Goal: Task Accomplishment & Management: Manage account settings

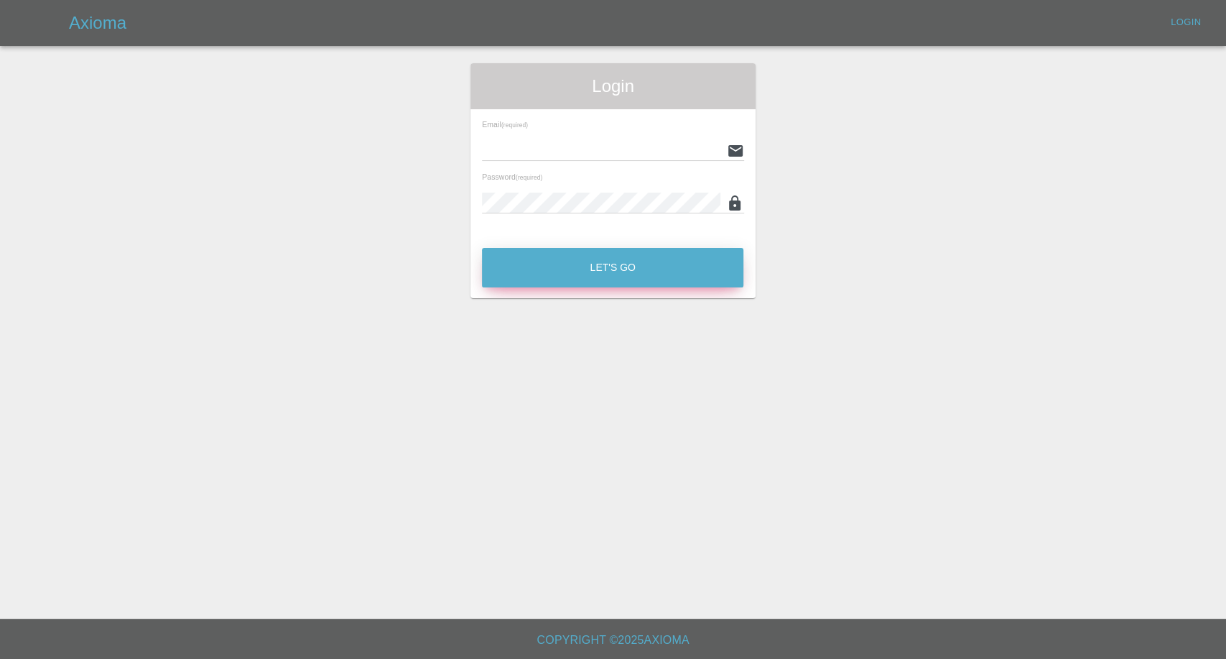
type input "afreen@axioma.co.uk"
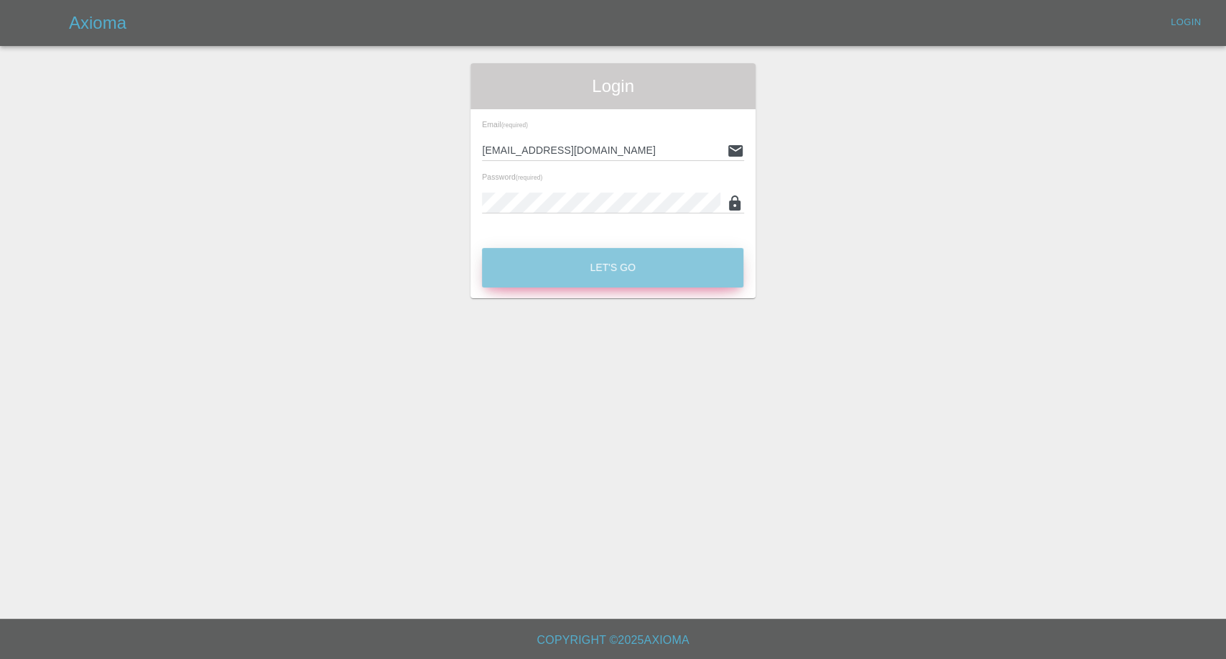
click at [577, 283] on button "Let's Go" at bounding box center [613, 268] width 262 height 40
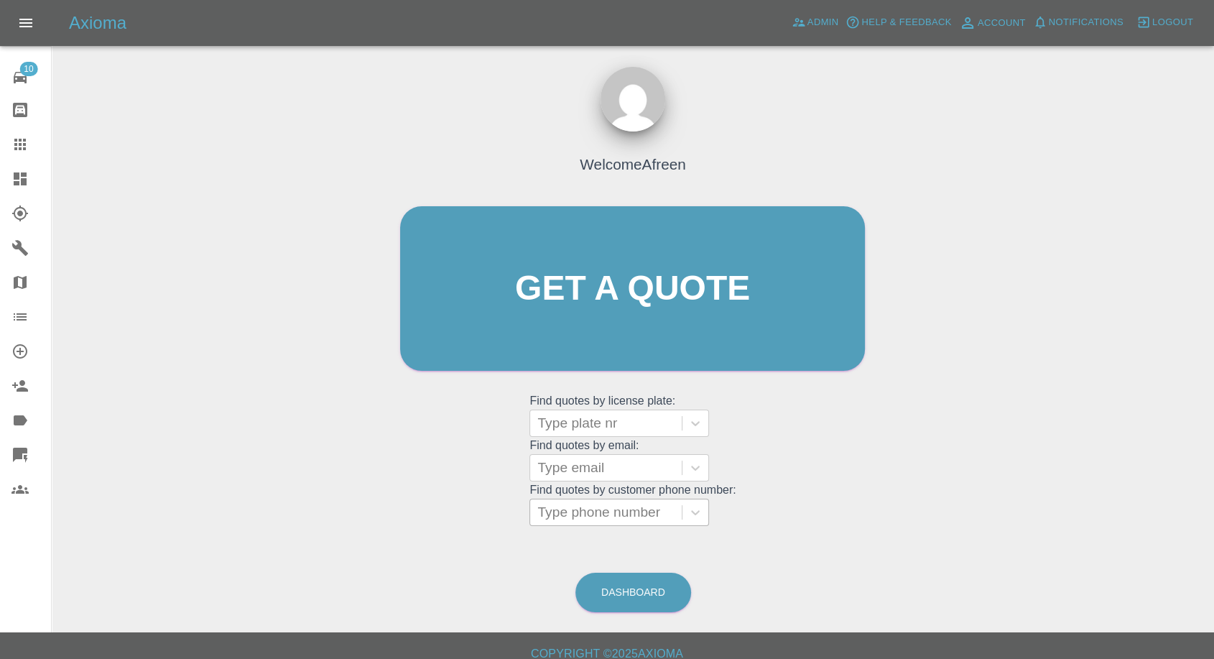
click at [648, 517] on div at bounding box center [605, 512] width 137 height 20
paste input "07545323577"
type input "07545323577"
click at [611, 470] on div at bounding box center [605, 468] width 137 height 20
paste input "244umit@gmail.com"
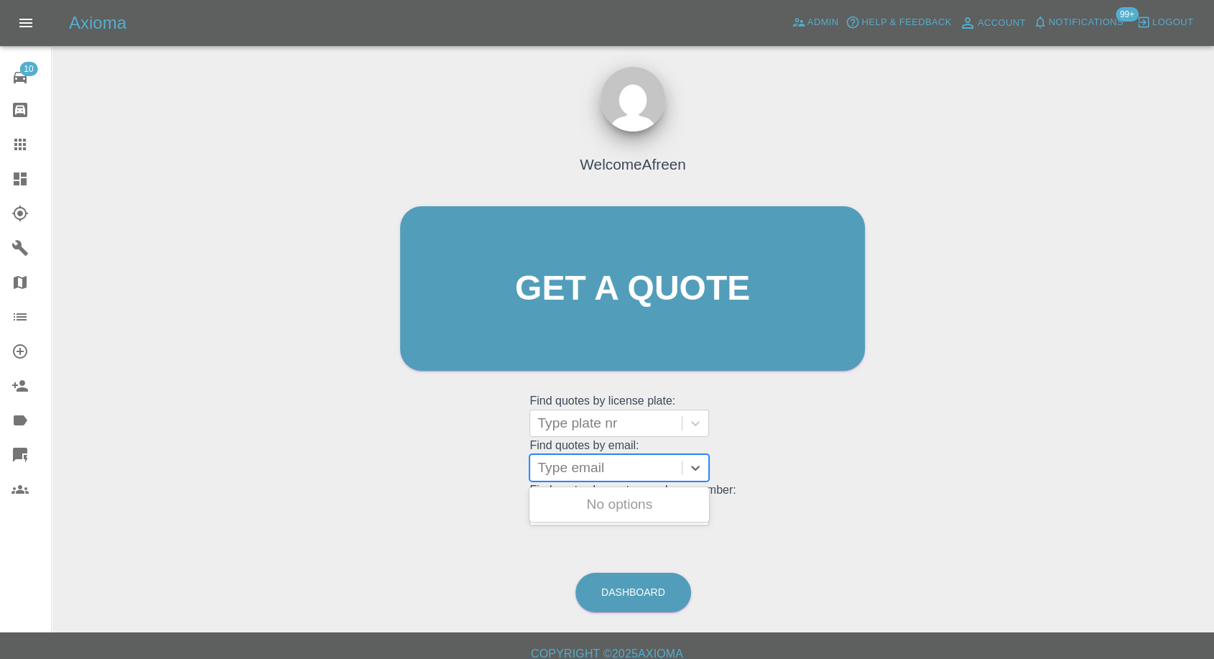
type input "244umit@gmail.com"
click at [641, 501] on div "AJ72FEM, Fnol" at bounding box center [619, 504] width 180 height 29
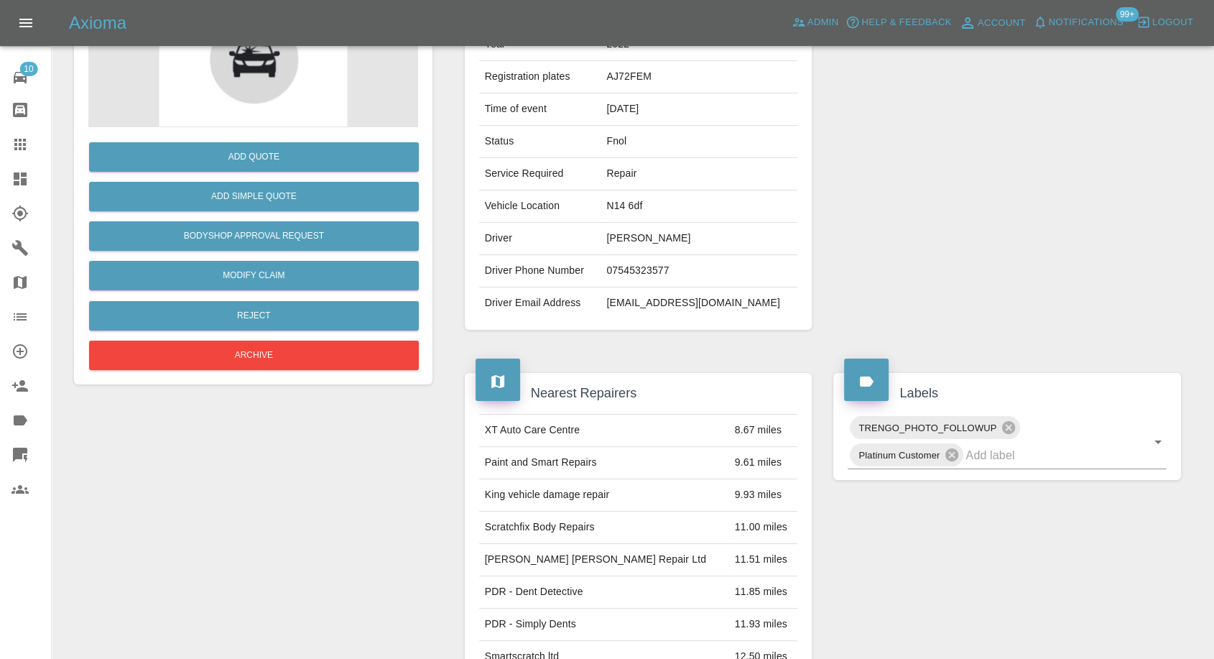
scroll to position [319, 0]
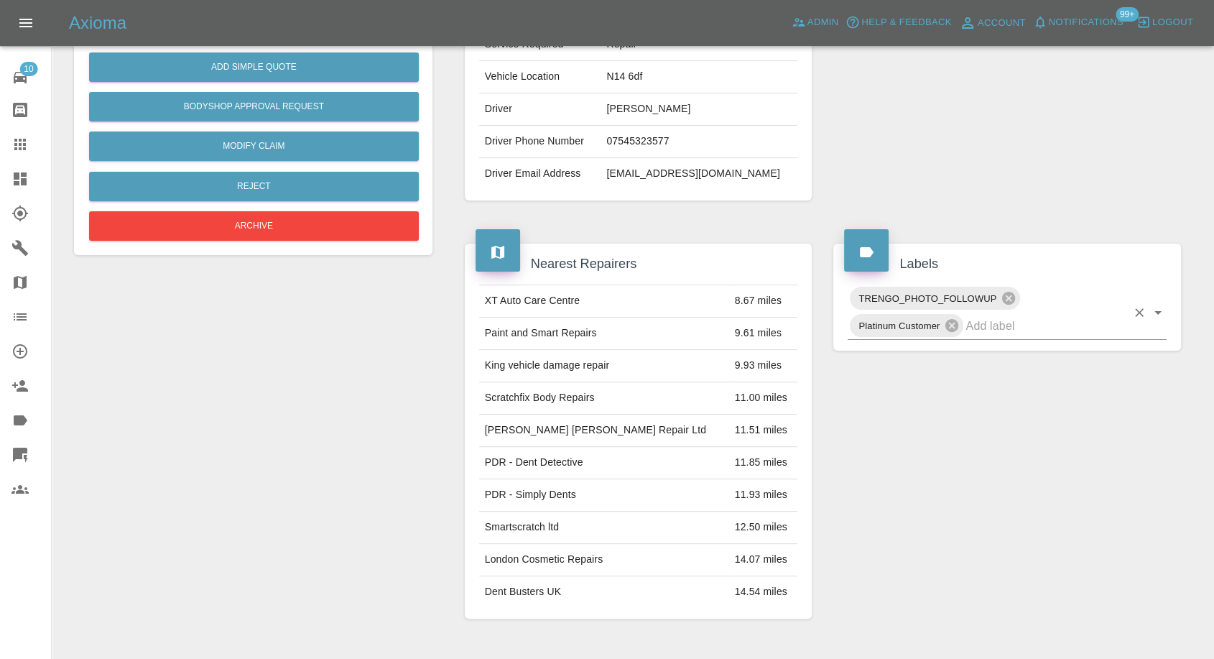
click at [1006, 332] on input "text" at bounding box center [1046, 326] width 161 height 22
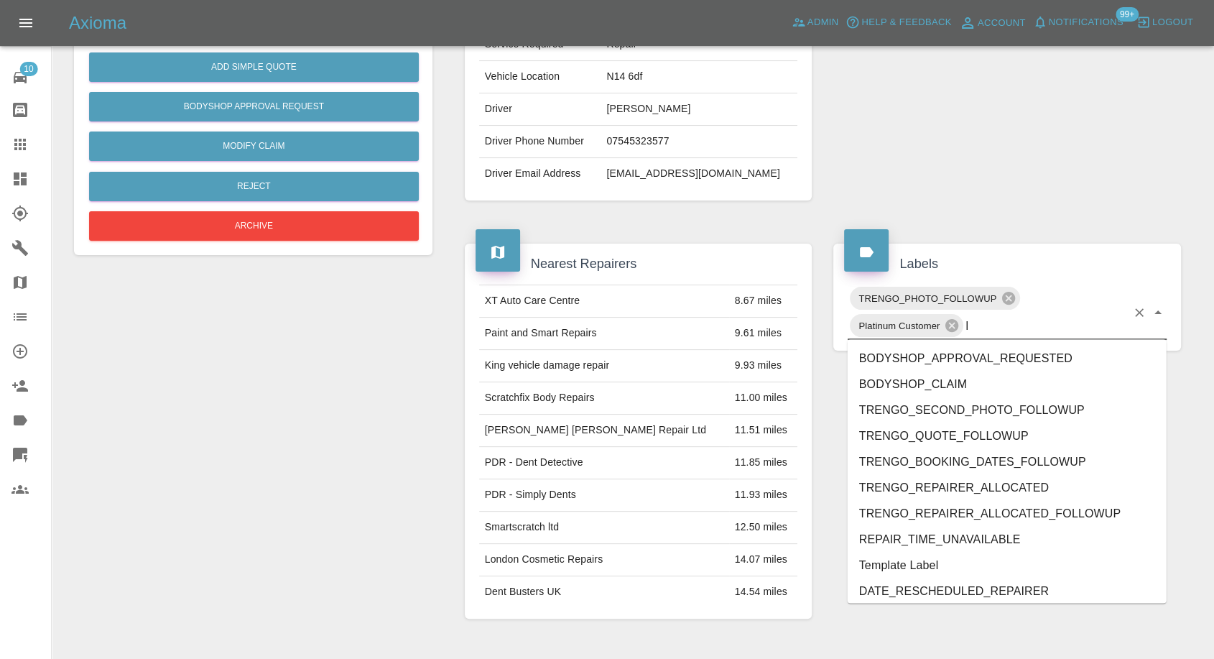
type input "ly"
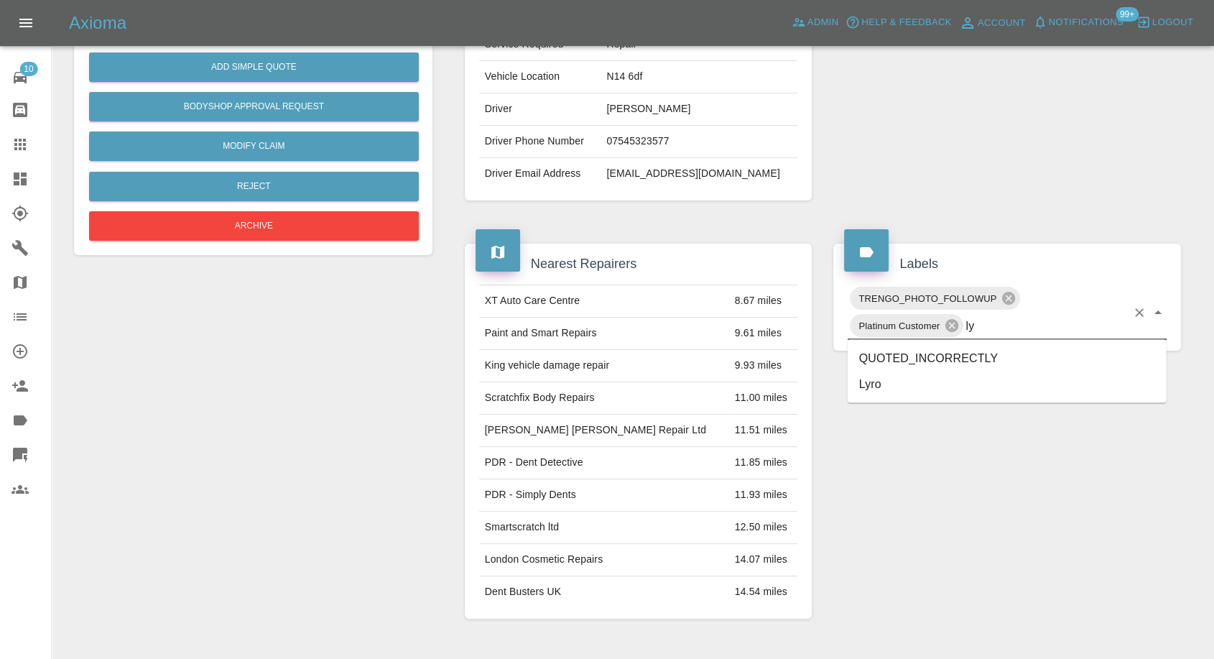
click at [887, 392] on li "Lyro" at bounding box center [1007, 384] width 319 height 26
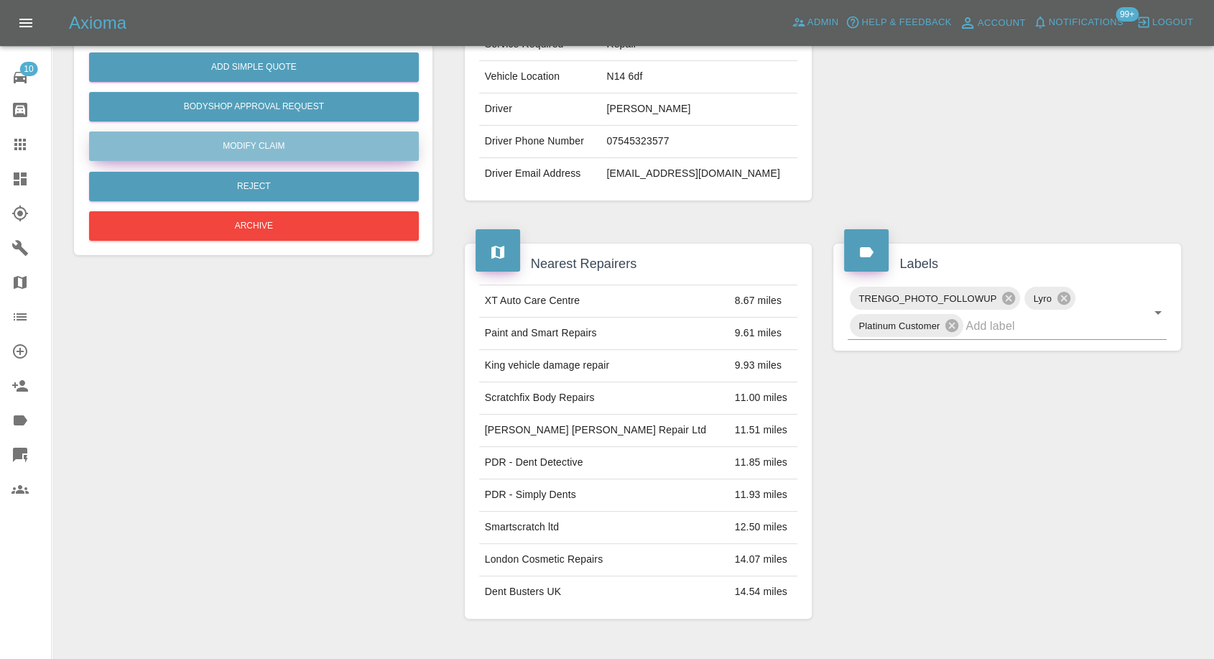
click at [262, 149] on link "Modify Claim" at bounding box center [254, 145] width 330 height 29
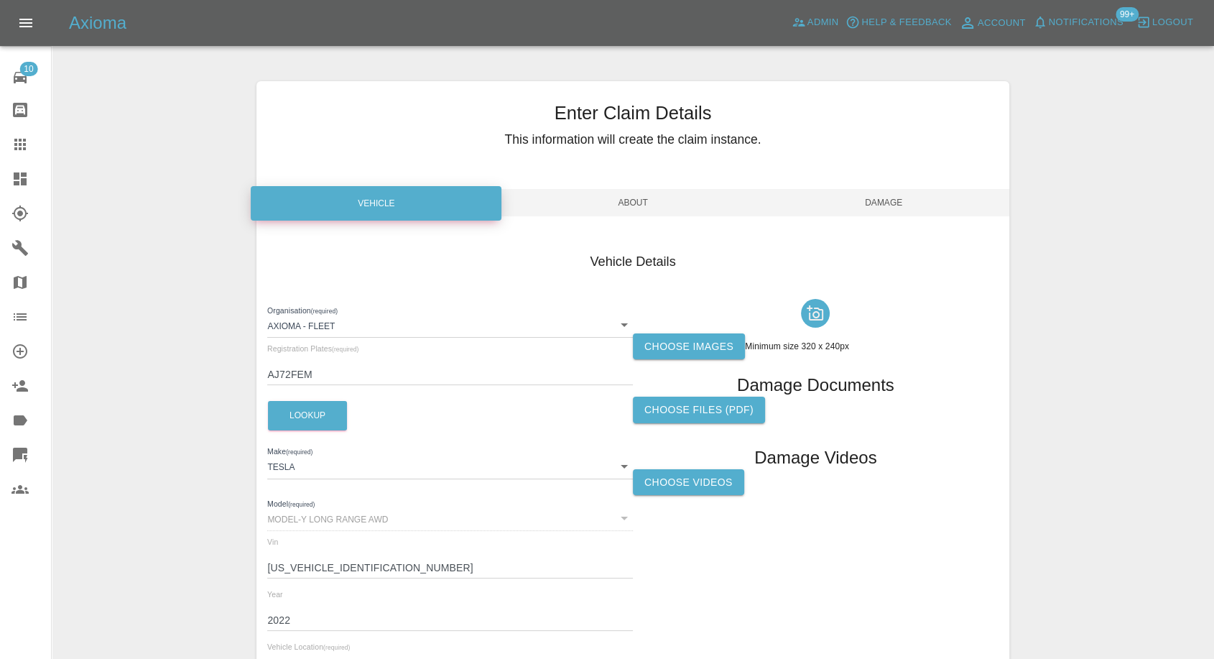
click at [701, 341] on label "Choose images" at bounding box center [689, 346] width 112 height 27
click at [0, 0] on input "Choose images" at bounding box center [0, 0] width 0 height 0
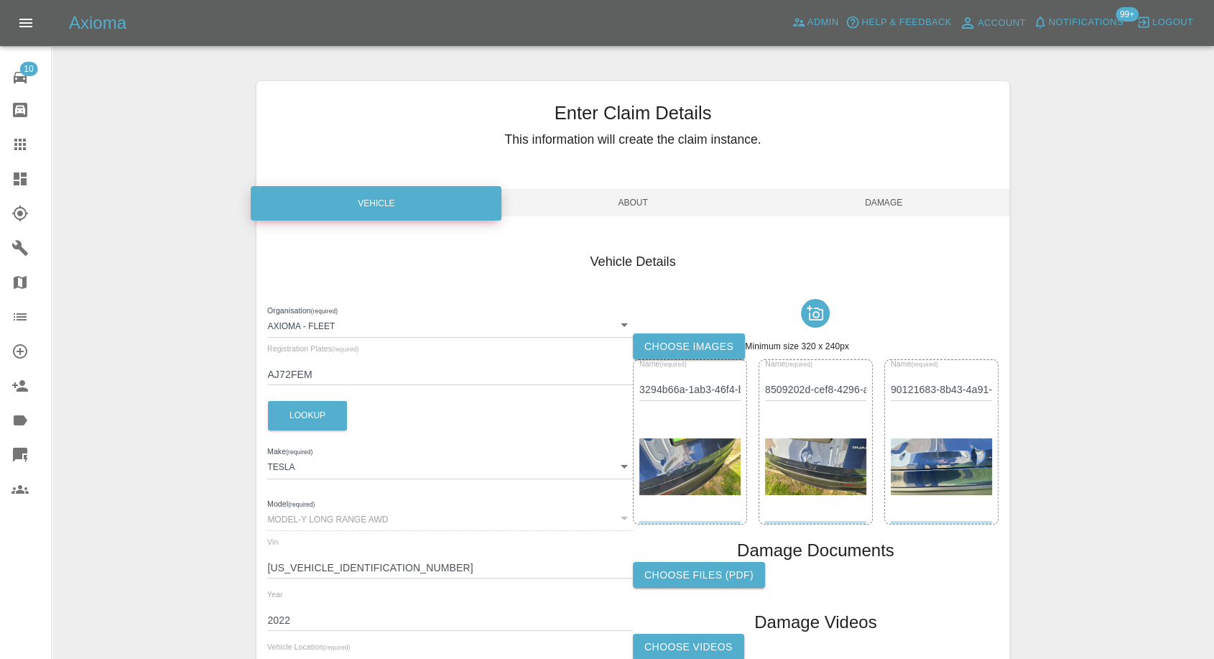
click at [885, 208] on span "Damage" at bounding box center [884, 202] width 251 height 27
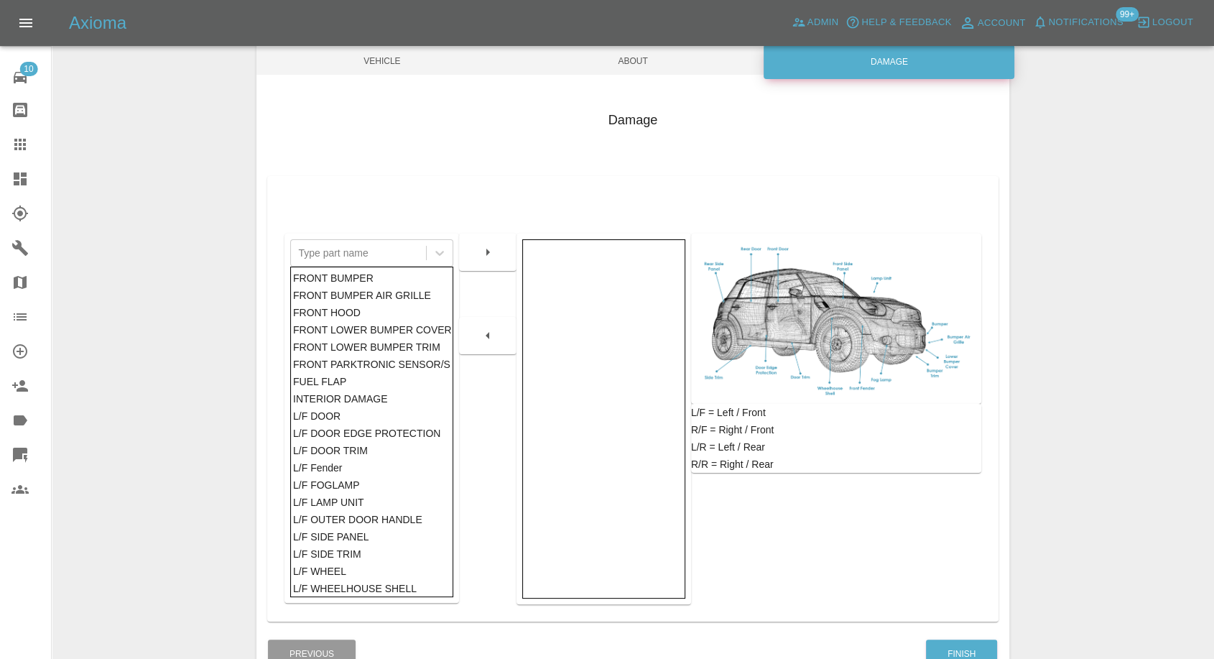
scroll to position [230, 0]
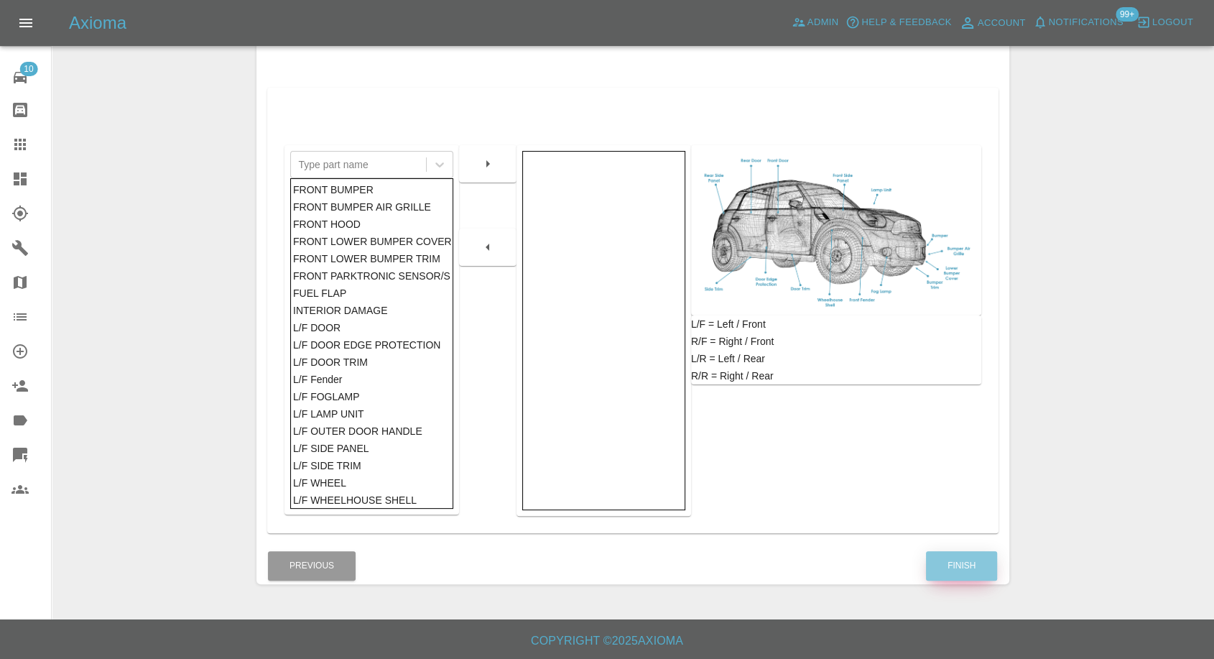
click at [961, 558] on button "Finish" at bounding box center [961, 565] width 71 height 29
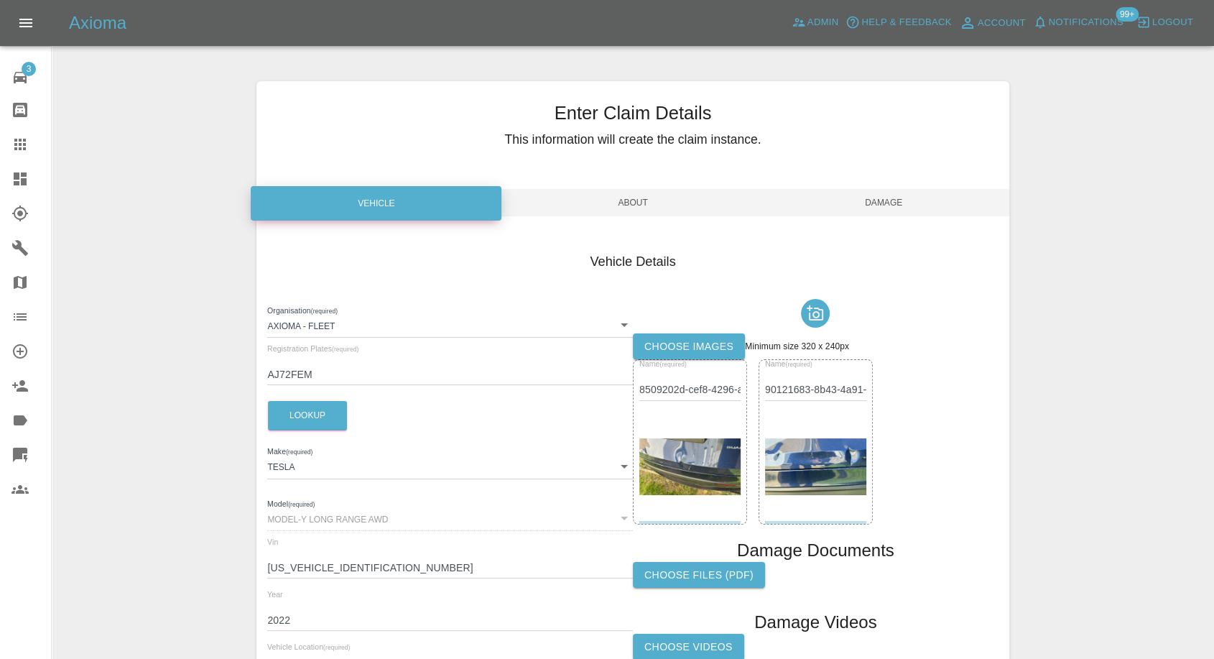
click at [673, 348] on label "Choose images" at bounding box center [689, 346] width 112 height 27
click at [0, 0] on input "Choose images" at bounding box center [0, 0] width 0 height 0
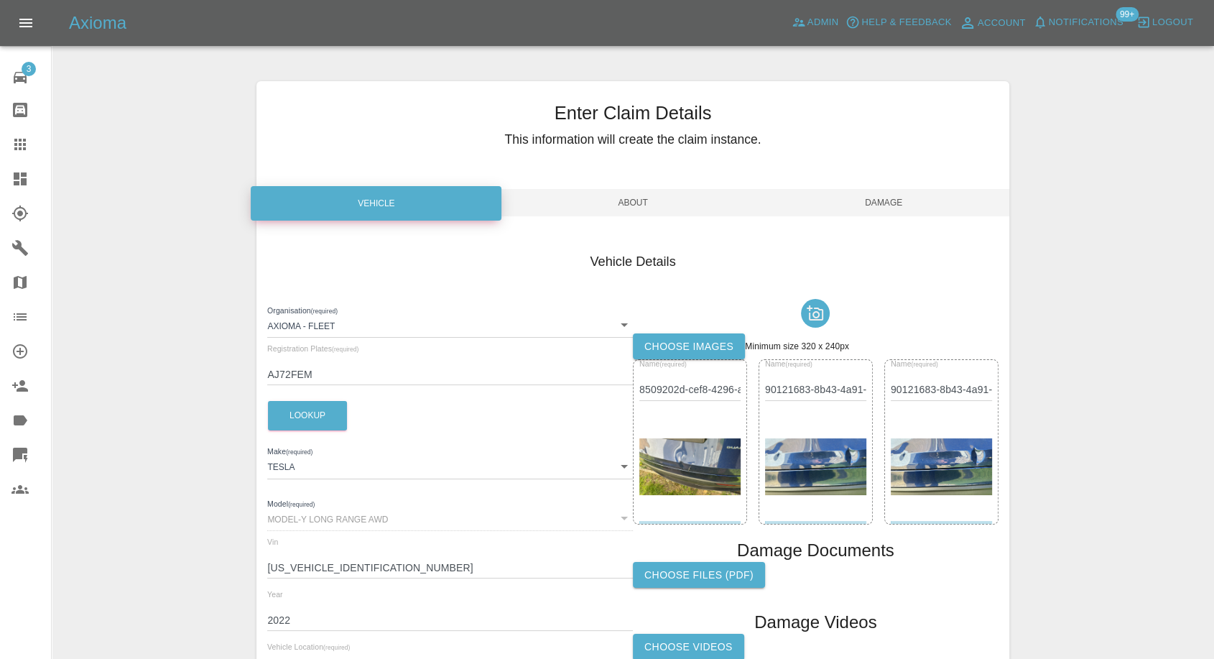
click at [897, 189] on span "Damage" at bounding box center [884, 202] width 251 height 27
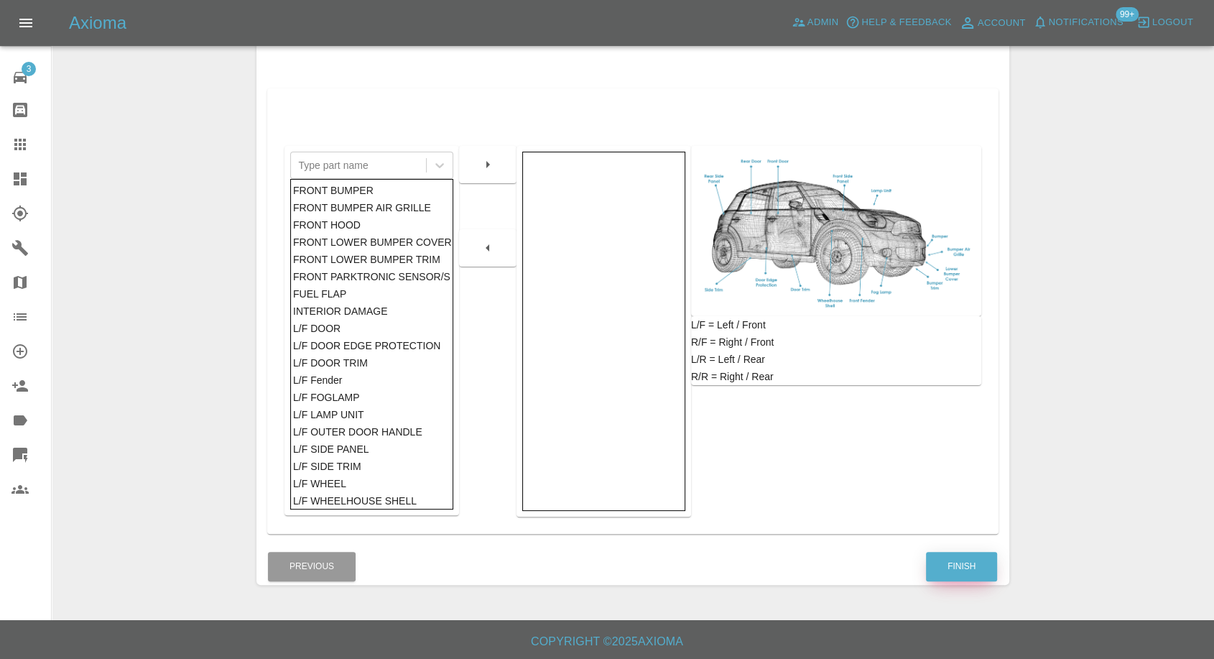
scroll to position [230, 0]
click at [947, 573] on button "Finish" at bounding box center [961, 565] width 71 height 29
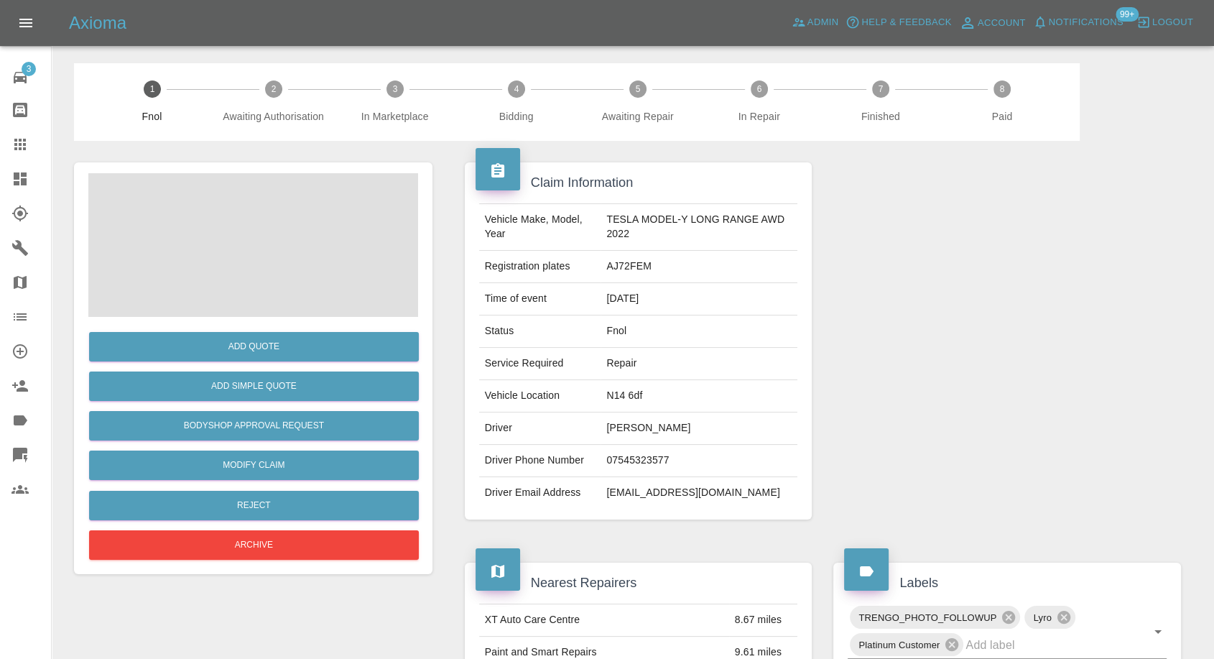
drag, startPoint x: 23, startPoint y: 142, endPoint x: 72, endPoint y: 153, distance: 50.2
click at [23, 142] on icon at bounding box center [19, 144] width 17 height 17
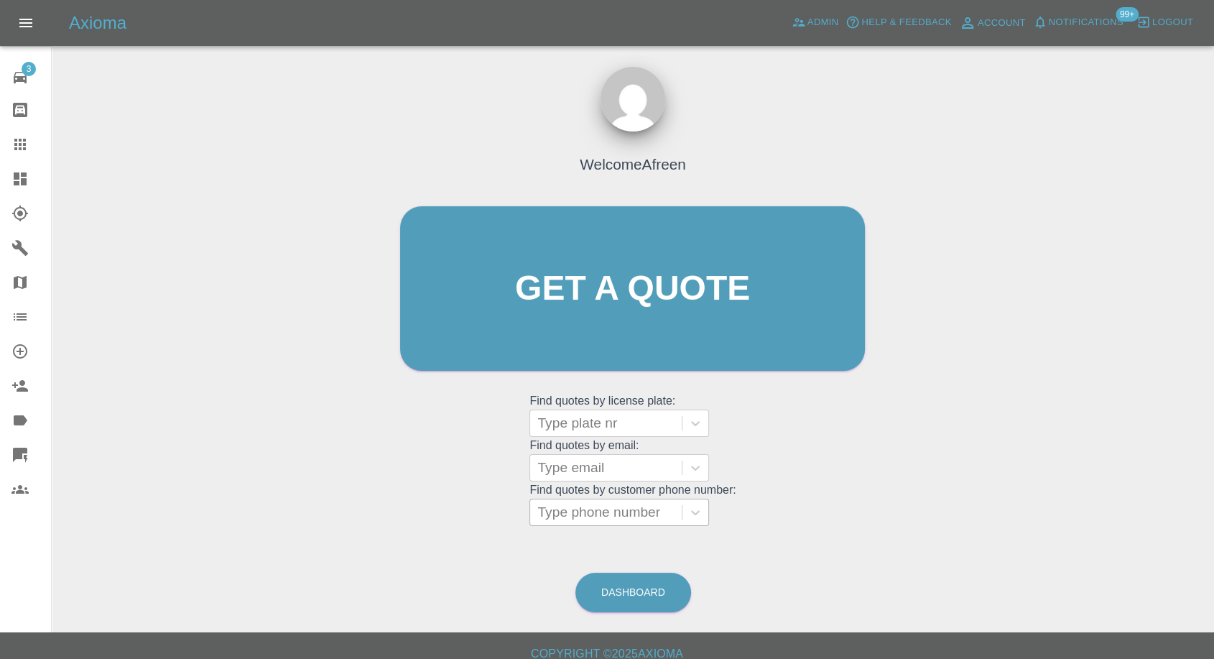
click at [622, 517] on div at bounding box center [605, 512] width 137 height 20
paste input "07447097042"
type input "07447097042"
click at [582, 472] on div at bounding box center [605, 468] width 137 height 20
paste input "forhad4hmed@gmail.com"
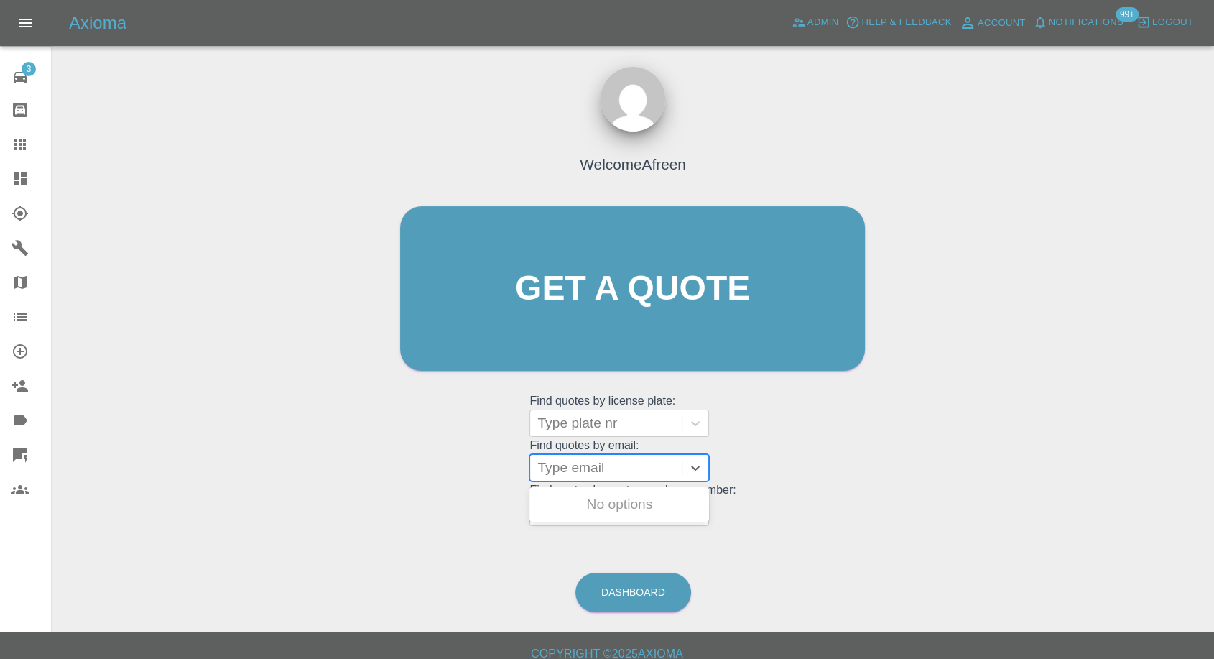
type input "forhad4hmed@gmail.com"
click at [589, 504] on div "DY24EBZ, Fnol" at bounding box center [619, 504] width 180 height 29
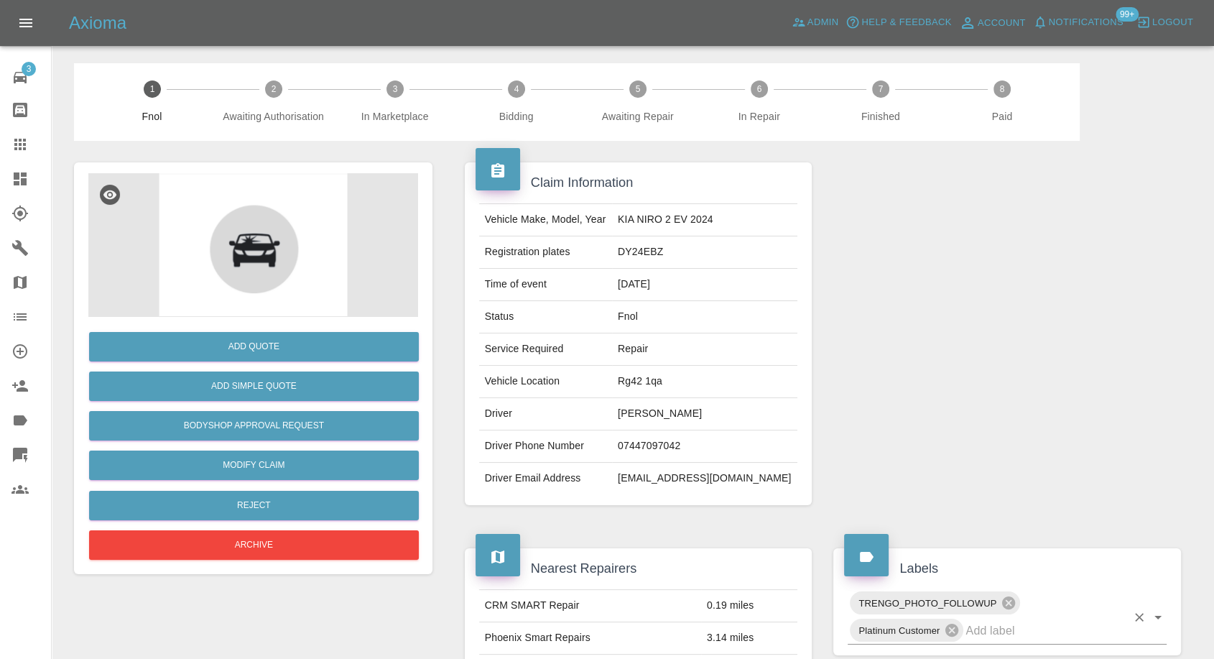
click at [989, 634] on input "text" at bounding box center [1046, 630] width 161 height 22
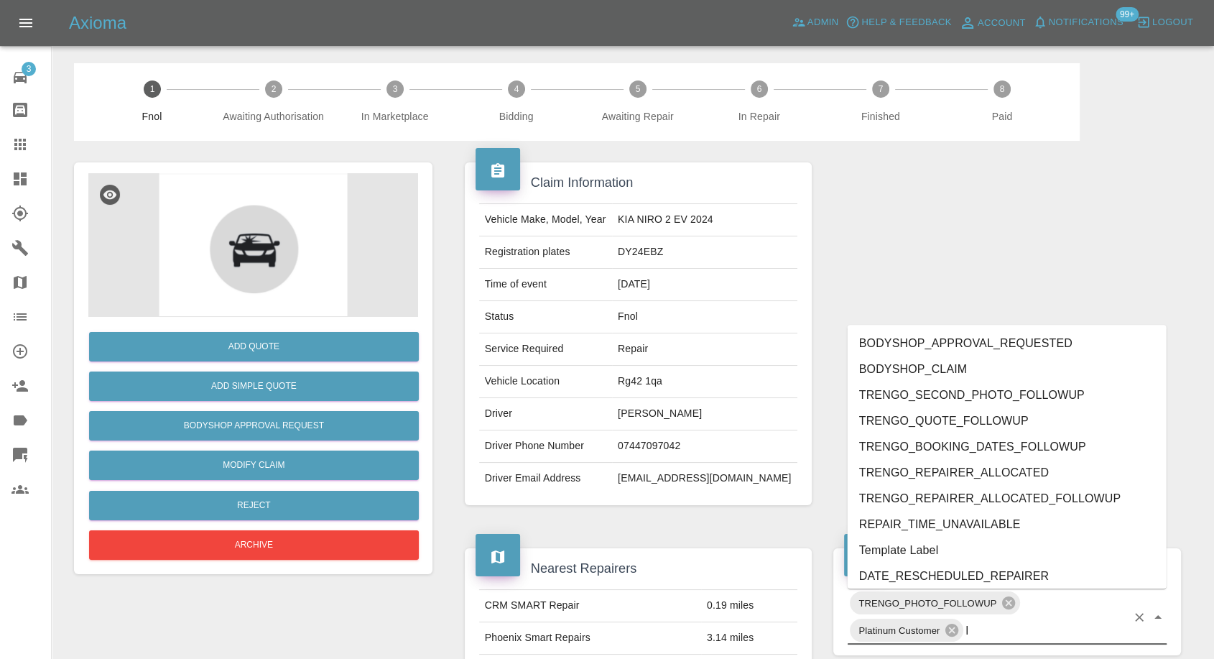
type input "ly"
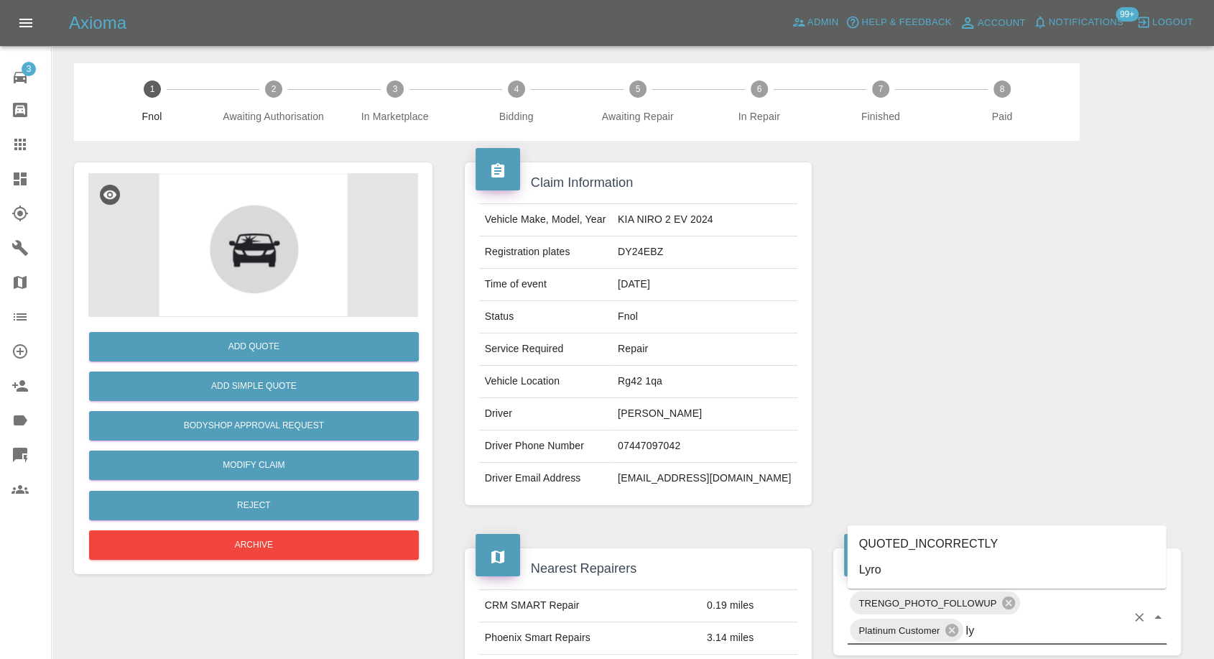
click at [920, 575] on li "Lyro" at bounding box center [1007, 570] width 319 height 26
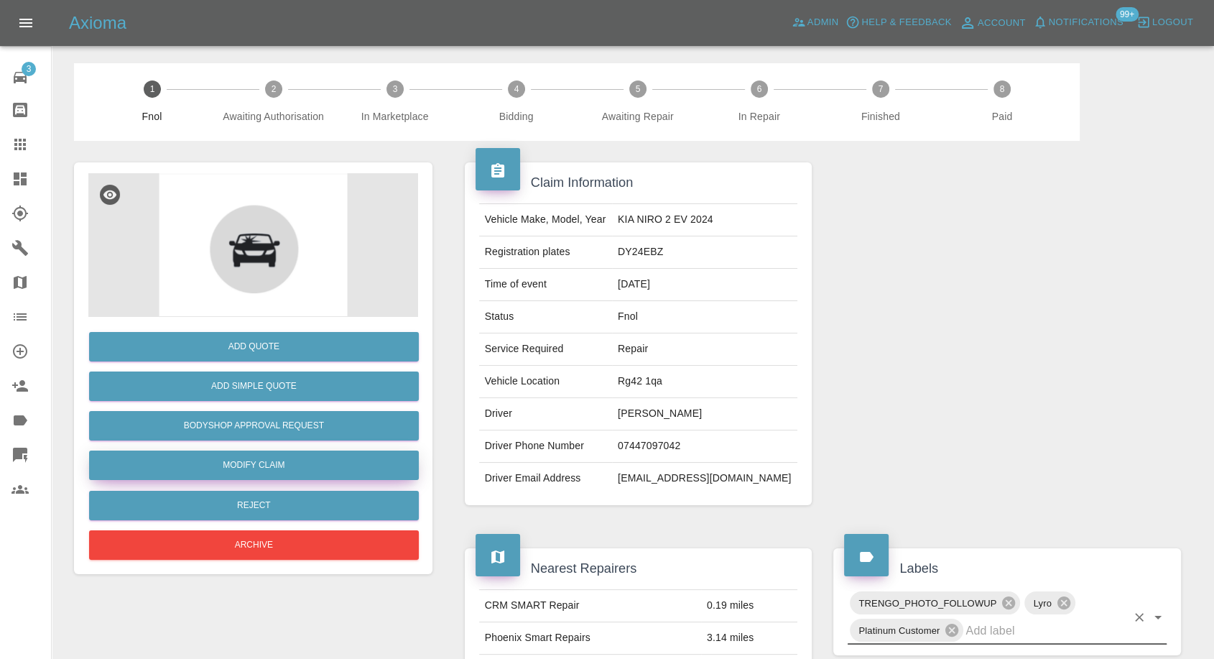
click at [328, 466] on link "Modify Claim" at bounding box center [254, 464] width 330 height 29
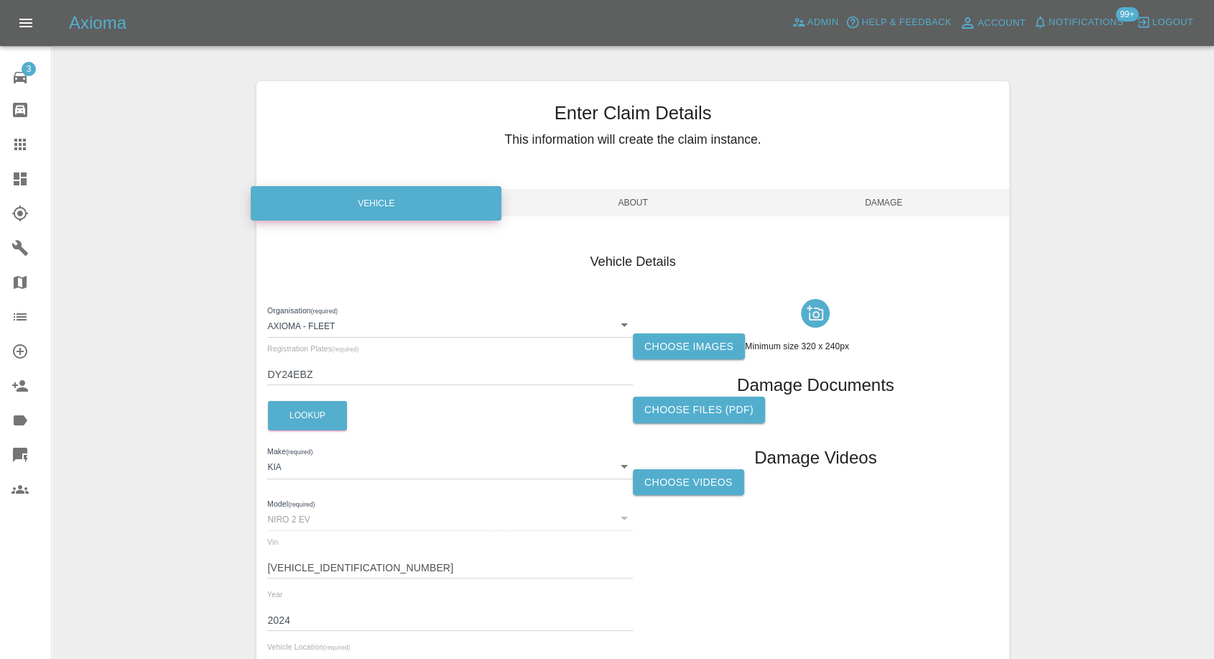
click at [679, 352] on label "Choose images" at bounding box center [689, 346] width 112 height 27
click at [0, 0] on input "Choose images" at bounding box center [0, 0] width 0 height 0
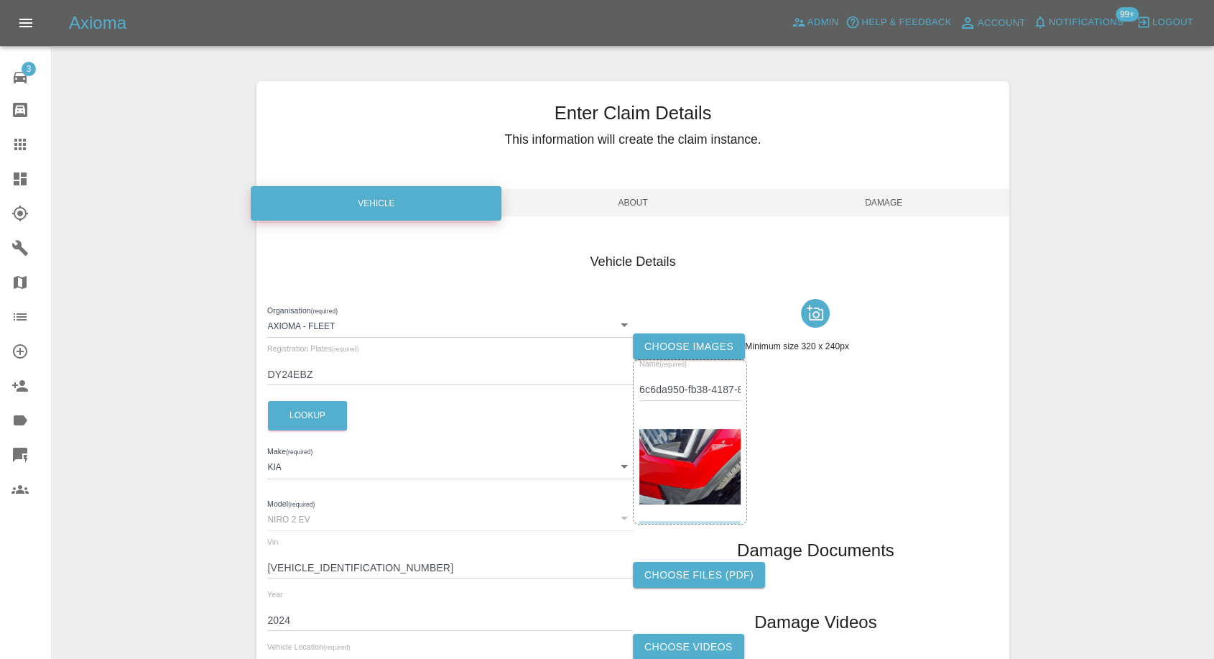
click at [897, 200] on span "Damage" at bounding box center [884, 202] width 251 height 27
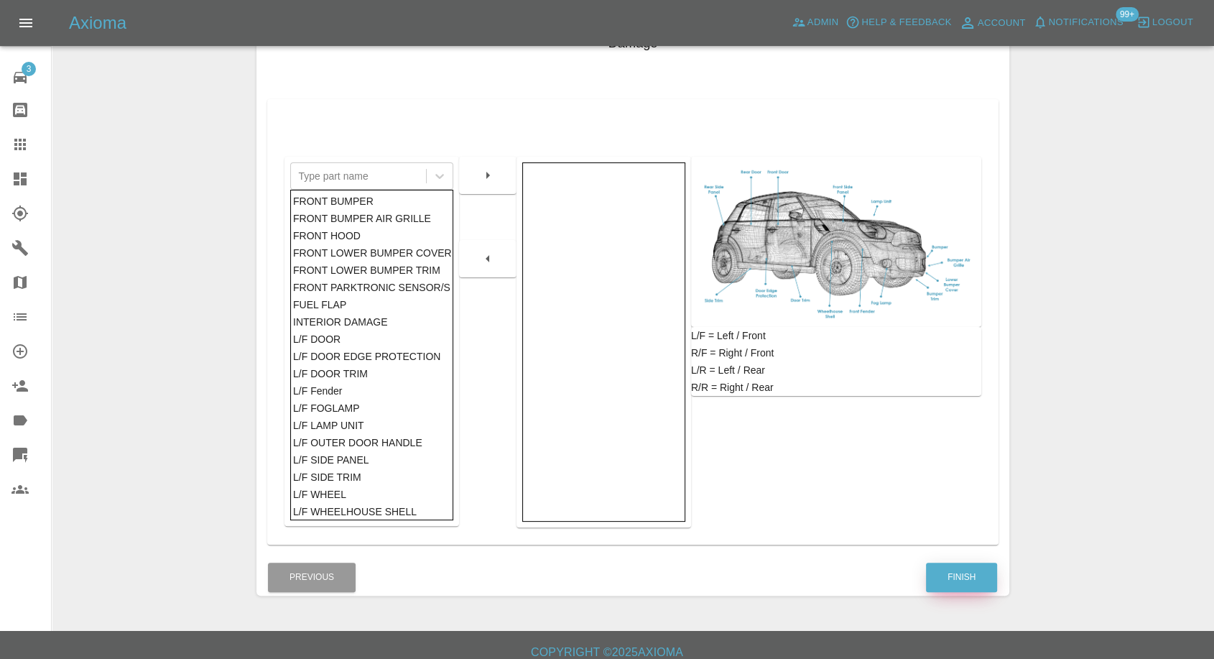
scroll to position [230, 0]
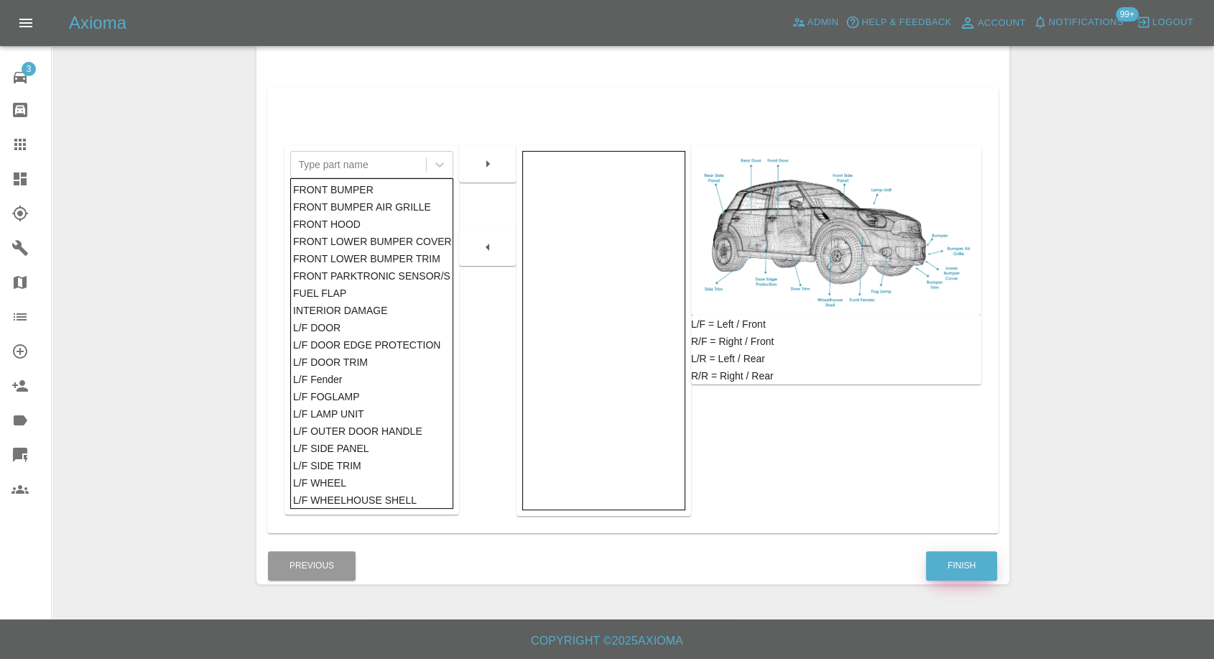
click at [963, 564] on button "Finish" at bounding box center [961, 565] width 71 height 29
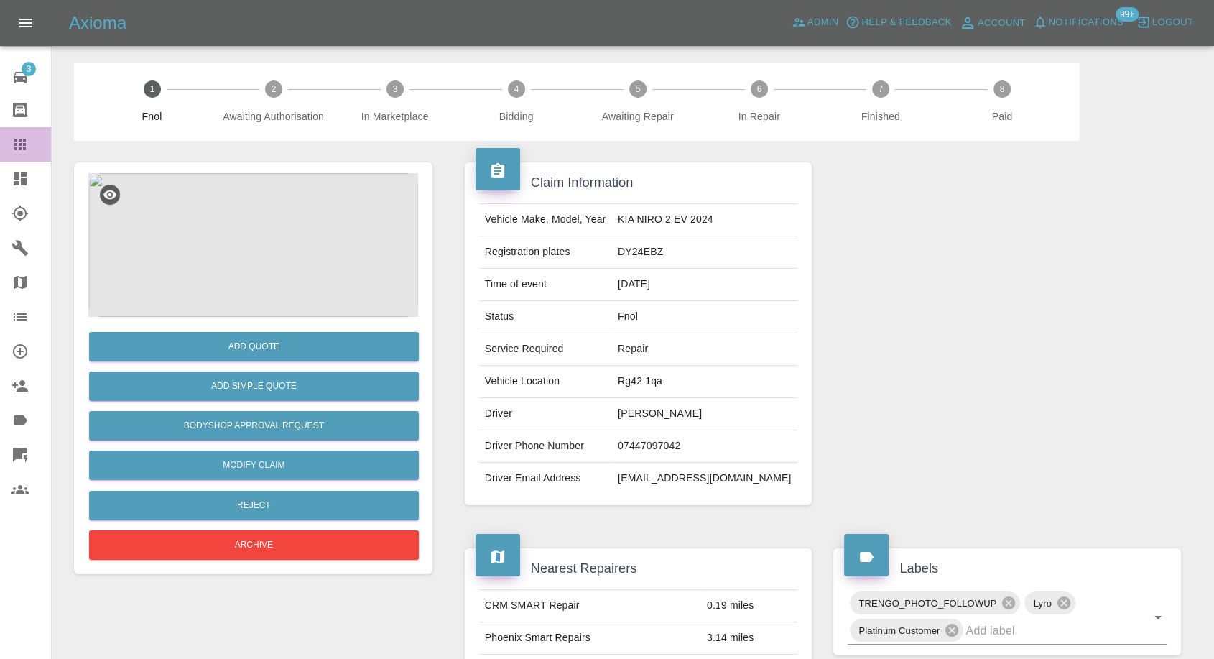
click at [22, 150] on icon at bounding box center [19, 144] width 17 height 17
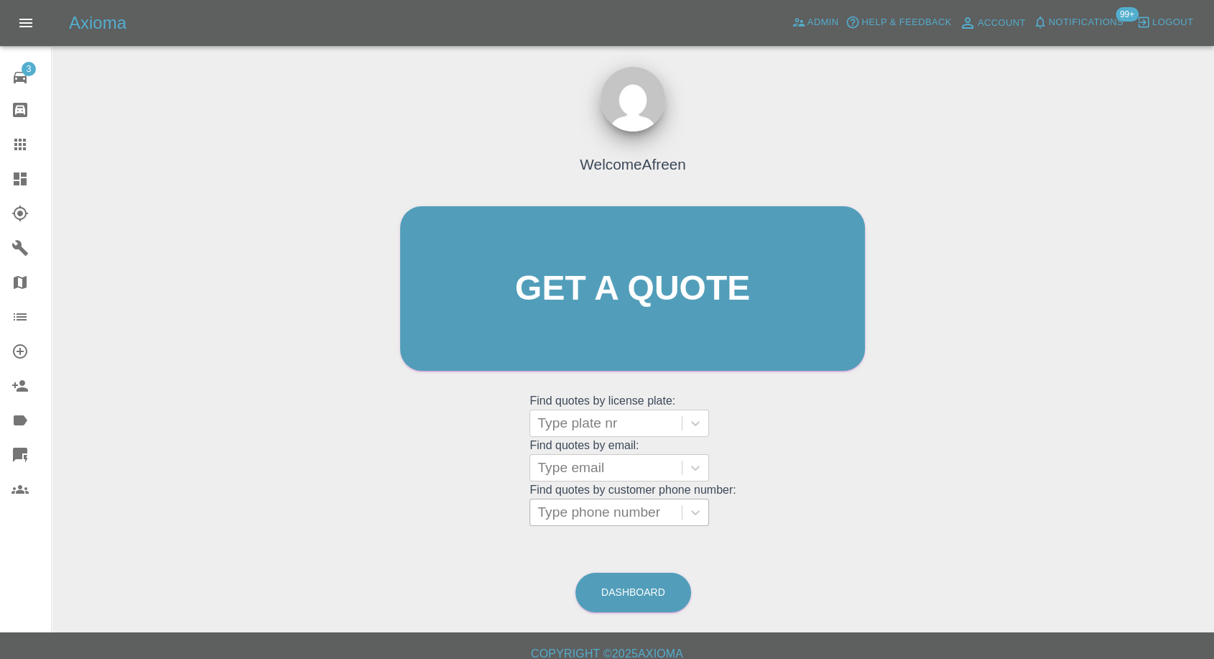
click at [617, 516] on div at bounding box center [605, 512] width 137 height 20
paste input "07765315168"
type input "07765315168"
click at [598, 473] on div at bounding box center [605, 468] width 137 height 20
paste input "neilinbal@yahoo.co.uk"
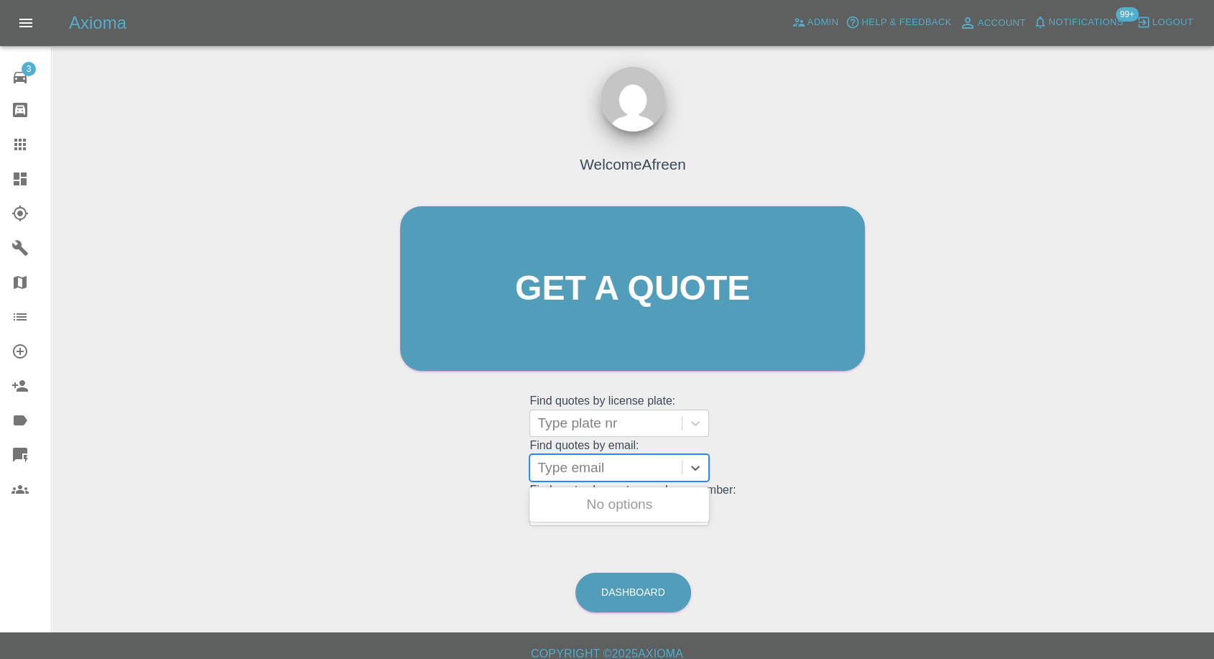
type input "neilinbal@yahoo.co.uk"
click at [600, 514] on div "CK23TBX, Fnol" at bounding box center [619, 504] width 180 height 29
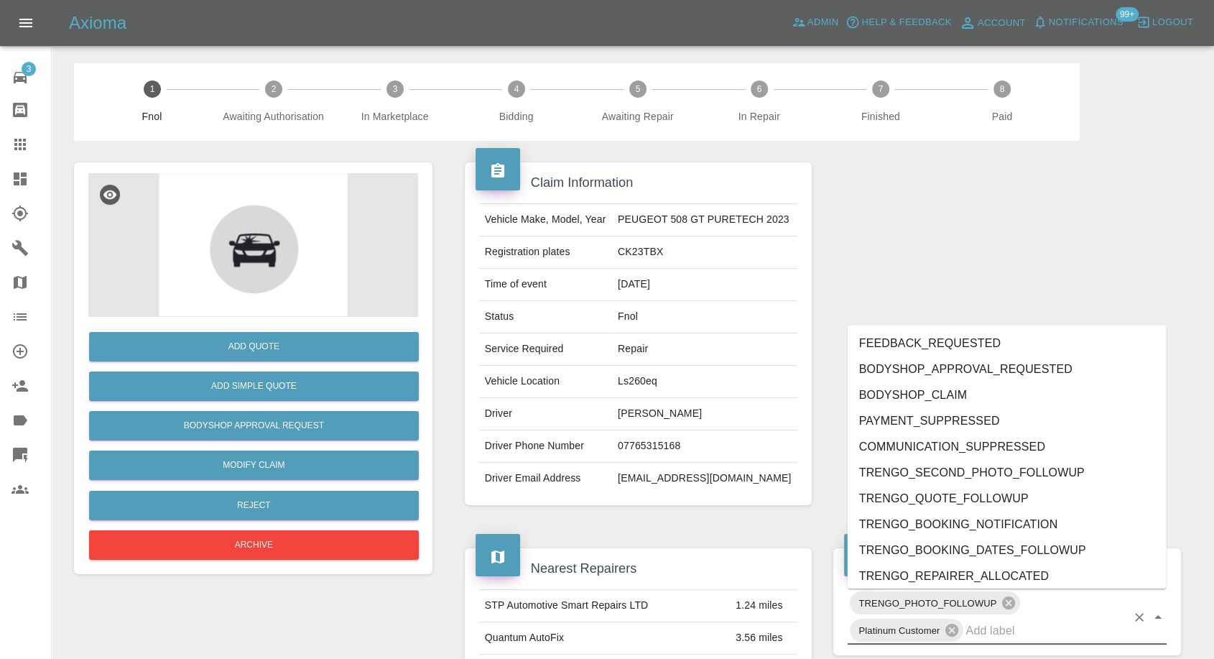
click at [1001, 626] on input "text" at bounding box center [1046, 630] width 161 height 22
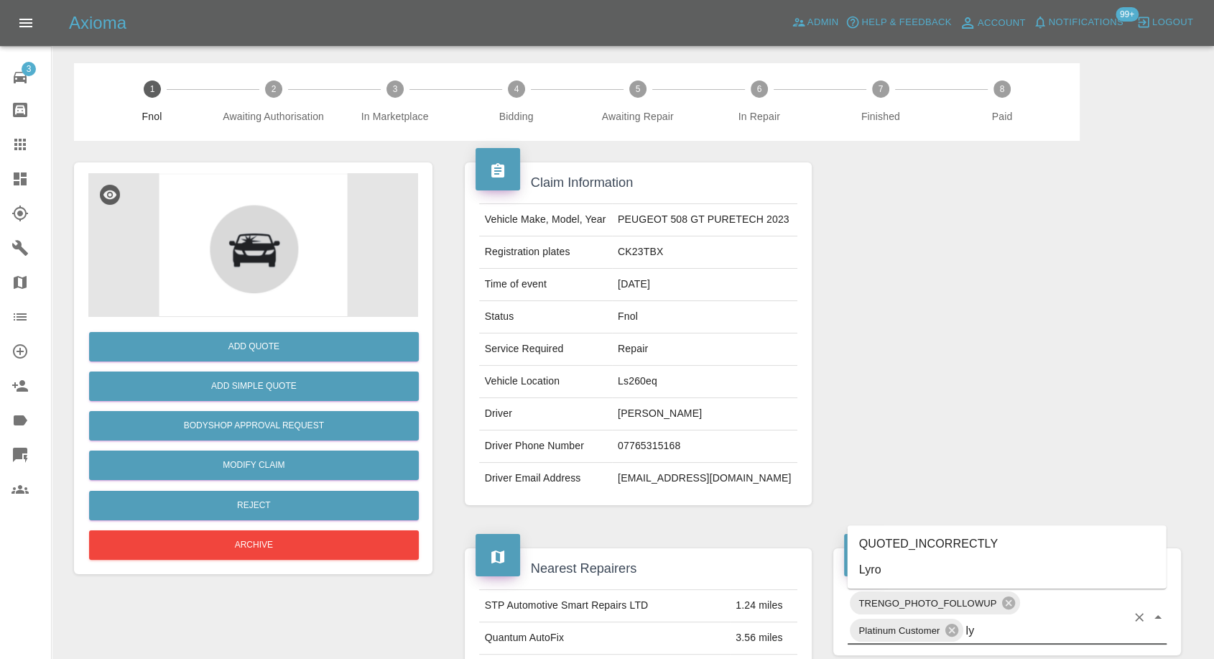
type input "lyr"
click at [894, 562] on li "Lyro" at bounding box center [1007, 570] width 319 height 26
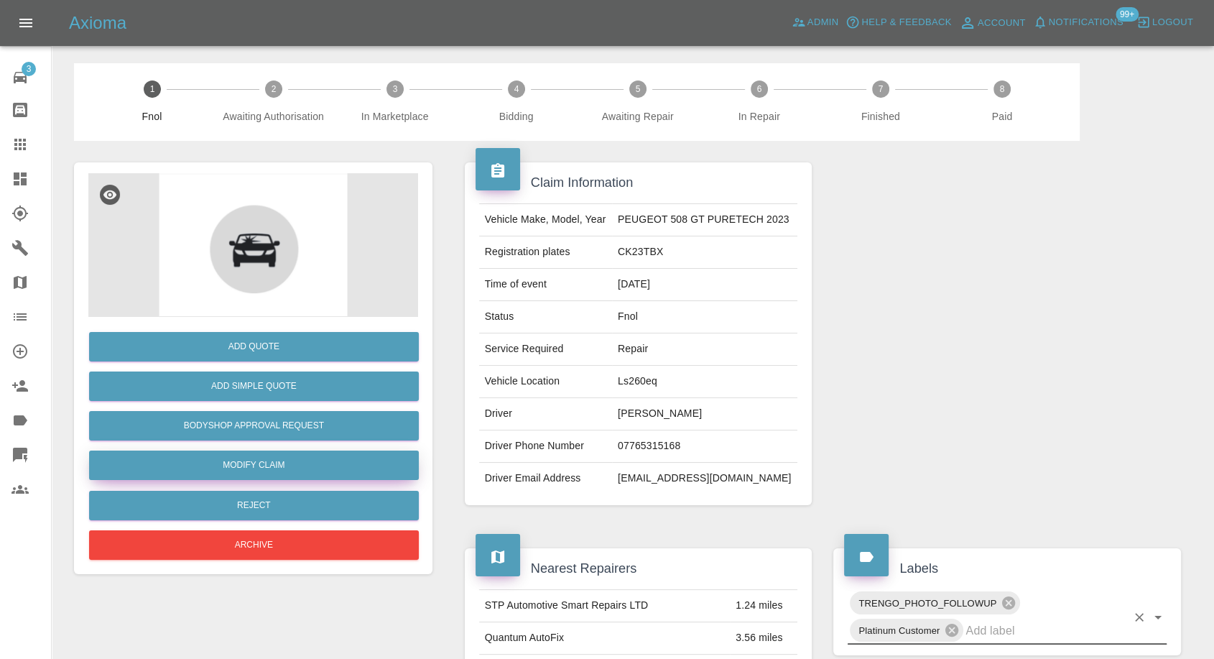
click at [266, 457] on link "Modify Claim" at bounding box center [254, 464] width 330 height 29
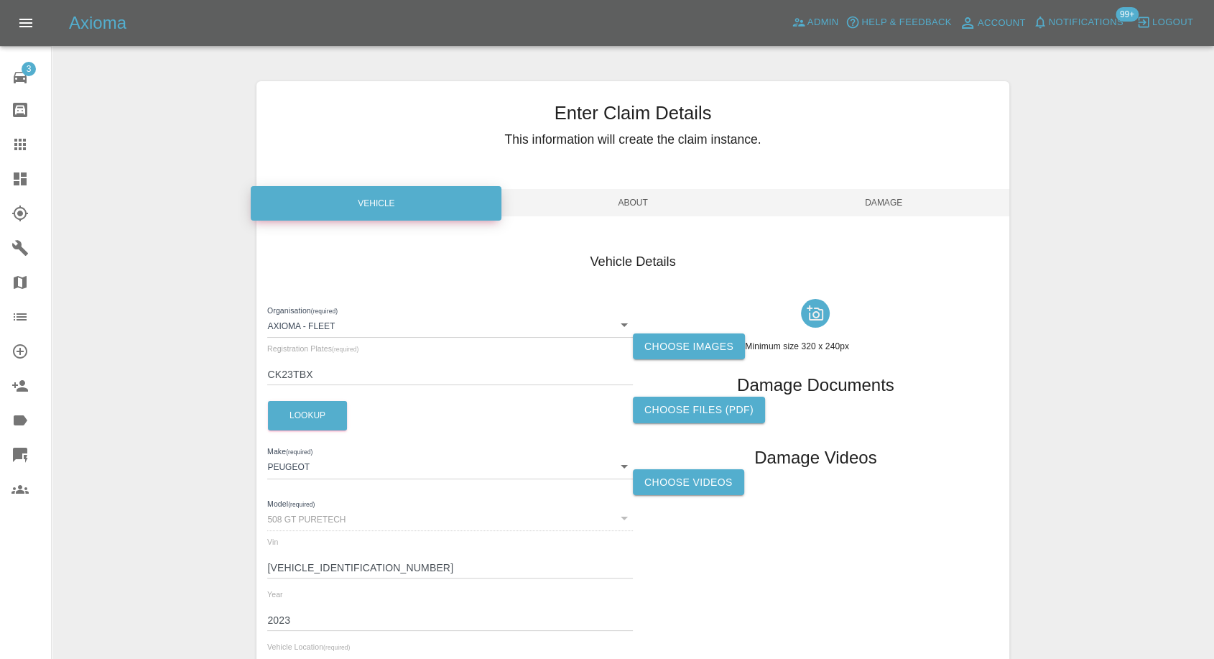
click at [682, 347] on label "Choose images" at bounding box center [689, 346] width 112 height 27
click at [0, 0] on input "Choose images" at bounding box center [0, 0] width 0 height 0
click at [667, 345] on label "Choose images" at bounding box center [689, 346] width 112 height 27
click at [0, 0] on input "Choose images" at bounding box center [0, 0] width 0 height 0
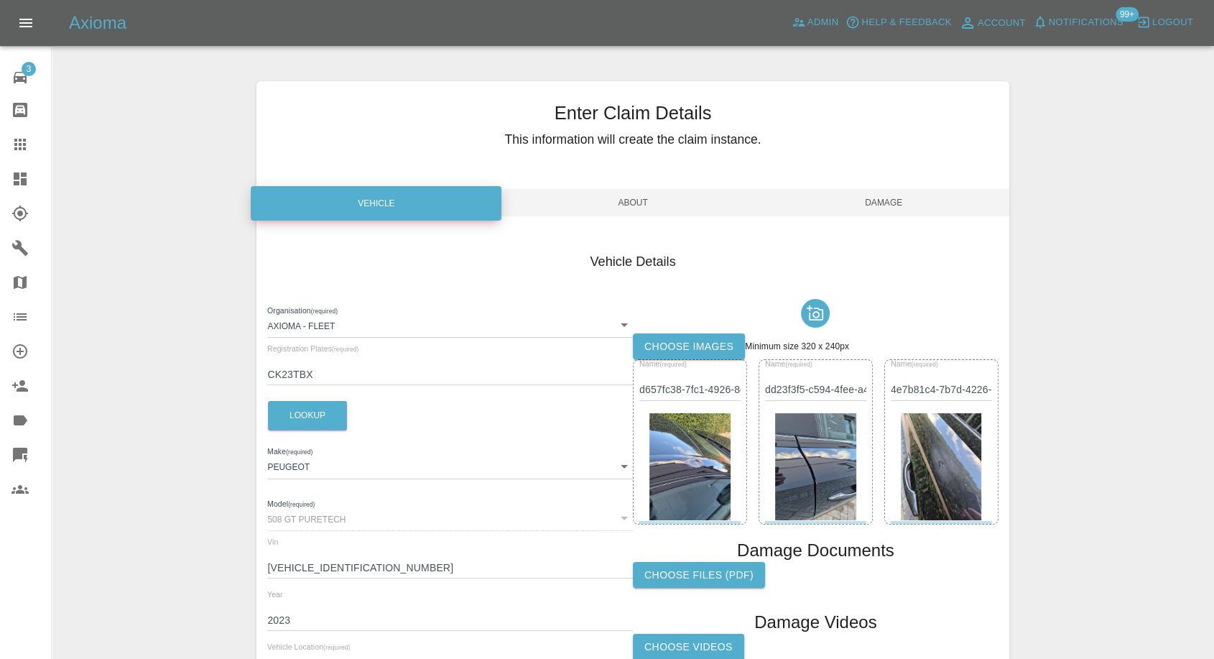
click at [899, 201] on span "Damage" at bounding box center [884, 202] width 251 height 27
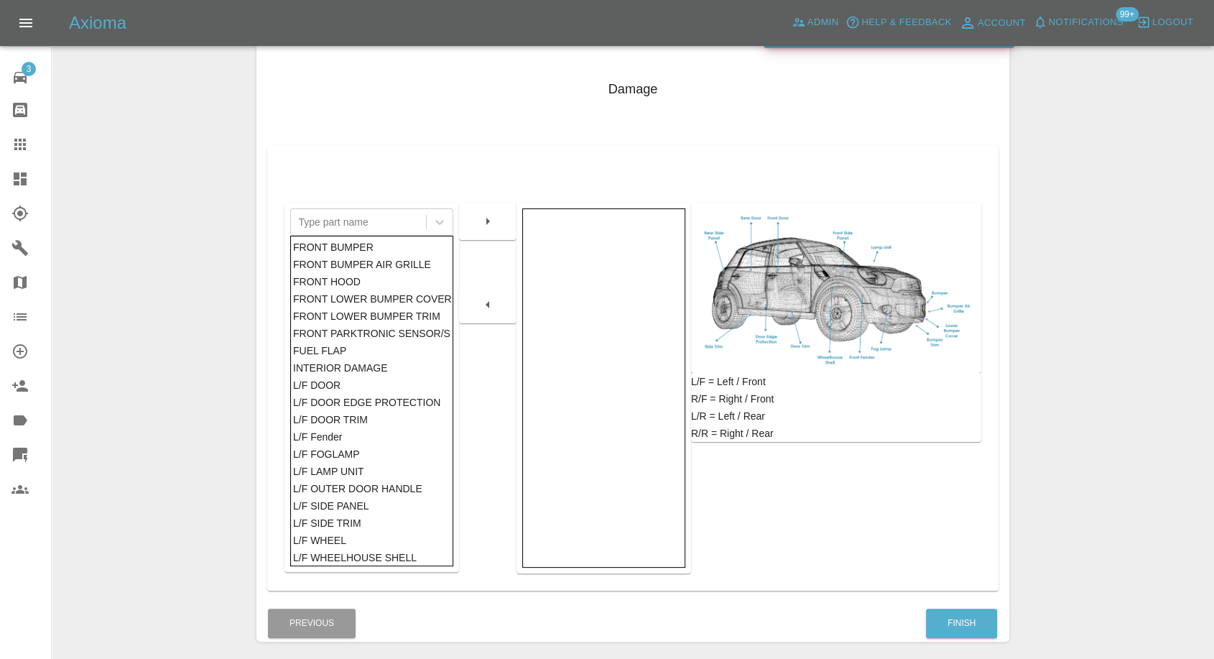
scroll to position [230, 0]
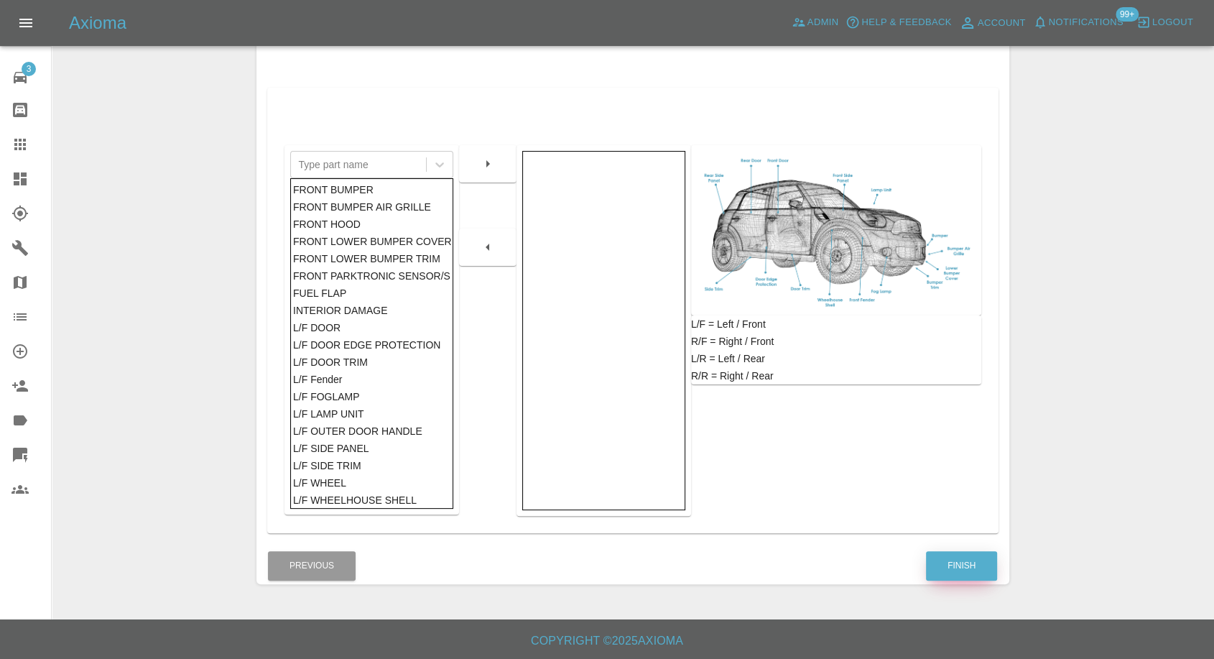
click at [958, 568] on button "Finish" at bounding box center [961, 565] width 71 height 29
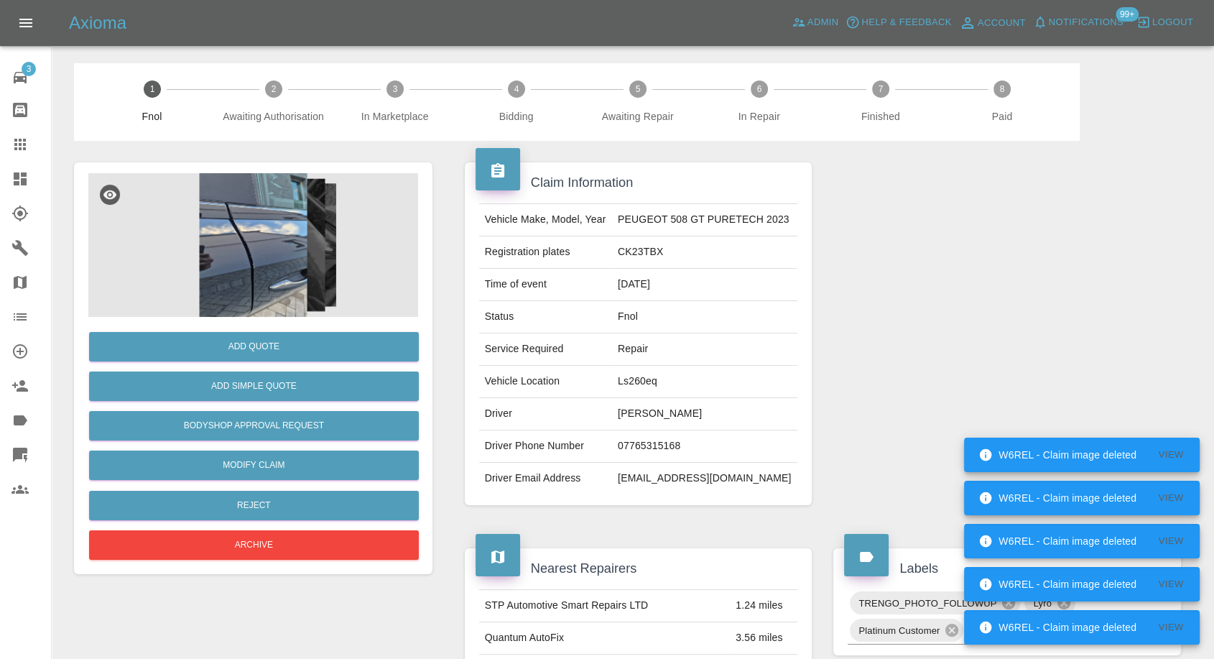
click at [17, 134] on link "Claims" at bounding box center [25, 144] width 51 height 34
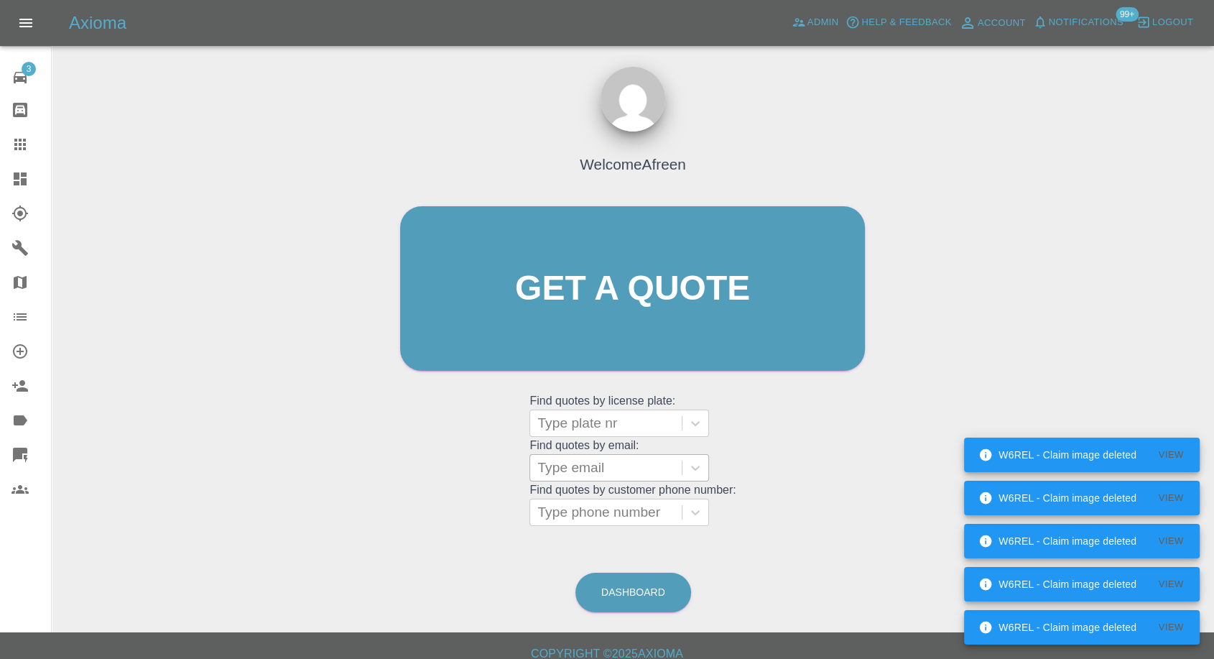
click at [592, 467] on div at bounding box center [605, 468] width 137 height 20
paste input "Roula98765@gmail.com"
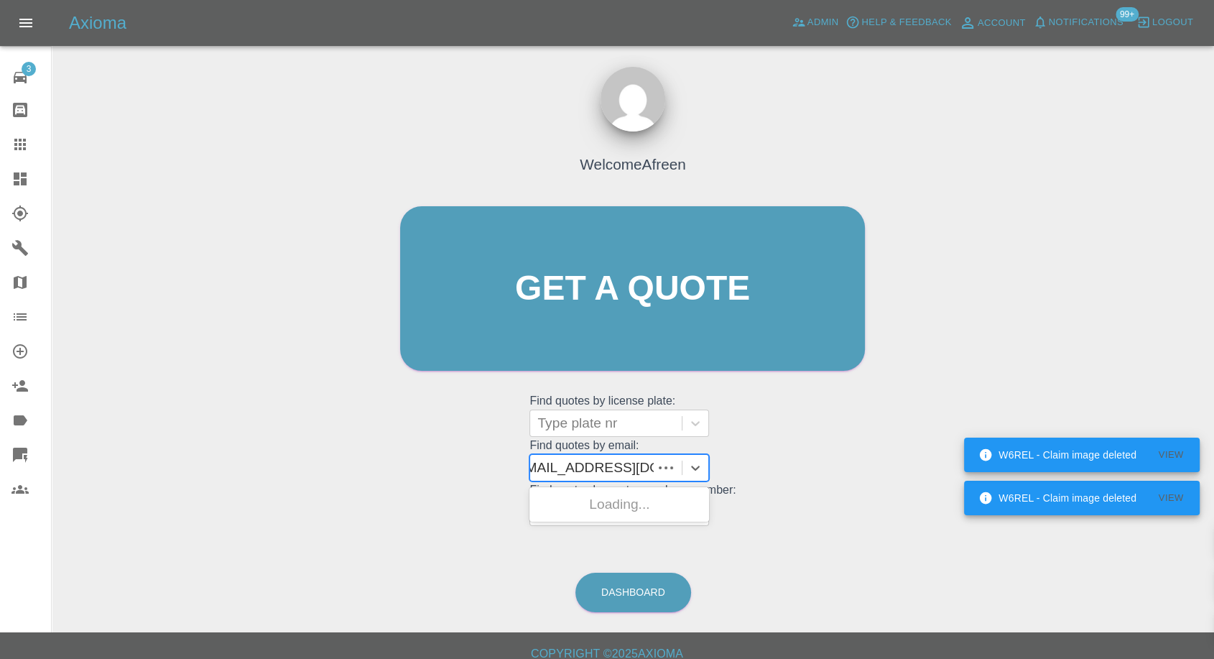
scroll to position [0, 6]
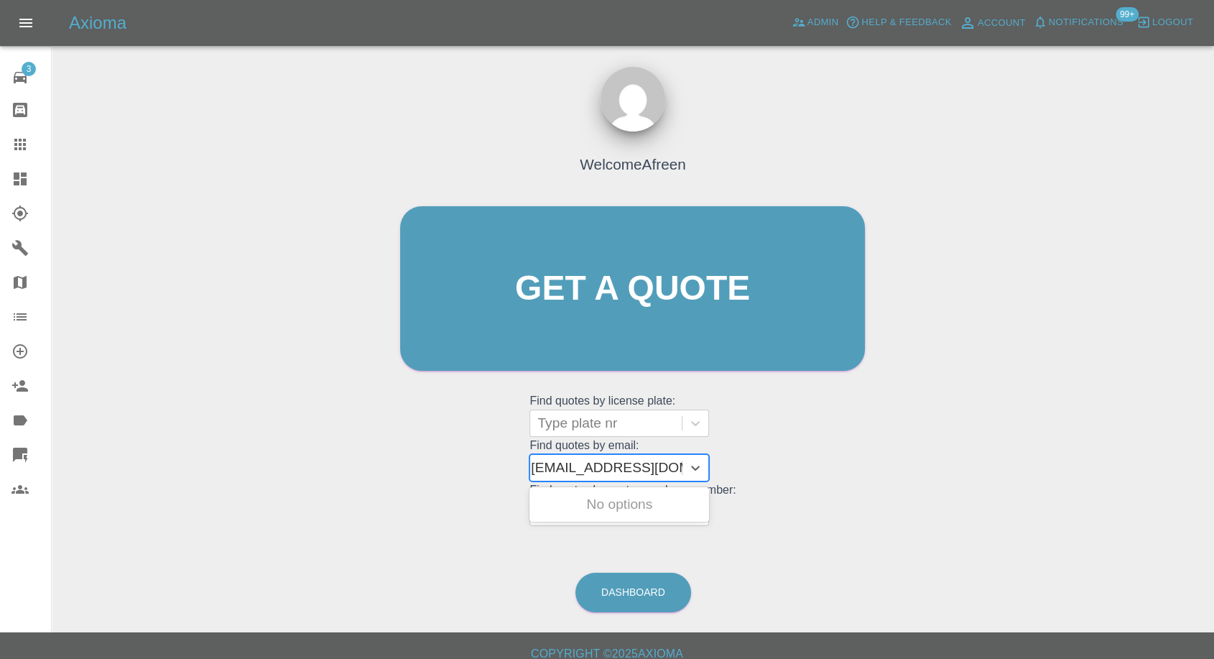
type input "Roula98765@gmail.com"
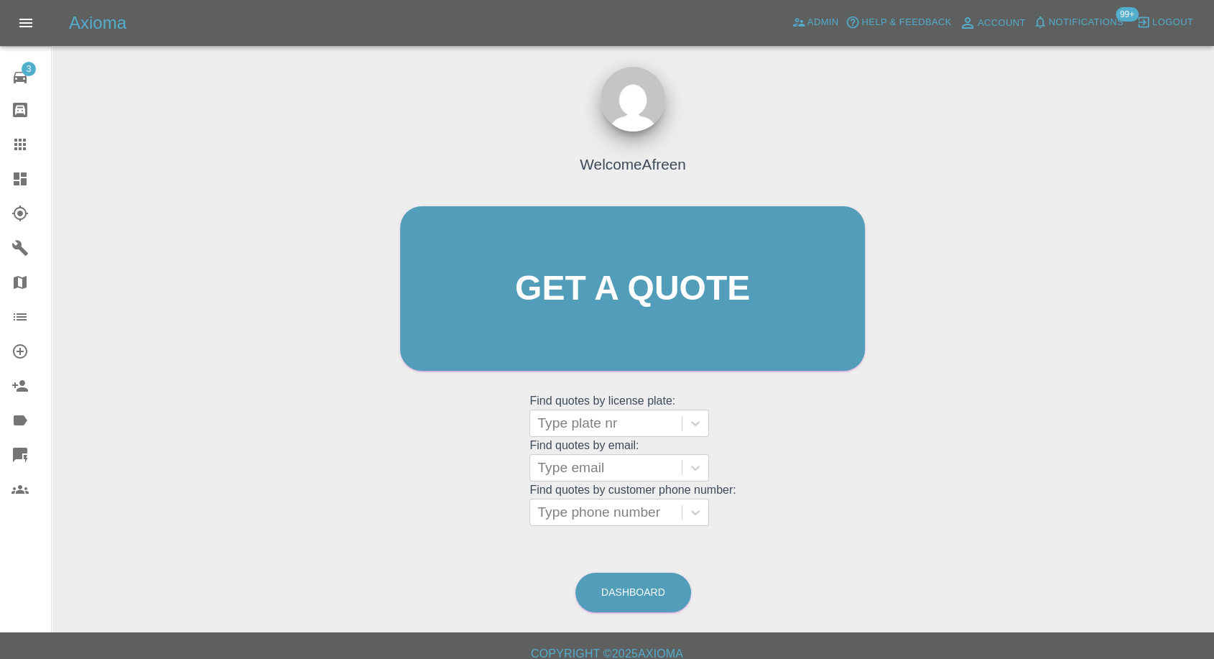
click at [467, 538] on div "Welcome Afreen Get a quote Get a quote Find quotes by license plate: Type plate…" at bounding box center [632, 357] width 1139 height 516
click at [578, 473] on div at bounding box center [605, 468] width 137 height 20
paste input "Roula98765@gmail.com"
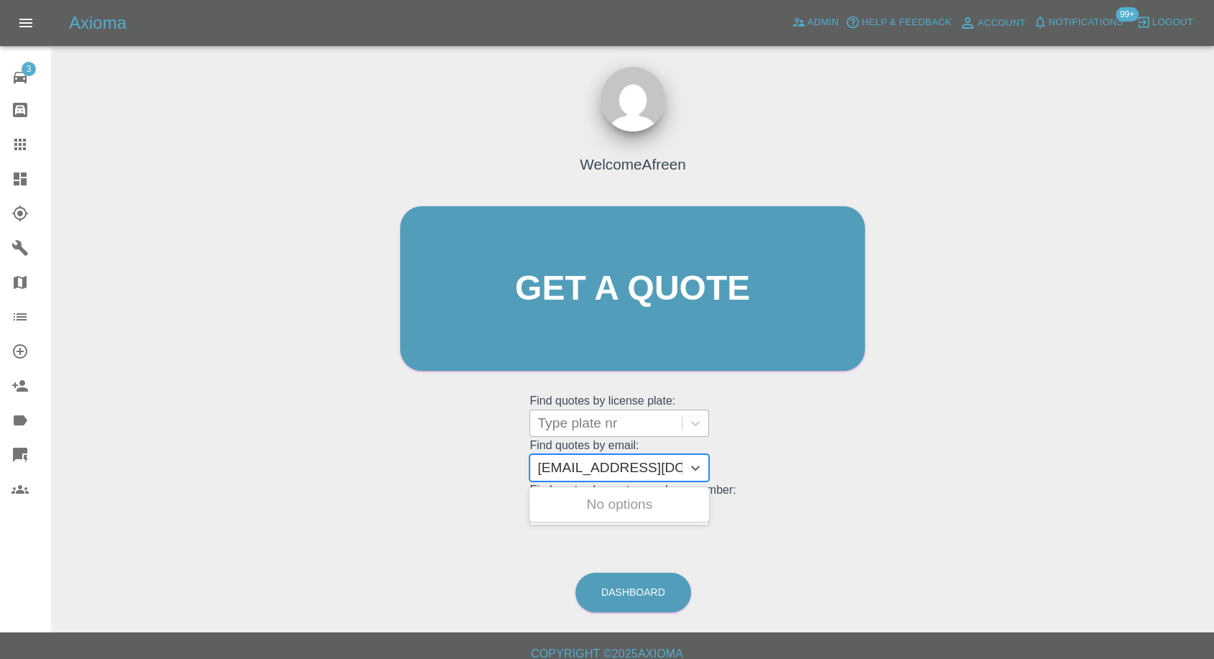
type input "Roula98765@gmail.com"
click at [592, 413] on div at bounding box center [605, 423] width 137 height 20
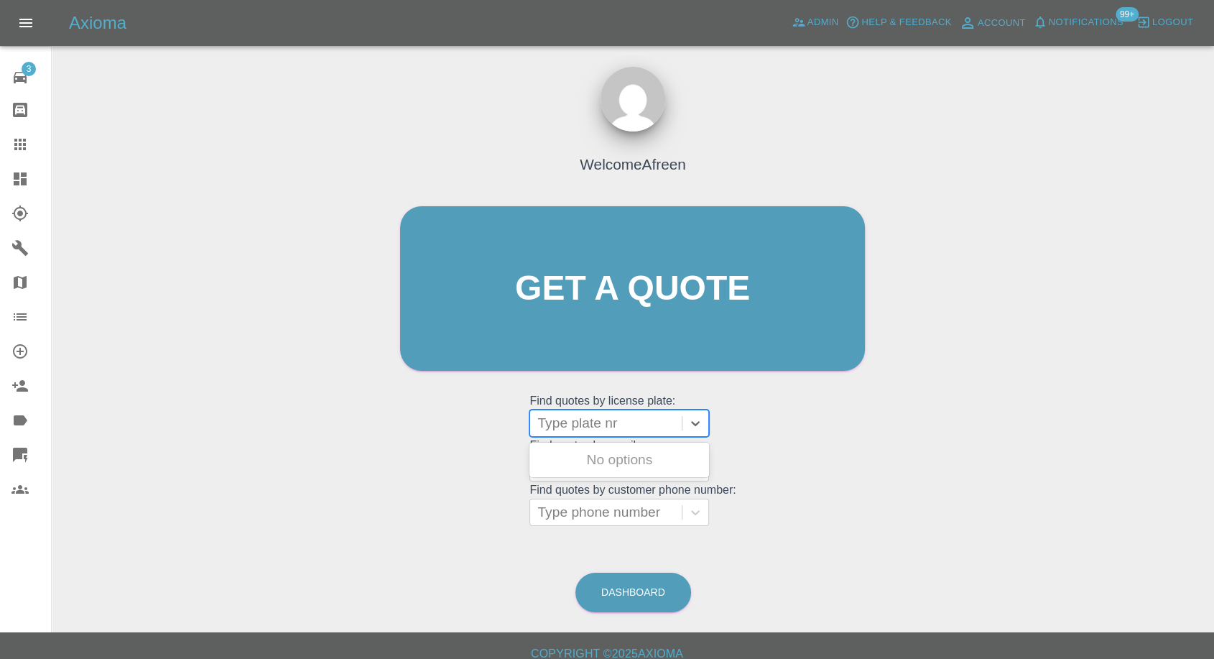
paste input "ET66PDZ"
type input "ET66PDZ"
click at [595, 467] on div "ET66PDZ, Fnol" at bounding box center [619, 459] width 180 height 29
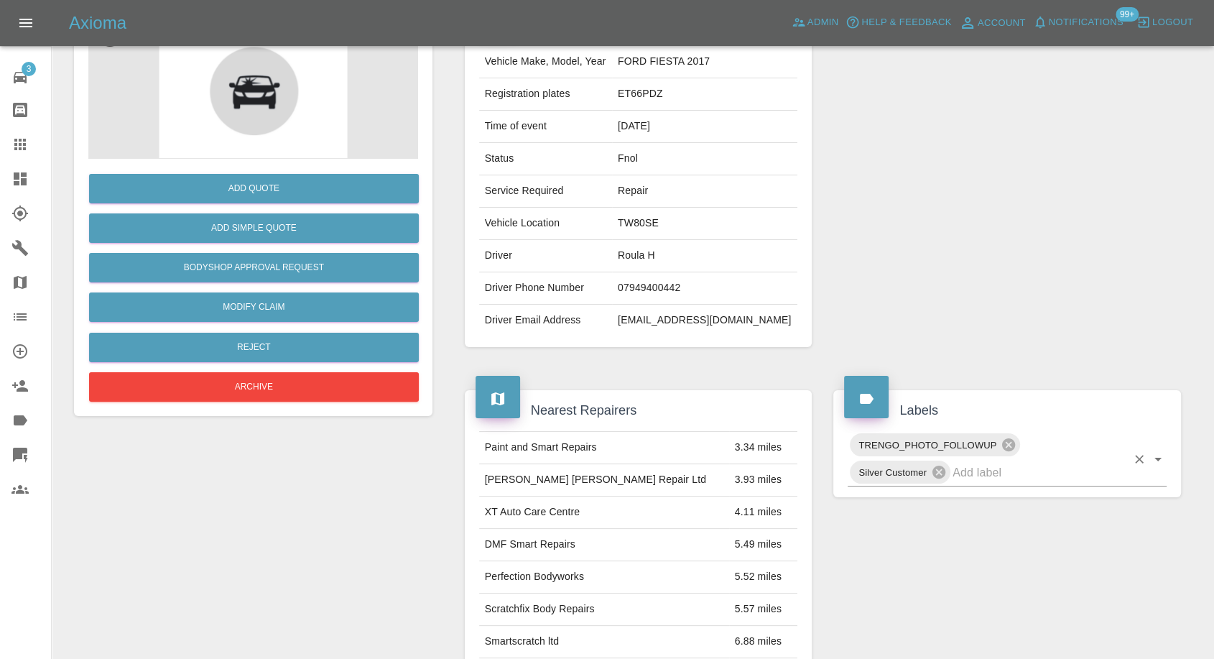
scroll to position [159, 0]
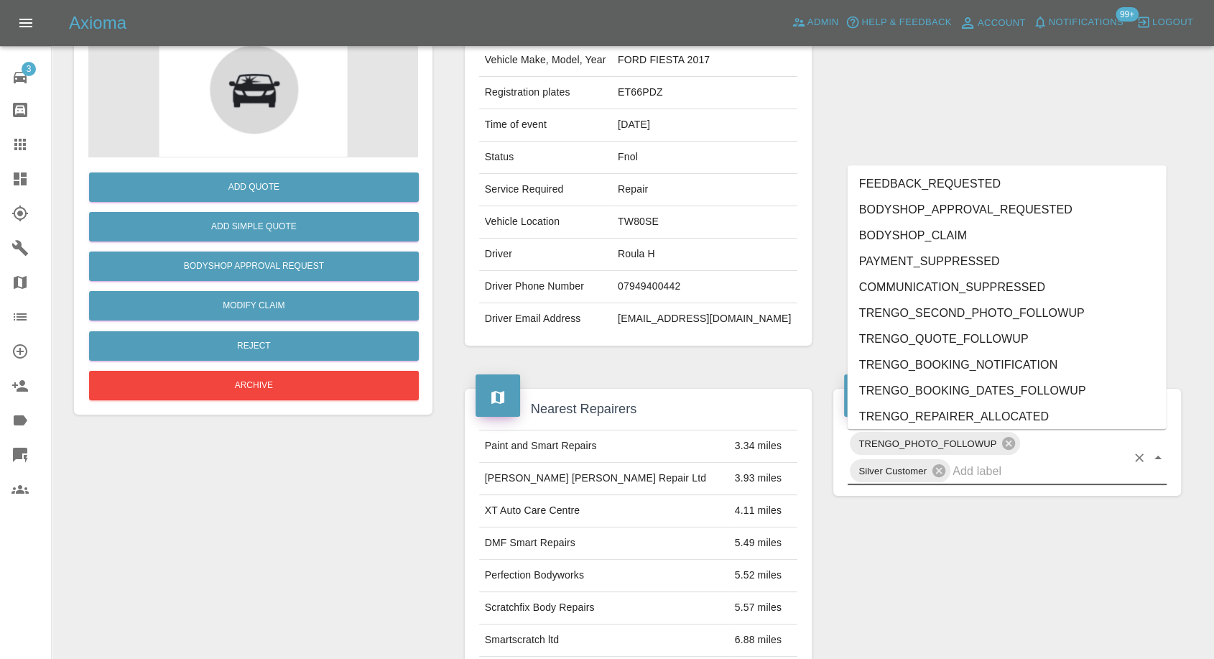
click at [971, 478] on input "text" at bounding box center [1040, 471] width 174 height 22
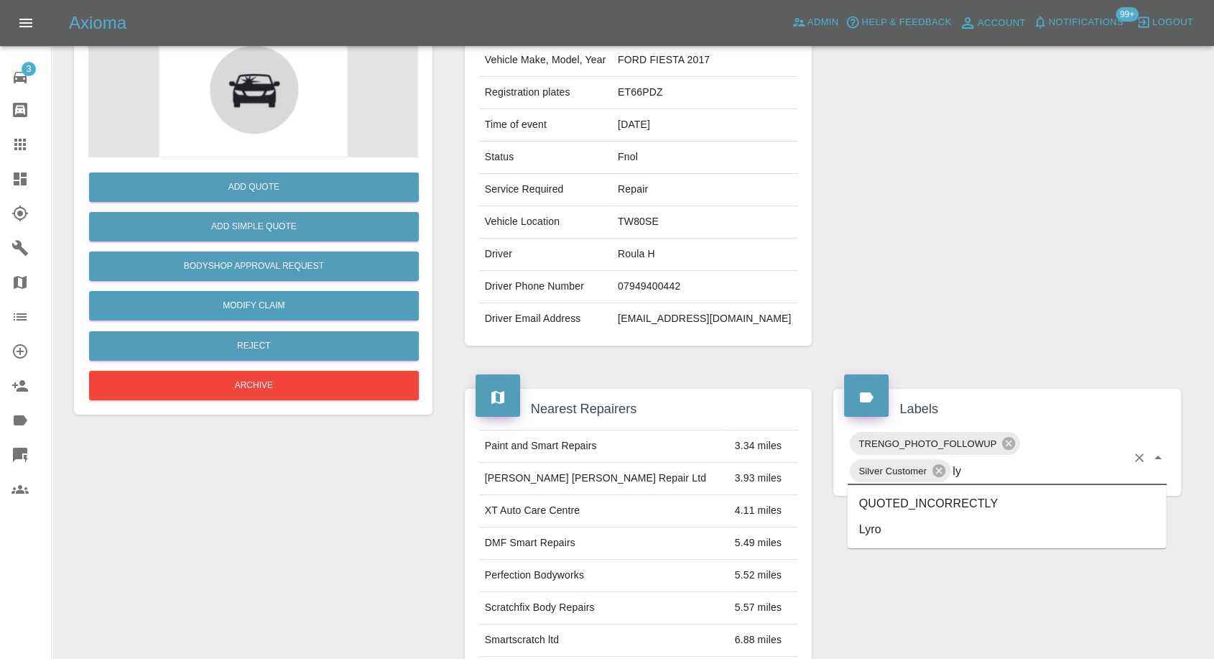
type input "lyr"
click at [881, 510] on li "Lyro" at bounding box center [1007, 504] width 319 height 26
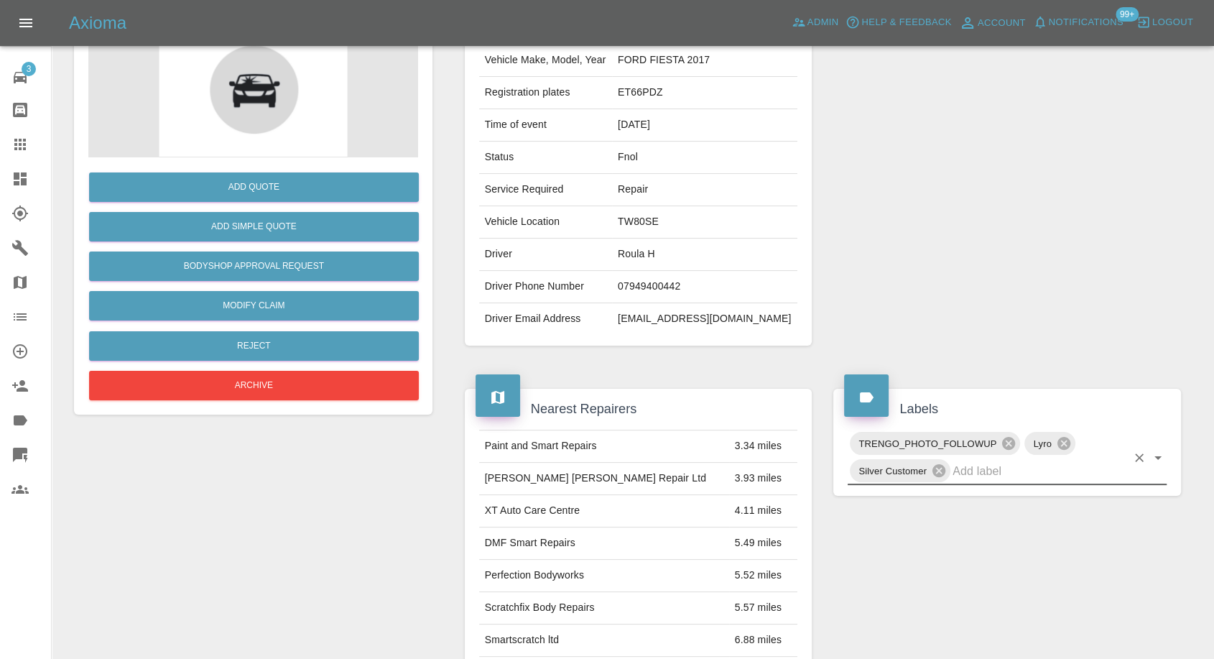
drag, startPoint x: 11, startPoint y: 140, endPoint x: 82, endPoint y: 157, distance: 72.3
click at [11, 140] on icon at bounding box center [19, 144] width 17 height 17
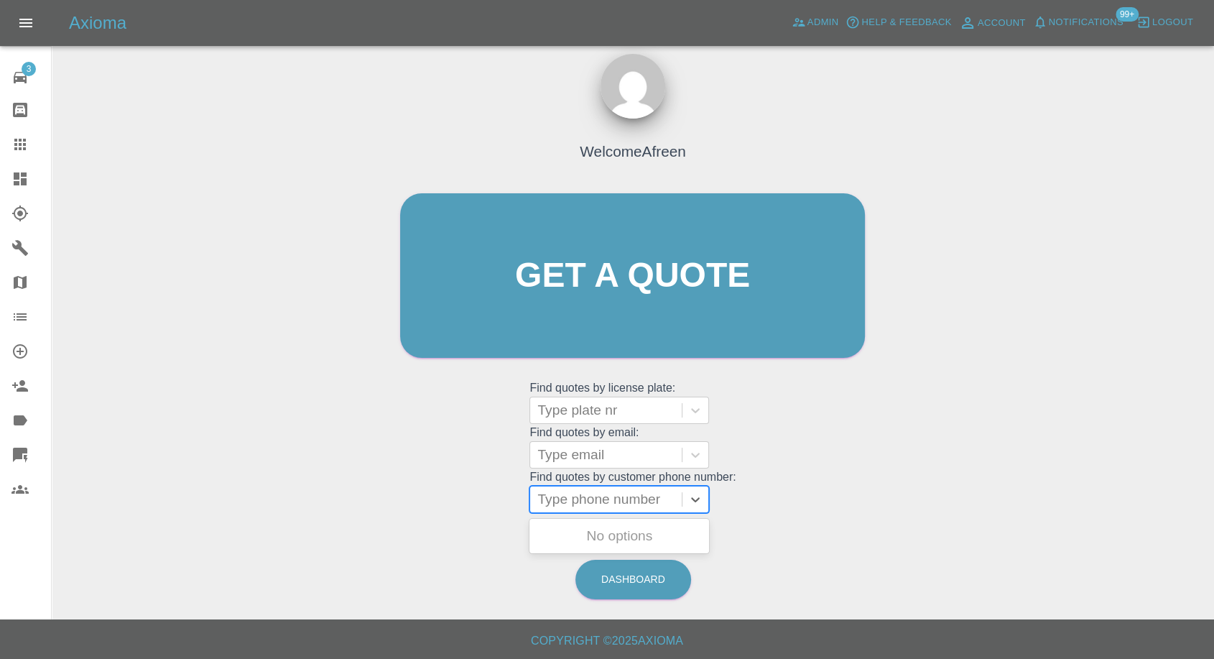
click at [619, 495] on div at bounding box center [605, 499] width 137 height 20
paste input "07957654842"
type input "07957654842"
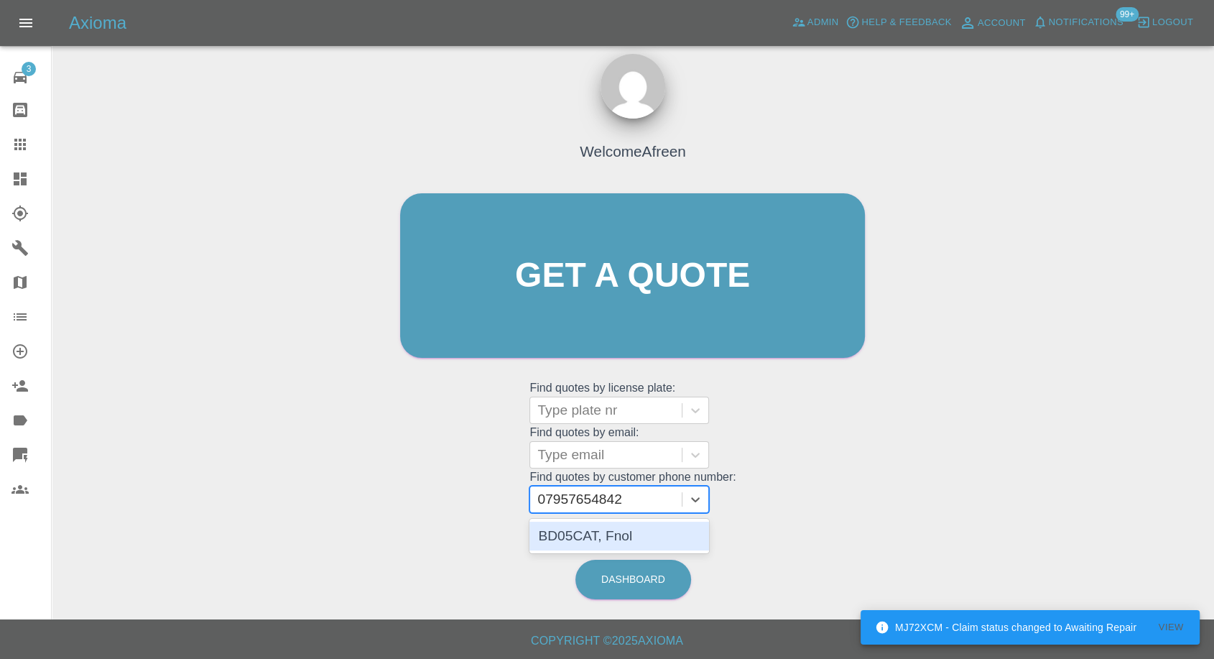
click at [603, 542] on div "BD05CAT, Fnol" at bounding box center [619, 536] width 180 height 29
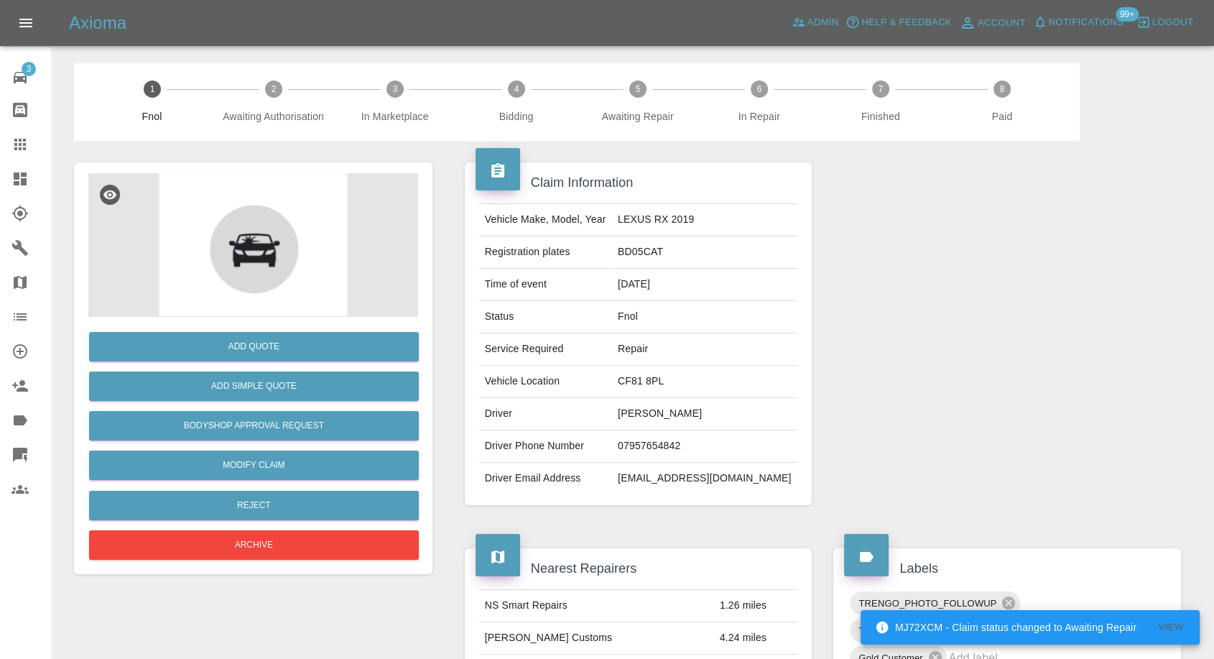
drag, startPoint x: 22, startPoint y: 136, endPoint x: 129, endPoint y: 171, distance: 112.0
click at [22, 136] on icon at bounding box center [19, 144] width 17 height 17
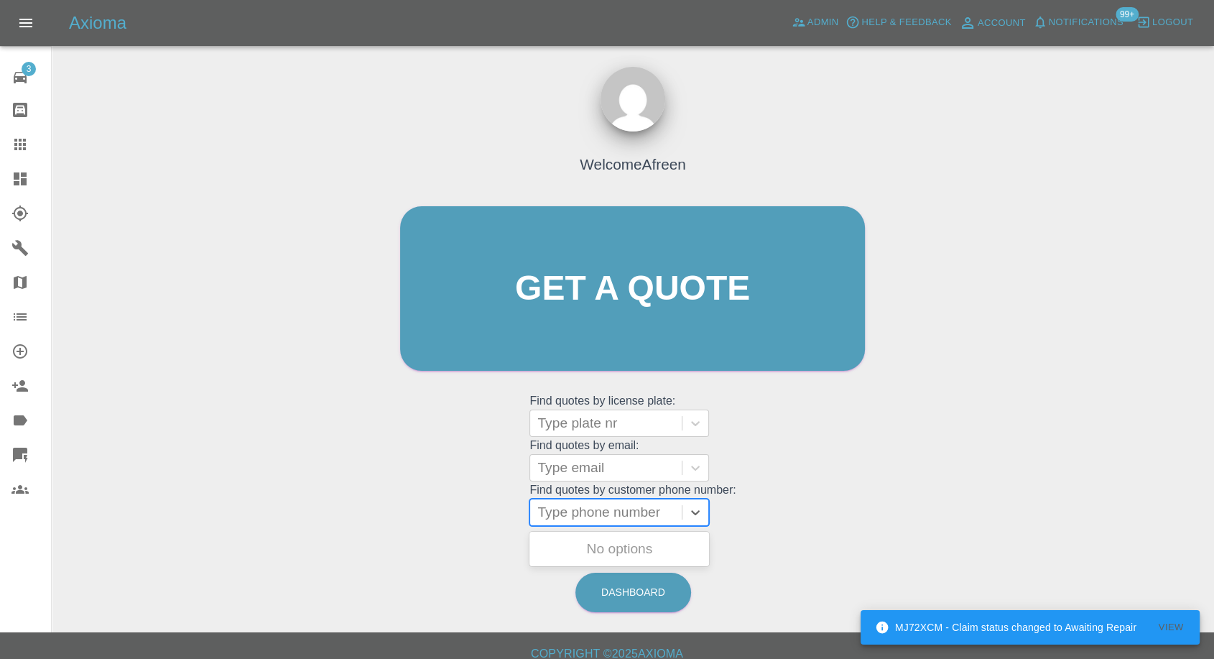
click at [603, 516] on div at bounding box center [605, 512] width 137 height 20
paste input "07456388122"
type input "07456388122"
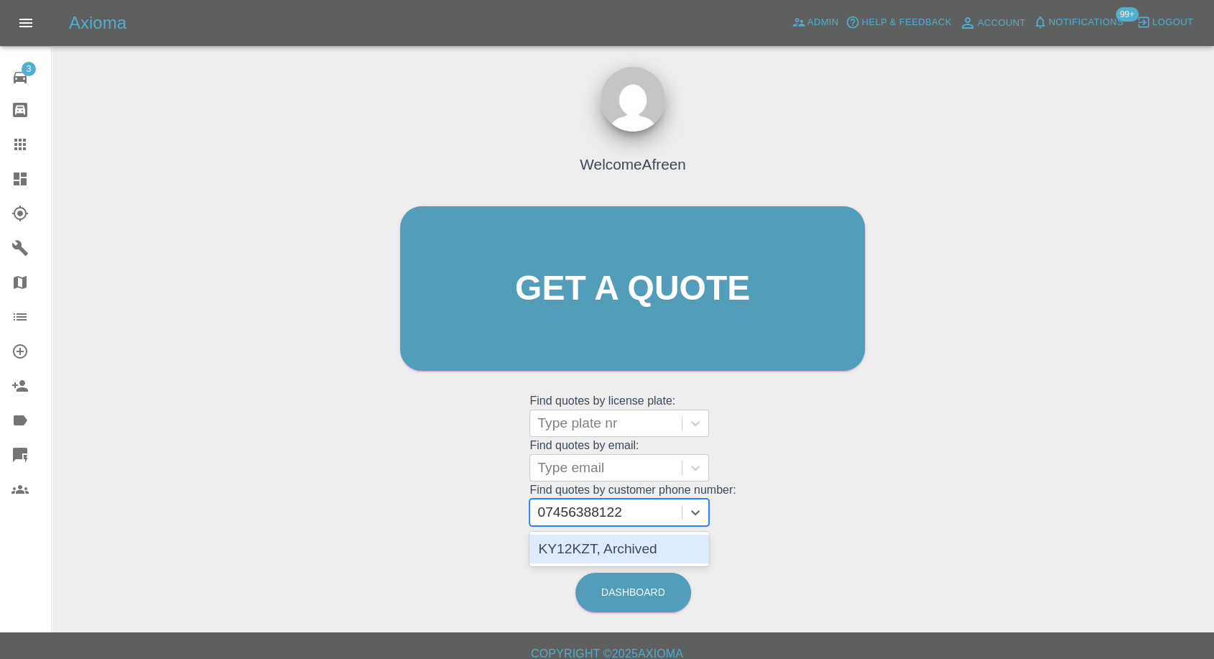
click at [617, 543] on div "KY12KZT, Archived" at bounding box center [619, 548] width 180 height 29
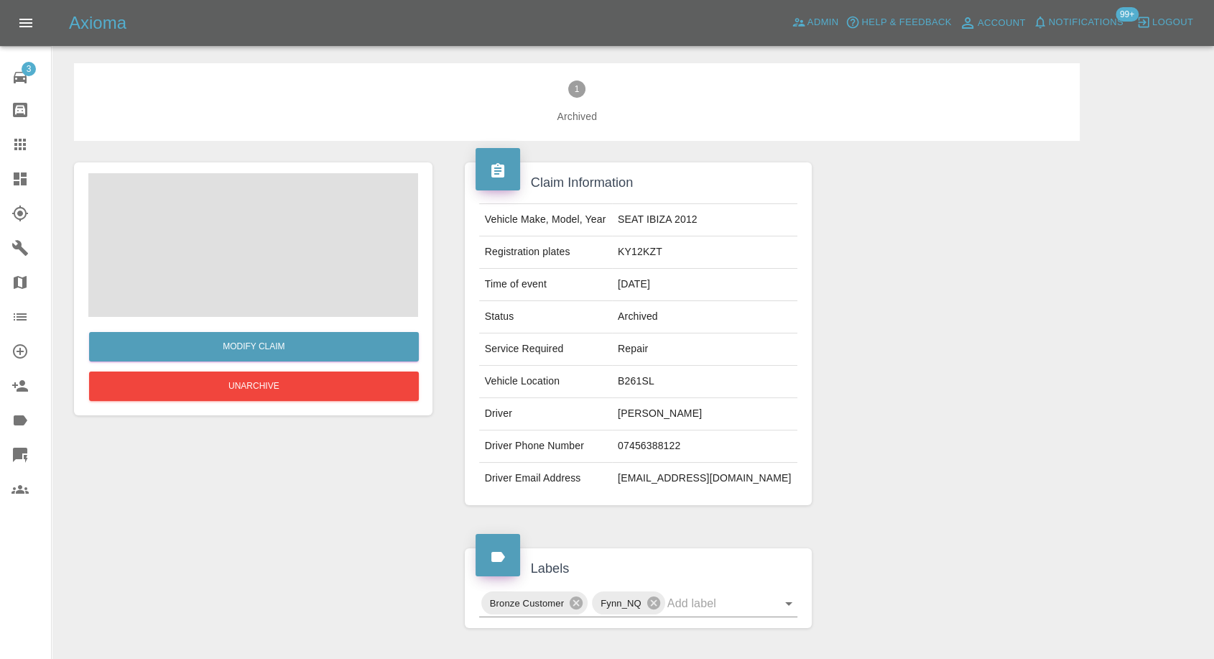
click at [138, 215] on span at bounding box center [253, 245] width 330 height 144
click at [251, 242] on span at bounding box center [253, 245] width 330 height 144
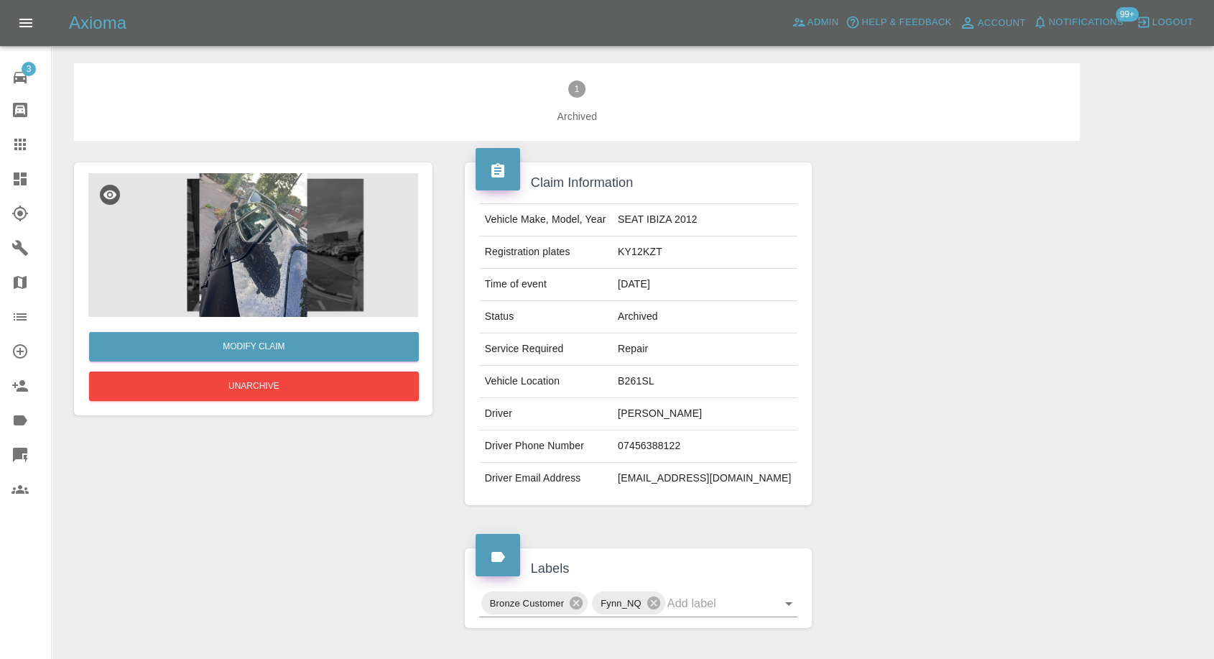
click at [281, 225] on img at bounding box center [253, 245] width 330 height 144
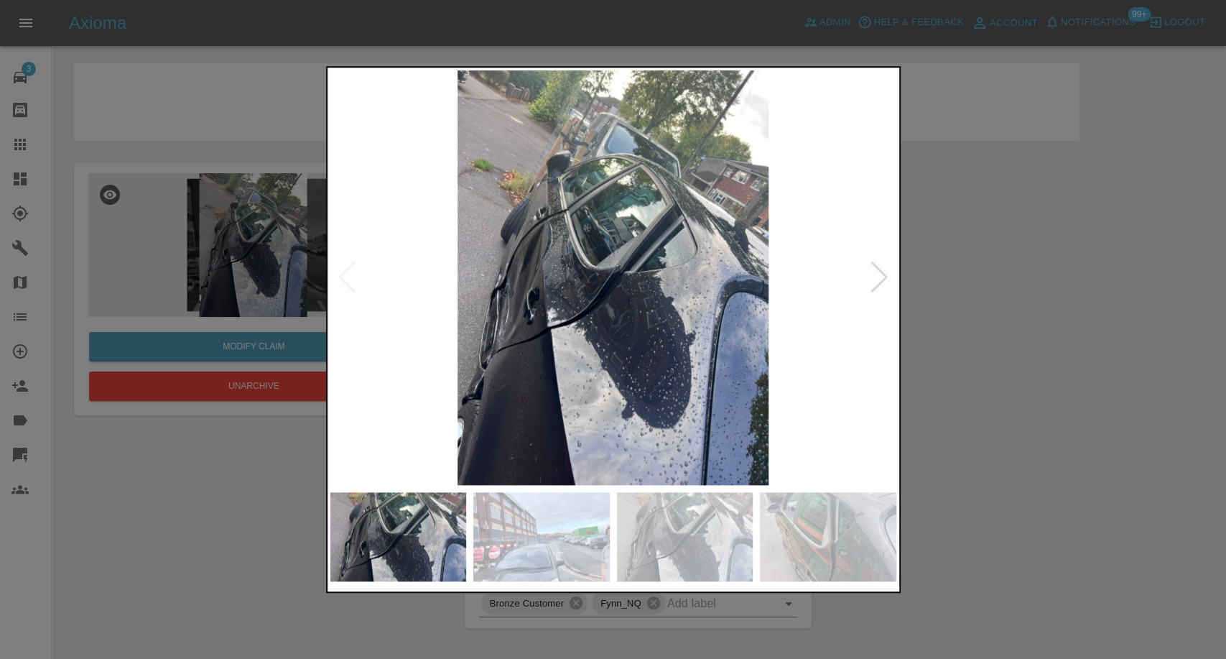
click at [568, 534] on img at bounding box center [541, 536] width 136 height 89
click at [1195, 430] on div at bounding box center [613, 329] width 1226 height 659
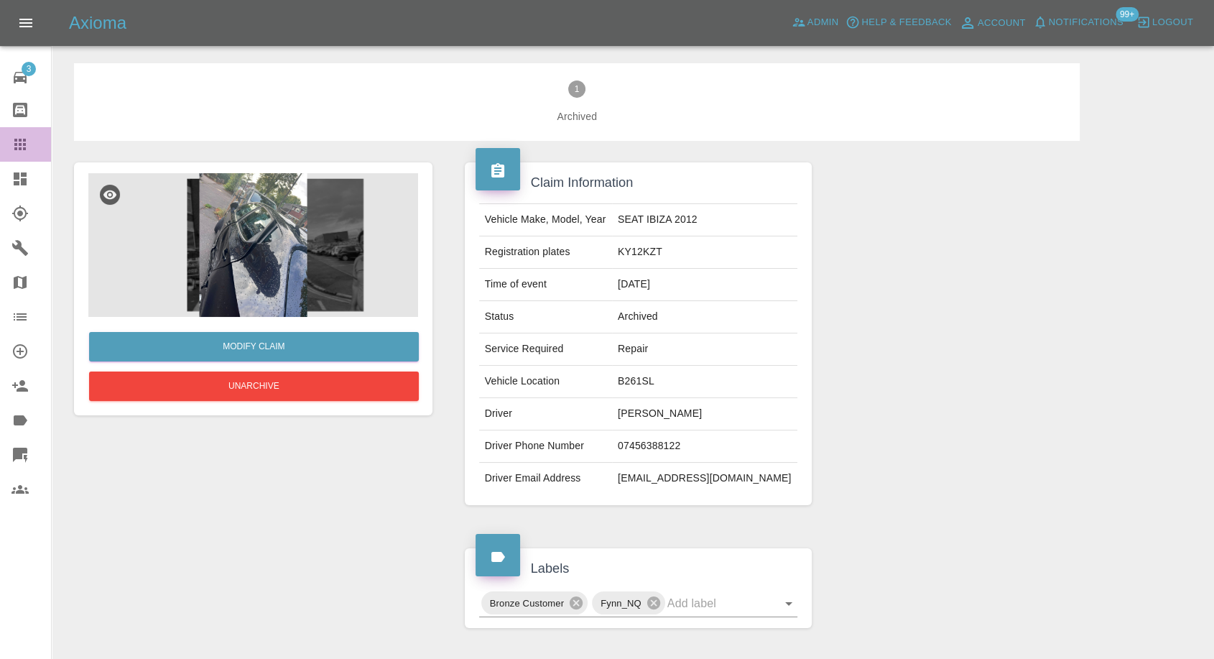
drag, startPoint x: 17, startPoint y: 145, endPoint x: 176, endPoint y: 208, distance: 171.6
click at [17, 145] on icon at bounding box center [19, 144] width 11 height 11
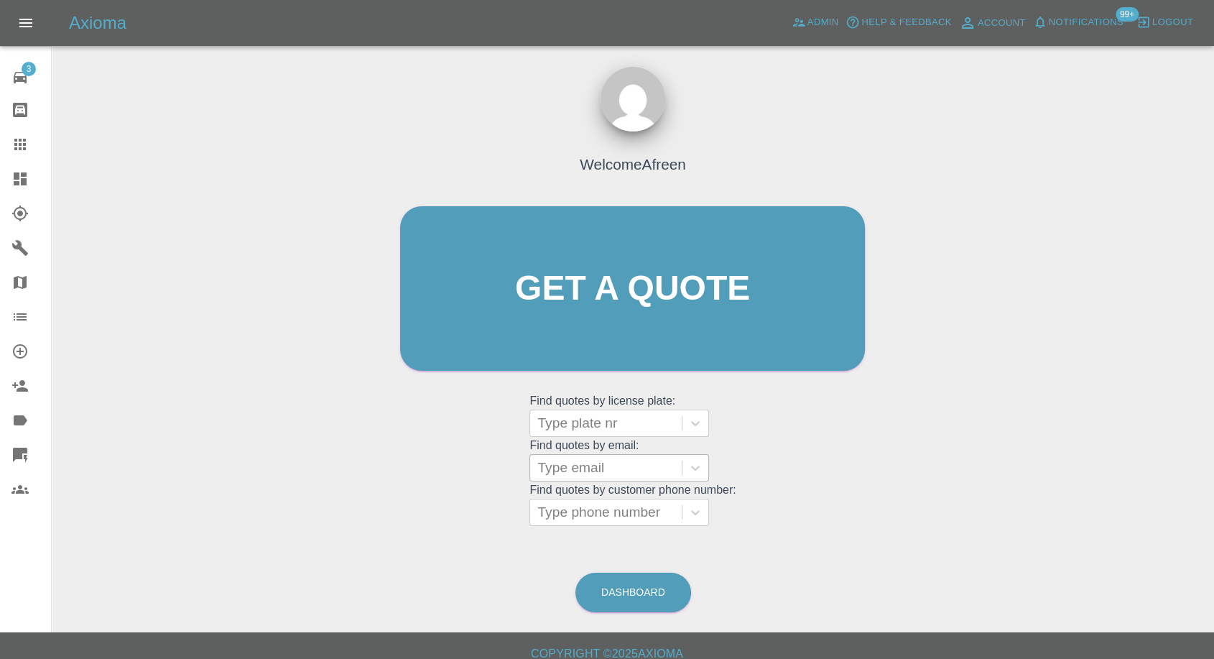
click at [563, 459] on div at bounding box center [605, 468] width 137 height 20
paste input "Tino21@hotmail.co.uk"
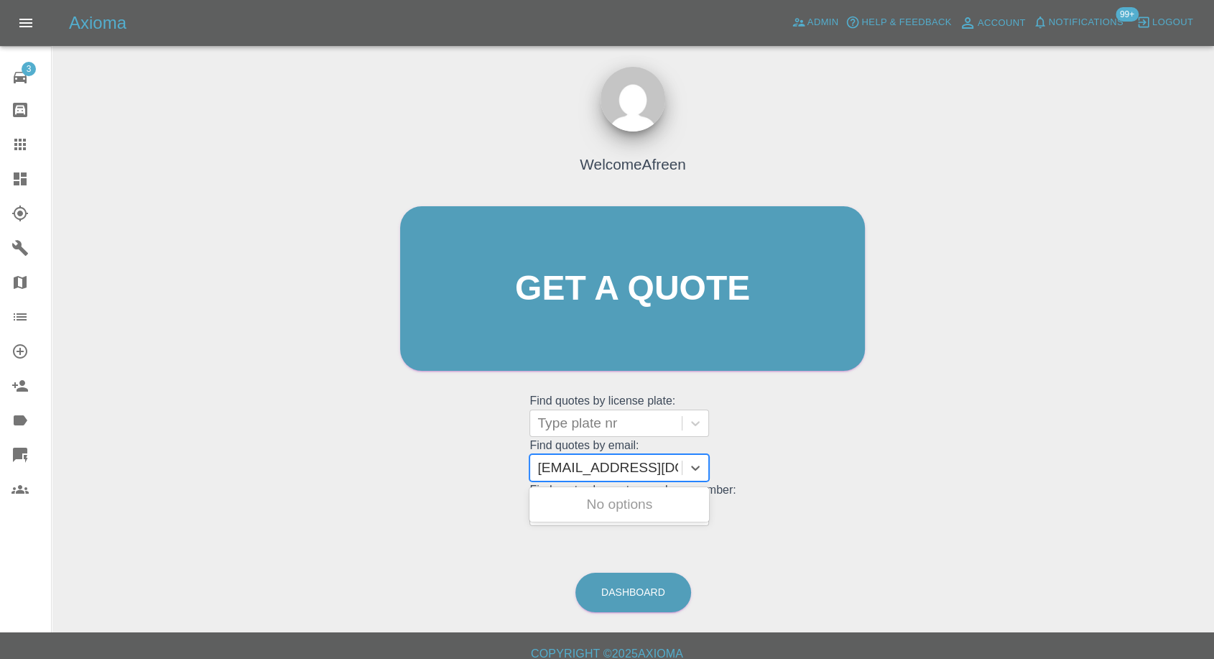
type input "Tino21@hotmail.co.uk"
click at [644, 430] on div at bounding box center [605, 423] width 137 height 20
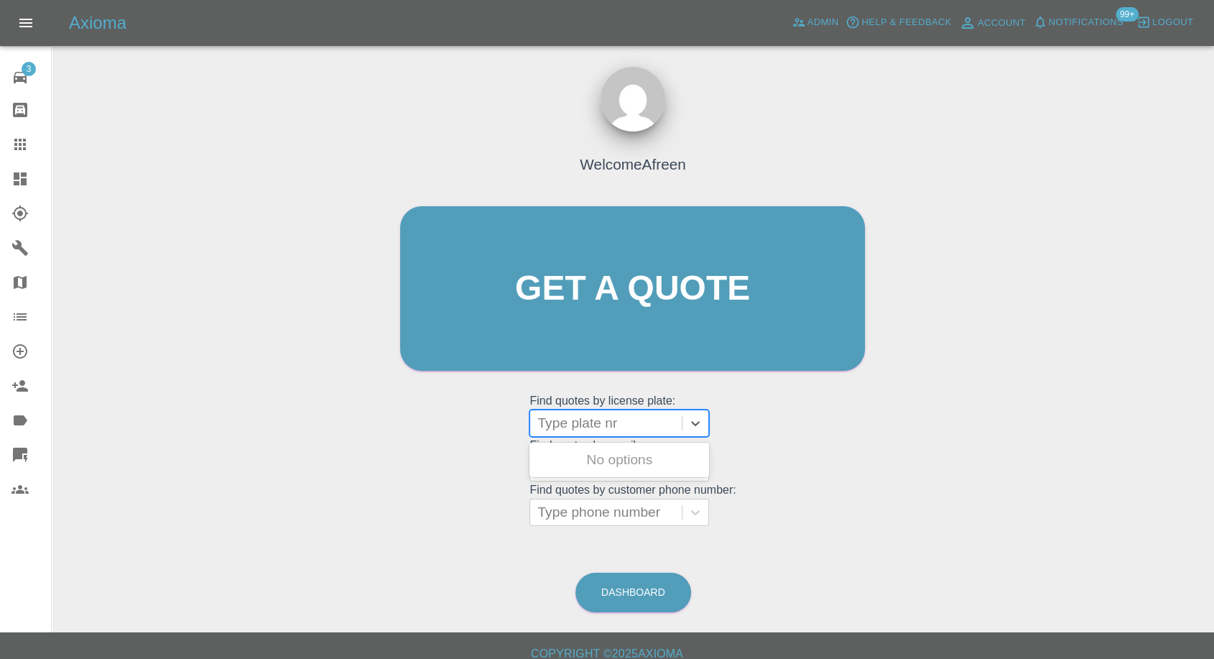
paste input "XX09 LNZ"
click at [579, 425] on input "XX09 LNZ" at bounding box center [571, 423] width 68 height 17
click at [573, 425] on input "XX09 LNZ" at bounding box center [571, 423] width 68 height 17
type input "XX09LNZ"
click at [647, 460] on div "XX09LNZ, Fnol" at bounding box center [619, 459] width 180 height 29
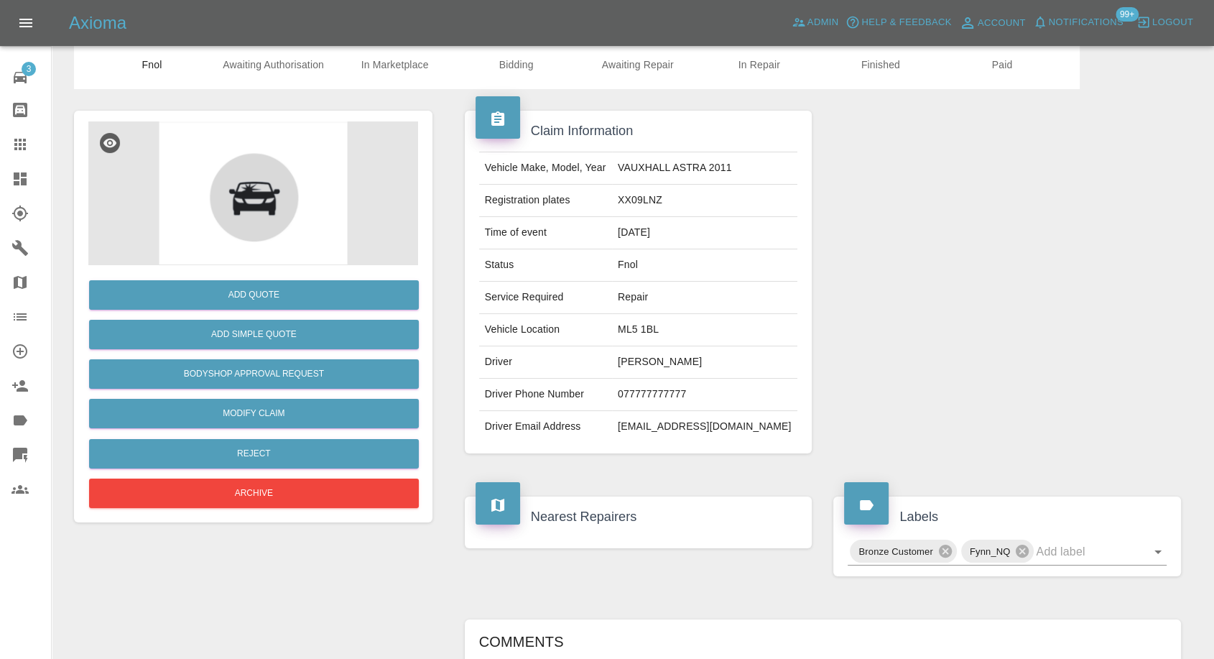
scroll to position [80, 0]
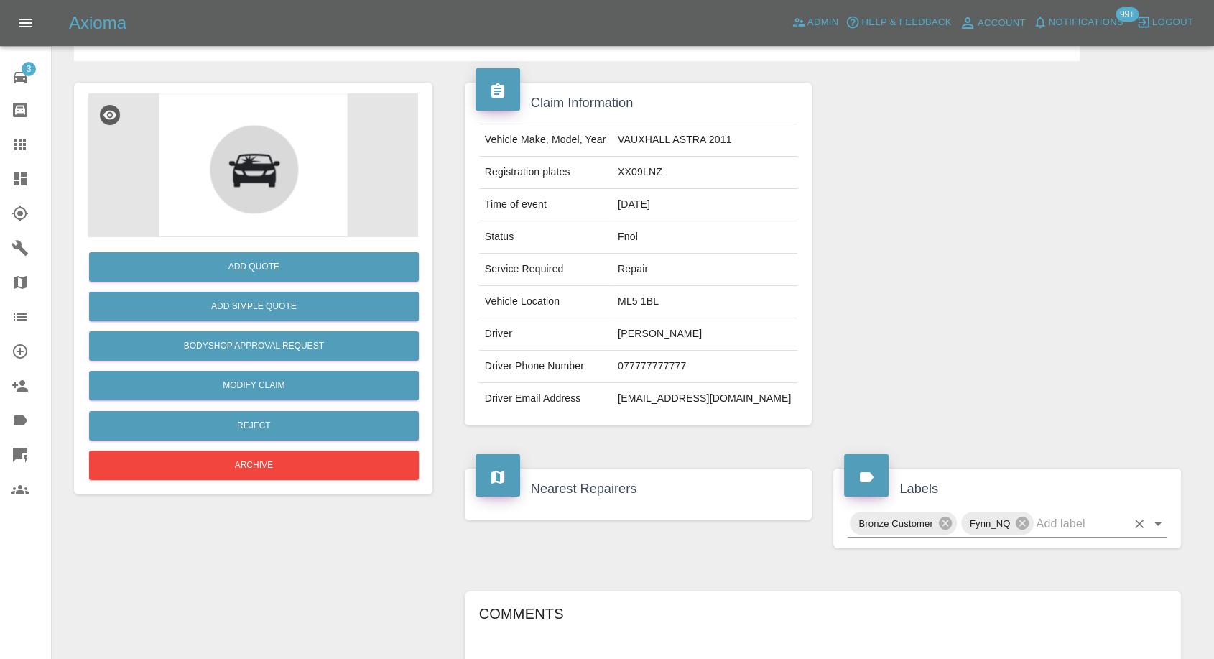
click at [1060, 519] on input "text" at bounding box center [1081, 523] width 91 height 22
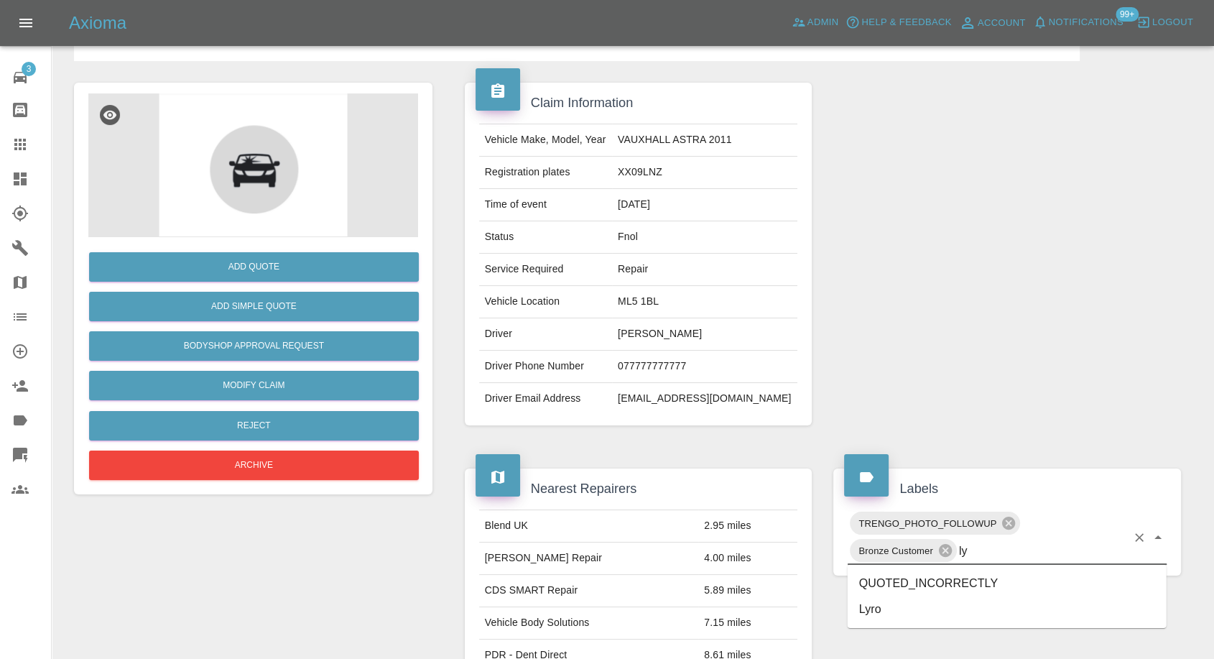
type input "lyr"
click at [879, 584] on li "Lyro" at bounding box center [1007, 583] width 319 height 26
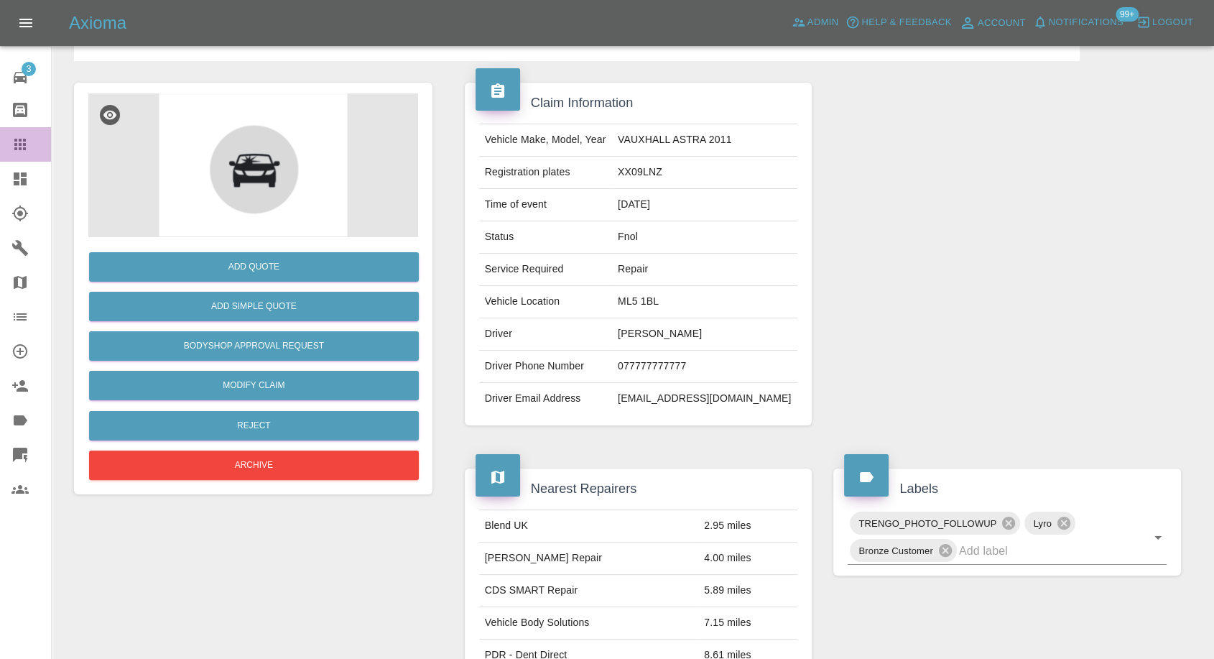
click at [27, 147] on icon at bounding box center [19, 144] width 17 height 17
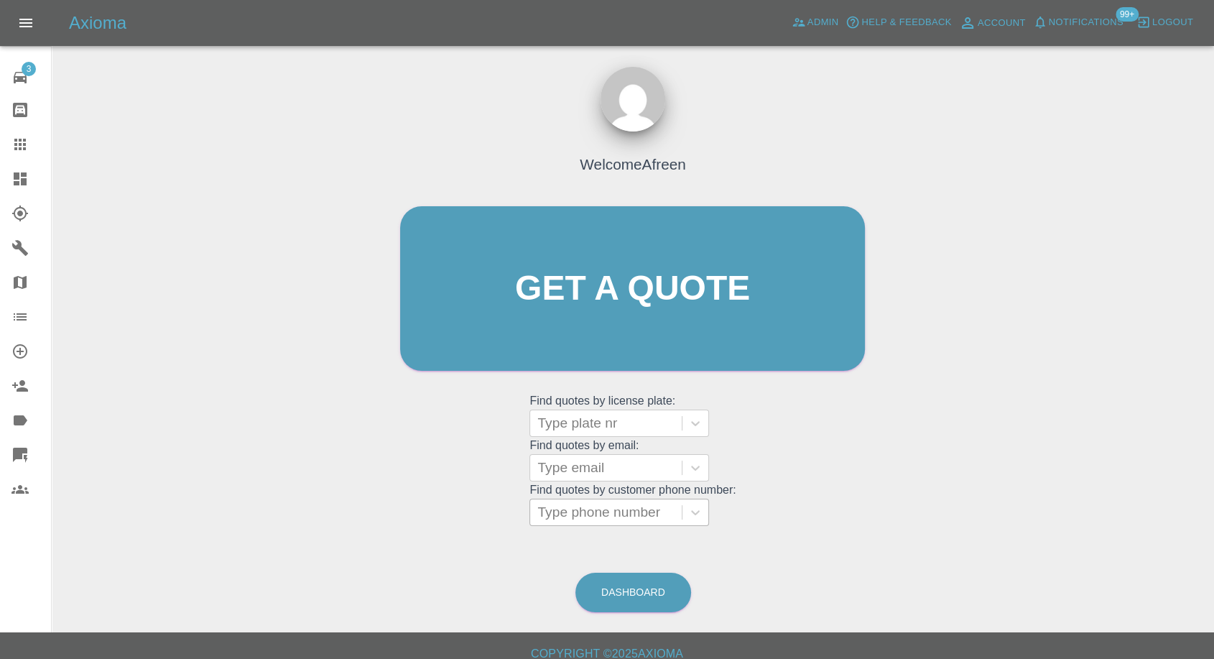
click at [621, 517] on div at bounding box center [605, 512] width 137 height 20
paste input "07774069315"
type input "07774069315"
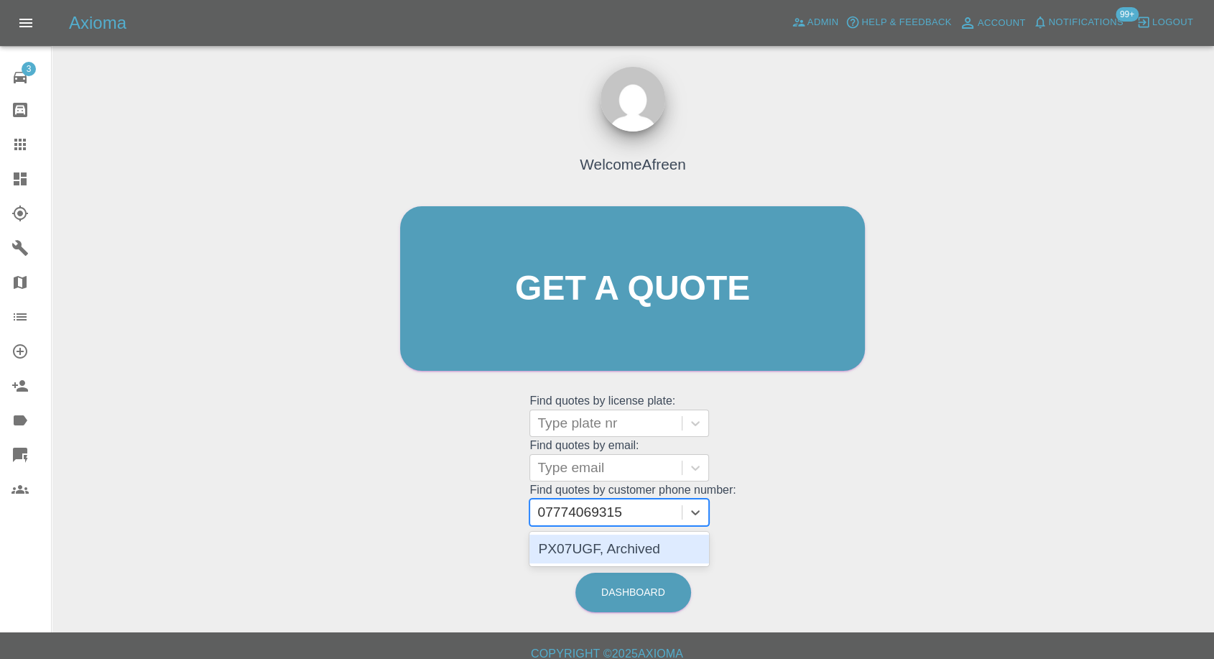
click at [621, 543] on div "PX07UGF, Archived" at bounding box center [619, 548] width 180 height 29
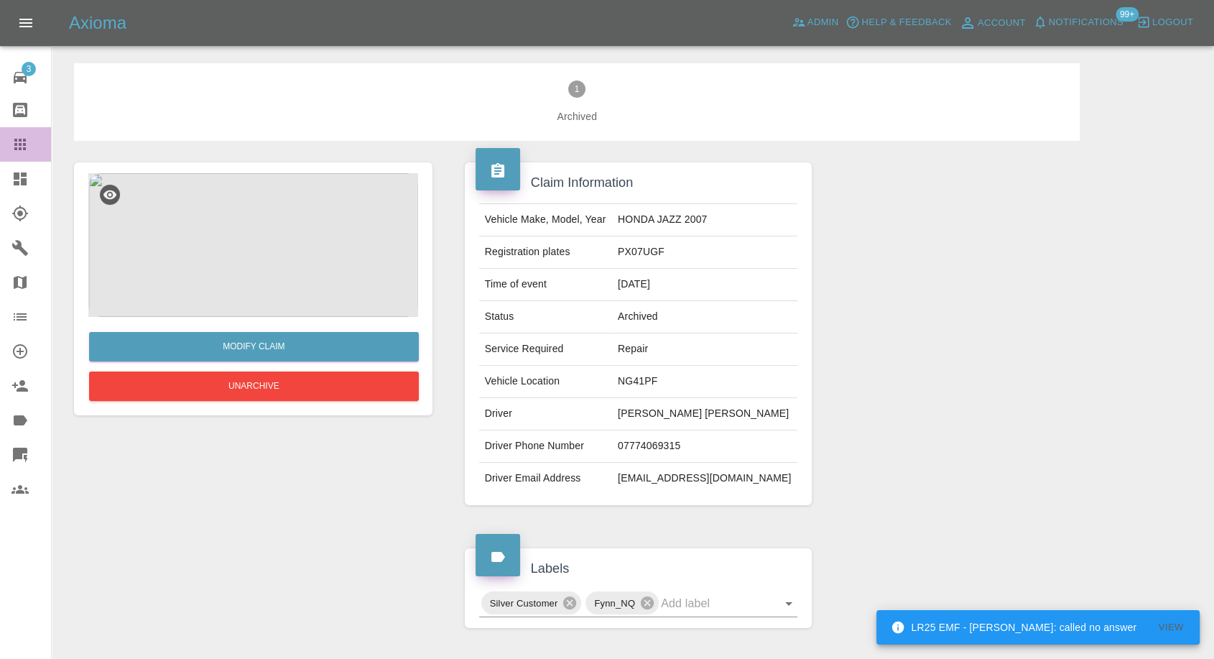
click at [26, 151] on icon at bounding box center [19, 144] width 17 height 17
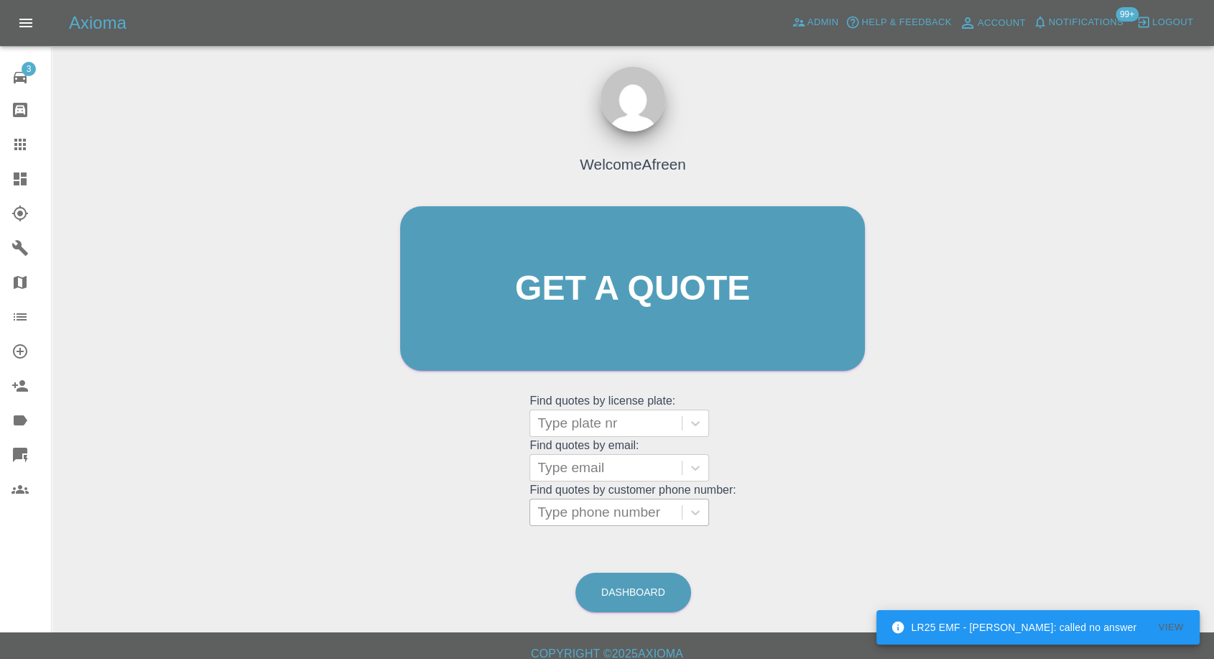
click at [616, 512] on div at bounding box center [605, 512] width 137 height 20
paste input "07774069315"
type input "07774069315"
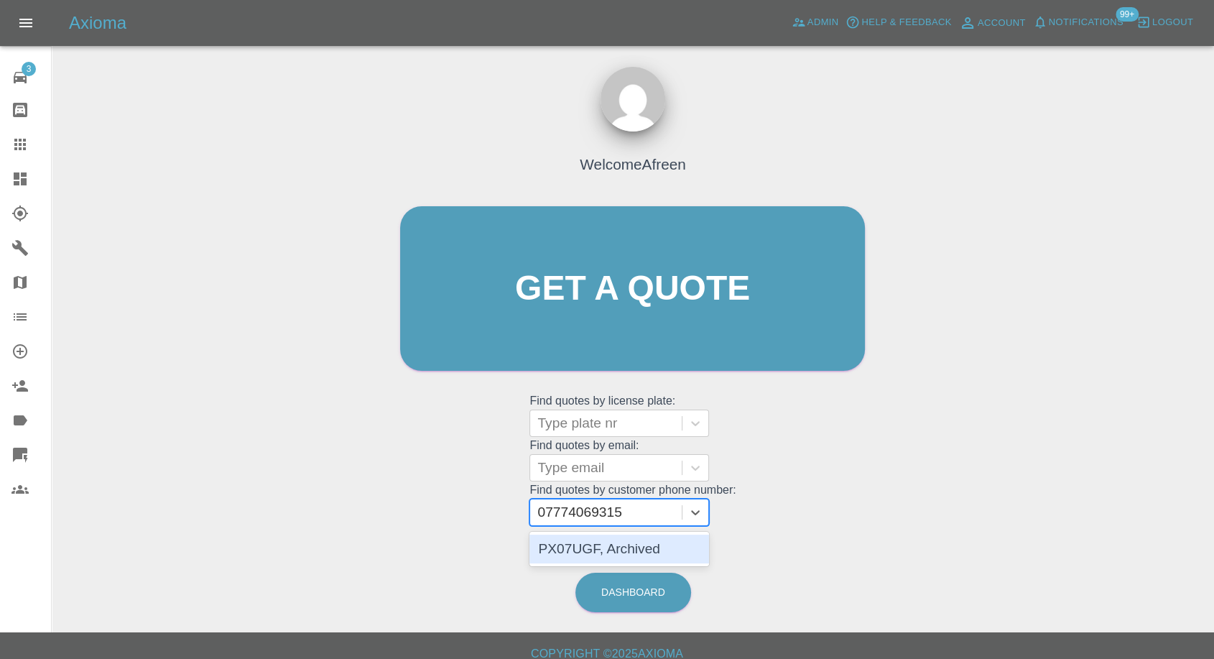
drag, startPoint x: 616, startPoint y: 534, endPoint x: 614, endPoint y: 547, distance: 13.2
click at [616, 538] on div "PX07UGF, Archived" at bounding box center [619, 548] width 180 height 29
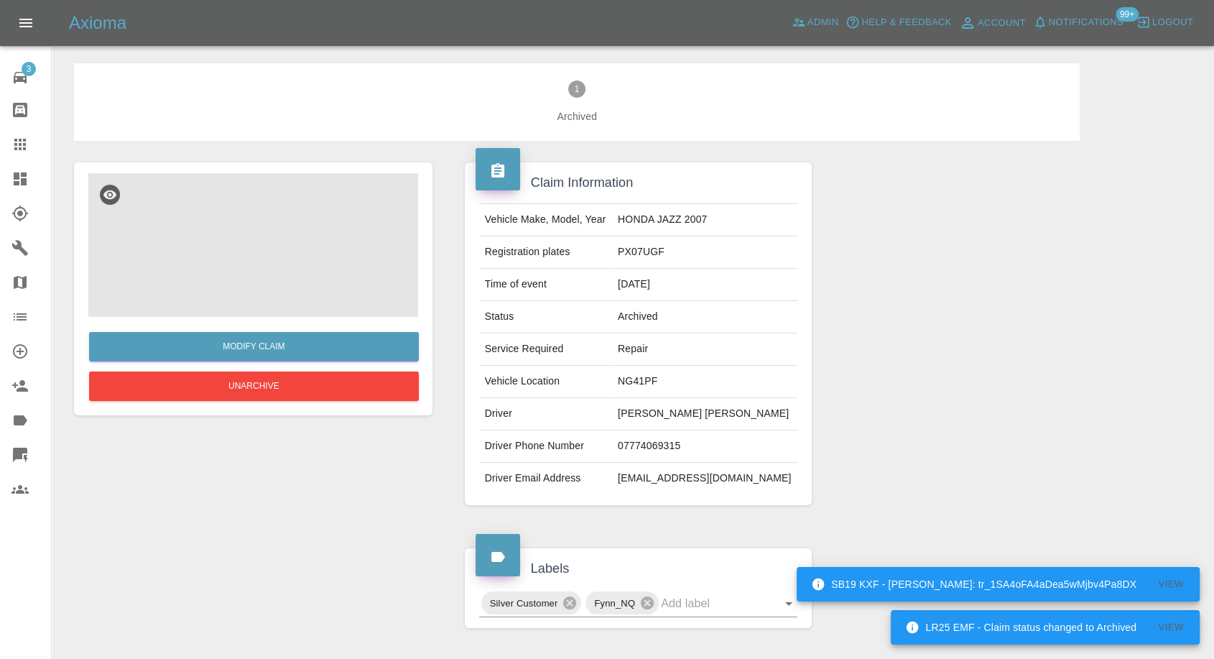
click at [248, 246] on img at bounding box center [253, 245] width 330 height 144
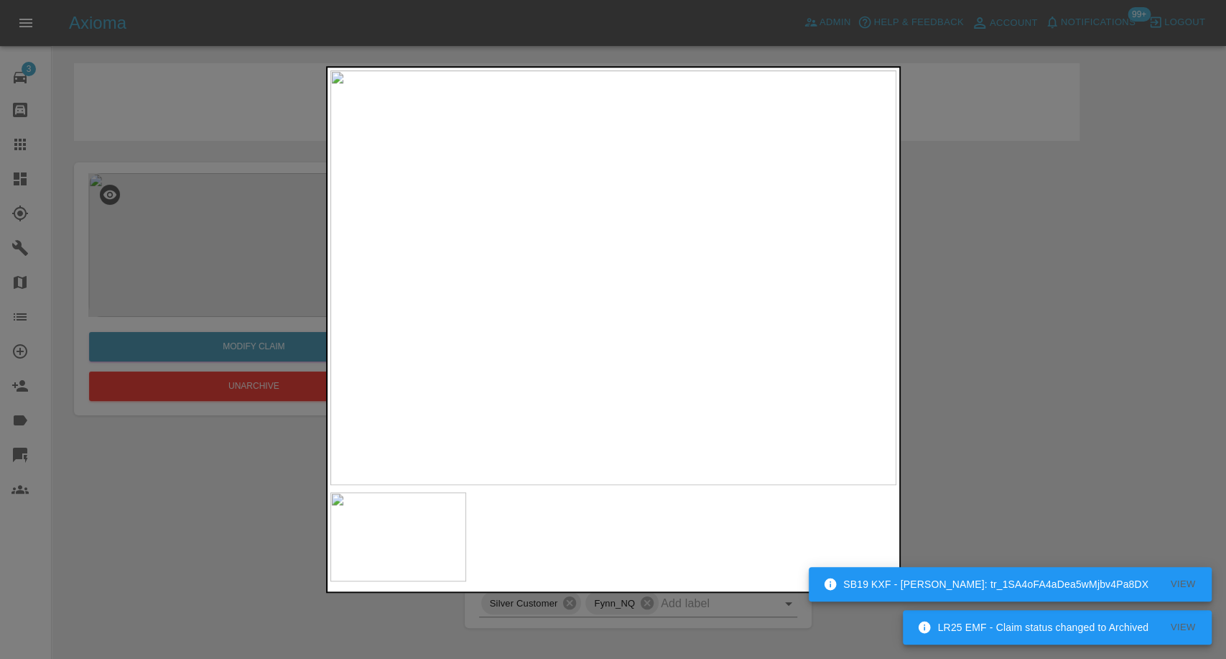
click at [983, 390] on div at bounding box center [613, 329] width 1226 height 659
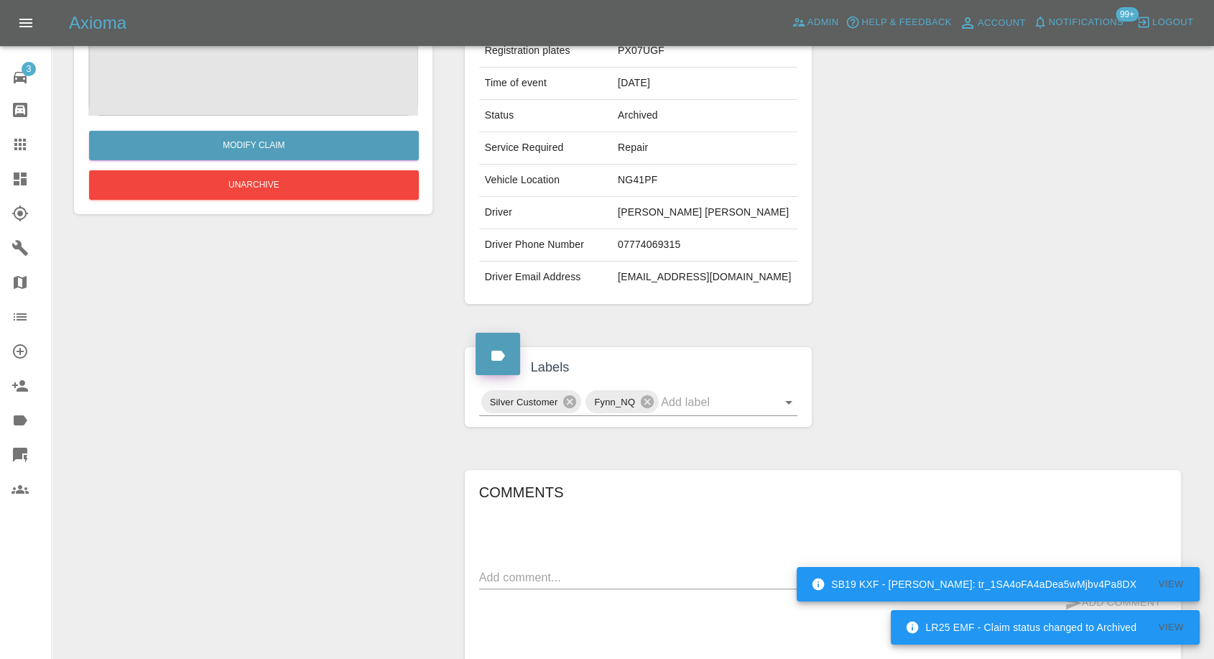
scroll to position [398, 0]
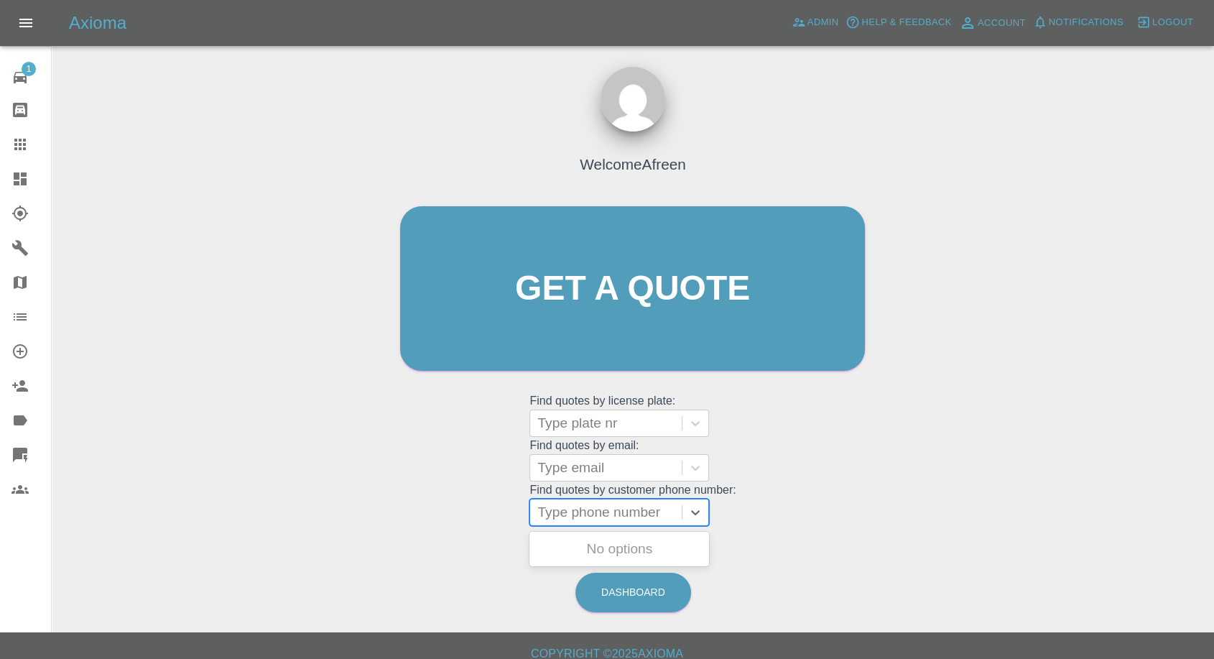
click at [629, 513] on div at bounding box center [605, 512] width 137 height 20
paste input "[PHONE_NUMBER]"
drag, startPoint x: 565, startPoint y: 510, endPoint x: 356, endPoint y: 508, distance: 209.1
click at [360, 515] on div "Welcome Afreen Get a quote Get a quote Find quotes by license plate: Type plate…" at bounding box center [632, 357] width 1139 height 516
type input "07455015447"
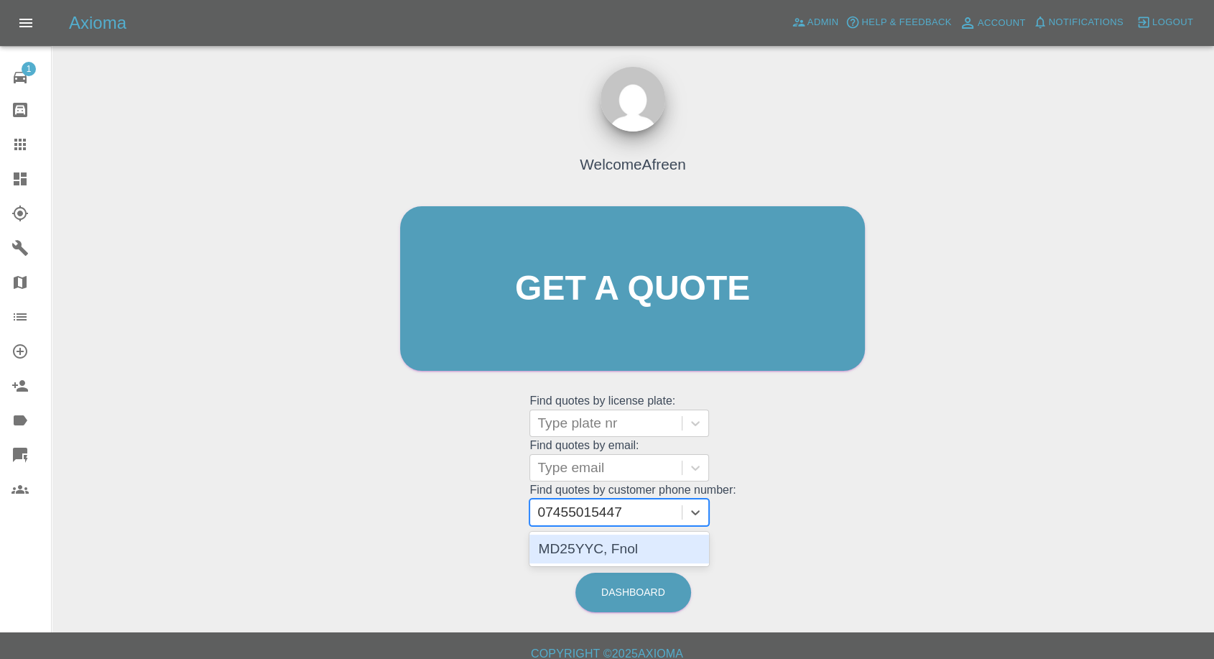
click at [608, 547] on div "MD25YYC, Fnol" at bounding box center [619, 548] width 180 height 29
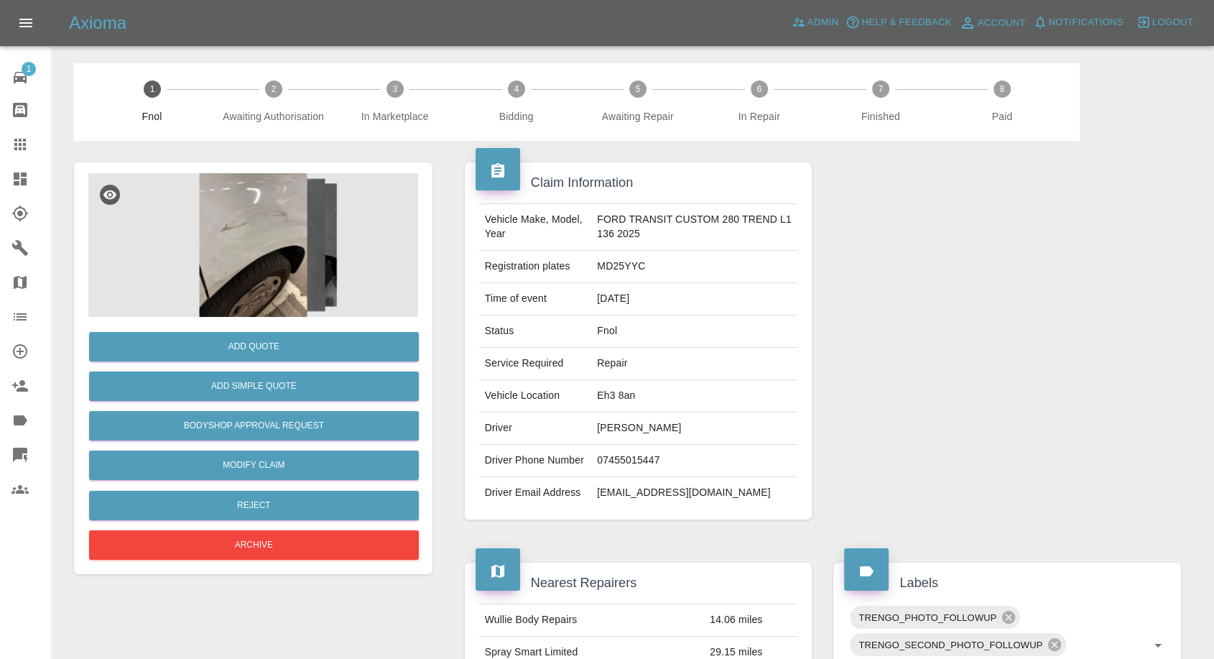
click at [224, 234] on img at bounding box center [253, 245] width 330 height 144
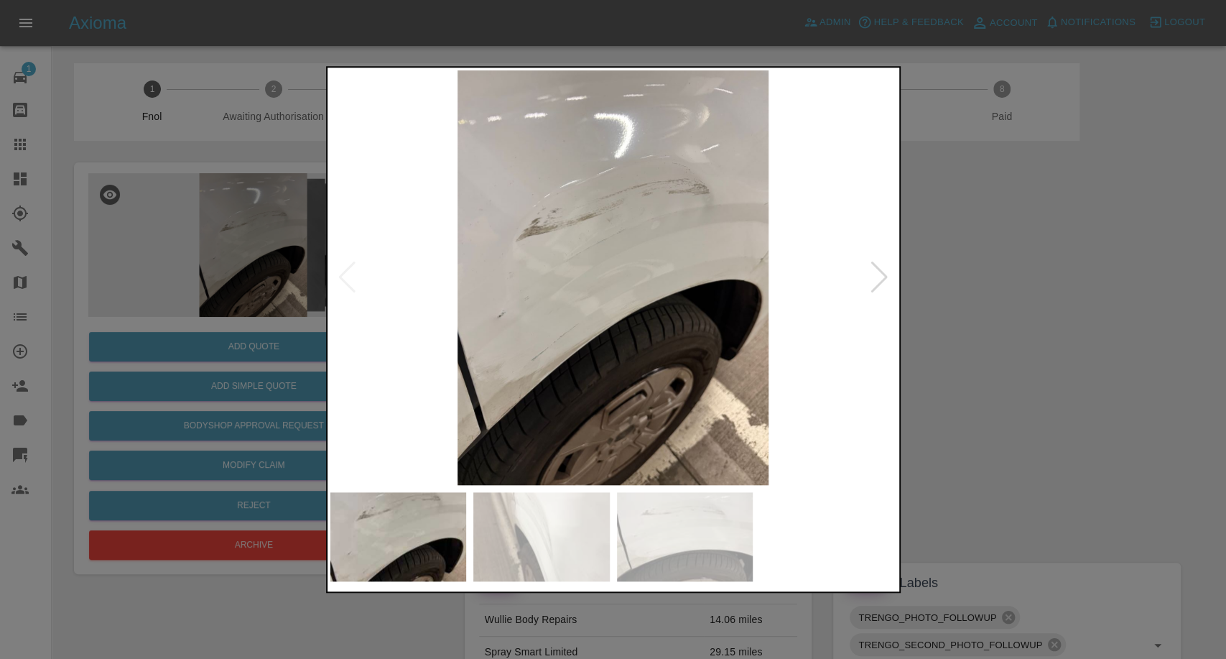
click at [569, 552] on img at bounding box center [541, 536] width 136 height 89
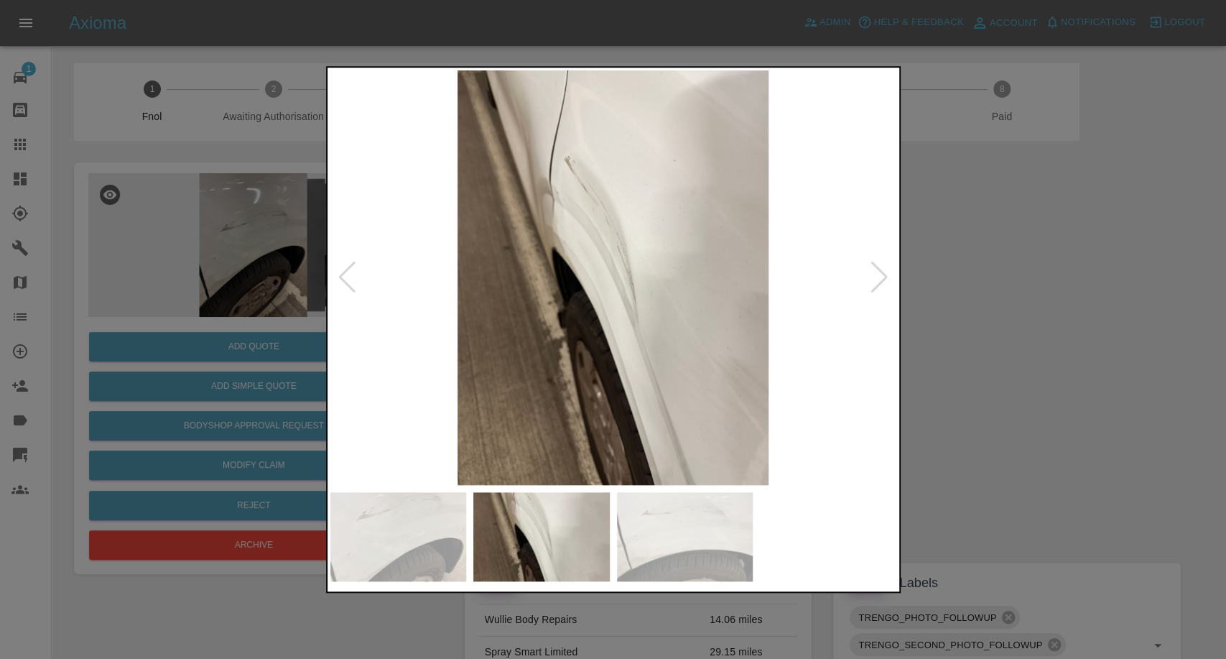
click at [975, 452] on div at bounding box center [613, 329] width 1226 height 659
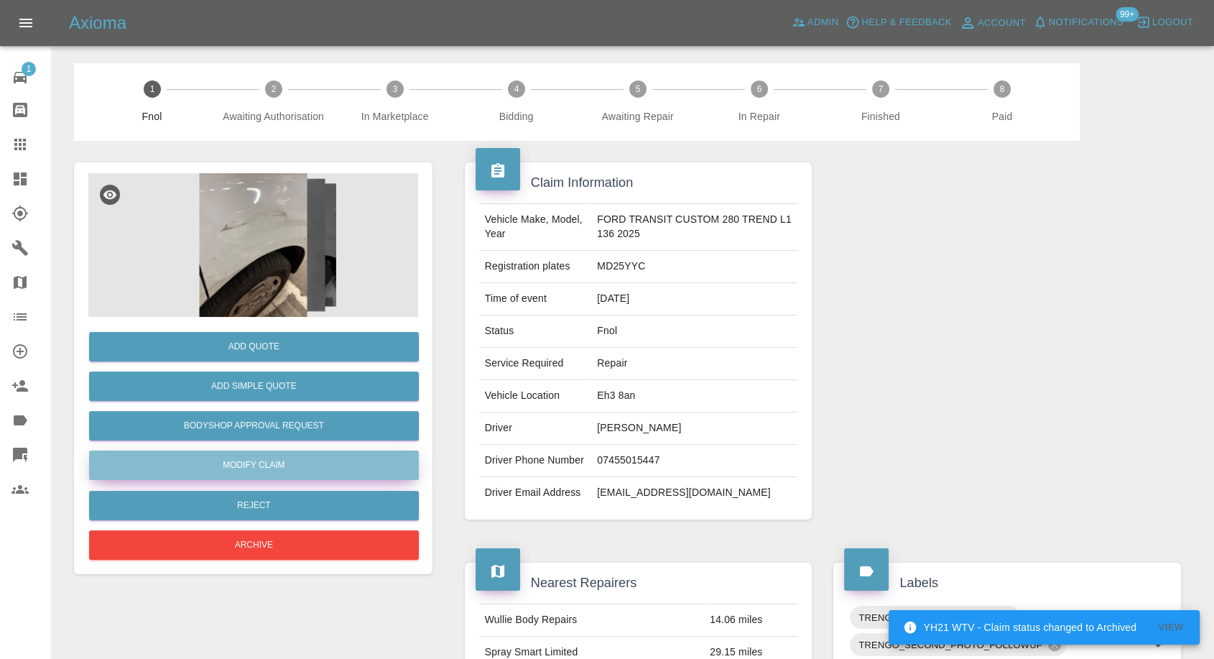
click at [251, 461] on link "Modify Claim" at bounding box center [254, 464] width 330 height 29
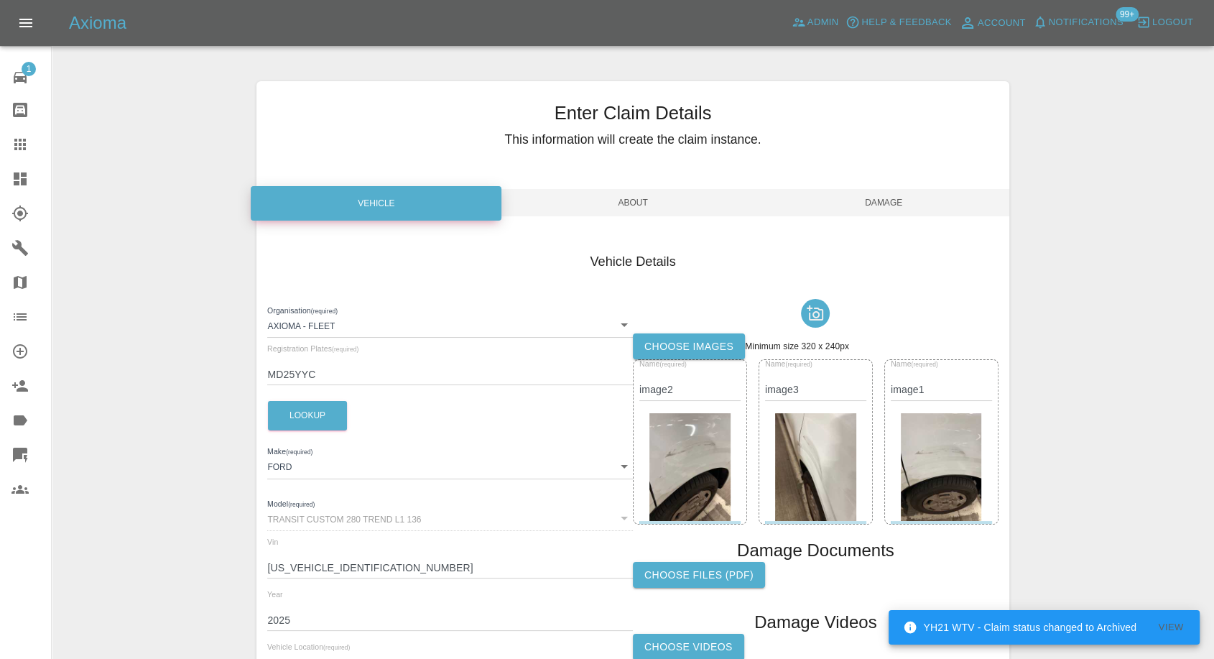
click at [703, 350] on label "Choose images" at bounding box center [689, 346] width 112 height 27
click at [0, 0] on input "Choose images" at bounding box center [0, 0] width 0 height 0
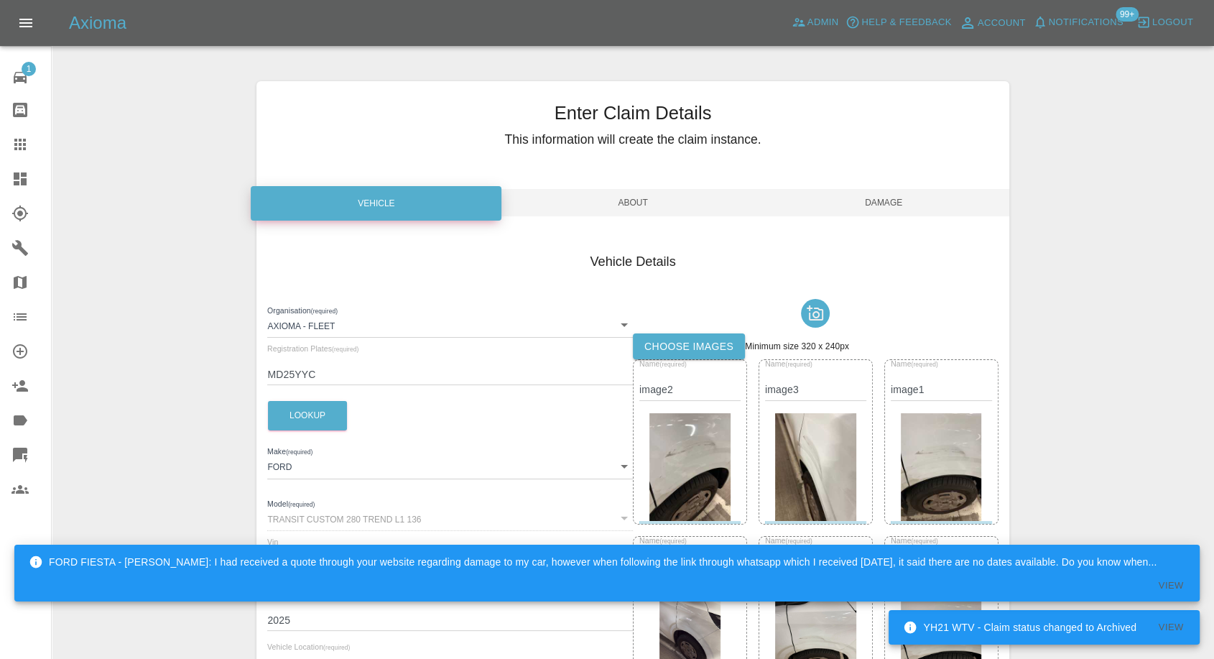
click at [895, 194] on span "Damage" at bounding box center [884, 202] width 251 height 27
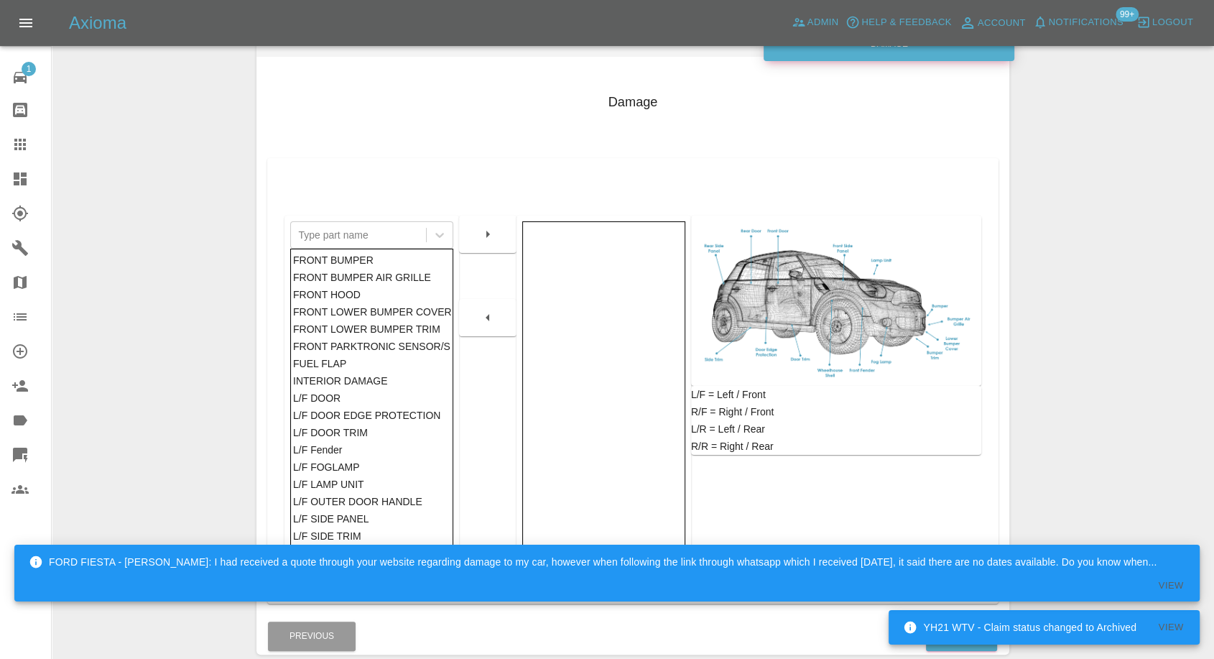
scroll to position [230, 0]
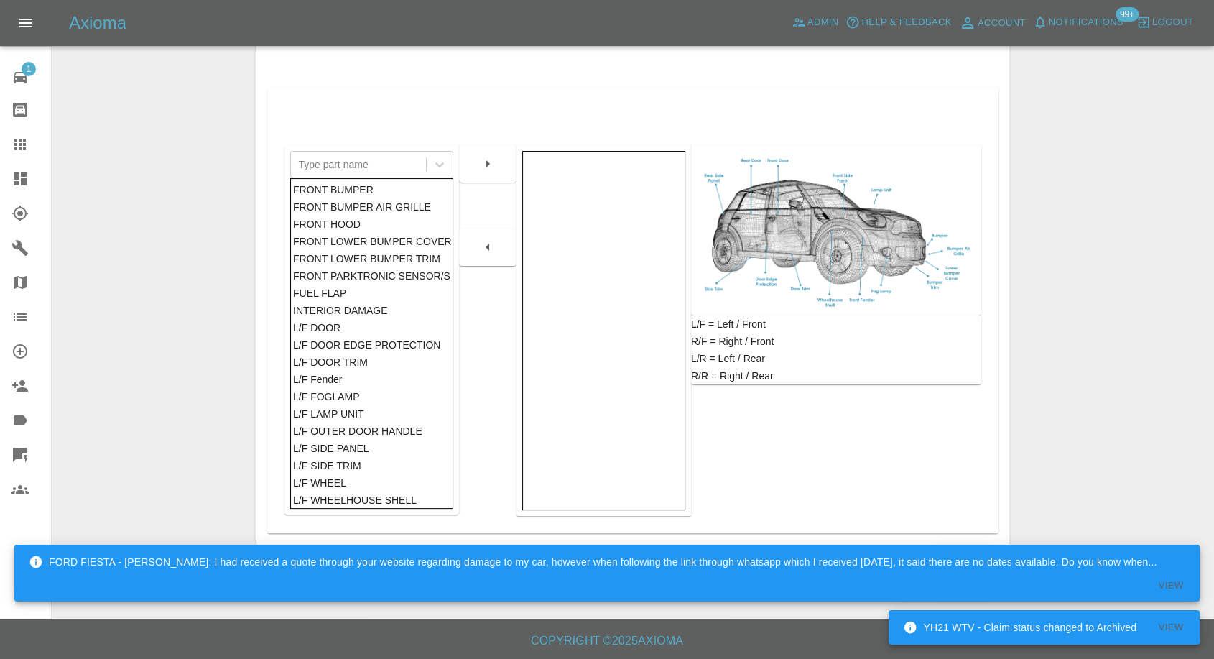
click at [945, 556] on button "Finish" at bounding box center [961, 565] width 71 height 29
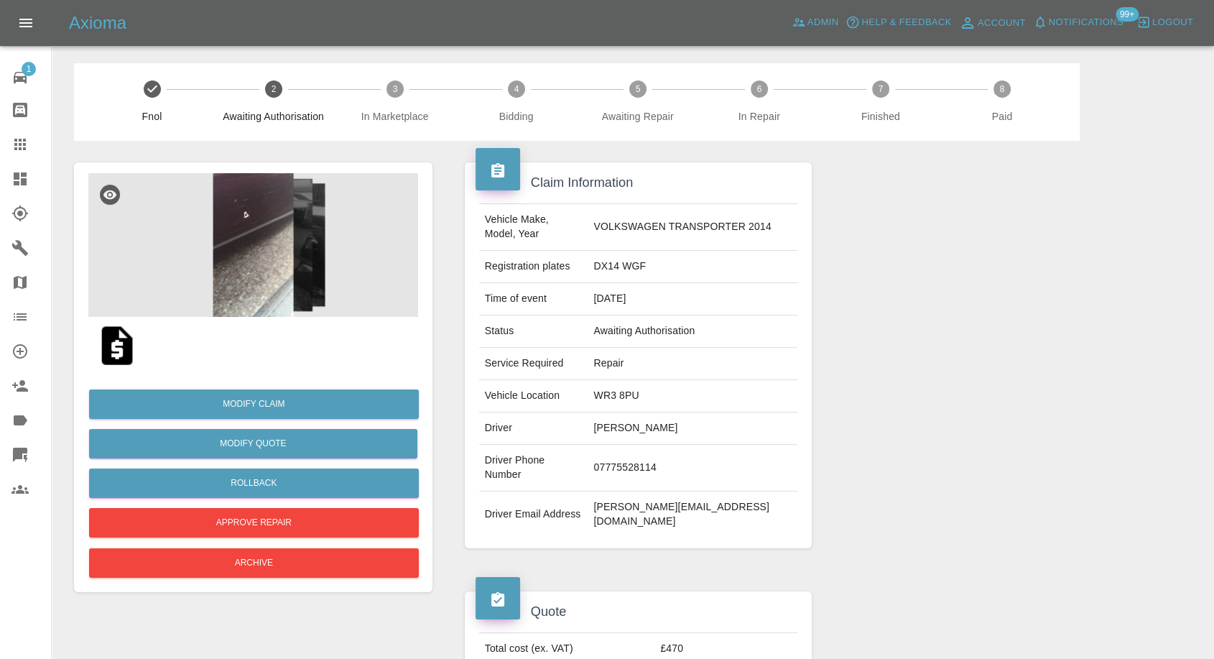
click at [105, 352] on img at bounding box center [117, 346] width 46 height 46
click at [254, 251] on img at bounding box center [253, 245] width 330 height 144
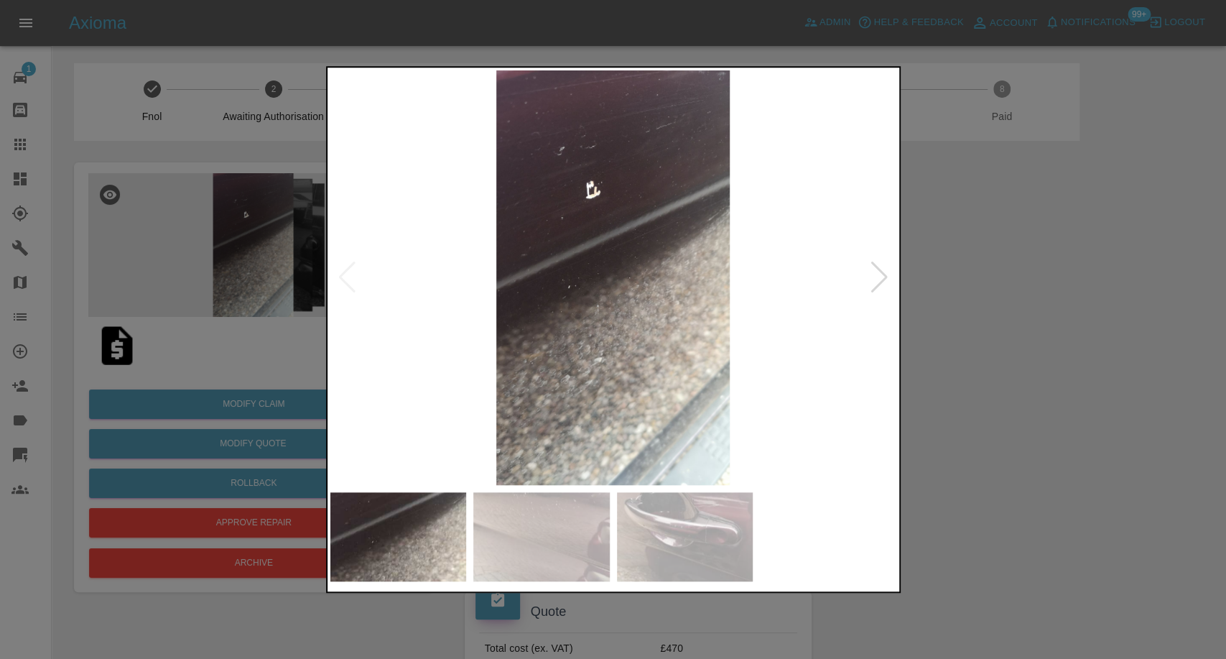
click at [552, 537] on img at bounding box center [541, 536] width 136 height 89
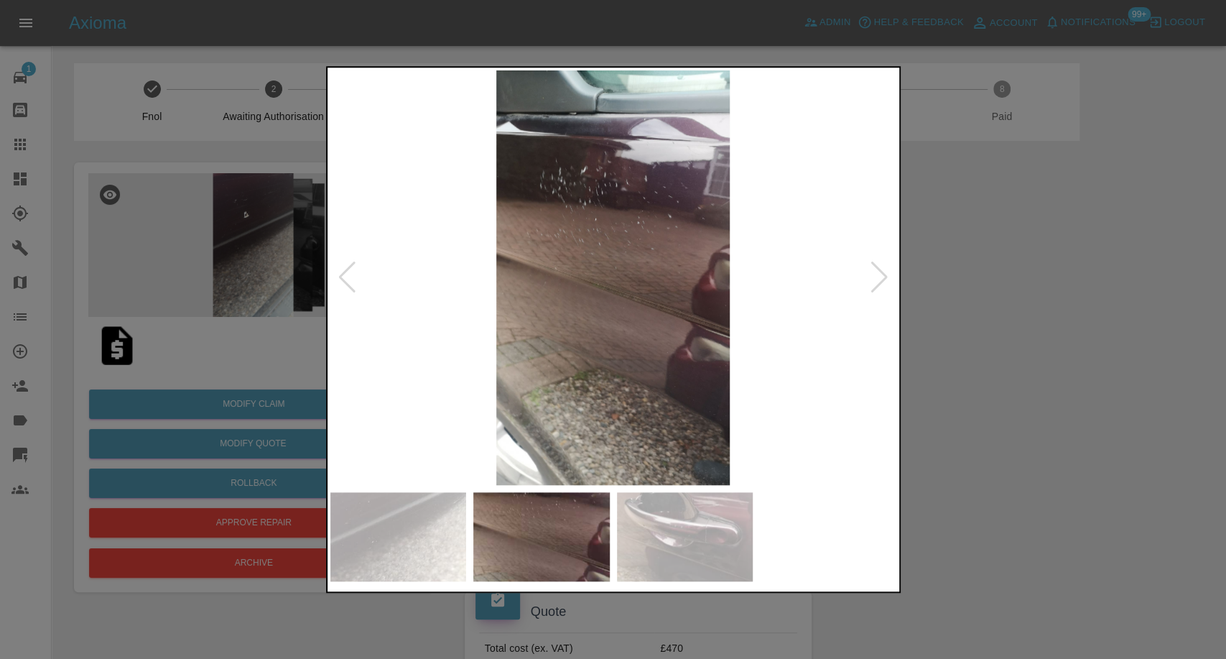
click at [667, 539] on img at bounding box center [685, 536] width 136 height 89
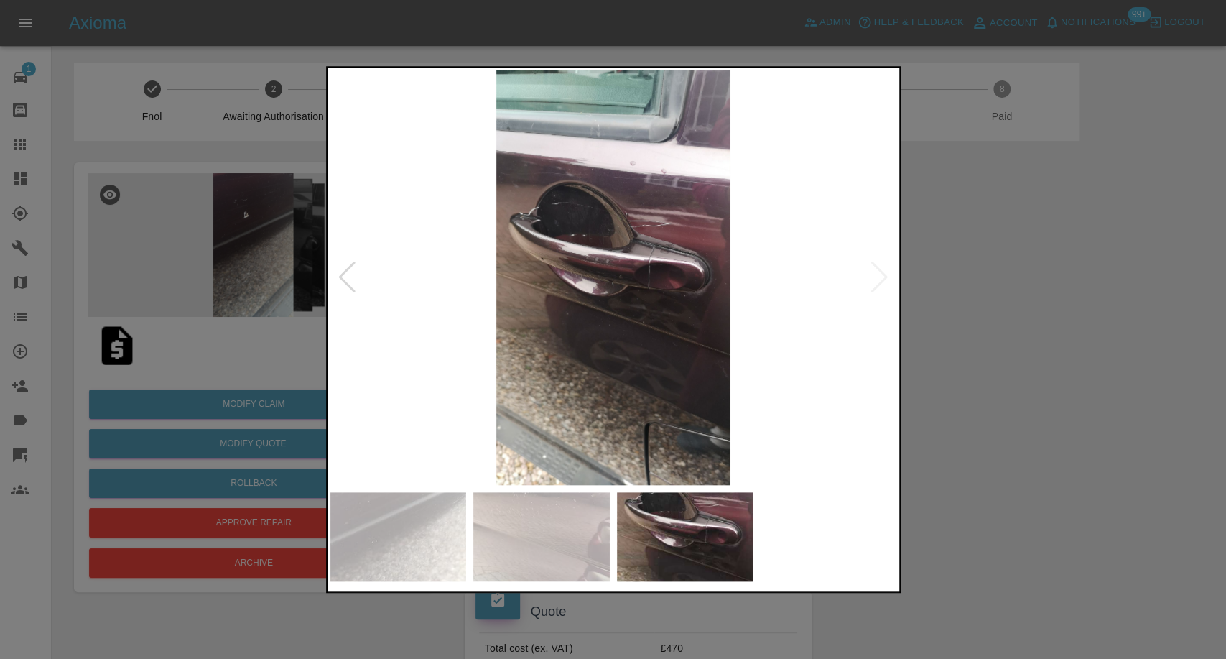
click at [879, 277] on img at bounding box center [613, 277] width 566 height 415
click at [883, 280] on img at bounding box center [613, 277] width 566 height 415
drag, startPoint x: 1049, startPoint y: 394, endPoint x: 625, endPoint y: 19, distance: 565.9
click at [1047, 391] on div at bounding box center [613, 329] width 1226 height 659
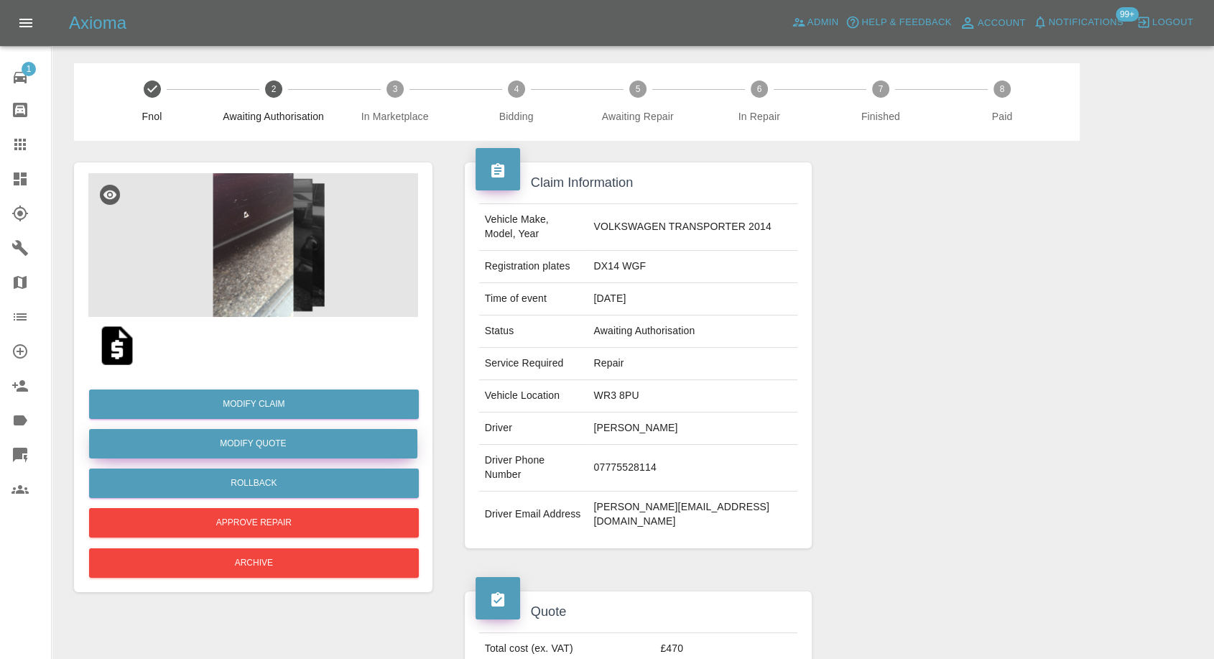
click at [271, 451] on button "Modify Quote" at bounding box center [253, 443] width 328 height 29
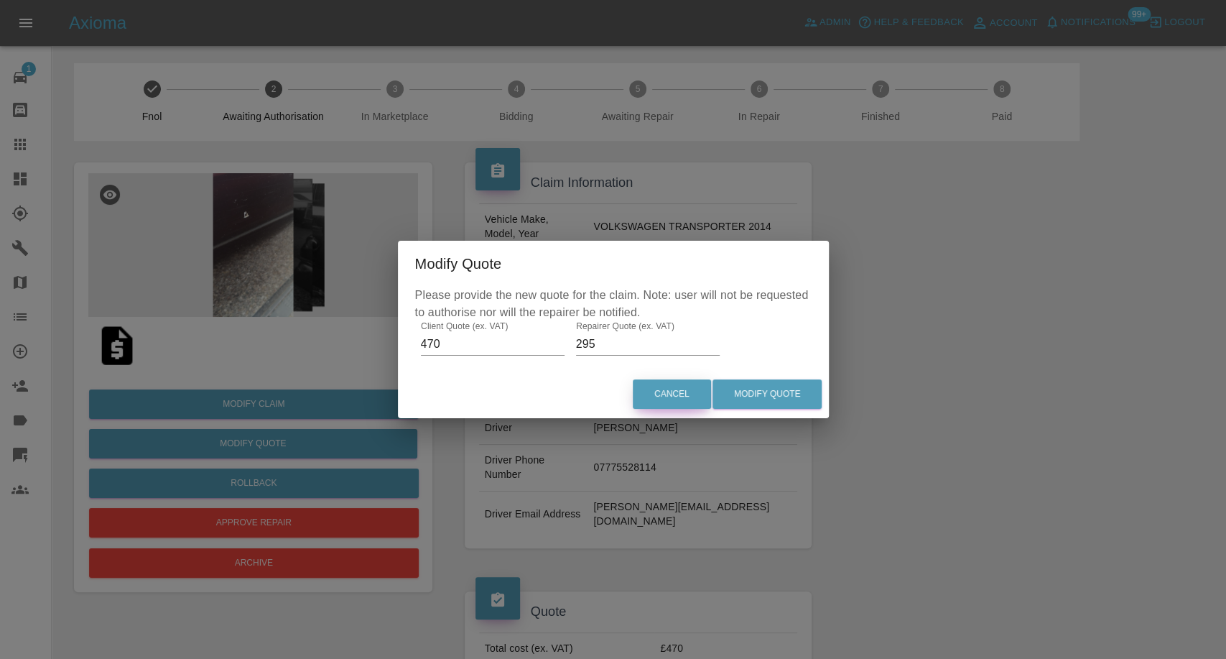
click at [678, 392] on button "Cancel" at bounding box center [672, 393] width 78 height 29
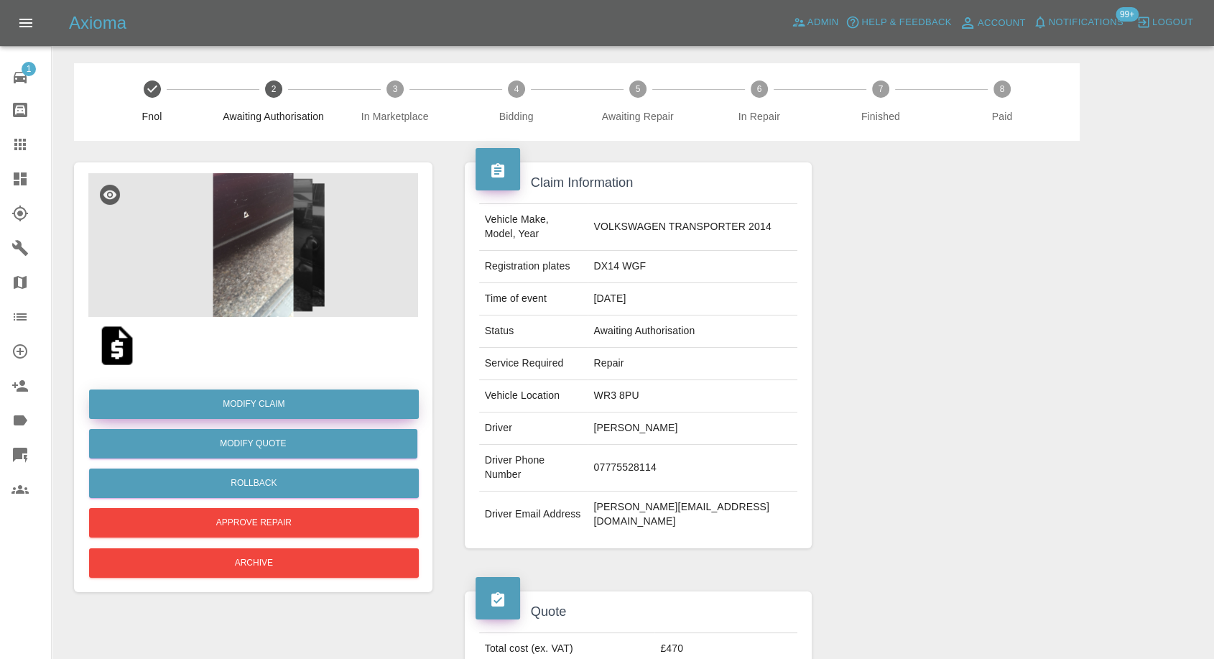
click at [297, 400] on link "Modify Claim" at bounding box center [254, 403] width 330 height 29
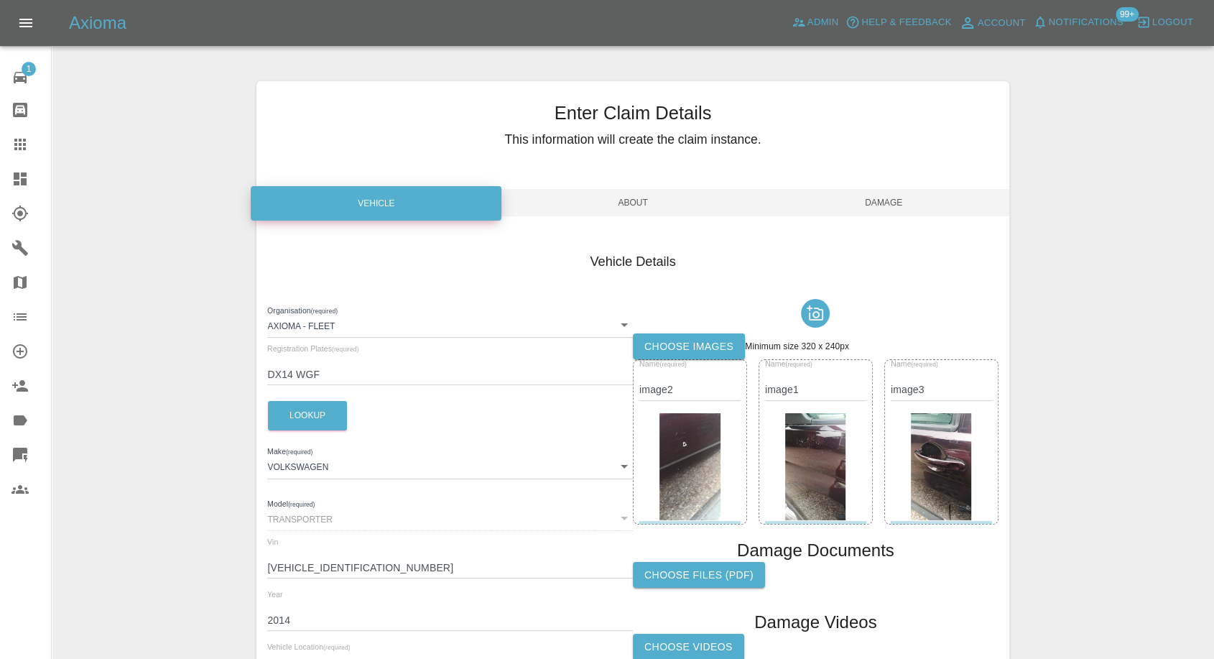
click at [681, 341] on label "Choose images" at bounding box center [689, 346] width 112 height 27
click at [0, 0] on input "Choose images" at bounding box center [0, 0] width 0 height 0
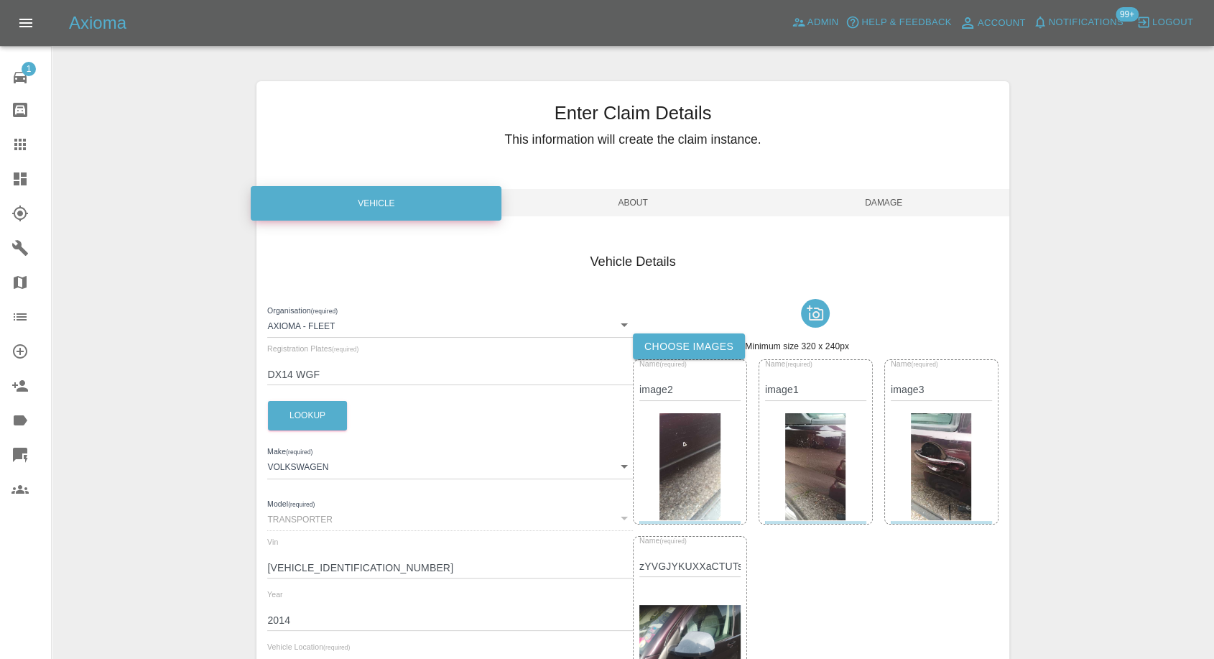
click at [905, 199] on span "Damage" at bounding box center [884, 202] width 251 height 27
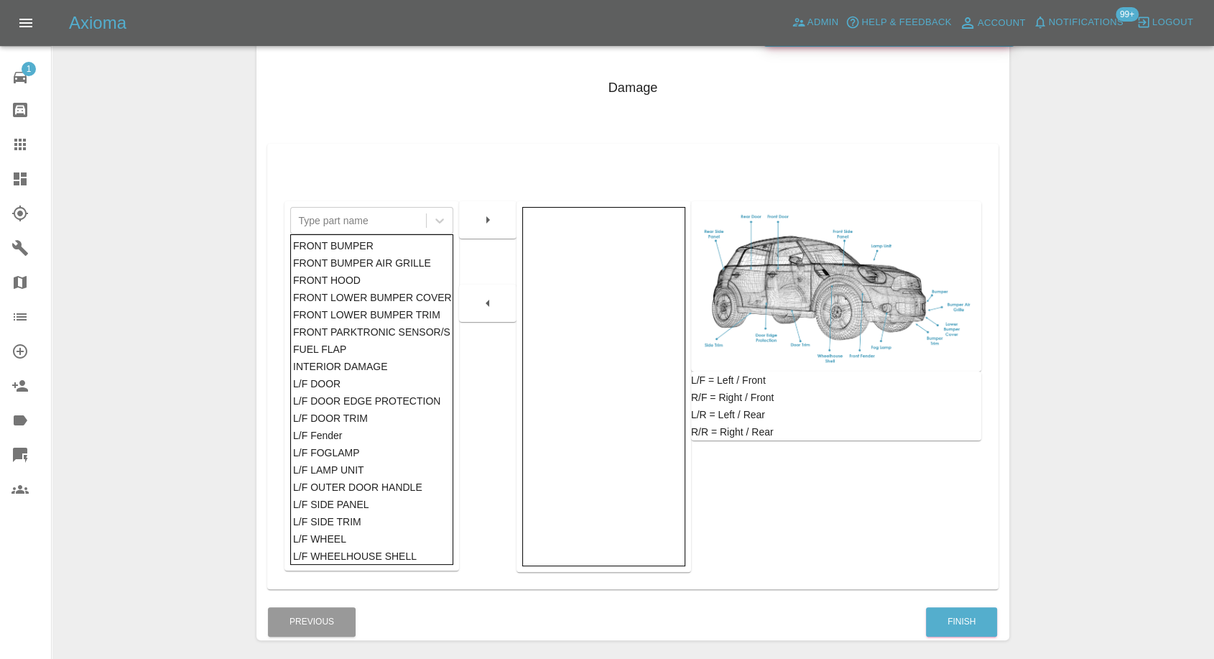
scroll to position [230, 0]
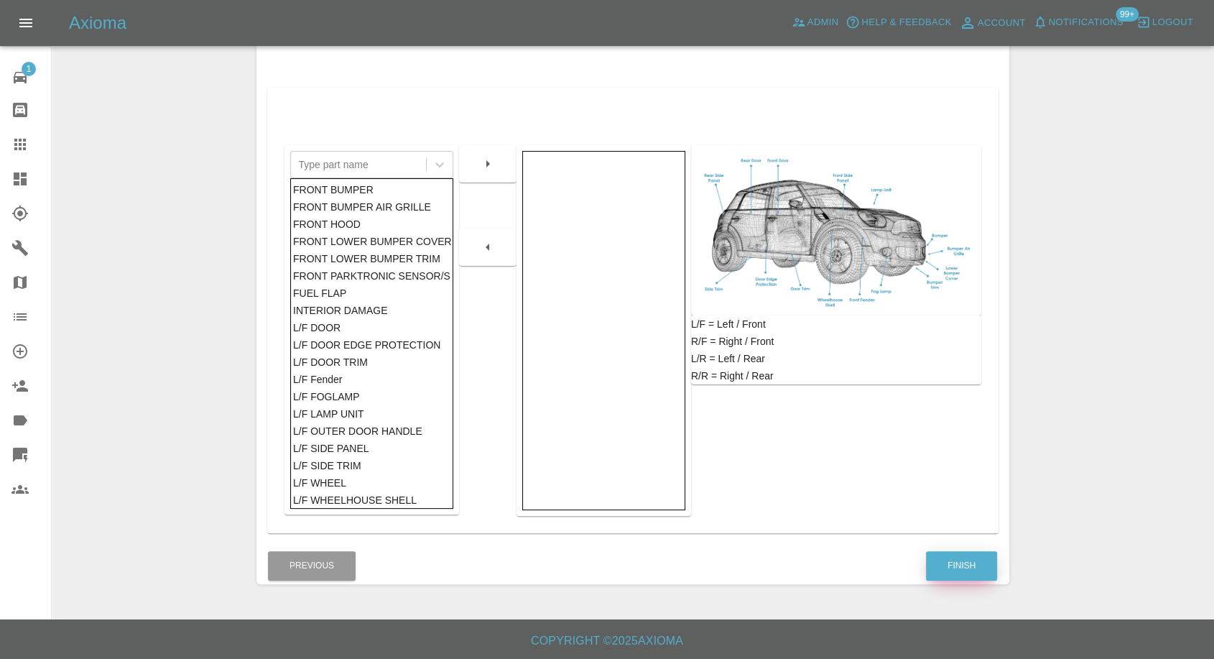
click at [951, 555] on button "Finish" at bounding box center [961, 565] width 71 height 29
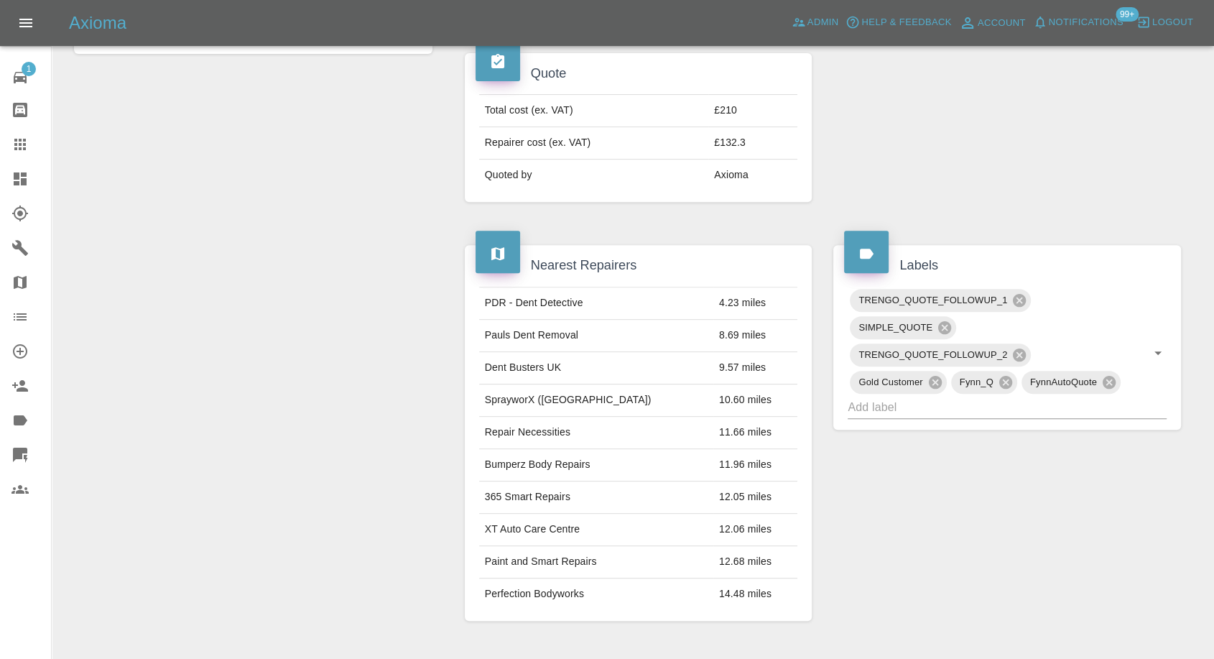
scroll to position [528, 0]
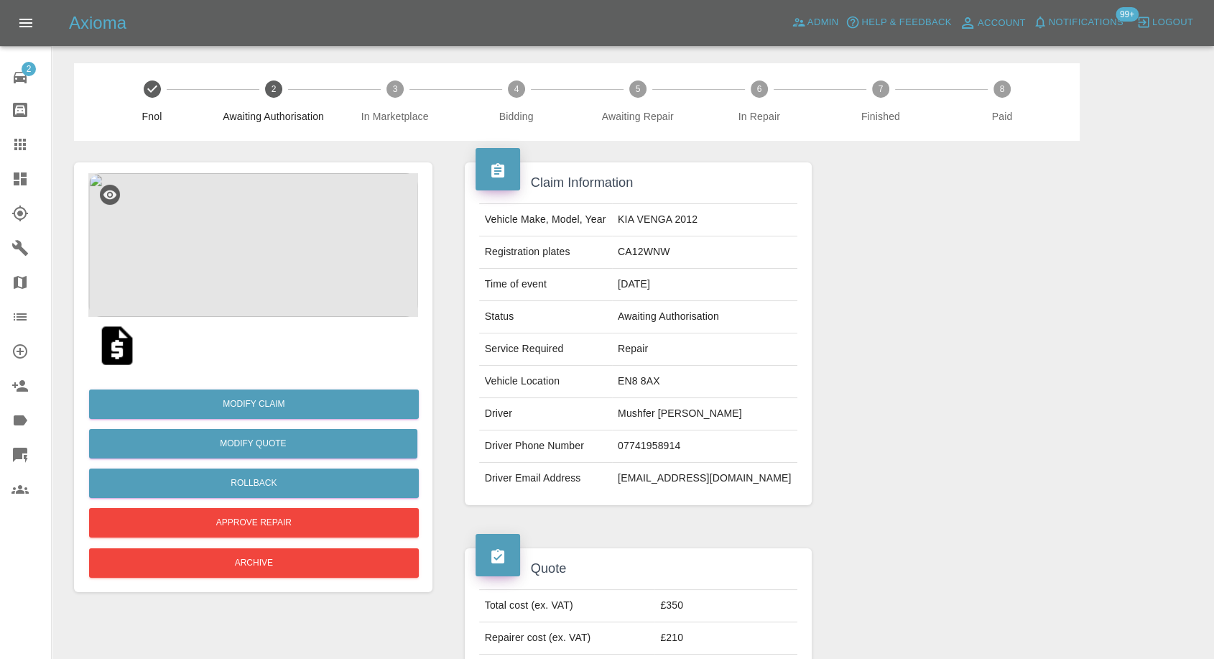
click at [124, 352] on img at bounding box center [117, 346] width 46 height 46
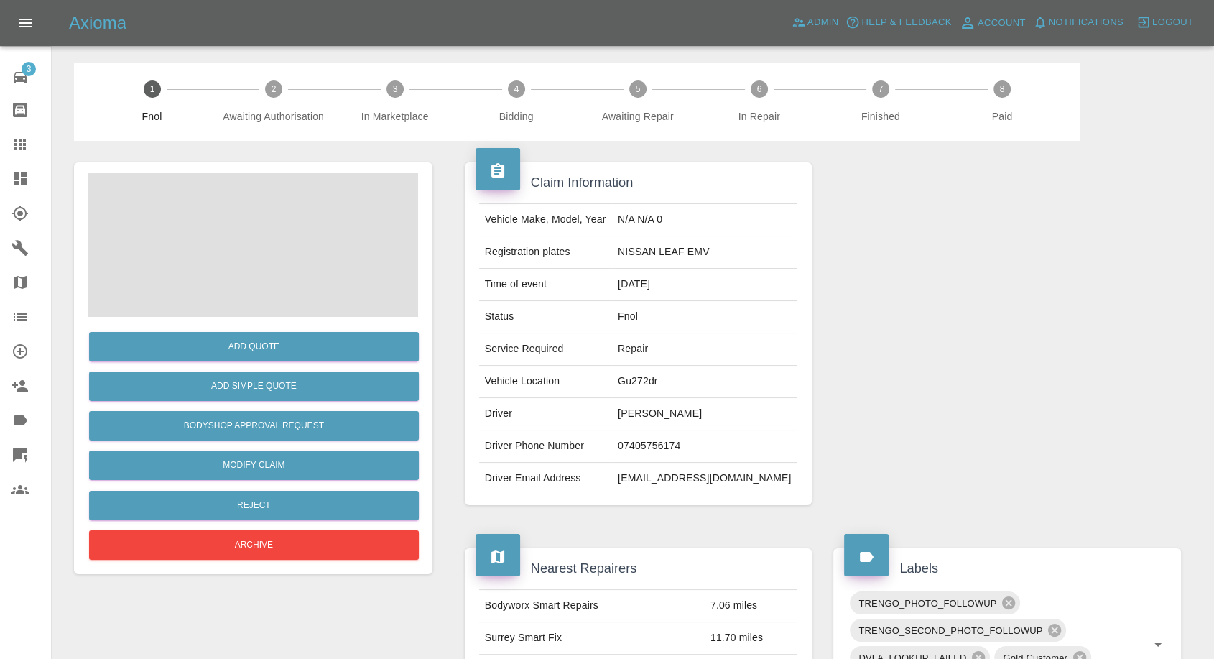
click at [278, 258] on span at bounding box center [253, 245] width 330 height 144
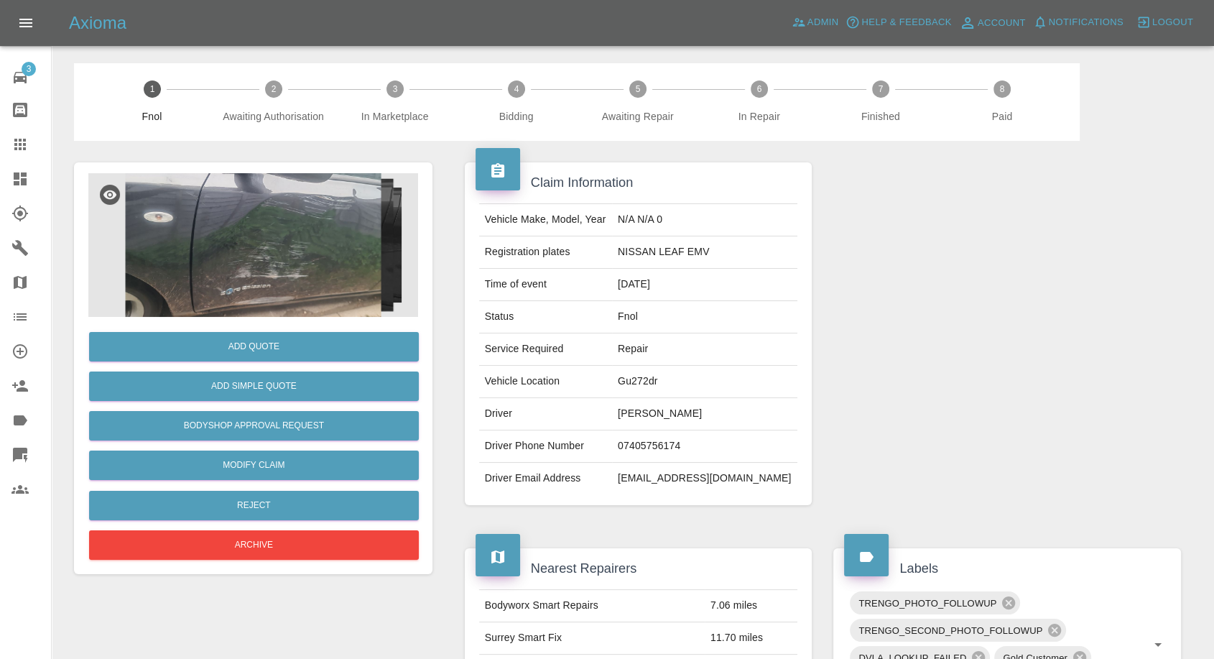
click at [252, 307] on img at bounding box center [253, 245] width 330 height 144
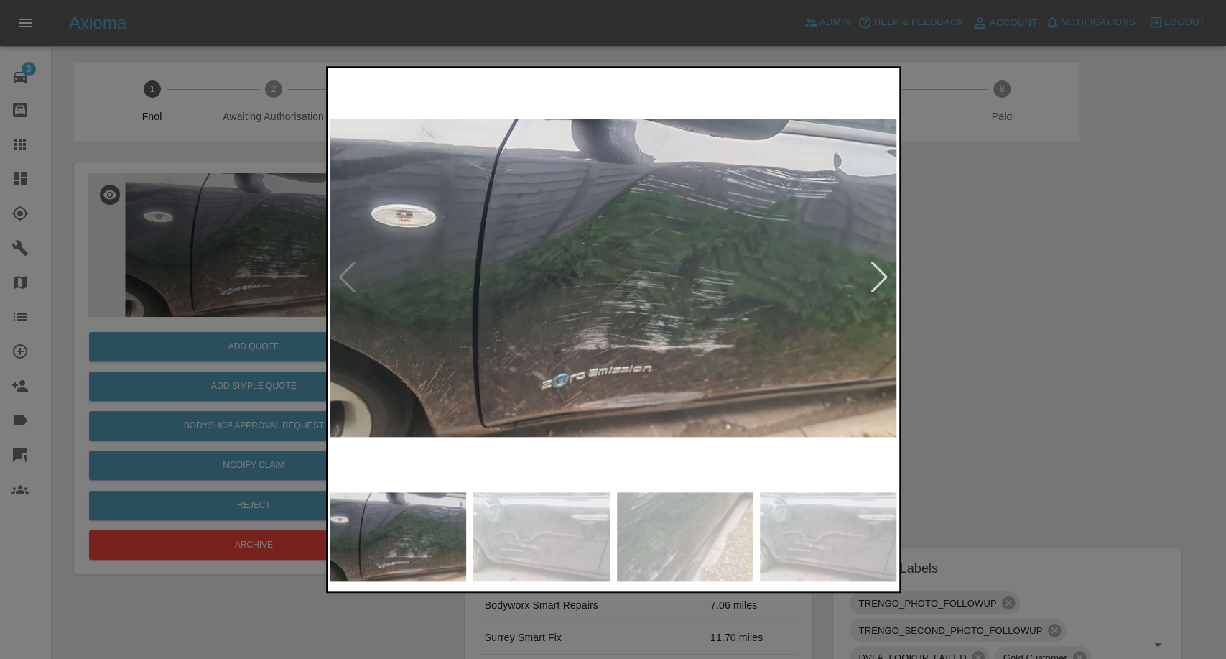
click at [581, 522] on img at bounding box center [541, 536] width 136 height 89
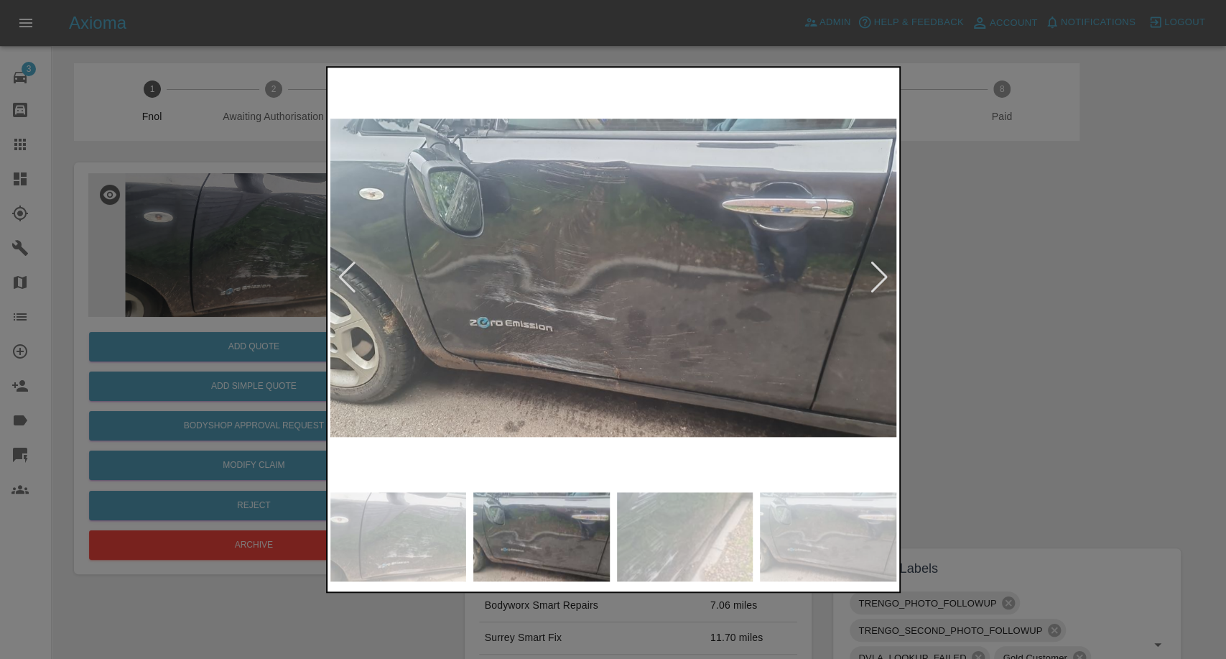
click at [781, 523] on img at bounding box center [828, 536] width 136 height 89
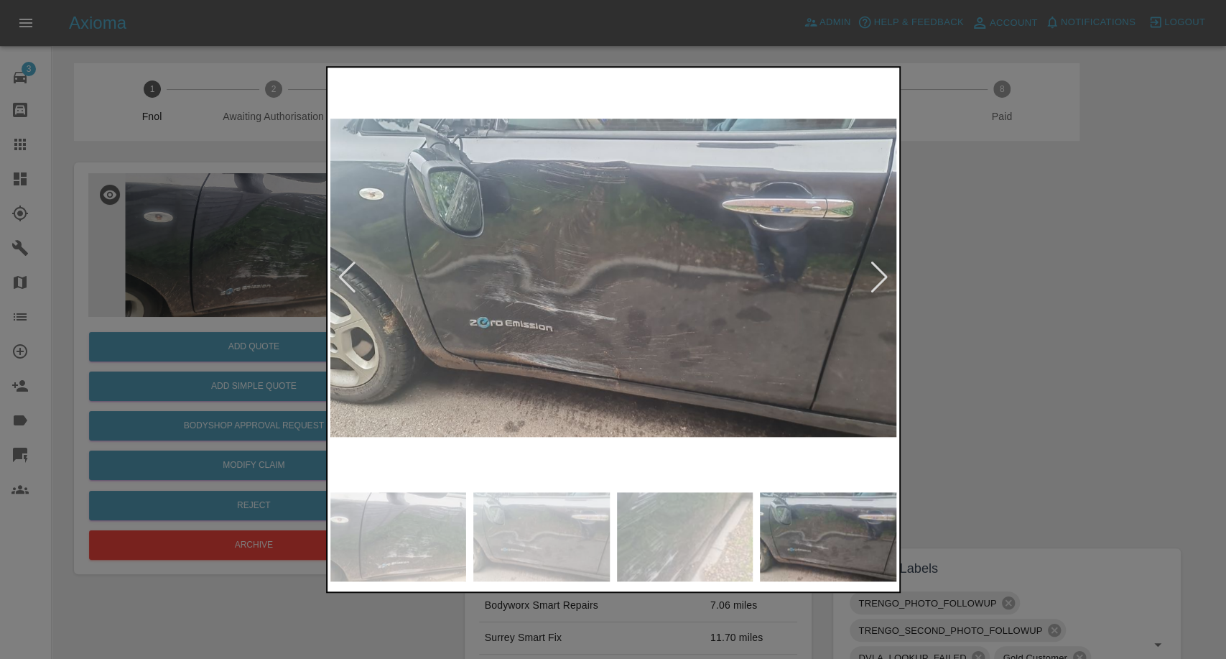
click at [918, 519] on div at bounding box center [613, 329] width 1226 height 659
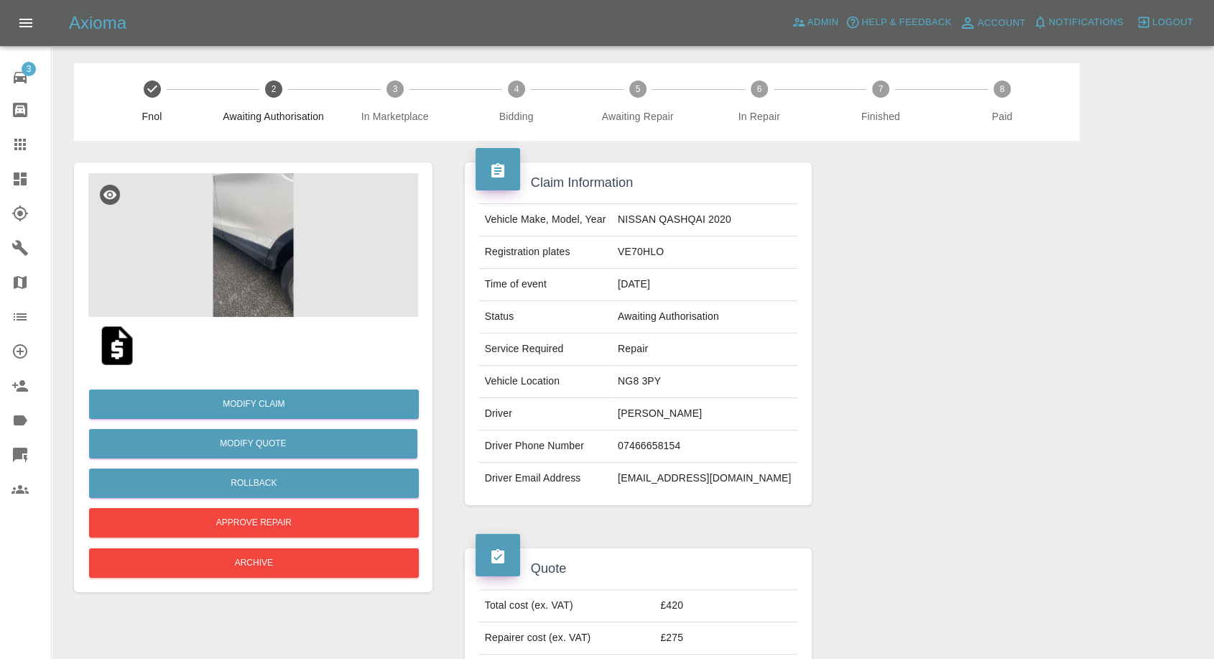
click at [276, 260] on img at bounding box center [253, 245] width 330 height 144
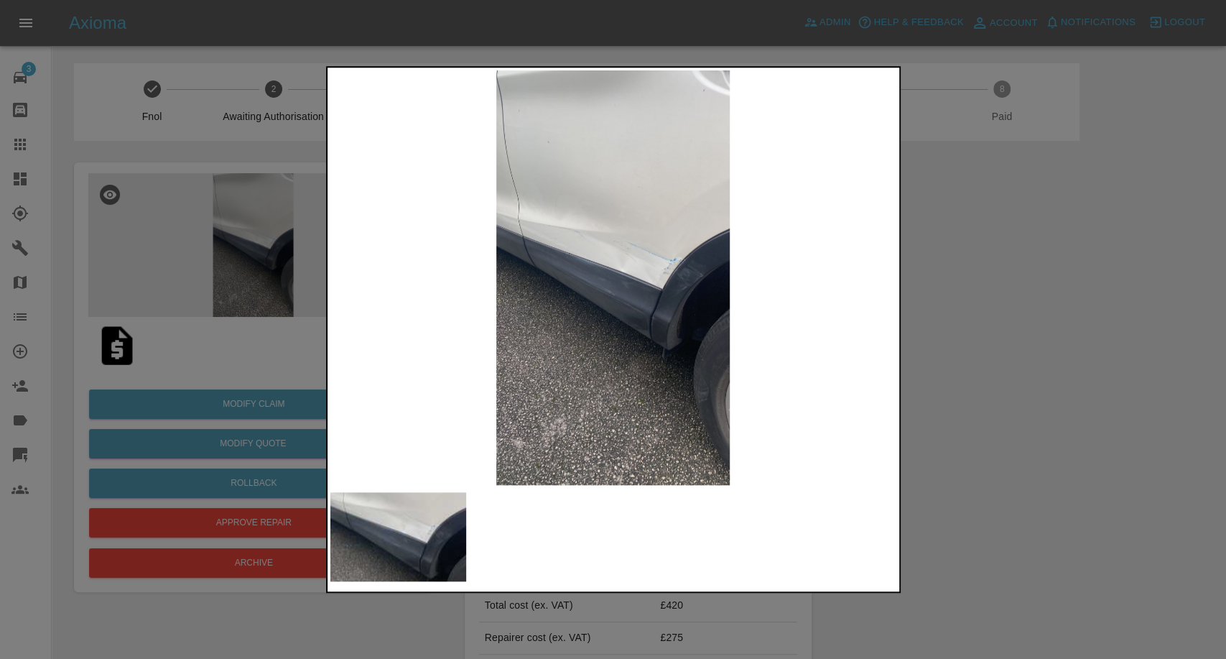
click at [1060, 370] on div at bounding box center [613, 329] width 1226 height 659
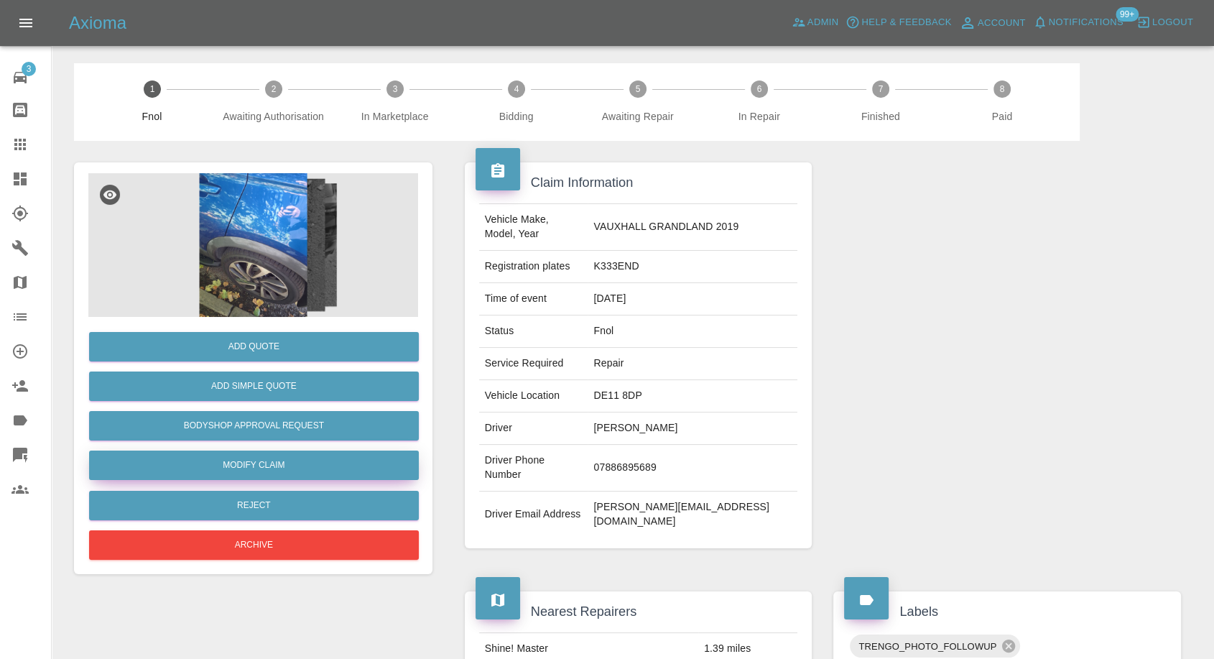
drag, startPoint x: 244, startPoint y: 467, endPoint x: 256, endPoint y: 467, distance: 12.2
click at [244, 468] on link "Modify Claim" at bounding box center [254, 464] width 330 height 29
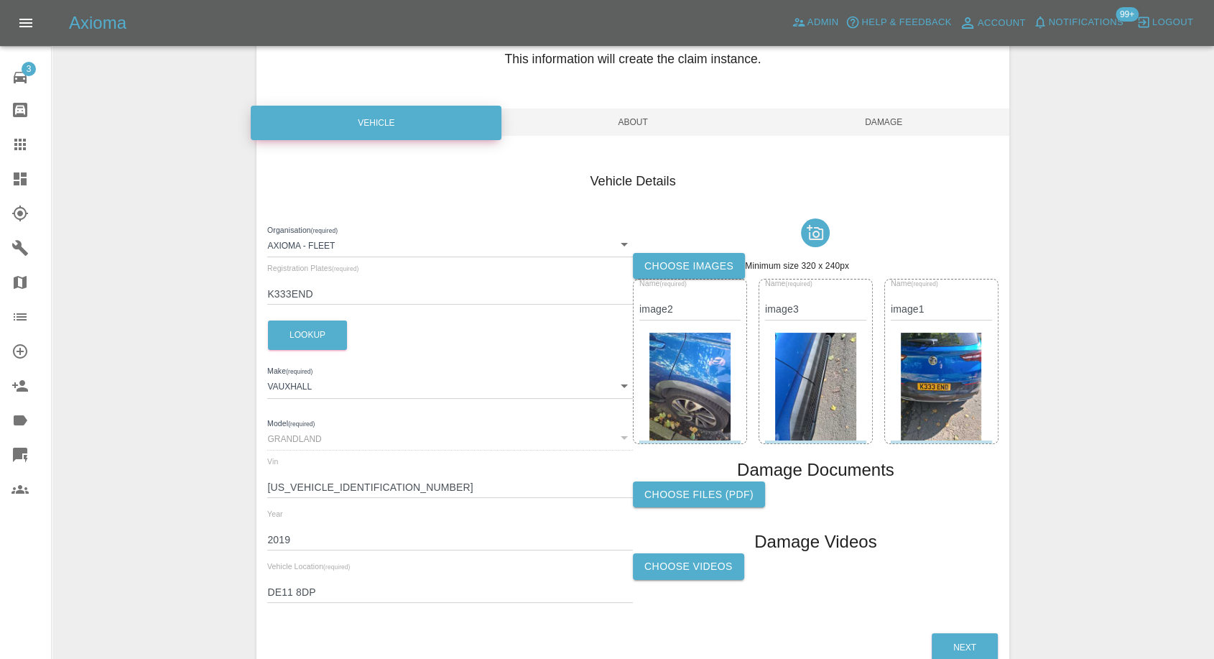
scroll to position [162, 0]
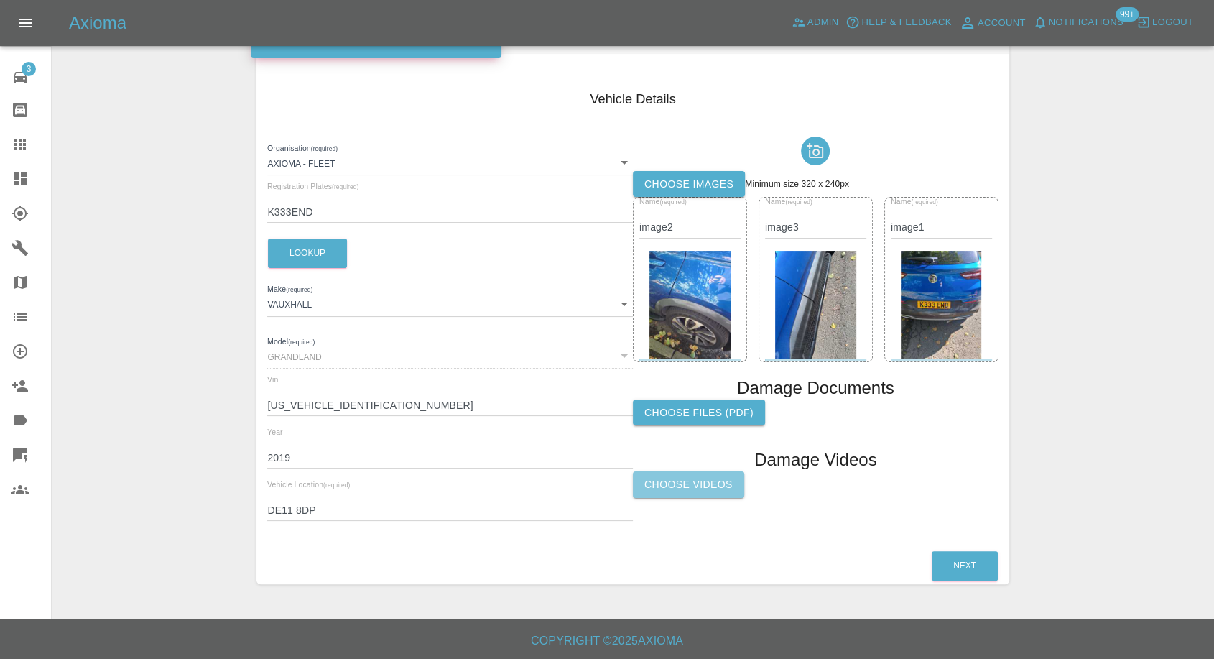
click at [651, 478] on label "Choose Videos" at bounding box center [688, 484] width 111 height 27
click at [0, 0] on input "Choose Videos" at bounding box center [0, 0] width 0 height 0
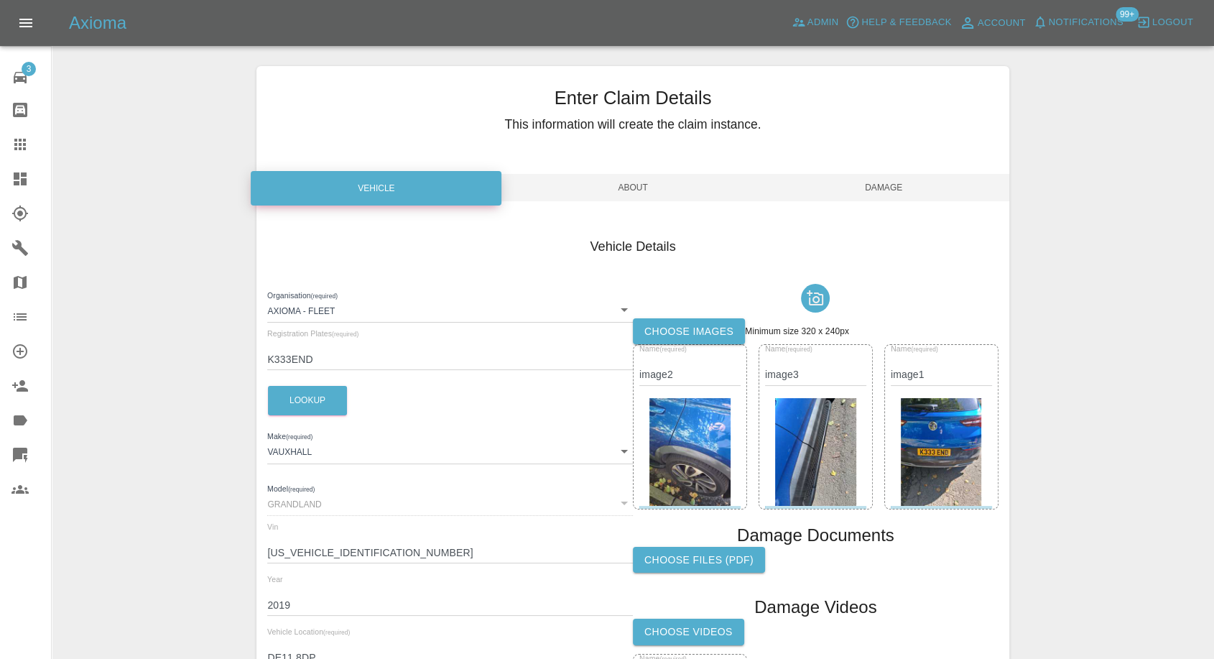
scroll to position [0, 0]
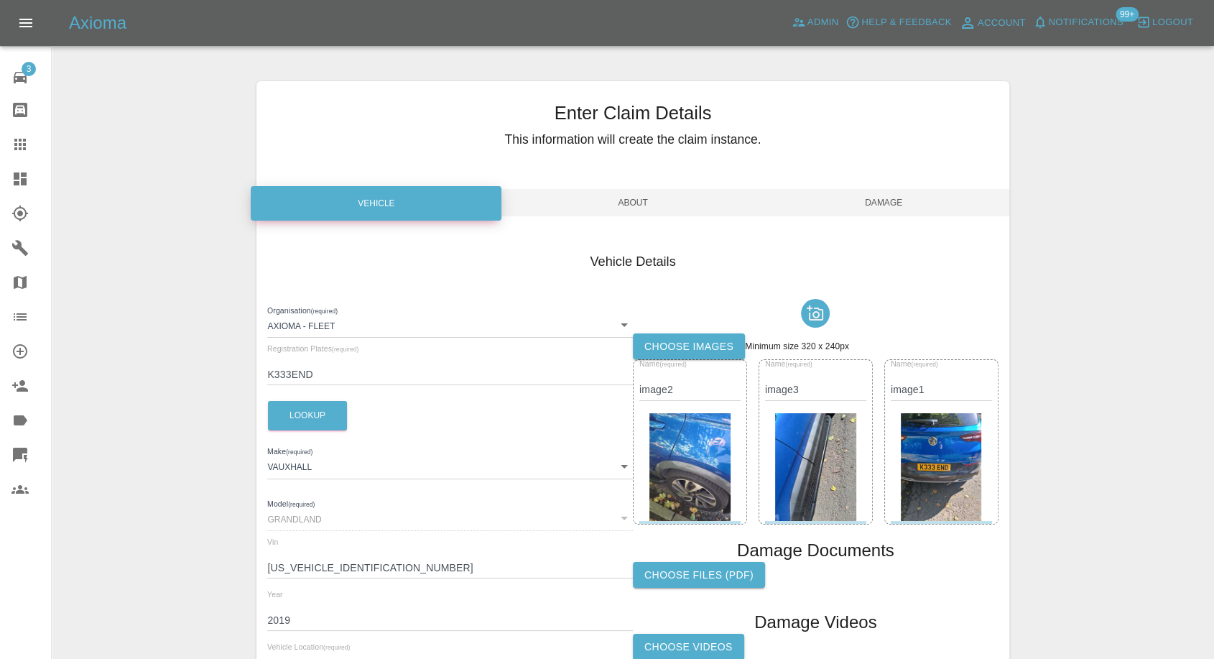
click at [880, 207] on span "Damage" at bounding box center [884, 202] width 251 height 27
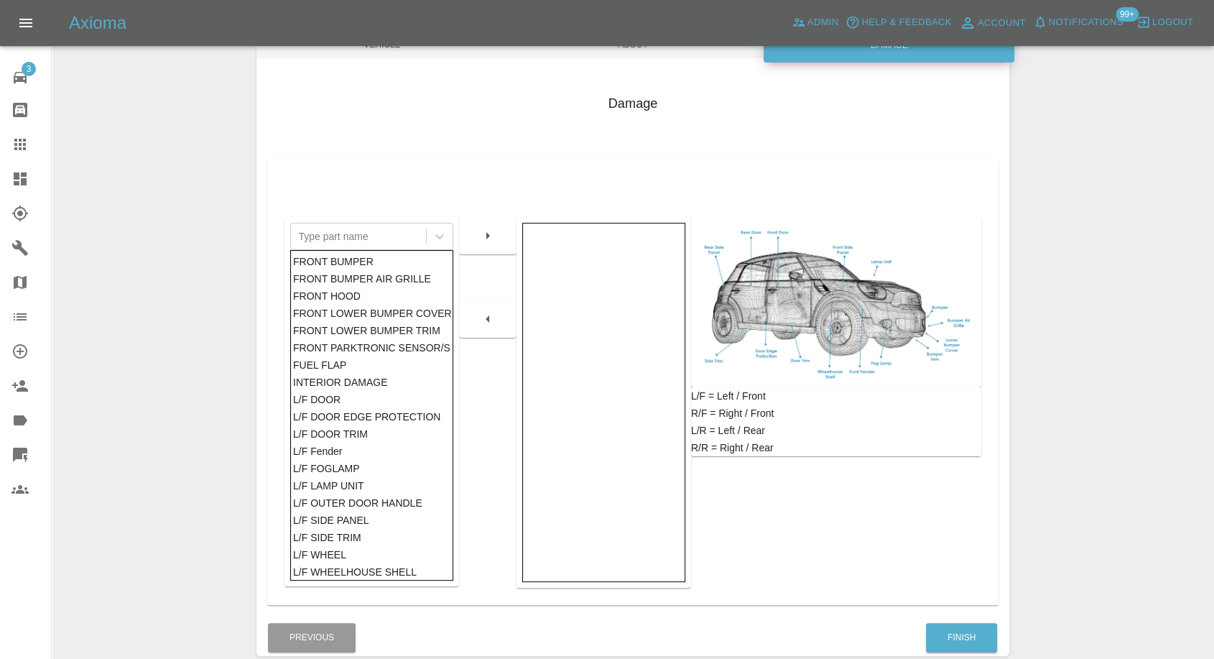
scroll to position [230, 0]
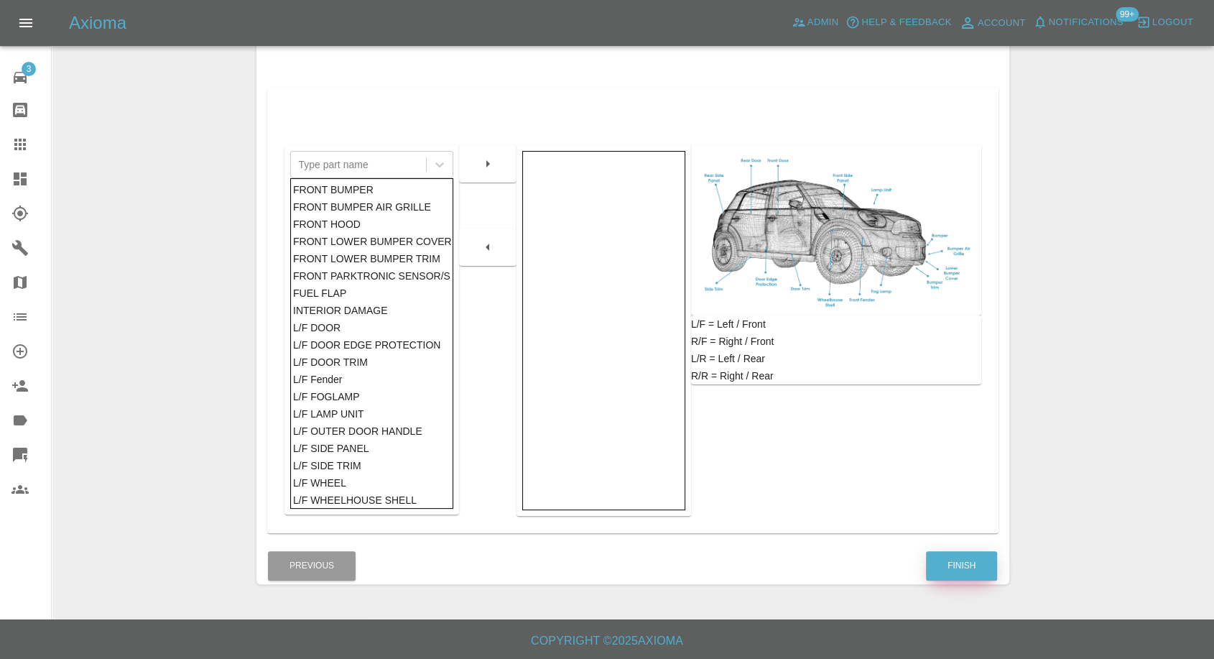
click at [947, 571] on button "Finish" at bounding box center [961, 565] width 71 height 29
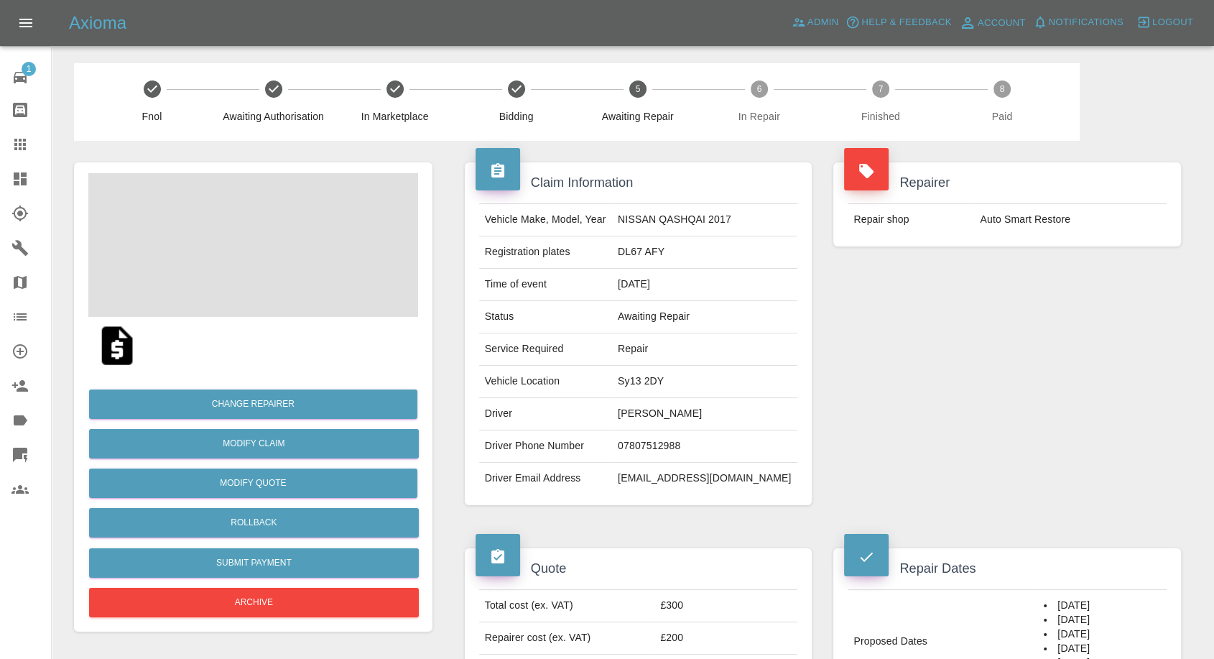
click at [704, 444] on td "07807512988" at bounding box center [704, 446] width 185 height 32
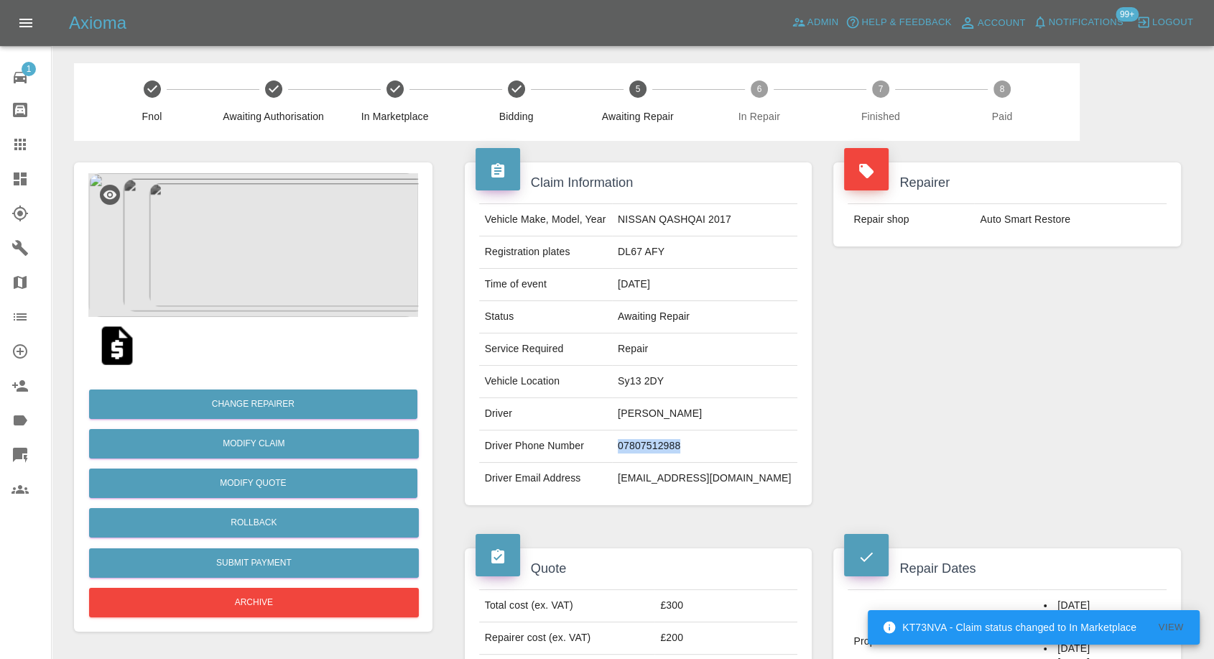
click at [667, 445] on td "07807512988" at bounding box center [704, 446] width 185 height 32
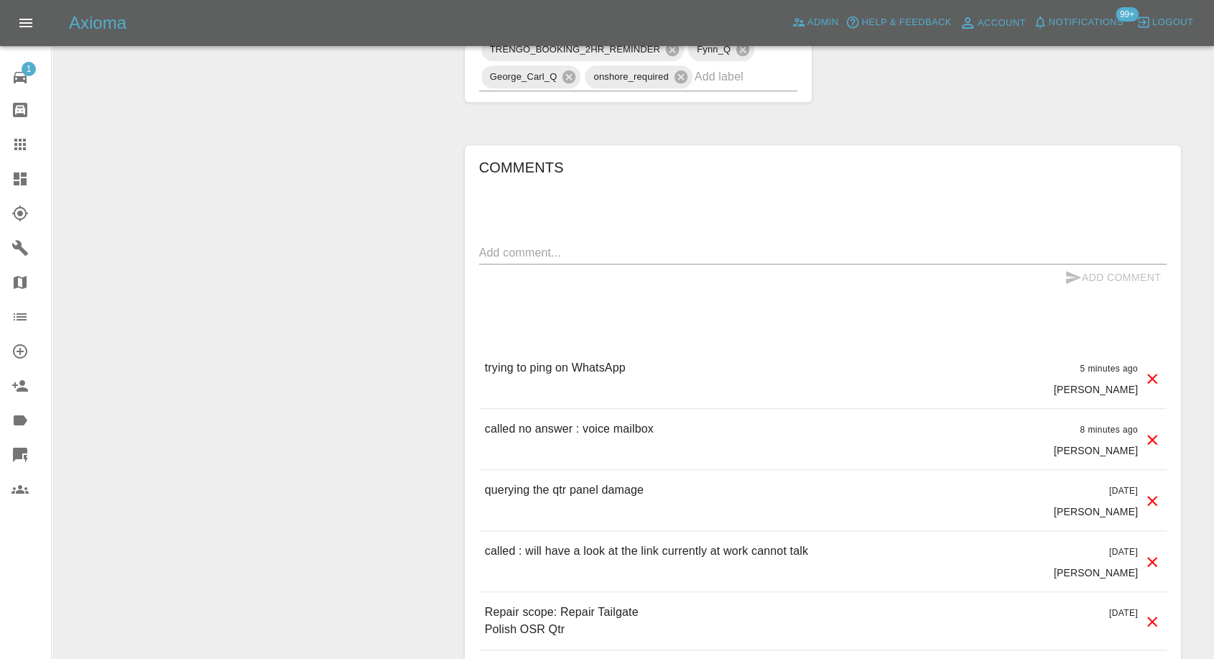
scroll to position [784, 0]
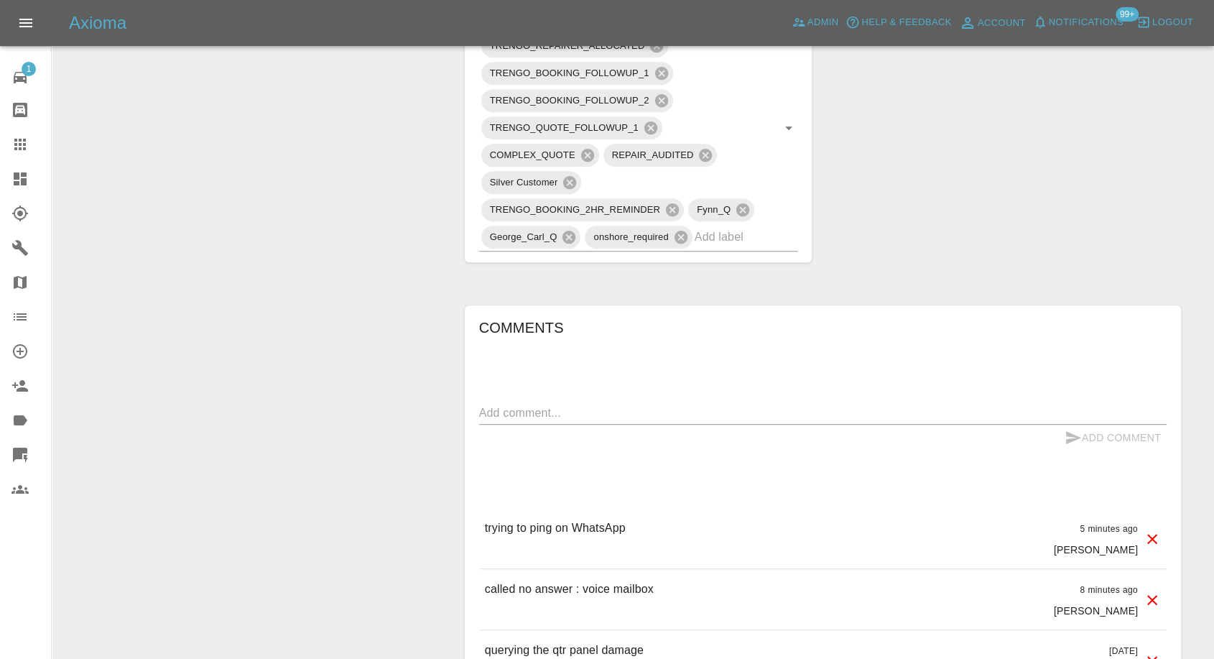
click at [532, 425] on div "Add Comment" at bounding box center [823, 438] width 688 height 27
click at [552, 417] on textarea at bounding box center [823, 412] width 688 height 17
type textarea "Wats app sent"
click at [1069, 432] on icon "submit" at bounding box center [1073, 437] width 15 height 13
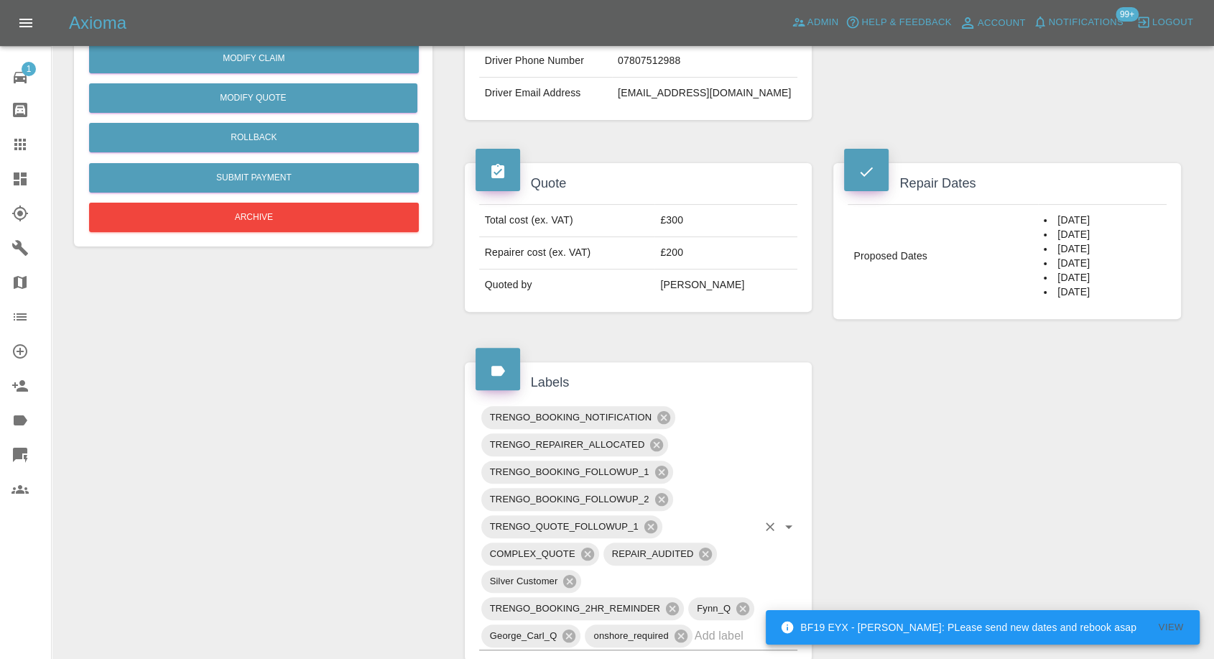
scroll to position [65, 0]
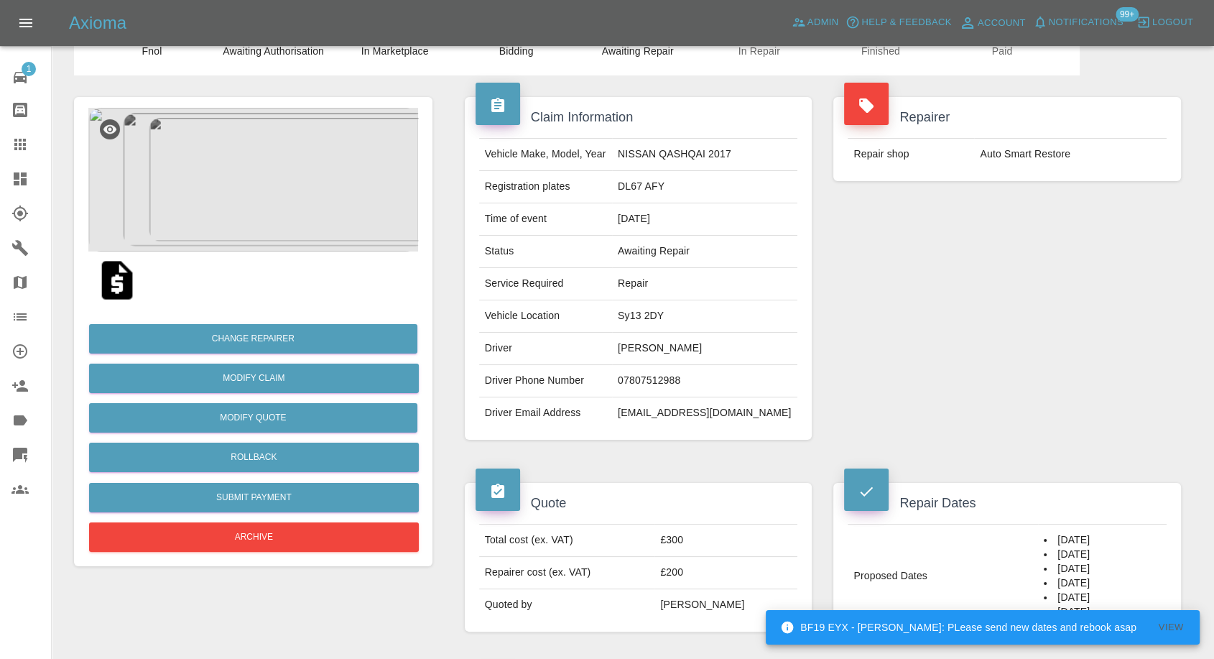
click at [651, 346] on td "Adam Briggs" at bounding box center [704, 349] width 185 height 32
copy td "Adam"
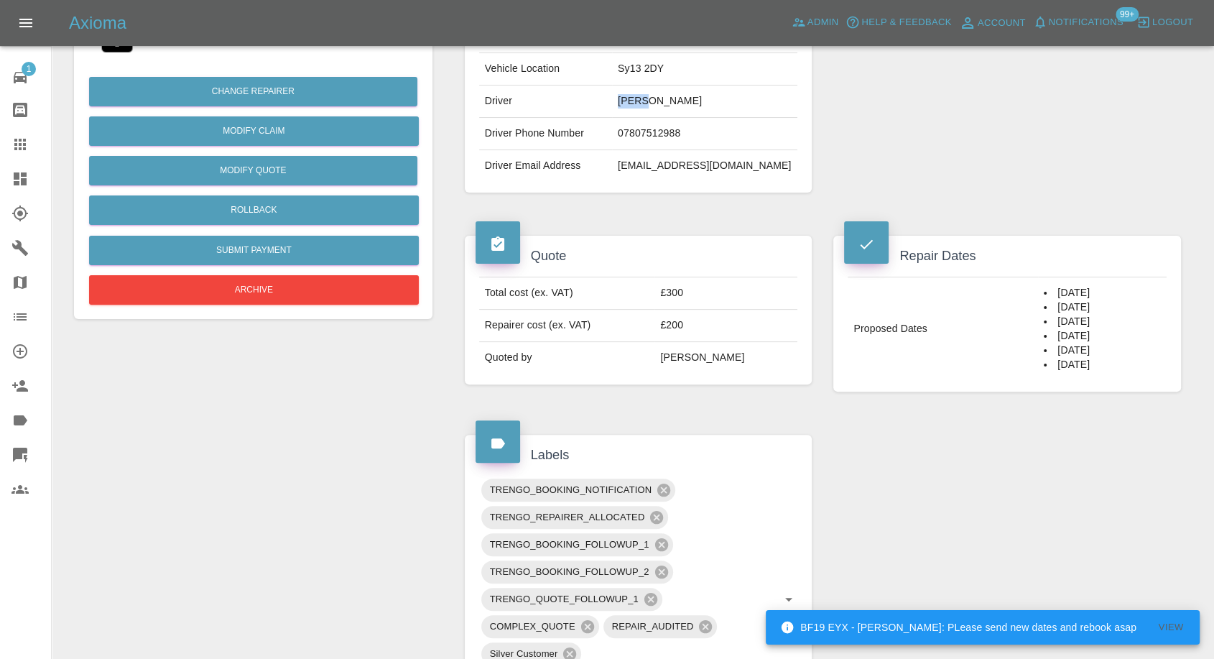
scroll to position [385, 0]
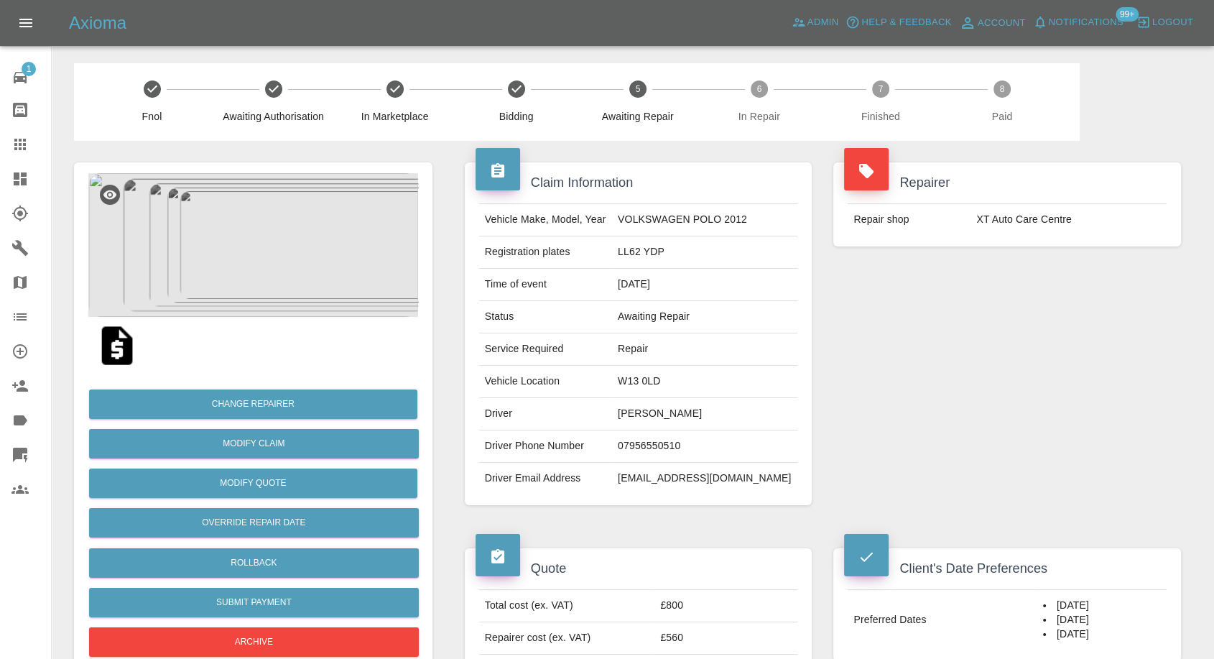
click at [693, 443] on td "07956550510" at bounding box center [704, 446] width 185 height 32
copy td "07956550510"
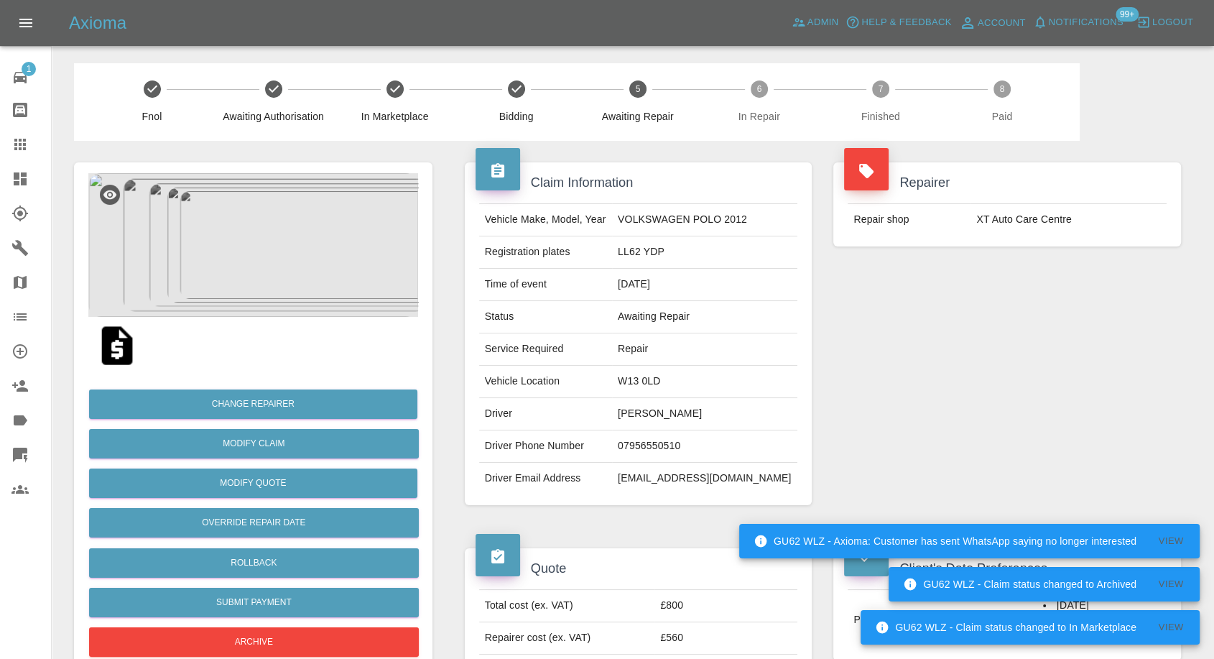
click at [962, 353] on div "Repairer Repair shop XT Auto Care Centre" at bounding box center [1007, 334] width 369 height 386
click at [649, 381] on td "W13 0LD" at bounding box center [704, 382] width 185 height 32
copy td "W13 0LD"
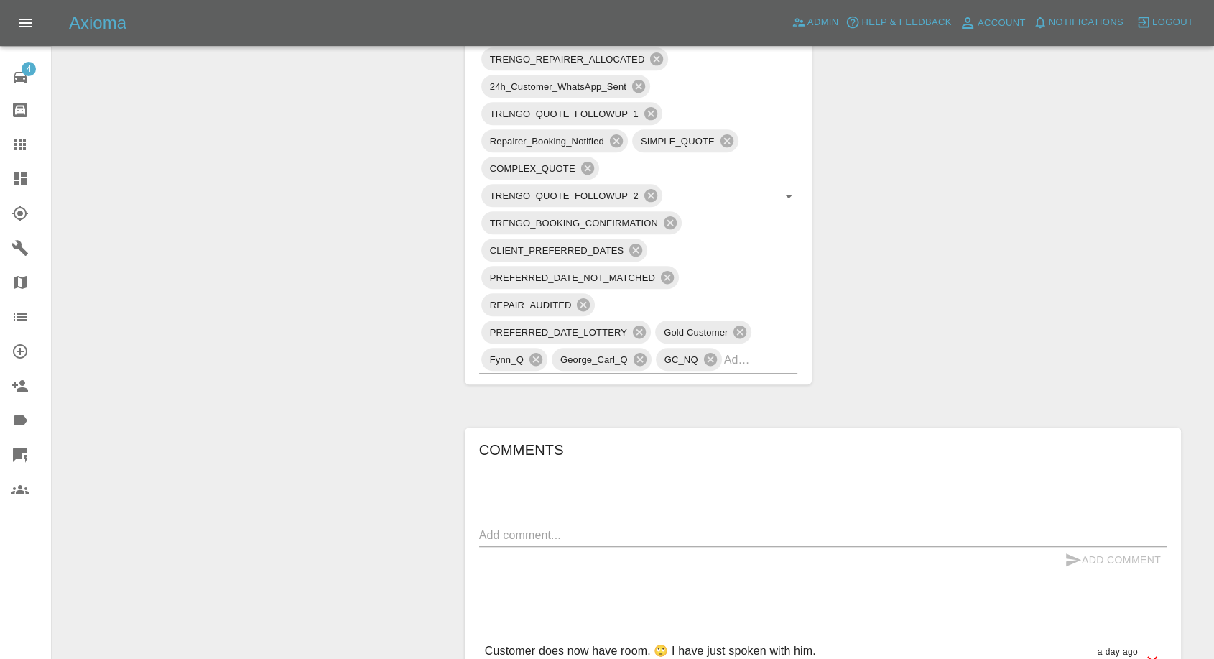
scroll to position [958, 0]
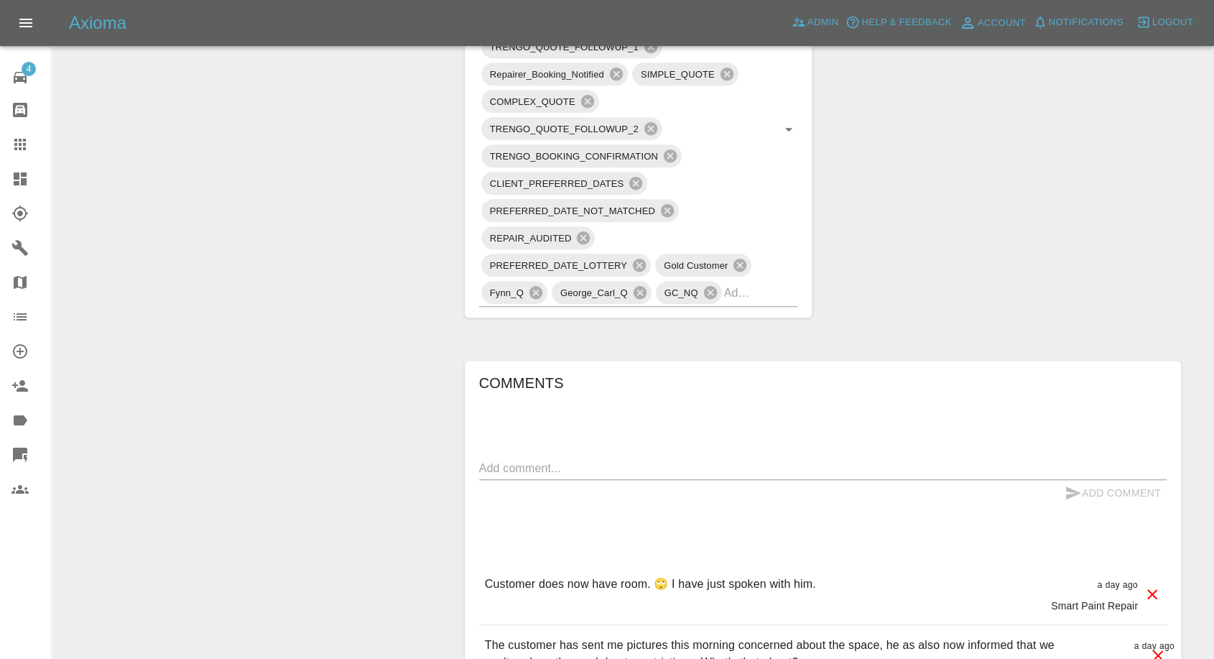
click at [645, 461] on textarea at bounding box center [823, 468] width 688 height 17
click at [641, 467] on textarea at bounding box center [823, 468] width 688 height 17
paste textarea "[PERSON_NAME] has had to cancel me due to staffing issues. He has informed me t…"
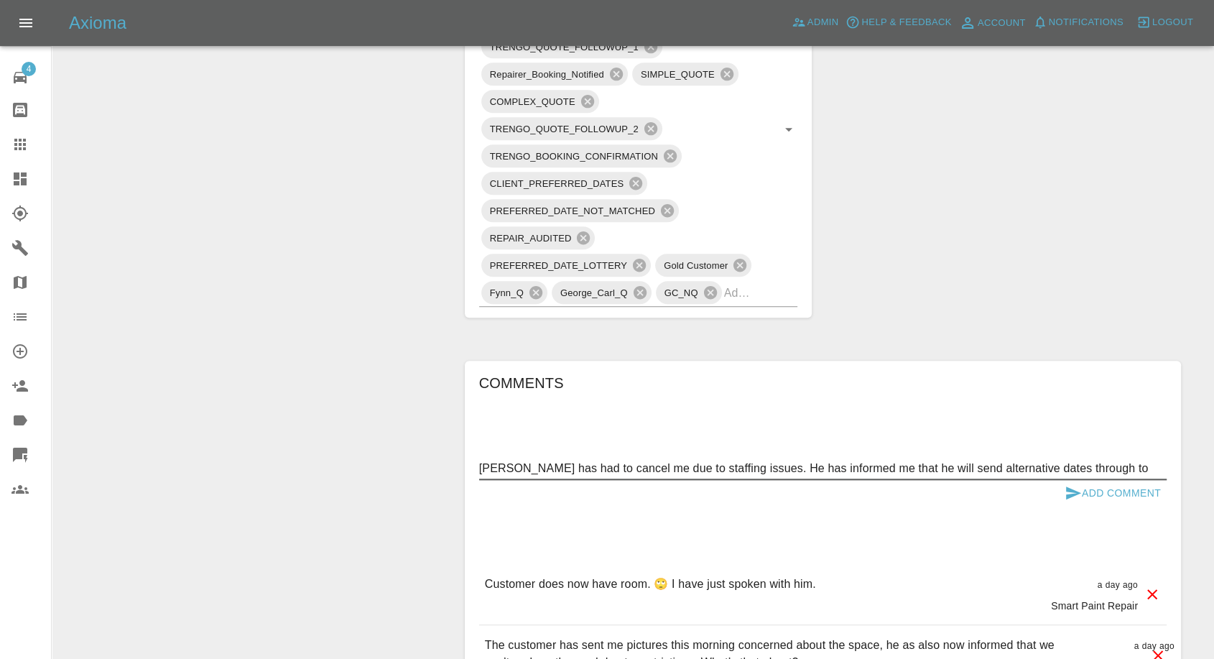
type textarea "[PERSON_NAME] has had to cancel me due to staffing issues. He has informed me t…"
click at [1067, 493] on icon "submit" at bounding box center [1073, 492] width 17 height 17
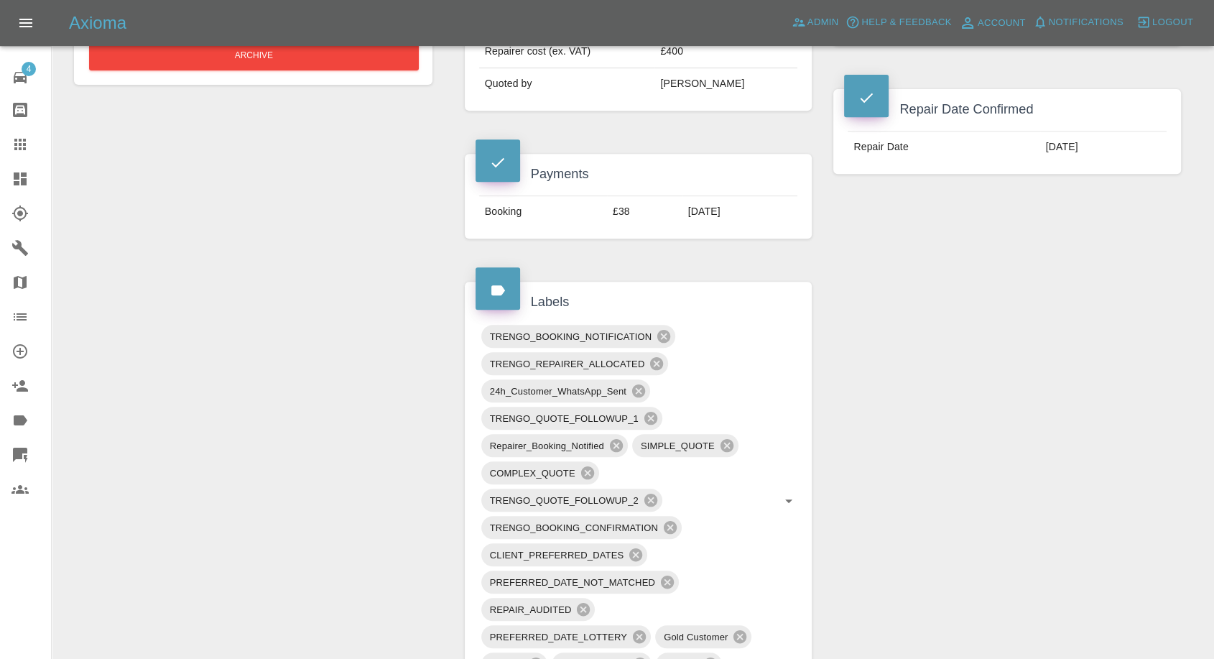
scroll to position [558, 0]
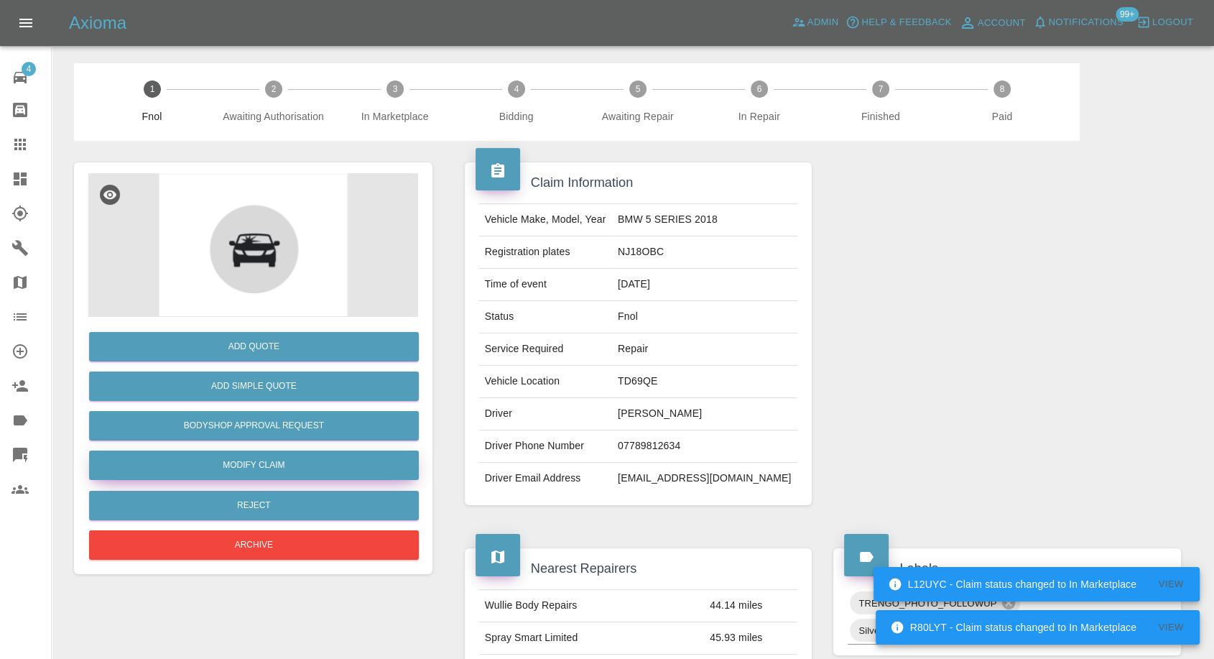
click at [239, 458] on link "Modify Claim" at bounding box center [254, 464] width 330 height 29
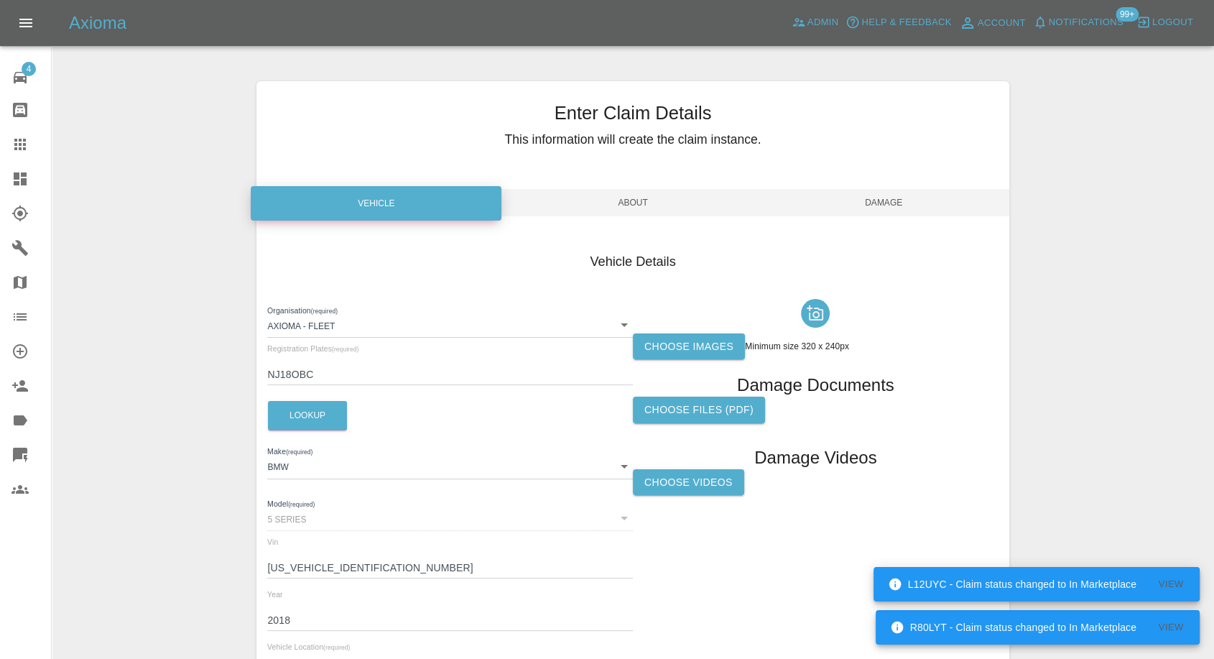
click at [691, 343] on label "Choose images" at bounding box center [689, 346] width 112 height 27
click at [0, 0] on input "Choose images" at bounding box center [0, 0] width 0 height 0
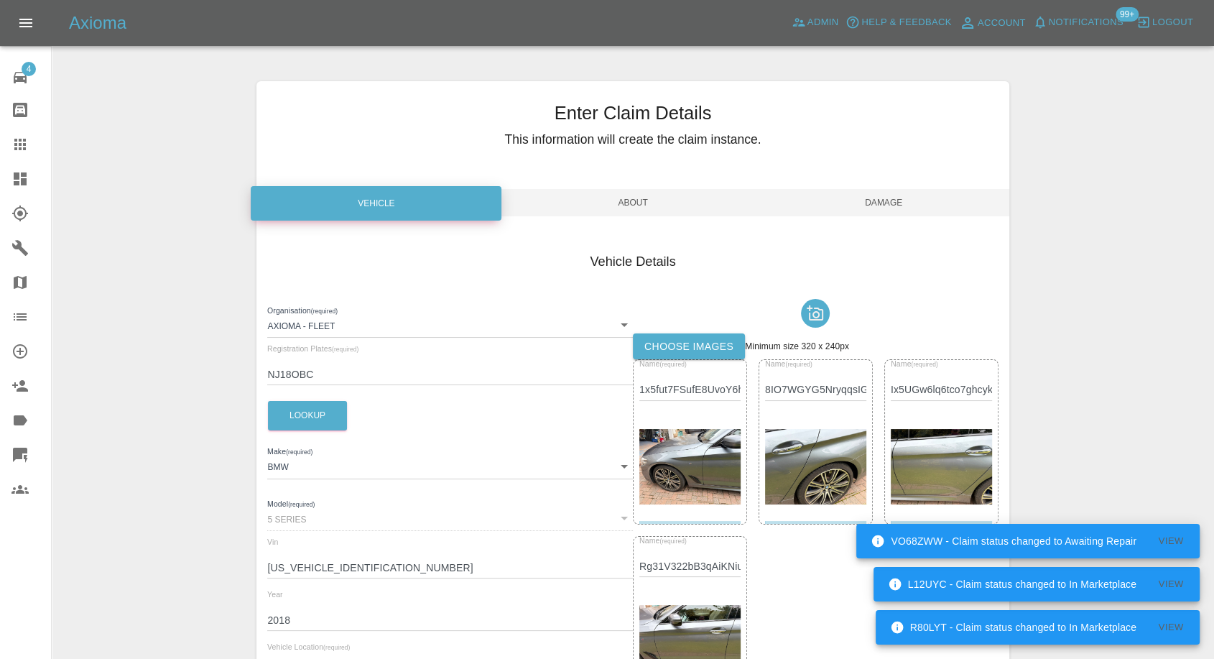
click at [899, 202] on span "Damage" at bounding box center [884, 202] width 251 height 27
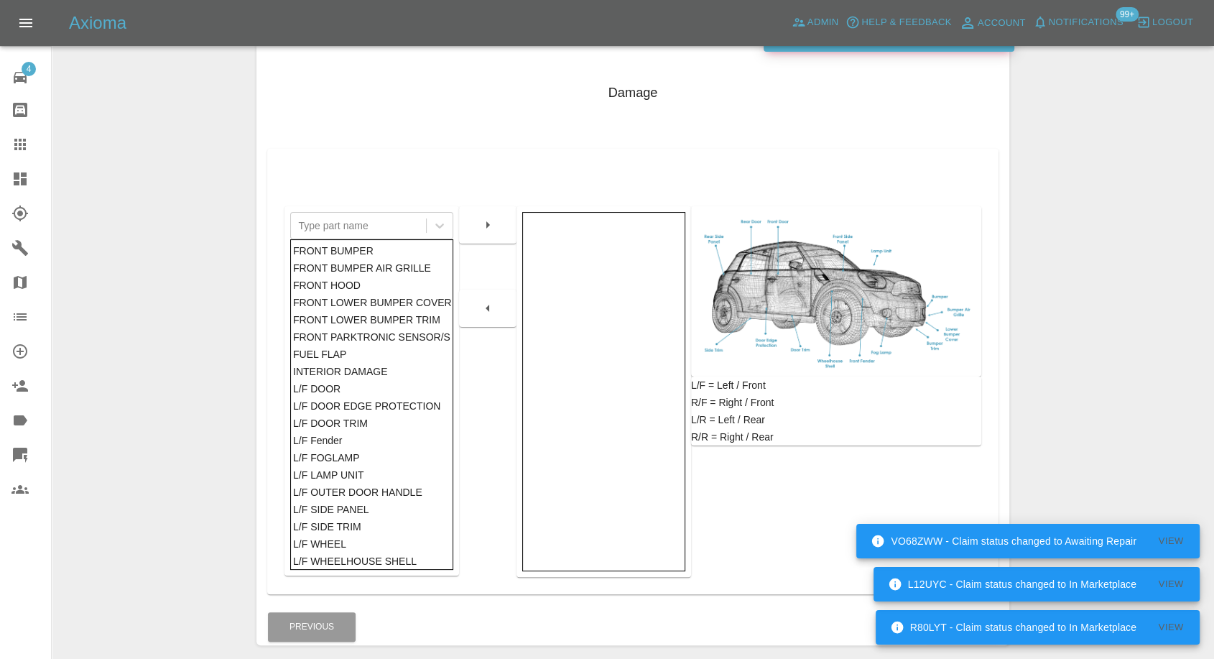
scroll to position [230, 0]
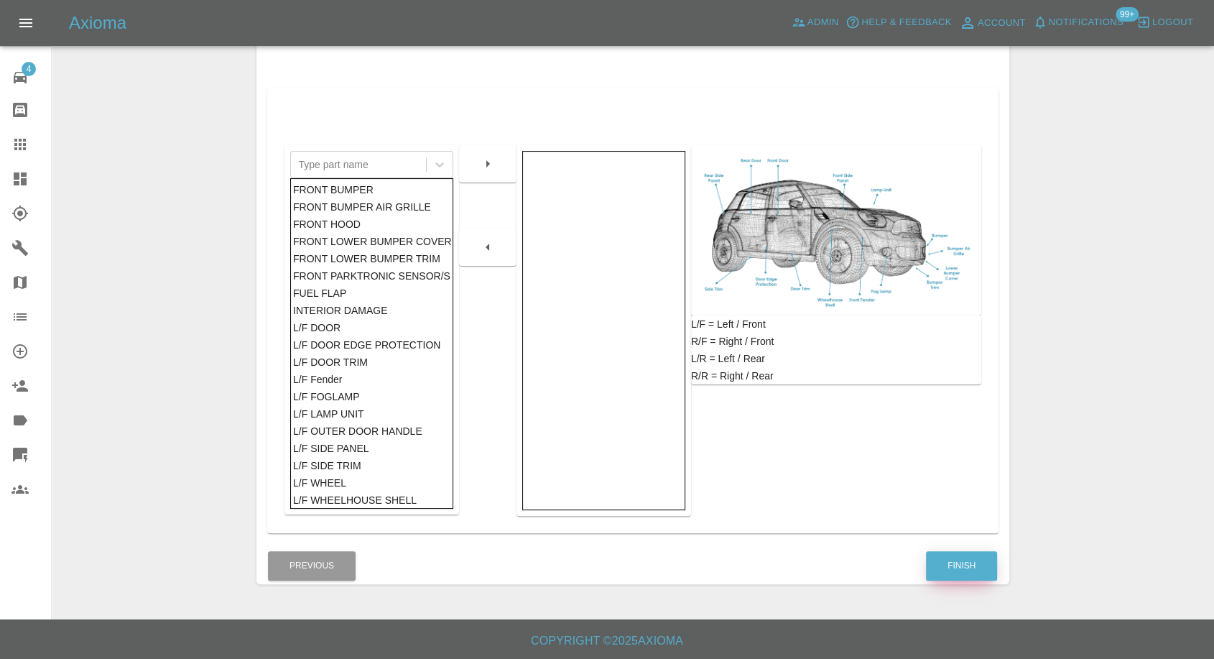
click at [943, 574] on button "Finish" at bounding box center [961, 565] width 71 height 29
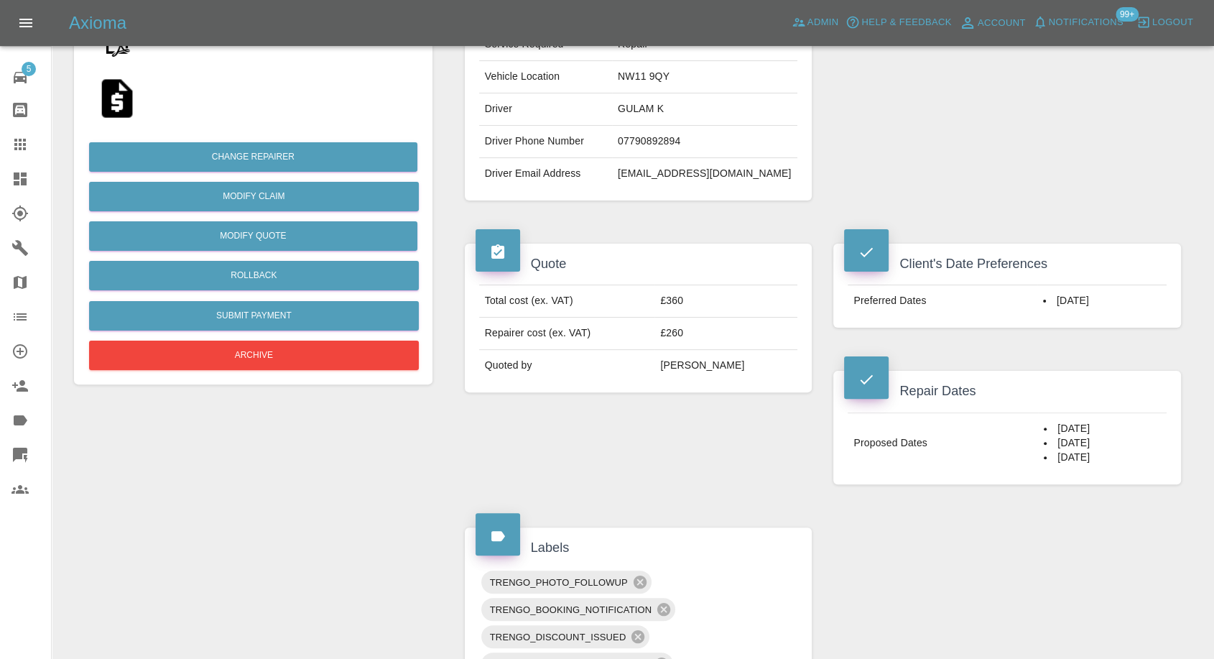
scroll to position [159, 0]
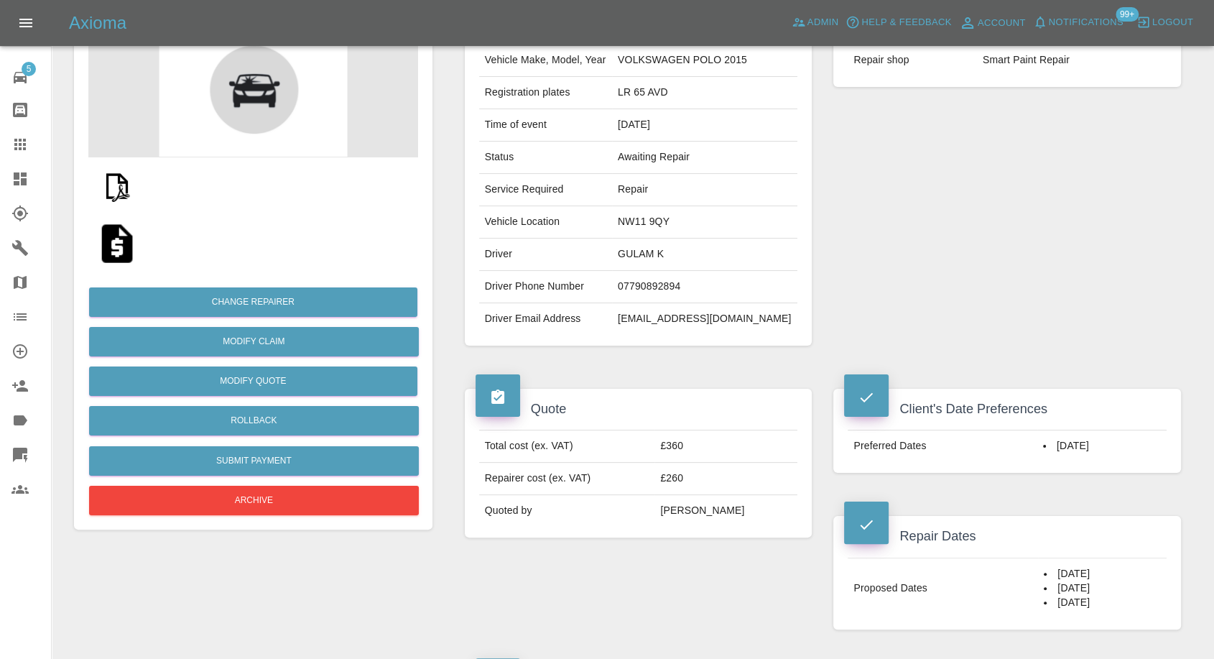
click at [675, 284] on td "07790892894" at bounding box center [704, 287] width 185 height 32
click at [654, 392] on div "Quote" at bounding box center [639, 404] width 326 height 30
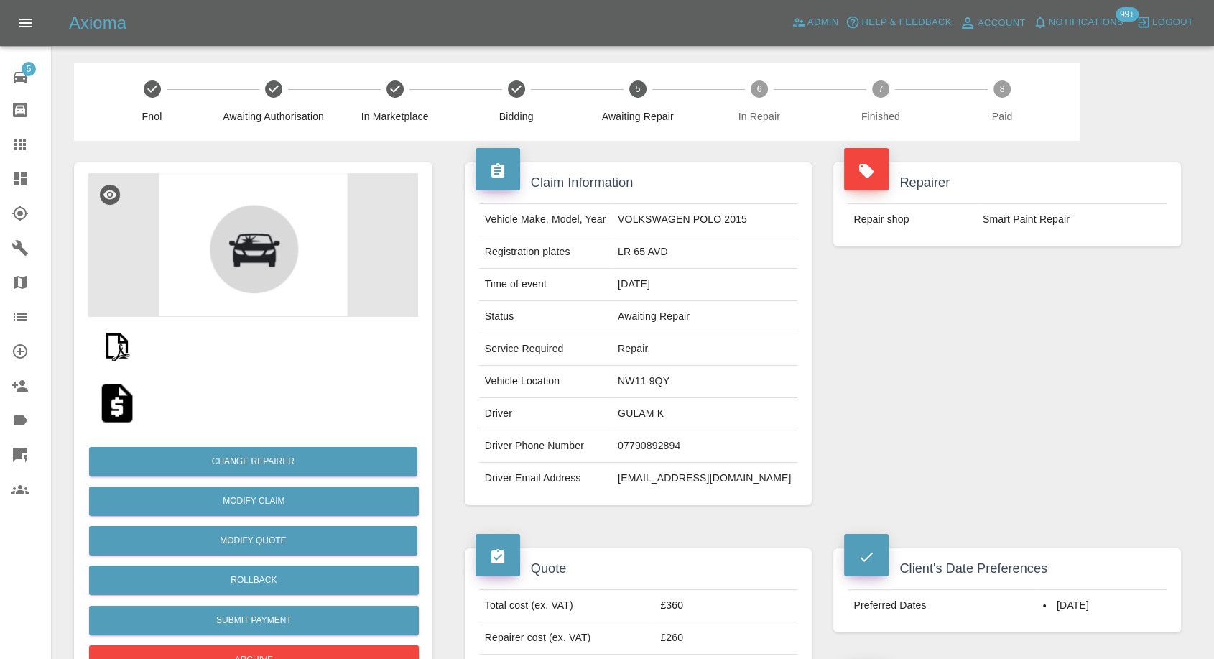
click at [661, 220] on td "VOLKSWAGEN POLO 2015" at bounding box center [704, 220] width 185 height 32
copy td "VOLKSWAGEN POLO 2015"
click at [660, 250] on td "LR 65 AVD" at bounding box center [704, 252] width 185 height 32
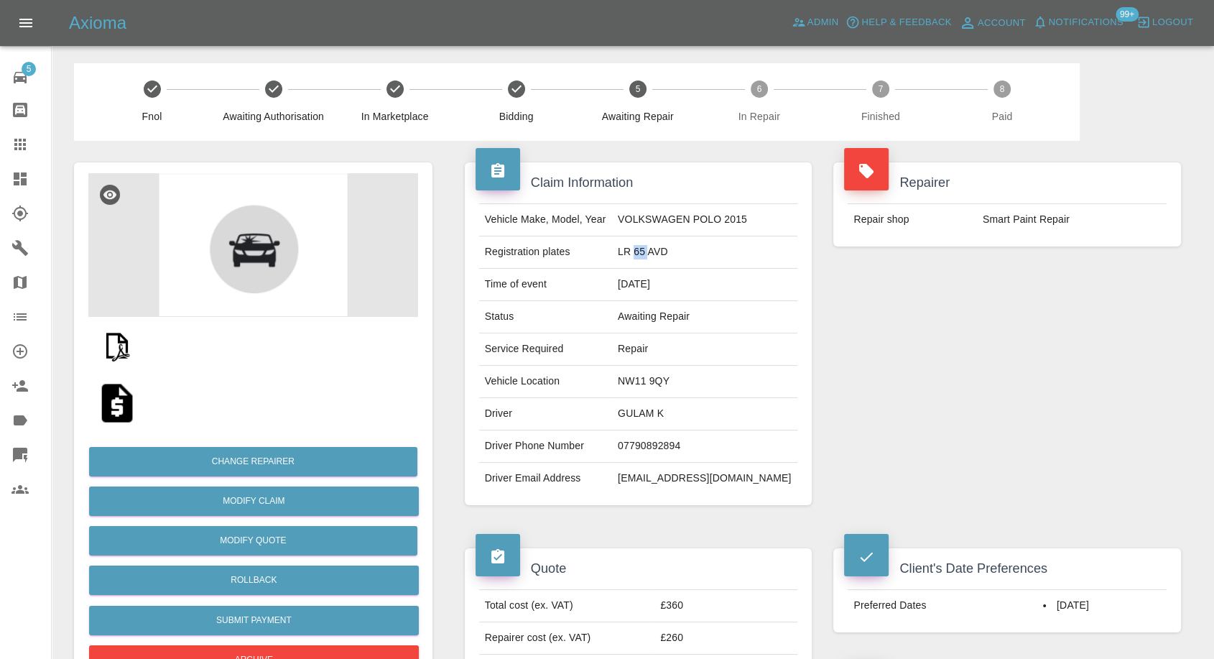
click at [660, 250] on td "LR 65 AVD" at bounding box center [704, 252] width 185 height 32
copy td "LR 65 AVD"
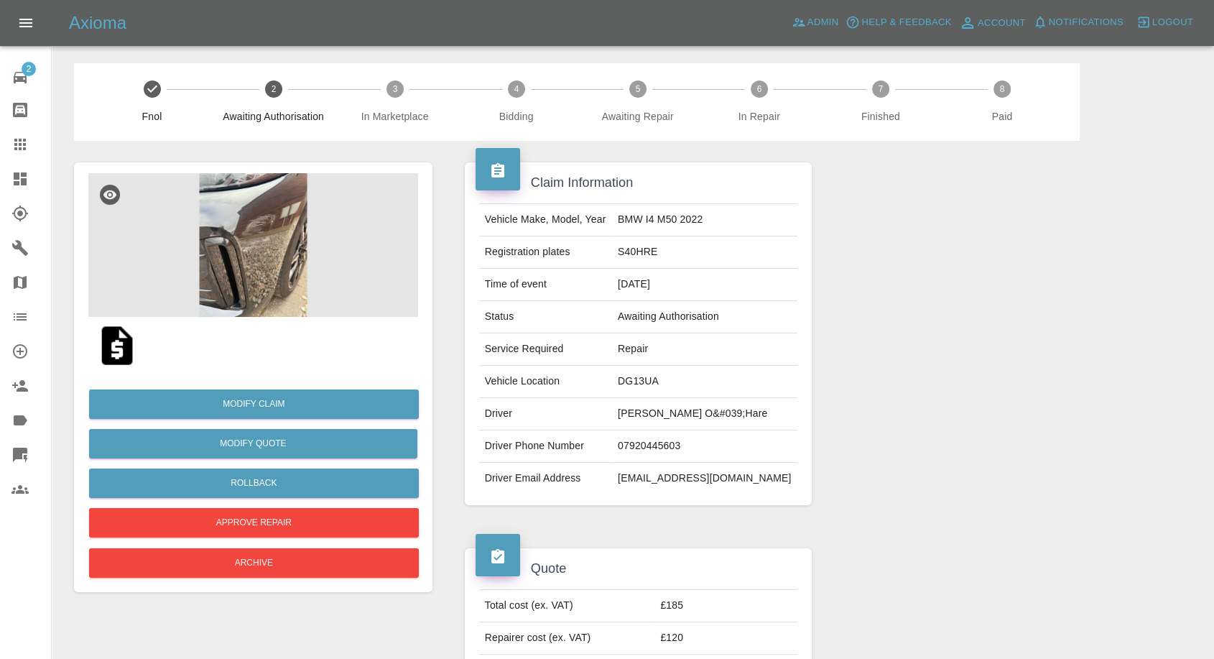
click at [262, 258] on img at bounding box center [253, 245] width 330 height 144
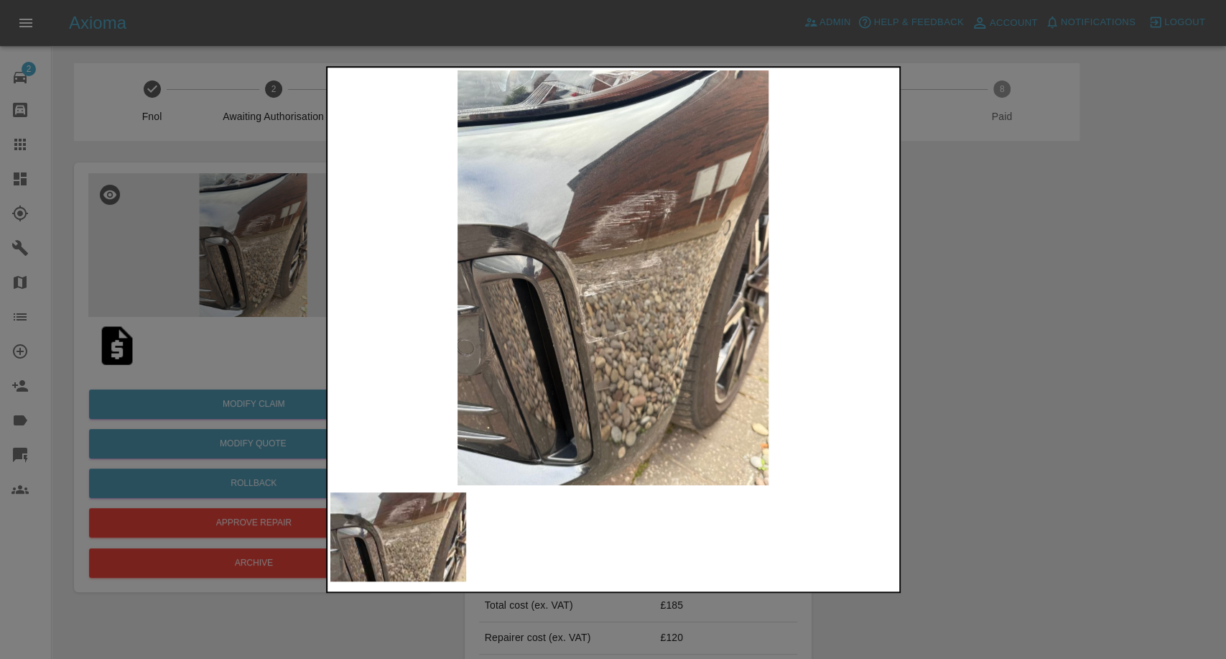
click at [1010, 418] on div at bounding box center [613, 329] width 1226 height 659
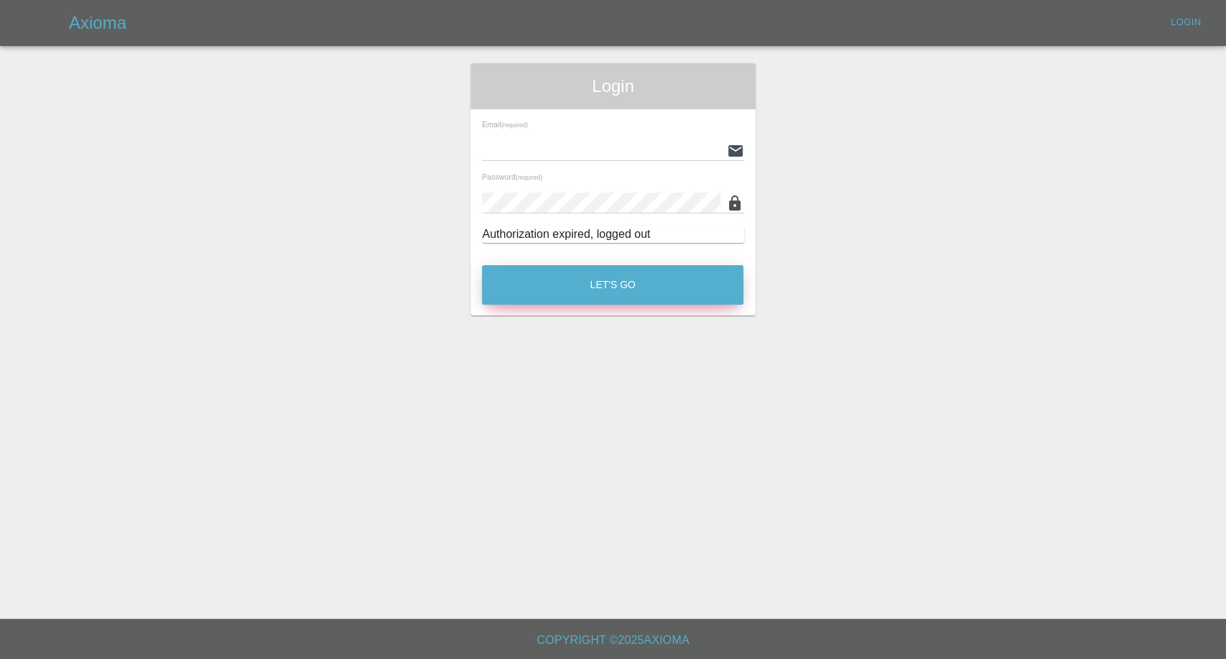
type input "[EMAIL_ADDRESS][DOMAIN_NAME]"
click at [651, 284] on button "Let's Go" at bounding box center [613, 285] width 262 height 40
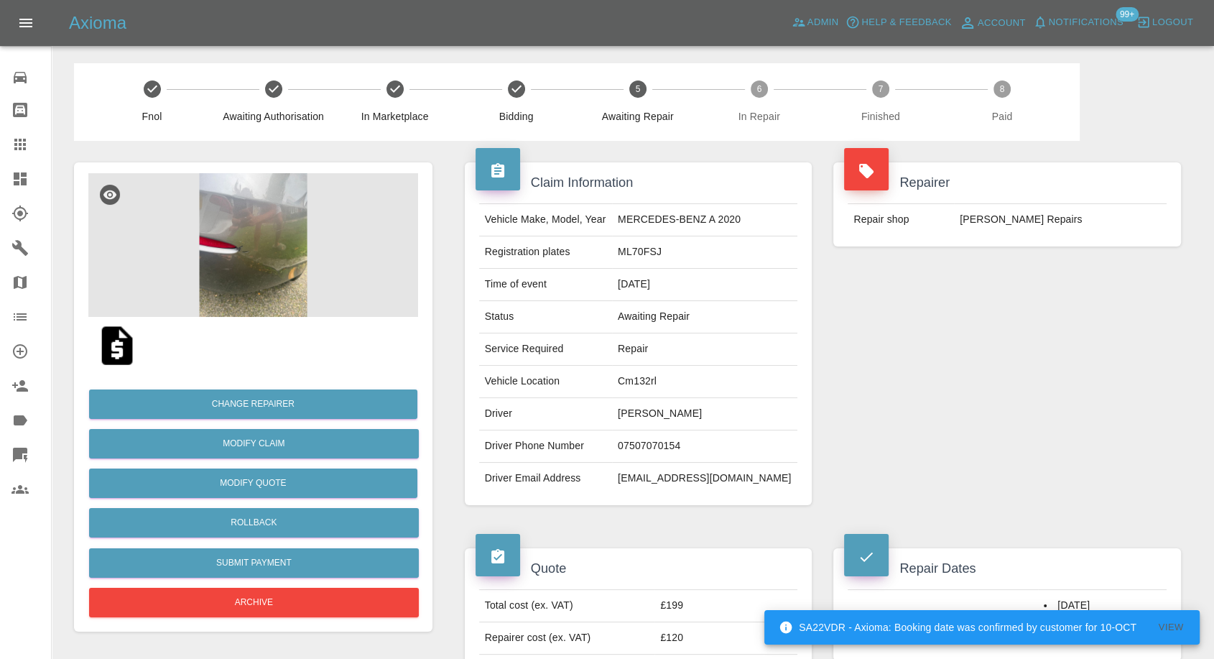
click at [692, 436] on td "07507070154" at bounding box center [704, 446] width 185 height 32
copy td "07507070154"
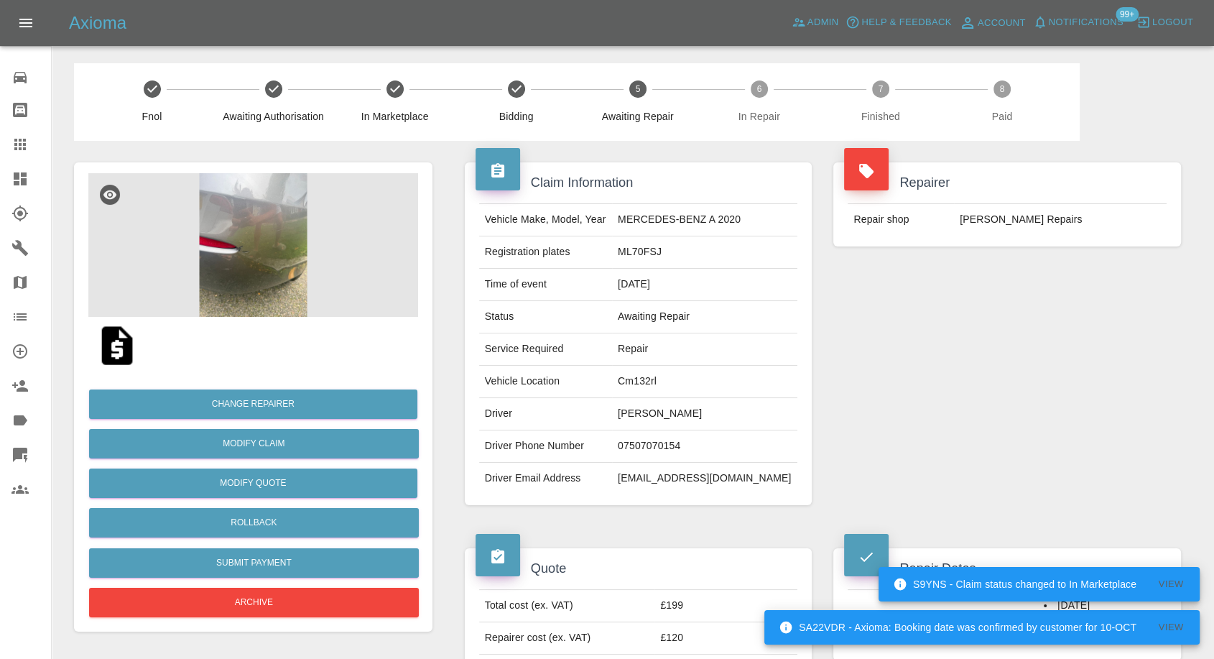
click at [1080, 392] on div "Repairer Repair shop J Freeman SMART Repairs" at bounding box center [1007, 334] width 369 height 386
click at [657, 416] on td "Louie Marsh" at bounding box center [704, 414] width 185 height 32
copy td "Louie"
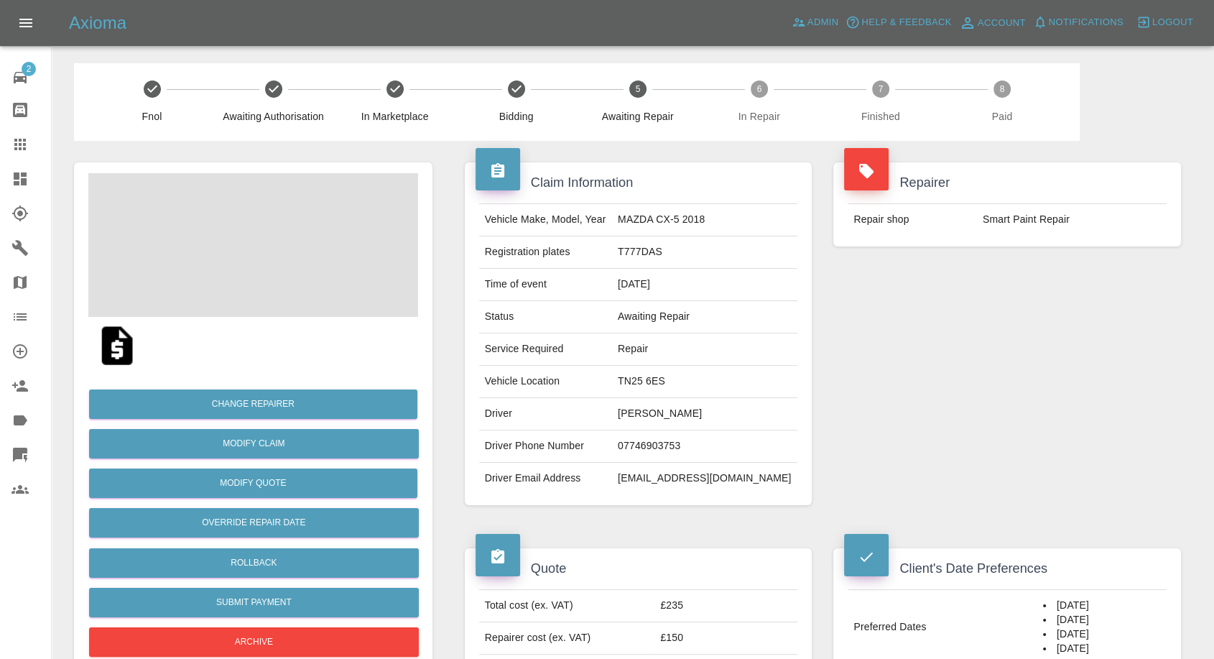
click at [657, 440] on td "07746903753" at bounding box center [704, 446] width 185 height 32
copy td "07746903753"
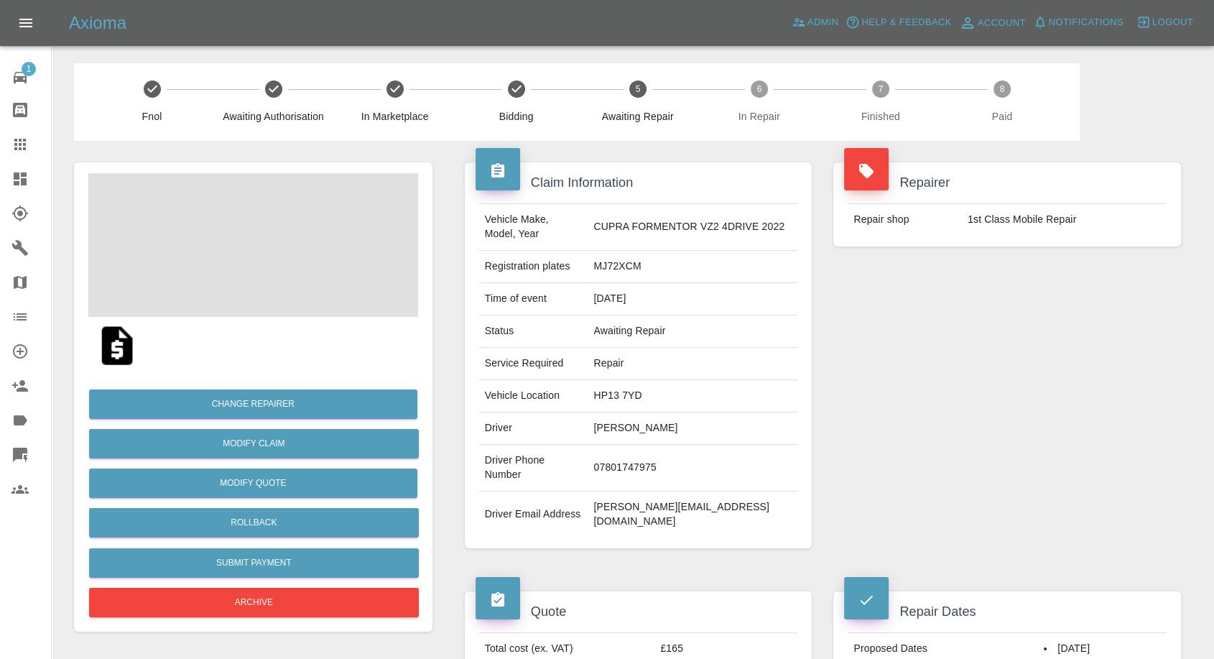
click at [624, 447] on td "07801747975" at bounding box center [693, 468] width 210 height 47
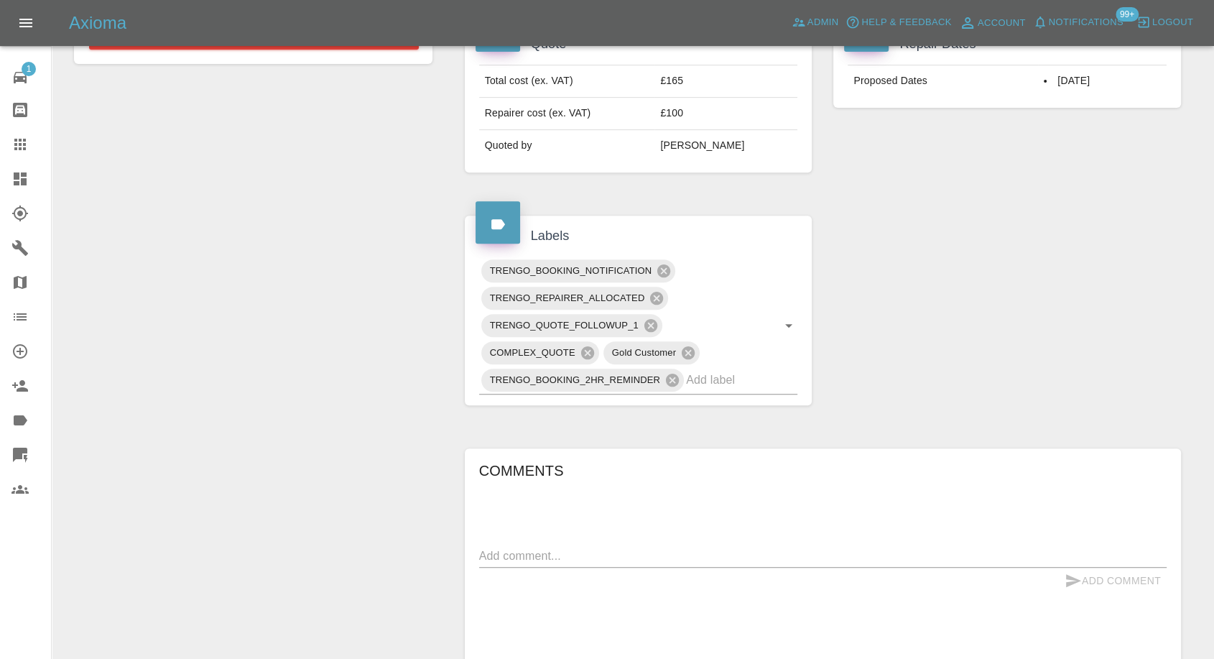
scroll to position [958, 0]
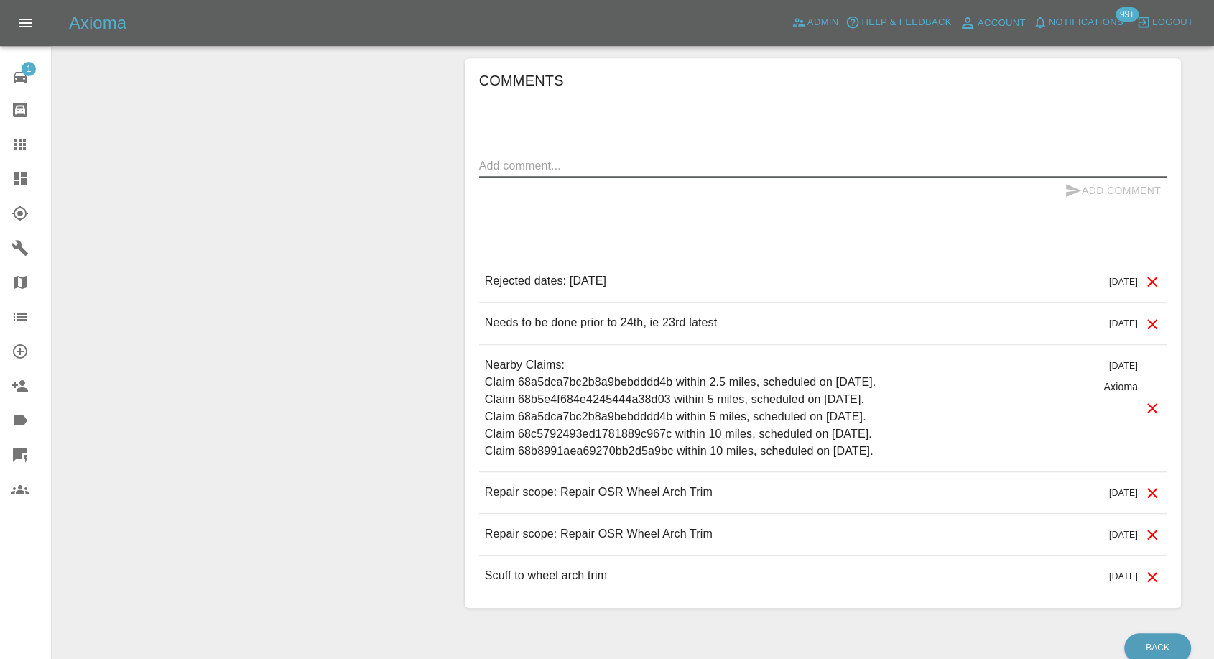
click at [574, 157] on textarea at bounding box center [823, 165] width 688 height 17
type textarea "Wats app sent"
click at [1062, 177] on button "Add Comment" at bounding box center [1113, 190] width 108 height 27
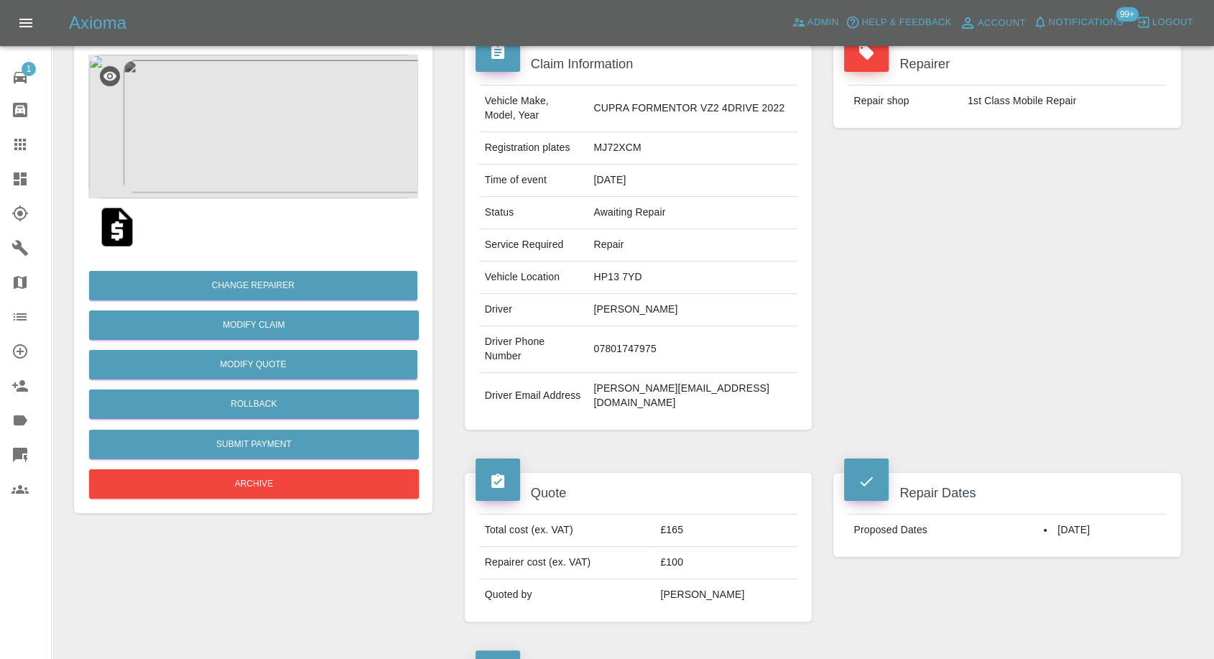
scroll to position [80, 0]
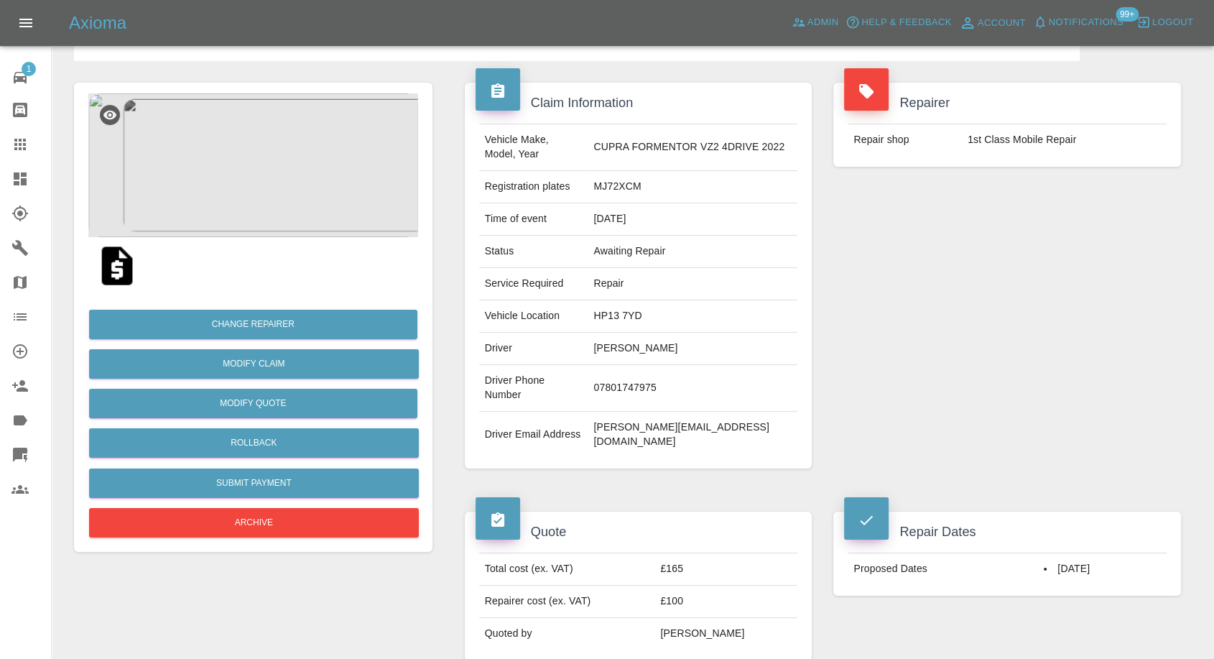
click at [616, 350] on td "Paul Grannell" at bounding box center [693, 349] width 210 height 32
copy td "Paul"
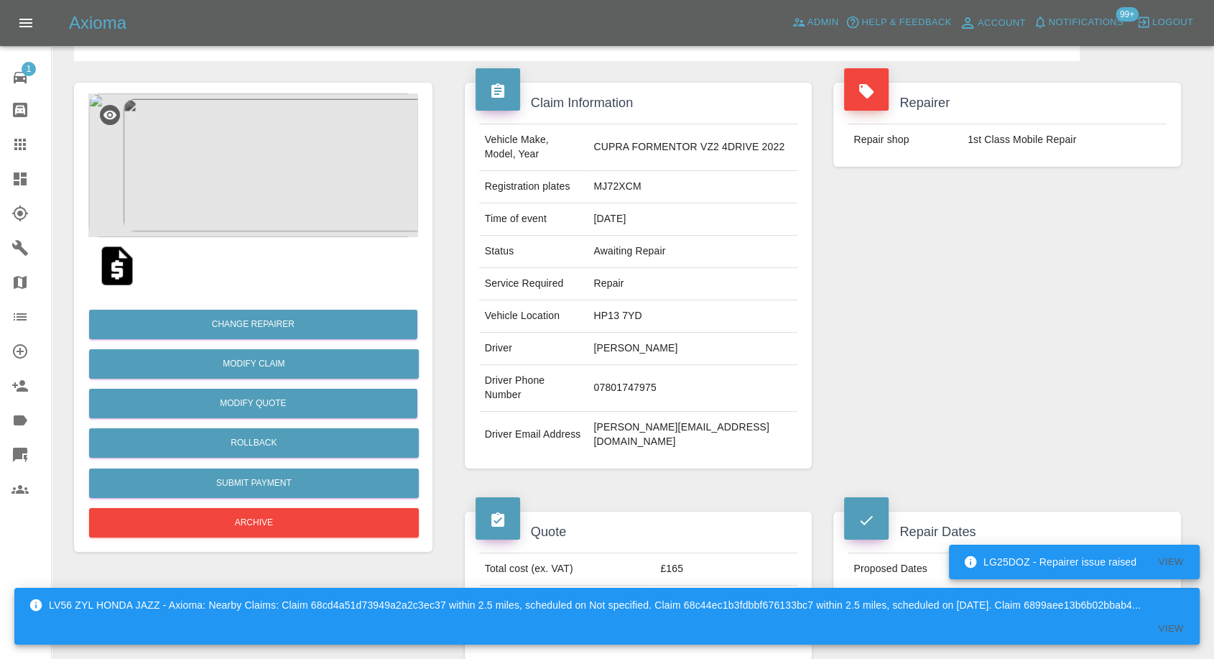
click at [919, 362] on div "Repairer Repair shop 1st Class Mobile Repair" at bounding box center [1007, 275] width 369 height 429
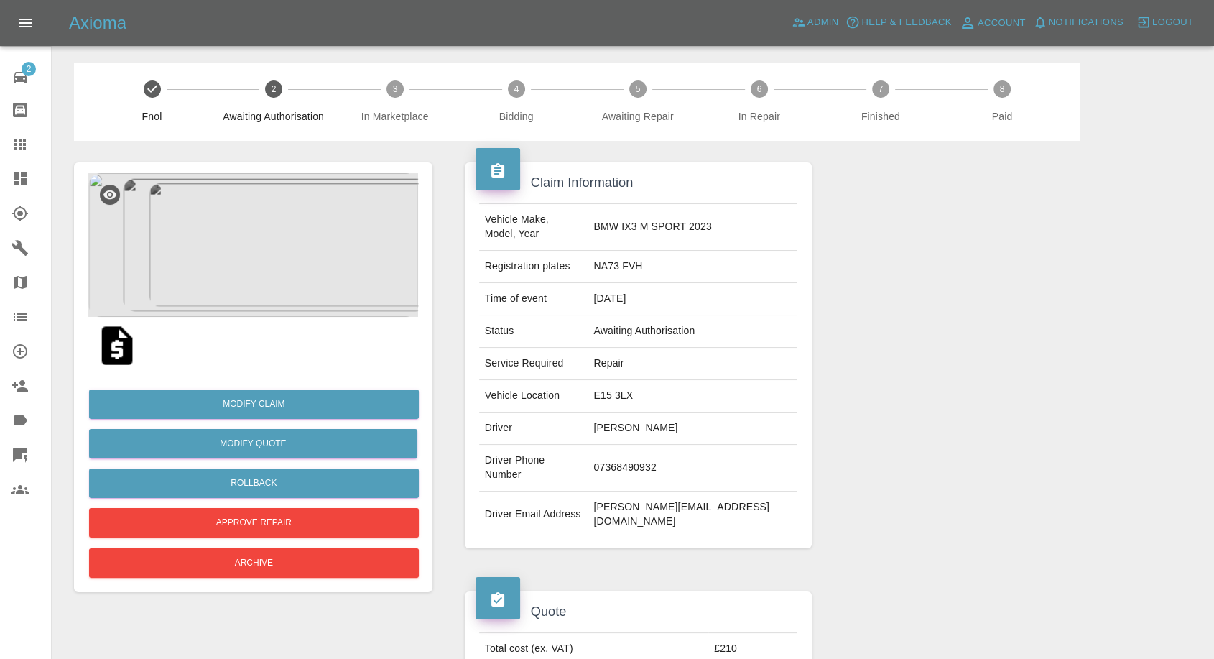
click at [667, 445] on td "07368490932" at bounding box center [693, 468] width 210 height 47
click at [575, 459] on td "Driver Phone Number" at bounding box center [533, 468] width 109 height 47
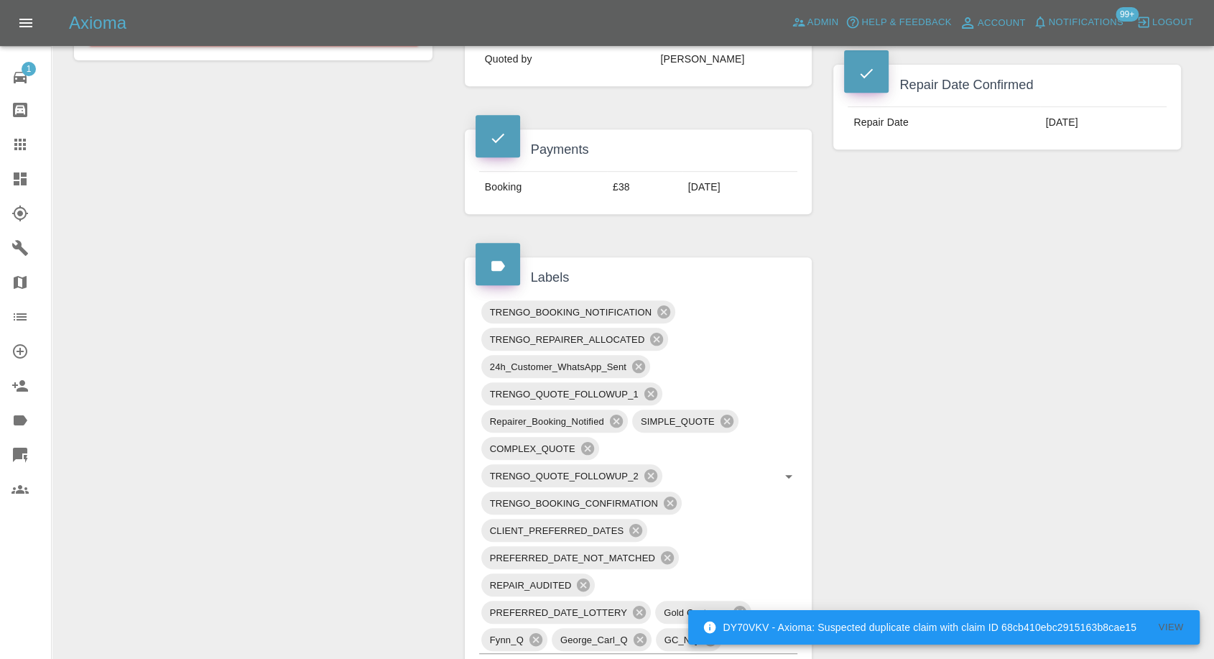
scroll to position [1037, 0]
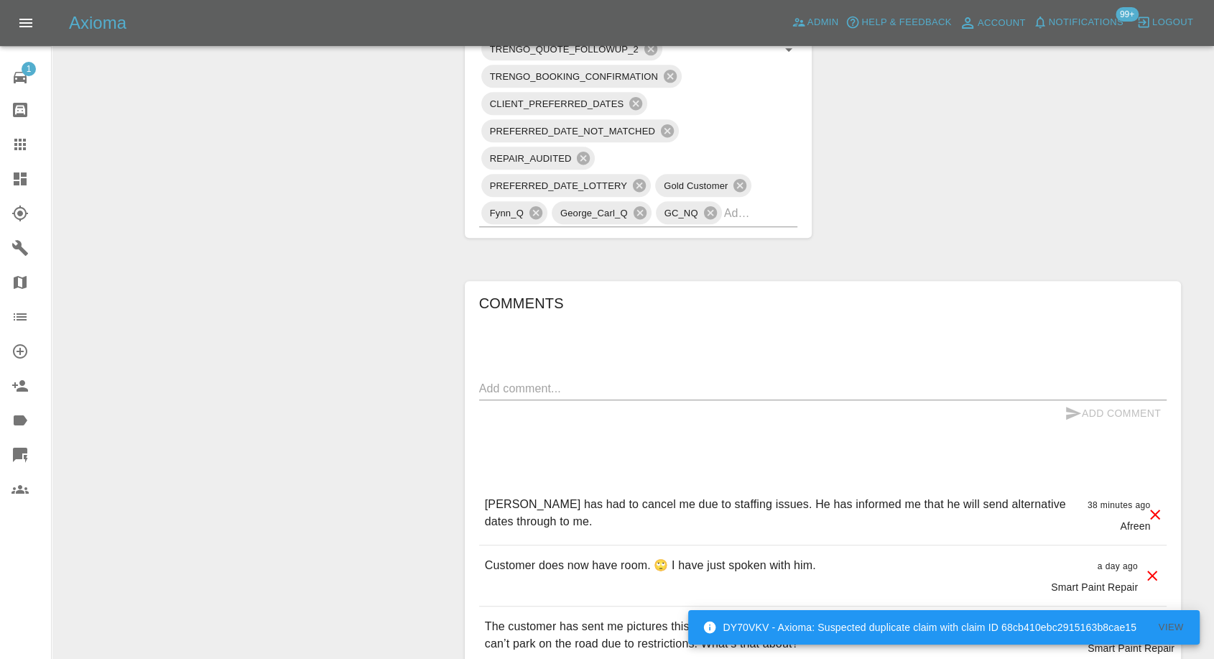
click at [641, 389] on textarea at bounding box center [823, 388] width 688 height 17
paste textarea "I can only do Monday or Wednesdays"
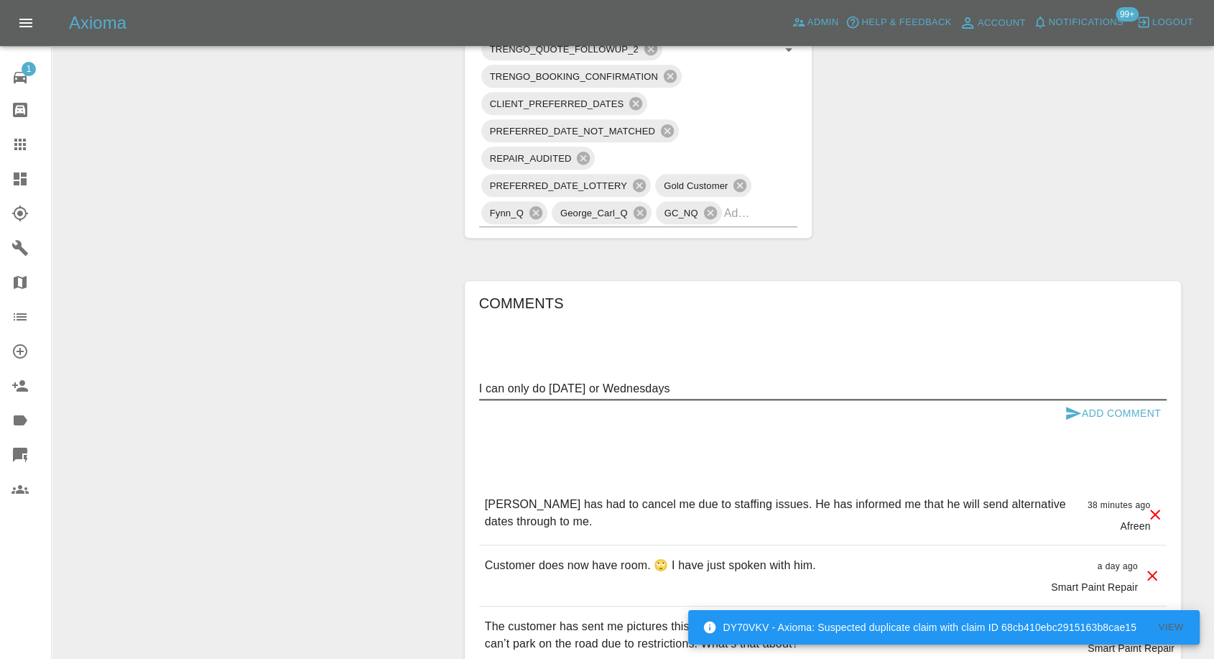
type textarea "I can only do Monday or Wednesdays"
click at [1074, 409] on icon "submit" at bounding box center [1073, 412] width 17 height 17
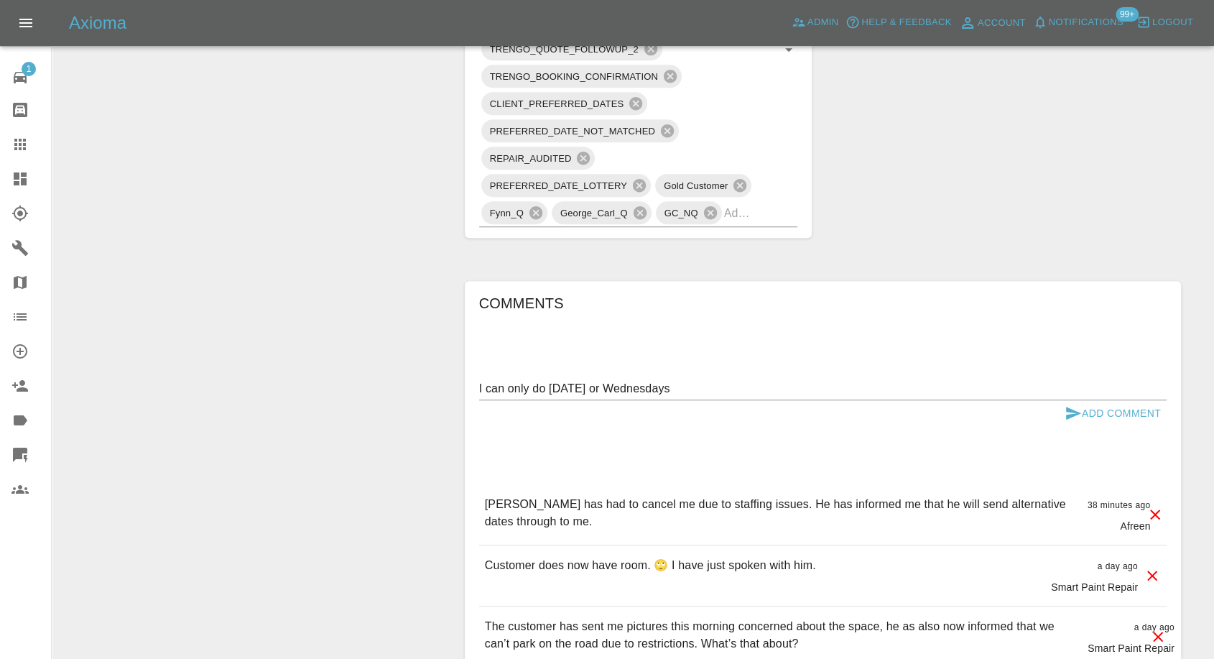
click at [1070, 414] on icon "submit" at bounding box center [1073, 413] width 15 height 13
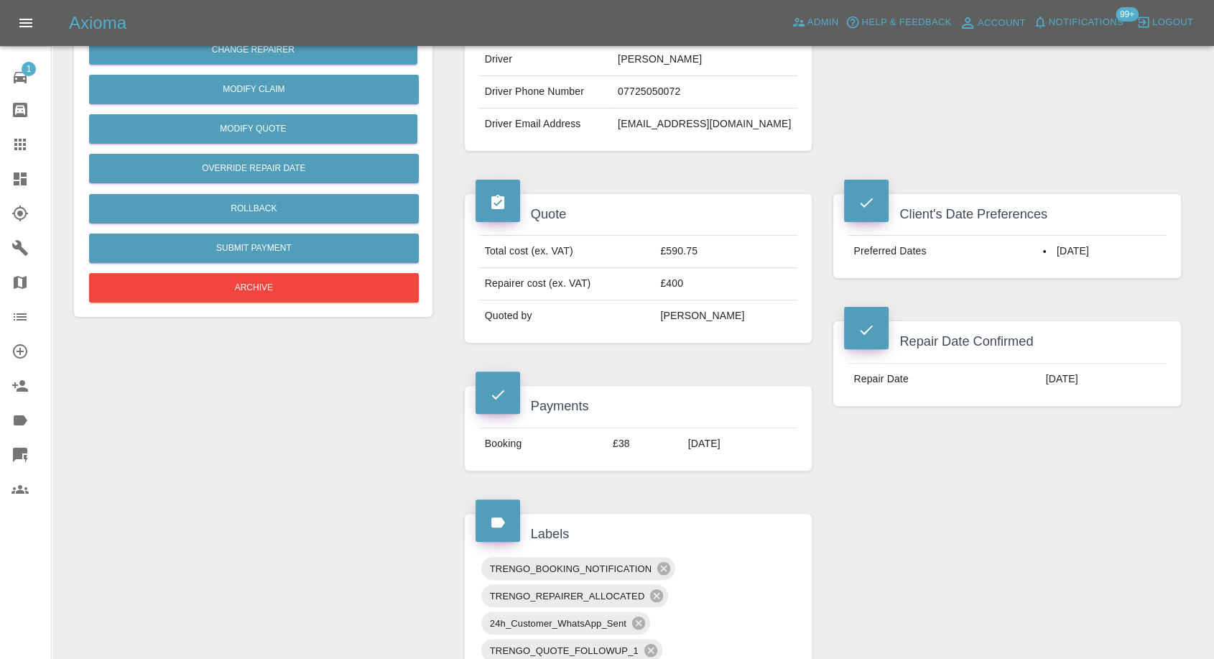
scroll to position [558, 0]
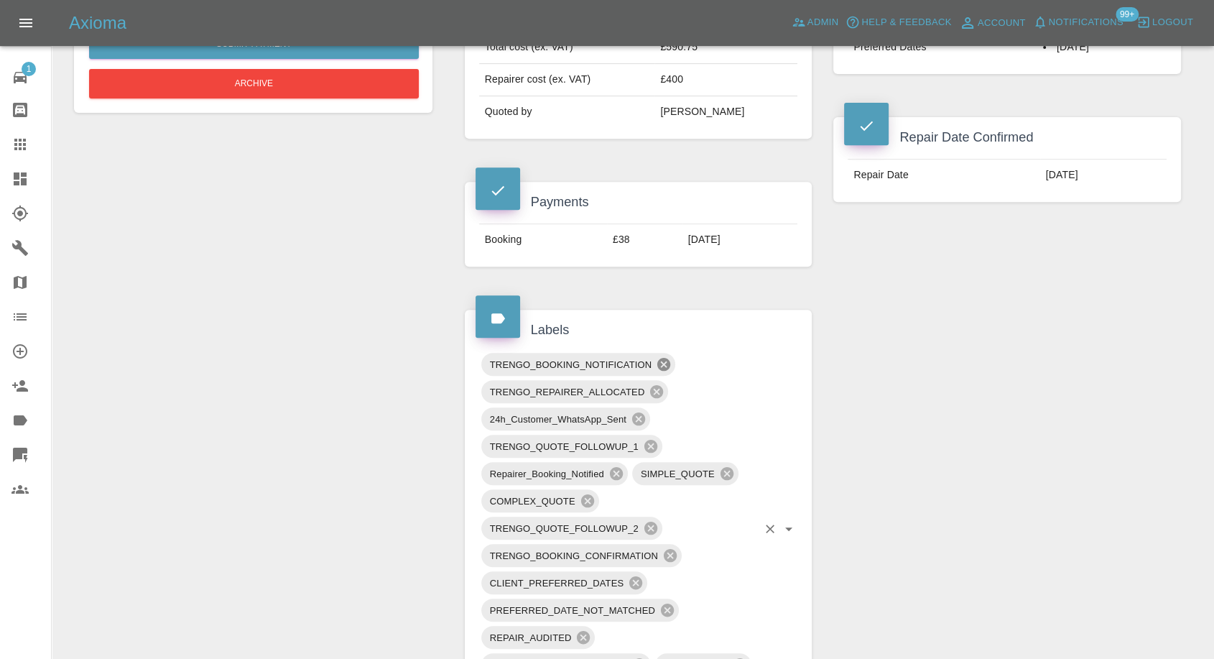
click at [666, 362] on icon at bounding box center [663, 364] width 13 height 13
click at [632, 415] on icon at bounding box center [639, 419] width 16 height 16
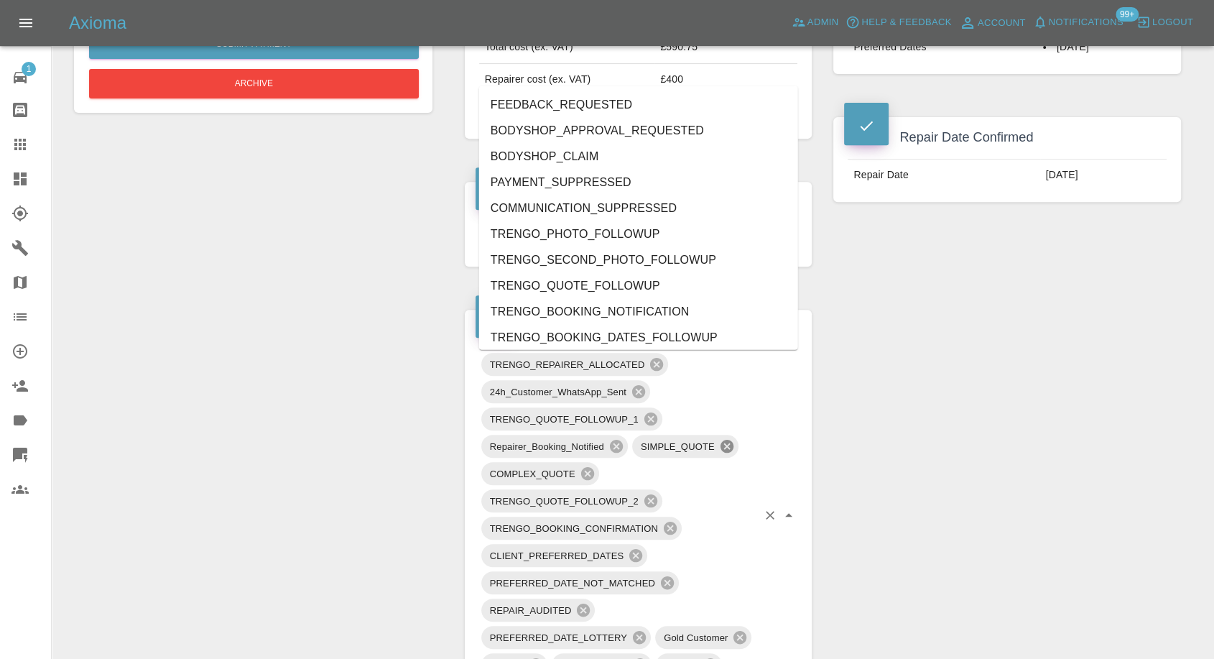
click at [613, 468] on div "TRENGO_REPAIRER_ALLOCATED 24h_Customer_WhatsApp_Sent TRENGO_QUOTE_FOLLOWUP_1 Re…" at bounding box center [638, 515] width 319 height 328
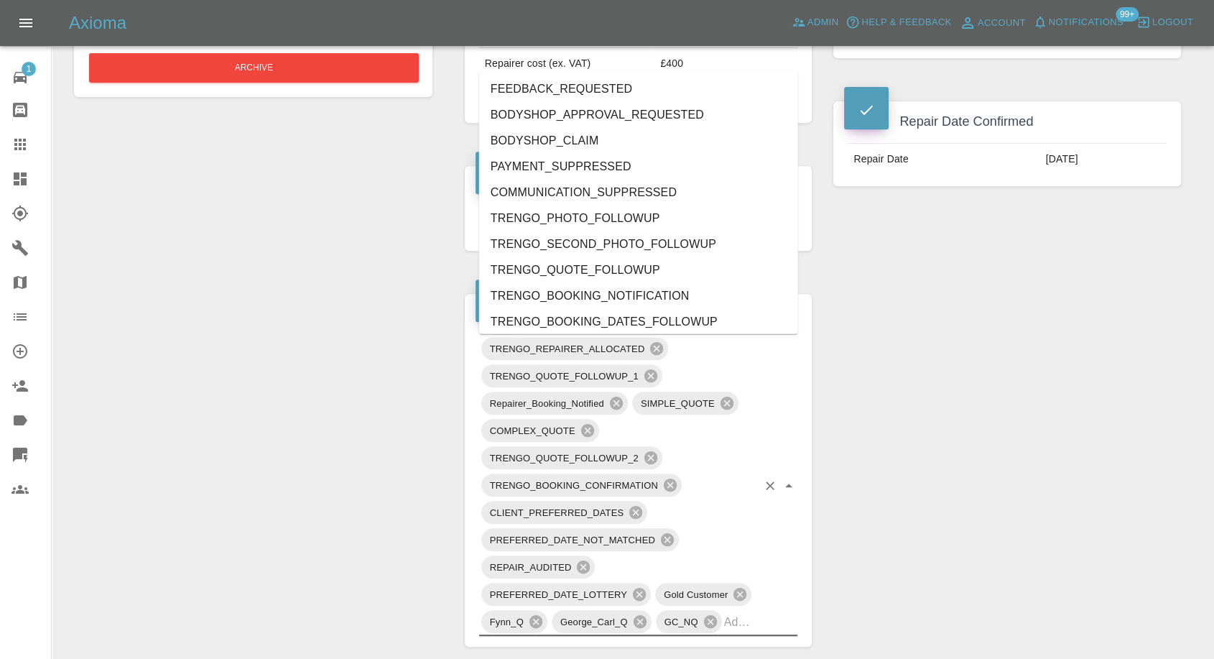
click at [893, 448] on div "Claim Information Vehicle Make, Model, Year BMW 330 2017 Registration plates YB…" at bounding box center [823, 603] width 738 height 2073
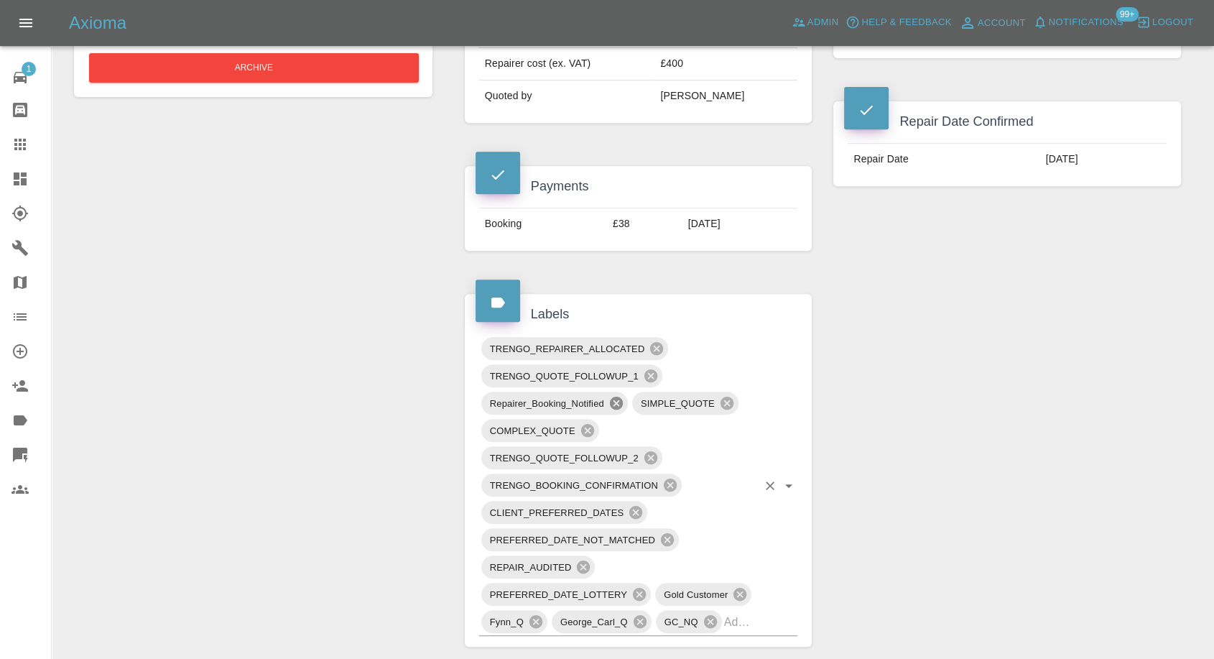
click at [615, 404] on icon at bounding box center [616, 403] width 16 height 16
click at [672, 478] on icon at bounding box center [670, 484] width 13 height 13
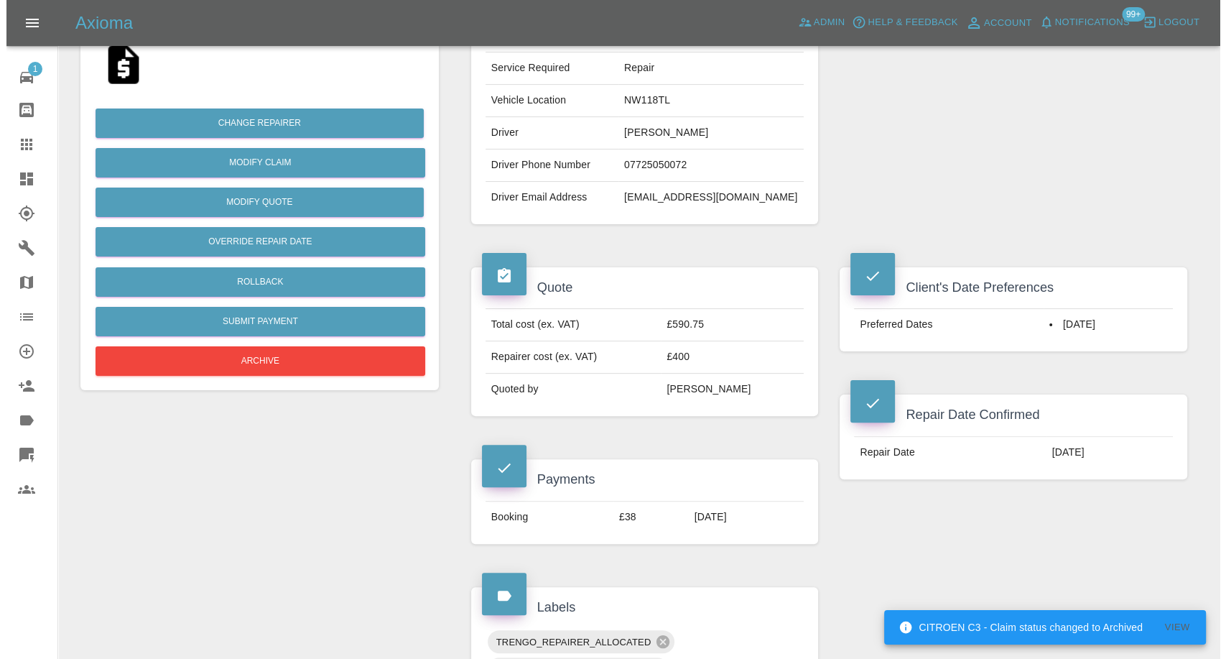
scroll to position [254, 0]
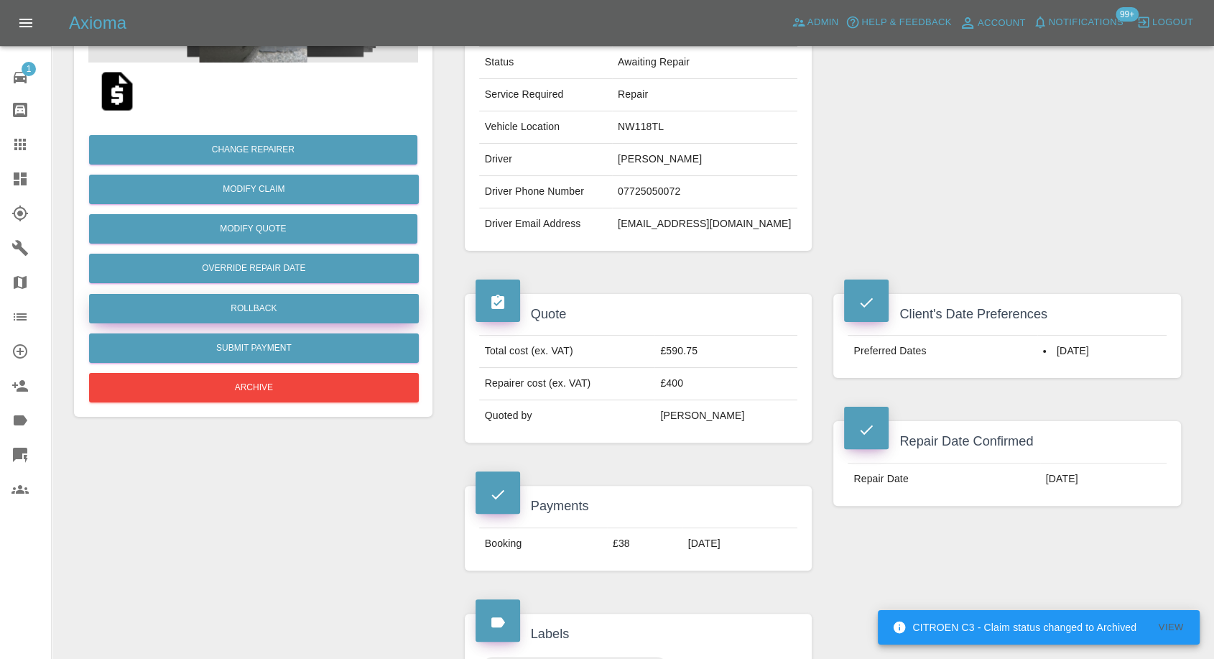
click at [256, 304] on button "Rollback" at bounding box center [254, 308] width 330 height 29
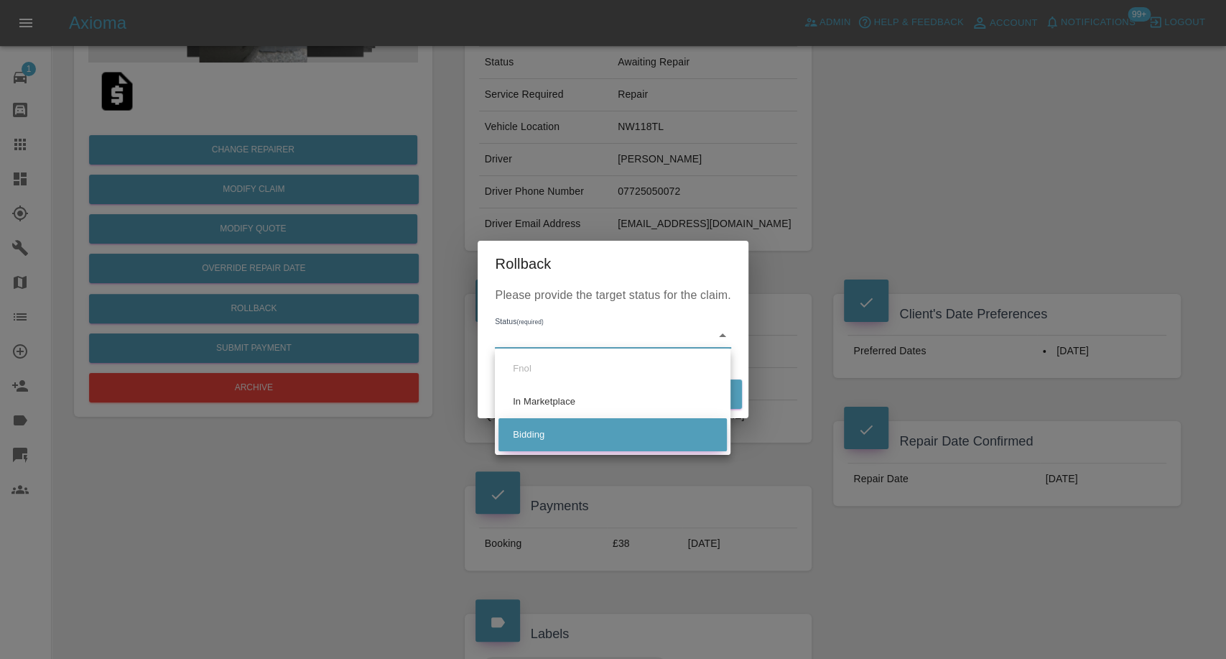
click at [555, 438] on li "Bidding" at bounding box center [613, 434] width 228 height 33
type input "bidding"
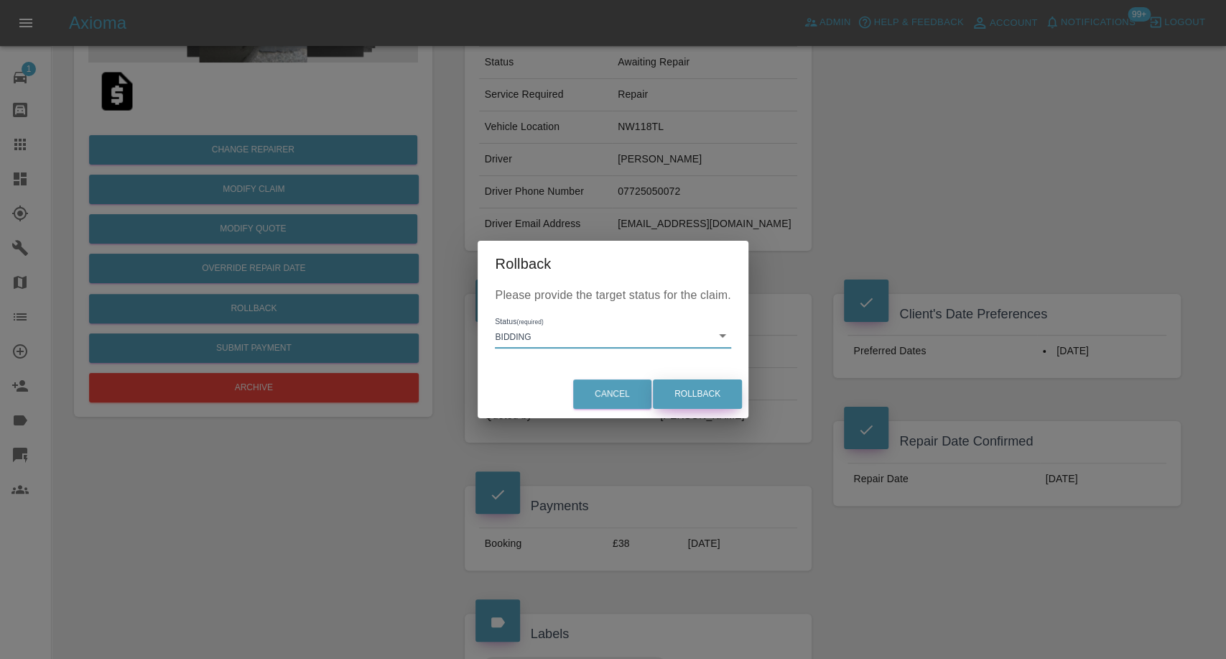
click at [705, 399] on button "Rollback" at bounding box center [697, 393] width 89 height 29
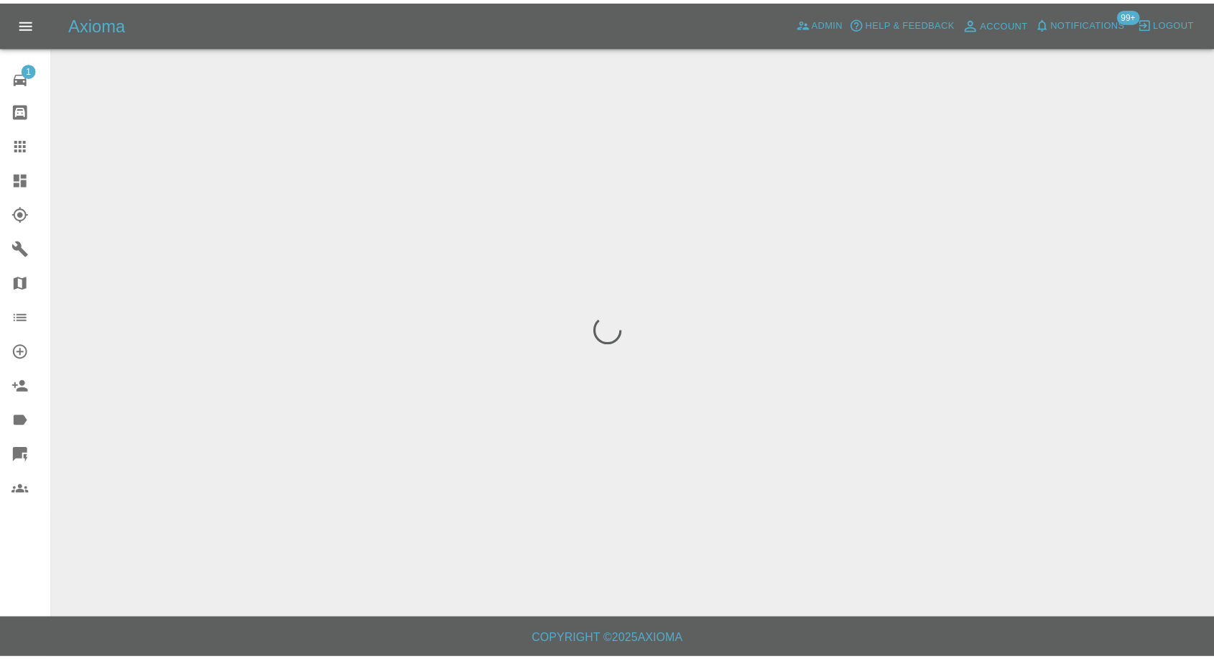
scroll to position [0, 0]
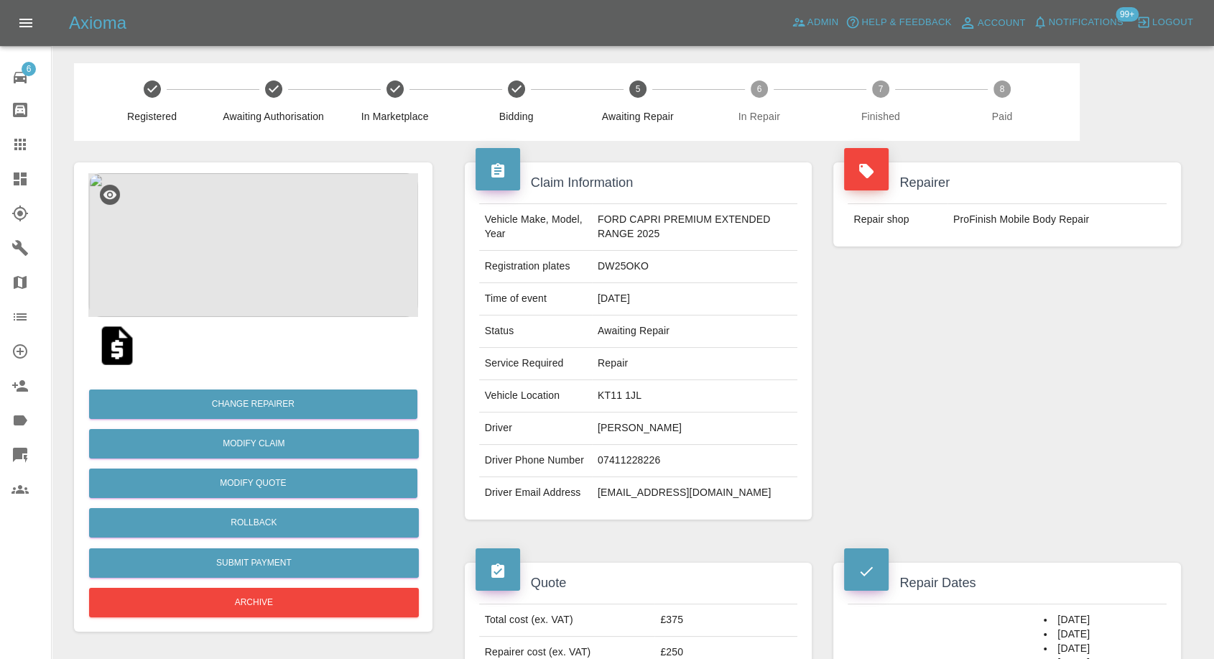
click at [639, 459] on td "07411228226" at bounding box center [694, 461] width 205 height 32
drag, startPoint x: 639, startPoint y: 459, endPoint x: 457, endPoint y: 85, distance: 415.8
click at [639, 455] on td "07411228226" at bounding box center [694, 461] width 205 height 32
copy td "07411228226"
drag, startPoint x: 937, startPoint y: 310, endPoint x: 925, endPoint y: 320, distance: 15.8
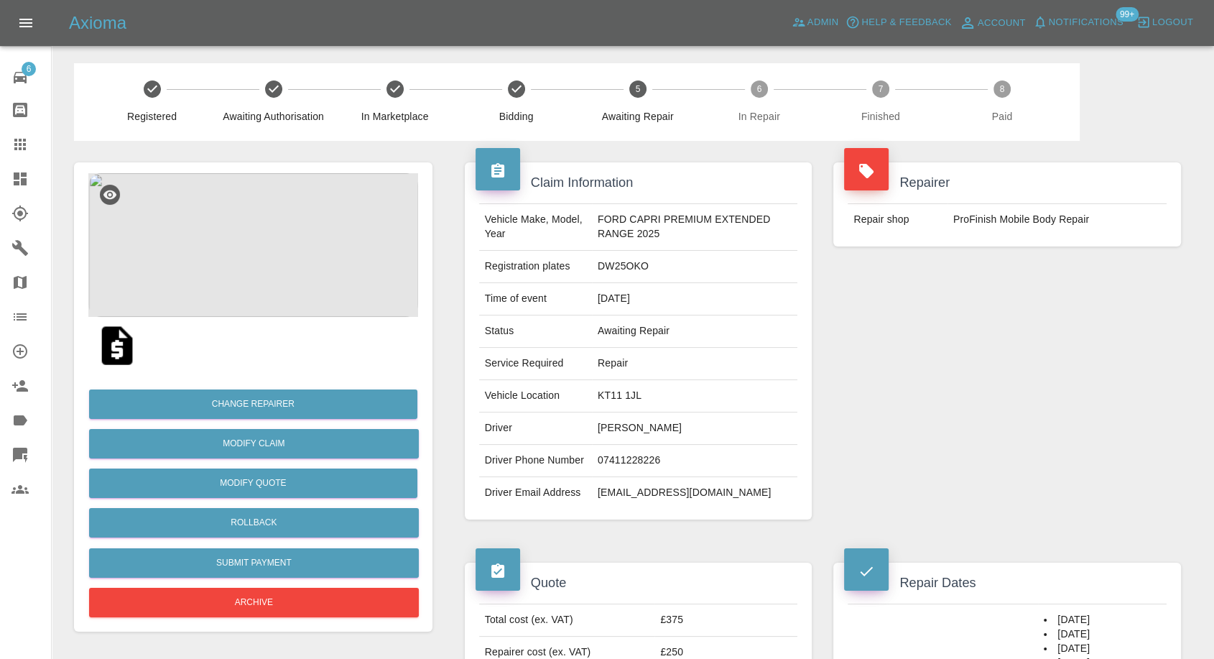
click at [938, 312] on div "Repairer Repair shop ProFinish Mobile Body Repair" at bounding box center [1007, 341] width 369 height 400
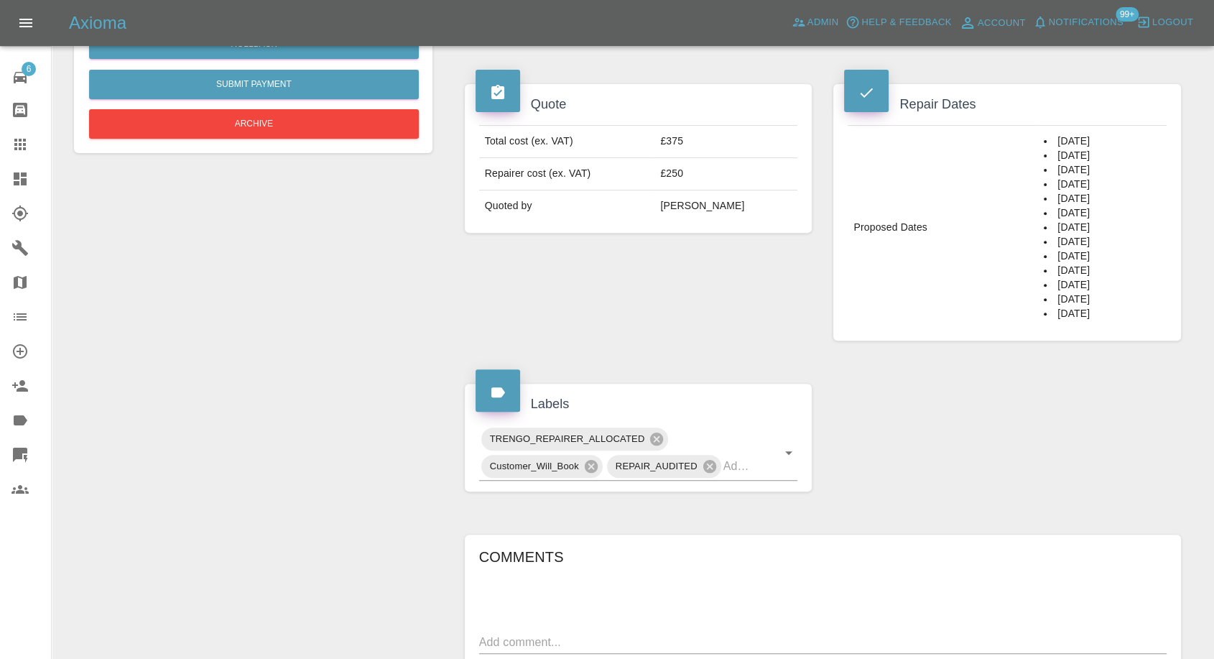
scroll to position [958, 0]
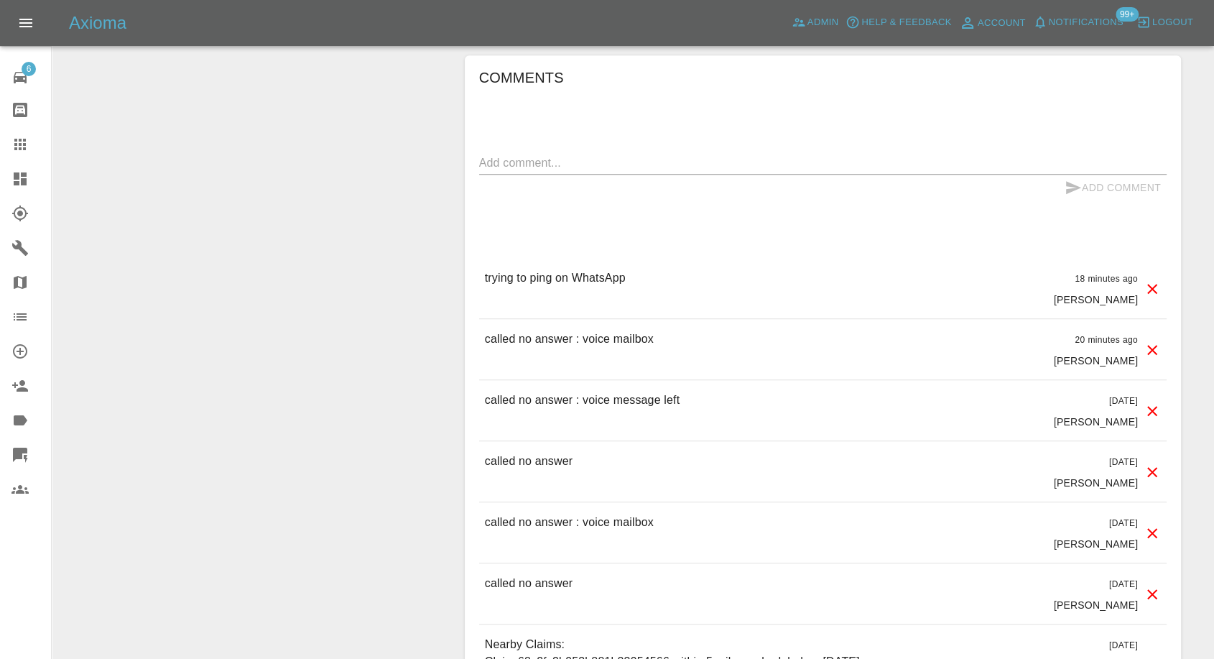
click at [555, 162] on textarea at bounding box center [823, 162] width 688 height 17
type textarea "wats app sent"
click at [1068, 185] on icon "submit" at bounding box center [1073, 187] width 15 height 13
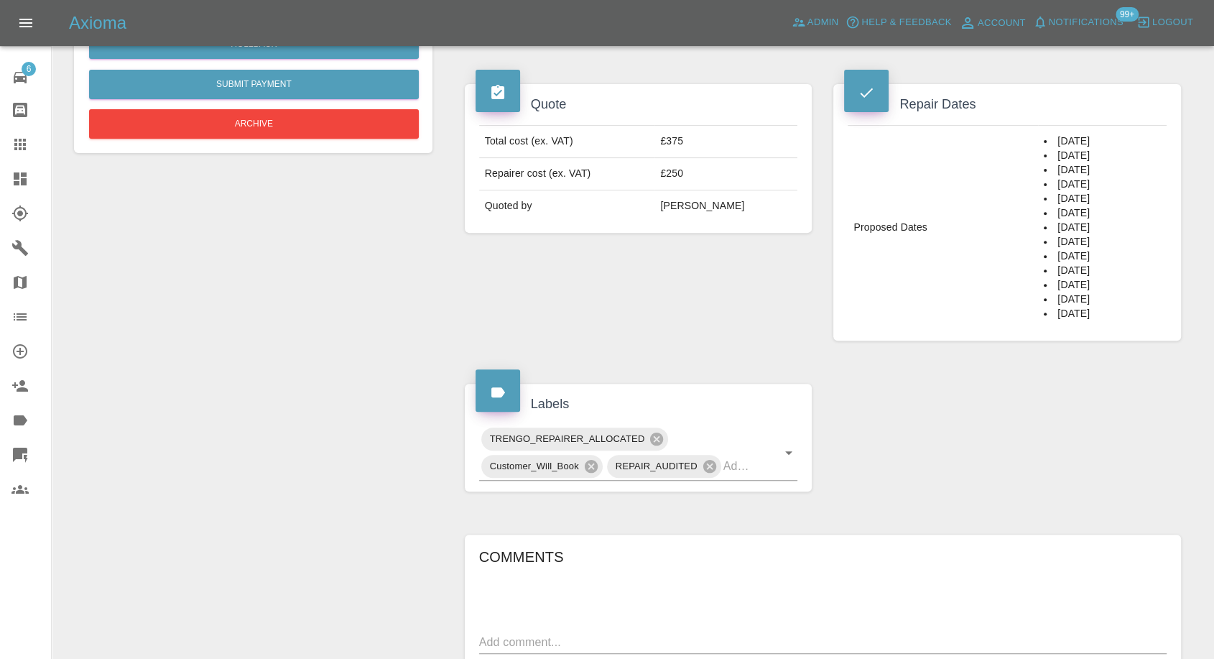
scroll to position [159, 0]
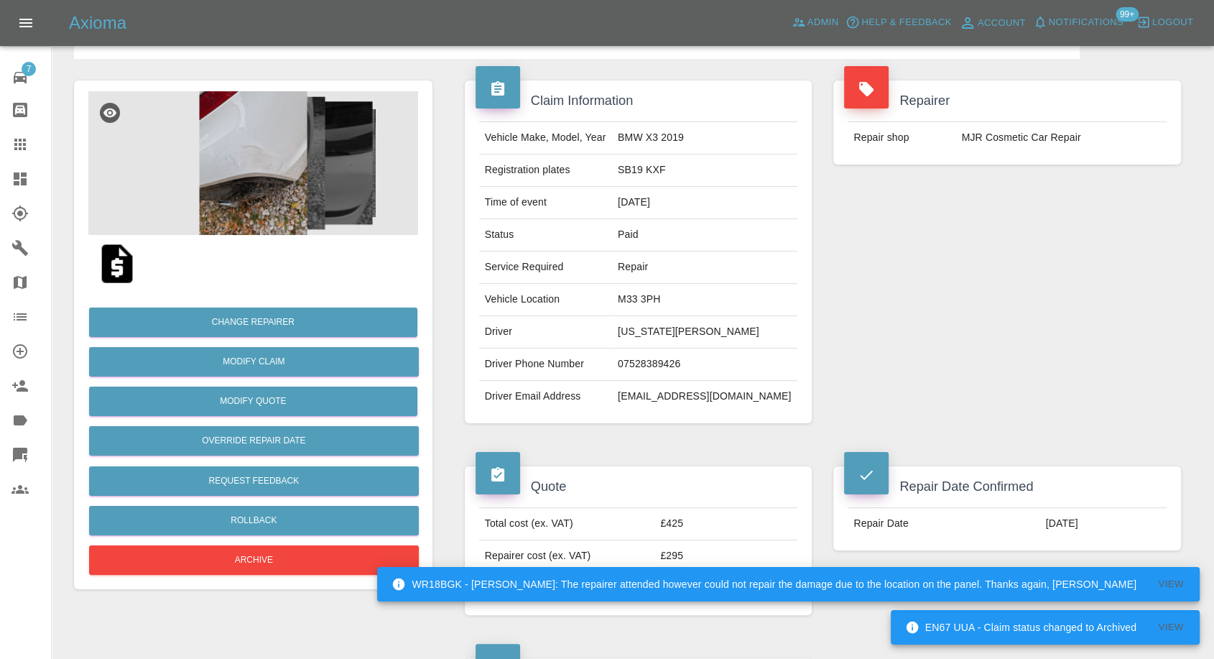
scroll to position [80, 0]
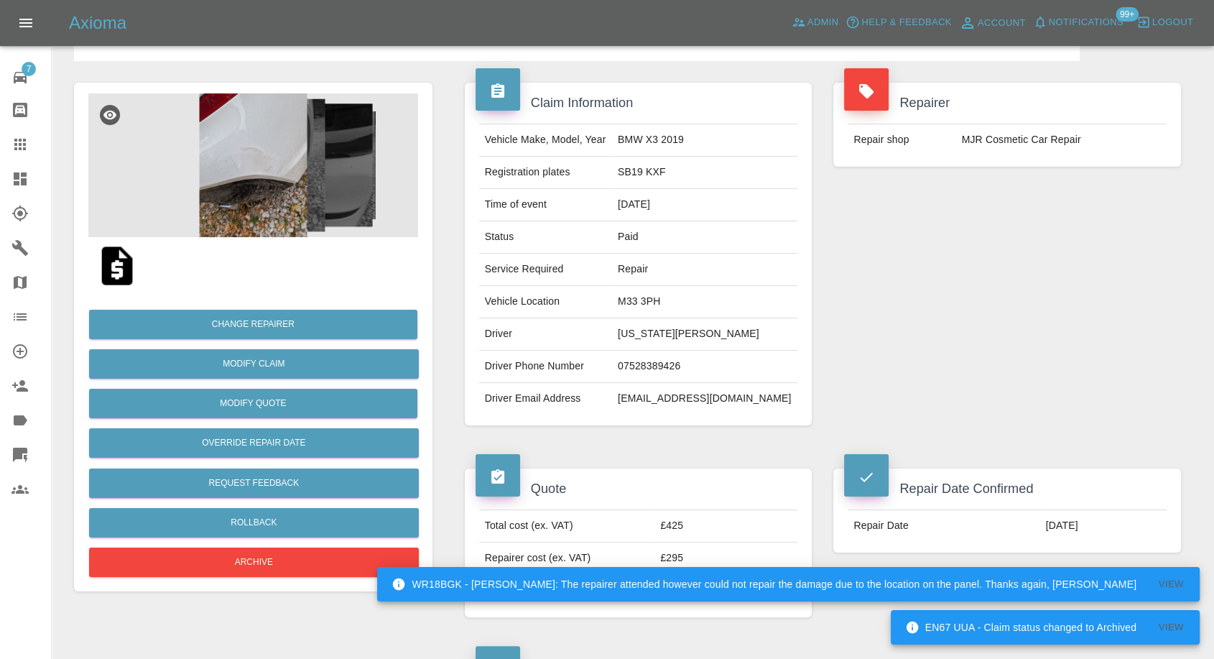
click at [243, 151] on img at bounding box center [253, 165] width 330 height 144
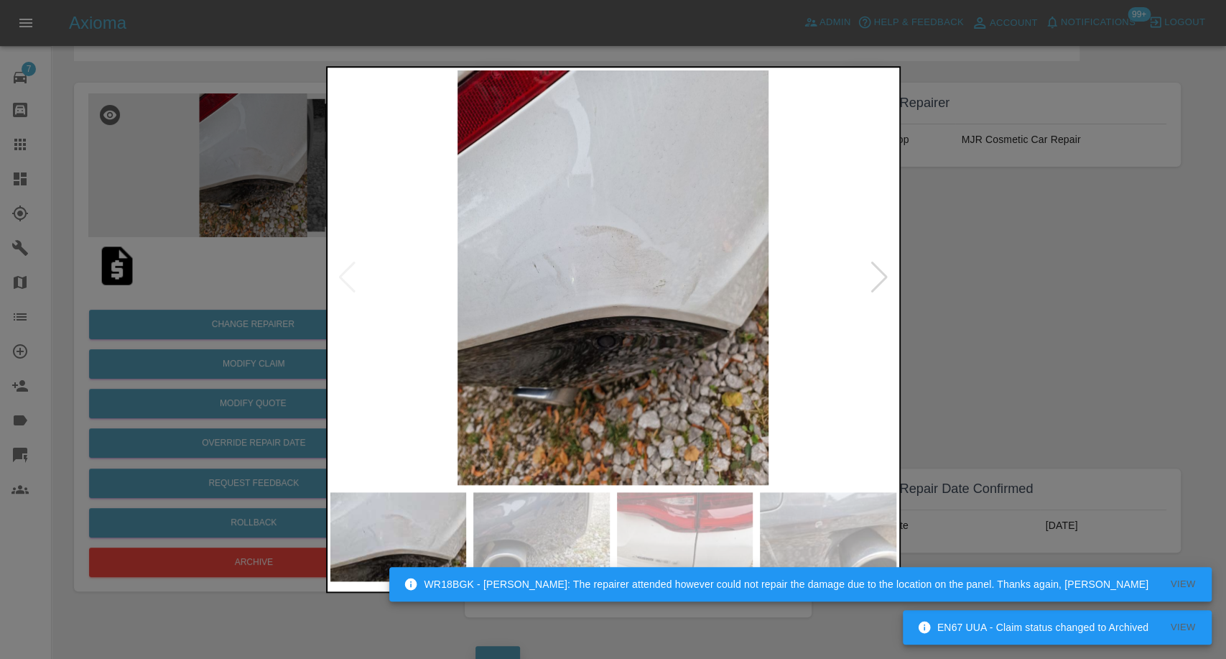
click at [551, 523] on img at bounding box center [541, 536] width 136 height 89
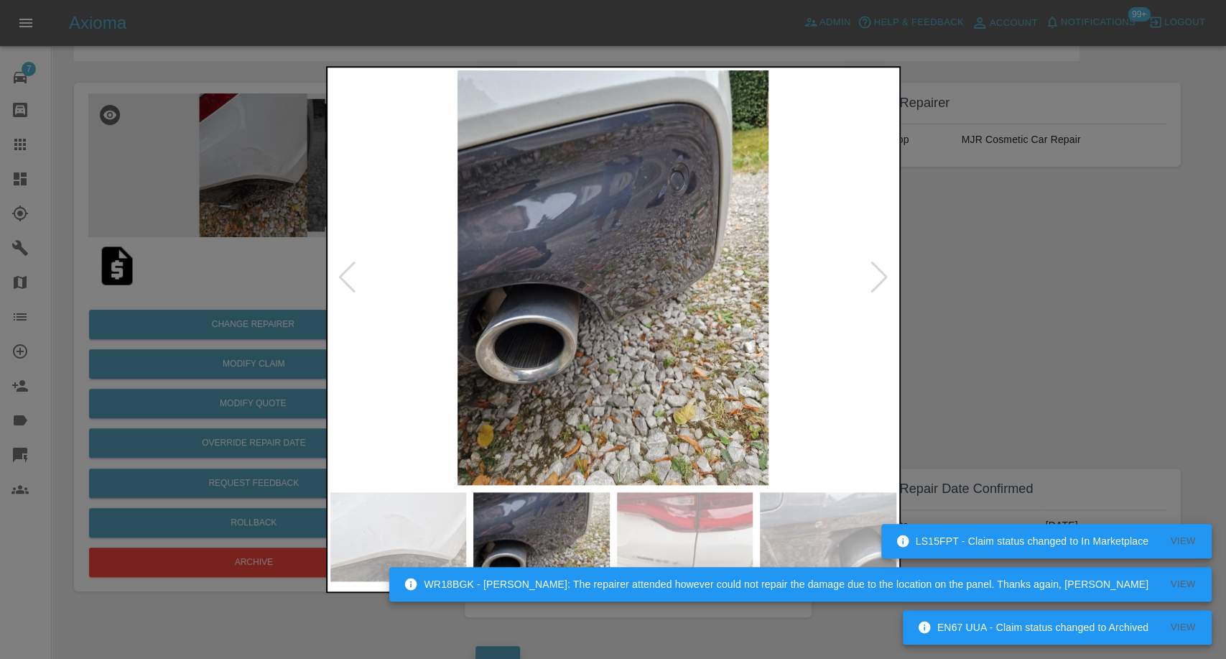
click at [665, 531] on img at bounding box center [685, 536] width 136 height 89
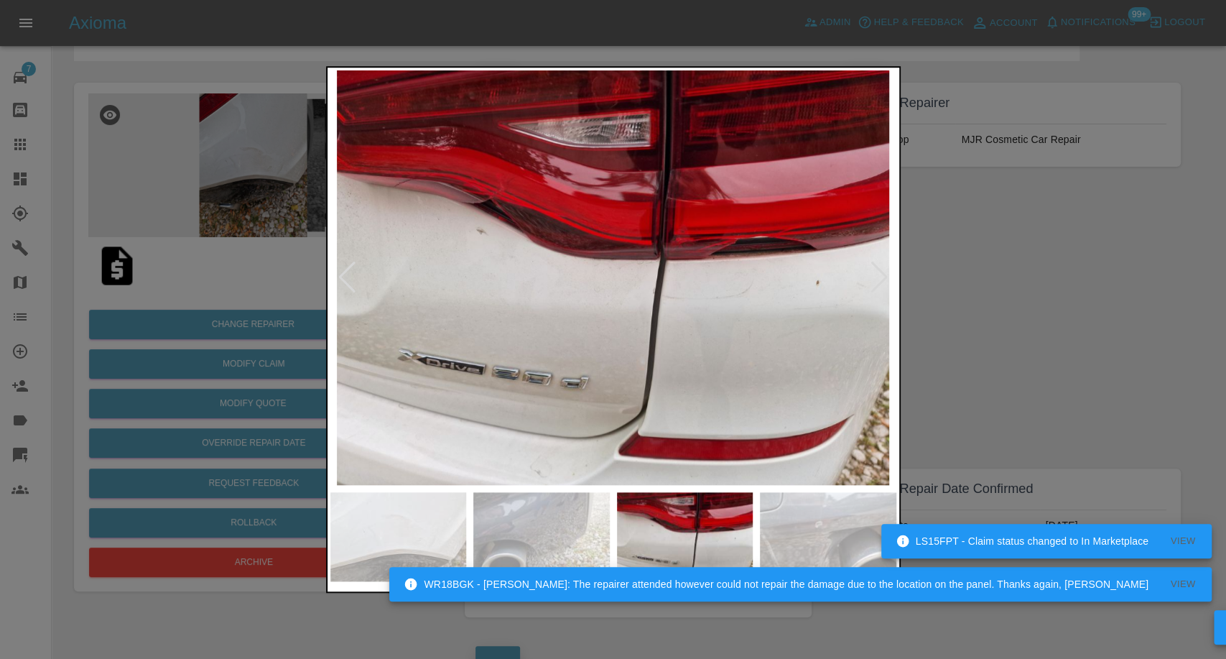
click at [794, 527] on img at bounding box center [828, 536] width 136 height 89
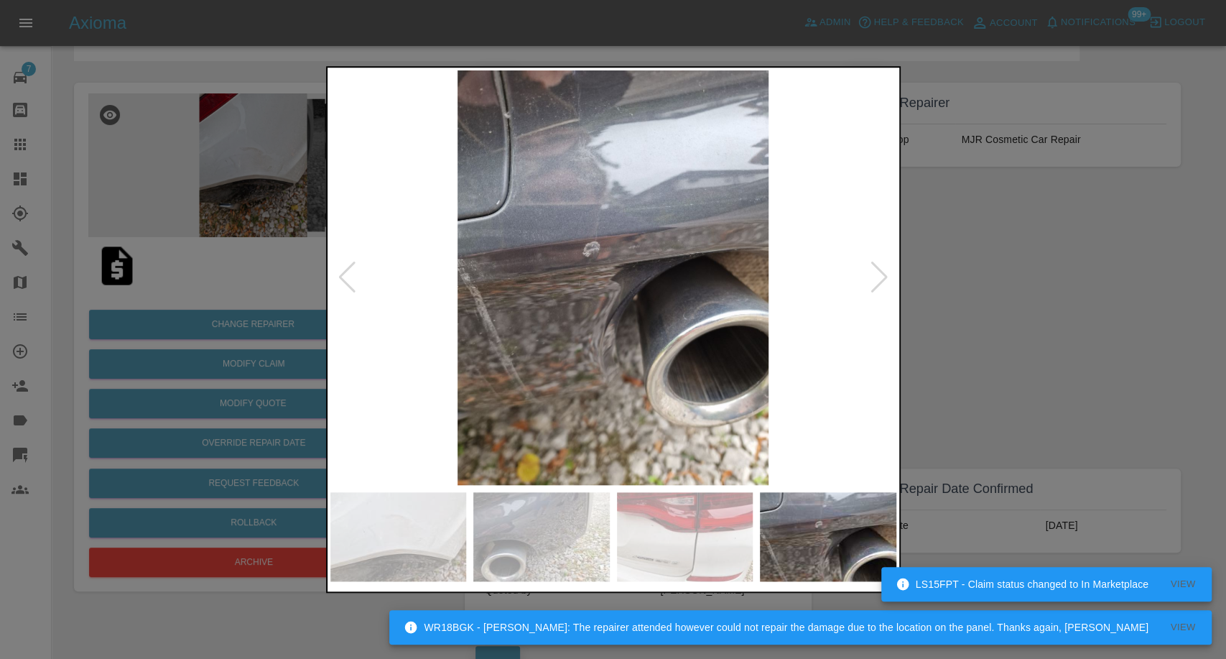
click at [881, 277] on div at bounding box center [879, 278] width 19 height 32
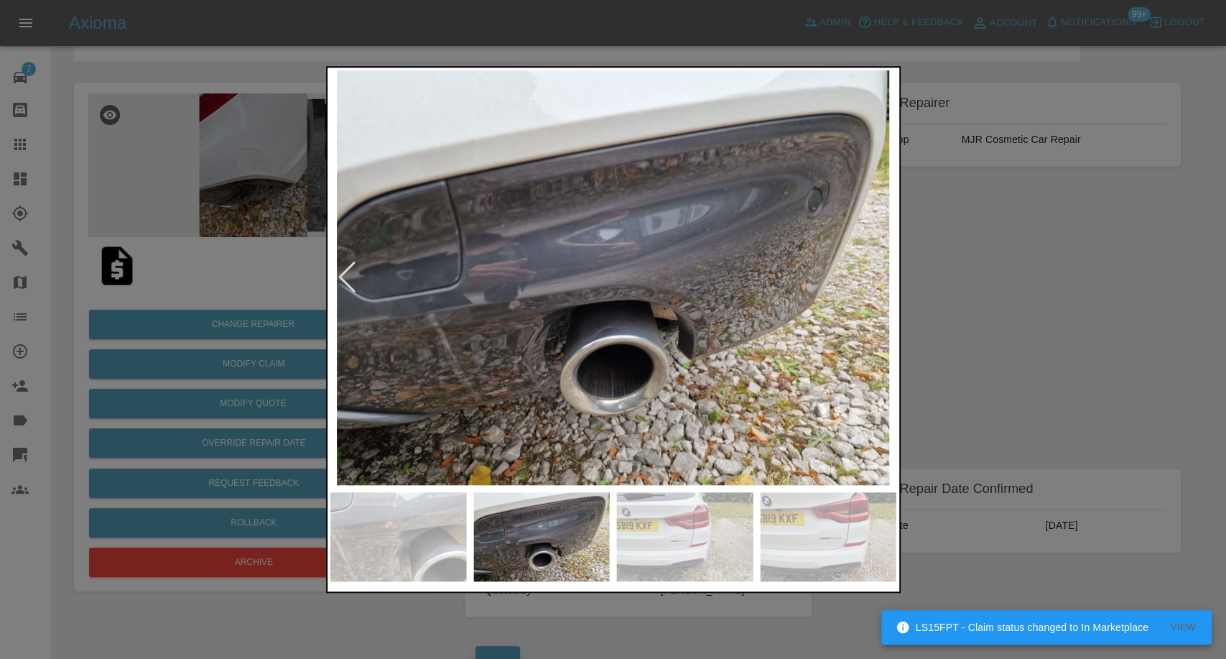
click at [881, 277] on div at bounding box center [879, 278] width 19 height 32
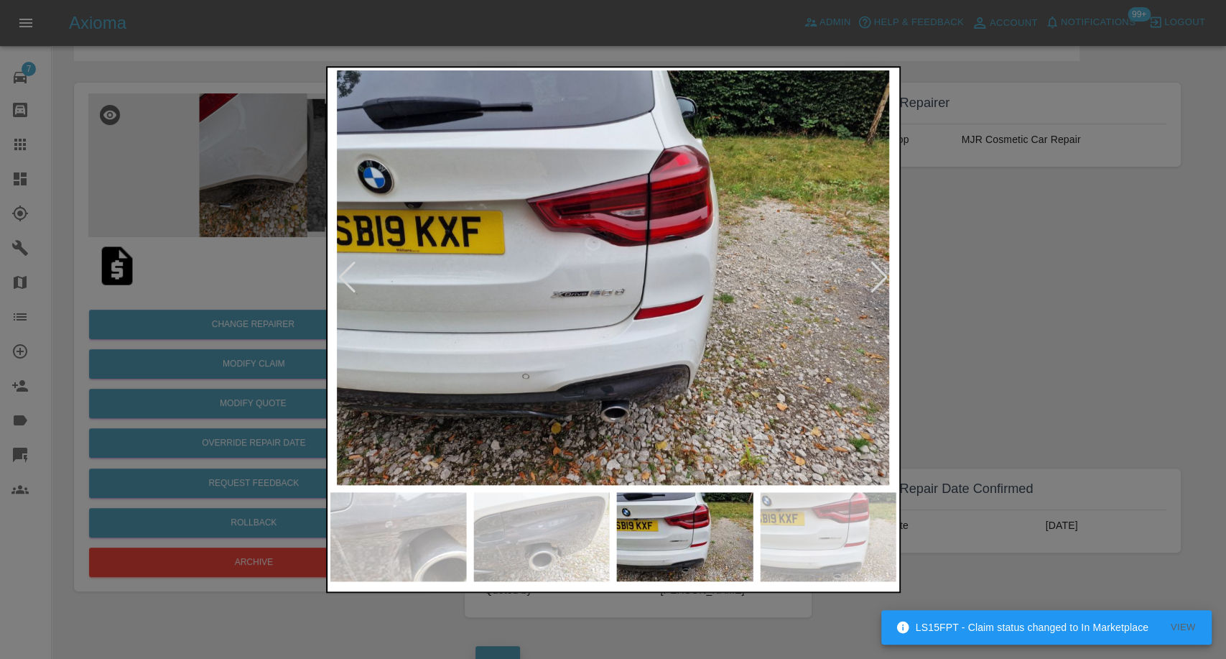
click at [881, 277] on div at bounding box center [879, 278] width 19 height 32
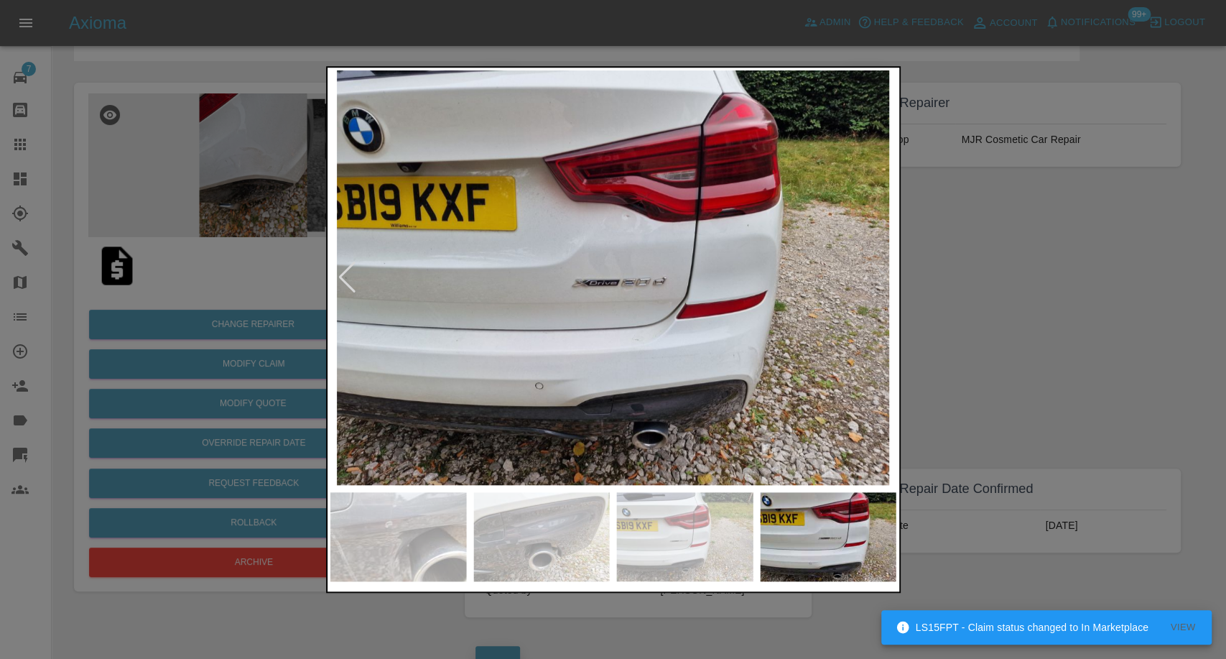
click at [881, 277] on img at bounding box center [613, 277] width 566 height 415
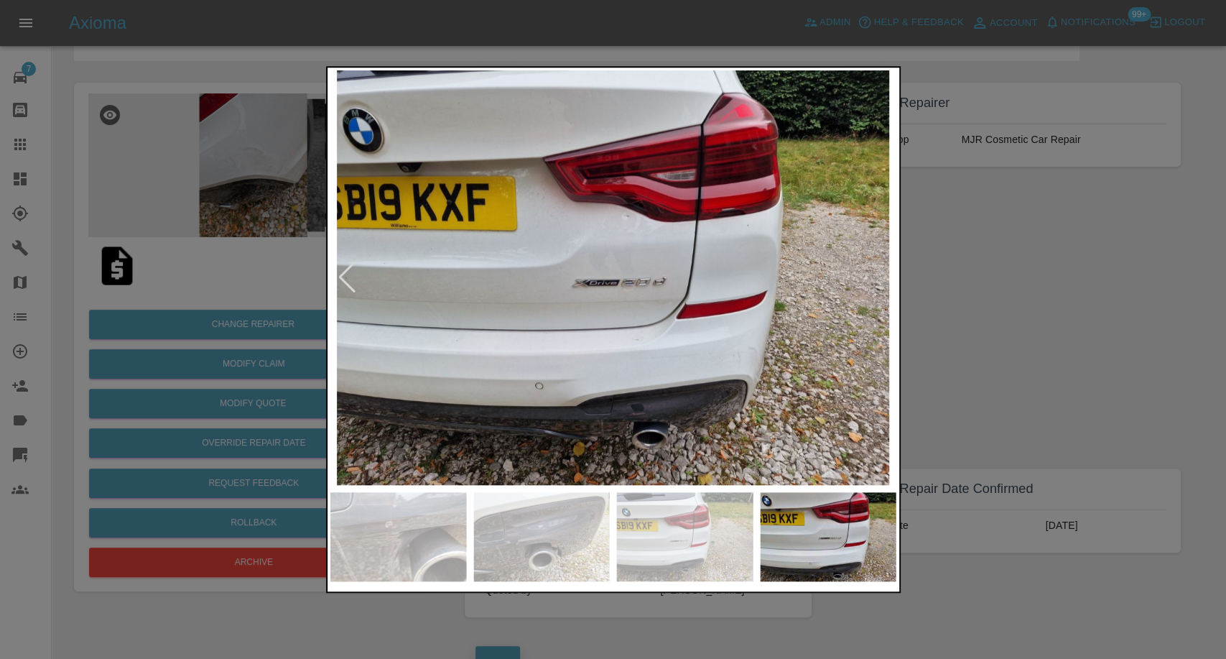
click at [1065, 323] on div at bounding box center [613, 329] width 1226 height 659
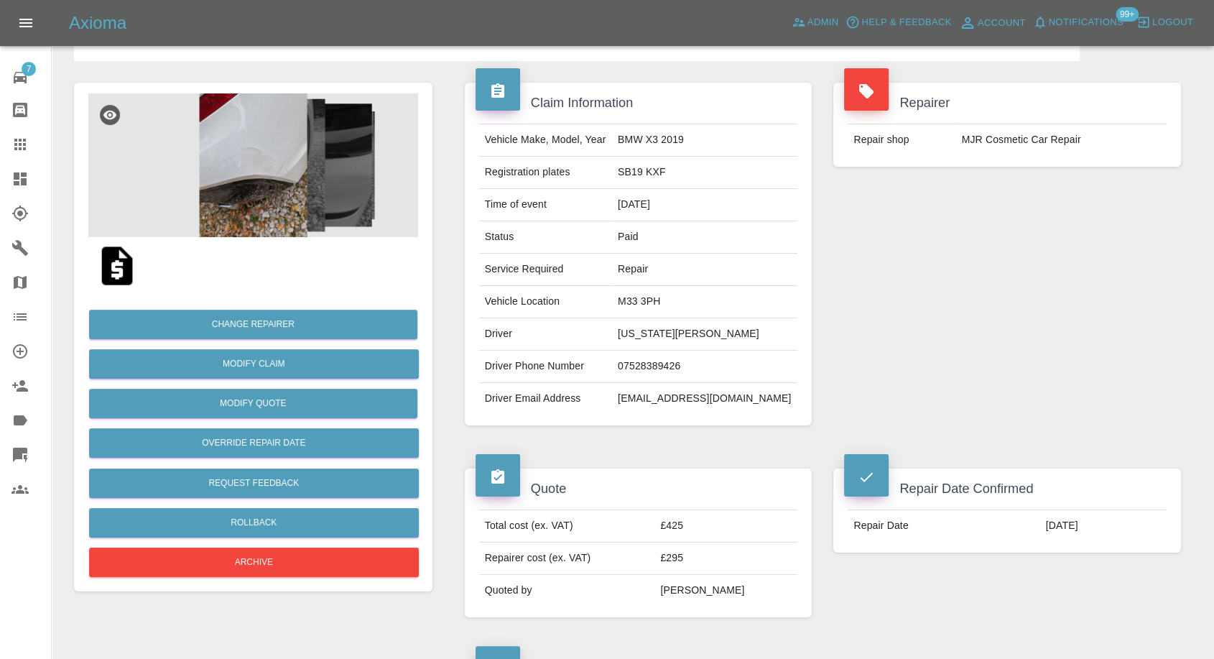
click at [254, 157] on img at bounding box center [253, 165] width 330 height 144
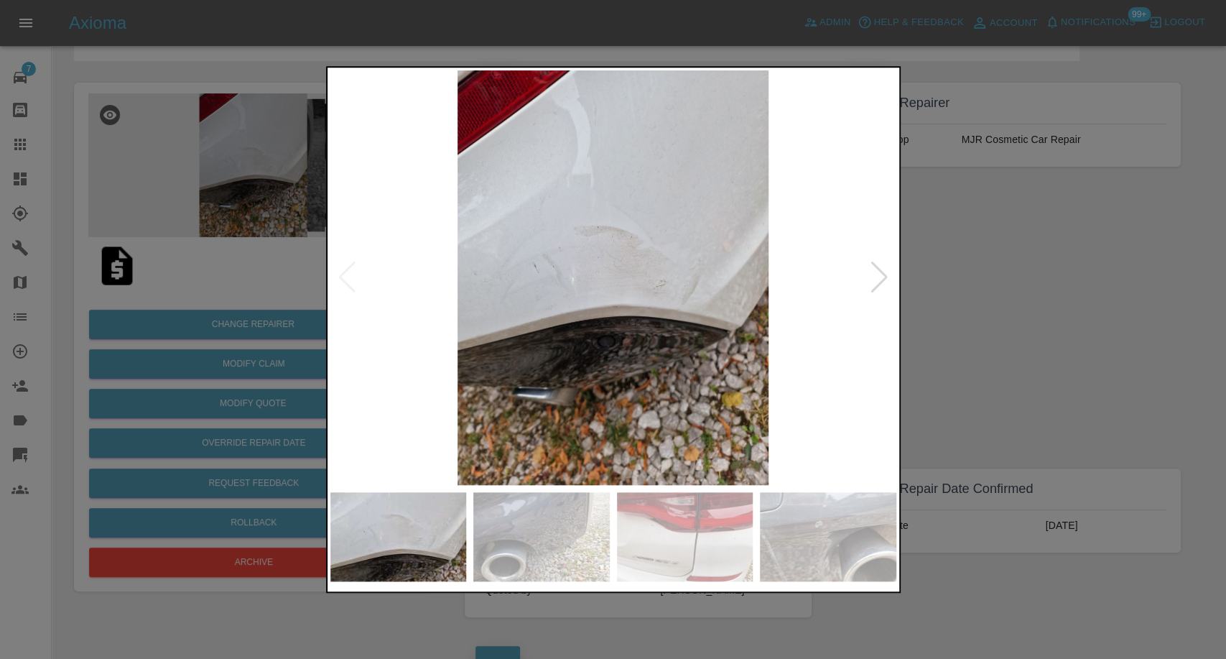
click at [532, 499] on img at bounding box center [541, 536] width 136 height 89
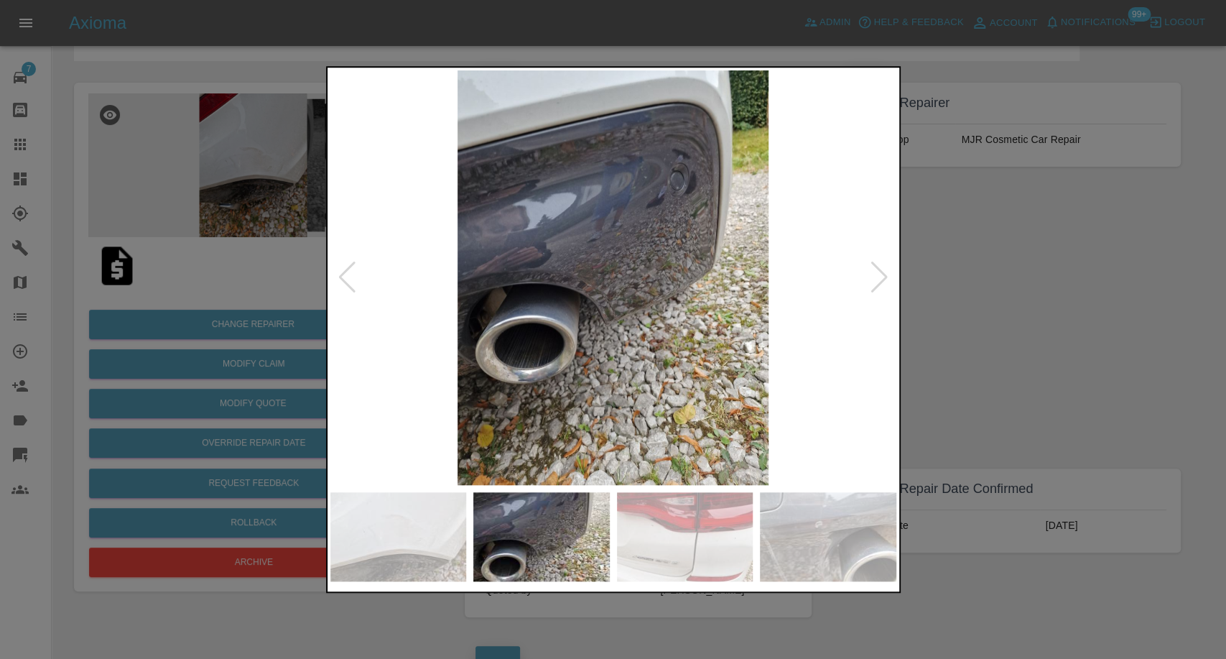
click at [657, 530] on img at bounding box center [685, 536] width 136 height 89
click at [681, 536] on img at bounding box center [685, 536] width 136 height 89
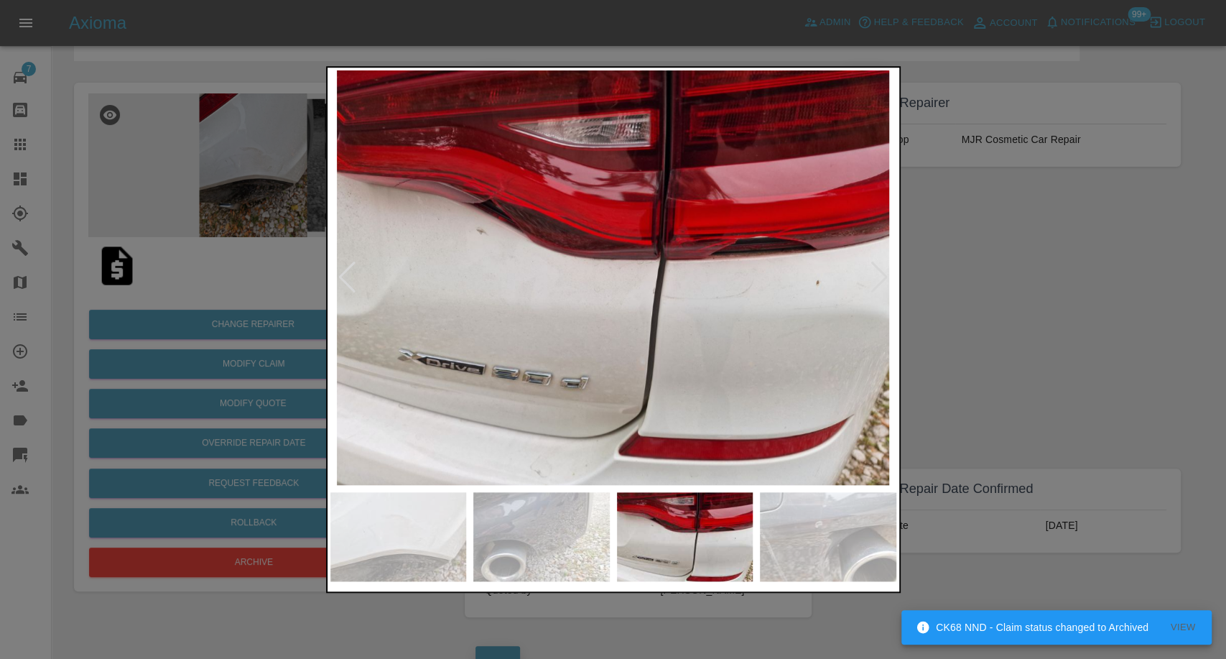
click at [807, 537] on img at bounding box center [828, 536] width 136 height 89
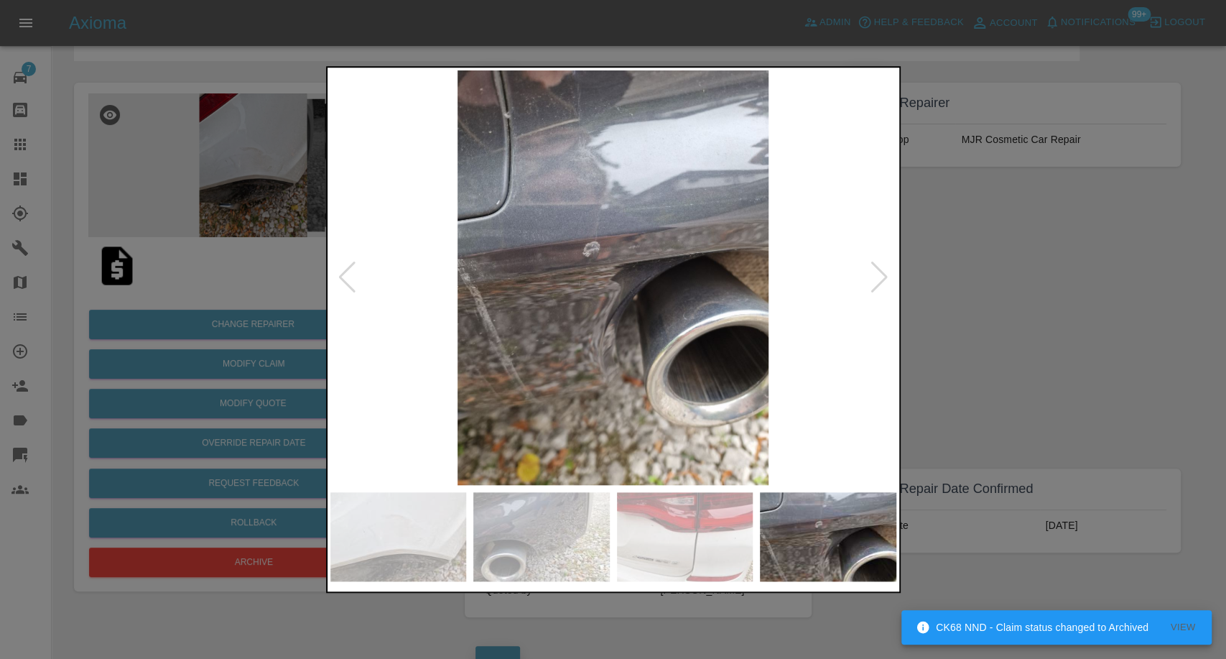
click at [872, 277] on div at bounding box center [879, 278] width 19 height 32
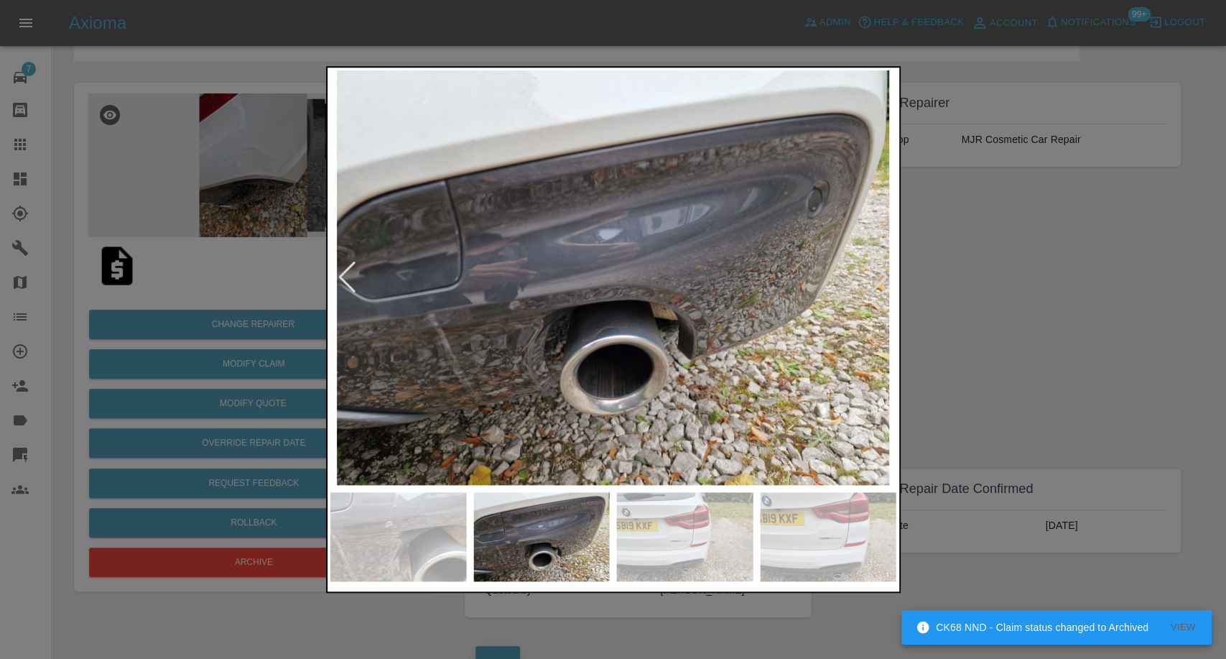
click at [872, 277] on div at bounding box center [879, 278] width 19 height 32
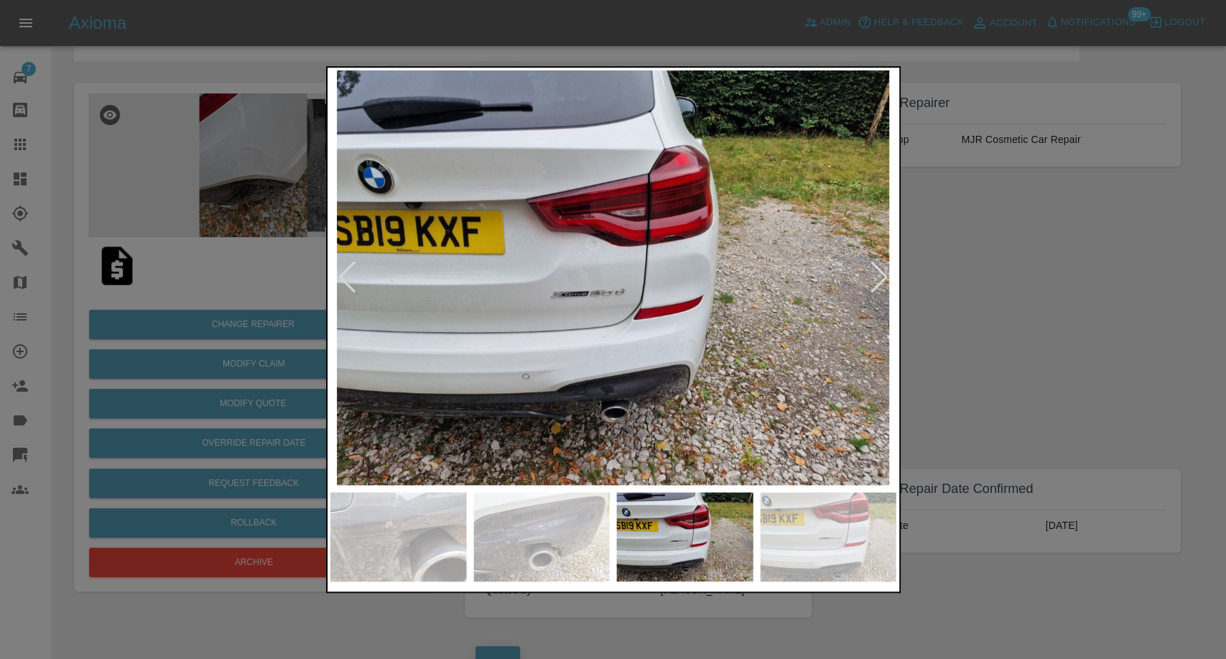
click at [872, 277] on div at bounding box center [879, 278] width 19 height 32
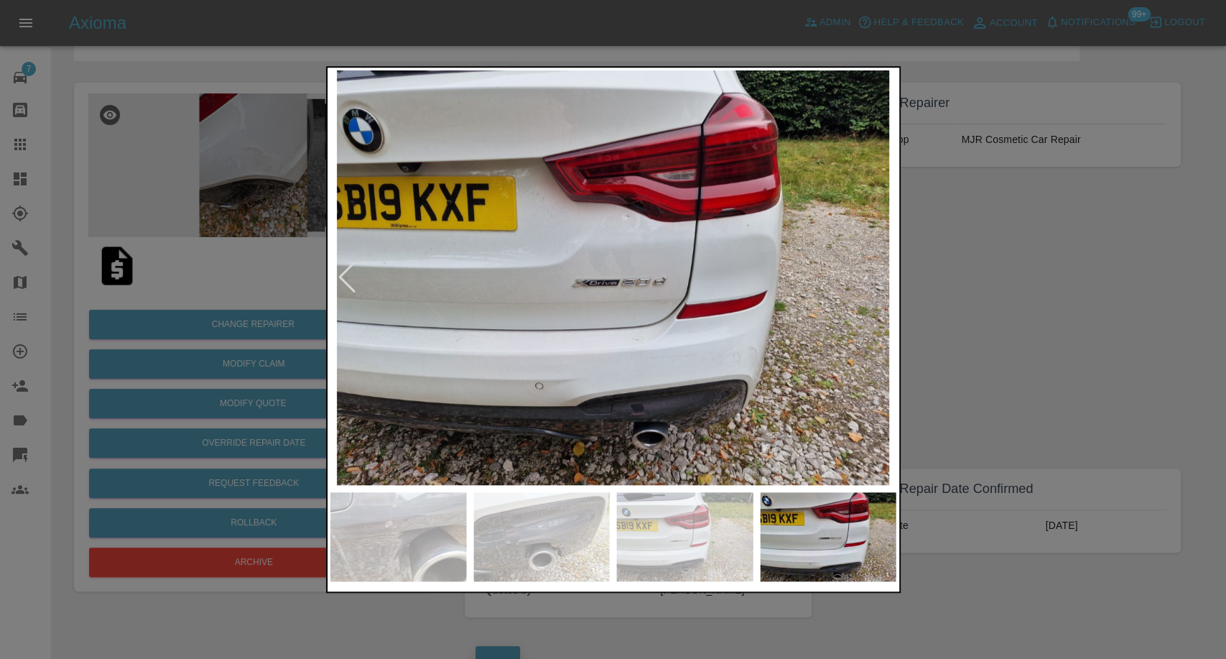
click at [872, 277] on img at bounding box center [613, 277] width 566 height 415
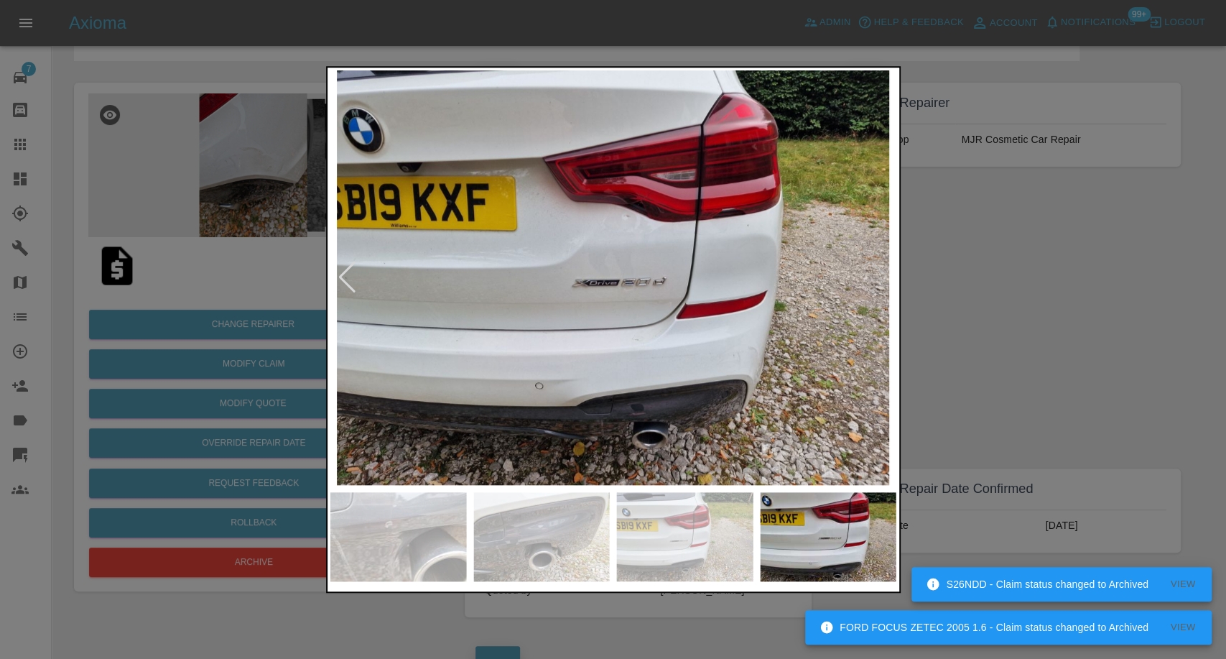
click at [1032, 329] on div at bounding box center [613, 329] width 1226 height 659
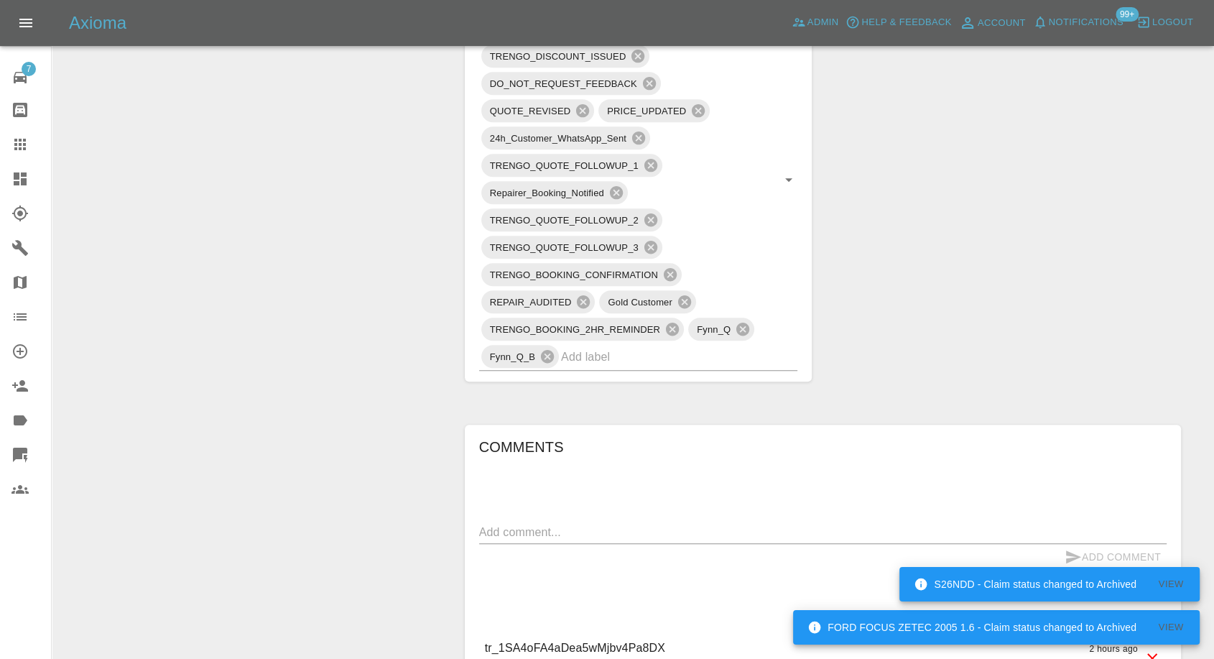
scroll to position [1117, 0]
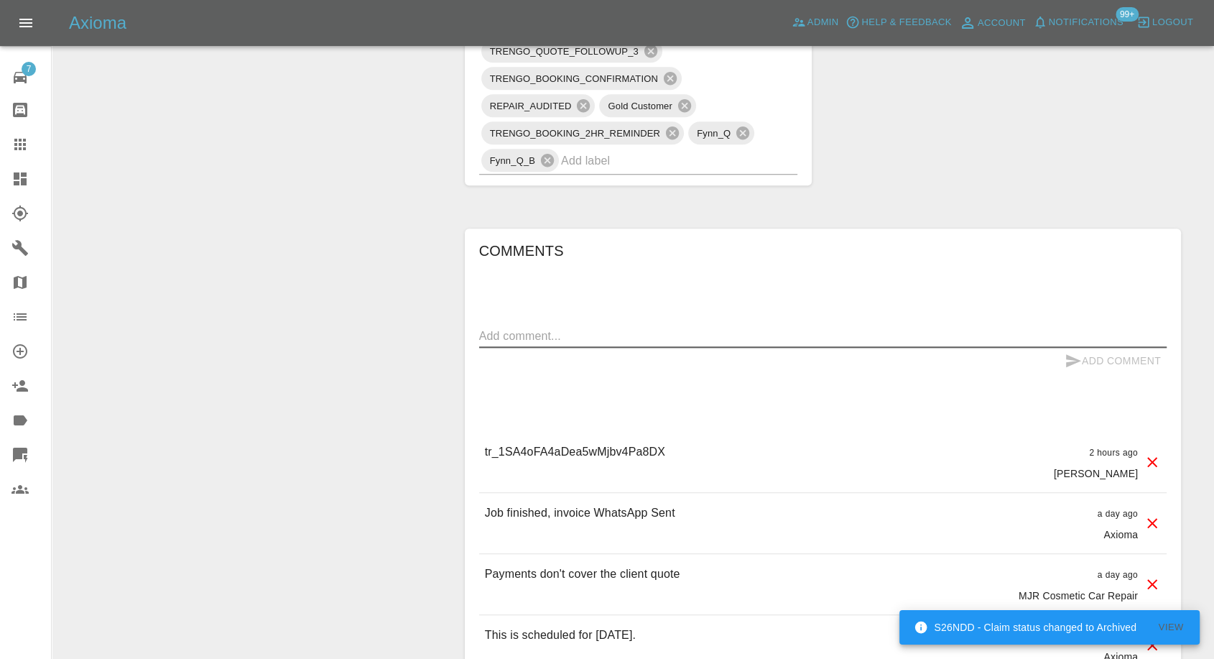
click at [568, 335] on textarea at bounding box center [823, 336] width 688 height 17
paste textarea "I don't know if you can see but I'm not happy with the finish on these parts Ge…"
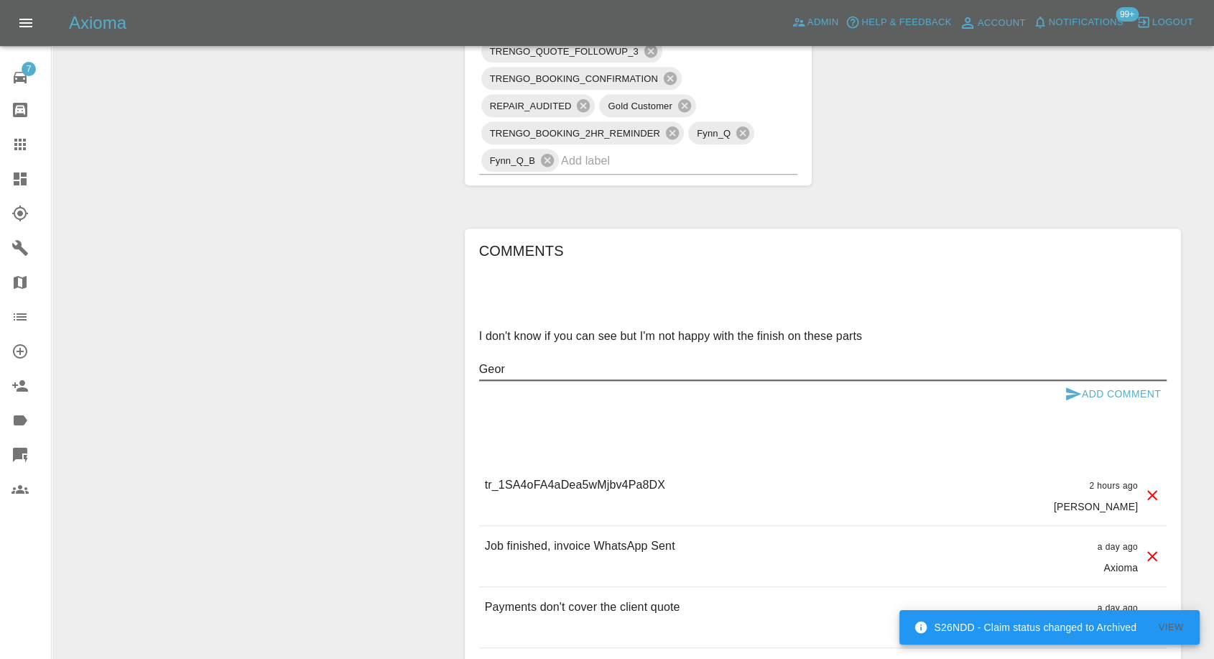
drag, startPoint x: 512, startPoint y: 364, endPoint x: 447, endPoint y: 368, distance: 64.8
click at [447, 368] on div "Claim Information Vehicle Make, Model, Year BMW X3 2019 Registration plates SB1…" at bounding box center [822, 242] width 759 height 2437
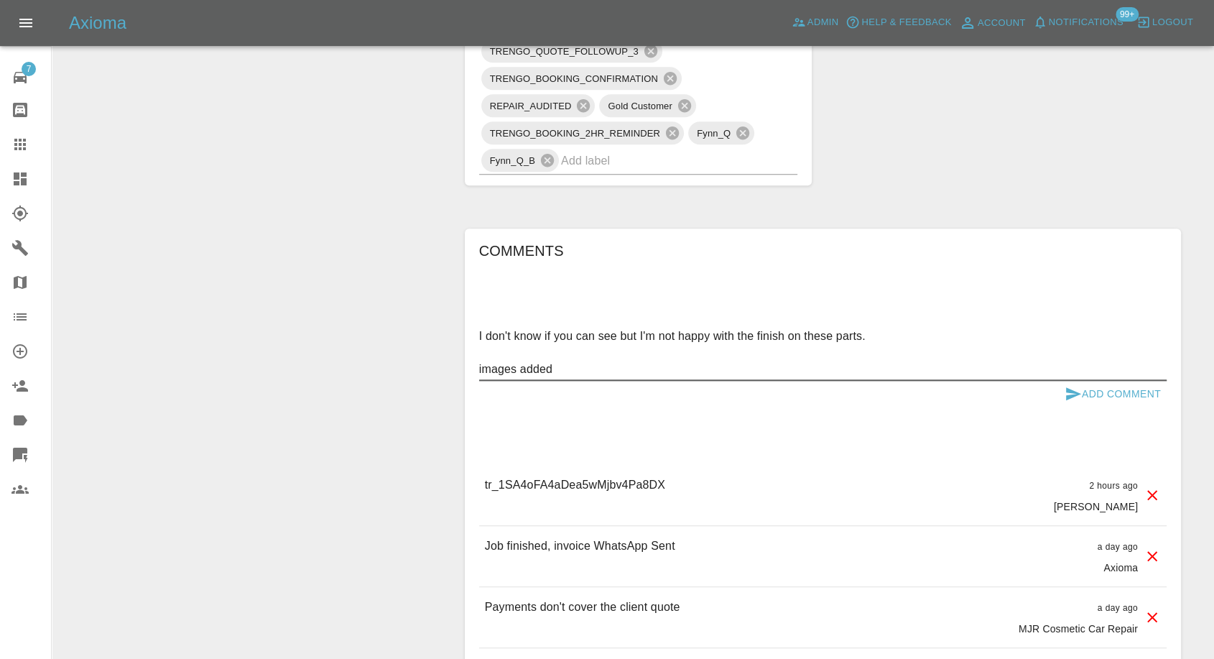
type textarea "I don't know if you can see but I'm not happy with the finish on these parts. i…"
click at [1069, 397] on icon "submit" at bounding box center [1073, 393] width 15 height 13
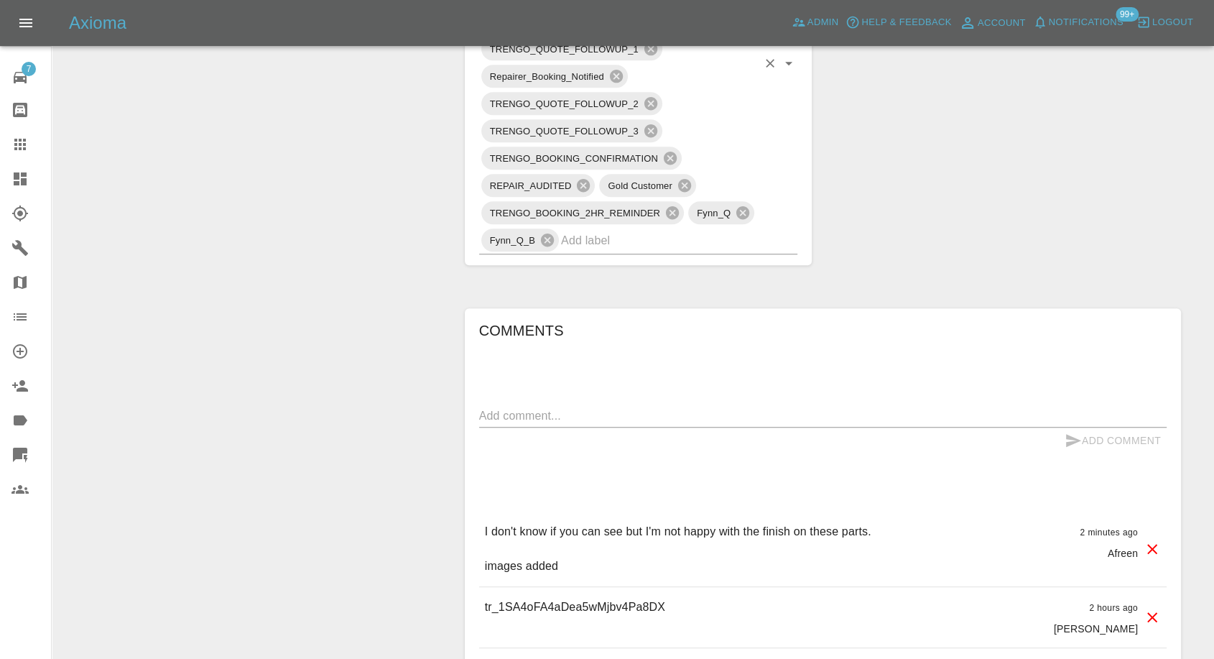
click at [603, 244] on input "text" at bounding box center [659, 240] width 196 height 22
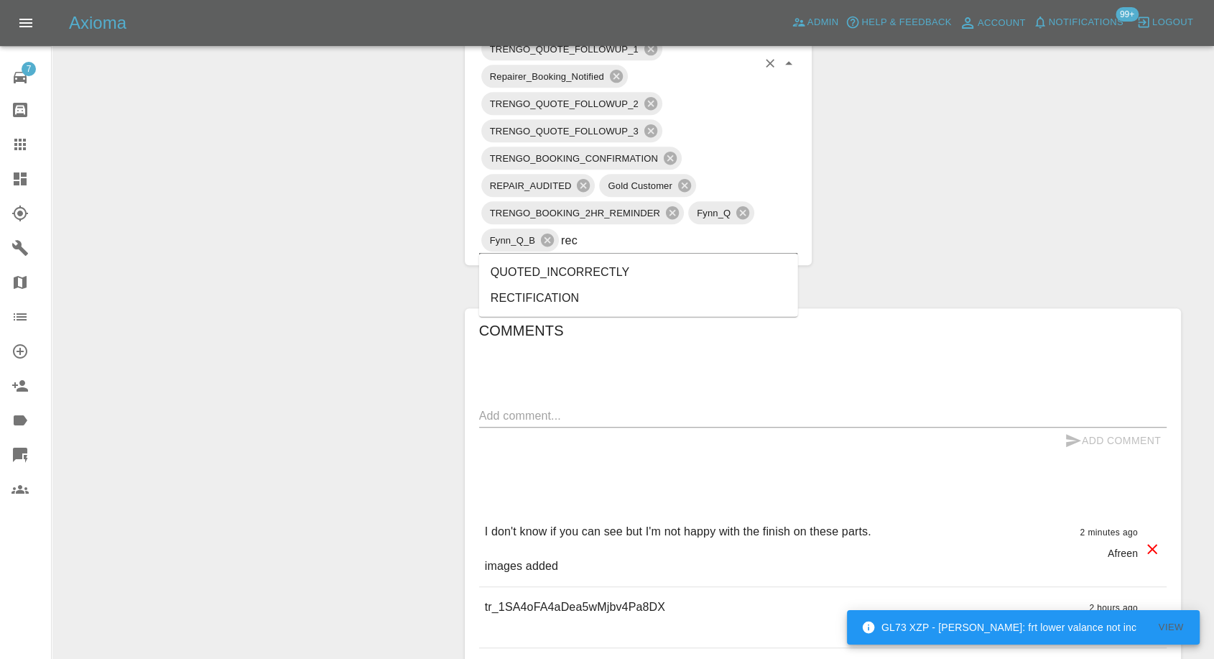
type input "rect"
click at [569, 299] on li "RECTIFICATION" at bounding box center [638, 297] width 319 height 26
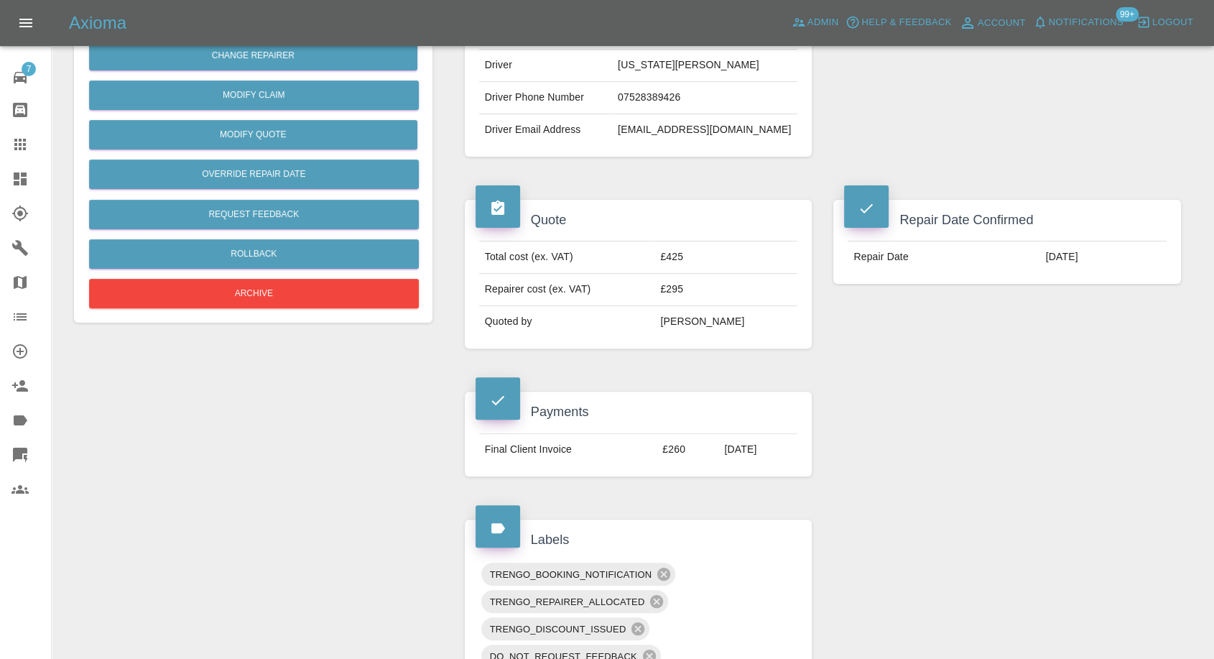
scroll to position [319, 0]
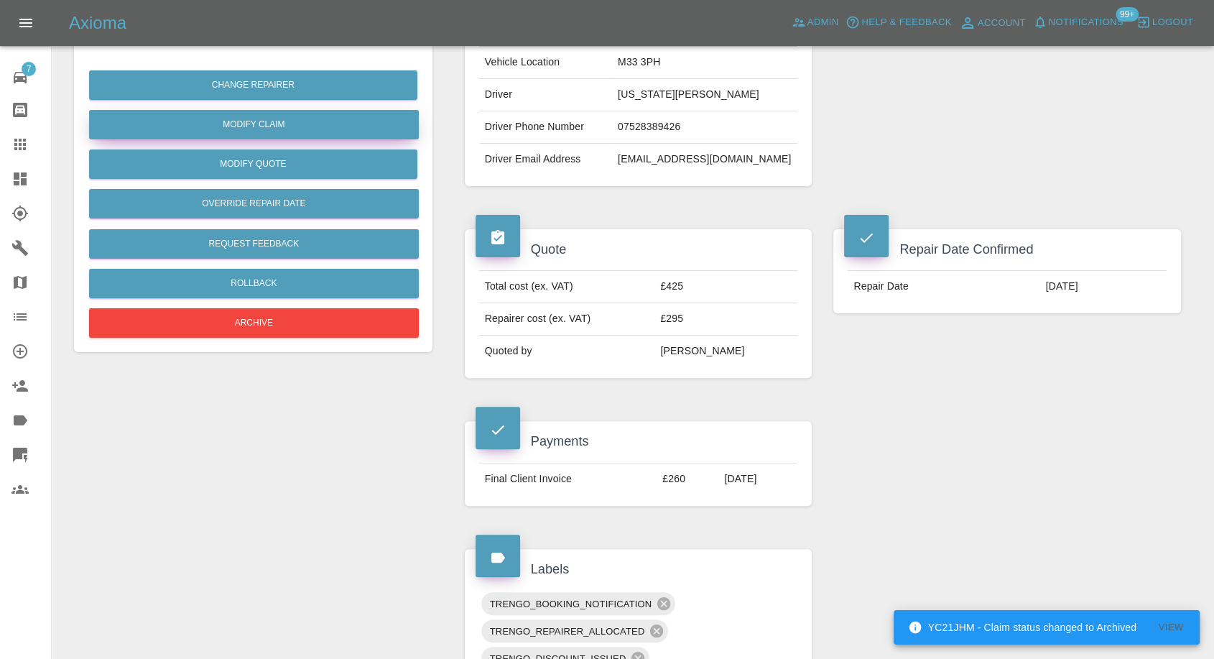
click at [297, 126] on link "Modify Claim" at bounding box center [254, 124] width 330 height 29
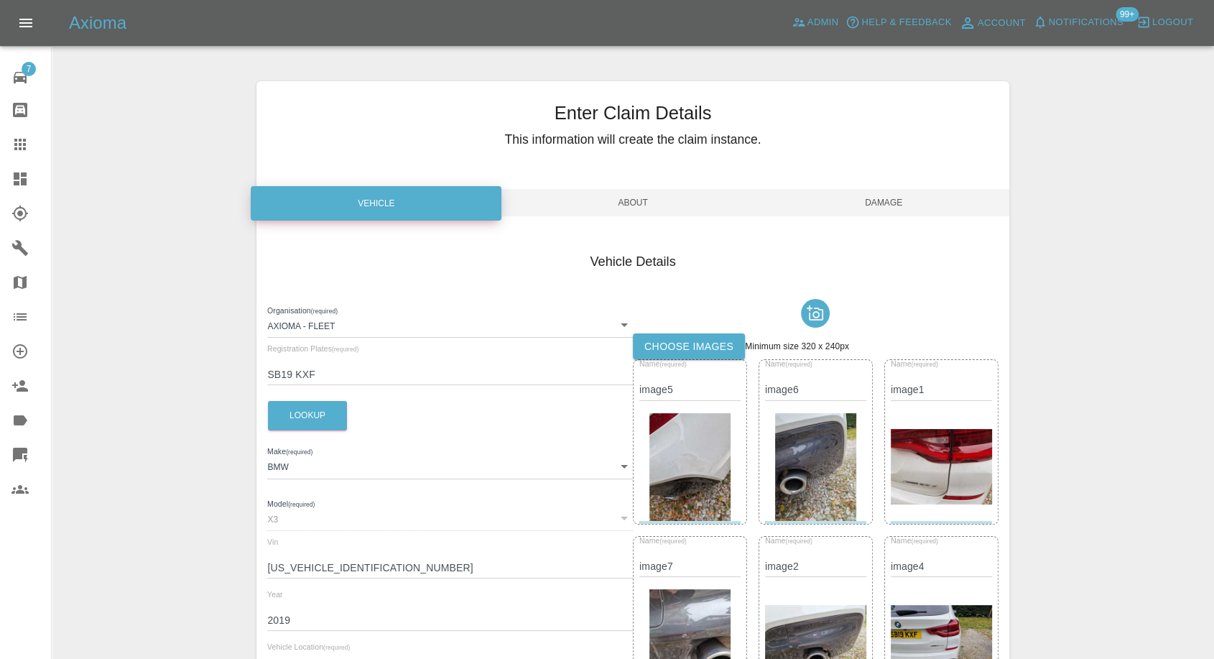
click at [704, 337] on label "Choose images" at bounding box center [689, 346] width 112 height 27
click at [0, 0] on input "Choose images" at bounding box center [0, 0] width 0 height 0
click at [712, 358] on label "Choose images" at bounding box center [689, 346] width 112 height 27
click at [0, 0] on input "Choose images" at bounding box center [0, 0] width 0 height 0
click at [904, 205] on span "Damage" at bounding box center [884, 202] width 251 height 27
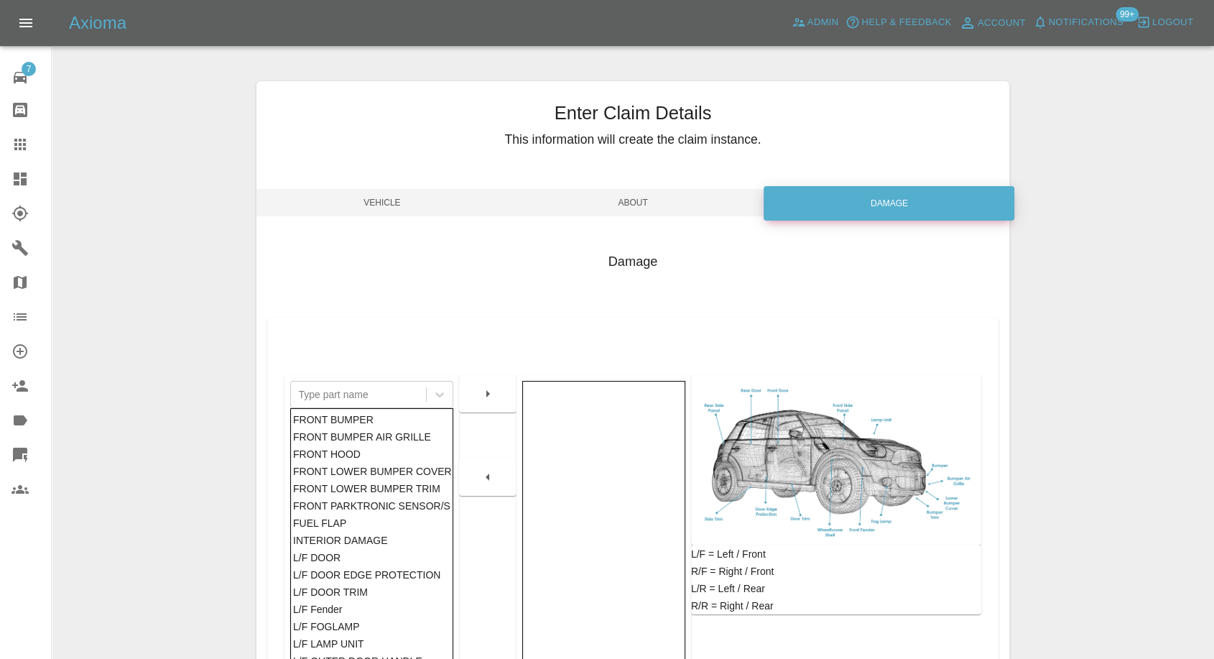
scroll to position [159, 0]
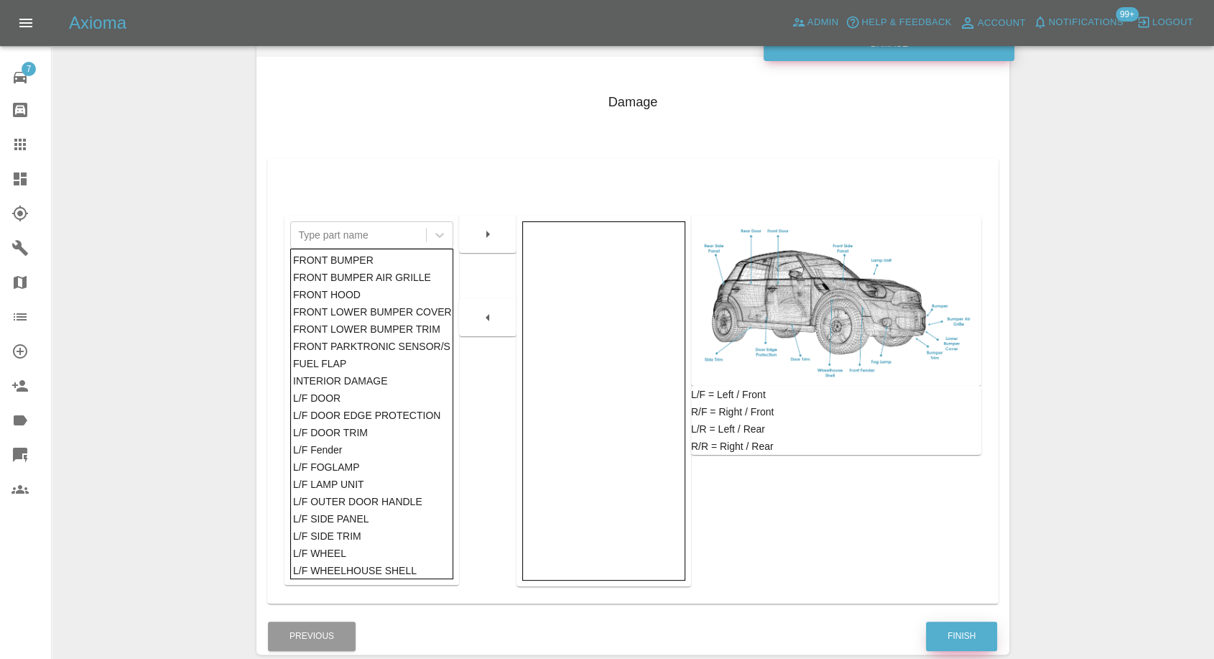
click at [958, 629] on button "Finish" at bounding box center [961, 635] width 71 height 29
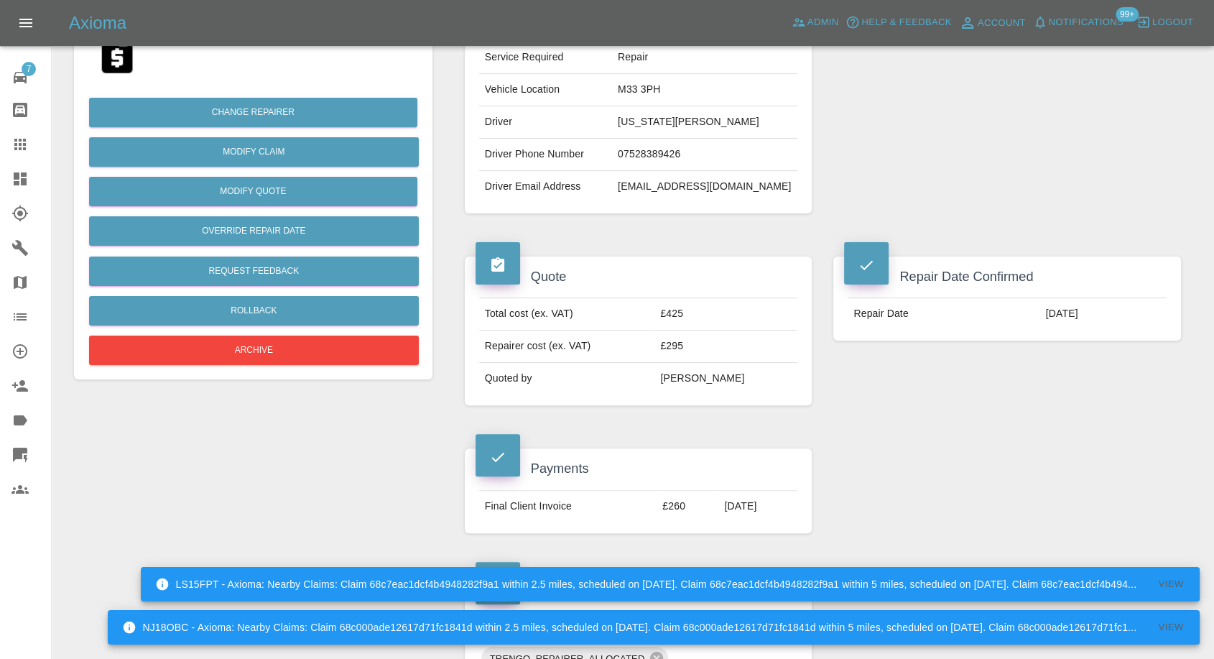
scroll to position [319, 0]
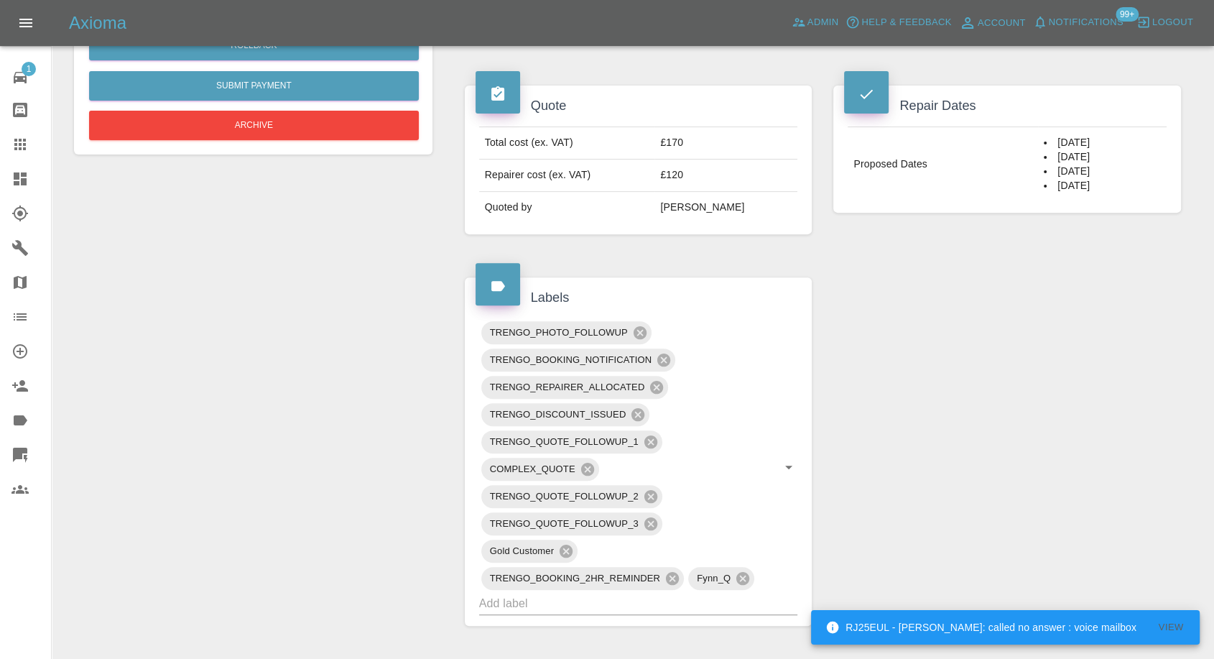
scroll to position [239, 0]
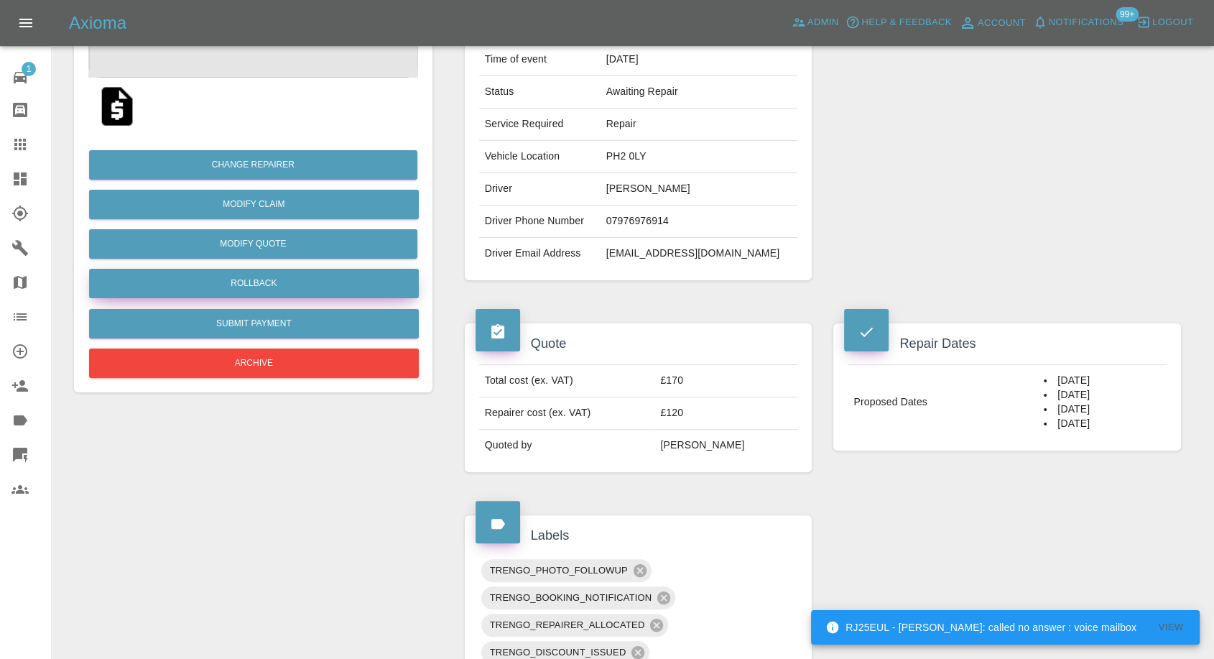
click at [256, 289] on button "Rollback" at bounding box center [254, 283] width 330 height 29
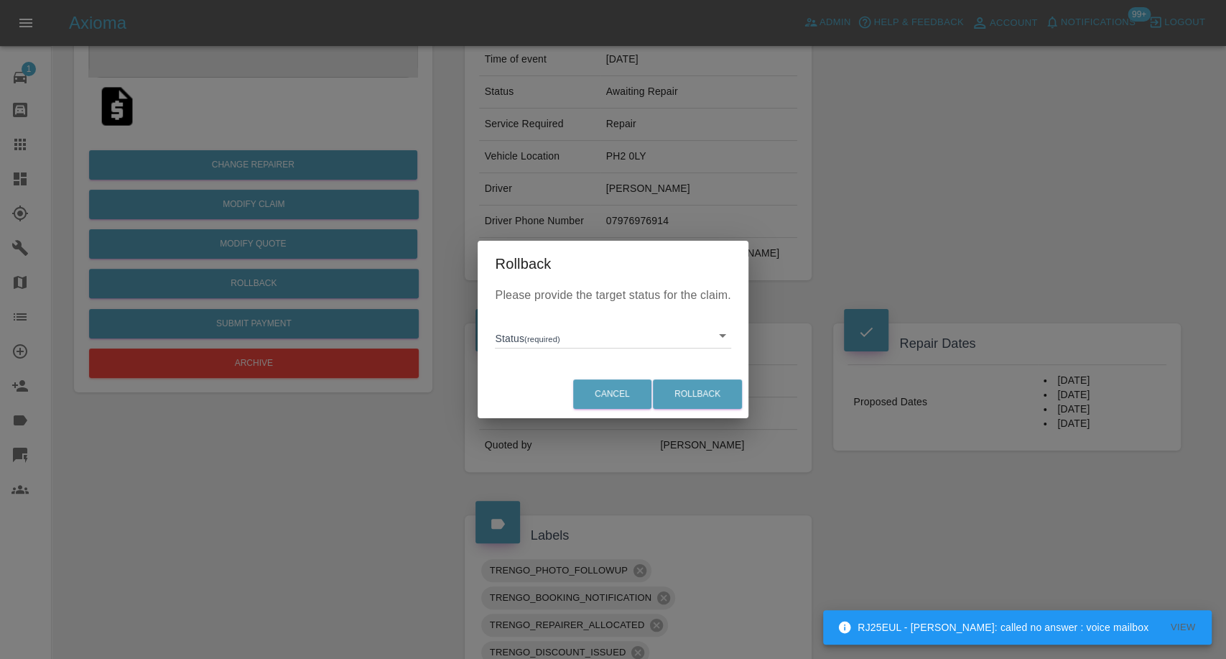
click at [544, 341] on body "RJ25EUL - Castro: called no answer : voice mailbox View Axioma Admin Help & Fee…" at bounding box center [613, 594] width 1226 height 1667
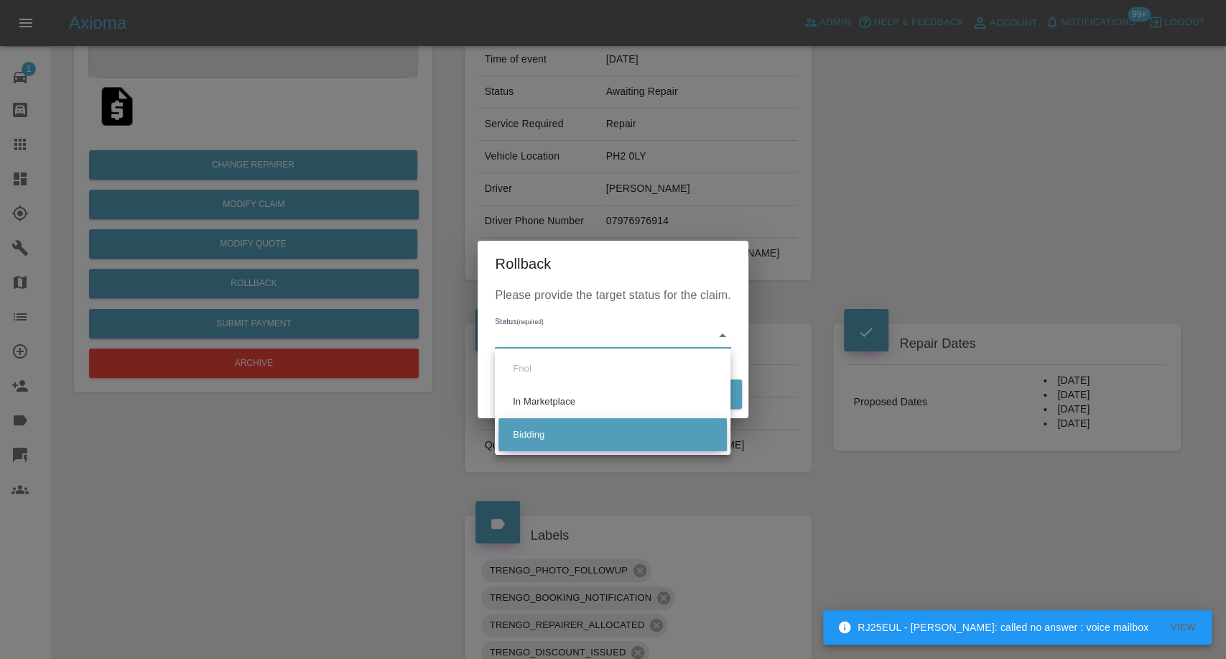
click at [522, 435] on li "Bidding" at bounding box center [613, 434] width 228 height 33
type input "bidding"
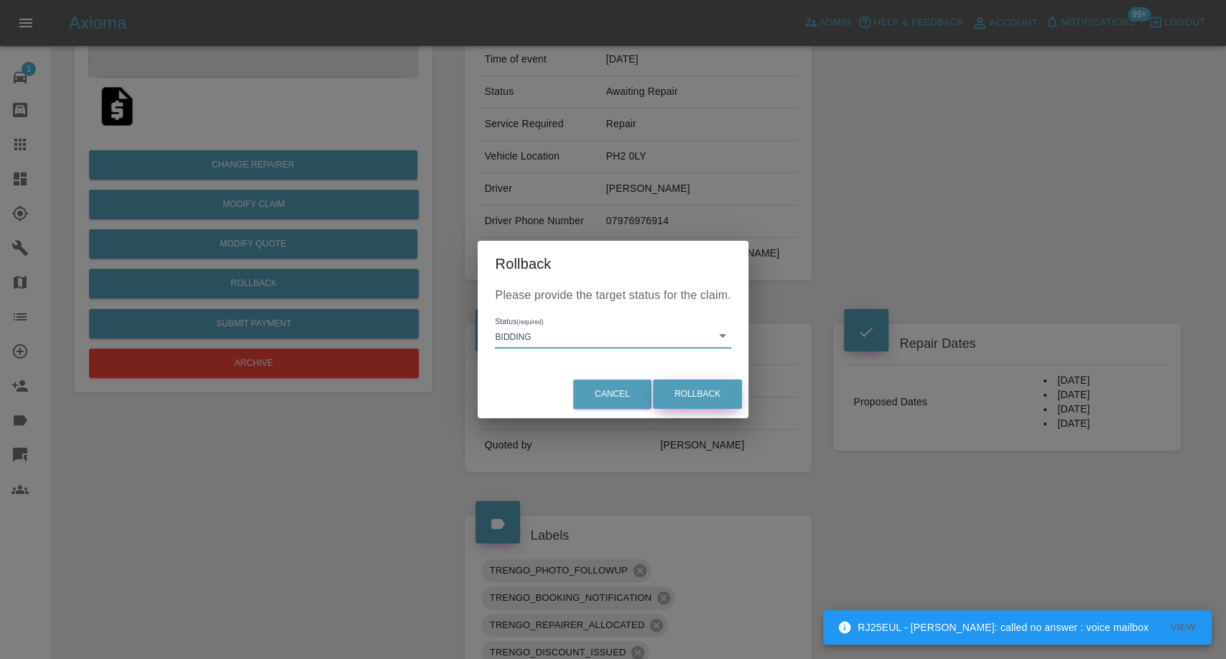
click at [690, 393] on button "Rollback" at bounding box center [697, 393] width 89 height 29
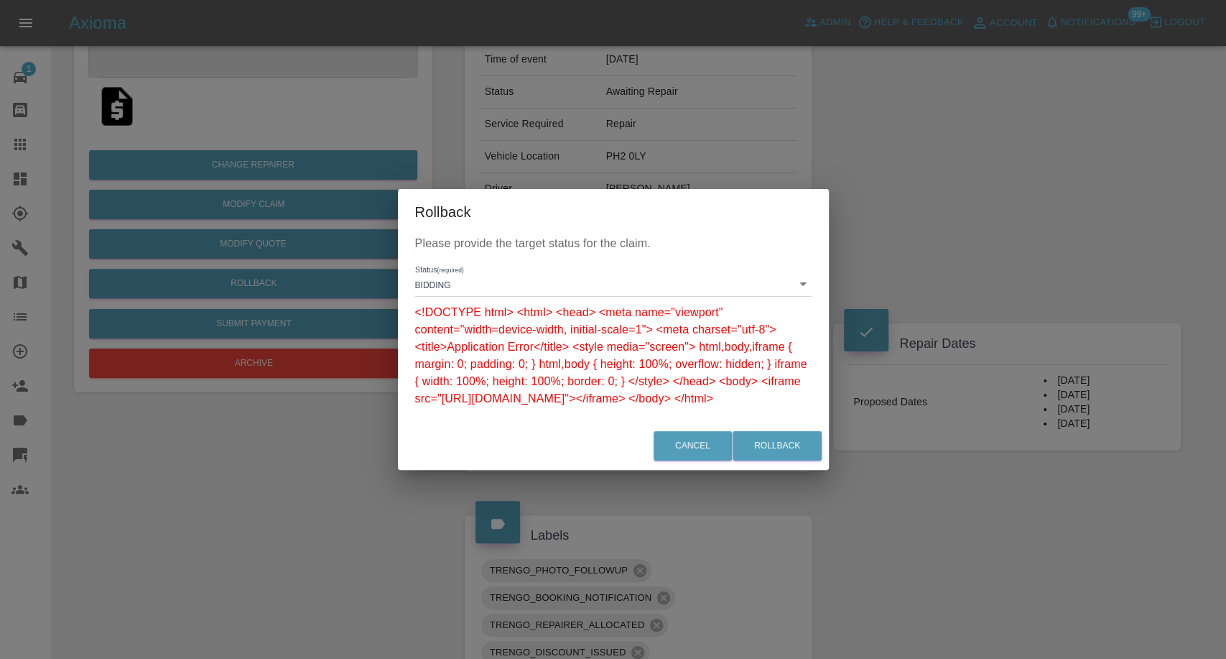
click at [899, 226] on div "Rollback Please provide the target status for the claim. Status (required) Bidd…" at bounding box center [613, 329] width 1226 height 659
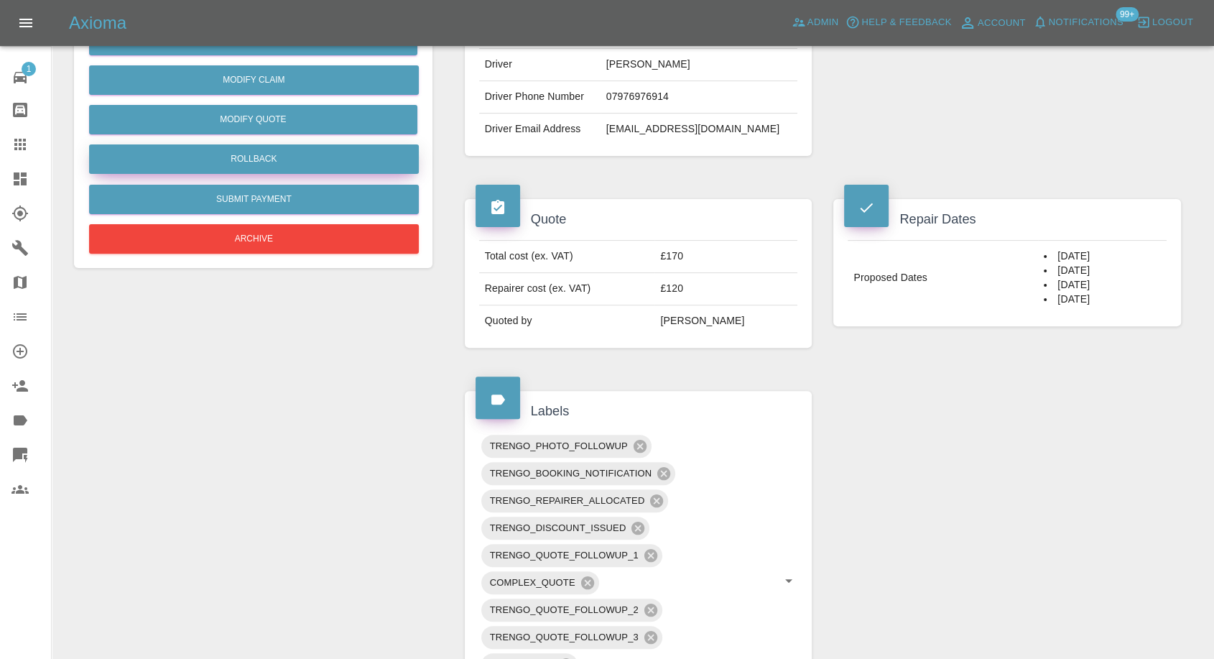
scroll to position [478, 0]
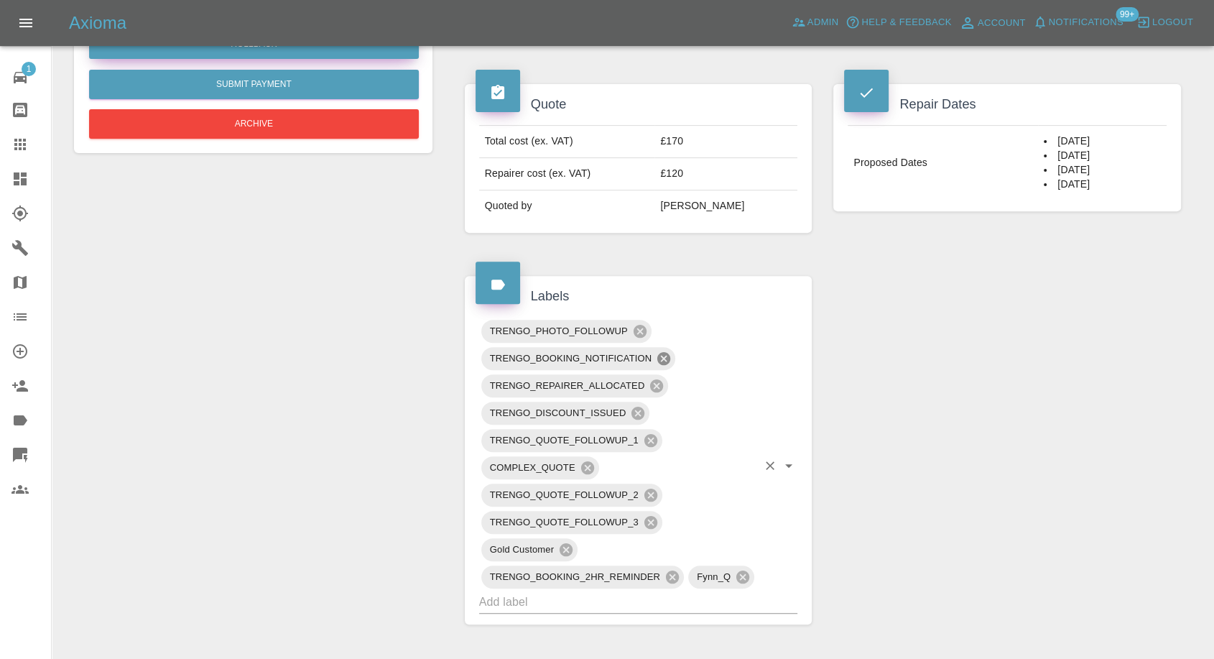
click at [665, 358] on icon at bounding box center [664, 359] width 16 height 16
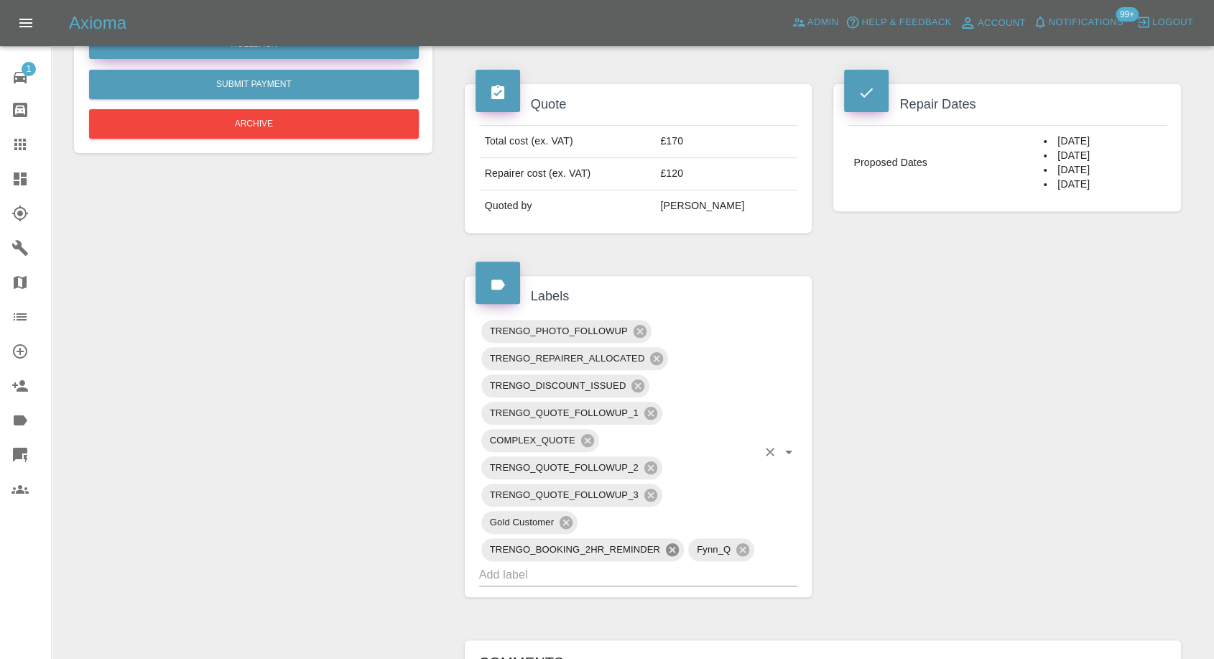
click at [675, 547] on icon at bounding box center [672, 549] width 13 height 13
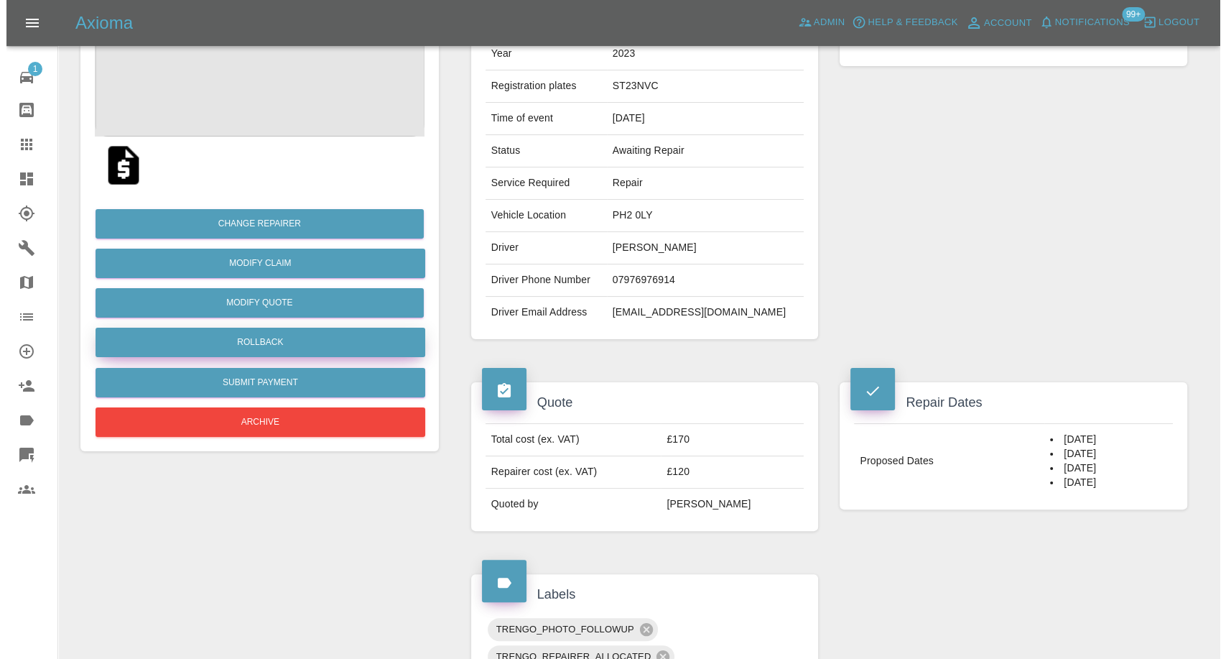
scroll to position [159, 0]
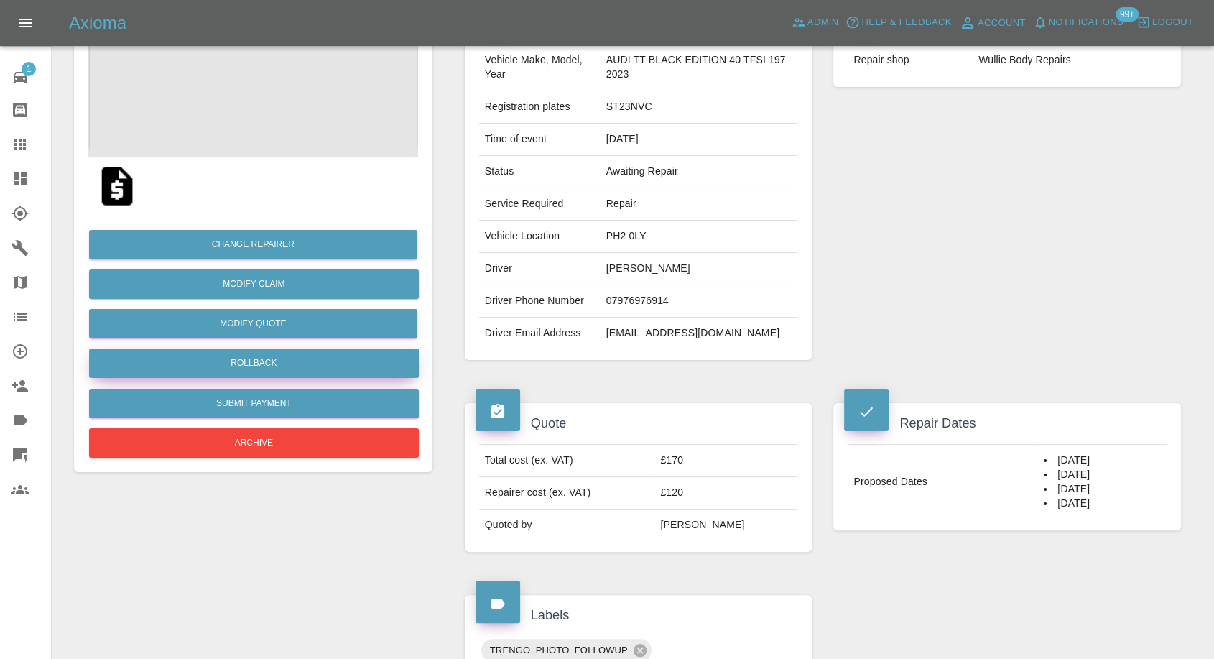
click at [247, 352] on button "Rollback" at bounding box center [254, 362] width 330 height 29
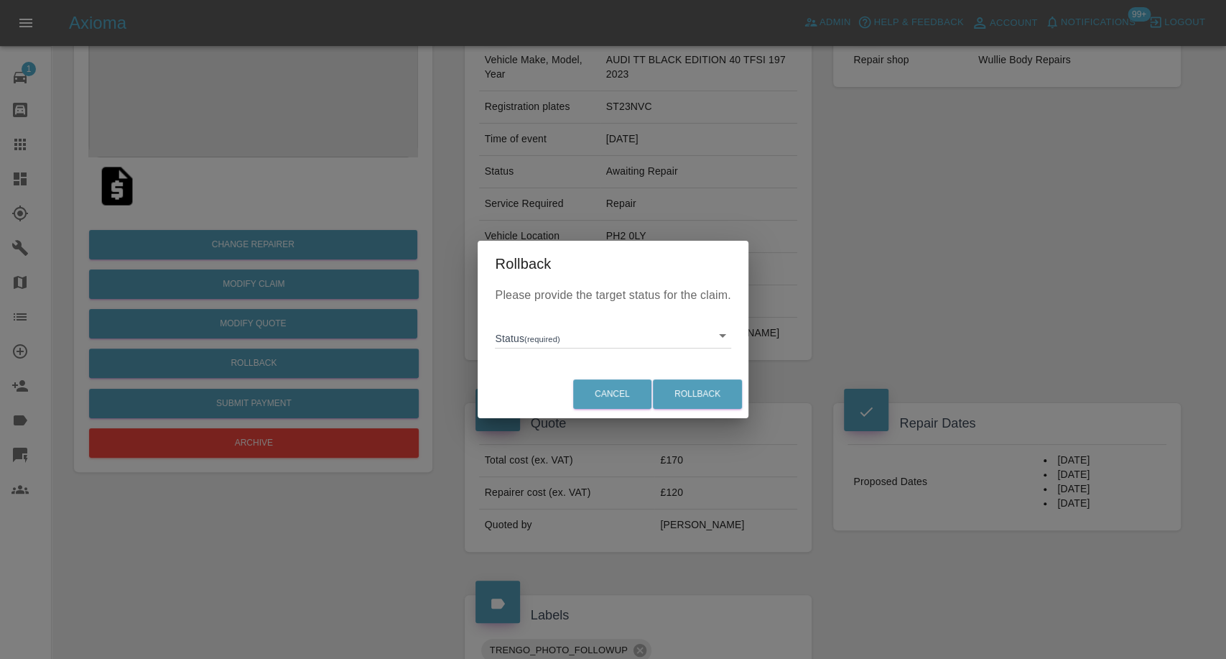
click at [577, 335] on body "Axioma Admin Help & Feedback Account Notifications 99+ Logout 1 Repair home Bod…" at bounding box center [613, 636] width 1226 height 1591
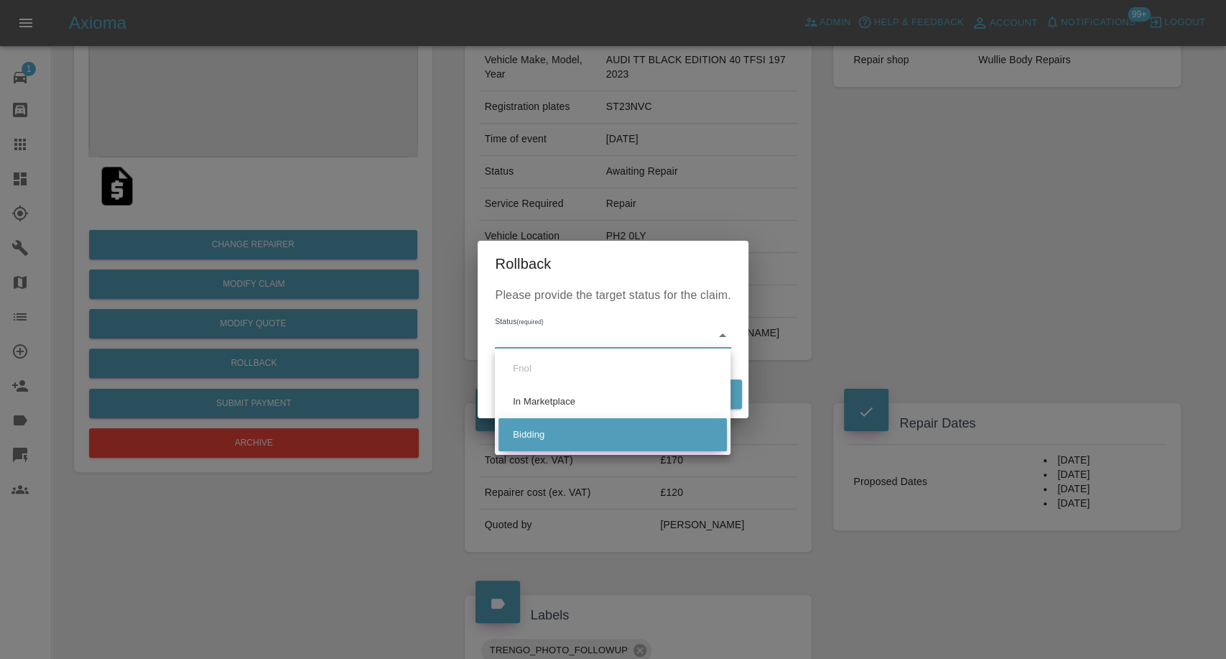
click at [578, 438] on li "Bidding" at bounding box center [613, 434] width 228 height 33
type input "bidding"
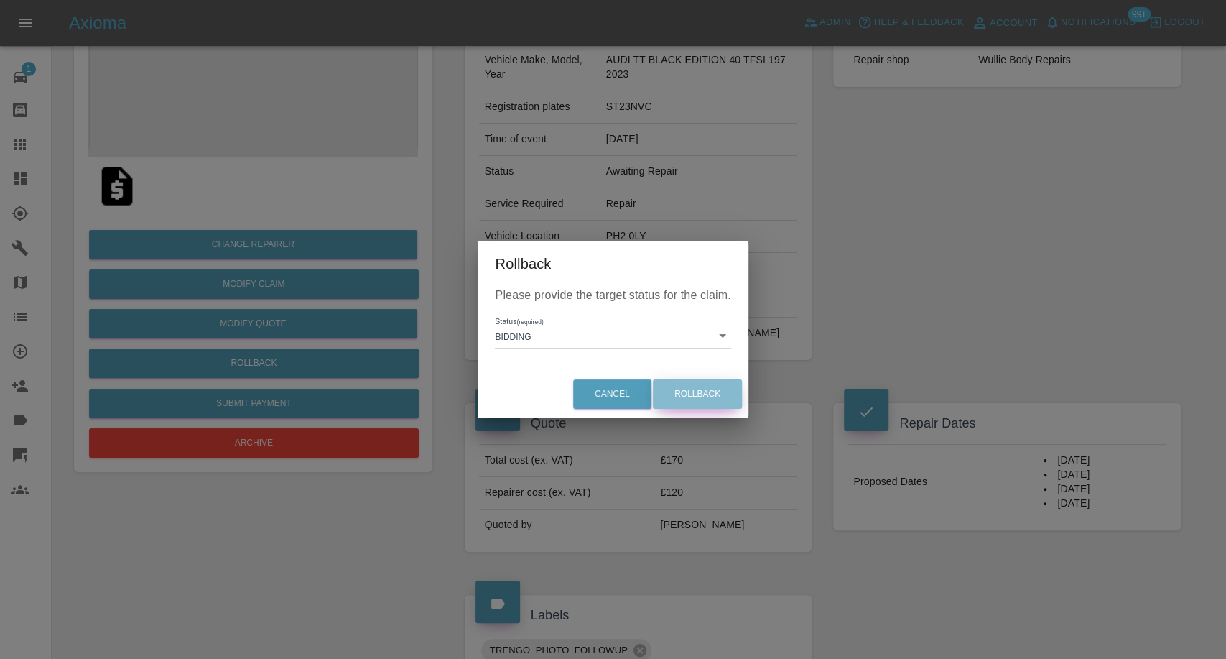
click at [702, 387] on button "Rollback" at bounding box center [697, 393] width 89 height 29
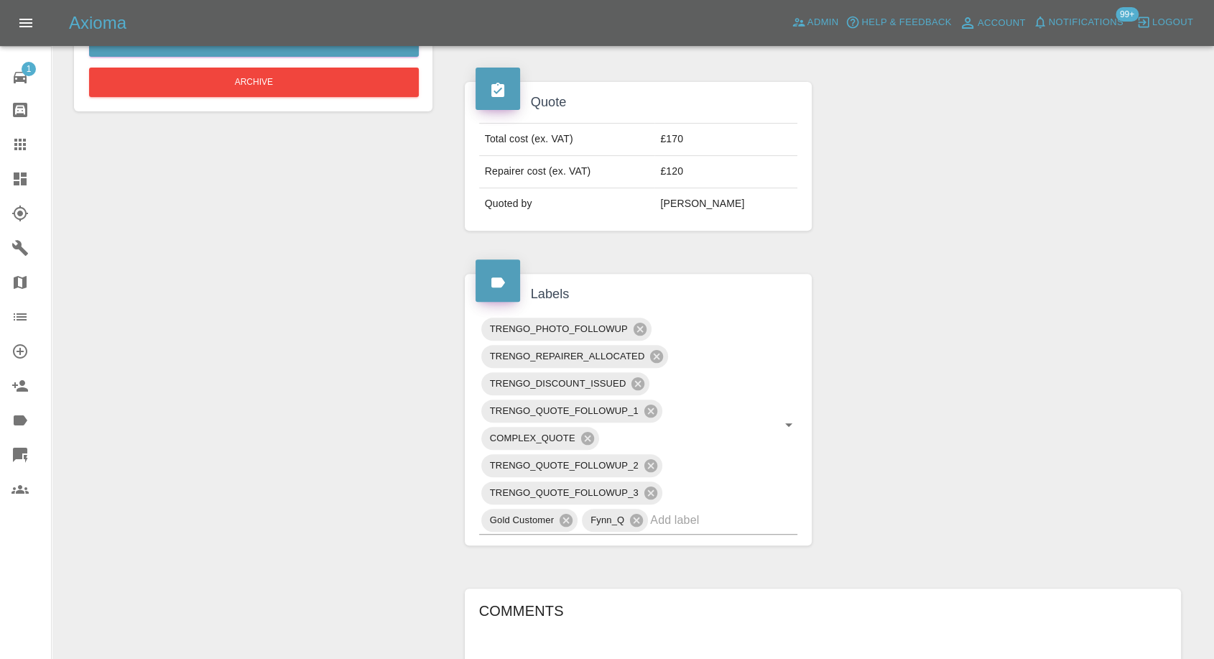
scroll to position [798, 0]
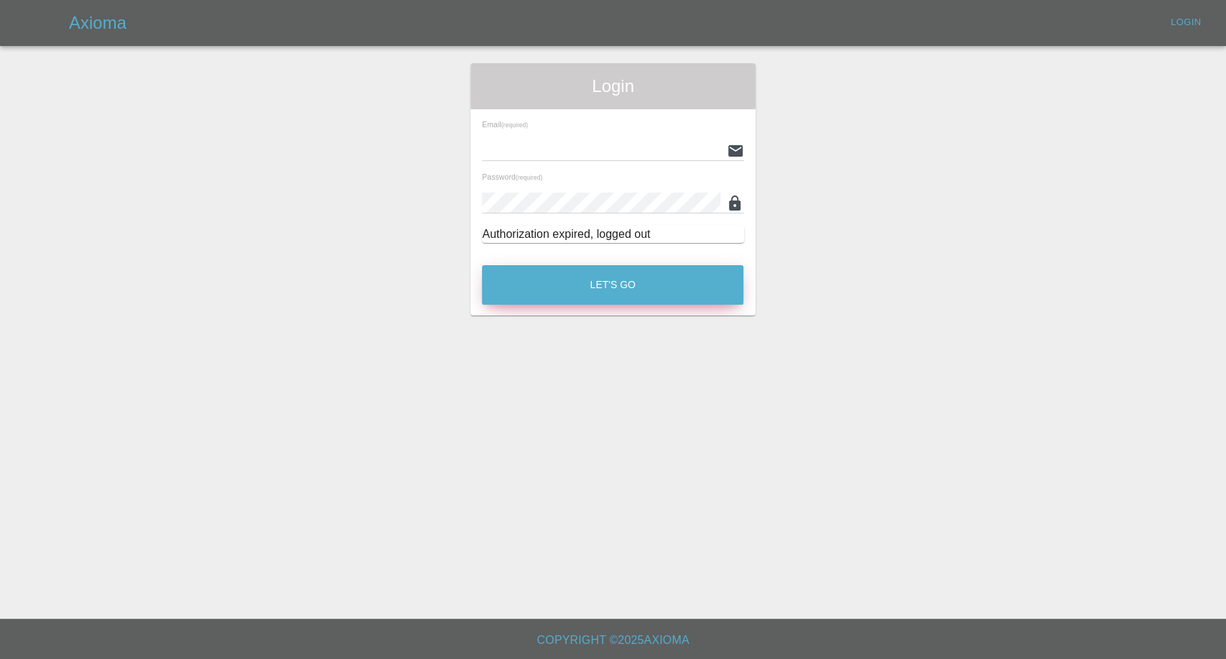
type input "[EMAIL_ADDRESS][DOMAIN_NAME]"
click at [598, 284] on button "Let's Go" at bounding box center [613, 285] width 262 height 40
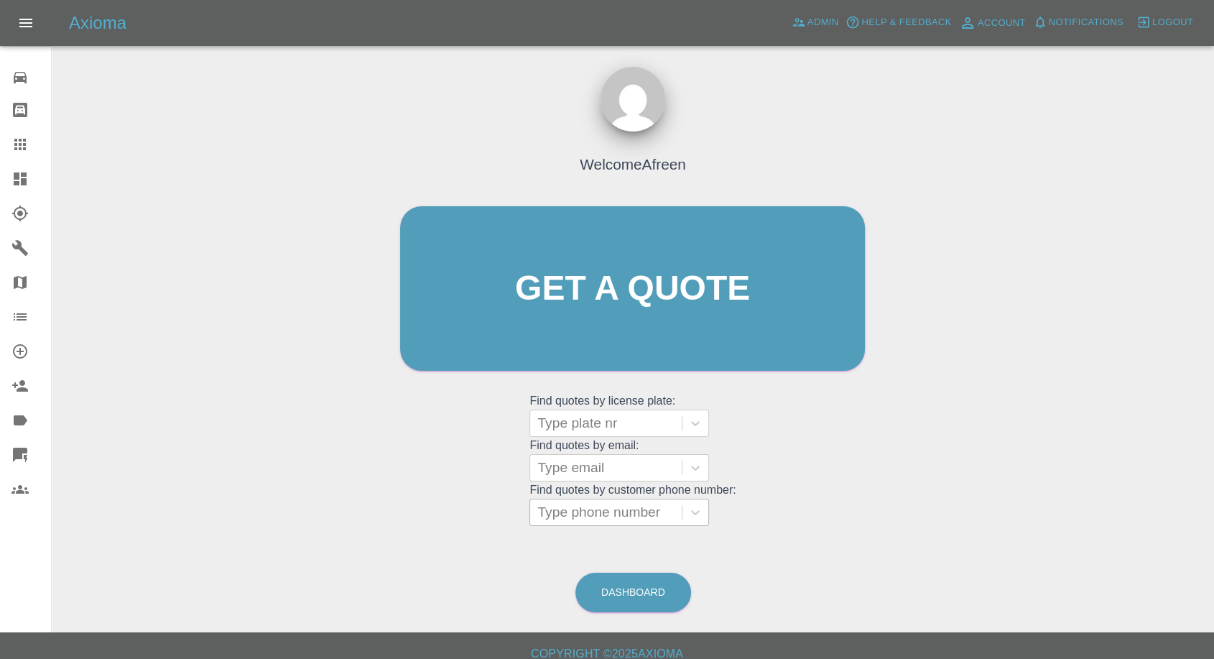
drag, startPoint x: 586, startPoint y: 516, endPoint x: 569, endPoint y: 522, distance: 18.4
click at [581, 517] on div at bounding box center [605, 512] width 137 height 20
paste input "[PHONE_NUMBER]"
drag, startPoint x: 567, startPoint y: 519, endPoint x: 305, endPoint y: 497, distance: 263.1
click at [309, 501] on div "Welcome Afreen Get a quote Get a quote Find quotes by license plate: Type plate…" at bounding box center [632, 357] width 1139 height 516
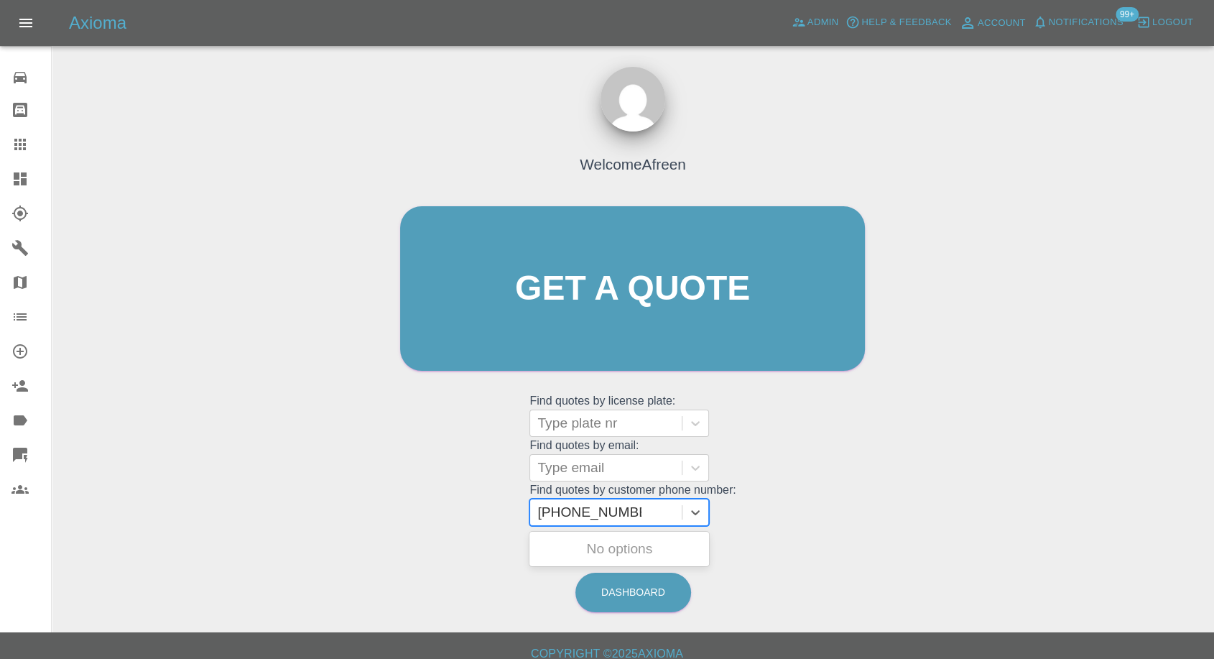
type input "07717952374"
click at [570, 542] on div "HY64LXZ, Awaiting Repair" at bounding box center [619, 557] width 180 height 46
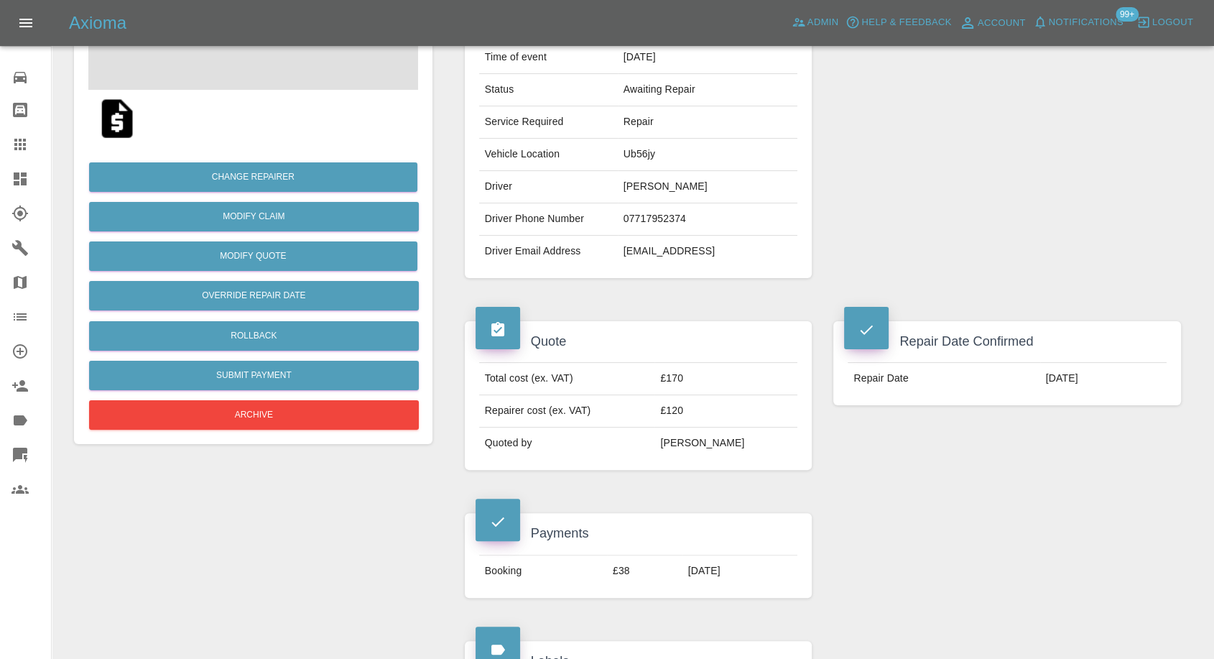
scroll to position [239, 0]
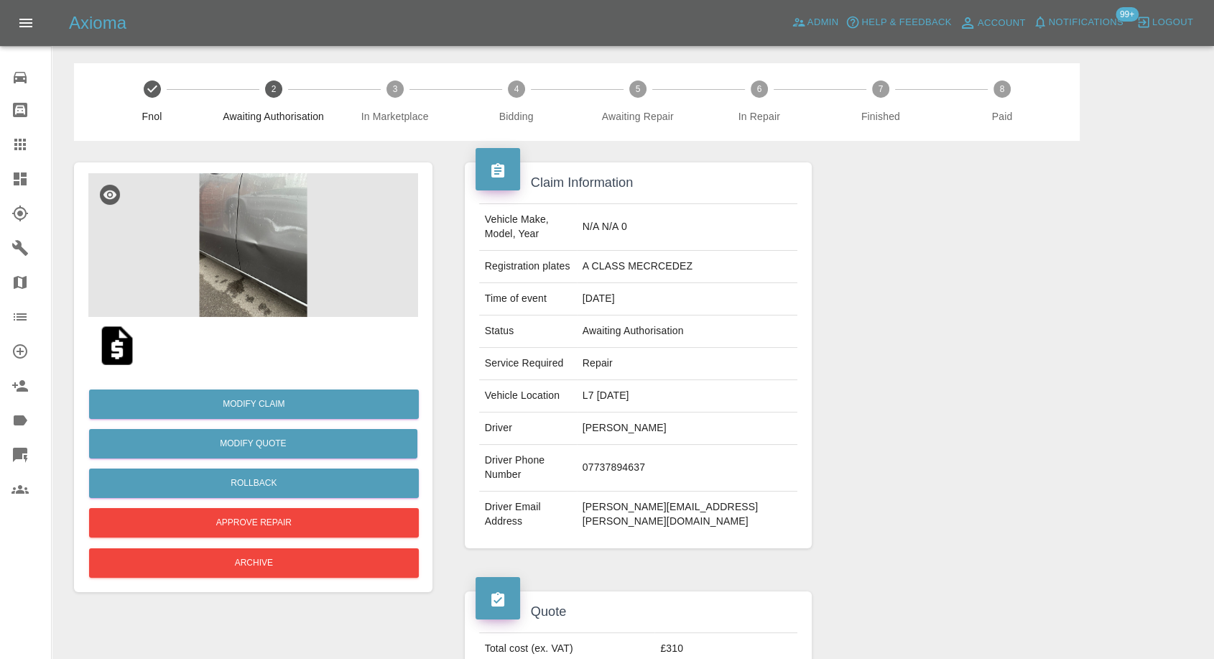
click at [108, 349] on img at bounding box center [117, 346] width 46 height 46
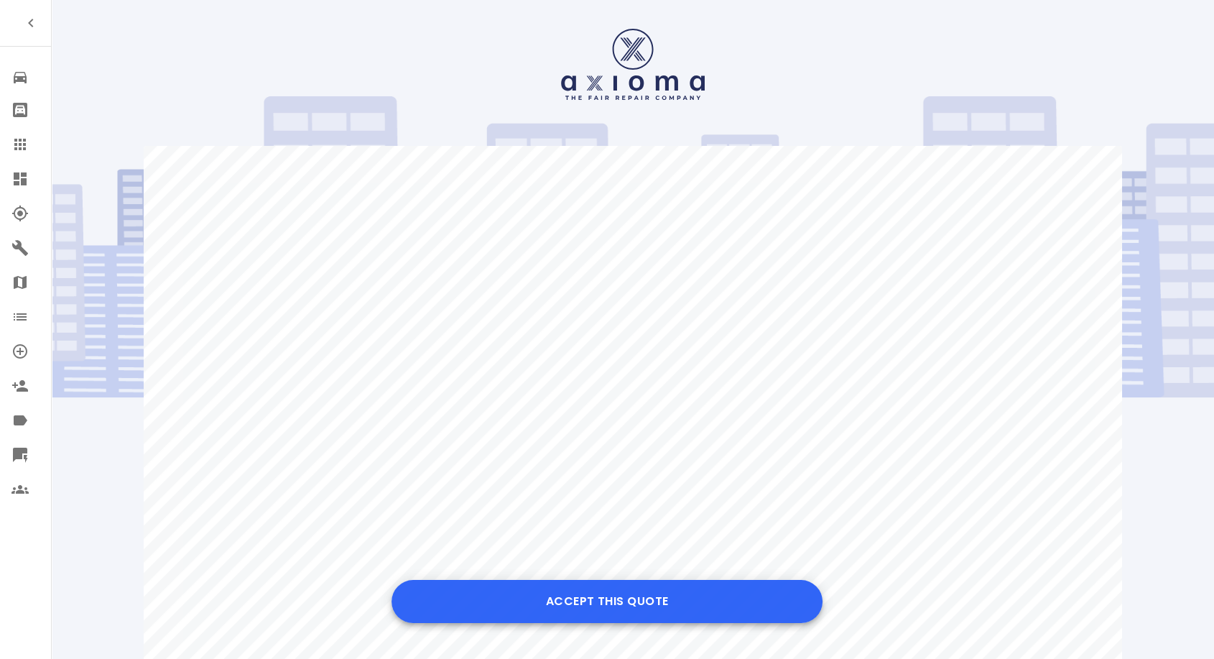
click at [634, 582] on button "Accept this Quote" at bounding box center [607, 601] width 431 height 43
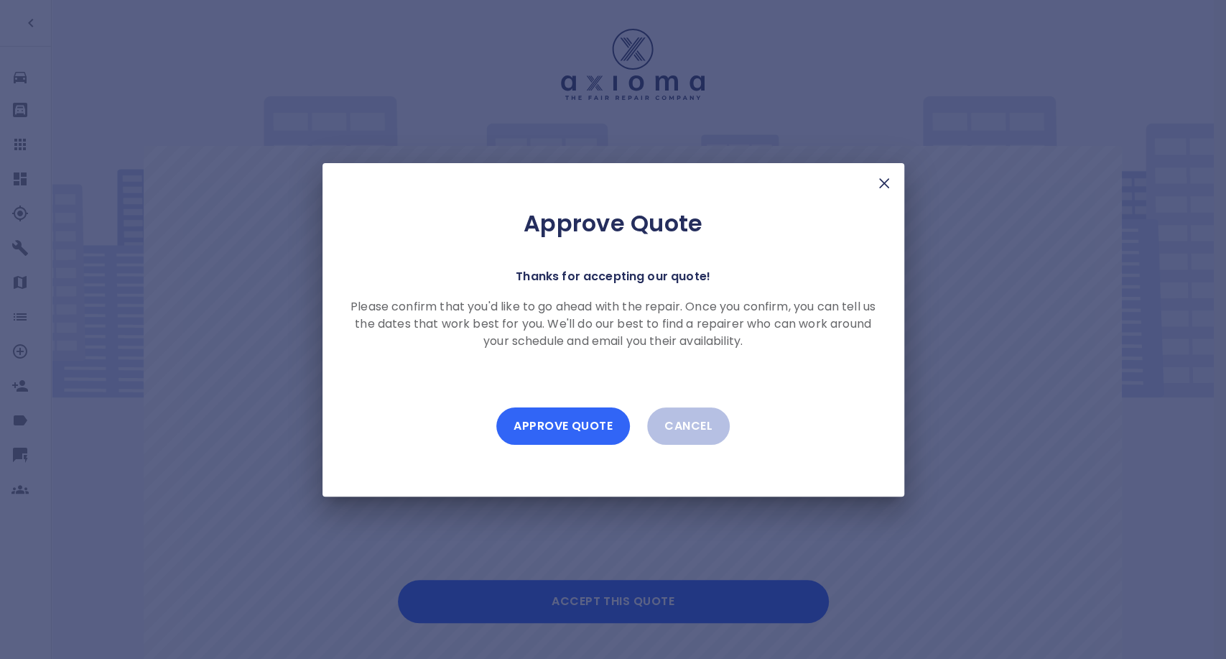
click at [569, 417] on button "Approve Quote" at bounding box center [563, 425] width 134 height 37
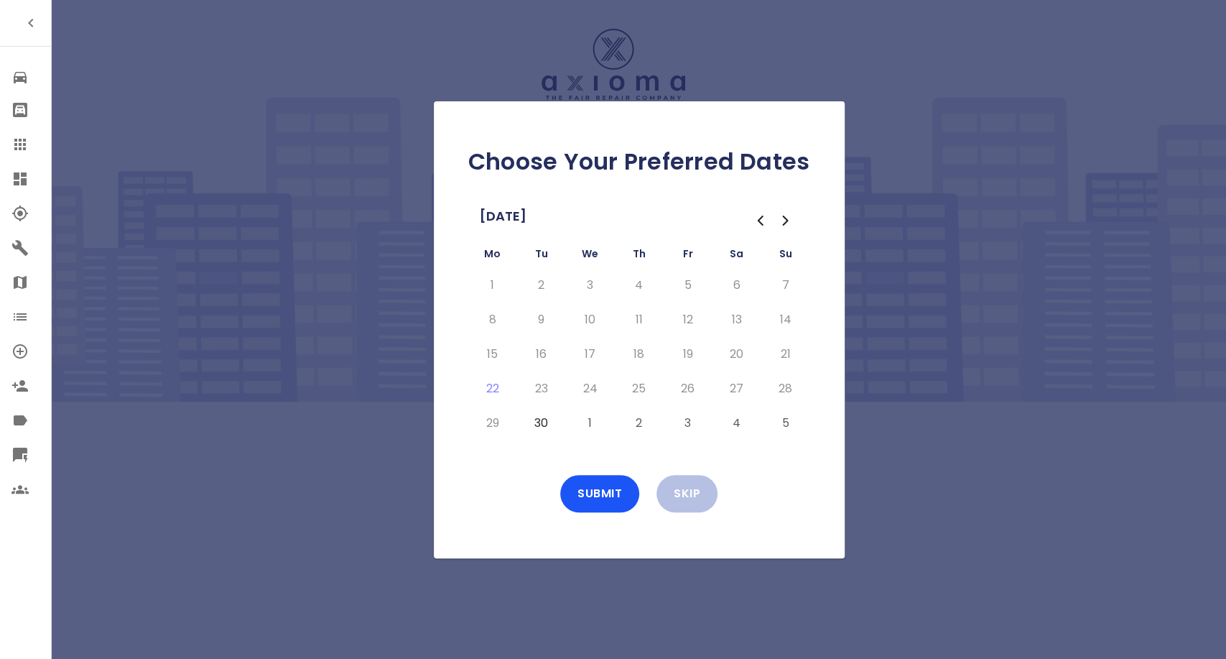
click at [542, 423] on button "30" at bounding box center [542, 423] width 26 height 23
click at [582, 426] on button "1" at bounding box center [591, 423] width 26 height 23
click at [638, 422] on button "2" at bounding box center [639, 423] width 26 height 23
click at [688, 424] on button "3" at bounding box center [688, 423] width 26 height 23
click at [634, 498] on button "Submit" at bounding box center [599, 493] width 79 height 37
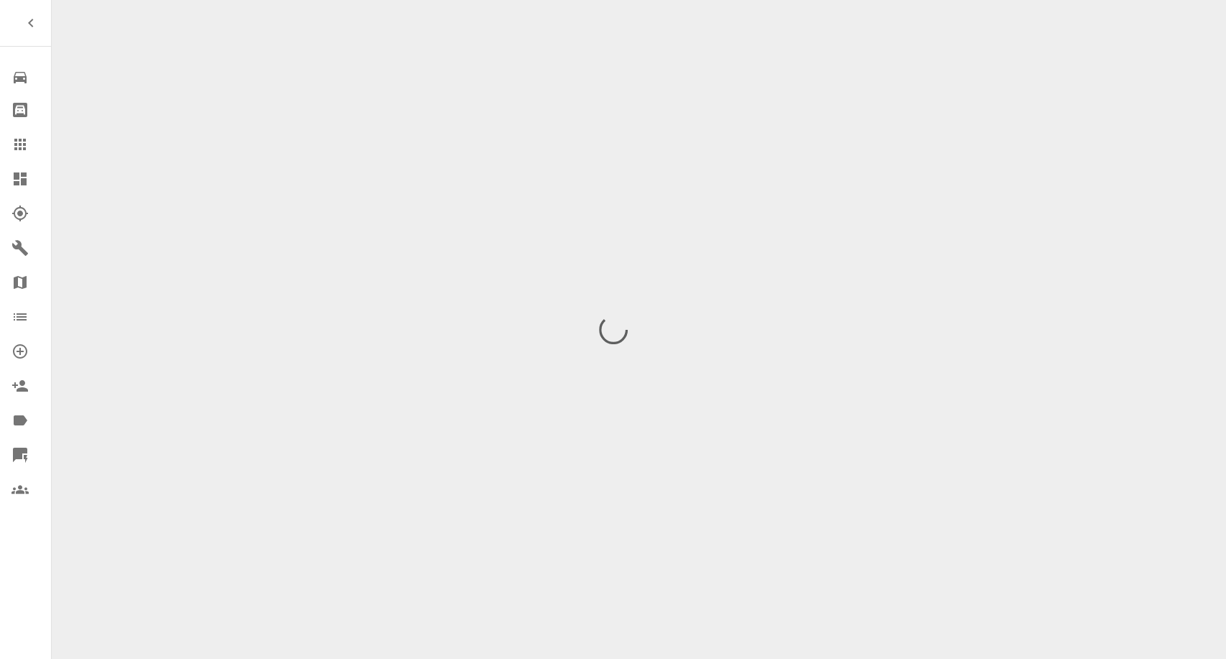
click at [603, 498] on div at bounding box center [613, 329] width 1226 height 659
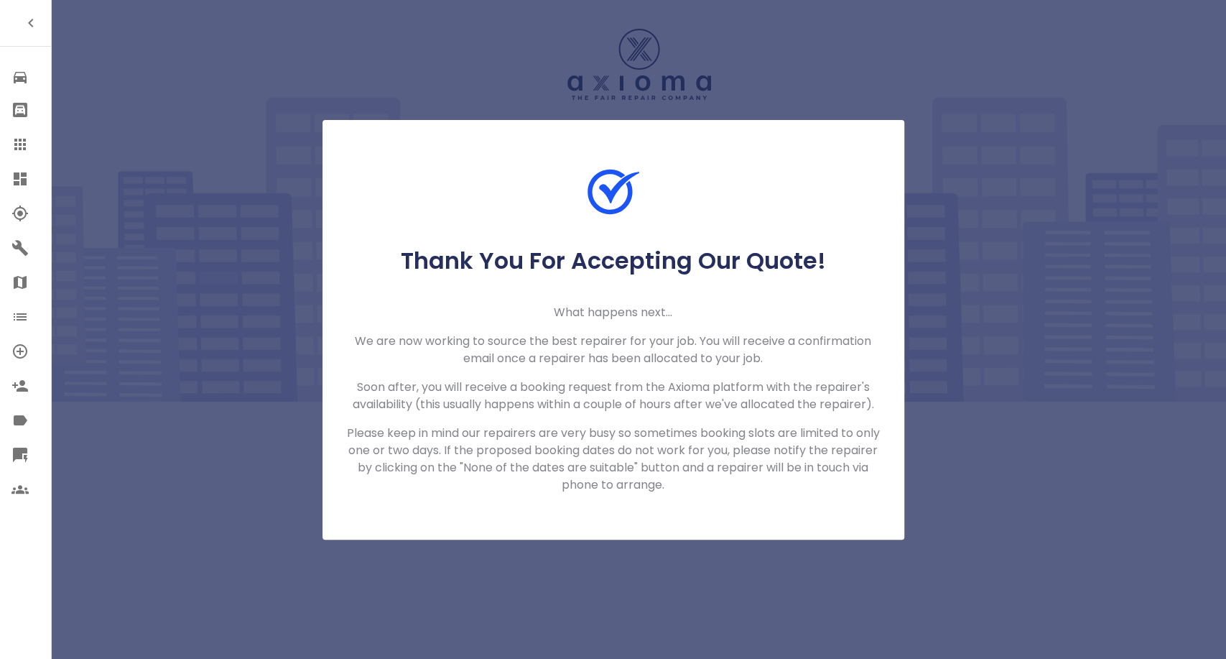
click at [29, 143] on div at bounding box center [31, 144] width 40 height 17
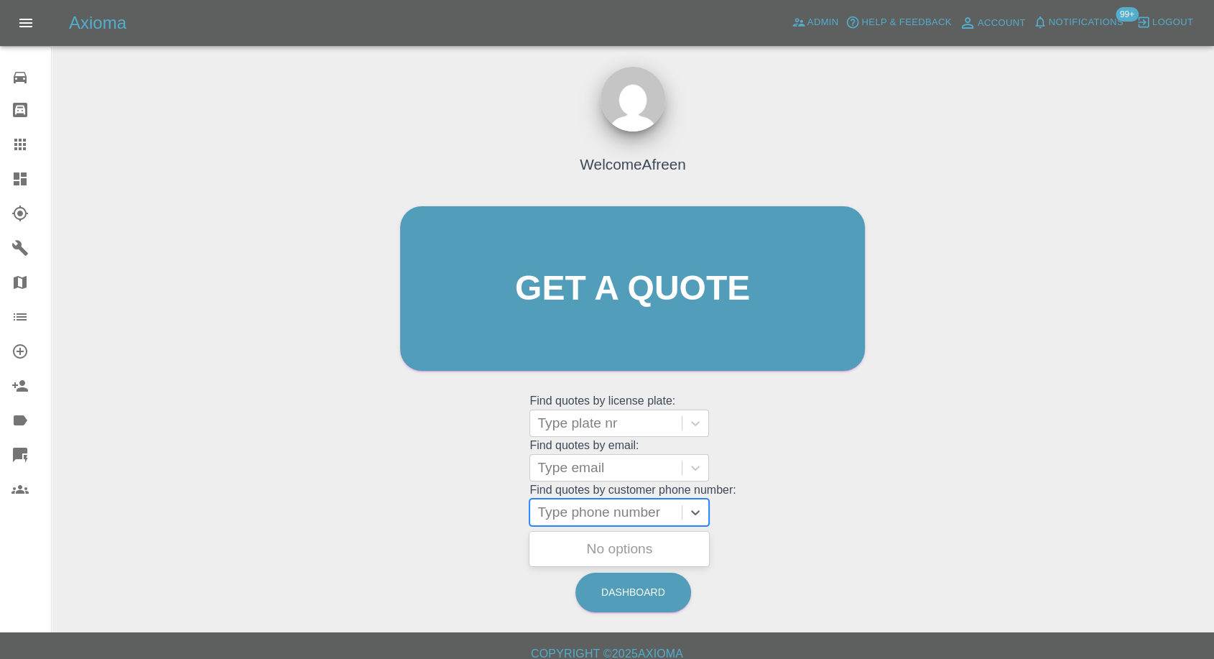
click at [598, 504] on div at bounding box center [605, 512] width 137 height 20
paste input "+447737894637"
drag, startPoint x: 565, startPoint y: 514, endPoint x: 445, endPoint y: 526, distance: 120.5
click at [450, 526] on div "Welcome Afreen Get a quote Get a quote Find quotes by license plate: Type plate…" at bounding box center [632, 316] width 495 height 434
type input "07737894637"
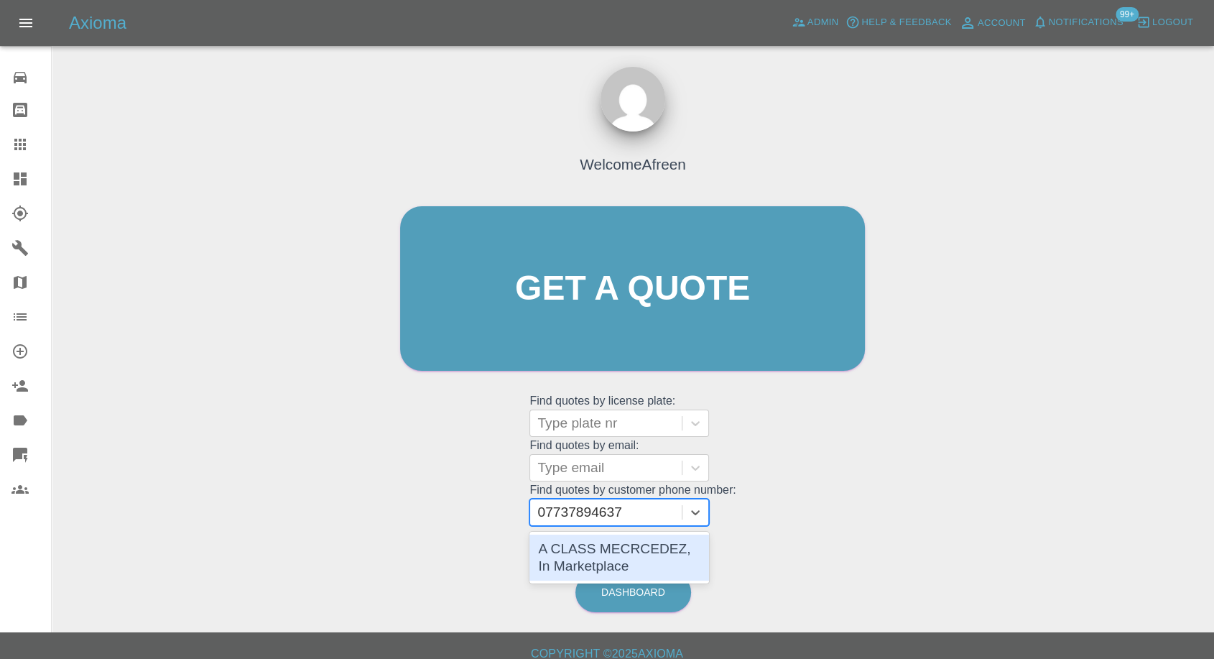
click at [611, 558] on div "A CLASS MECRCEDEZ, In Marketplace" at bounding box center [619, 557] width 180 height 46
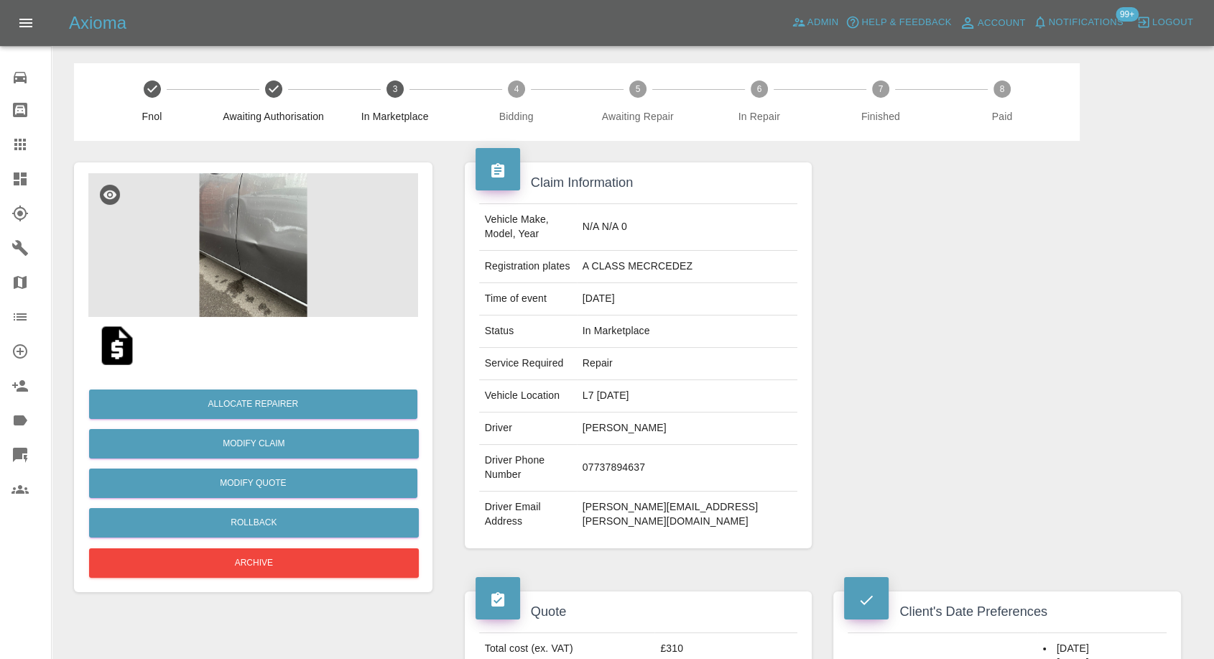
drag, startPoint x: 9, startPoint y: 145, endPoint x: 247, endPoint y: 294, distance: 281.1
click at [9, 145] on link "Claims" at bounding box center [25, 144] width 51 height 34
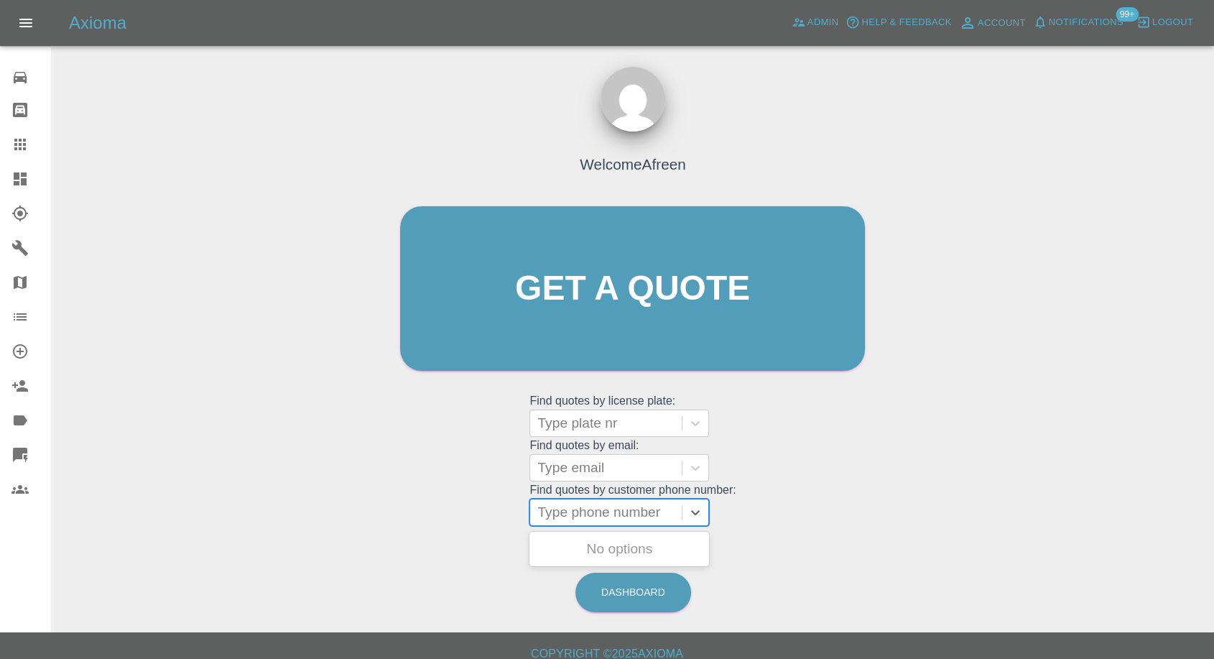
click at [614, 512] on div at bounding box center [605, 512] width 137 height 20
paste input "+447402866110"
drag, startPoint x: 565, startPoint y: 516, endPoint x: 143, endPoint y: 514, distance: 422.4
click at [144, 514] on div "Welcome Afreen Get a quote Get a quote Find quotes by license plate: Type plate…" at bounding box center [632, 357] width 1139 height 516
type input "7402866110"
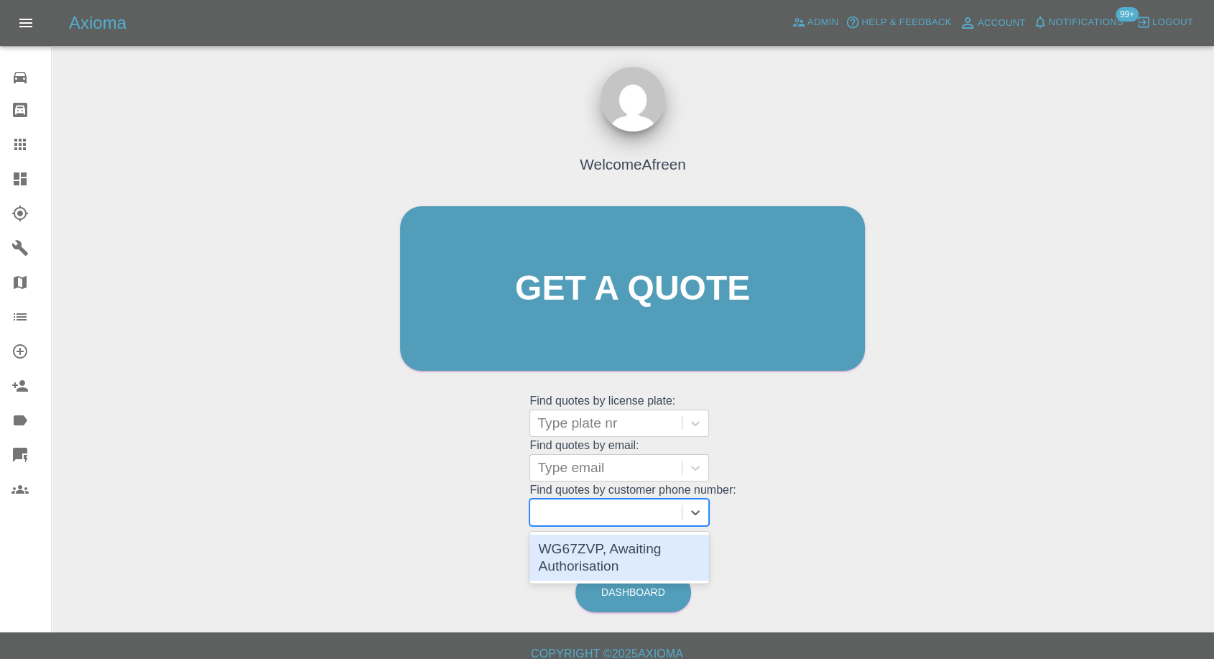
click at [601, 524] on div at bounding box center [606, 512] width 152 height 26
paste input "+447402866110"
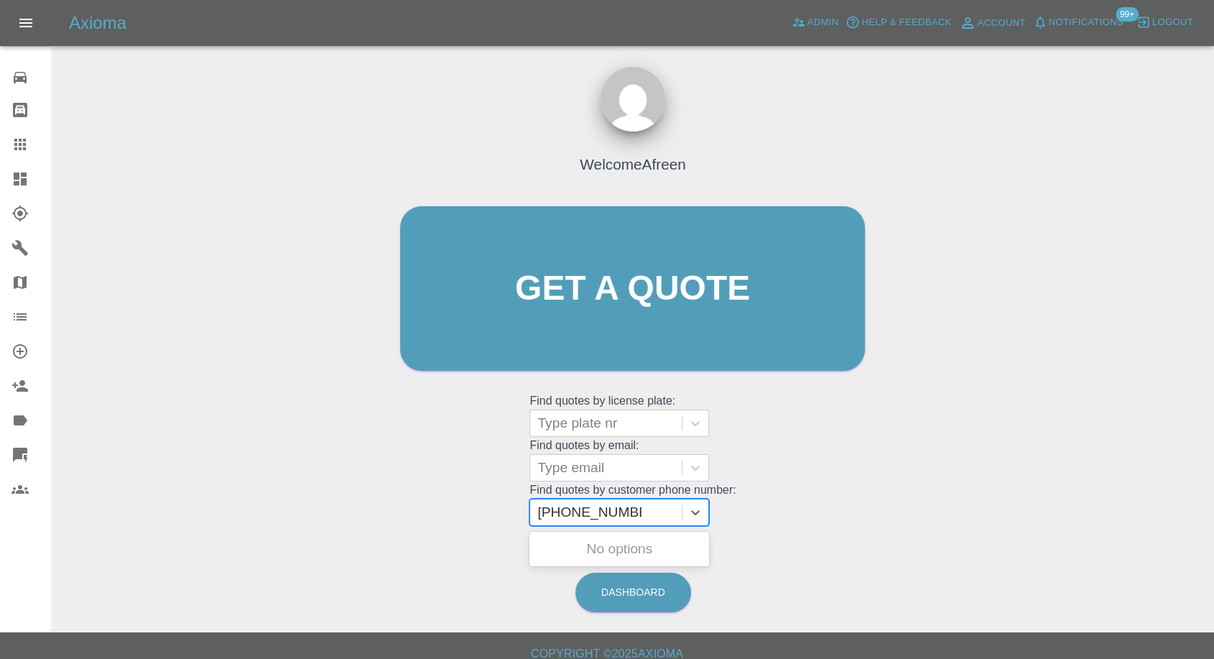
drag, startPoint x: 569, startPoint y: 508, endPoint x: 297, endPoint y: 468, distance: 274.4
click at [343, 496] on div "Welcome Afreen Get a quote Get a quote Find quotes by license plate: Type plate…" at bounding box center [632, 357] width 1139 height 516
type input "7402866110"
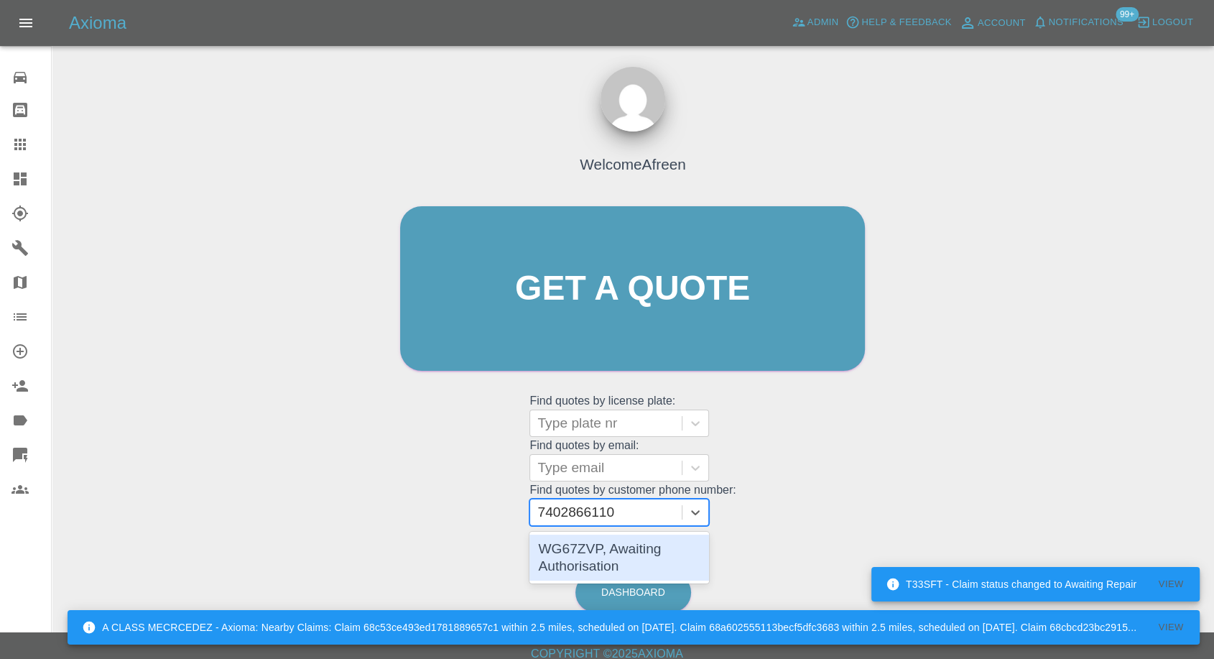
click at [601, 559] on div "WG67ZVP, Awaiting Authorisation" at bounding box center [619, 557] width 180 height 46
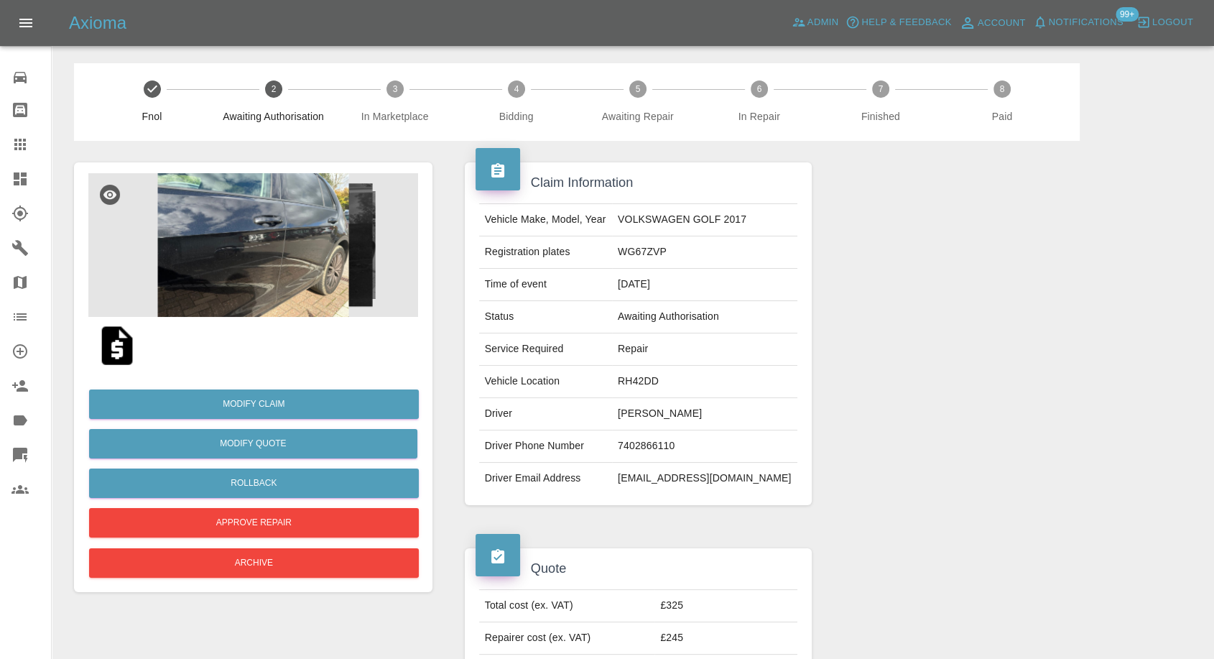
click at [266, 238] on img at bounding box center [253, 245] width 330 height 144
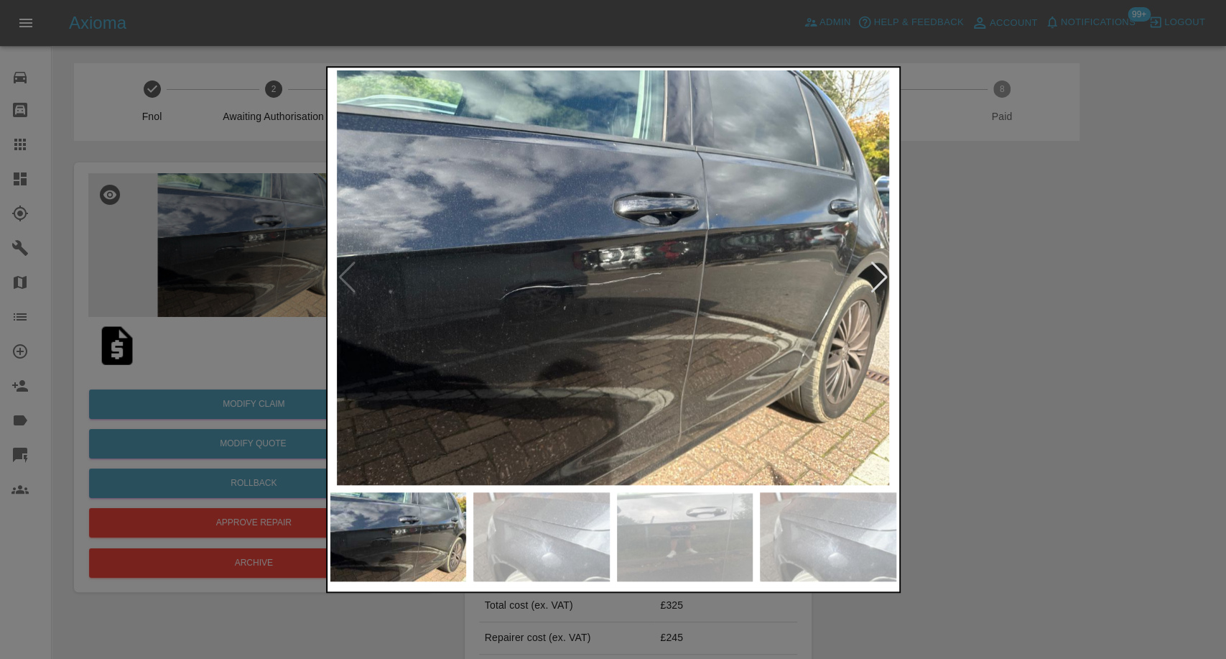
click at [512, 530] on img at bounding box center [541, 536] width 136 height 89
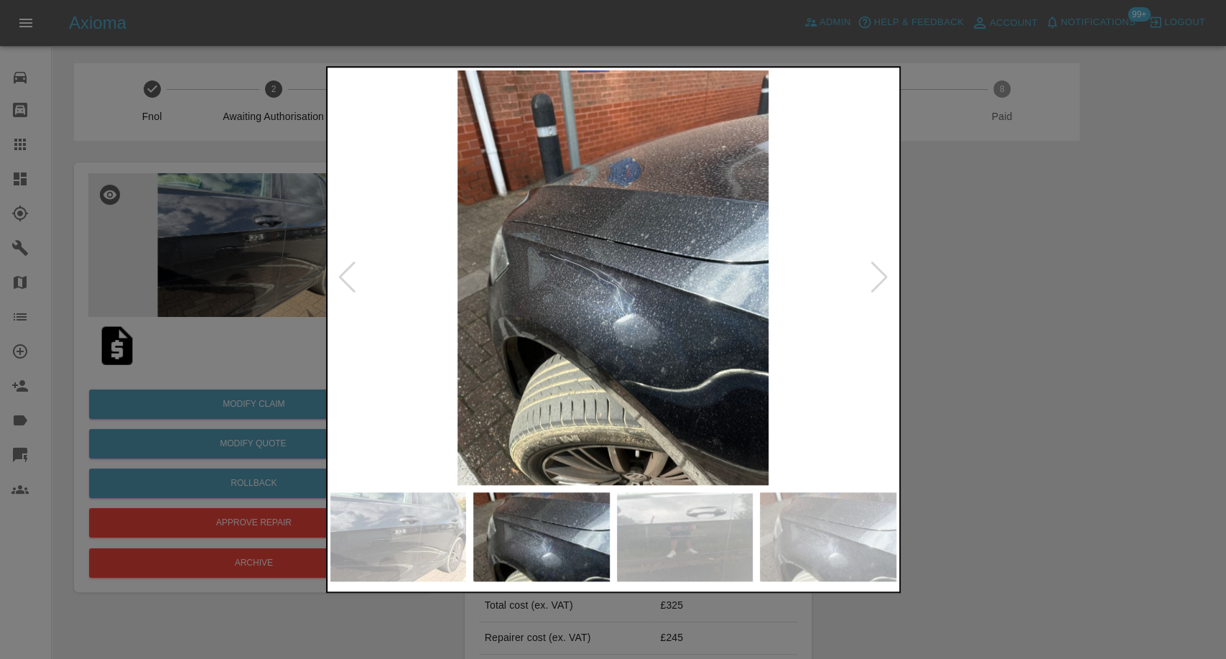
click at [710, 547] on img at bounding box center [685, 536] width 136 height 89
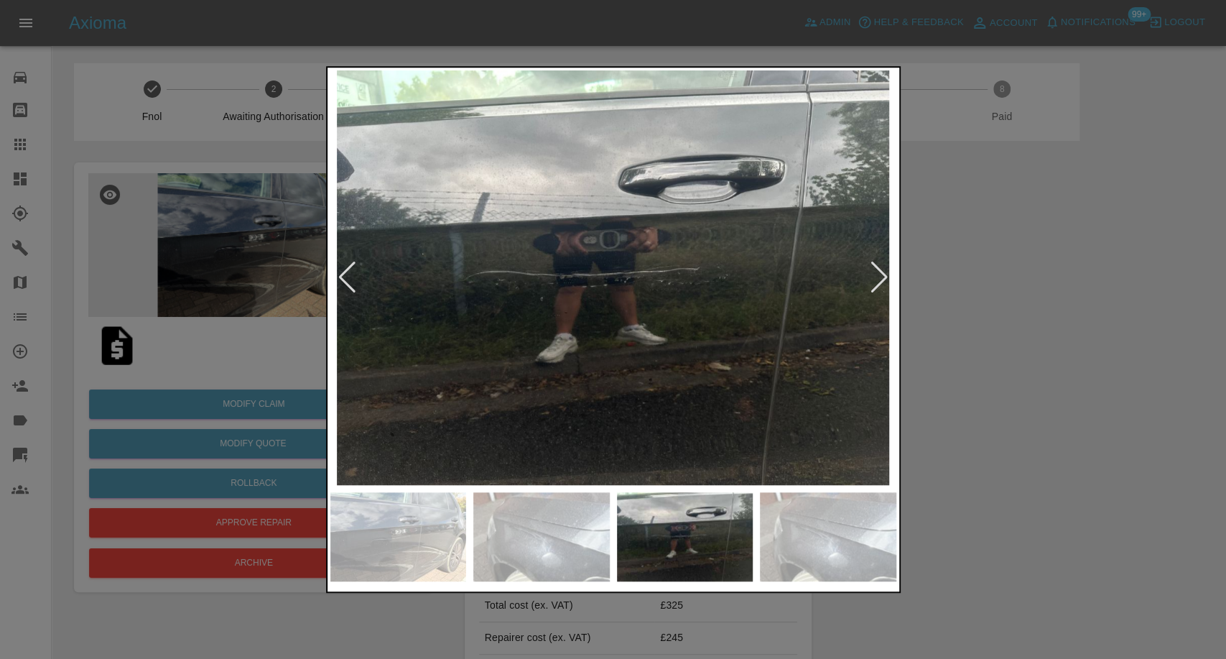
click at [837, 539] on img at bounding box center [828, 536] width 136 height 89
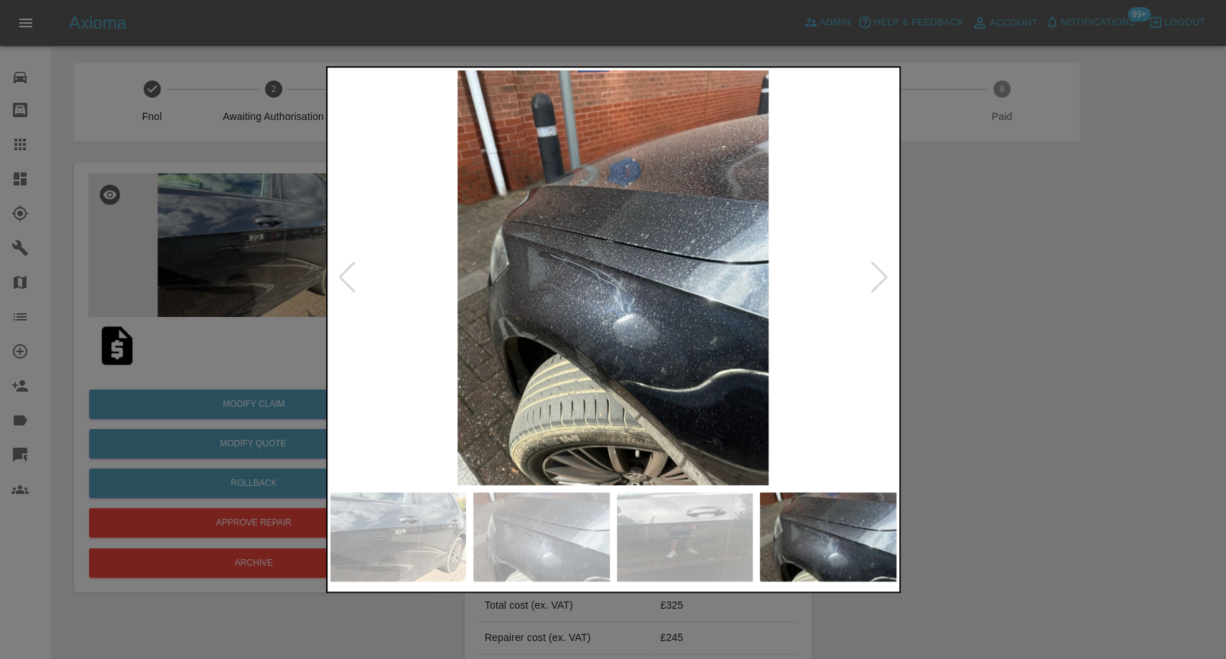
click at [876, 279] on div at bounding box center [879, 278] width 19 height 32
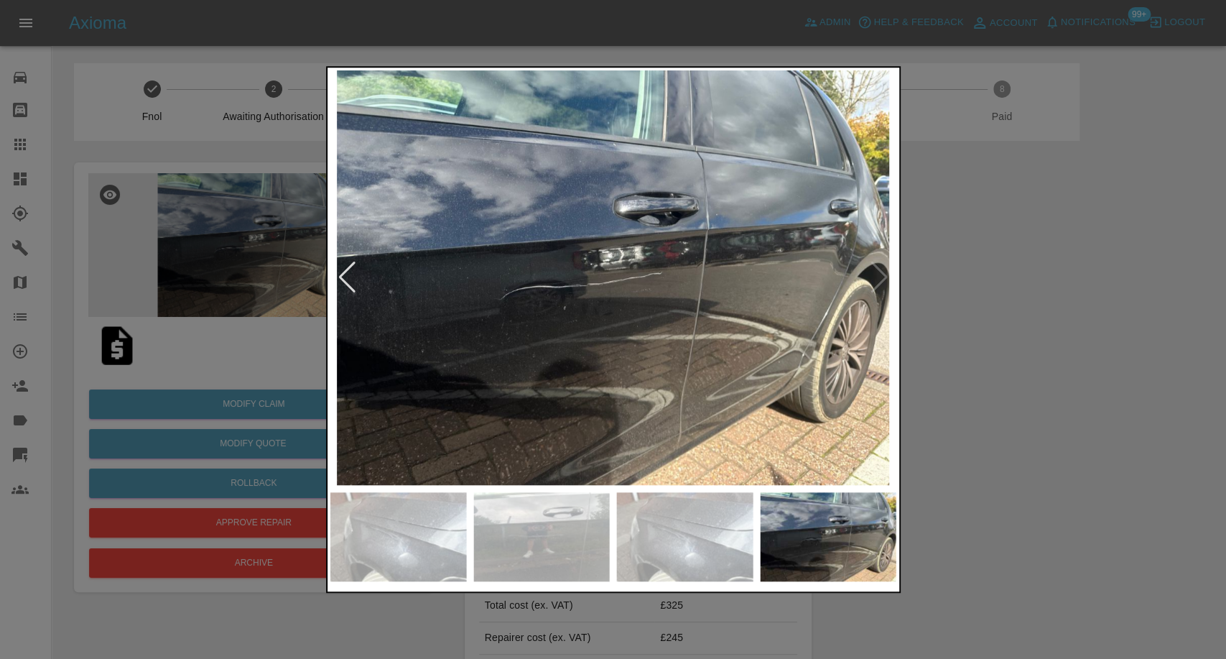
click at [876, 279] on img at bounding box center [613, 277] width 566 height 415
click at [1097, 330] on div at bounding box center [613, 329] width 1226 height 659
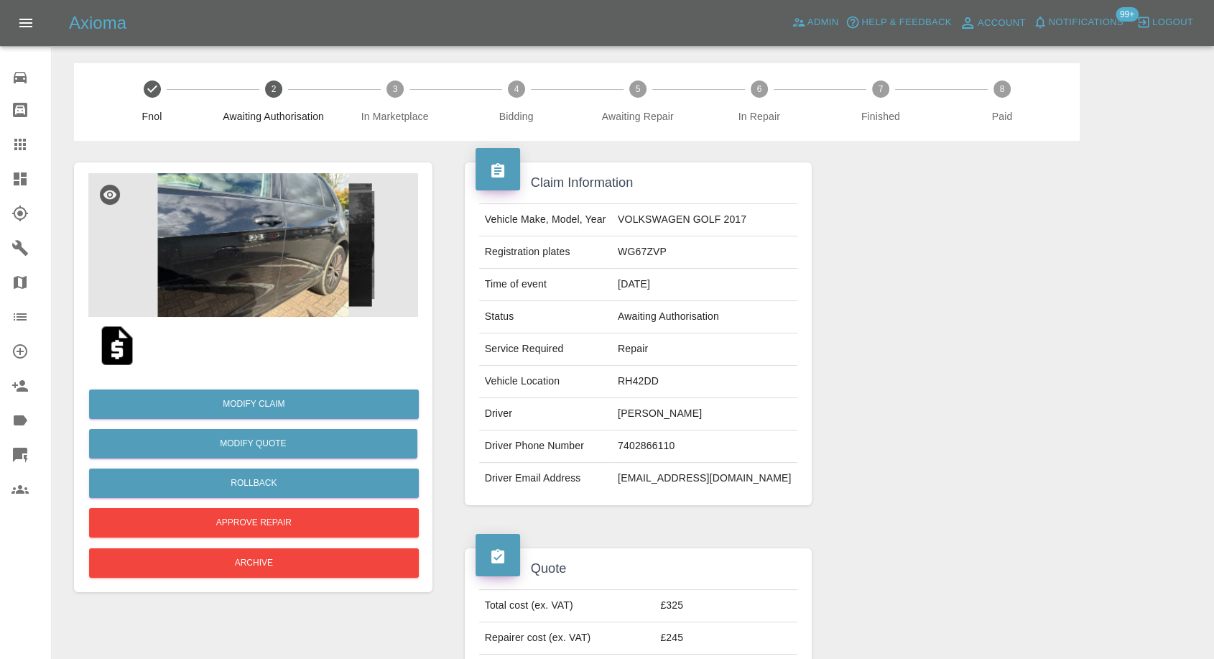
click at [236, 228] on img at bounding box center [253, 245] width 330 height 144
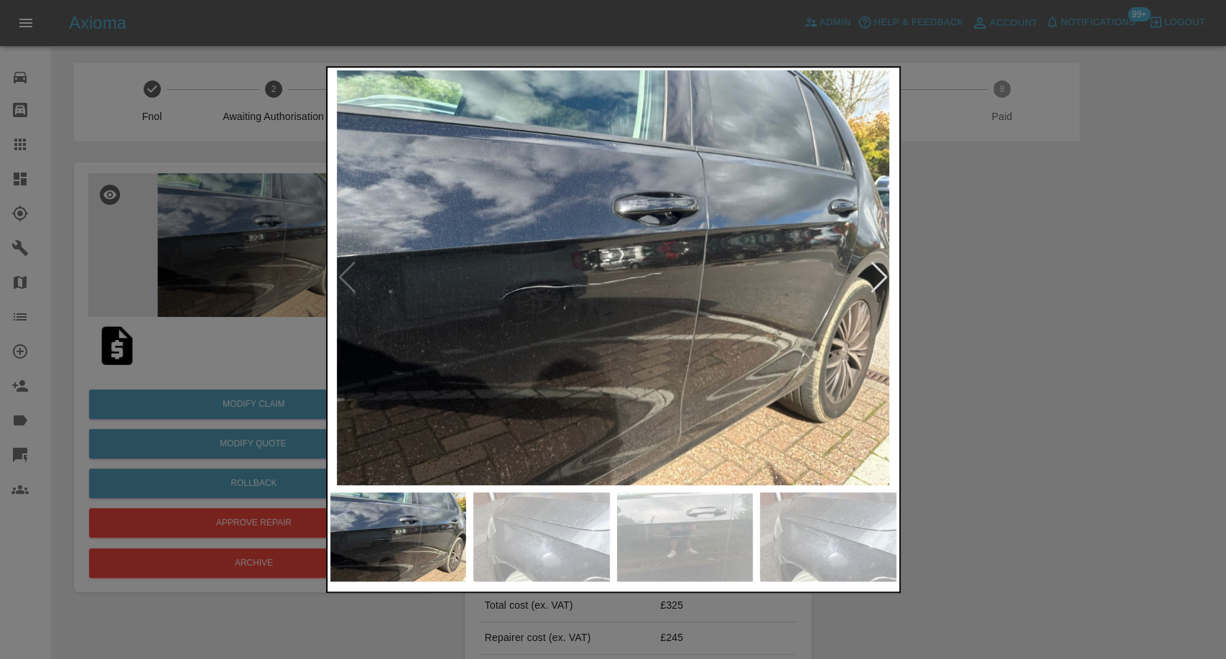
click at [555, 517] on img at bounding box center [541, 536] width 136 height 89
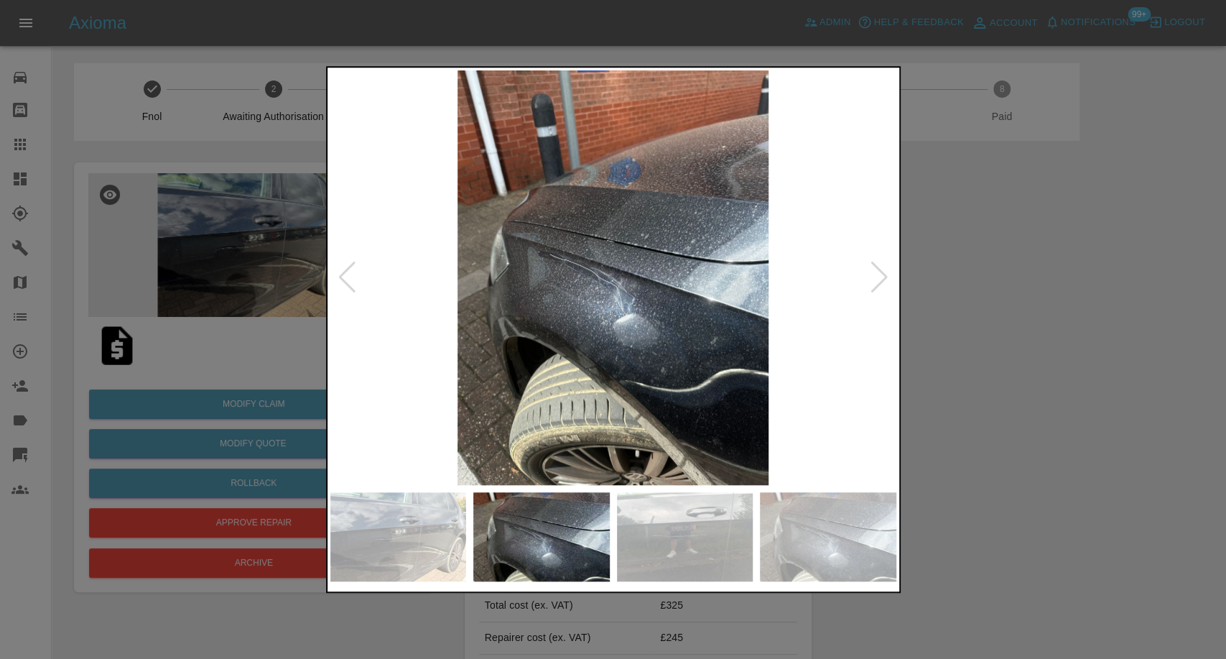
click at [692, 537] on img at bounding box center [685, 536] width 136 height 89
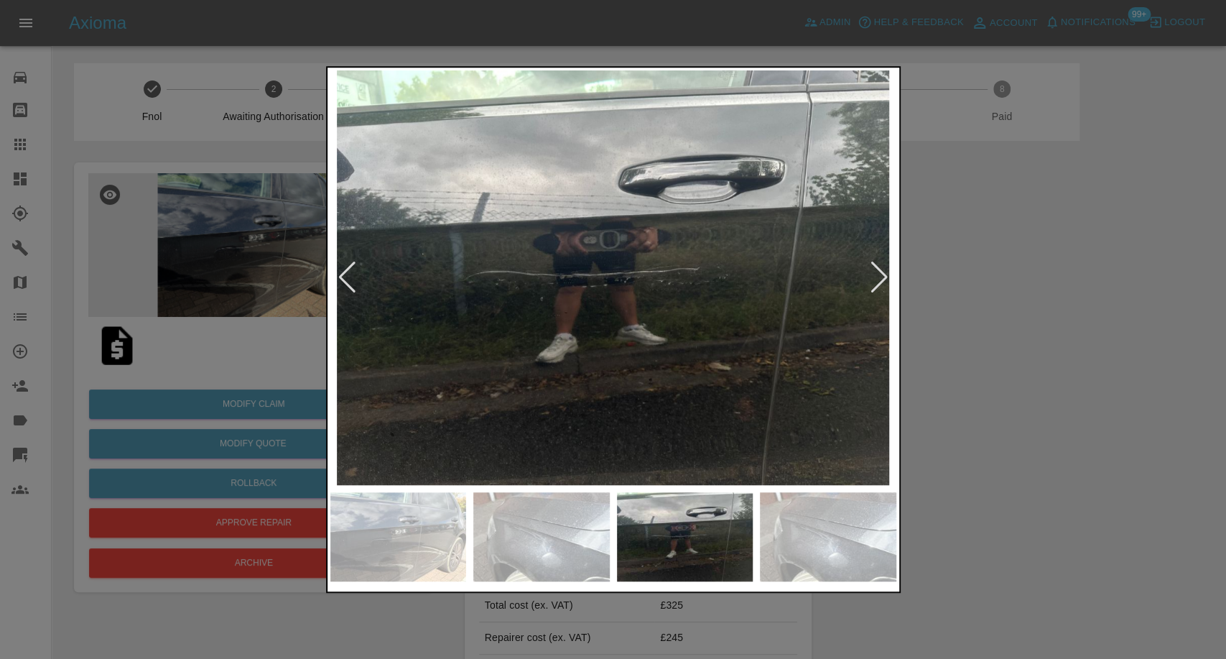
click at [767, 541] on img at bounding box center [828, 536] width 136 height 89
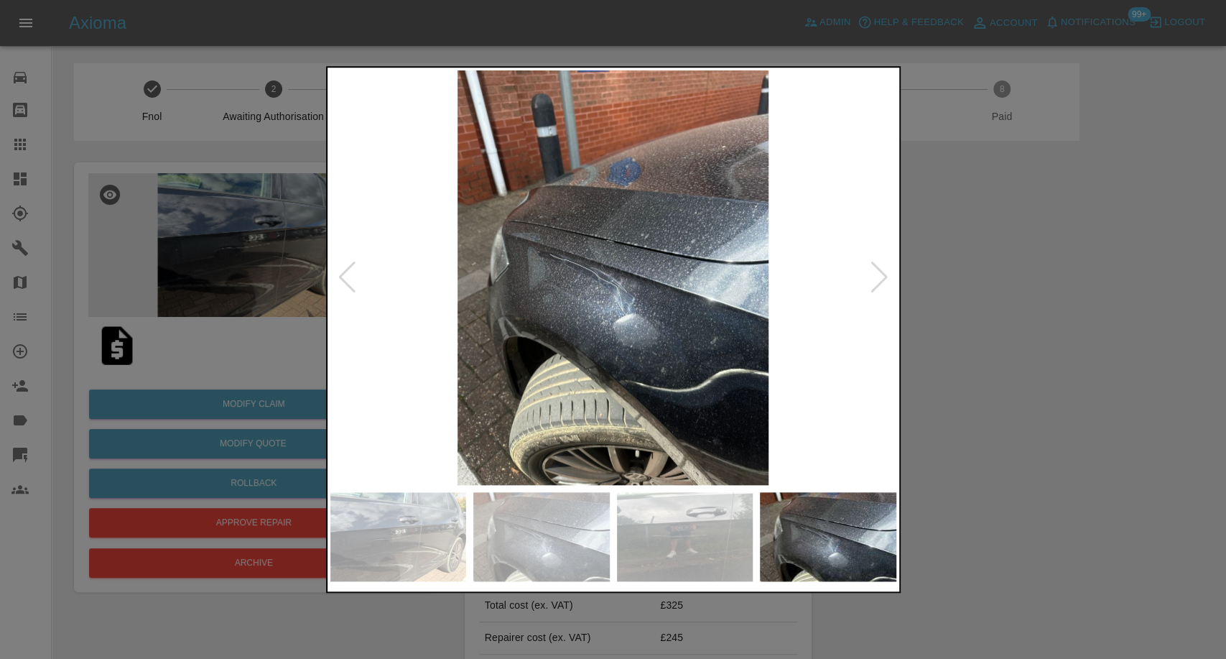
click at [816, 540] on img at bounding box center [828, 536] width 136 height 89
click at [886, 276] on div at bounding box center [879, 278] width 19 height 32
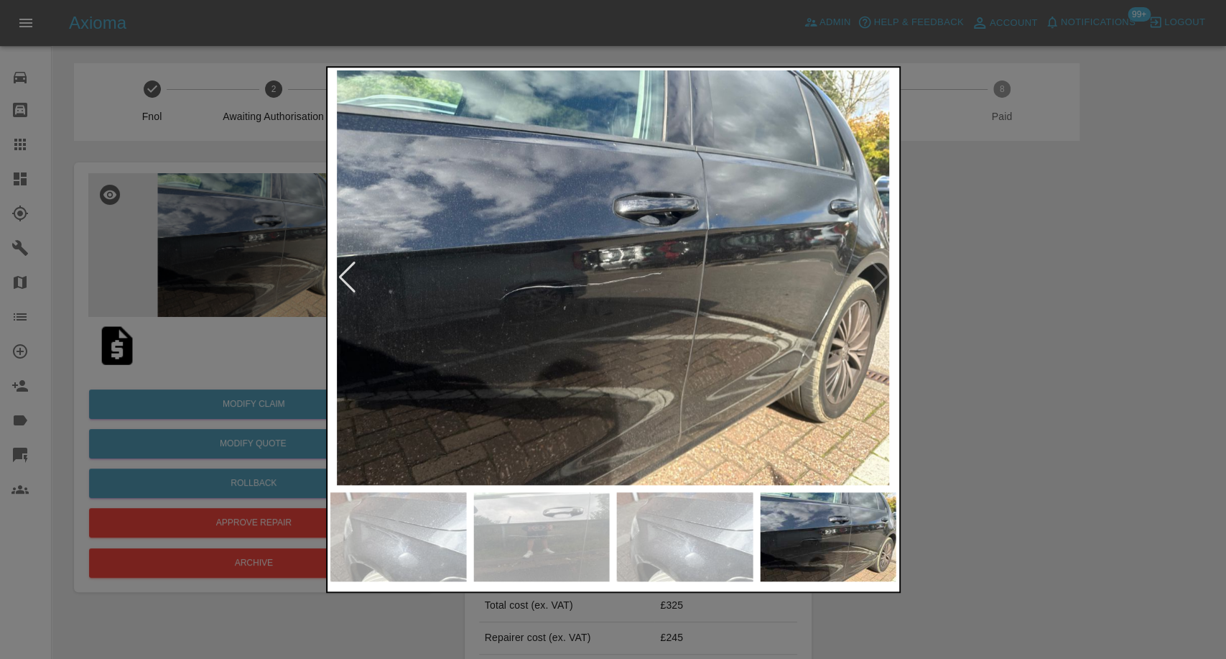
click at [886, 276] on img at bounding box center [613, 277] width 566 height 415
click at [978, 325] on div at bounding box center [613, 329] width 1226 height 659
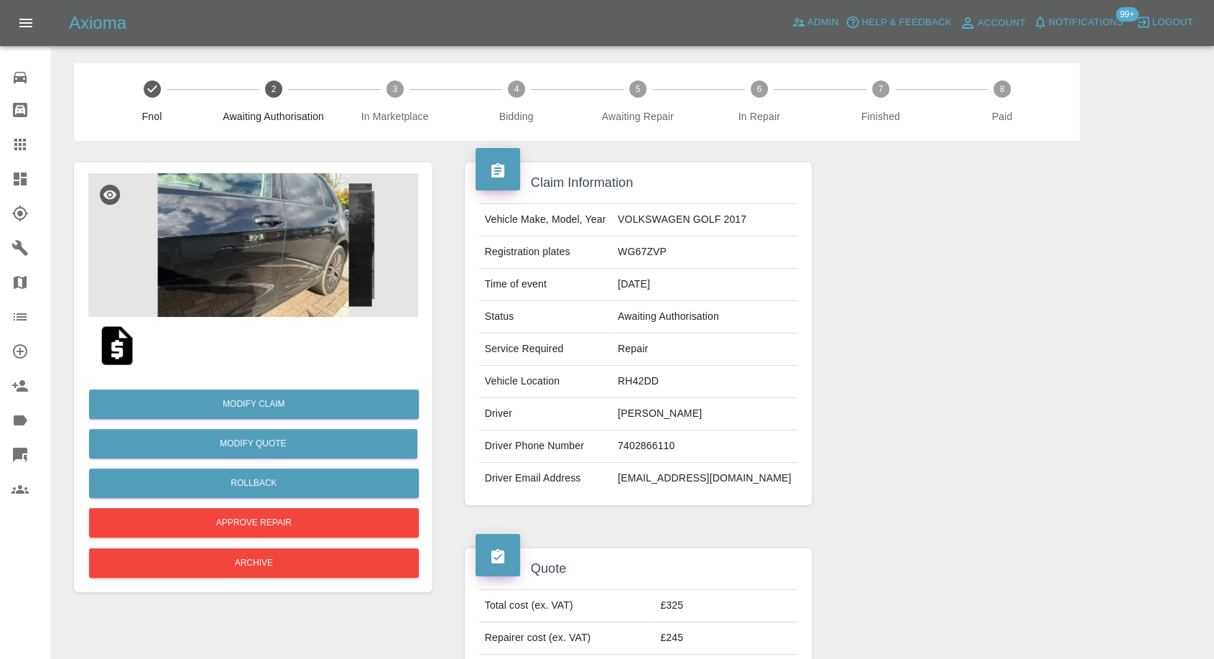
scroll to position [80, 0]
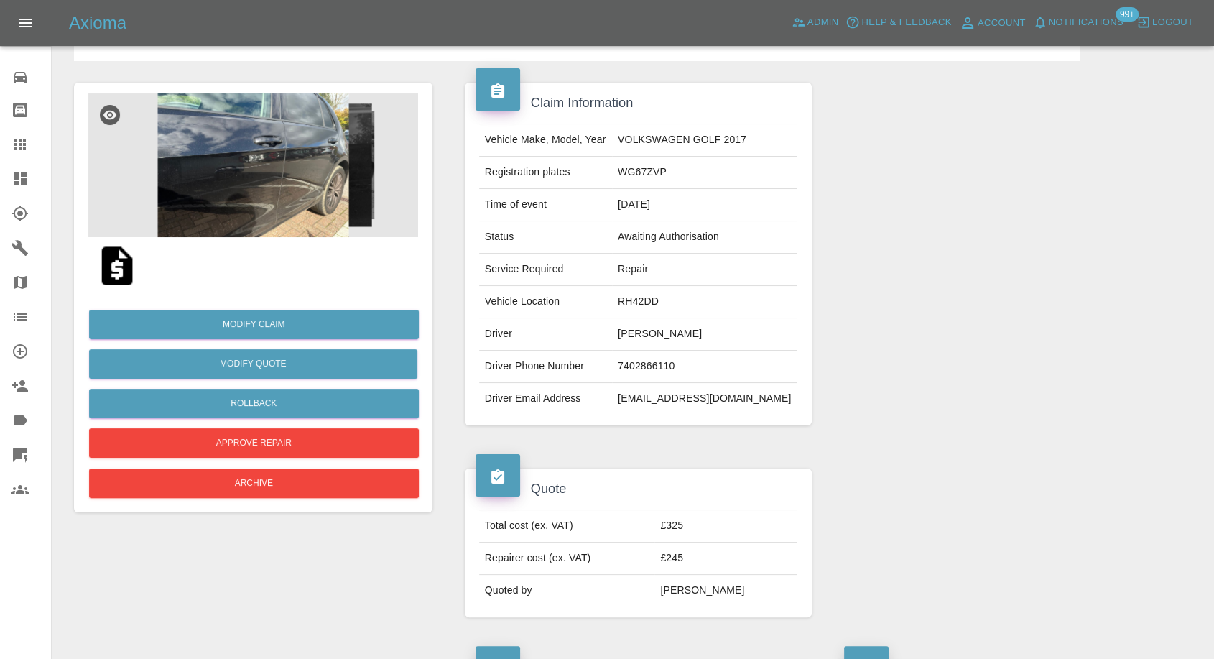
click at [119, 270] on img at bounding box center [117, 266] width 46 height 46
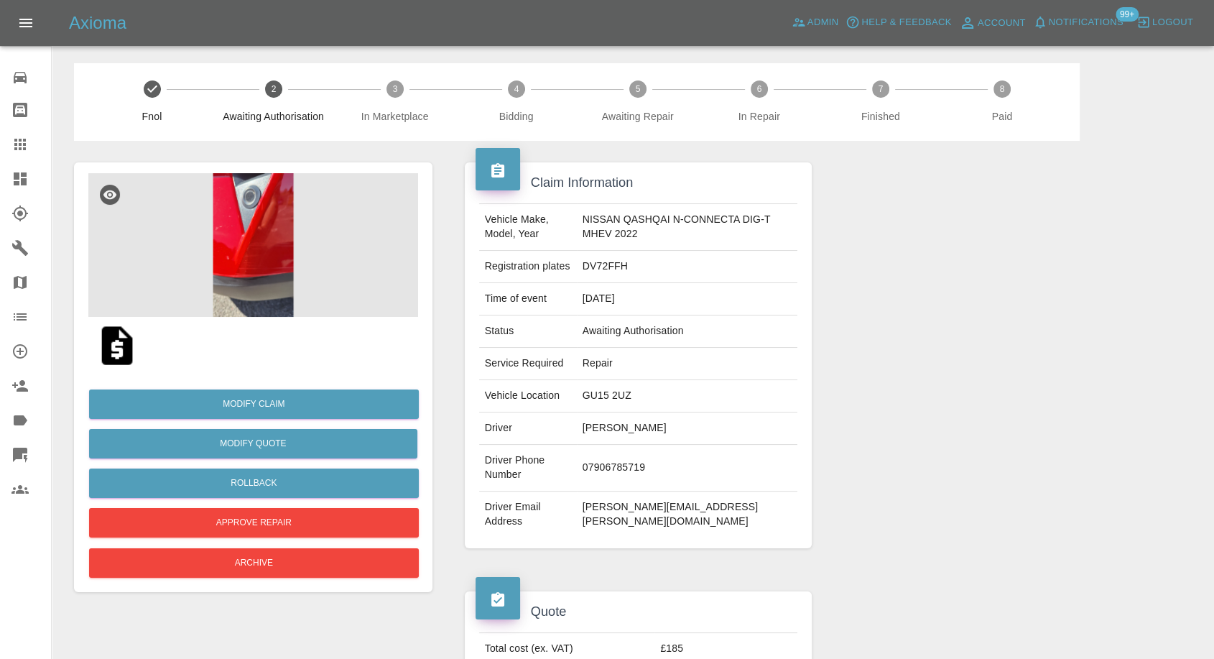
click at [212, 221] on img at bounding box center [253, 245] width 330 height 144
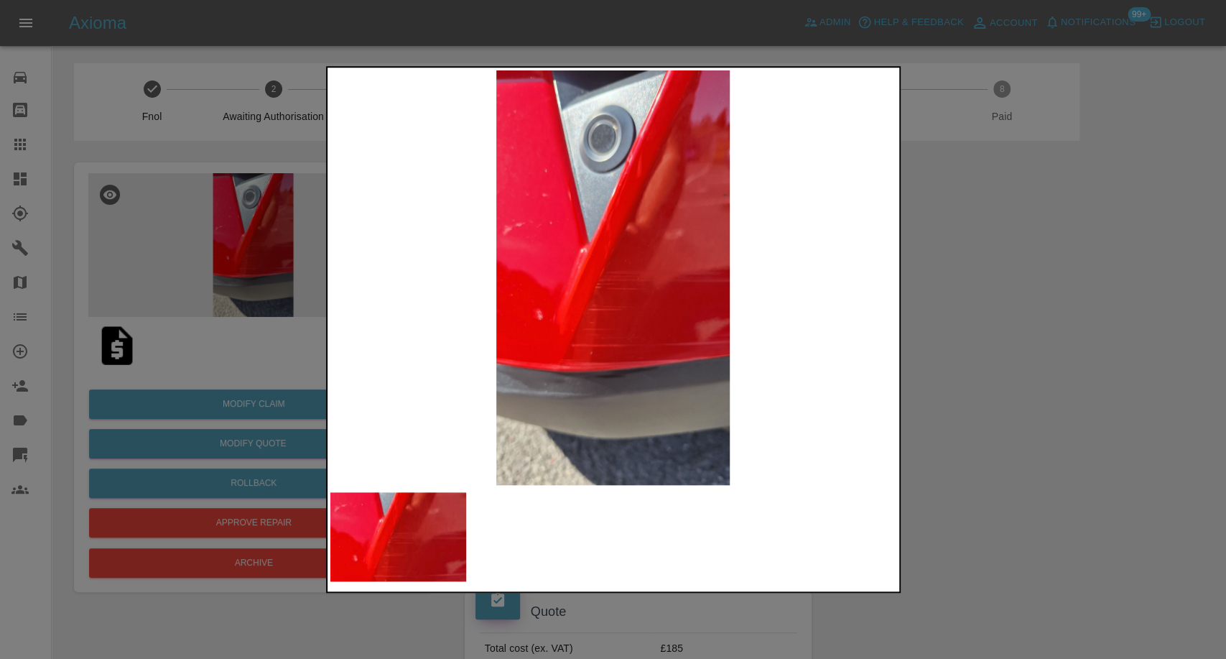
click at [970, 359] on div at bounding box center [613, 329] width 1226 height 659
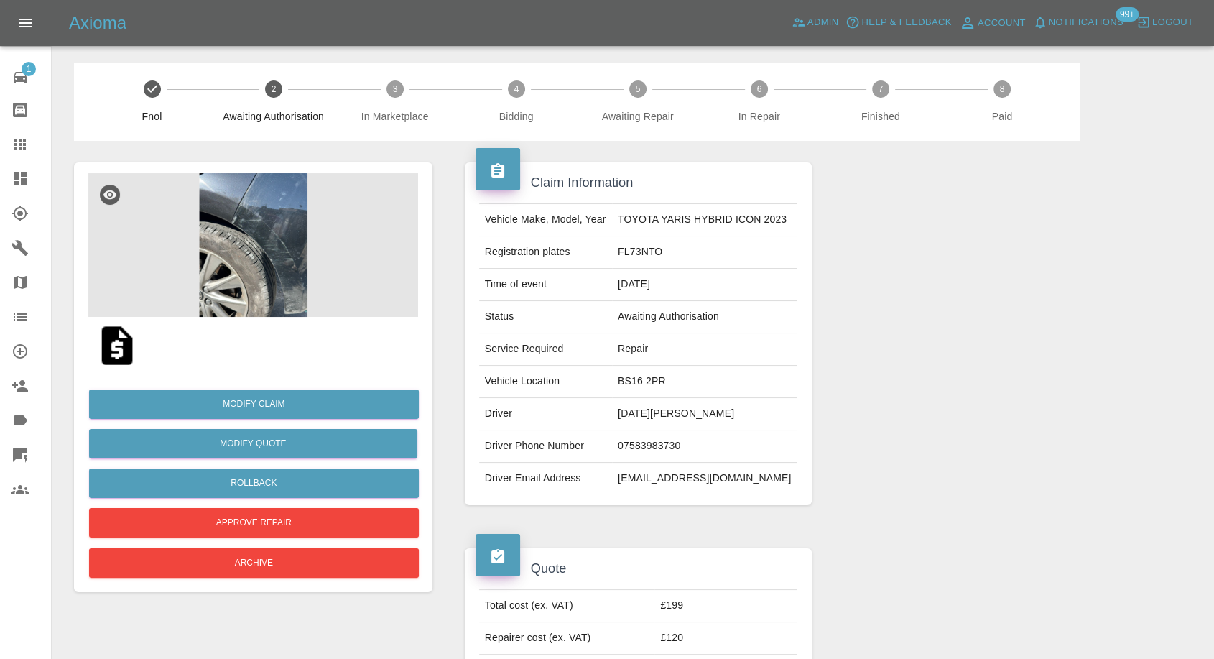
click at [121, 349] on img at bounding box center [117, 346] width 46 height 46
click at [224, 239] on img at bounding box center [253, 245] width 330 height 144
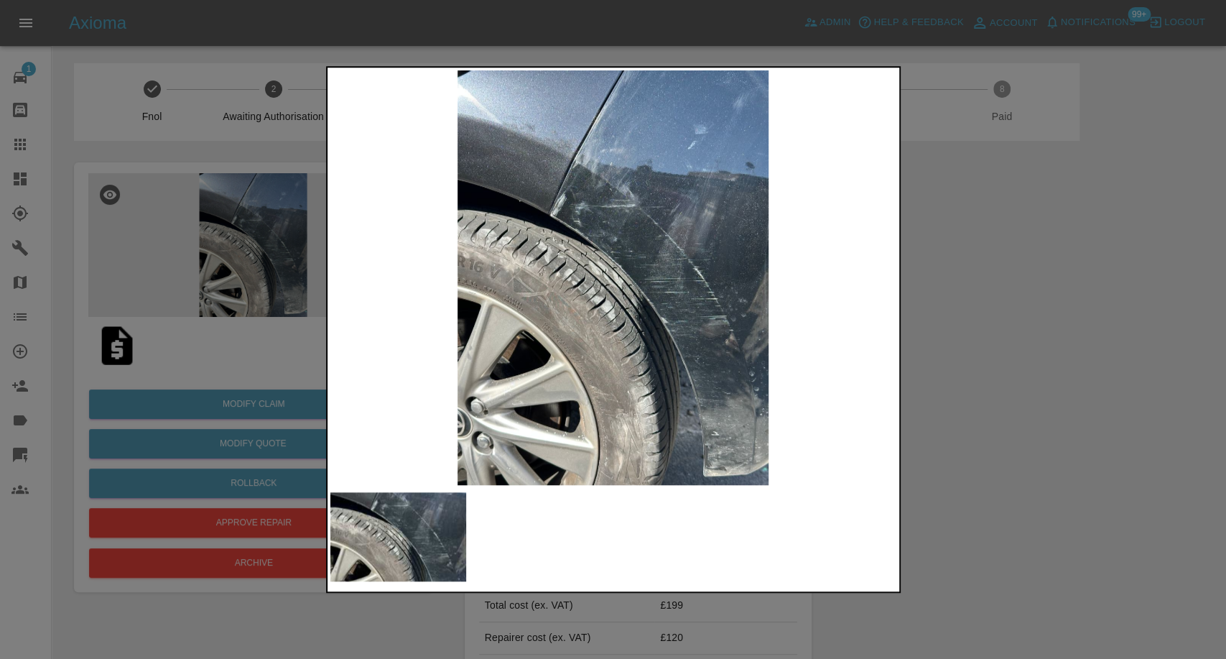
click at [975, 439] on div at bounding box center [613, 329] width 1226 height 659
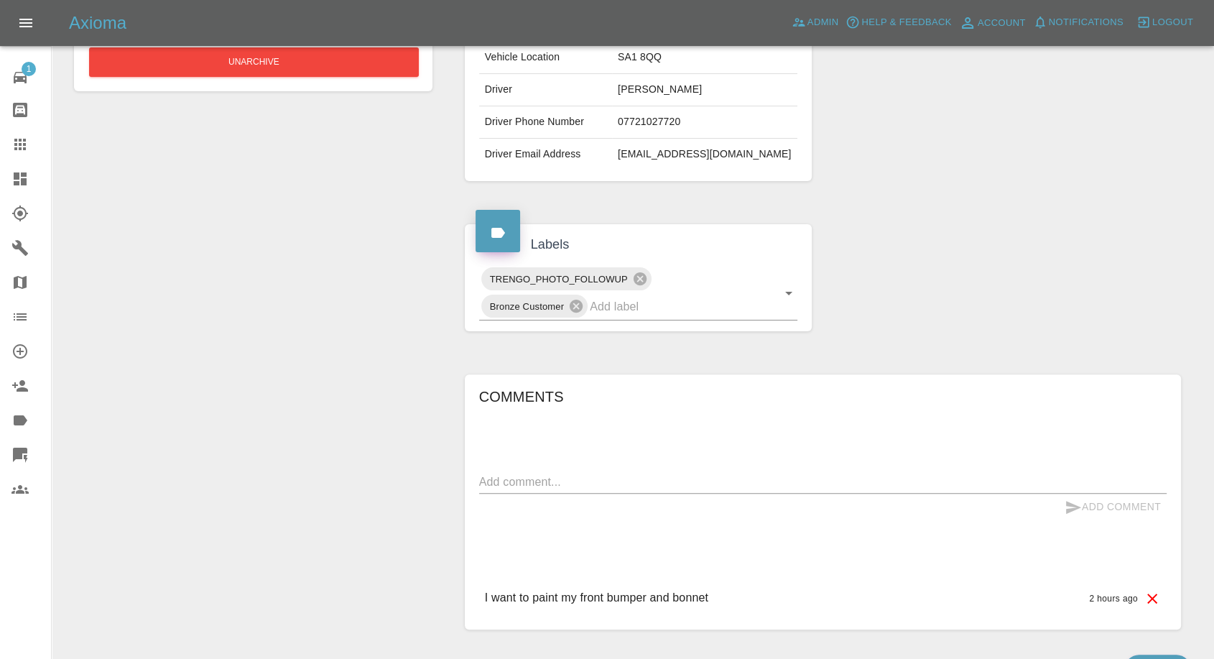
scroll to position [399, 0]
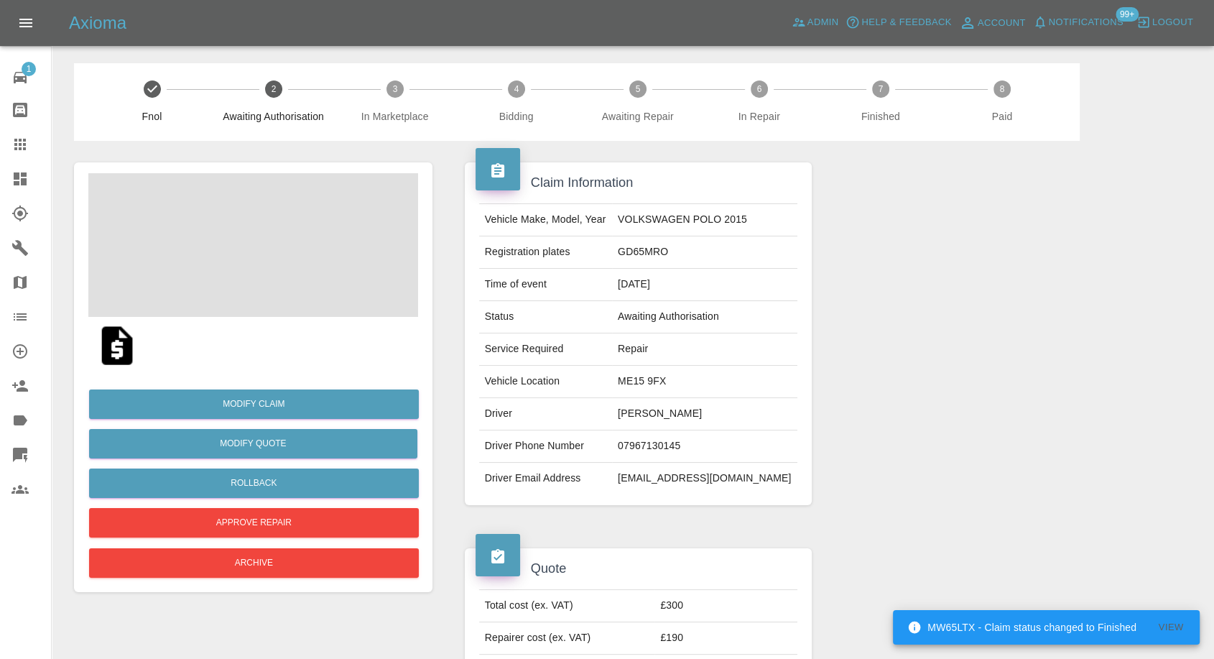
click at [654, 446] on td "07967130145" at bounding box center [704, 446] width 185 height 32
copy td "07967130145"
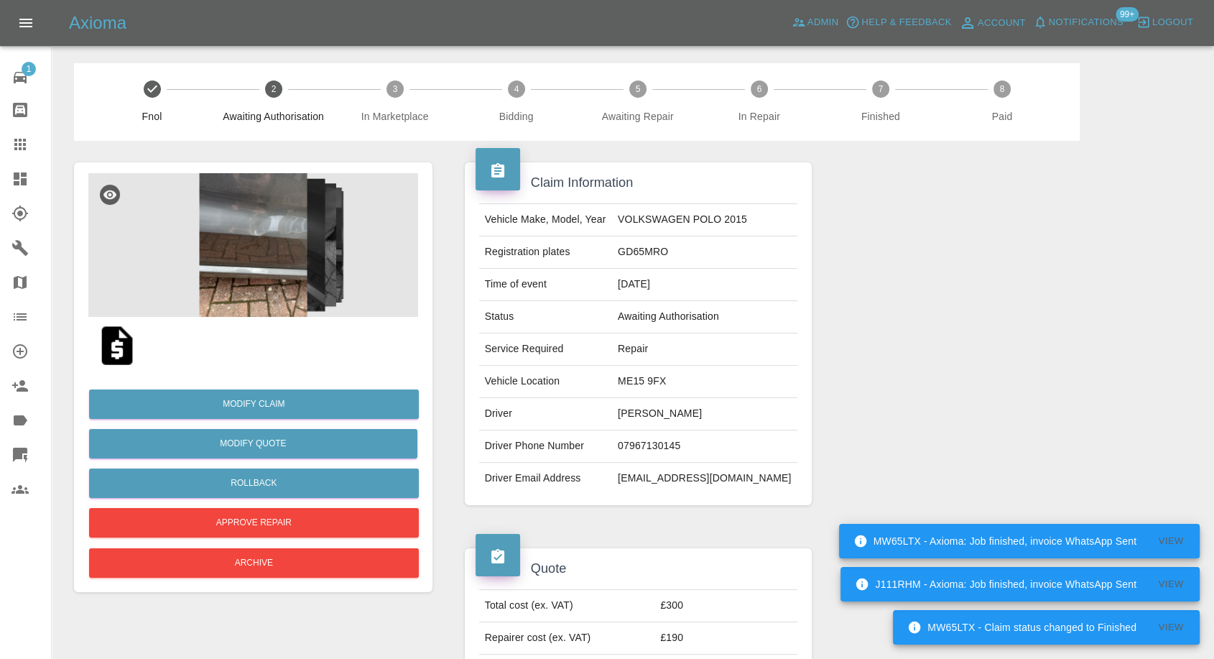
click at [889, 375] on div at bounding box center [1007, 334] width 369 height 386
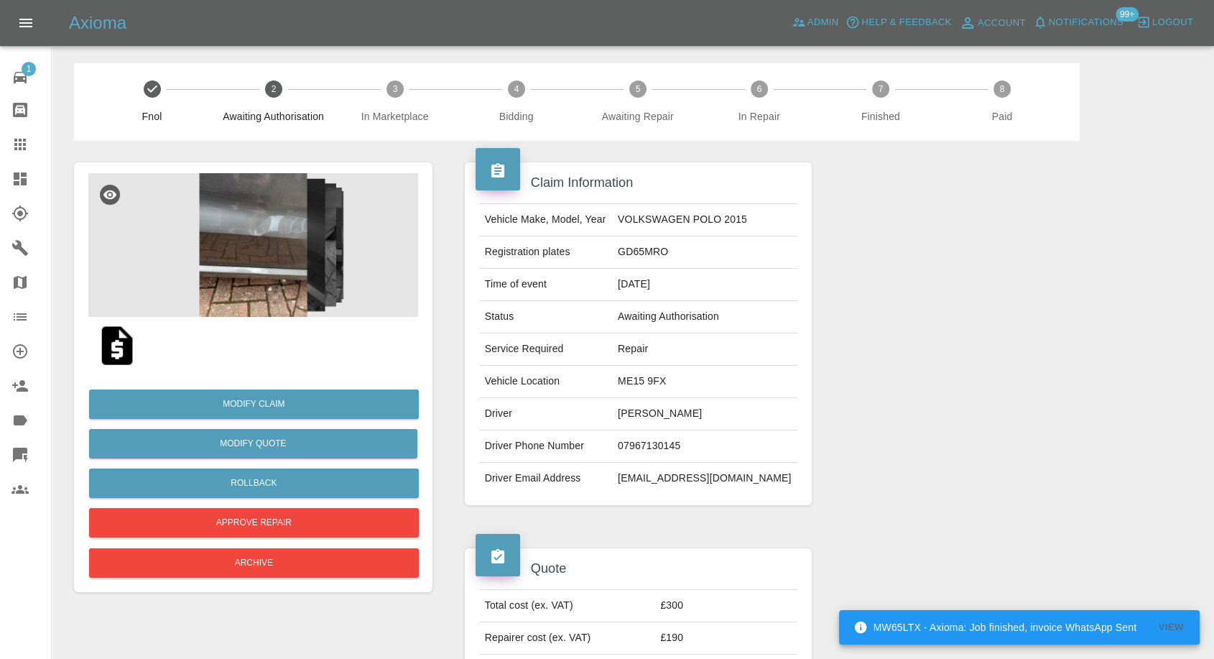
click at [267, 256] on img at bounding box center [253, 245] width 330 height 144
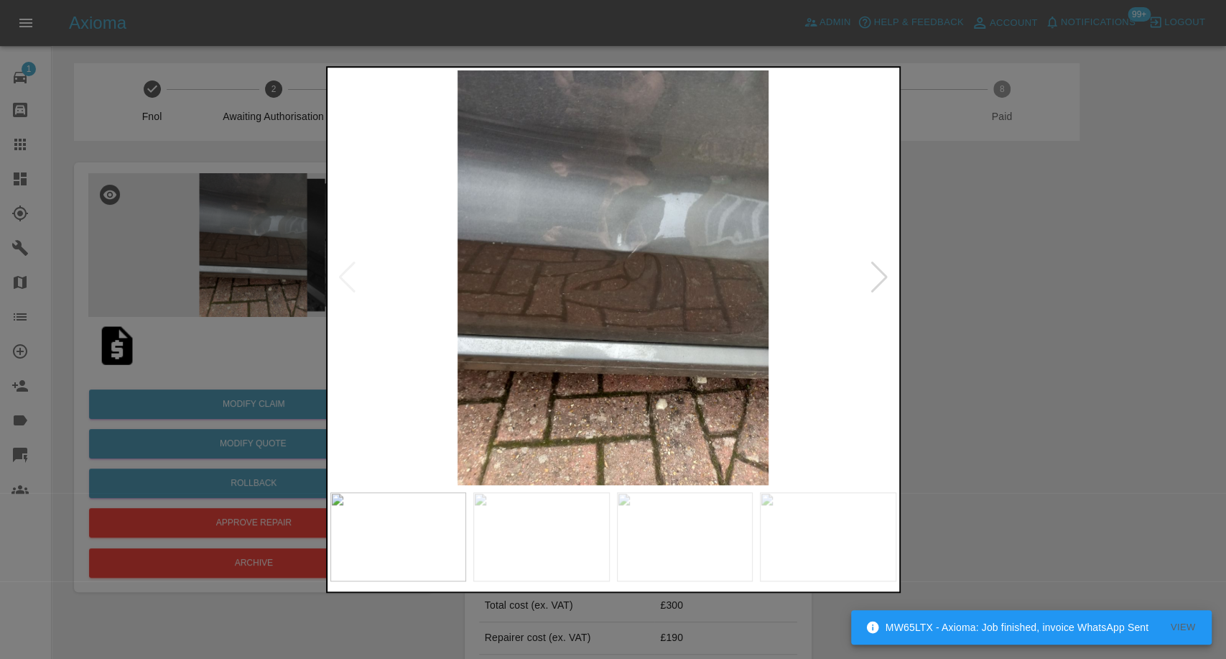
click at [578, 511] on img at bounding box center [541, 536] width 136 height 89
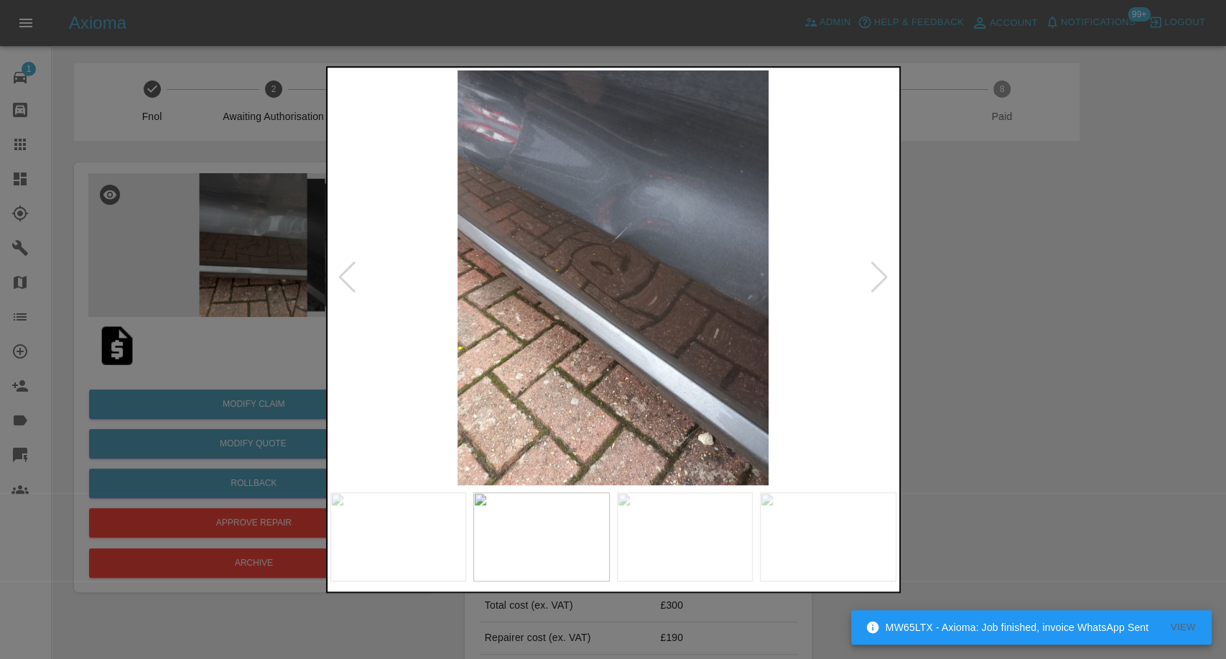
click at [693, 520] on img at bounding box center [685, 536] width 136 height 89
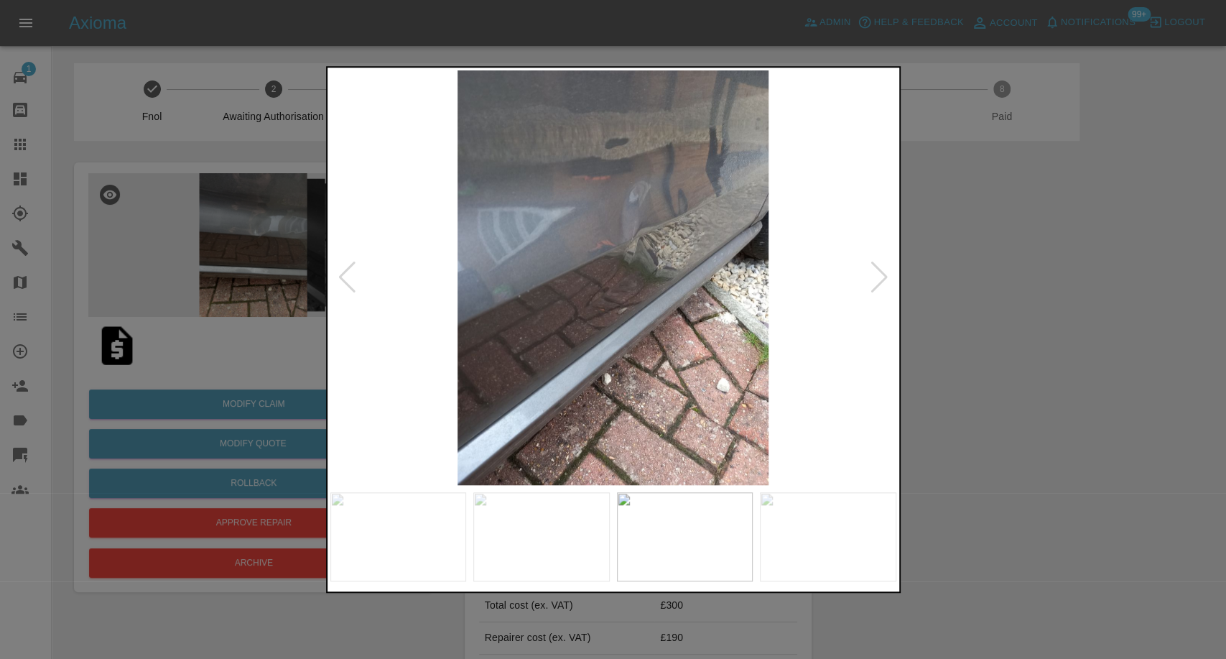
click at [858, 521] on img at bounding box center [828, 536] width 136 height 89
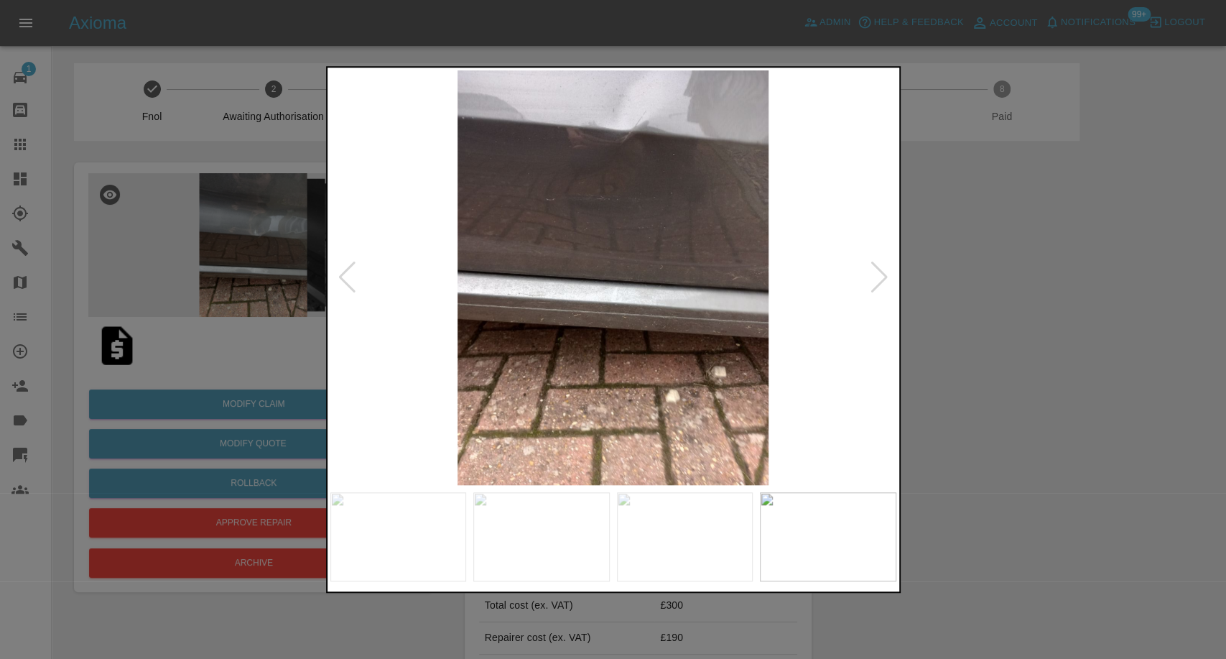
click at [957, 445] on div at bounding box center [613, 329] width 1226 height 659
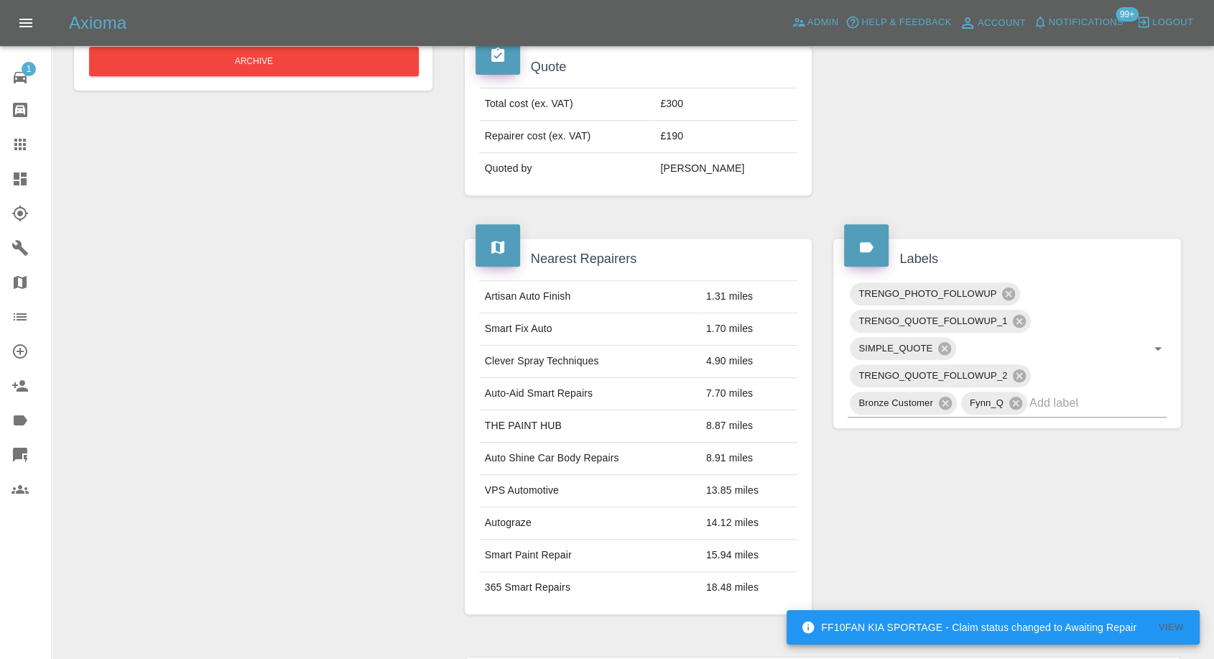
scroll to position [34, 0]
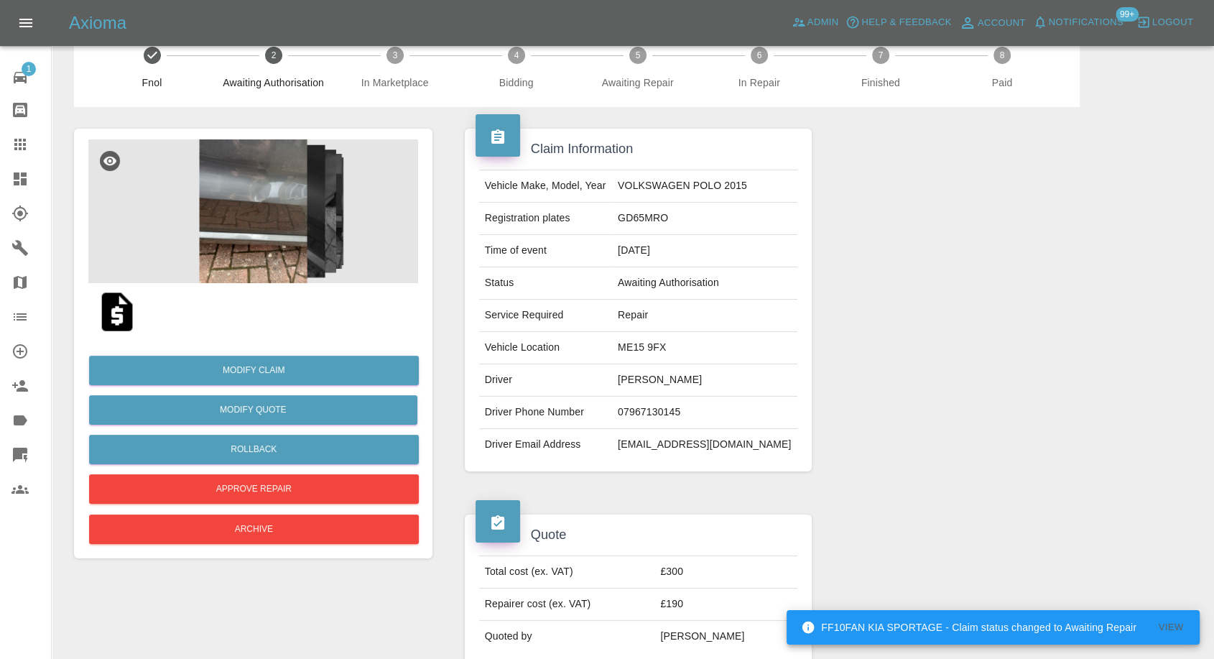
click at [111, 313] on img at bounding box center [117, 312] width 46 height 46
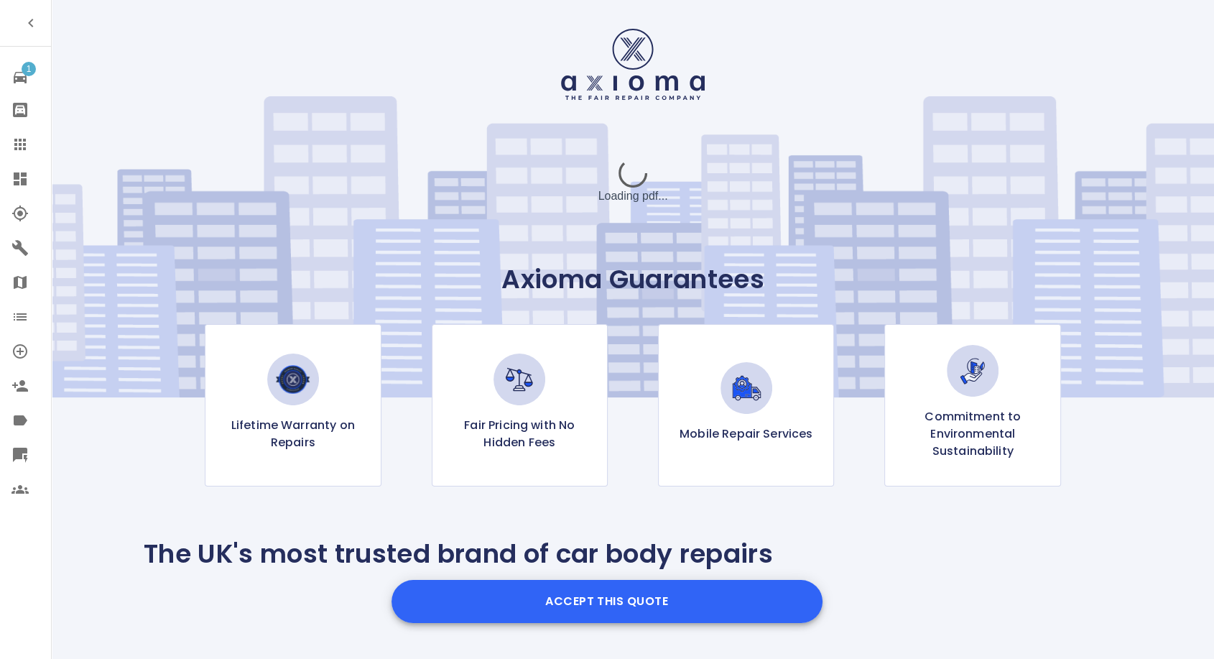
click at [586, 596] on button "Accept this Quote" at bounding box center [607, 601] width 431 height 43
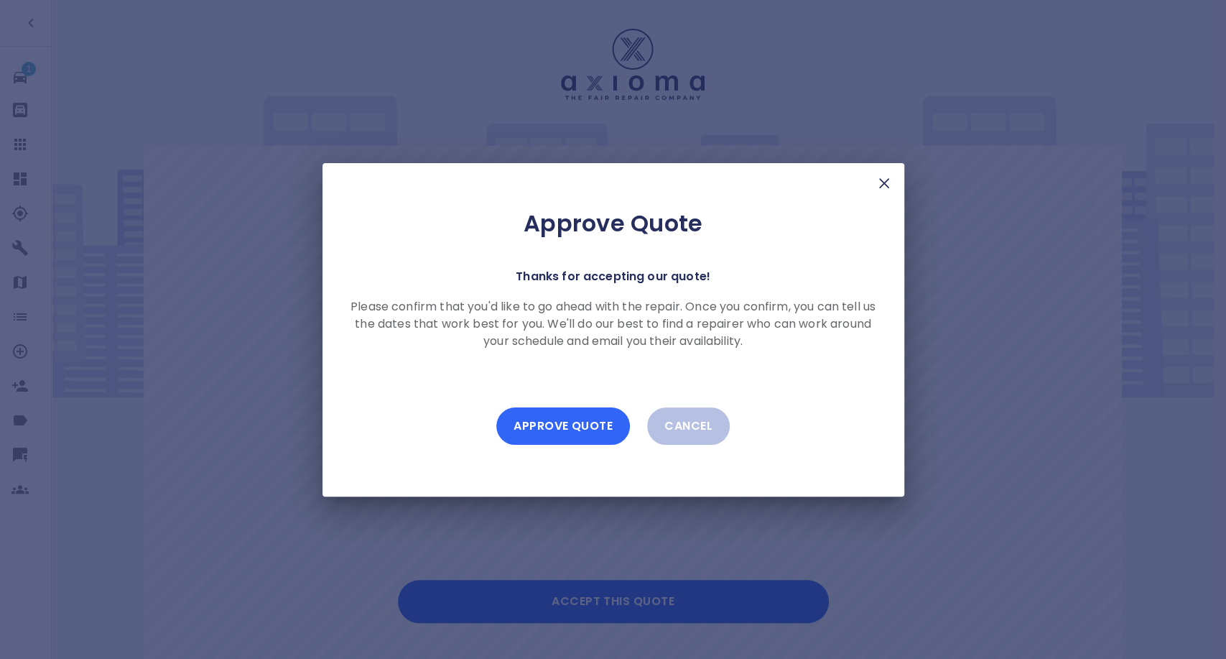
click at [565, 436] on button "Approve Quote" at bounding box center [563, 425] width 134 height 37
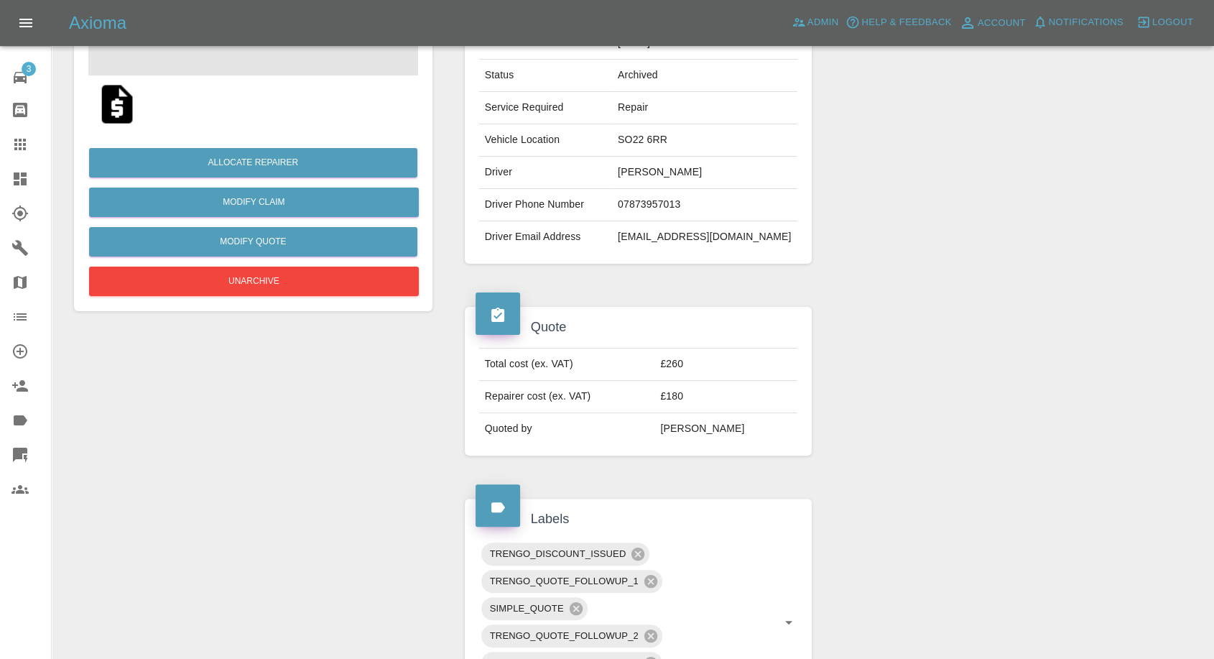
scroll to position [239, 0]
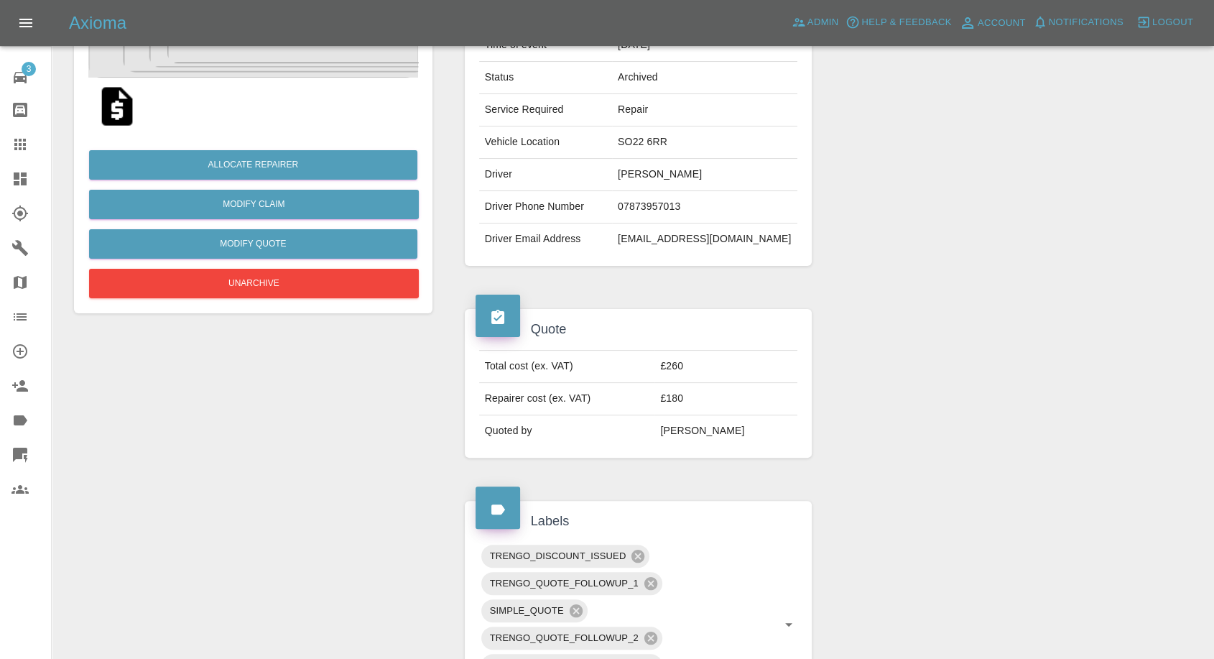
click at [644, 208] on td "07873957013" at bounding box center [704, 207] width 185 height 32
copy td "07873957013"
click at [116, 117] on img at bounding box center [117, 106] width 46 height 46
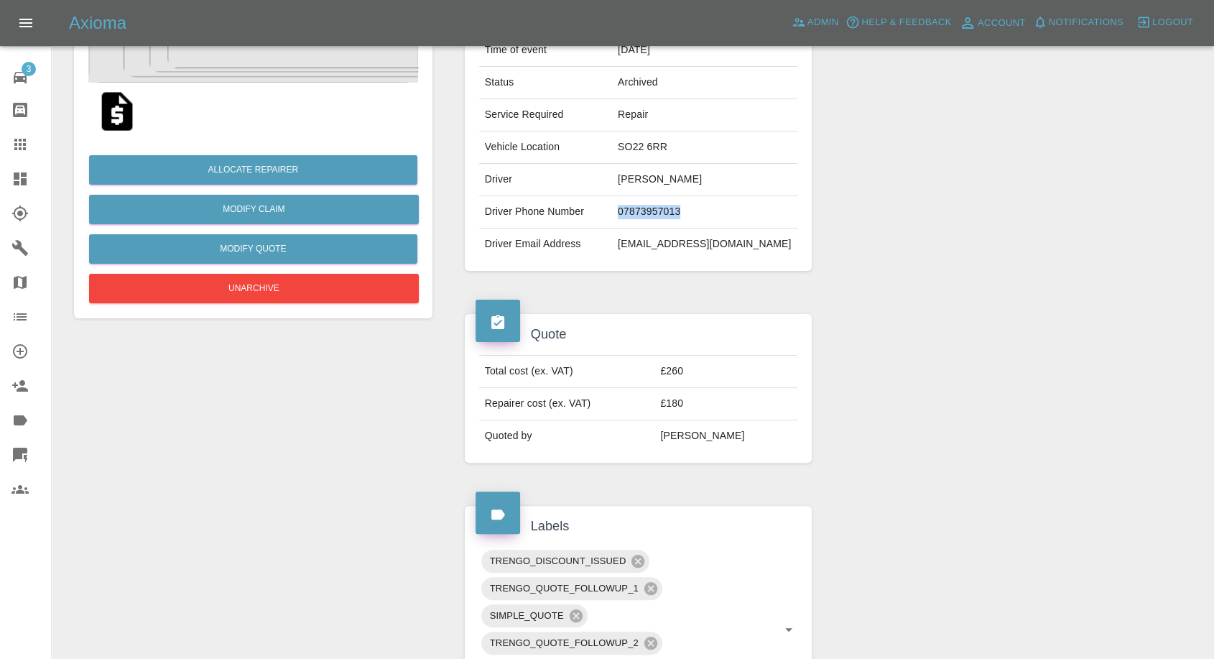
scroll to position [0, 0]
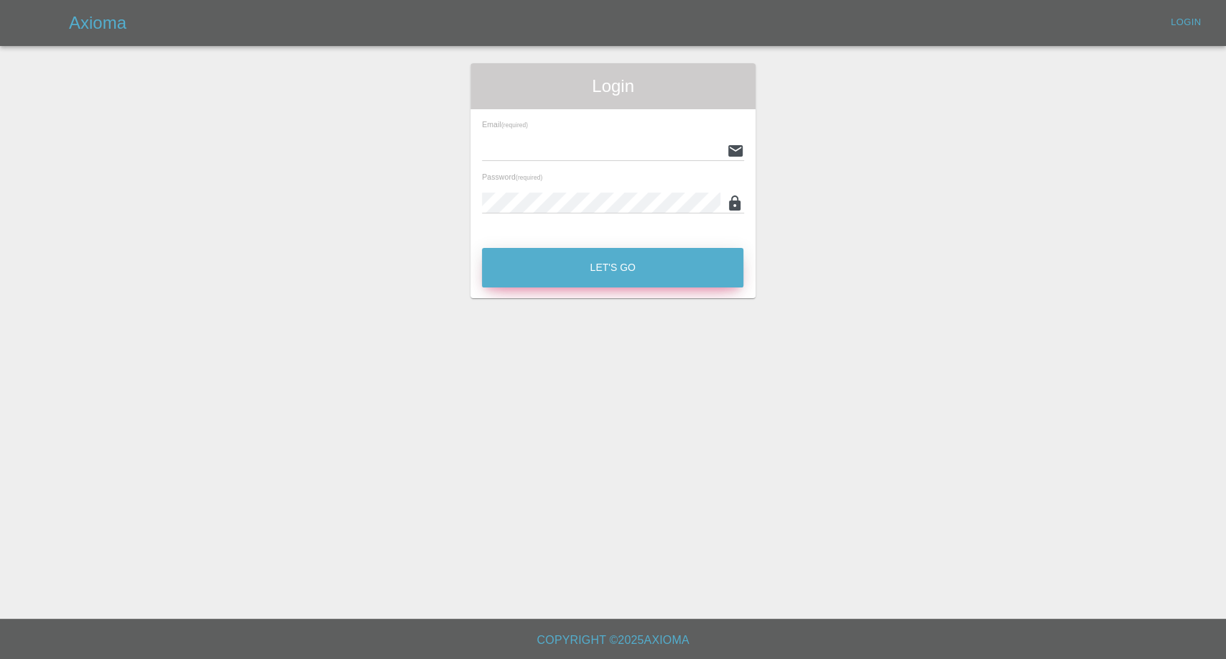
type input "[EMAIL_ADDRESS][DOMAIN_NAME]"
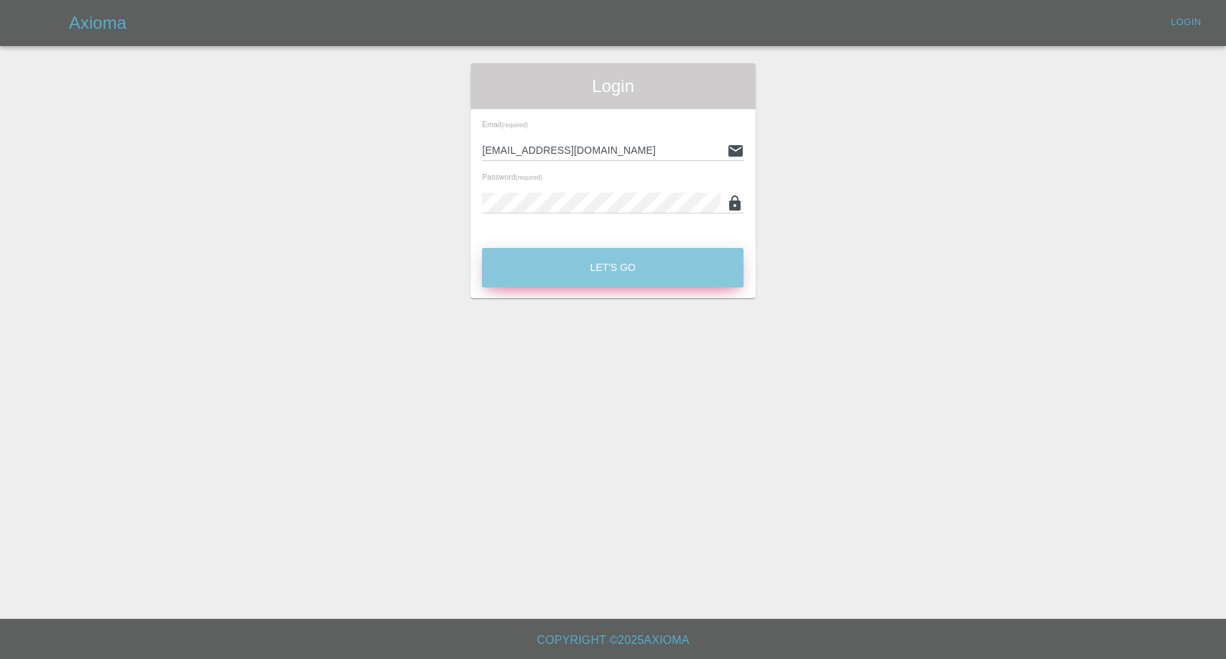
click at [530, 253] on button "Let's Go" at bounding box center [613, 268] width 262 height 40
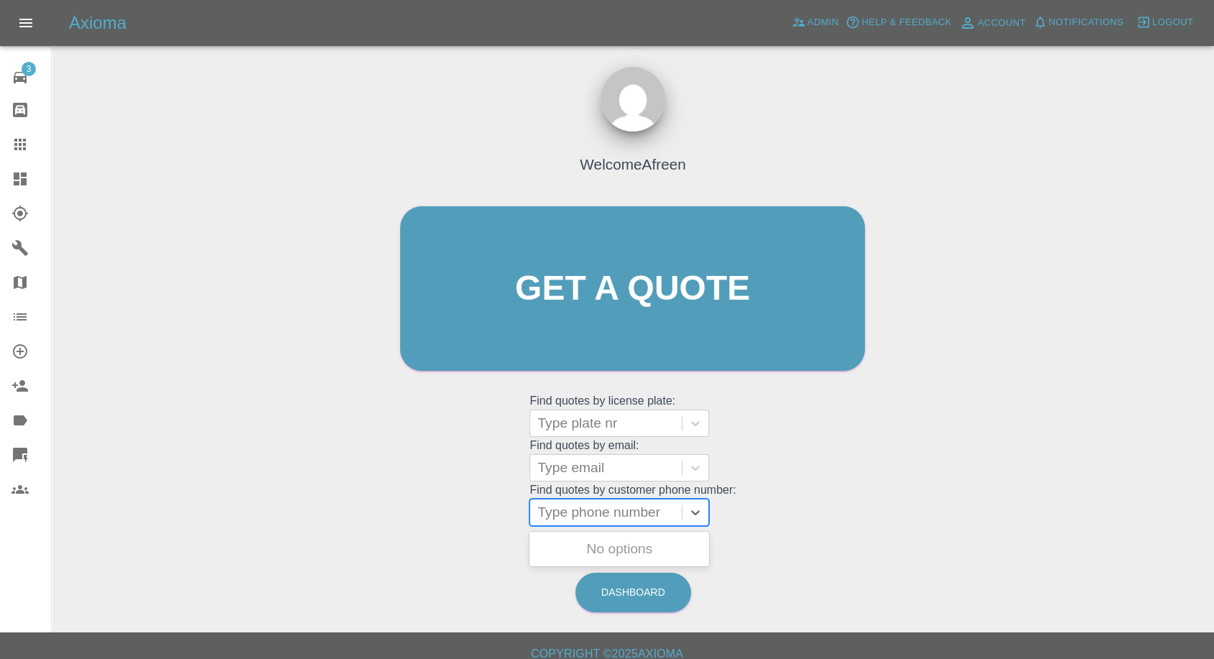
click at [618, 519] on div at bounding box center [605, 512] width 137 height 20
paste input "07873957013"
type input "07873957013"
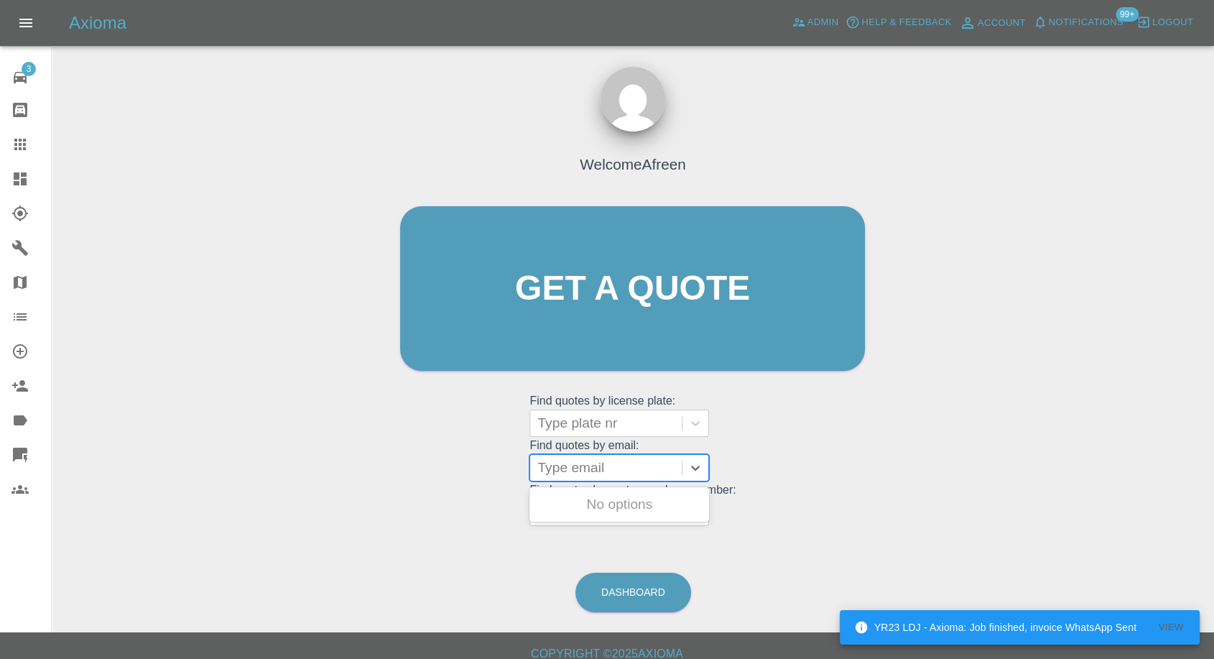
click at [595, 473] on div at bounding box center [605, 468] width 137 height 20
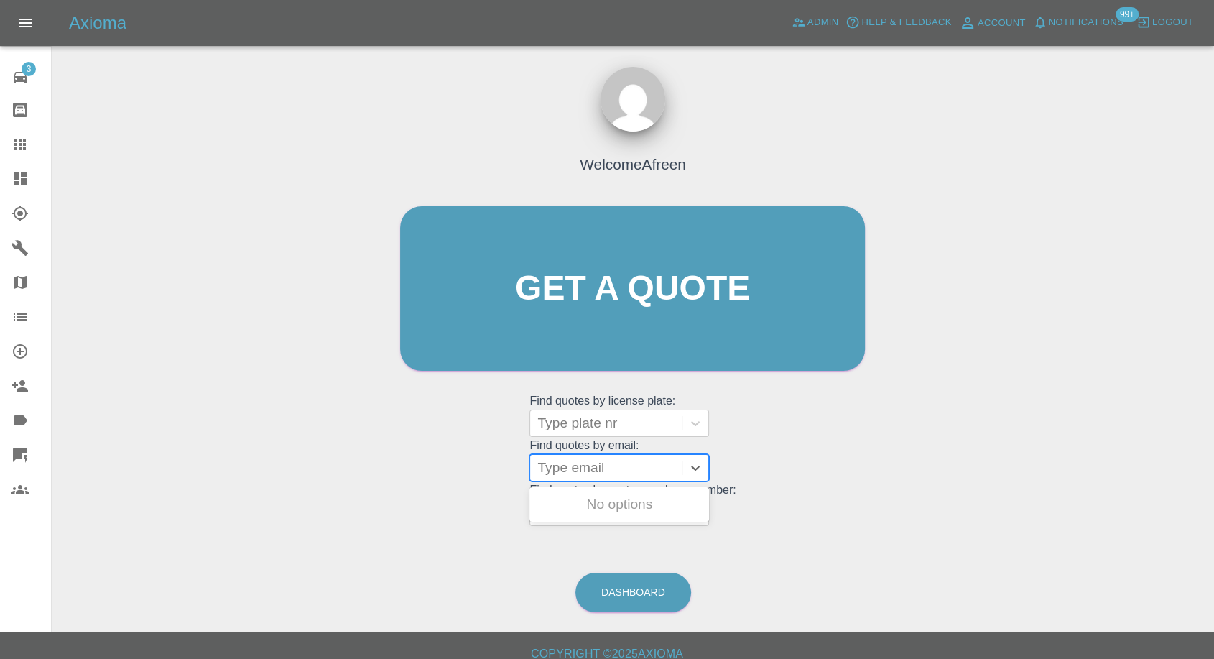
paste input "kathwhite92@hotmail.com"
type input "kathwhite92@hotmail.com"
click at [628, 510] on div "NL70 ZDR, Fnol" at bounding box center [619, 504] width 180 height 29
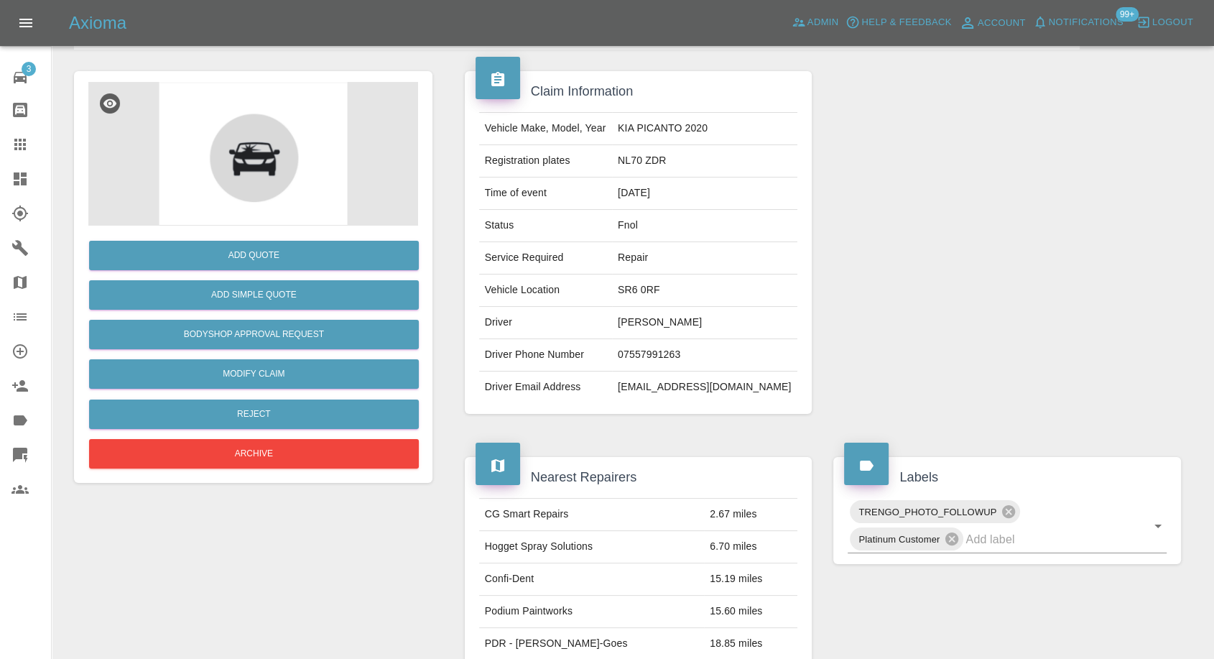
scroll to position [159, 0]
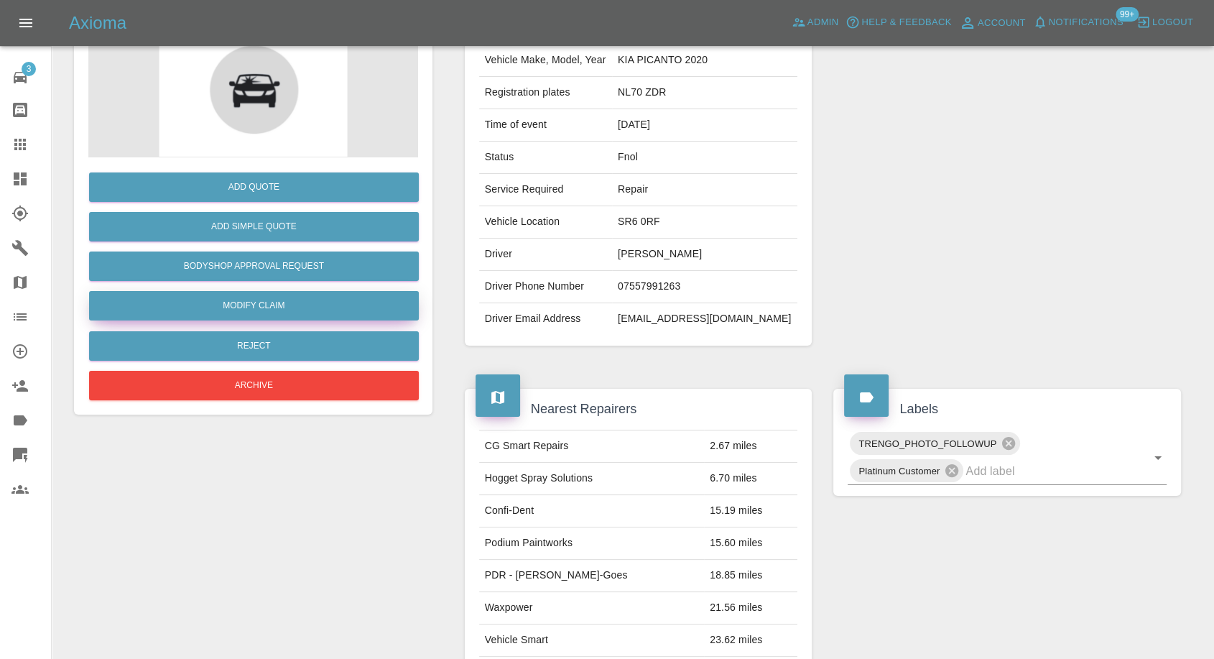
click at [269, 307] on link "Modify Claim" at bounding box center [254, 305] width 330 height 29
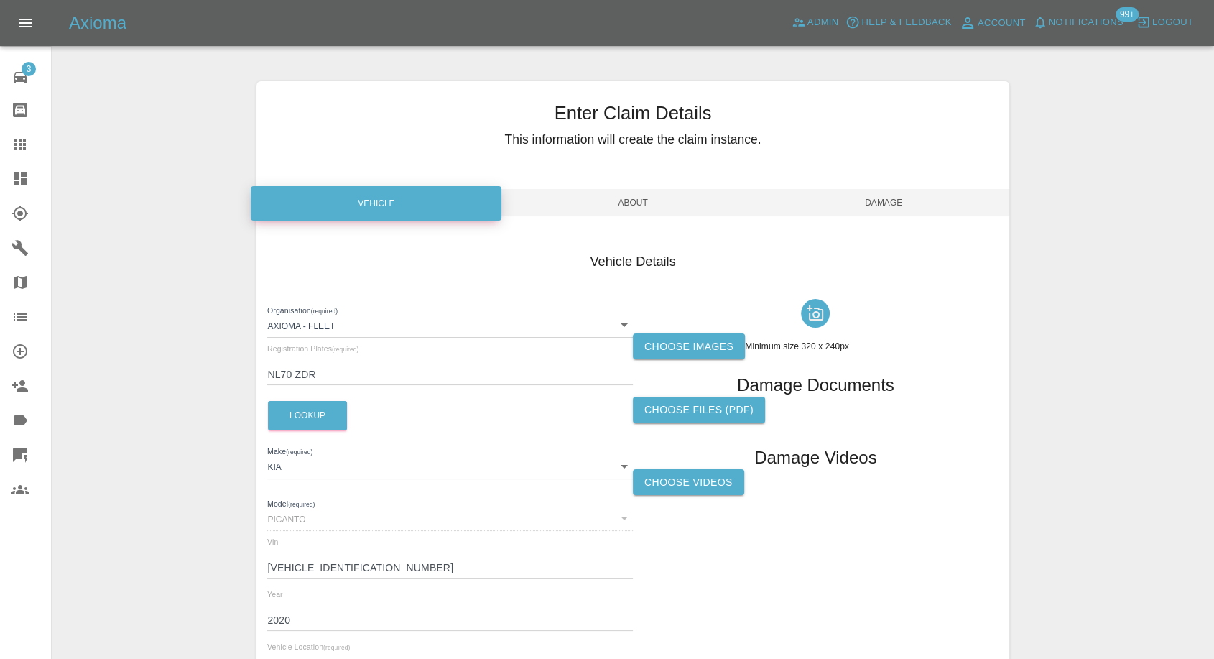
click at [683, 353] on label "Choose images" at bounding box center [689, 346] width 112 height 27
click at [0, 0] on input "Choose images" at bounding box center [0, 0] width 0 height 0
click at [440, 88] on div "Enter Claim Details This information will create the claim instance." at bounding box center [632, 127] width 752 height 93
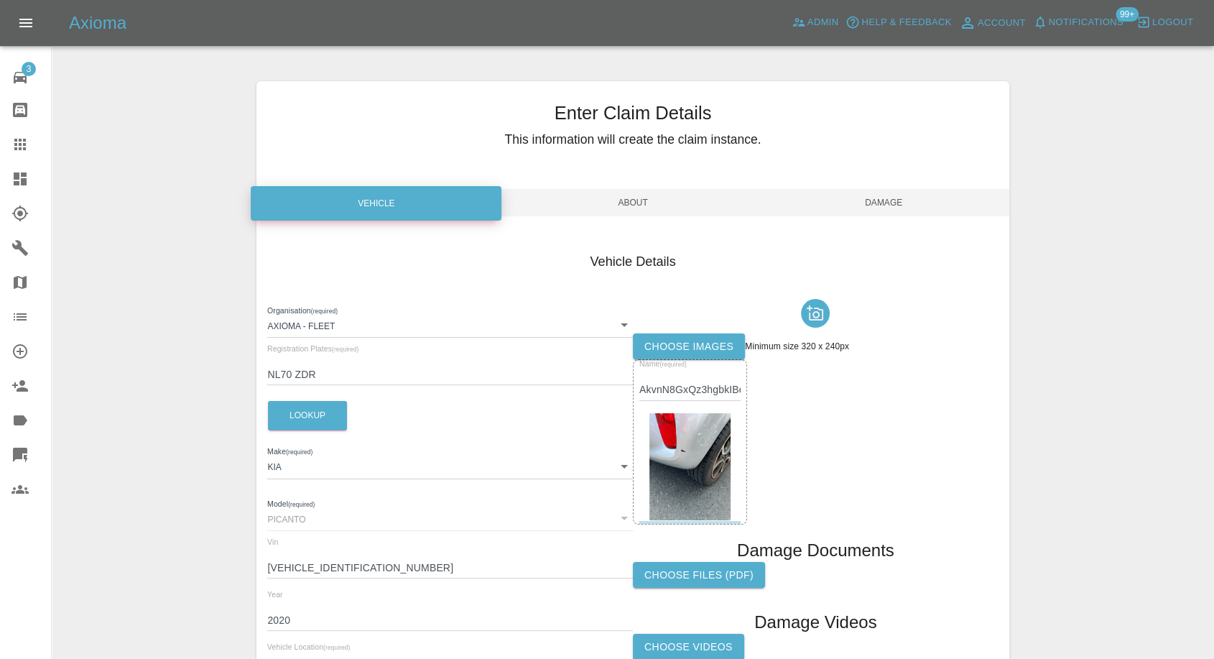
click at [868, 195] on span "Damage" at bounding box center [884, 202] width 251 height 27
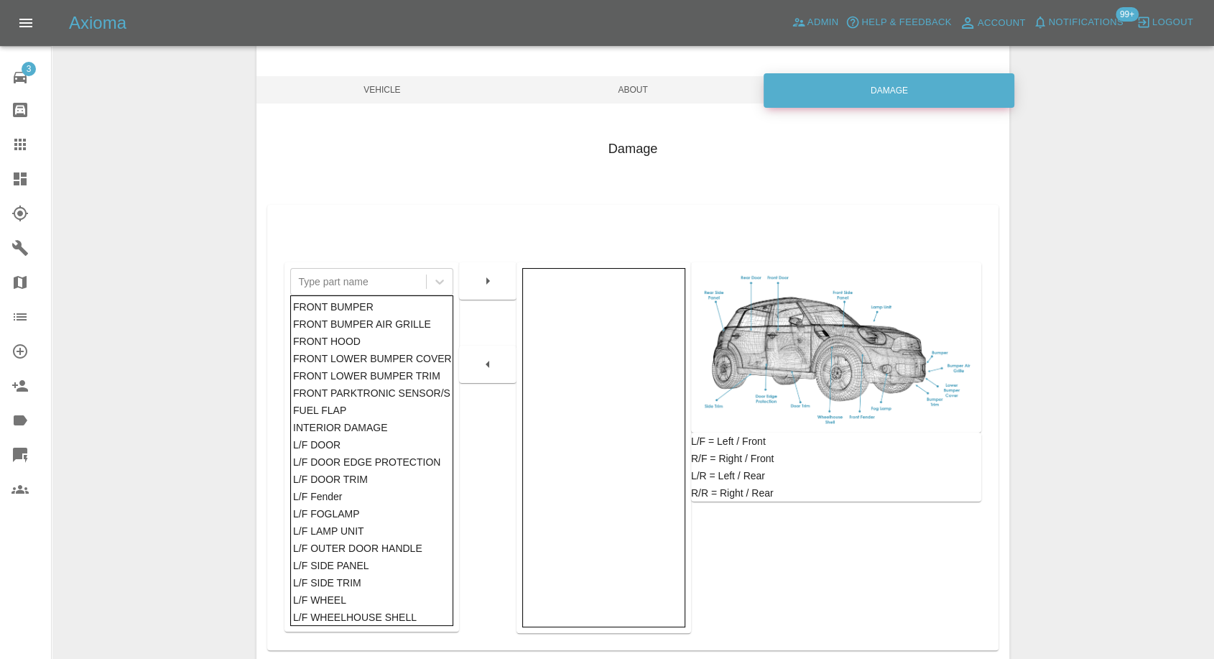
scroll to position [159, 0]
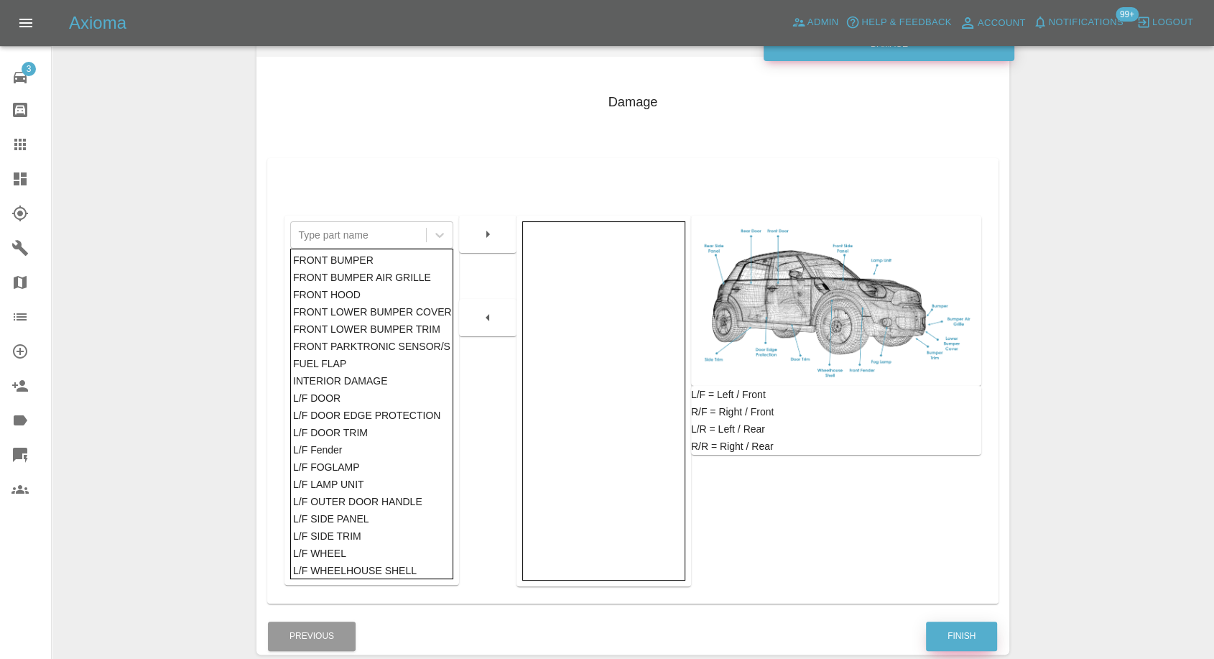
click at [950, 636] on button "Finish" at bounding box center [961, 635] width 71 height 29
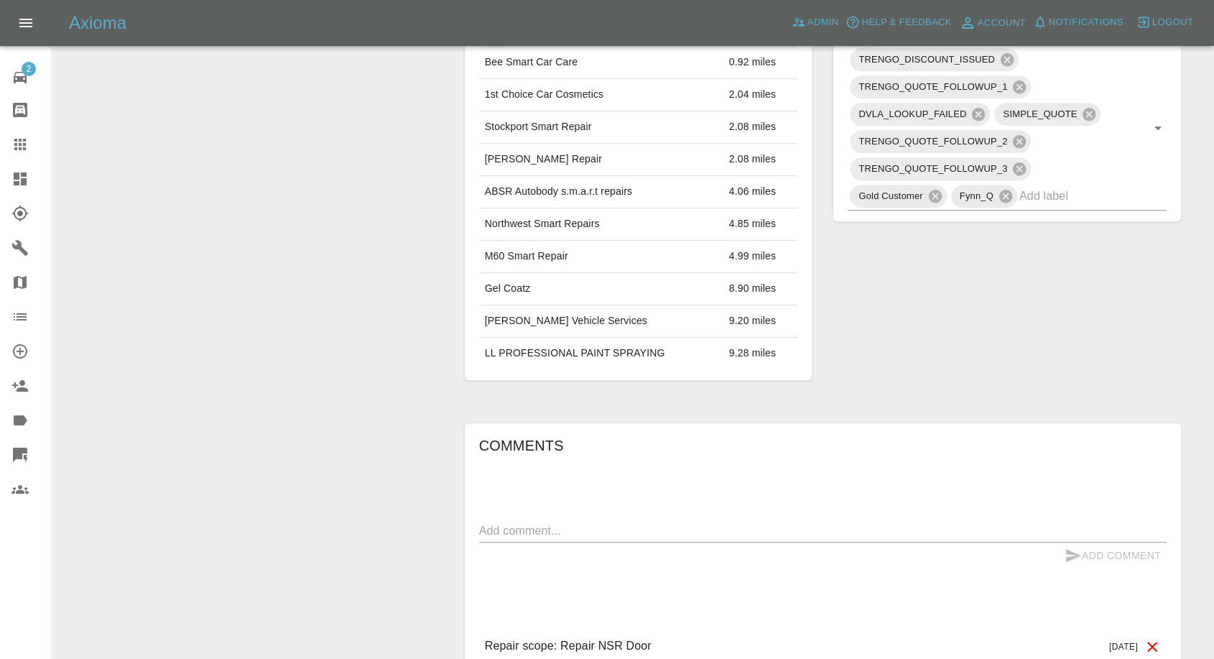
scroll to position [798, 0]
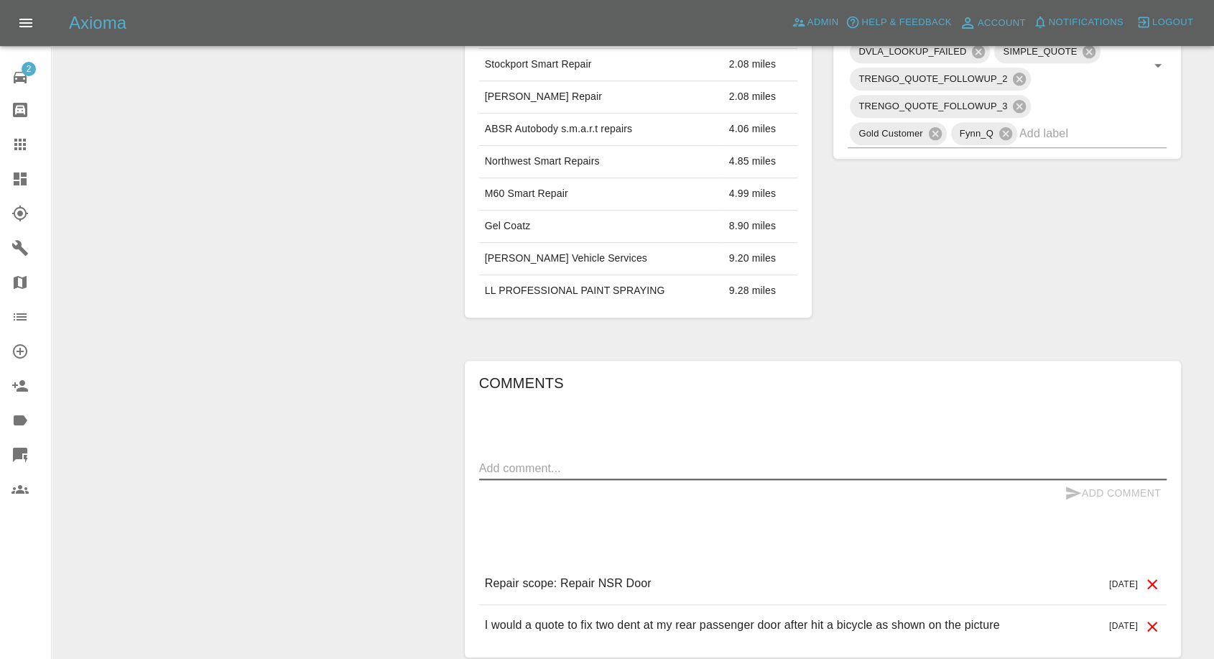
click at [665, 462] on textarea at bounding box center [823, 468] width 688 height 17
paste textarea "Please stop sending a reminder as I am not doing it for this expensive price"
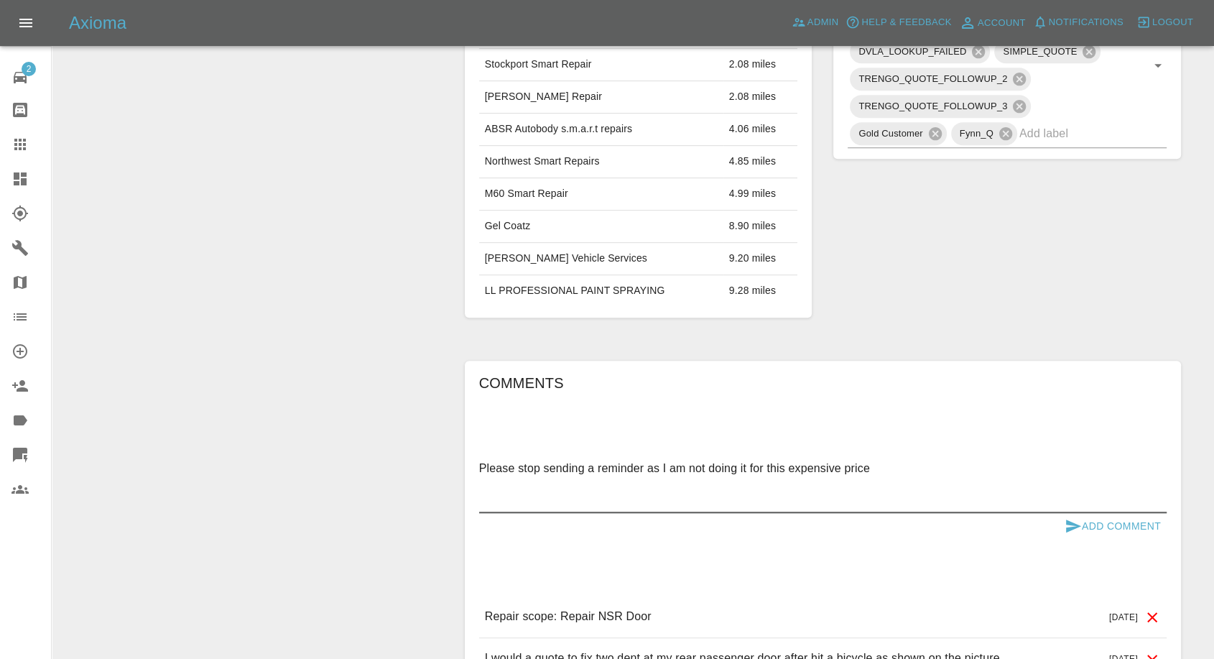
type textarea "Please stop sending a reminder as I am not doing it for this expensive price"
click at [1071, 524] on icon "submit" at bounding box center [1073, 525] width 17 height 17
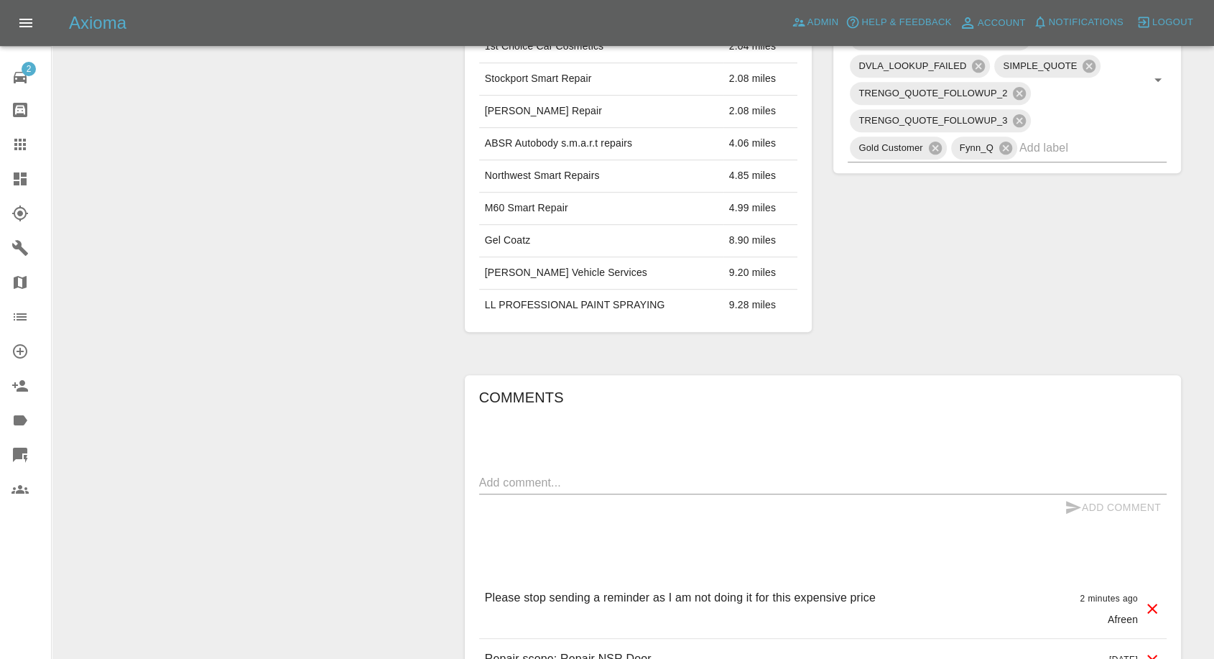
scroll to position [399, 0]
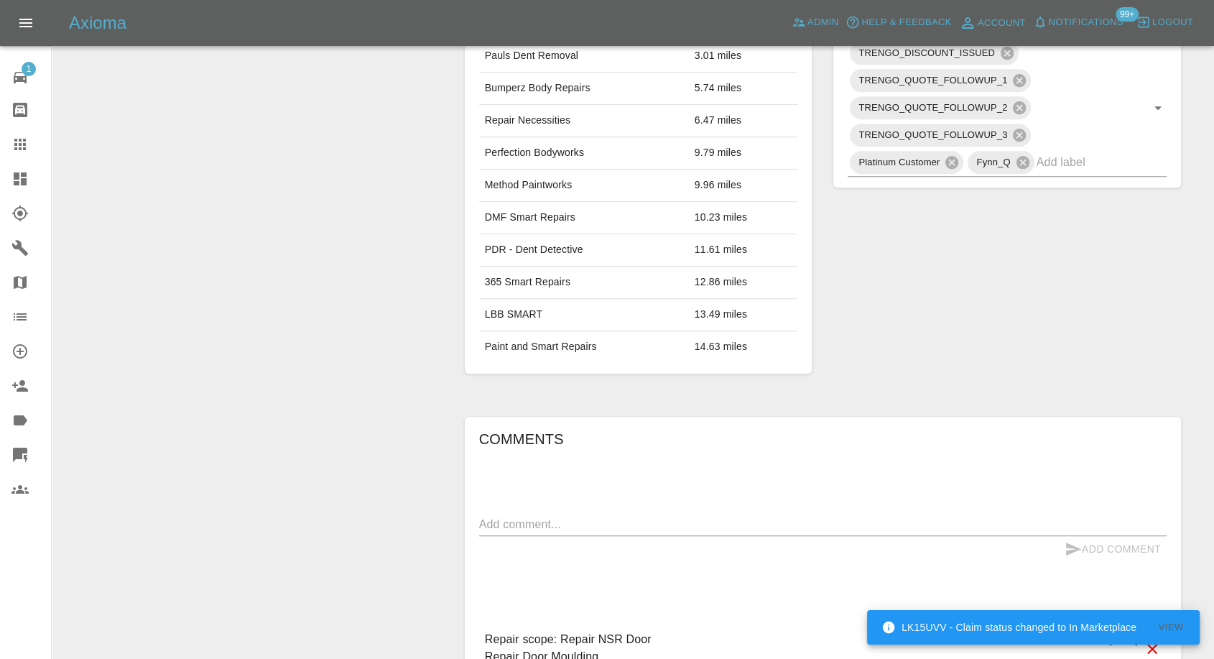
scroll to position [798, 0]
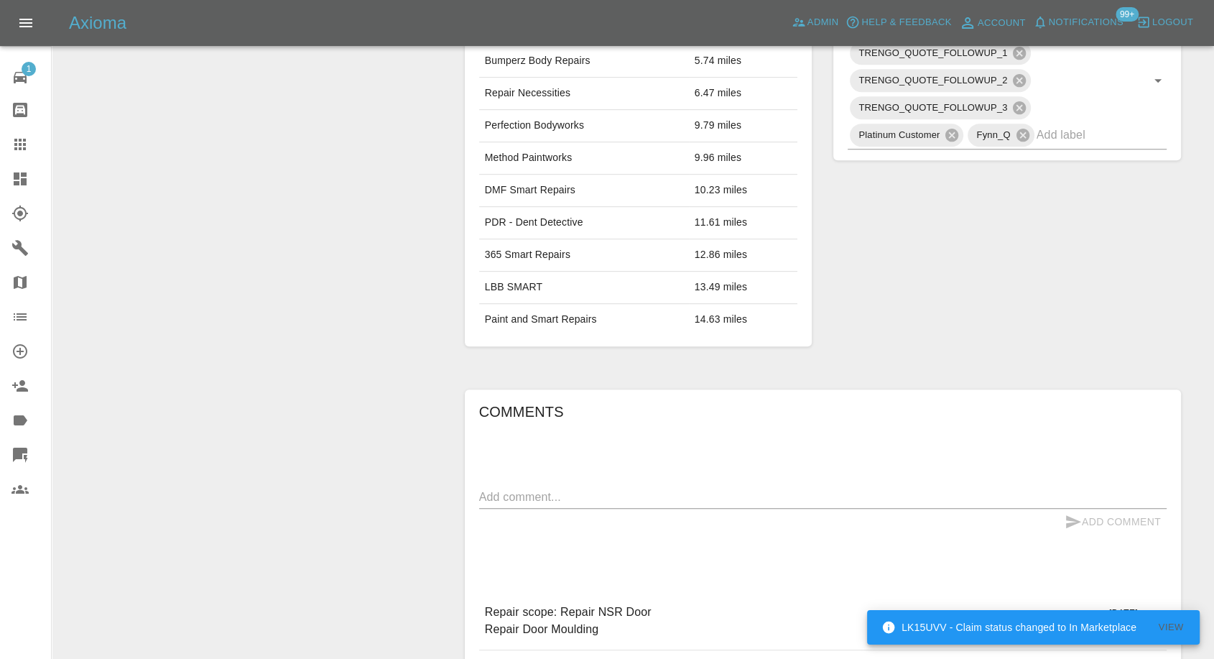
drag, startPoint x: 624, startPoint y: 493, endPoint x: 655, endPoint y: 498, distance: 32.0
click at [624, 493] on div "Comments x Add Comment Repair scope: Repair NSR Door Repair Door Moulding [DATE…" at bounding box center [823, 546] width 688 height 292
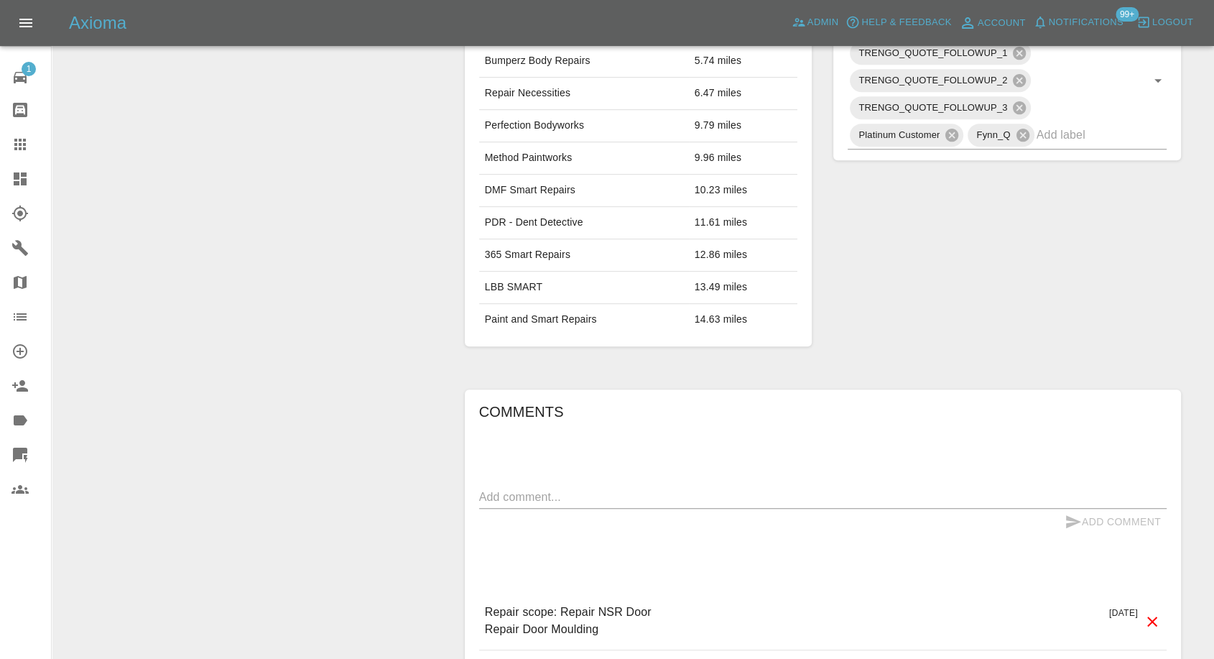
click at [856, 509] on div "x" at bounding box center [823, 497] width 688 height 23
click at [868, 505] on textarea at bounding box center [823, 497] width 688 height 17
paste textarea "Hi there, very sorry for the late response. Please can we close this issue for …"
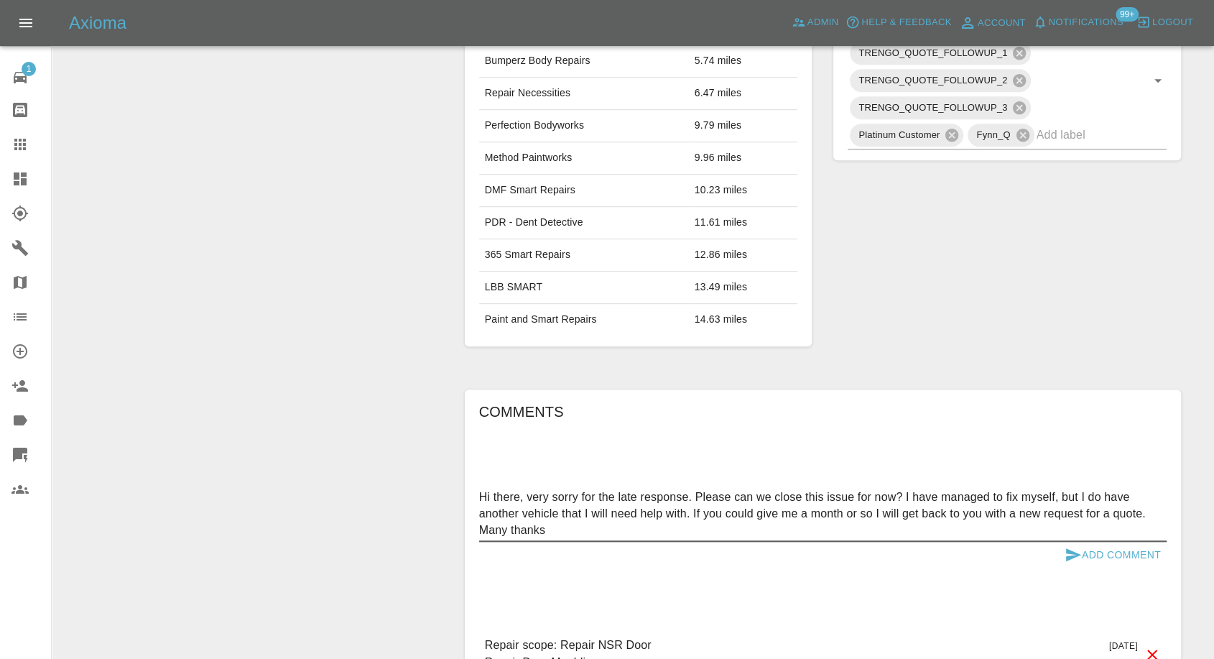
type textarea "Hi there, very sorry for the late response. Please can we close this issue for …"
click at [1070, 562] on icon "submit" at bounding box center [1073, 554] width 17 height 17
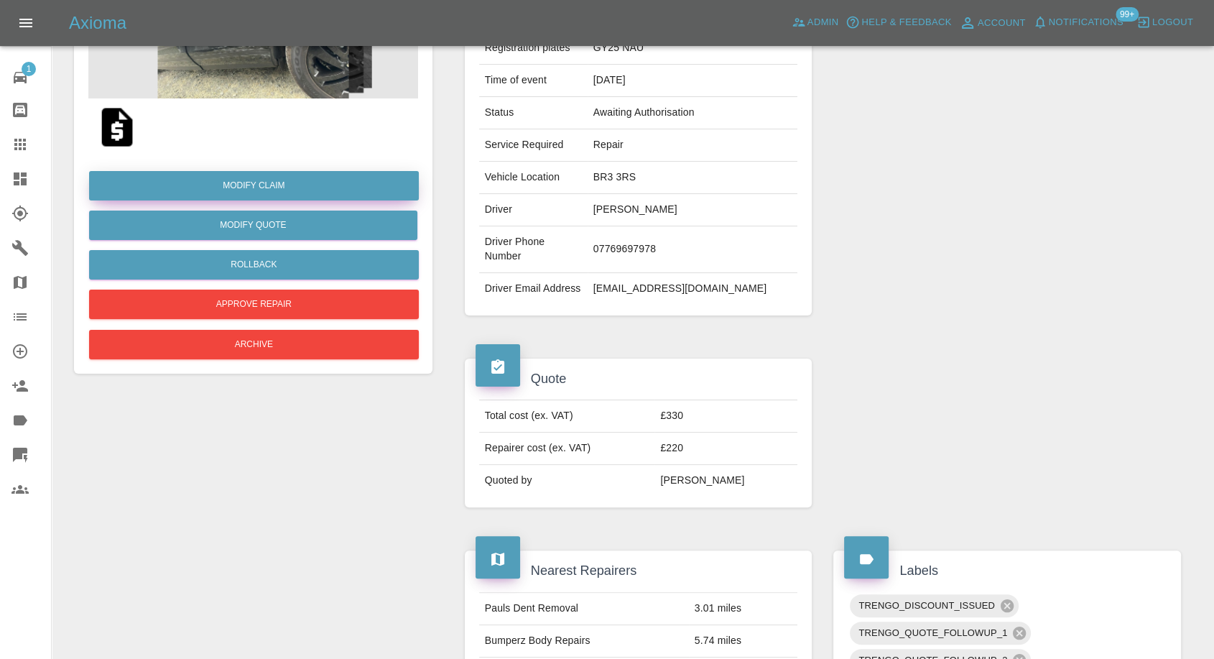
scroll to position [159, 0]
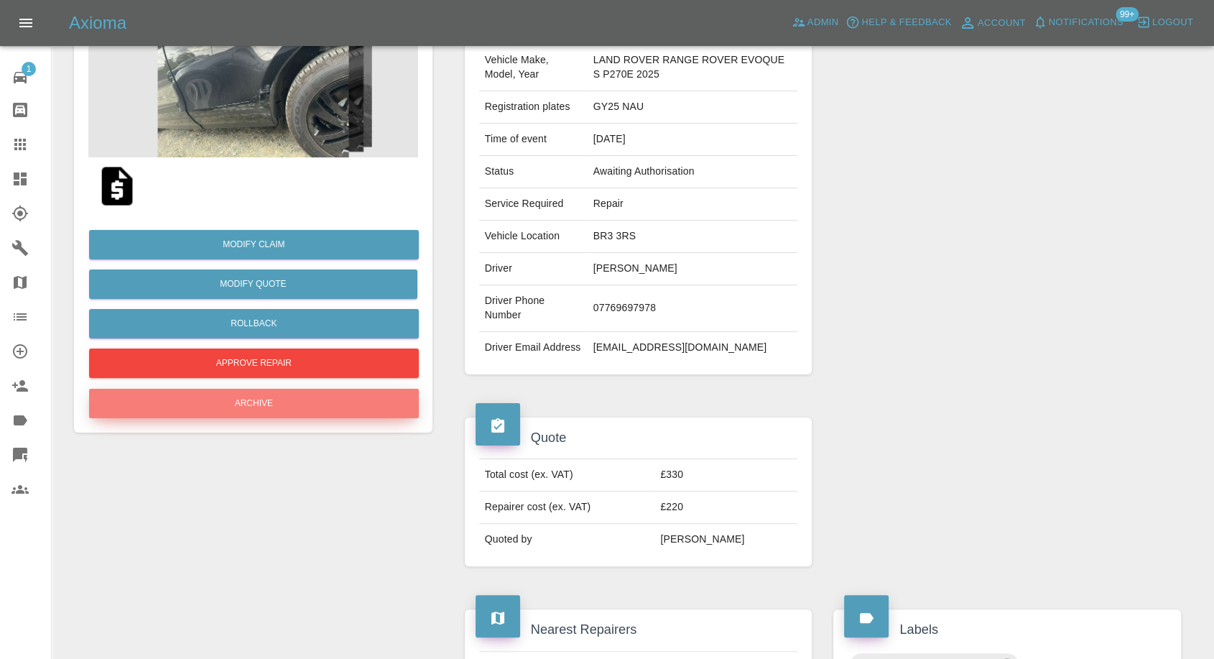
click at [272, 408] on button "Archive" at bounding box center [254, 403] width 330 height 29
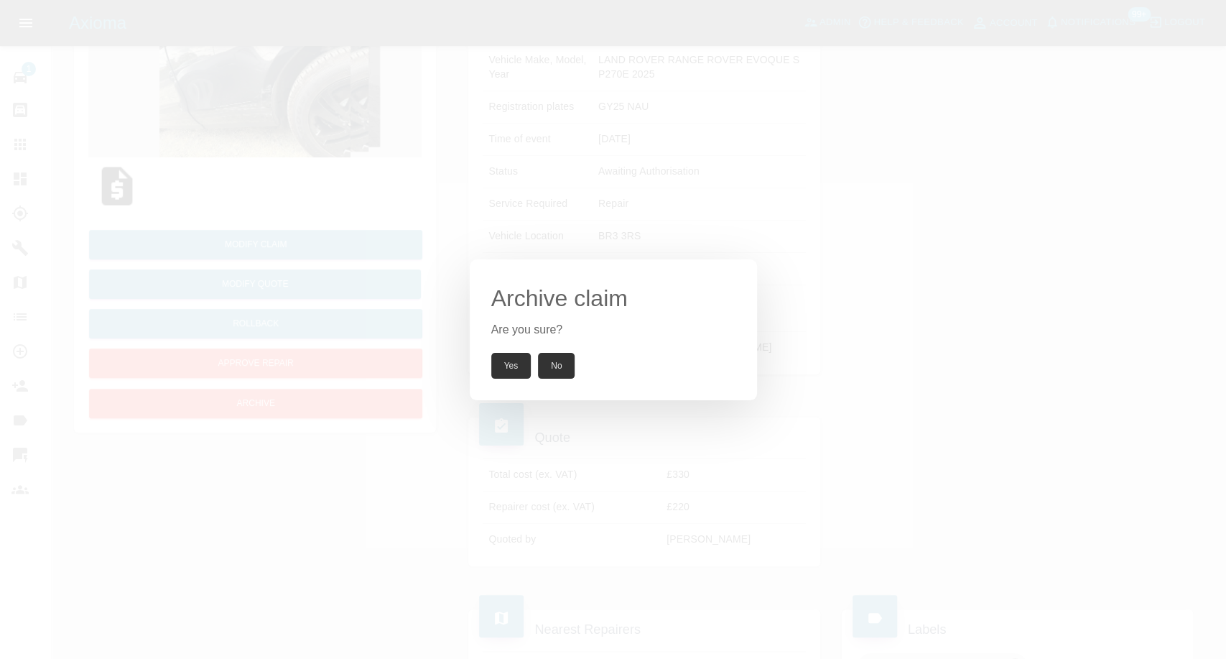
click at [498, 367] on button "Yes" at bounding box center [511, 366] width 40 height 26
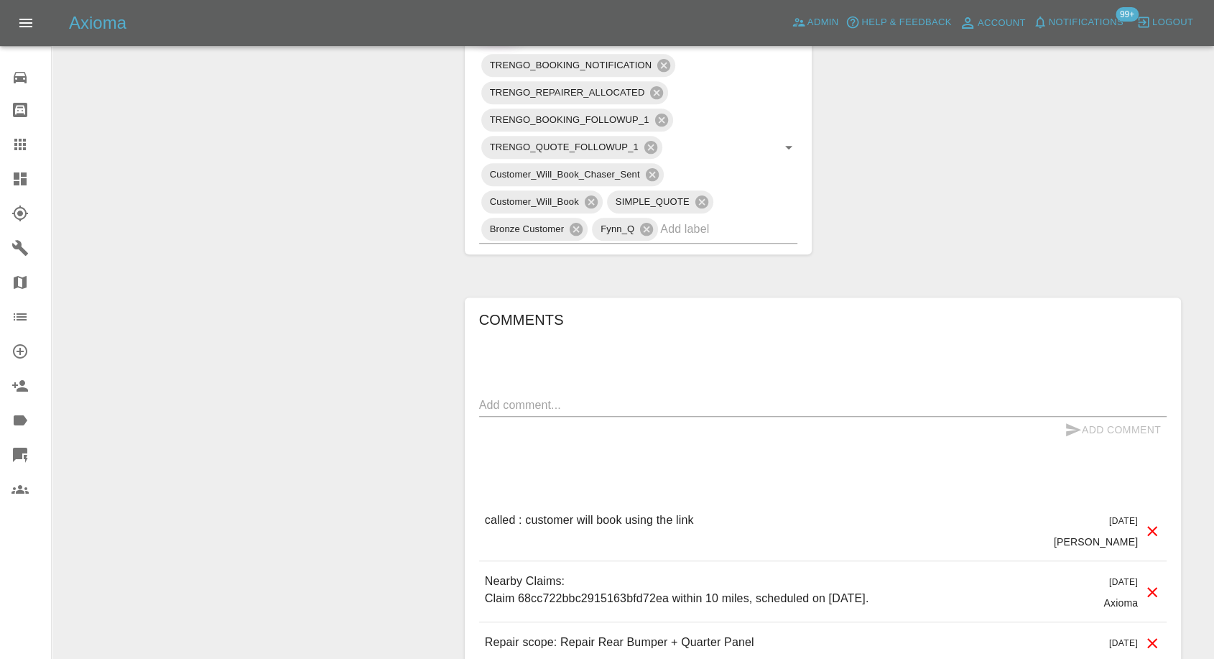
scroll to position [958, 0]
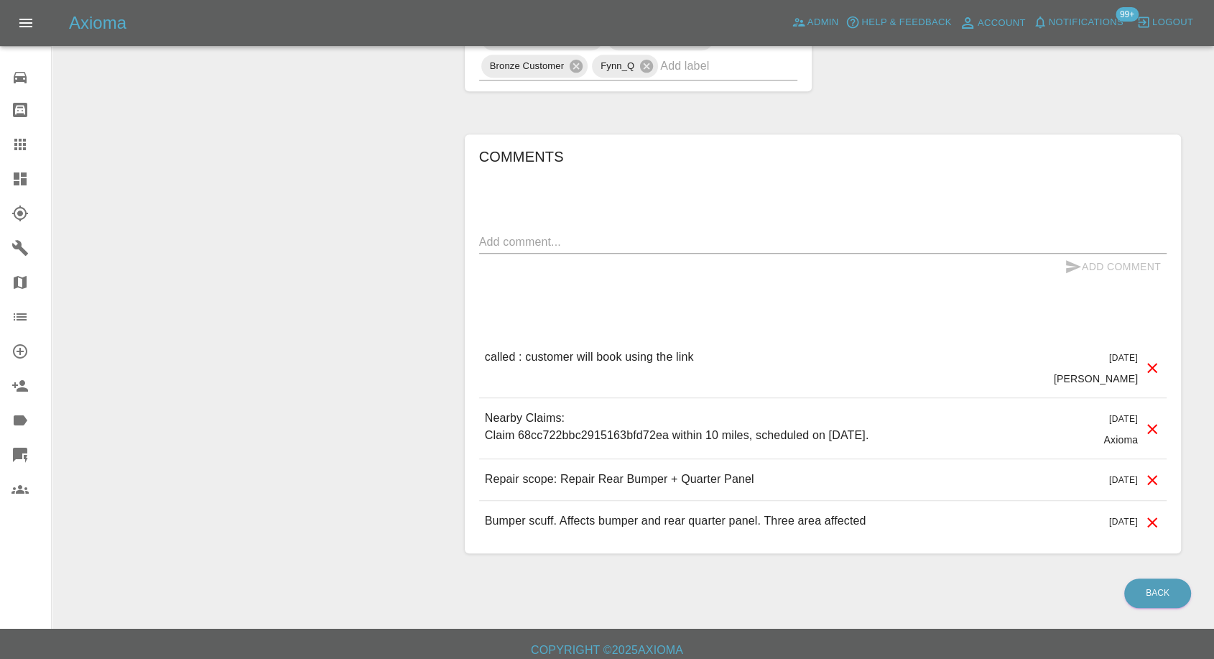
click at [562, 244] on textarea at bounding box center [823, 241] width 688 height 17
paste textarea "[EMAIL_ADDRESS][DOMAIN_NAME]"
type textarea "Third party covering the cost - [EMAIL_ADDRESS][DOMAIN_NAME]"
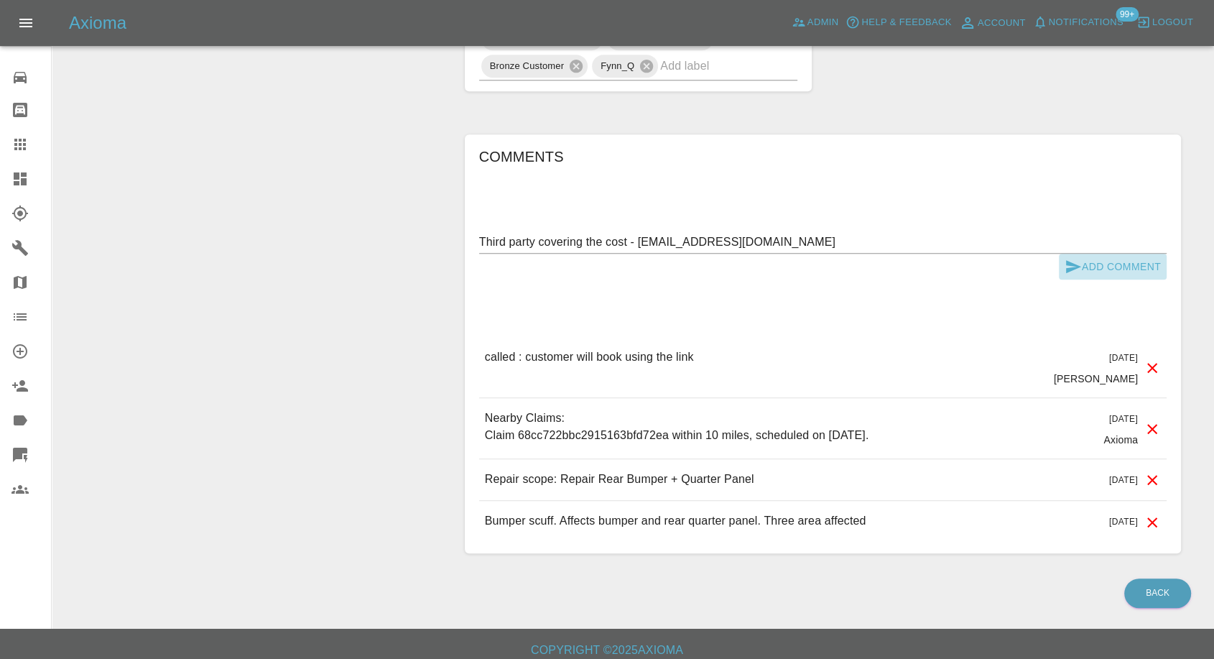
click at [1073, 266] on icon "submit" at bounding box center [1073, 266] width 17 height 17
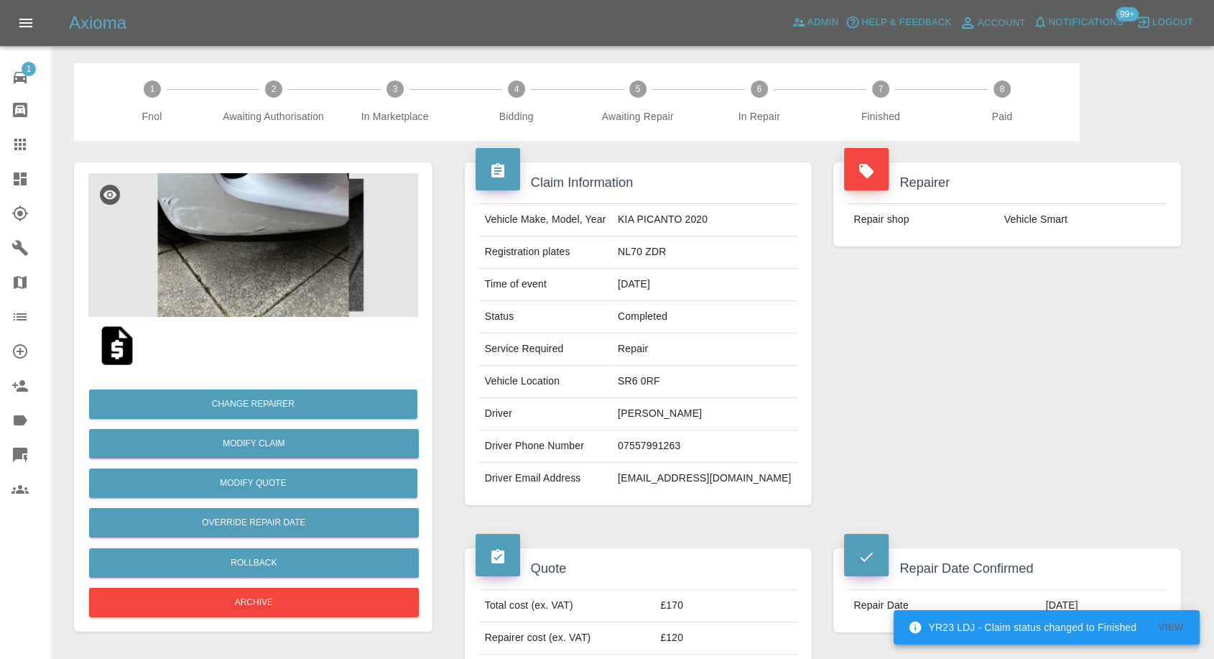
click at [234, 256] on img at bounding box center [253, 245] width 330 height 144
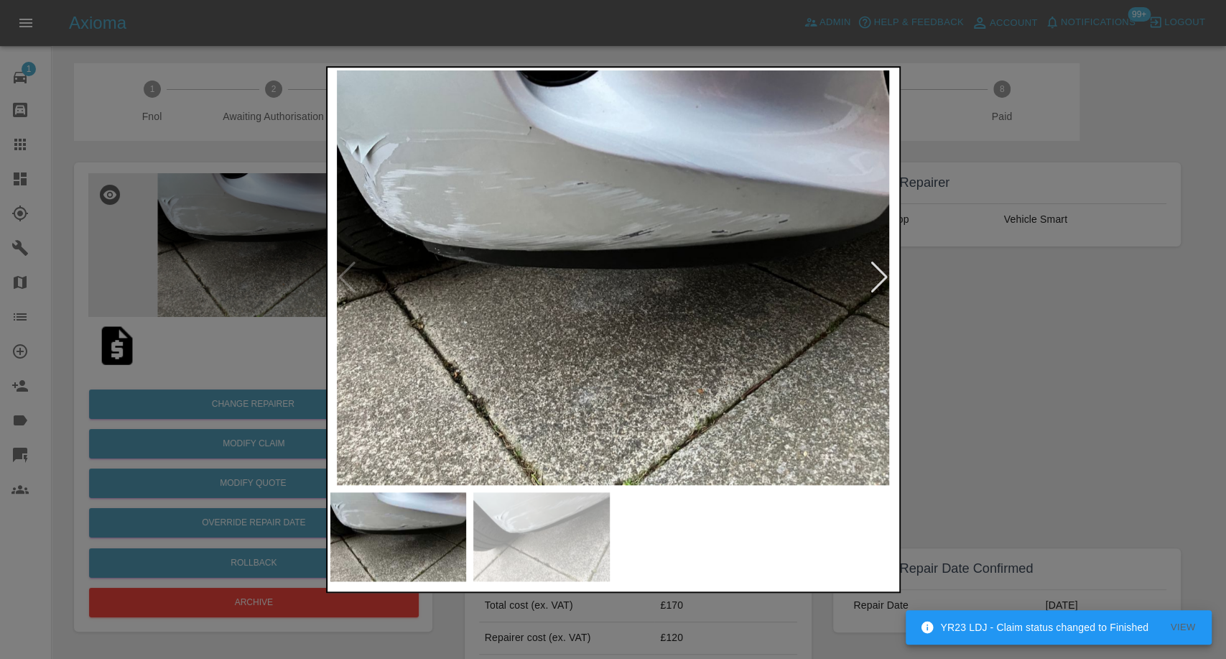
click at [545, 509] on img at bounding box center [541, 536] width 136 height 89
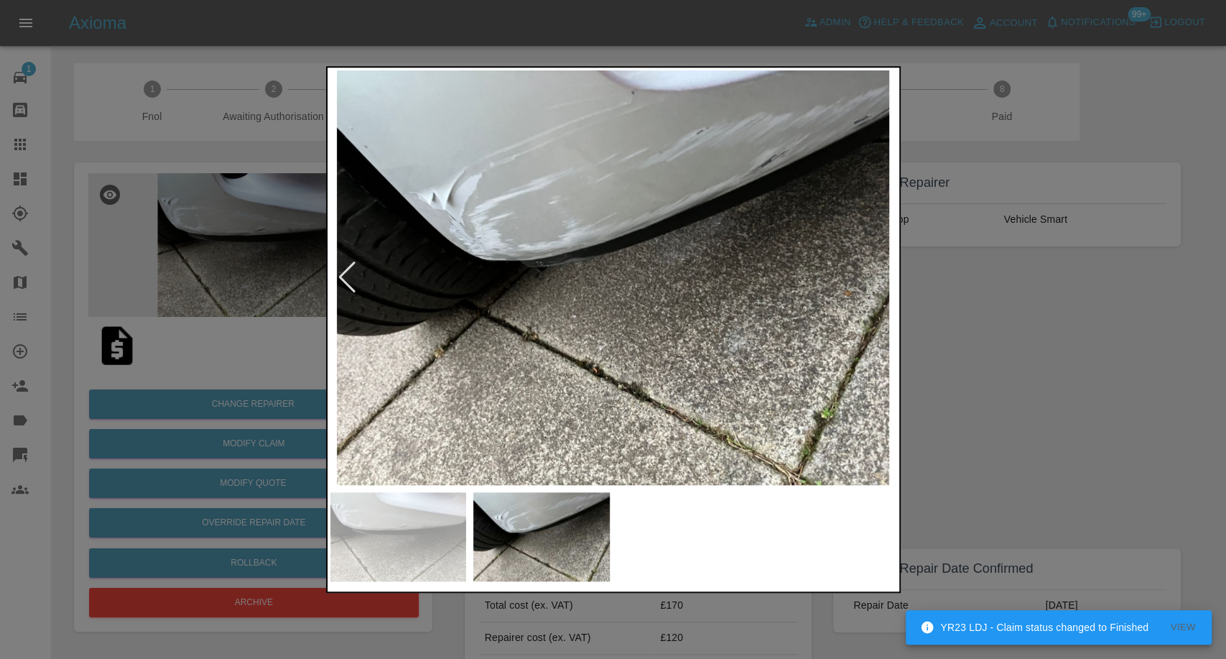
click at [944, 374] on div at bounding box center [613, 329] width 1226 height 659
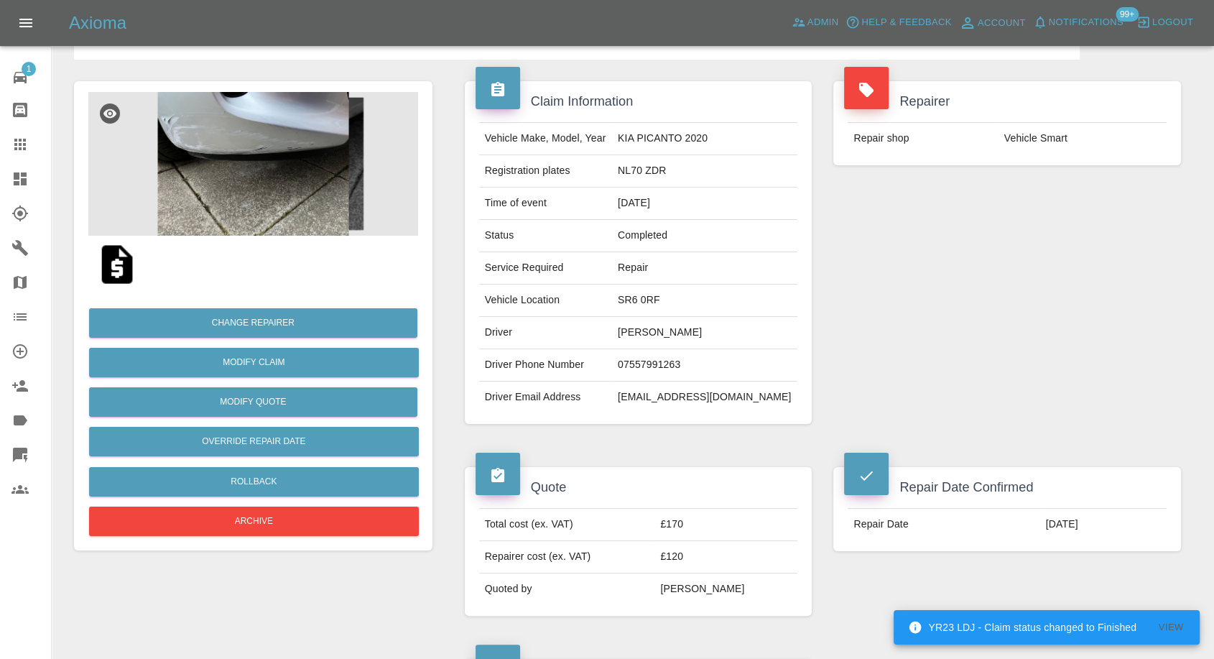
scroll to position [159, 0]
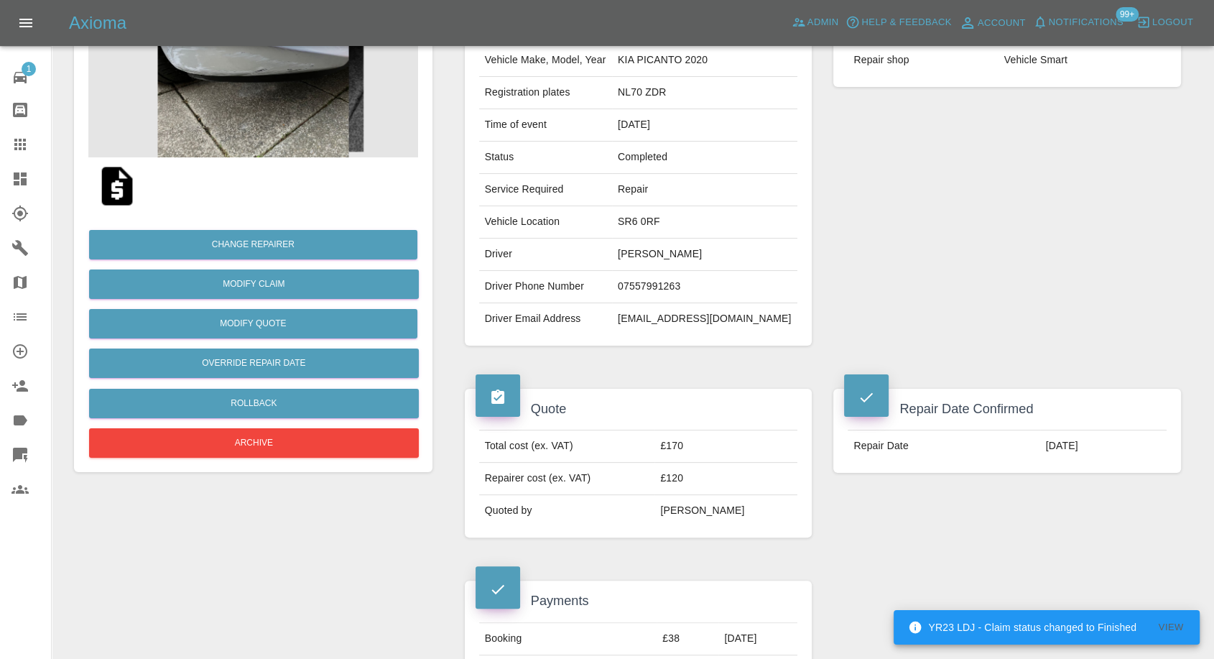
click at [114, 190] on img at bounding box center [117, 186] width 46 height 46
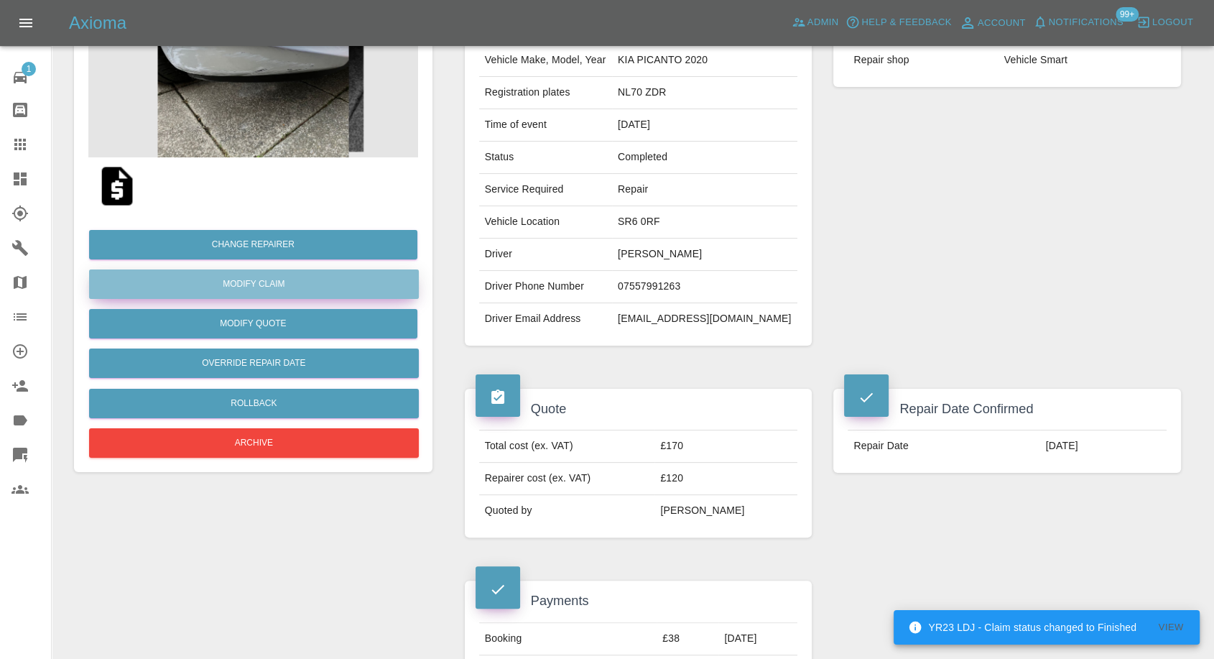
click at [290, 281] on link "Modify Claim" at bounding box center [254, 283] width 330 height 29
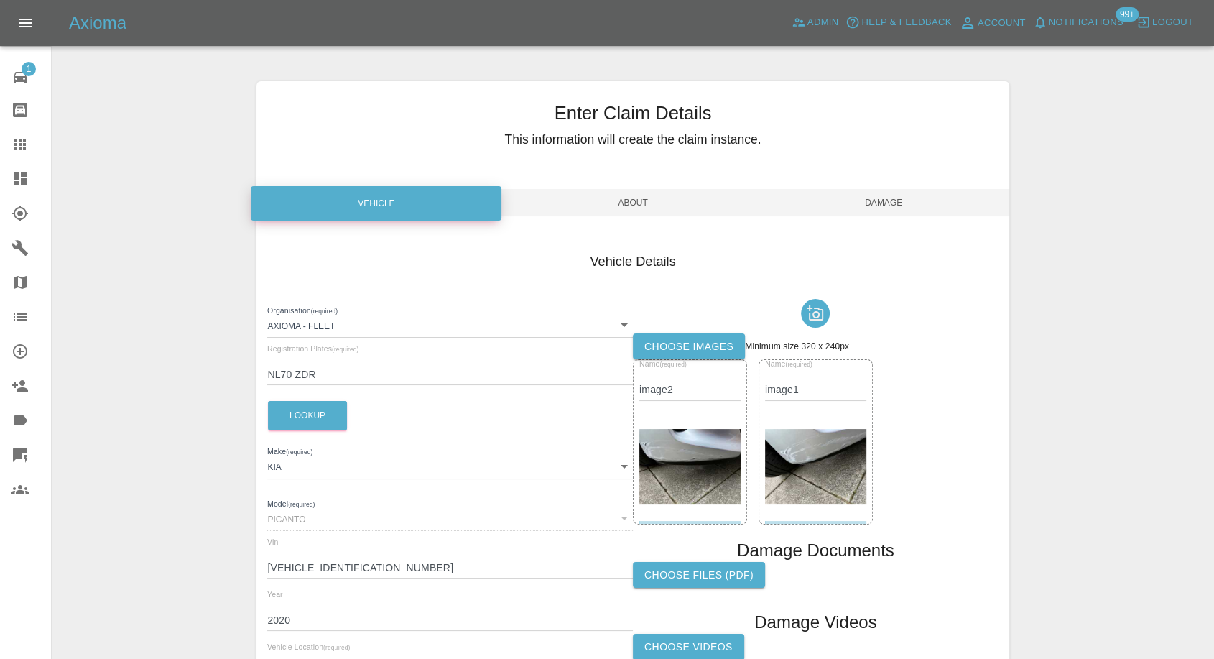
click at [679, 338] on label "Choose images" at bounding box center [689, 346] width 112 height 27
click at [0, 0] on input "Choose images" at bounding box center [0, 0] width 0 height 0
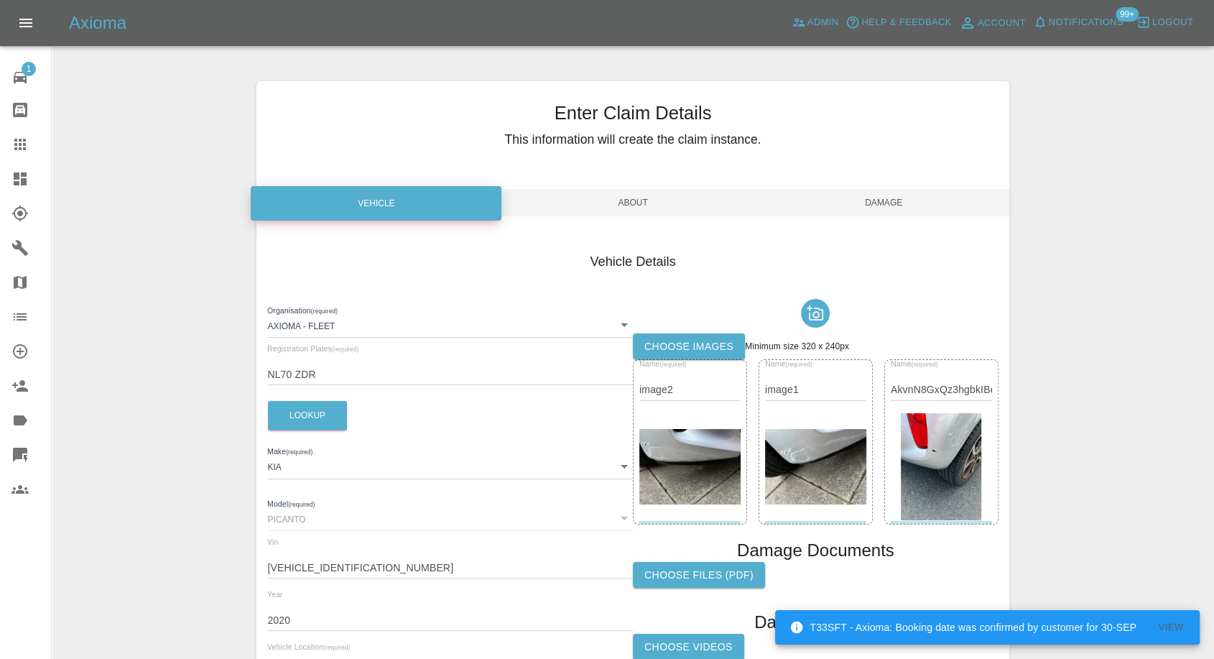
click at [853, 174] on div "Enter Claim Details This information will create the claim instance." at bounding box center [632, 127] width 752 height 93
click at [889, 192] on span "Damage" at bounding box center [884, 202] width 251 height 27
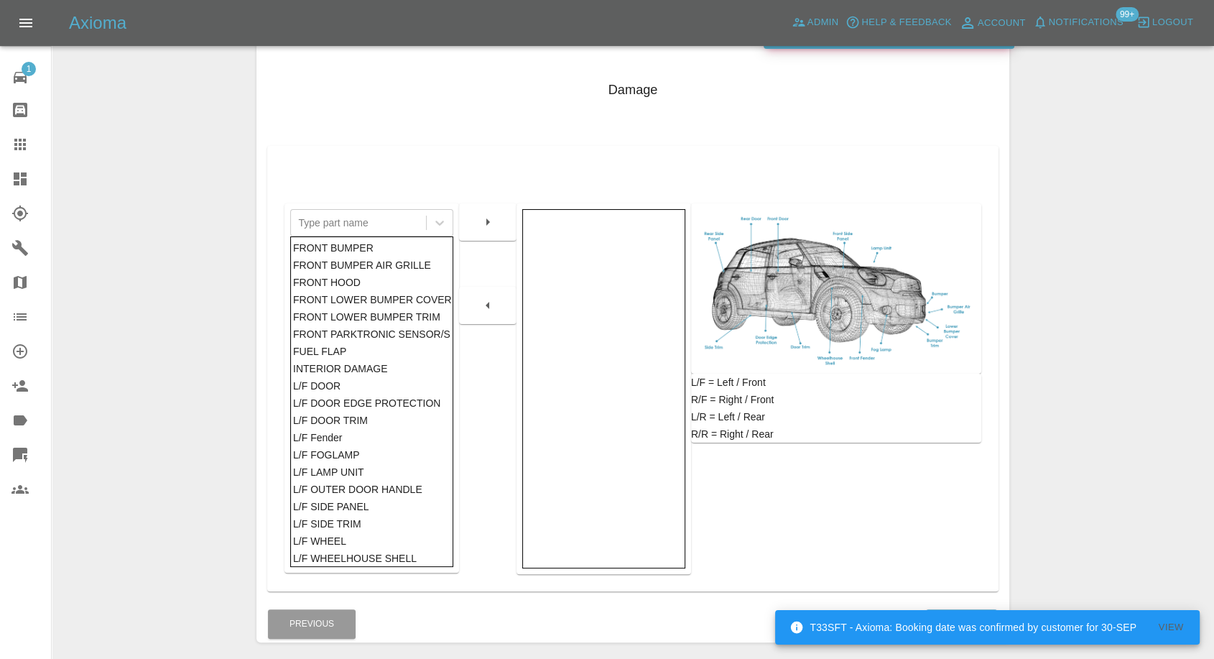
scroll to position [230, 0]
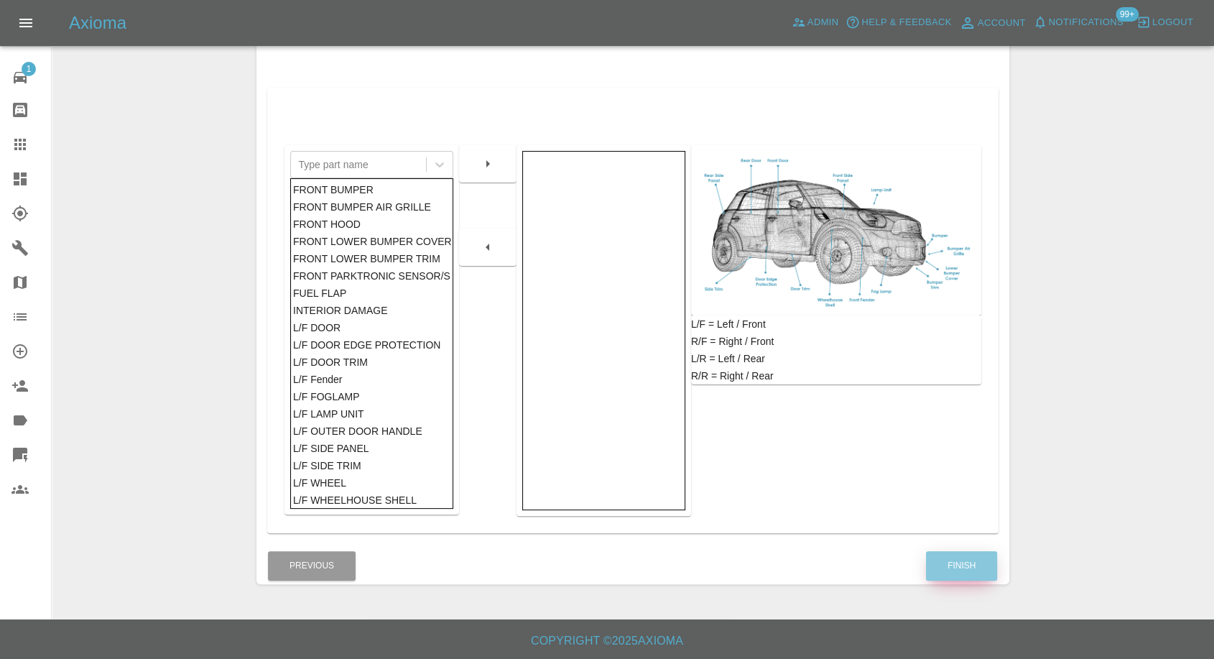
click at [962, 555] on button "Finish" at bounding box center [961, 565] width 71 height 29
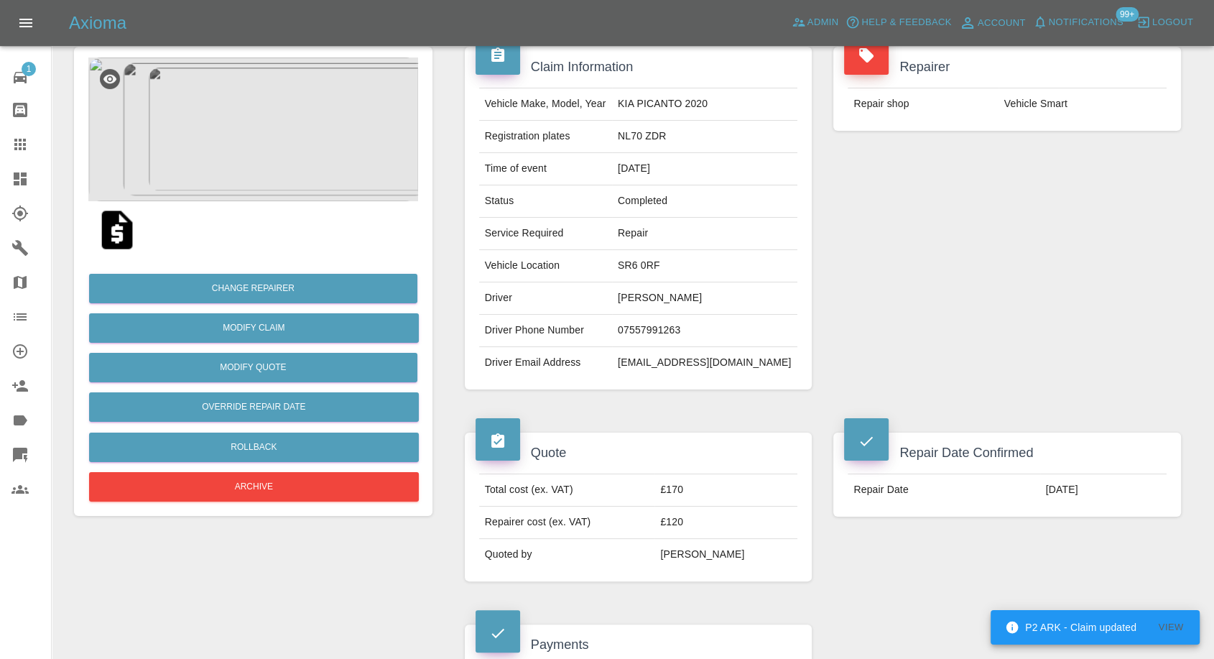
scroll to position [80, 0]
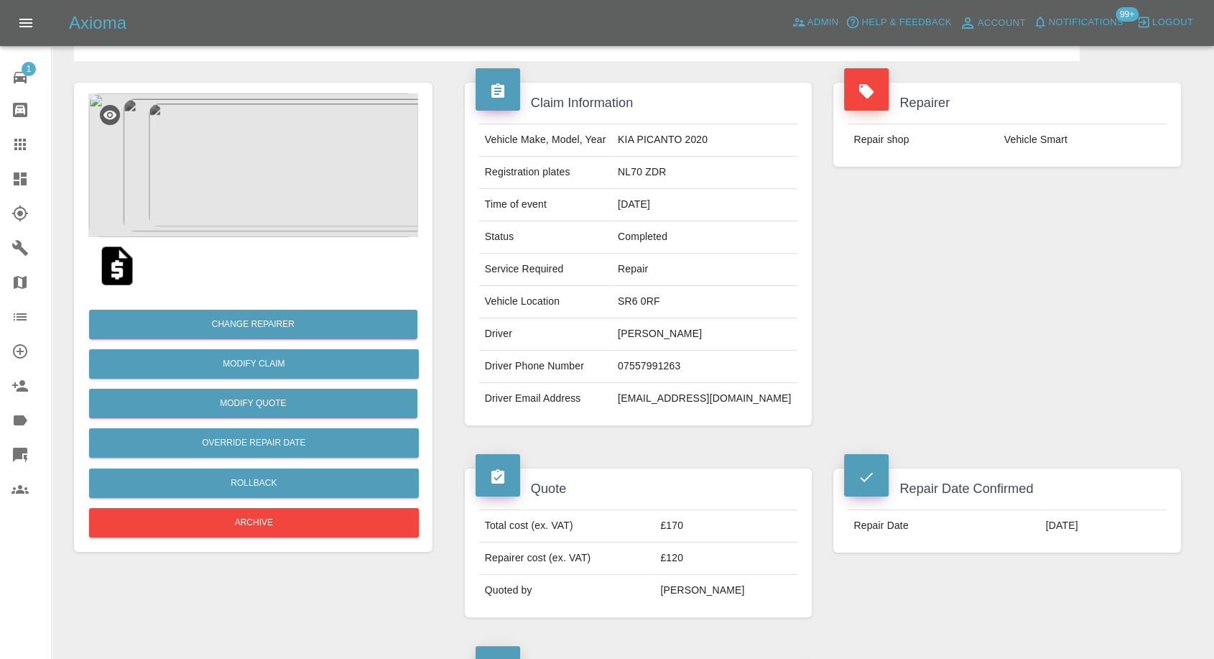
click at [664, 329] on td "Kath White" at bounding box center [704, 334] width 185 height 32
copy td "Kath White"
click at [676, 353] on td "07557991263" at bounding box center [704, 367] width 185 height 32
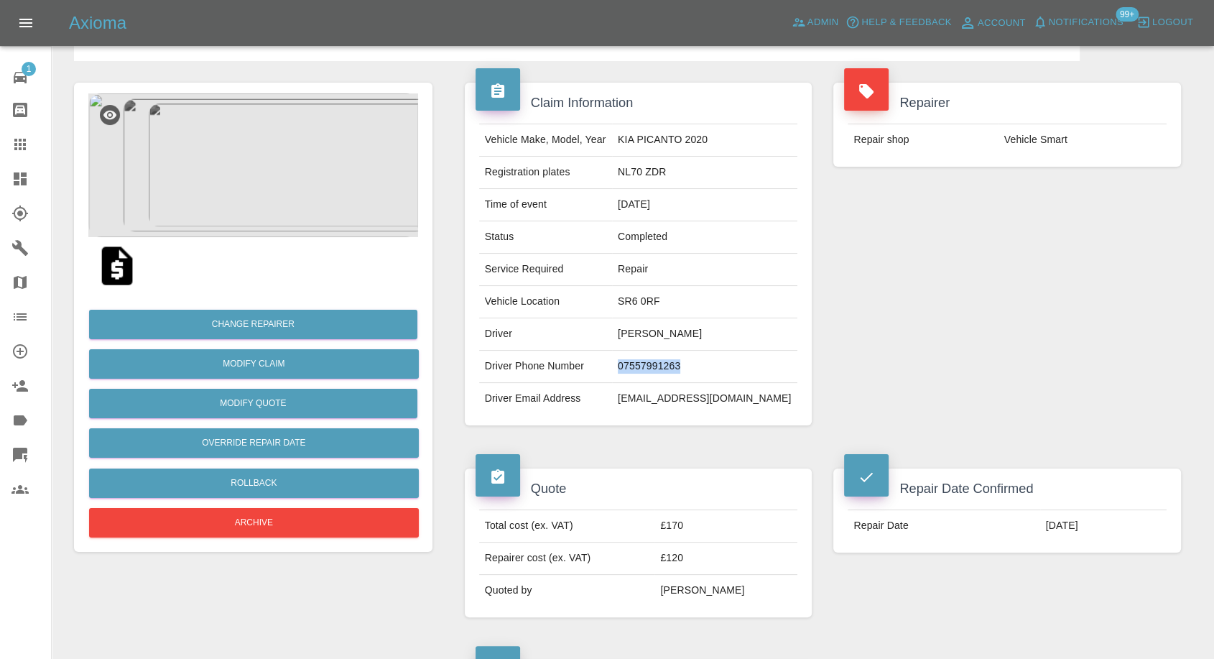
click at [676, 355] on td "07557991263" at bounding box center [704, 367] width 185 height 32
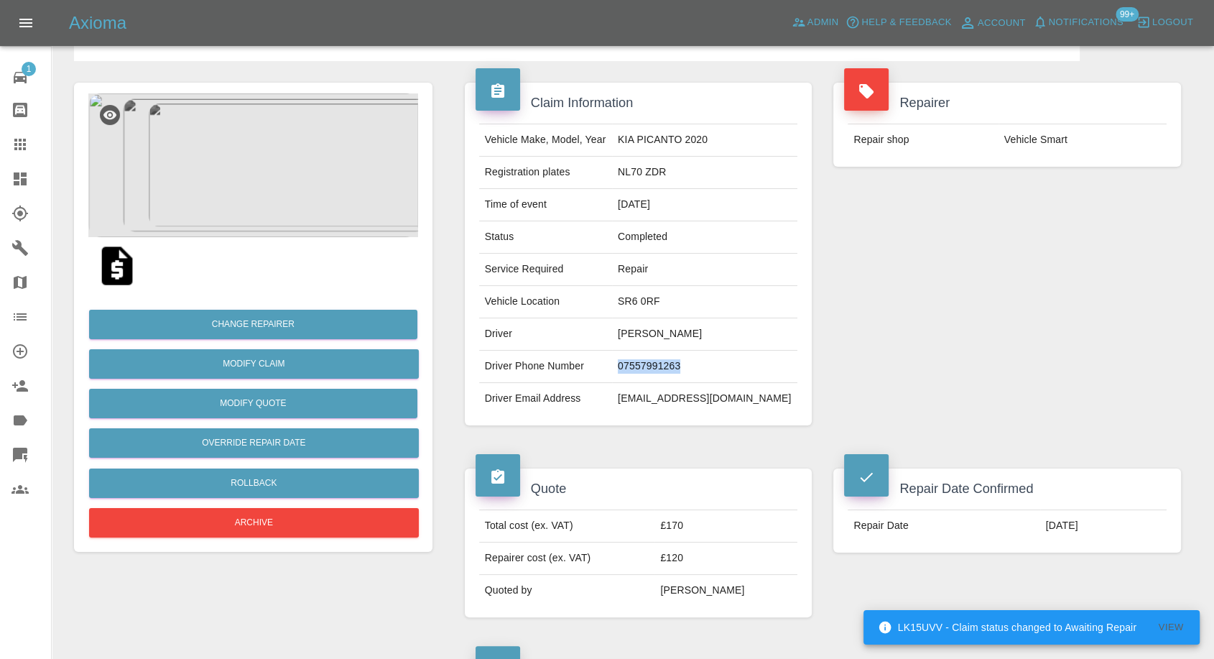
copy td "07557991263"
drag, startPoint x: 948, startPoint y: 232, endPoint x: 769, endPoint y: 226, distance: 179.0
click at [948, 233] on div "Repairer Repair shop Vehicle Smart" at bounding box center [1007, 254] width 369 height 386
click at [657, 301] on td "SR6 0RF" at bounding box center [704, 302] width 185 height 32
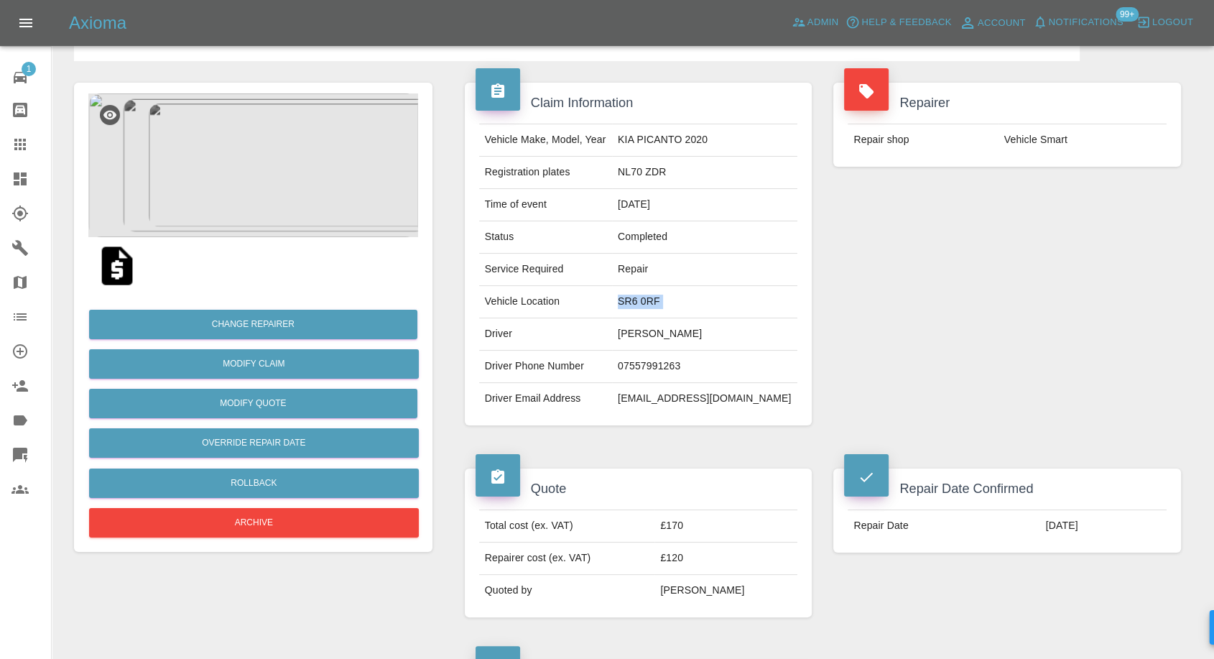
click at [657, 301] on td "SR6 0RF" at bounding box center [704, 302] width 185 height 32
copy td "SR6 0RF"
click at [650, 174] on td "NL70 ZDR" at bounding box center [704, 173] width 185 height 32
click at [651, 174] on td "NL70 ZDR" at bounding box center [704, 173] width 185 height 32
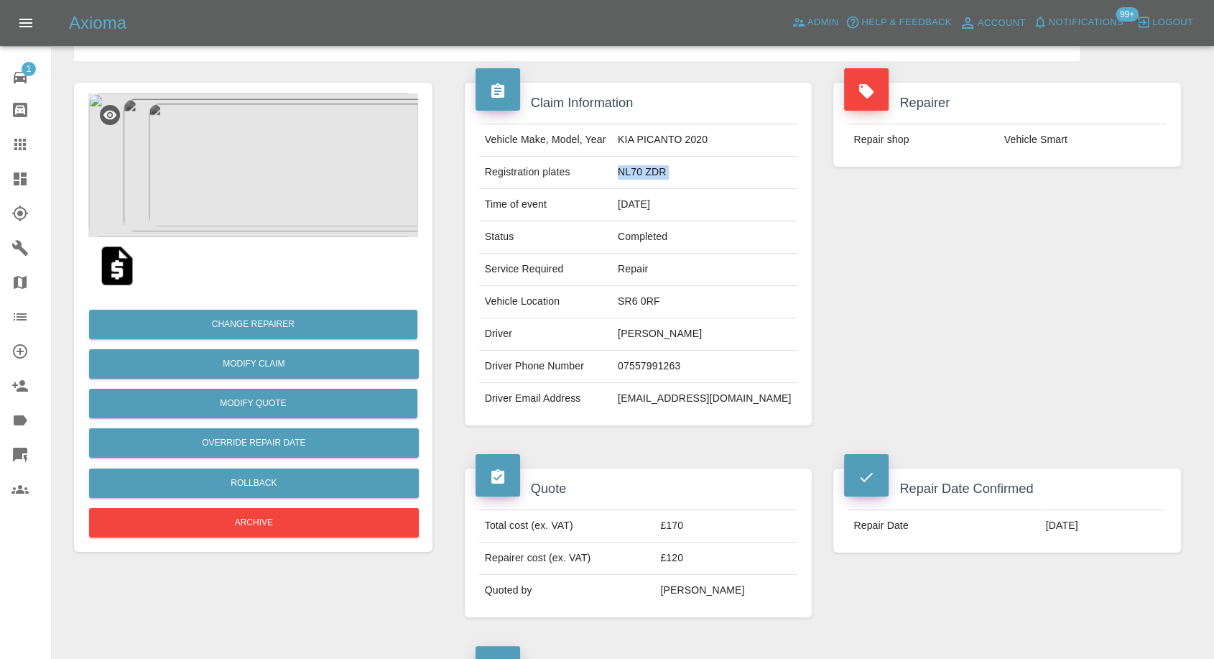
copy td "NL70 ZDR"
click at [675, 390] on td "kathwhite92@hotmail.com" at bounding box center [704, 399] width 185 height 32
copy div "kathwhite92@hotmail.com"
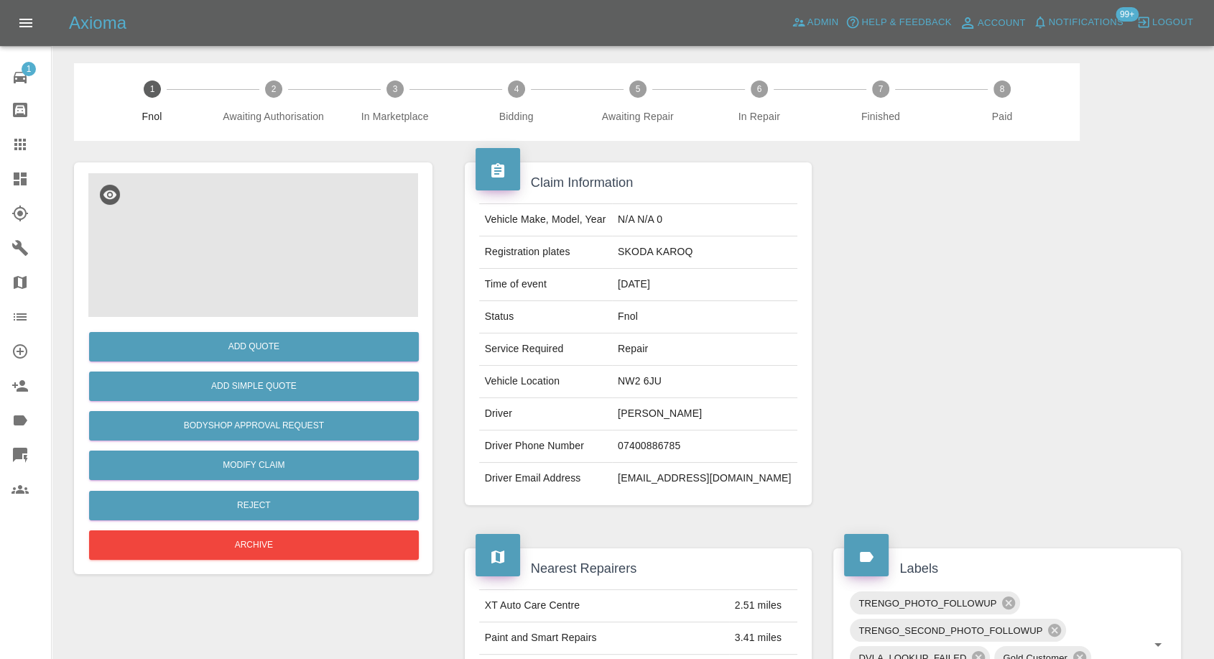
click at [208, 257] on img at bounding box center [253, 245] width 330 height 144
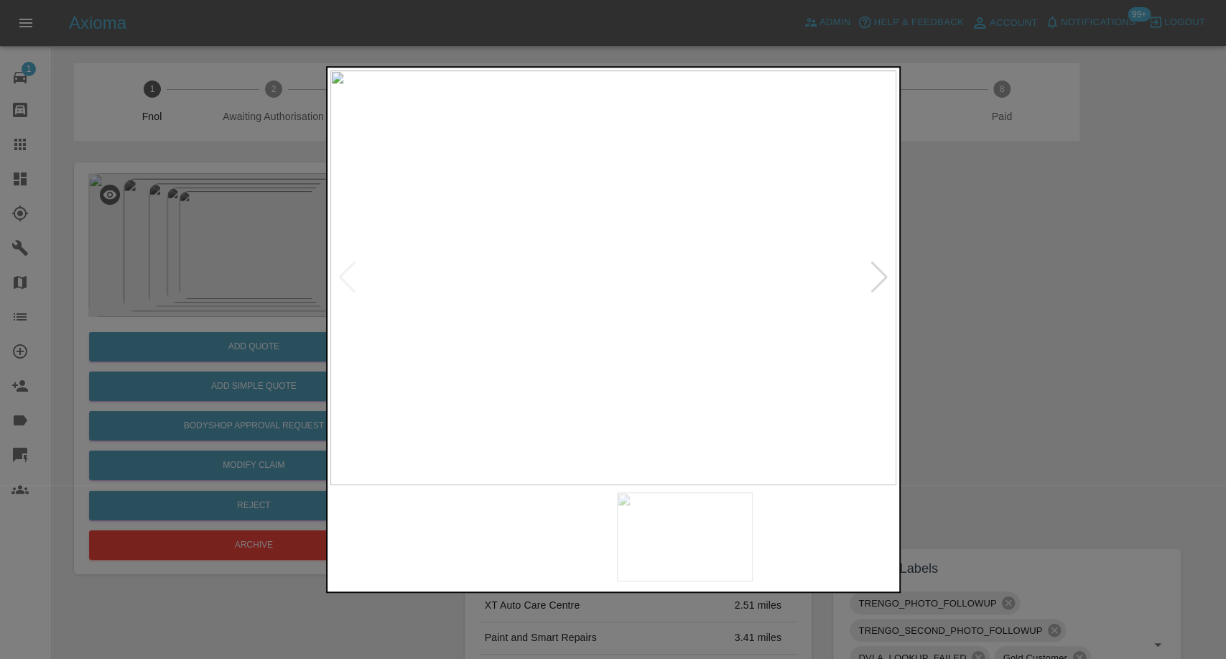
click at [542, 549] on img at bounding box center [541, 536] width 136 height 89
click at [690, 544] on img at bounding box center [685, 536] width 136 height 89
click at [825, 529] on img at bounding box center [828, 536] width 136 height 89
click at [884, 284] on div at bounding box center [879, 278] width 19 height 32
click at [884, 283] on img at bounding box center [613, 277] width 566 height 415
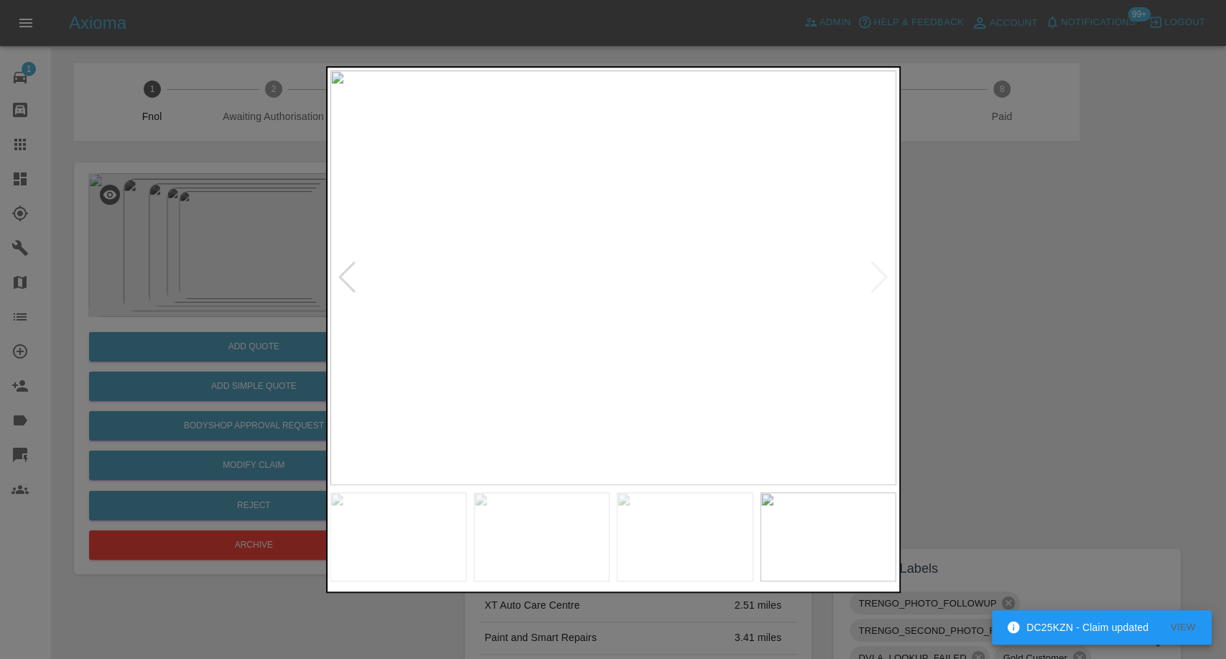
drag, startPoint x: 1055, startPoint y: 354, endPoint x: 741, endPoint y: 376, distance: 314.7
click at [1055, 354] on div at bounding box center [613, 329] width 1226 height 659
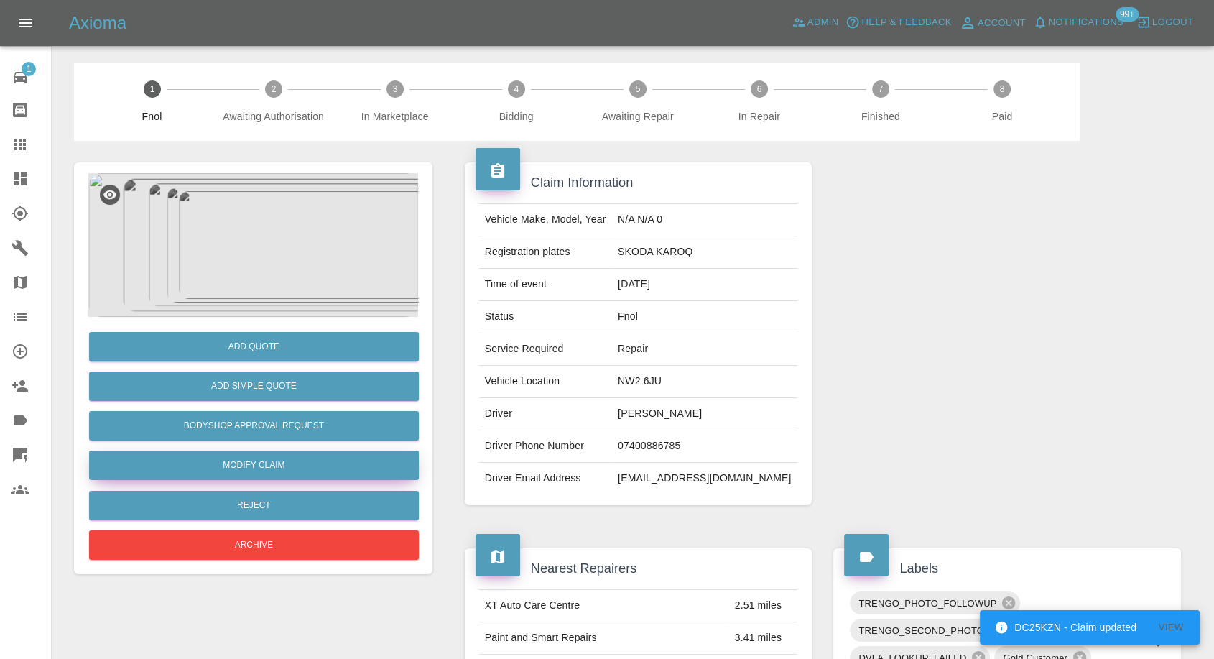
click at [265, 461] on link "Modify Claim" at bounding box center [254, 464] width 330 height 29
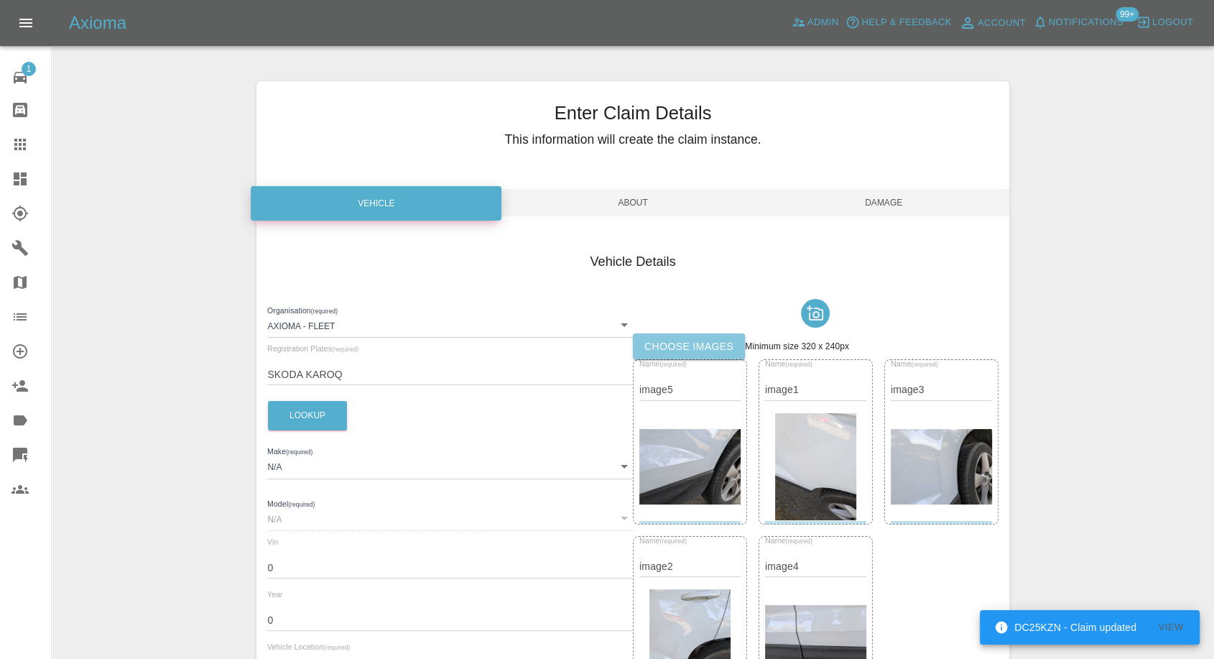
click at [671, 334] on label "Choose images" at bounding box center [689, 346] width 112 height 27
click at [0, 0] on input "Choose images" at bounding box center [0, 0] width 0 height 0
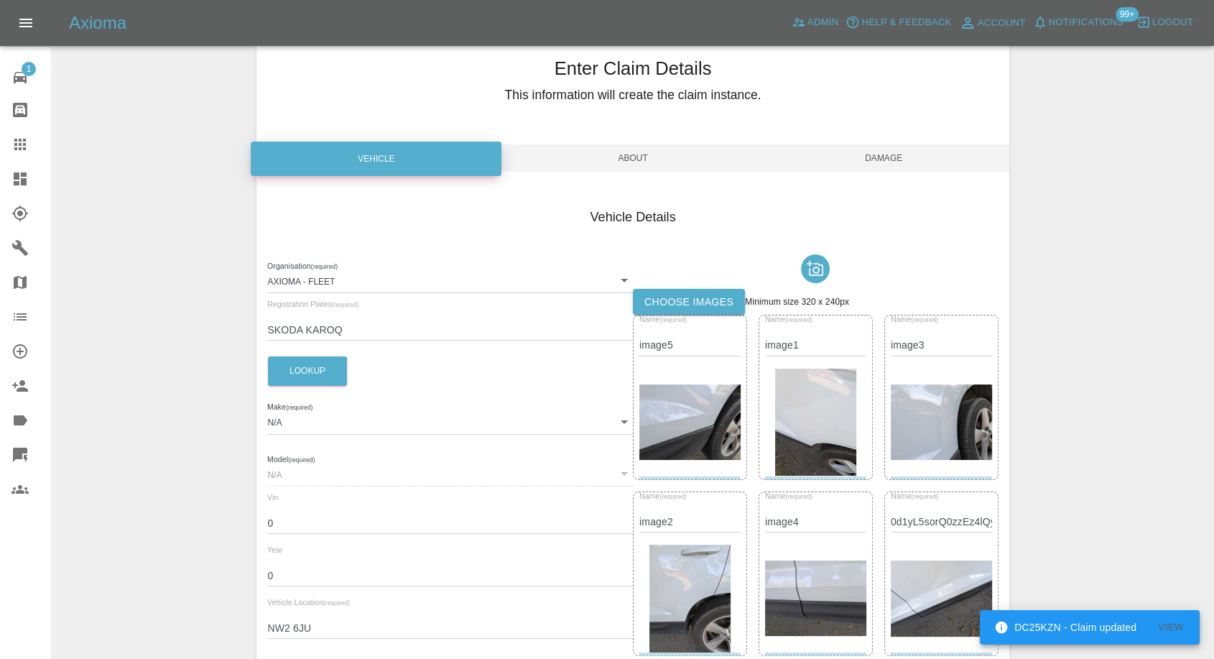
scroll to position [43, 0]
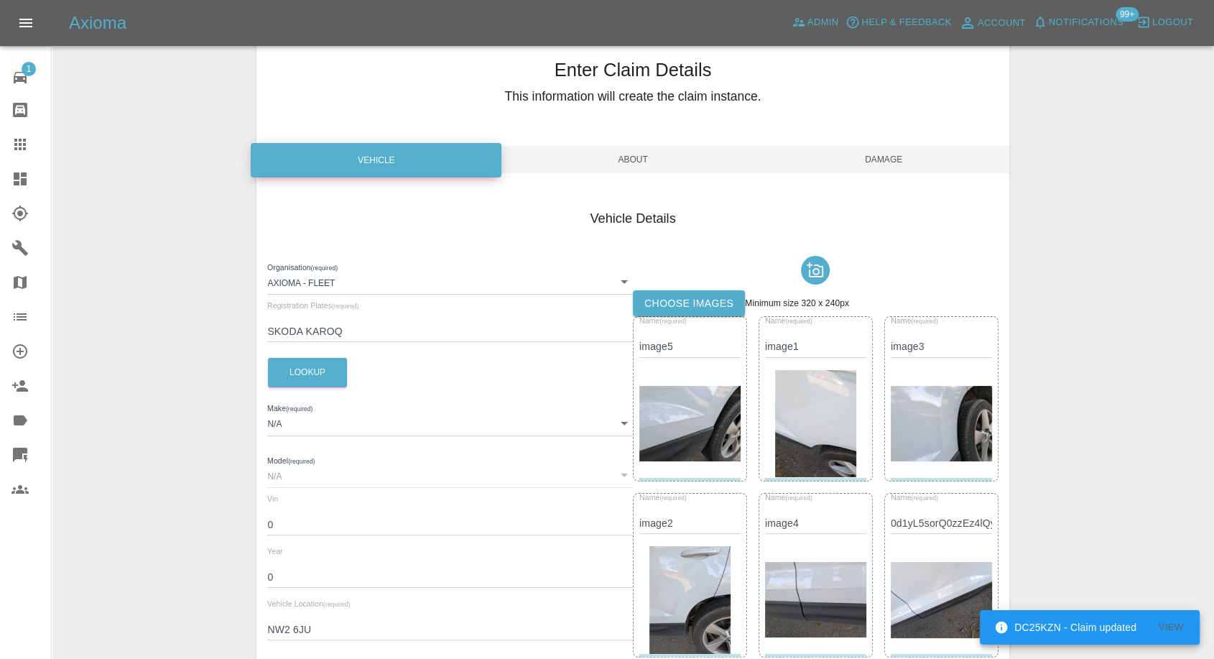
click at [881, 146] on span "Damage" at bounding box center [884, 159] width 251 height 27
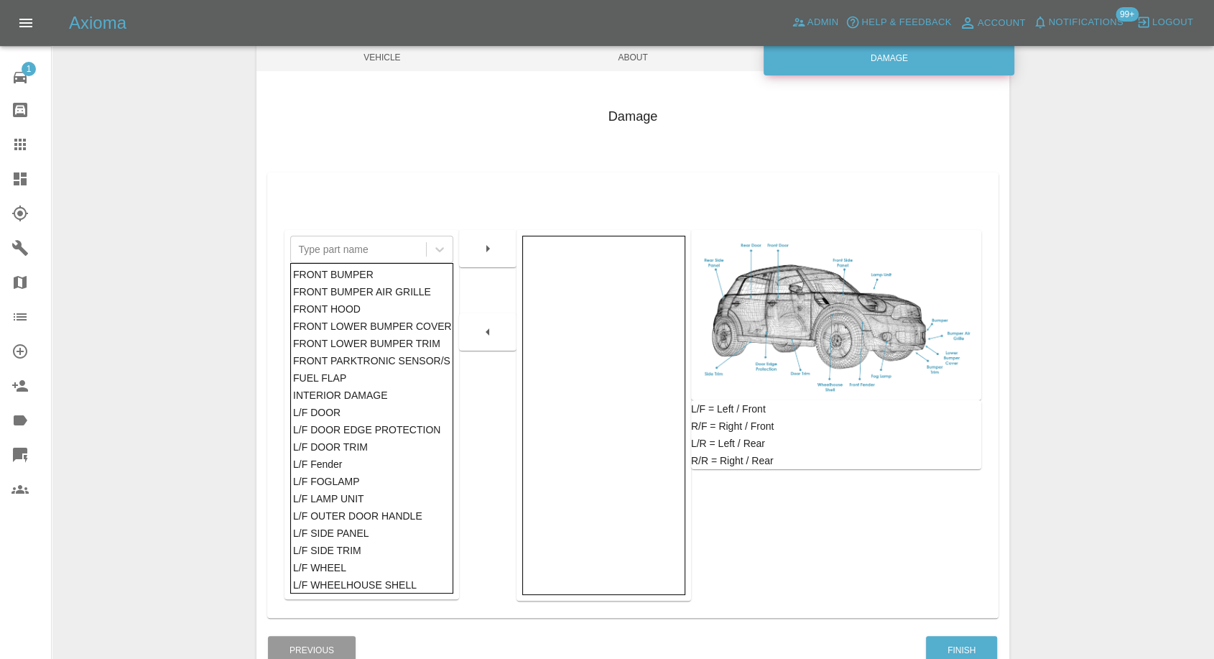
scroll to position [230, 0]
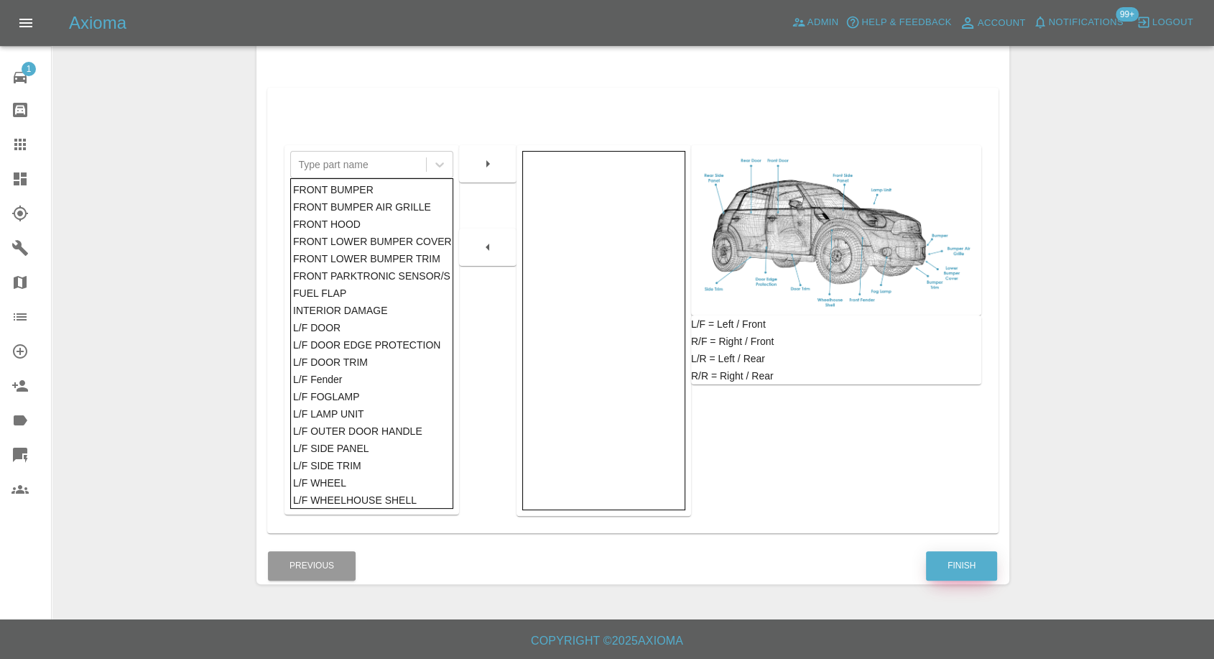
click at [951, 560] on button "Finish" at bounding box center [961, 565] width 71 height 29
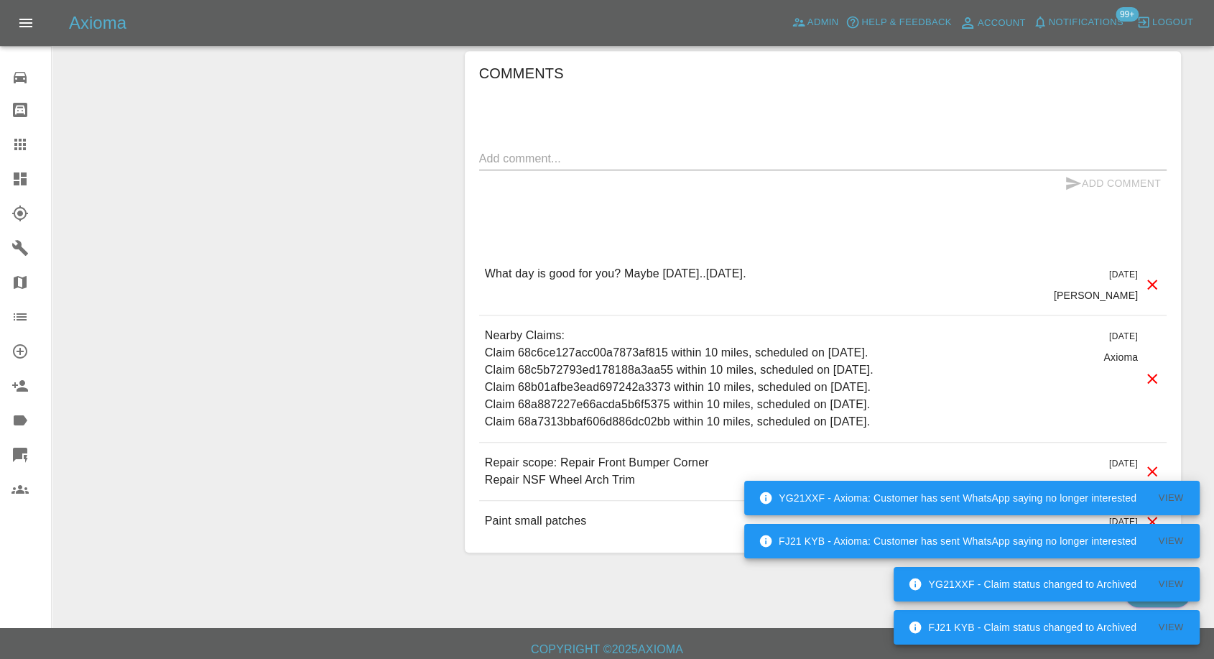
scroll to position [1113, 0]
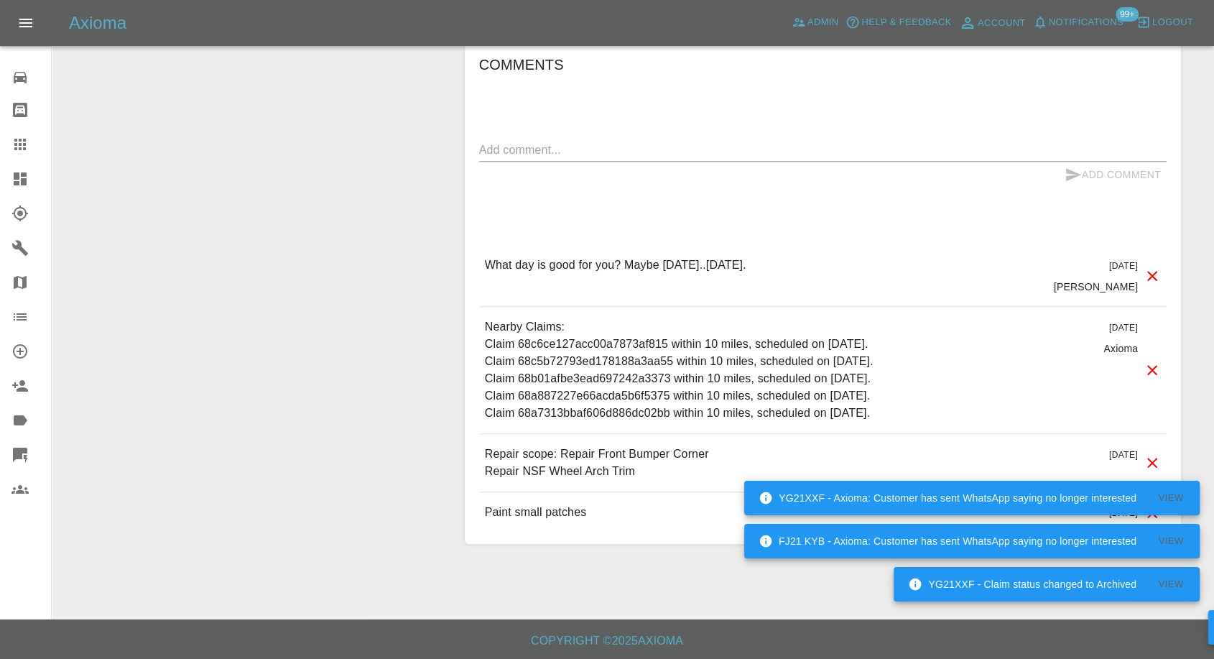
click at [539, 145] on textarea at bounding box center [823, 150] width 688 height 17
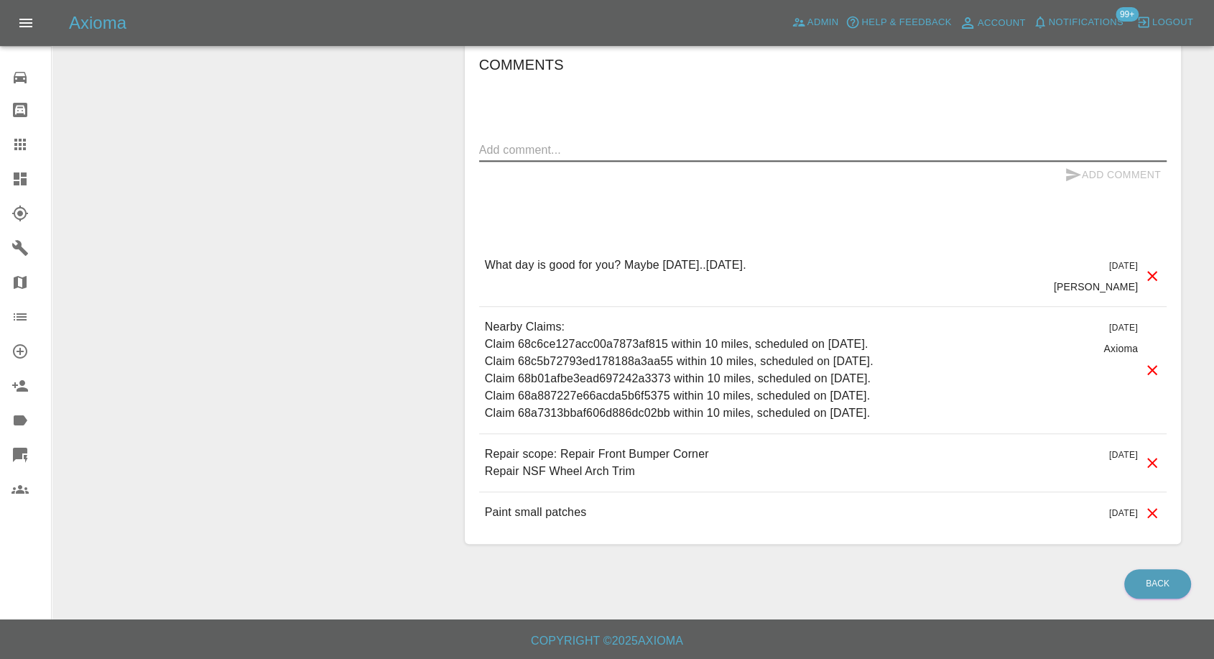
click at [602, 142] on textarea at bounding box center [823, 150] width 688 height 17
paste textarea "If we have it done in [GEOGRAPHIC_DATA]. Can we do it 26/27/29/30..September …s…"
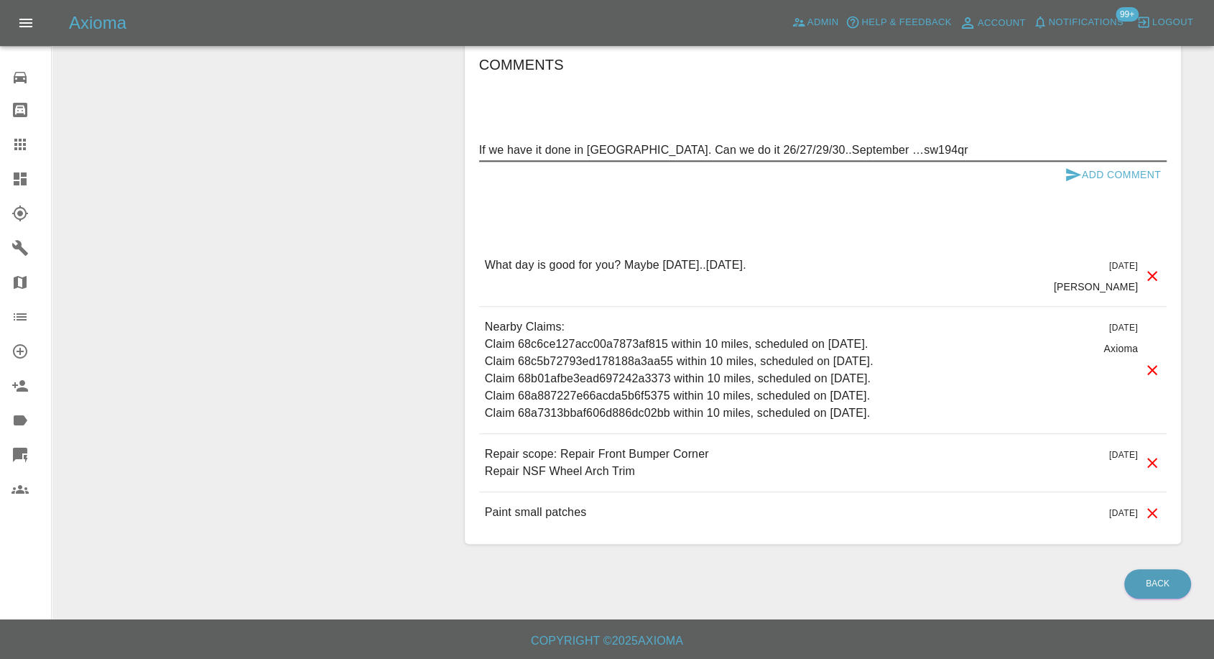
type textarea "If we have it done in [GEOGRAPHIC_DATA]. Can we do it 26/27/29/30..September …s…"
click at [1070, 179] on icon "submit" at bounding box center [1073, 174] width 17 height 17
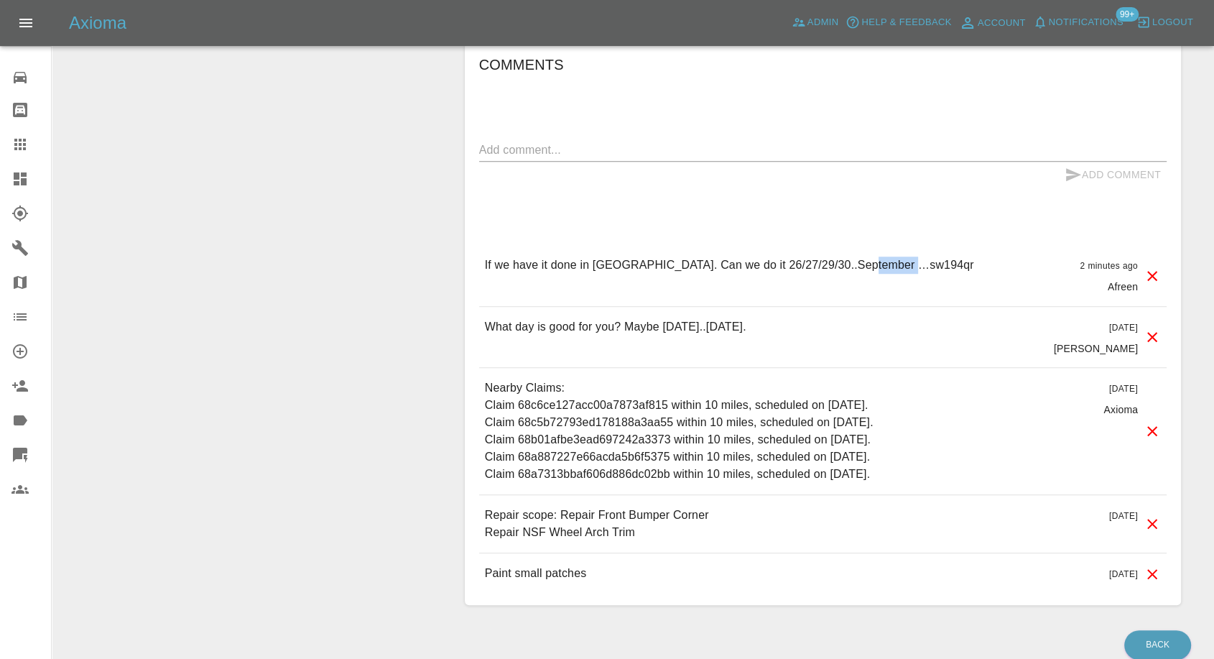
drag, startPoint x: 867, startPoint y: 264, endPoint x: 927, endPoint y: 264, distance: 60.3
click at [927, 264] on div "If we have it done in [GEOGRAPHIC_DATA]. Can we do it 26/27/29/30..September …s…" at bounding box center [823, 275] width 688 height 60
copy p "sw194qr"
click at [546, 149] on textarea at bounding box center [823, 150] width 688 height 17
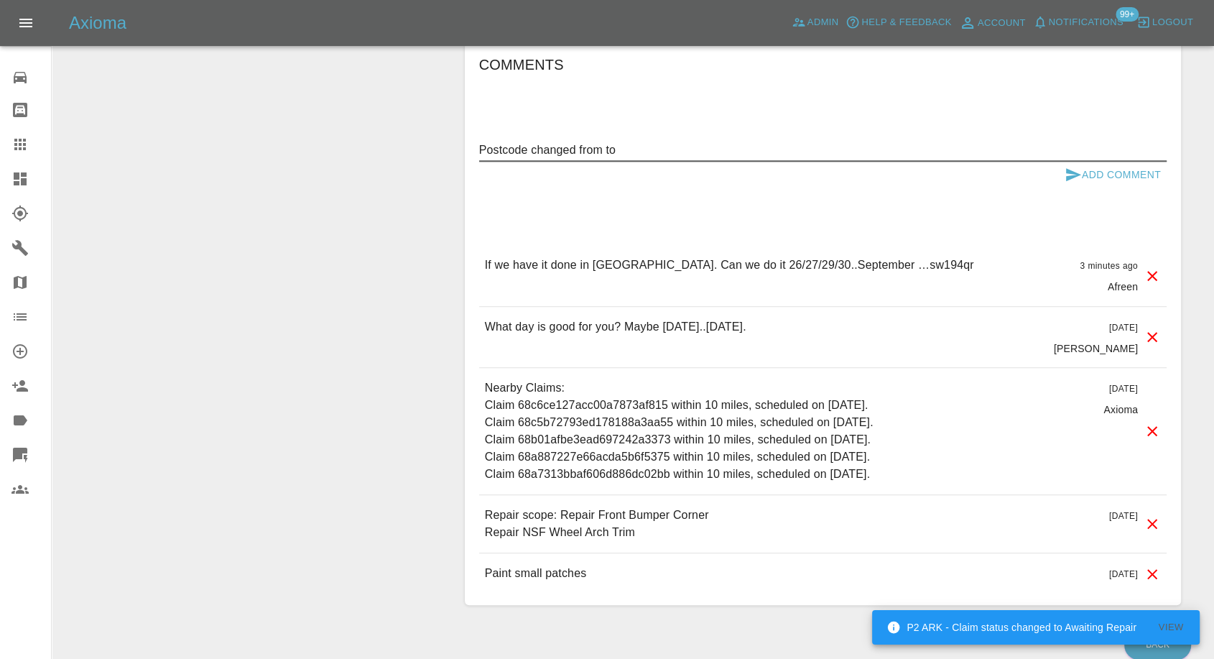
paste textarea "sw194qr"
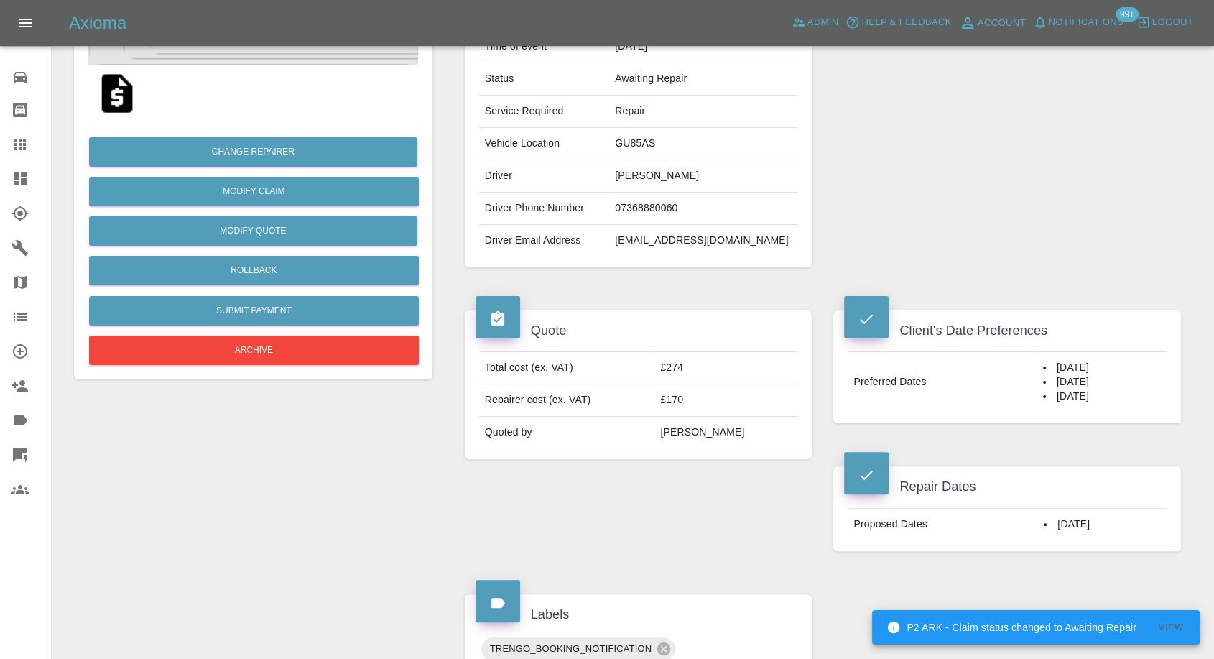
scroll to position [75, 0]
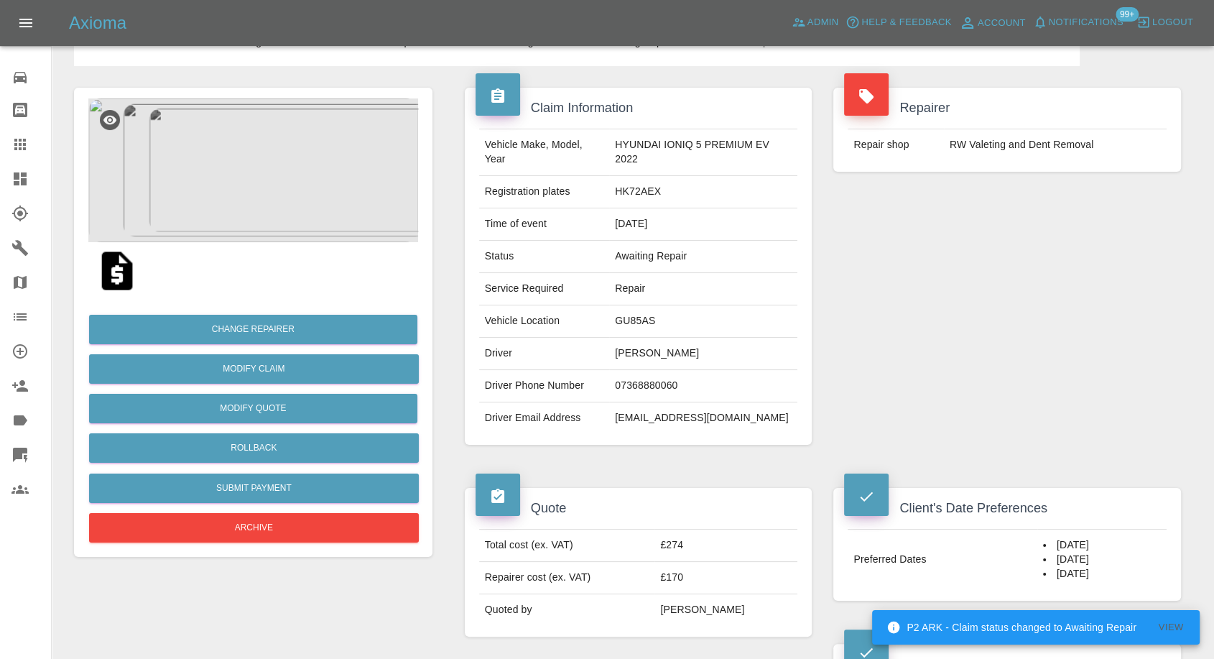
click at [634, 320] on td "GU85AS" at bounding box center [703, 321] width 188 height 32
copy td "GU85AS"
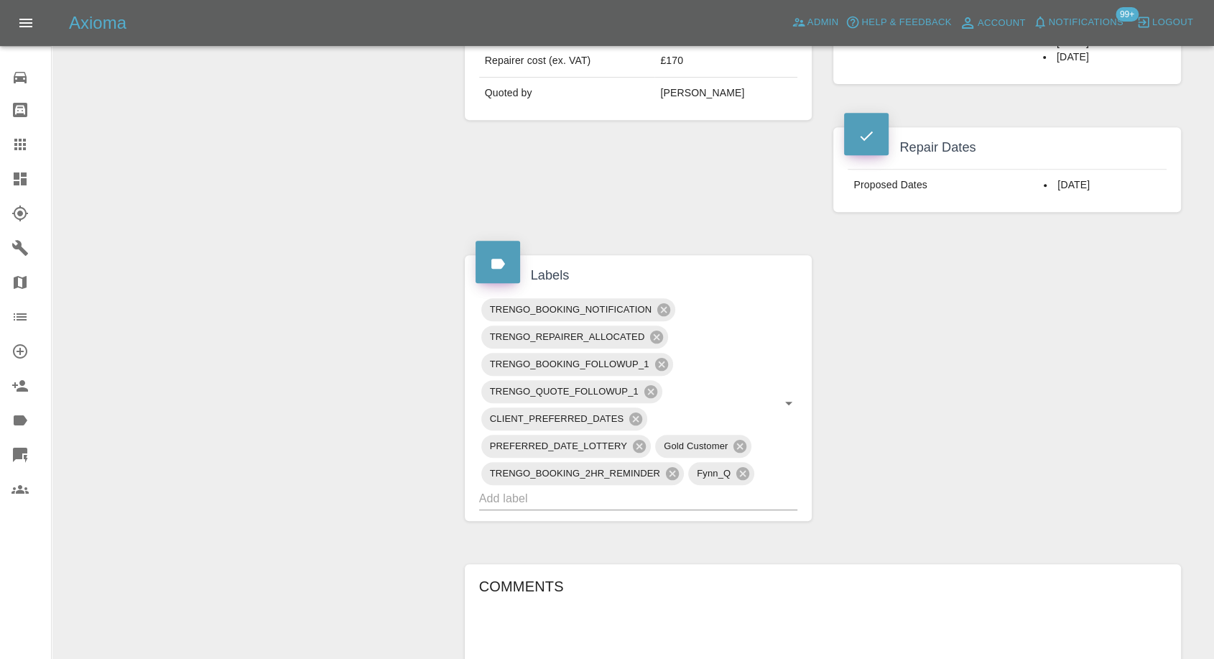
scroll to position [634, 0]
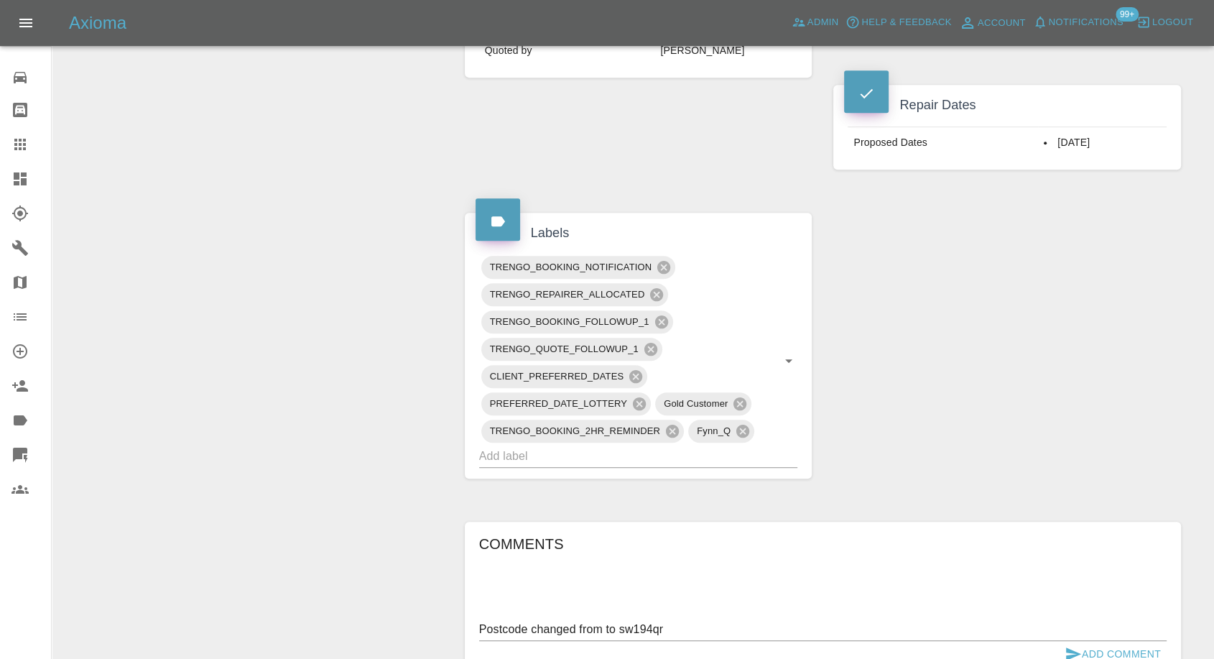
click at [605, 622] on textarea "Postcode changed from to sw194qr" at bounding box center [823, 629] width 688 height 17
paste textarea "GU85AS"
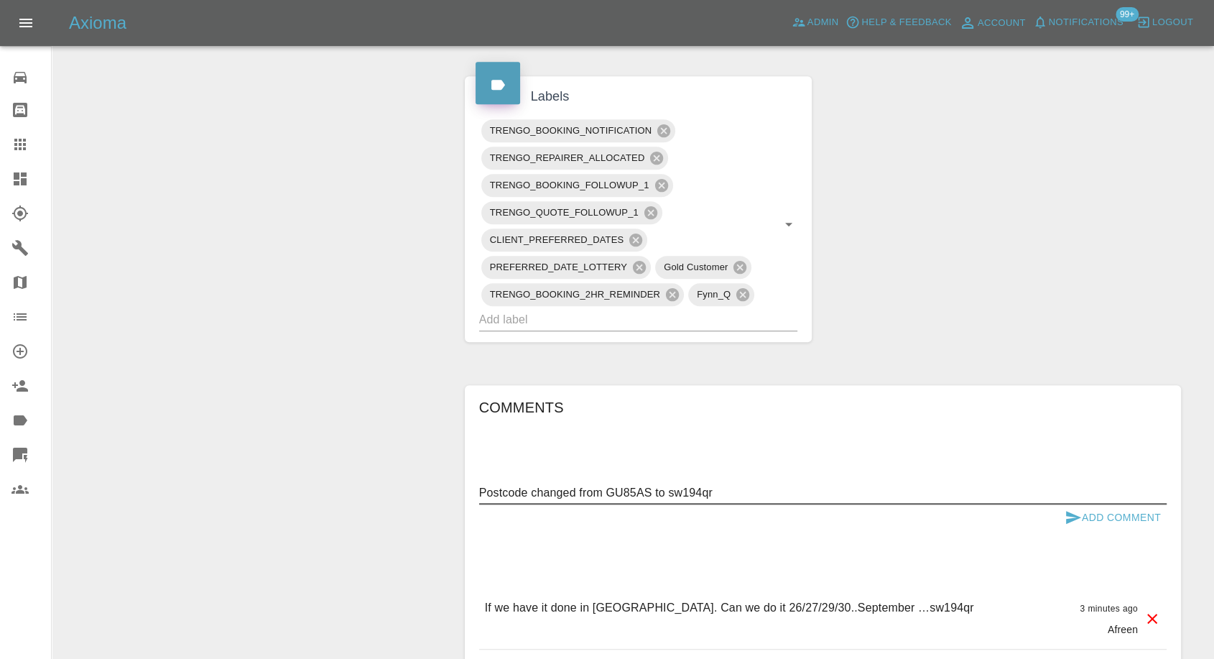
scroll to position [874, 0]
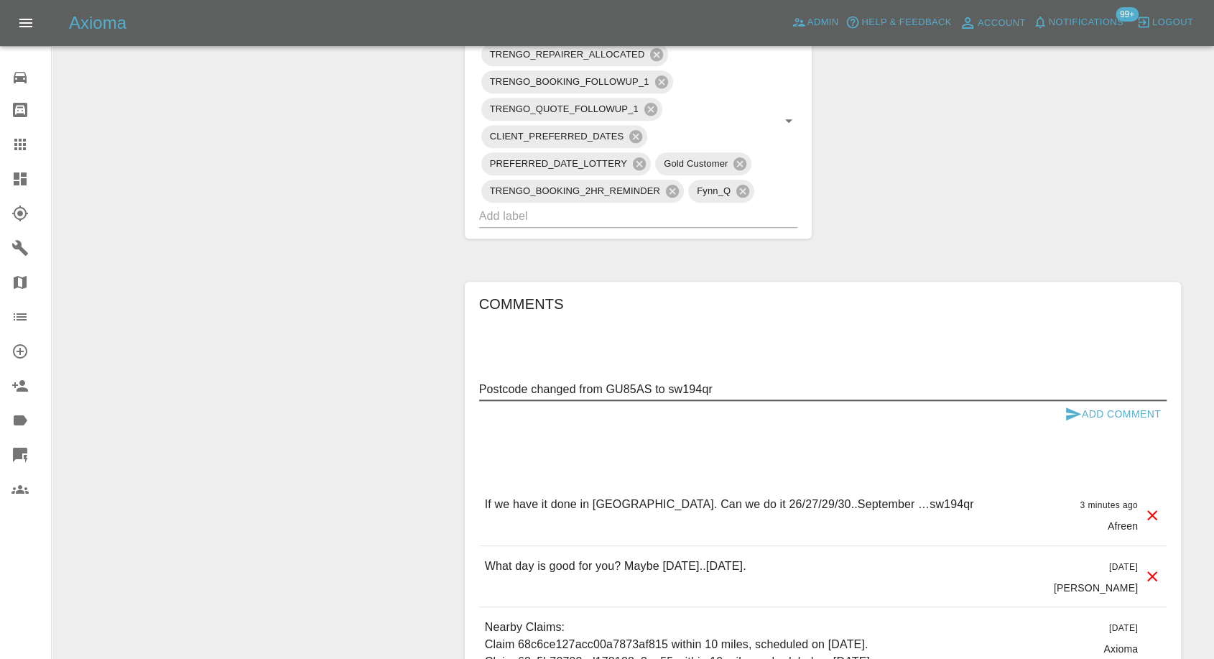
type textarea "Postcode changed from GU85AS to sw194qr"
click at [1072, 414] on icon "submit" at bounding box center [1073, 413] width 15 height 13
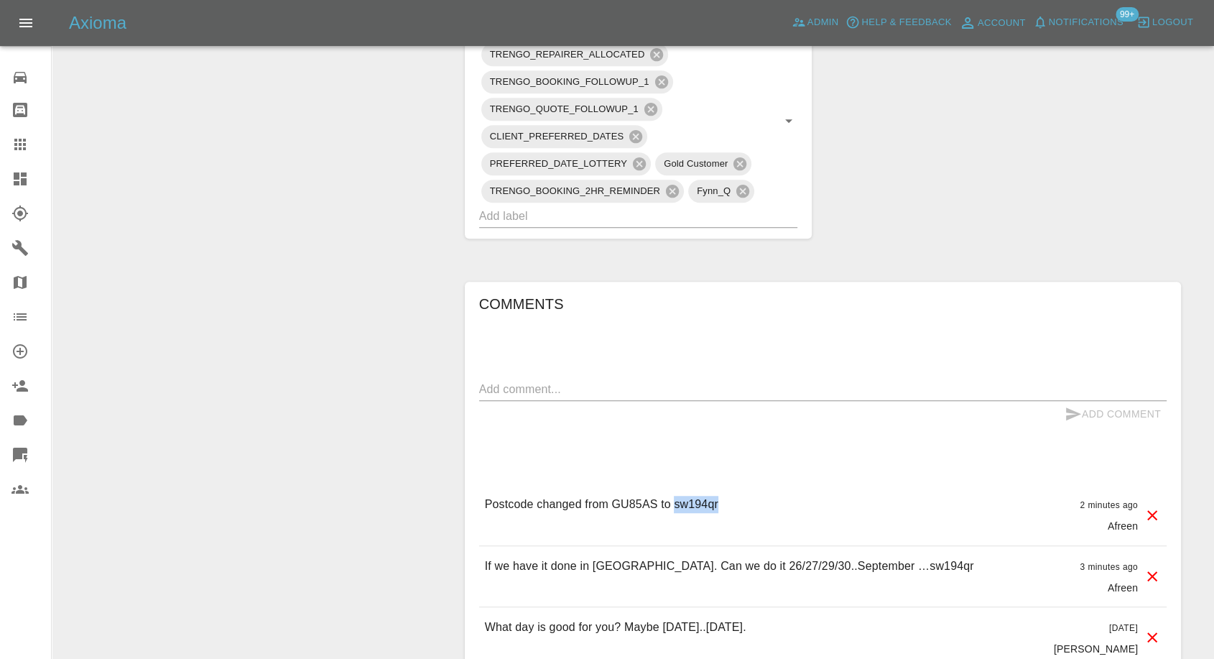
drag, startPoint x: 674, startPoint y: 506, endPoint x: 732, endPoint y: 506, distance: 58.2
click at [732, 506] on div "Postcode changed from GU85AS to sw194qr 2 minutes ago Afreen" at bounding box center [823, 514] width 688 height 60
copy p "sw194qr"
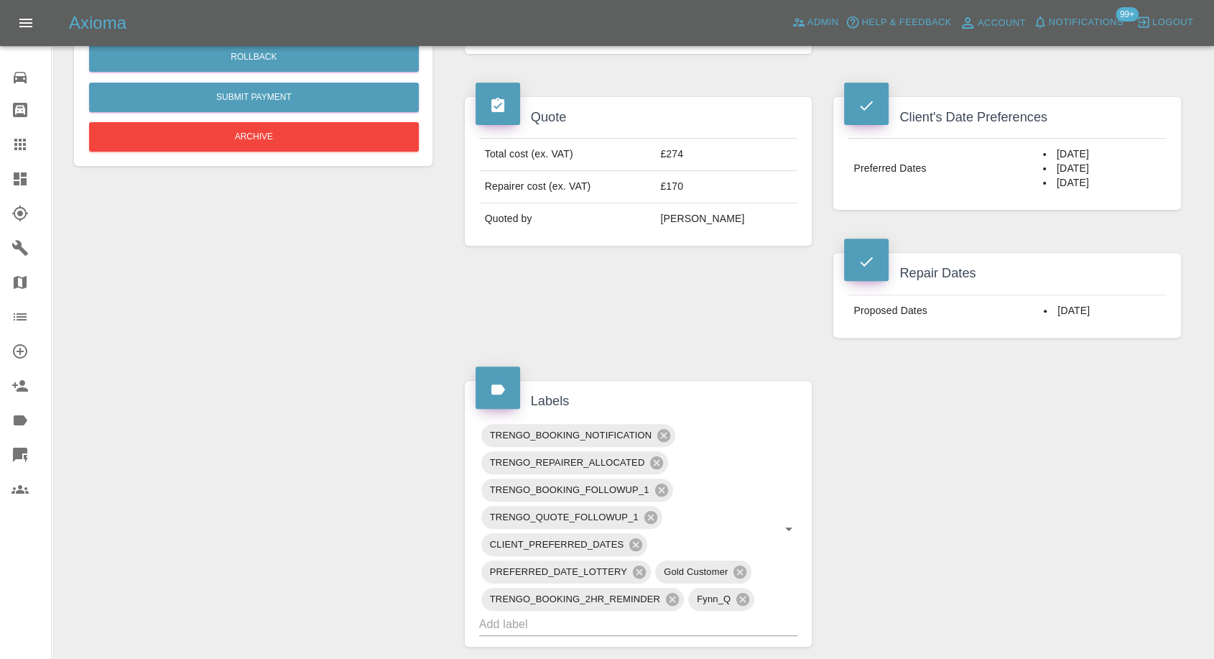
scroll to position [235, 0]
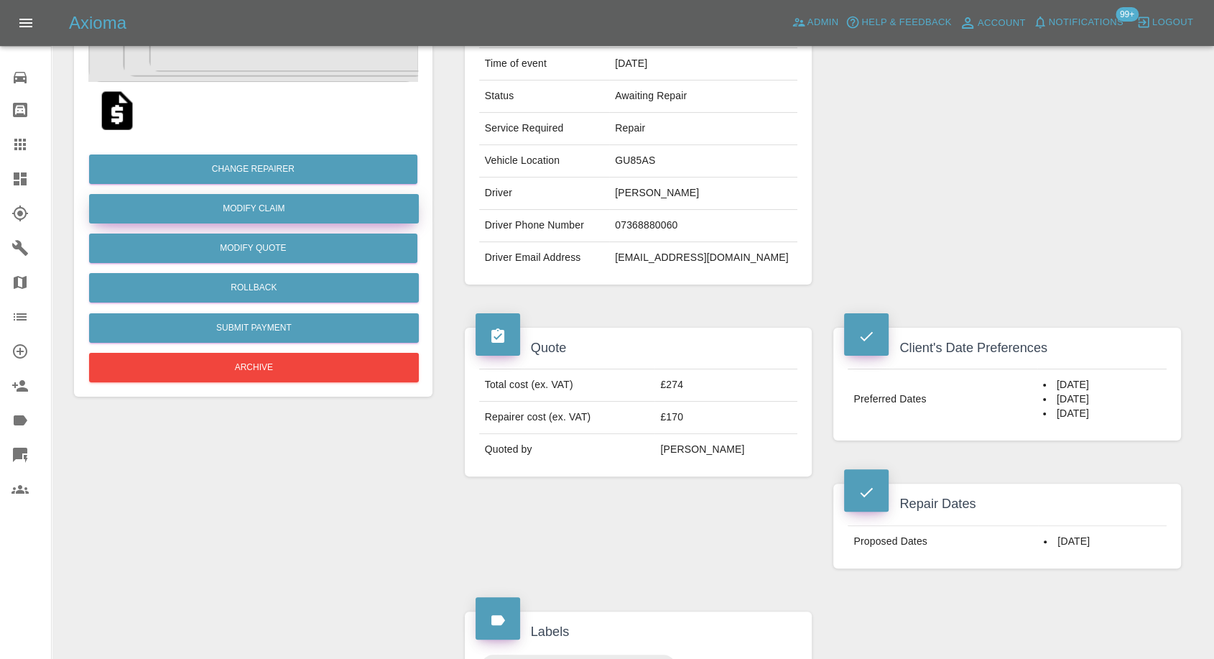
click at [267, 205] on link "Modify Claim" at bounding box center [254, 208] width 330 height 29
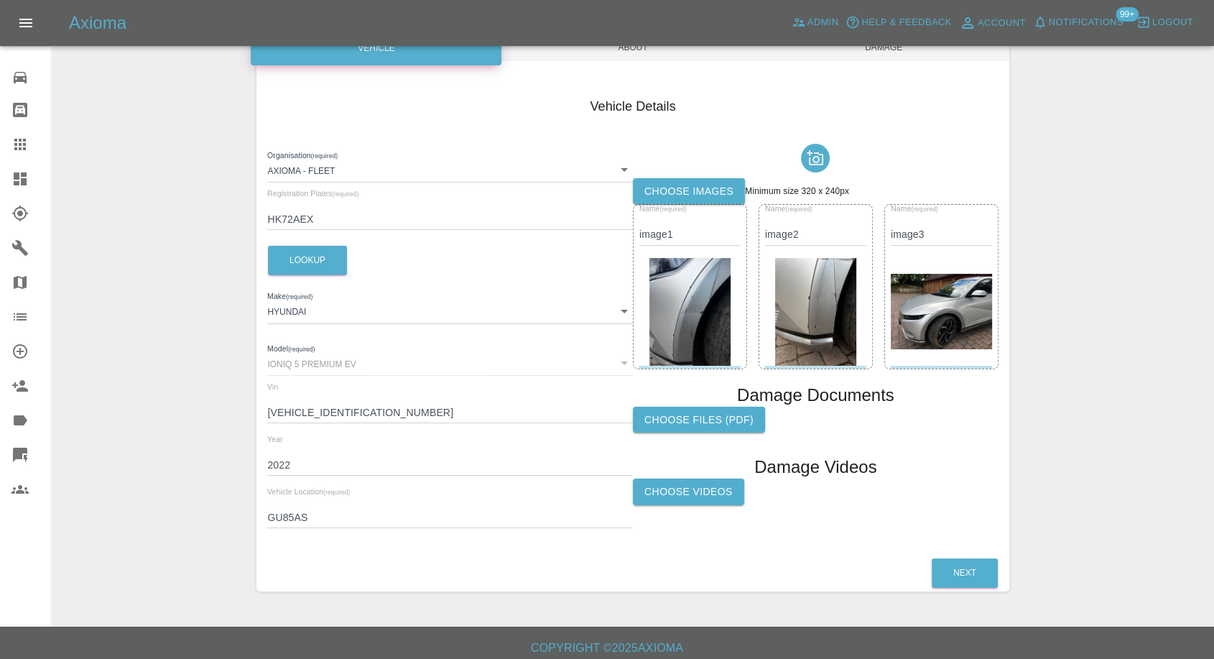
scroll to position [162, 0]
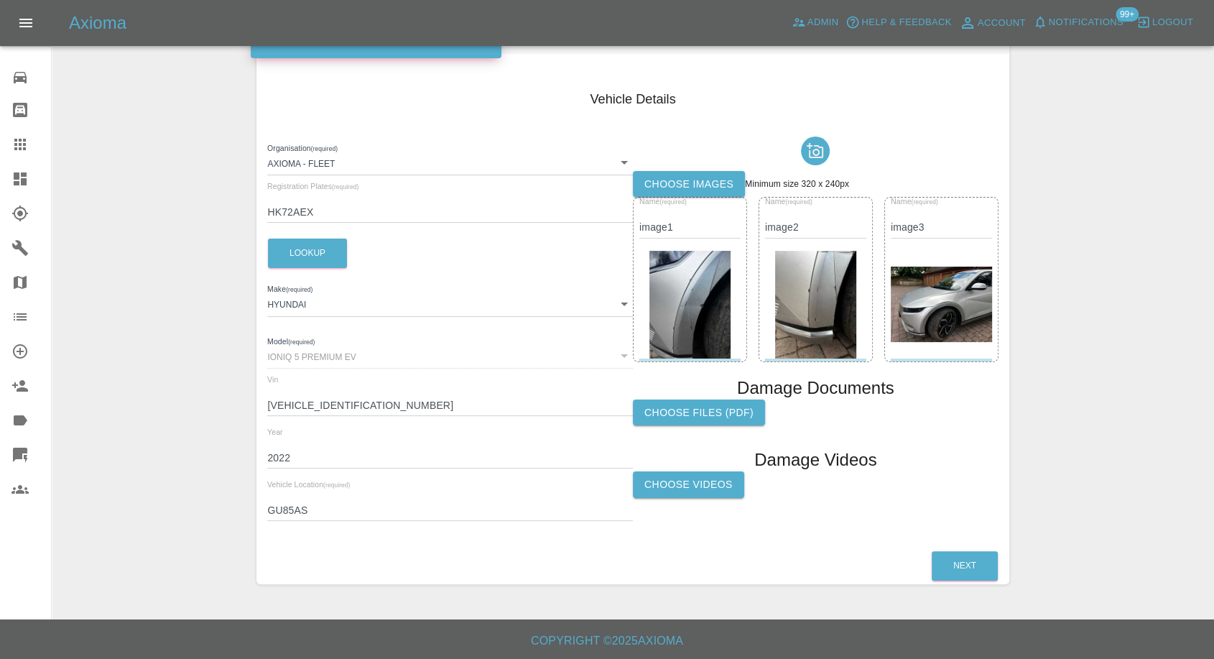
click at [284, 514] on input "GU85AS" at bounding box center [450, 510] width 366 height 21
paste input "sw194qr"
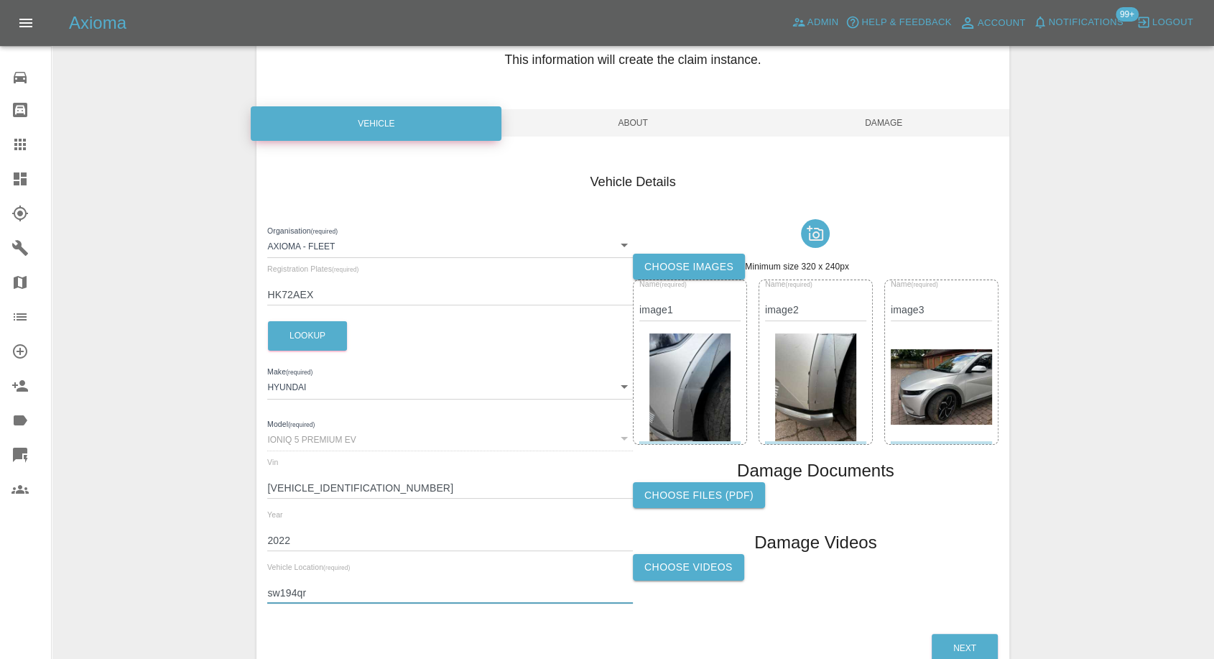
scroll to position [0, 0]
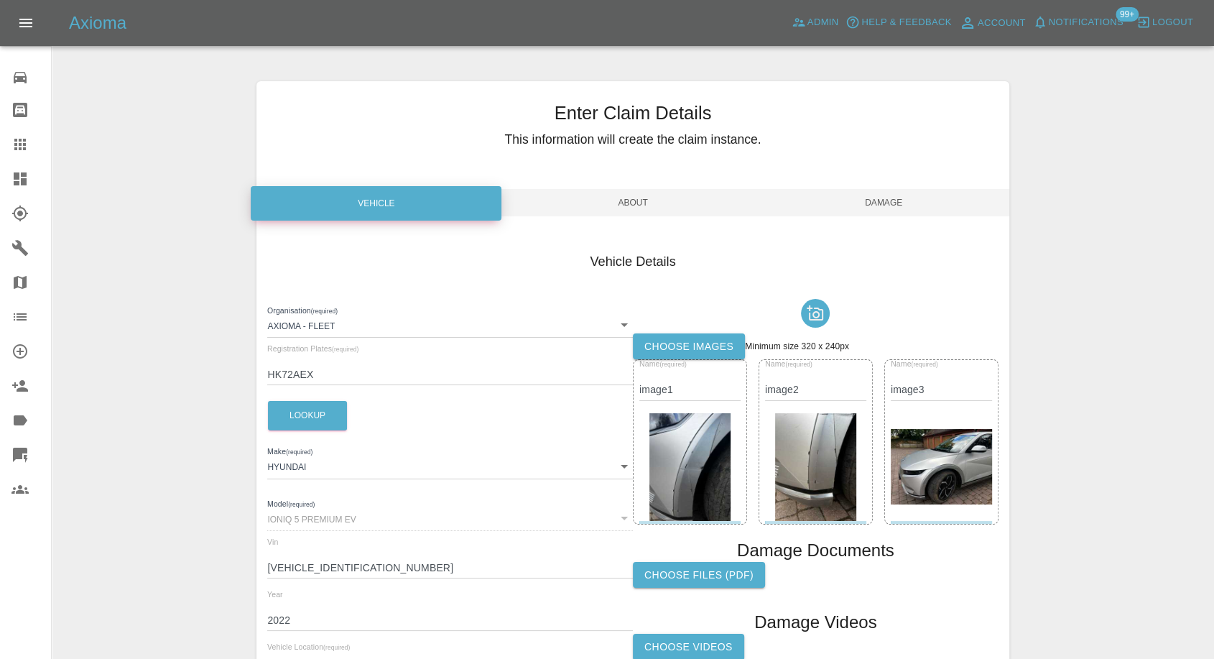
type input "sw194qr"
click at [881, 205] on span "Damage" at bounding box center [884, 202] width 251 height 27
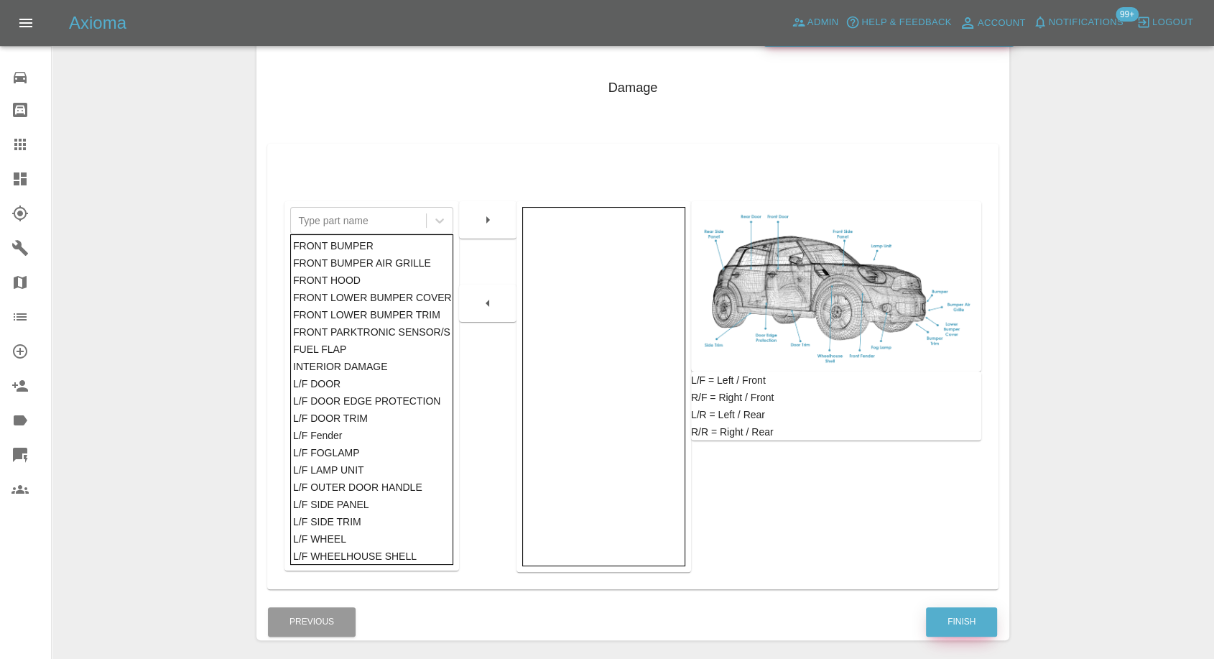
scroll to position [230, 0]
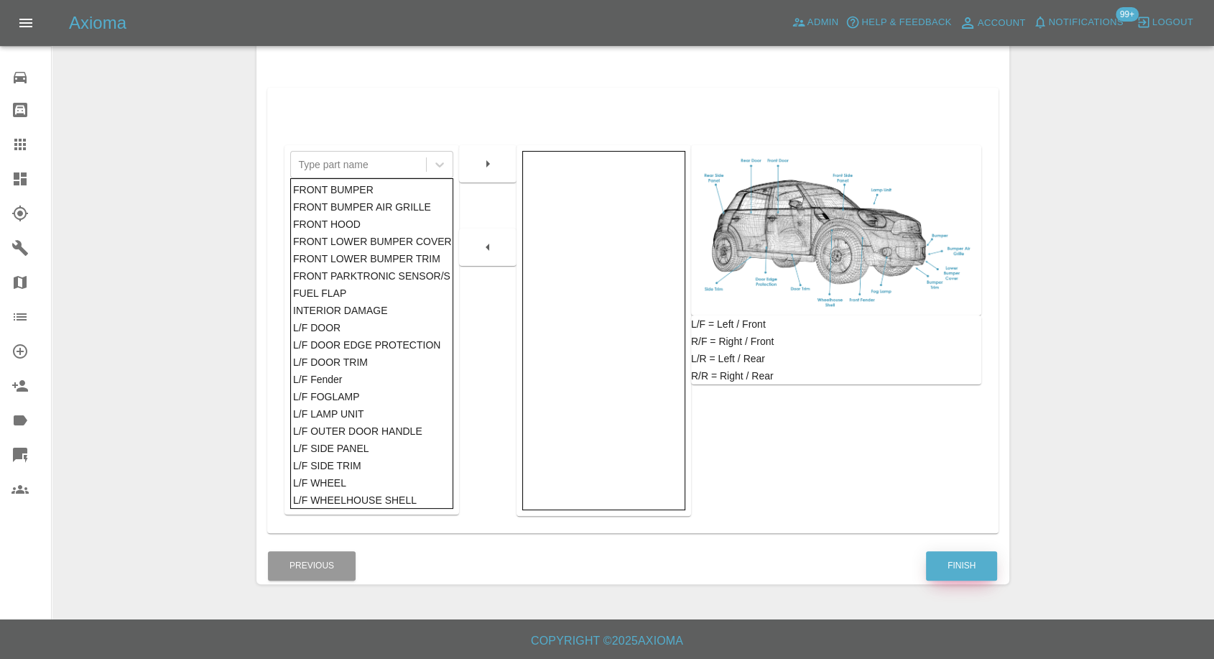
click at [956, 566] on button "Finish" at bounding box center [961, 565] width 71 height 29
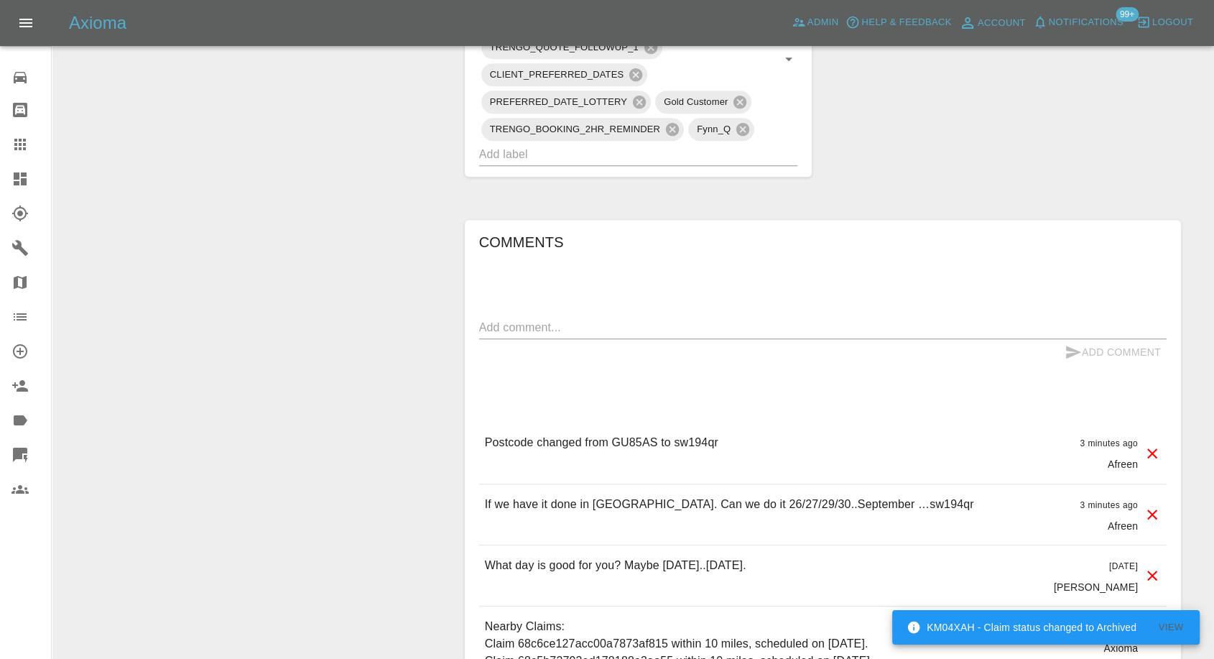
scroll to position [958, 0]
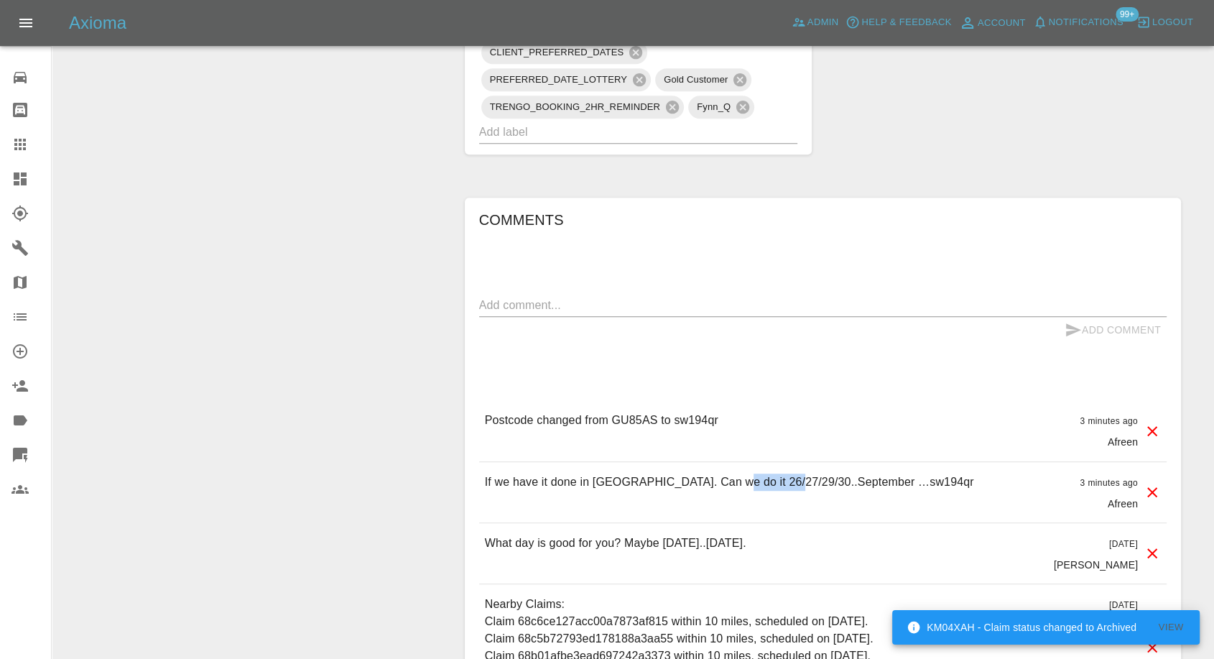
drag, startPoint x: 728, startPoint y: 480, endPoint x: 787, endPoint y: 480, distance: 59.6
click at [787, 480] on p "If we have it done in [GEOGRAPHIC_DATA]. Can we do it 26/27/29/30..September …s…" at bounding box center [729, 481] width 489 height 17
copy p "26/27/29/30"
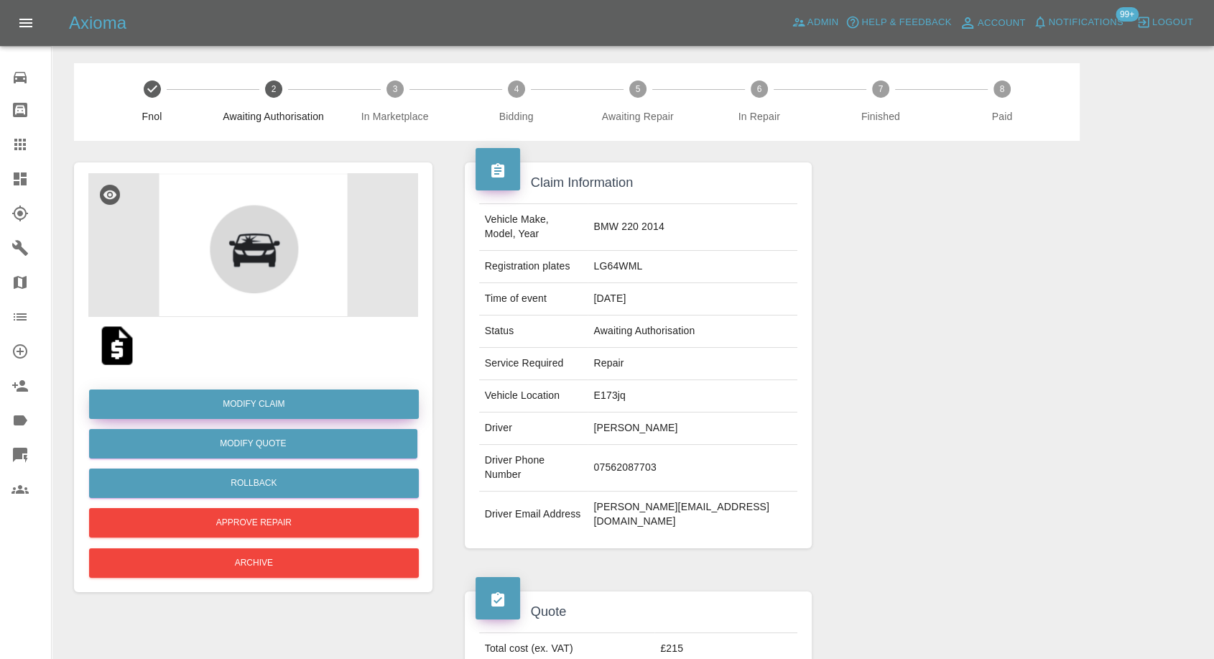
click at [277, 404] on link "Modify Claim" at bounding box center [254, 403] width 330 height 29
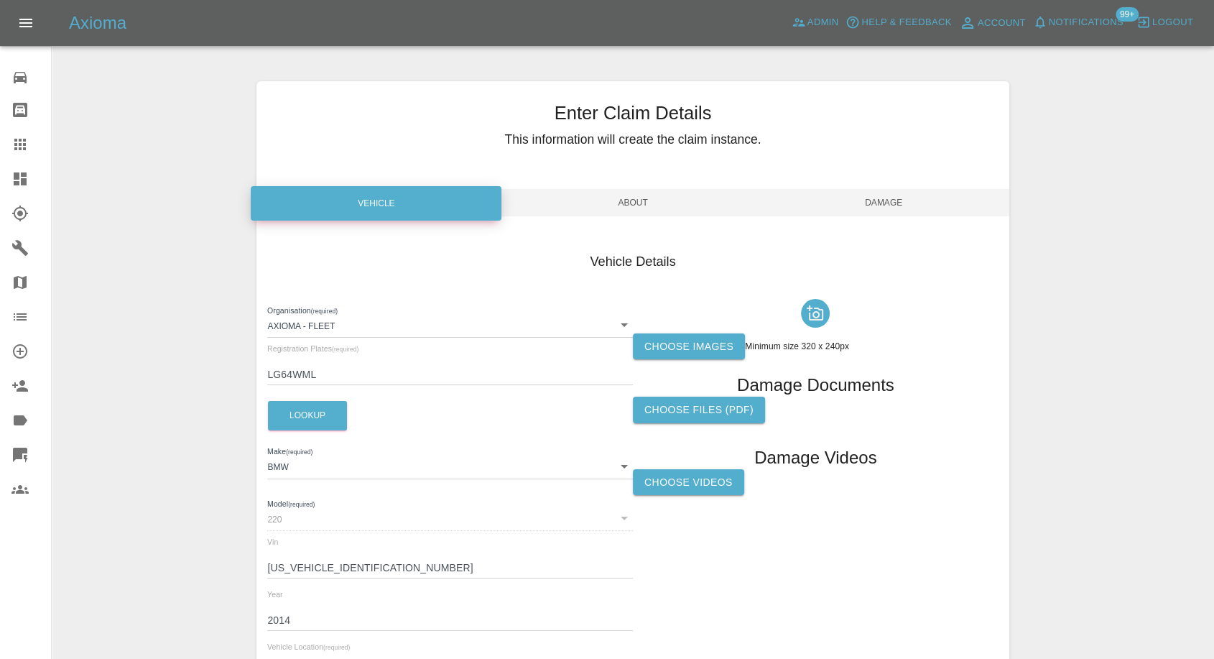
click at [728, 343] on label "Choose images" at bounding box center [689, 346] width 112 height 27
click at [0, 0] on input "Choose images" at bounding box center [0, 0] width 0 height 0
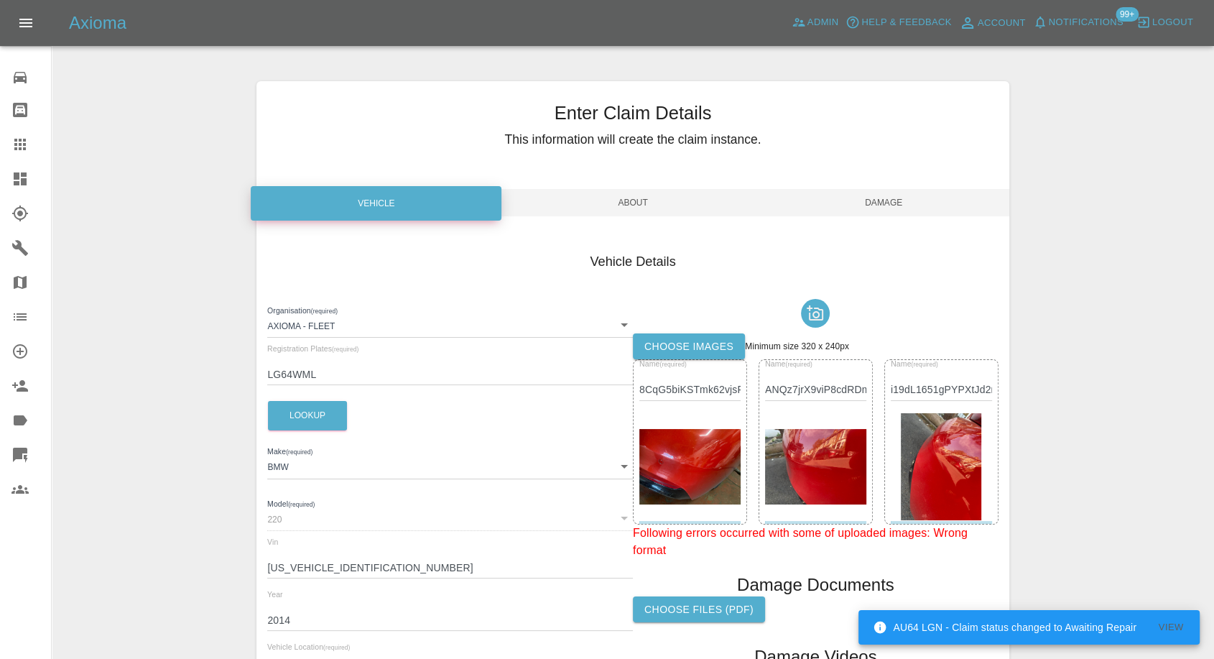
click at [890, 200] on span "Damage" at bounding box center [884, 202] width 251 height 27
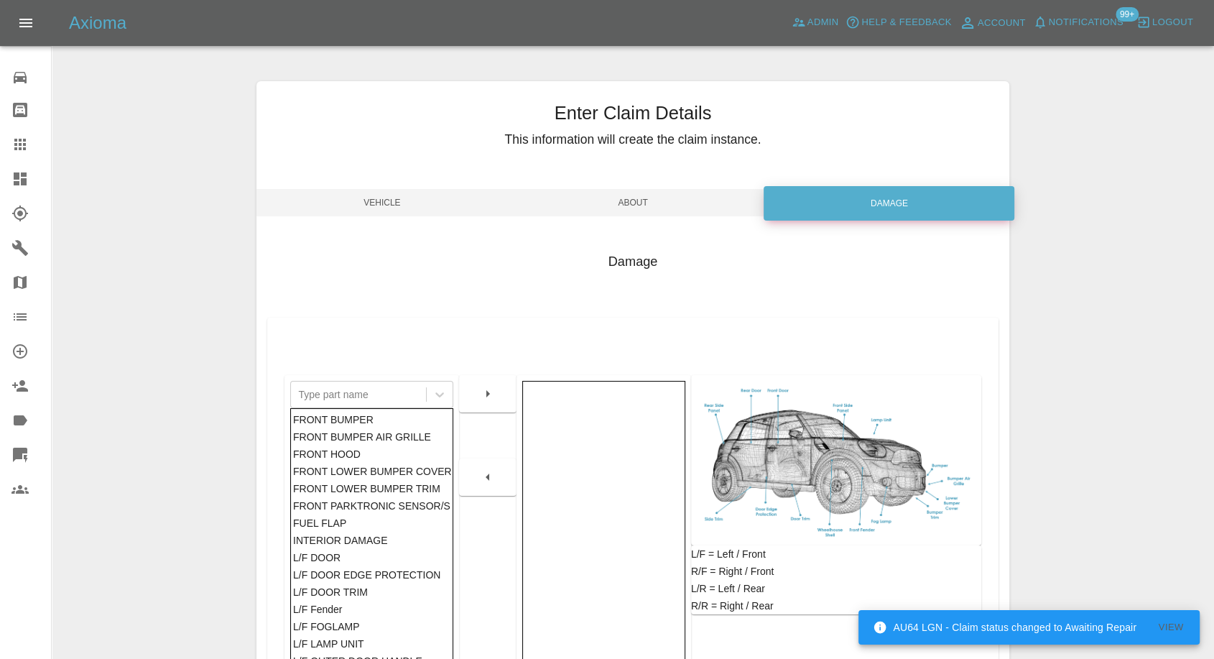
scroll to position [230, 0]
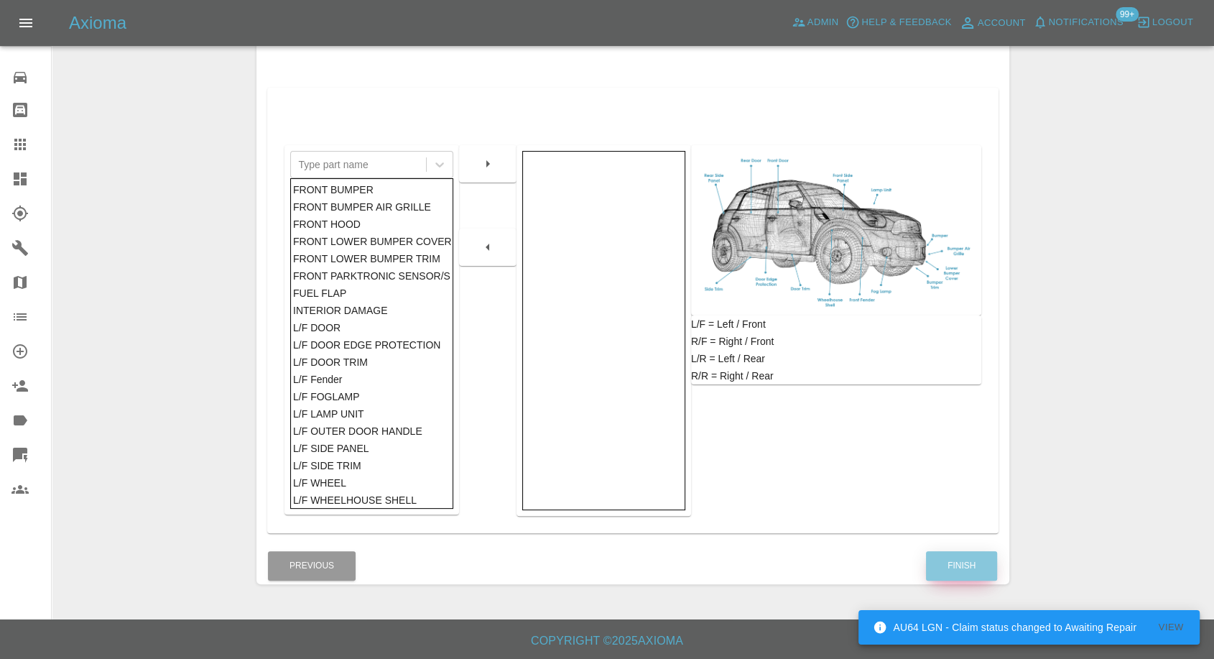
click at [967, 576] on button "Finish" at bounding box center [961, 565] width 71 height 29
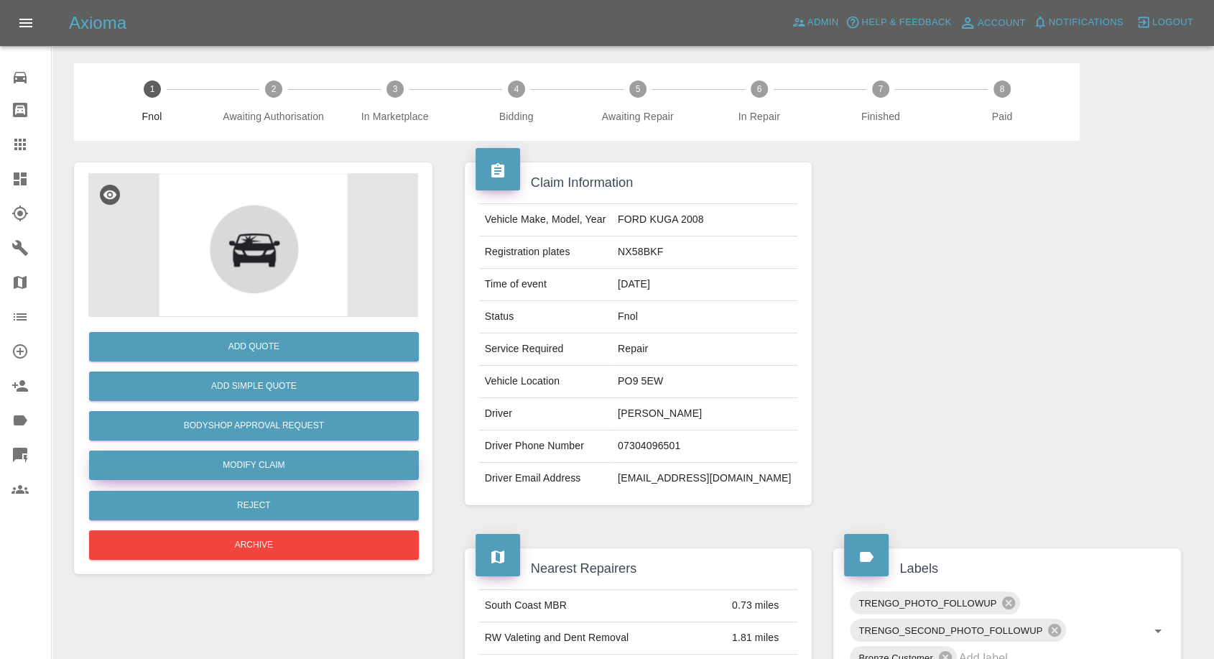
click at [274, 472] on link "Modify Claim" at bounding box center [254, 464] width 330 height 29
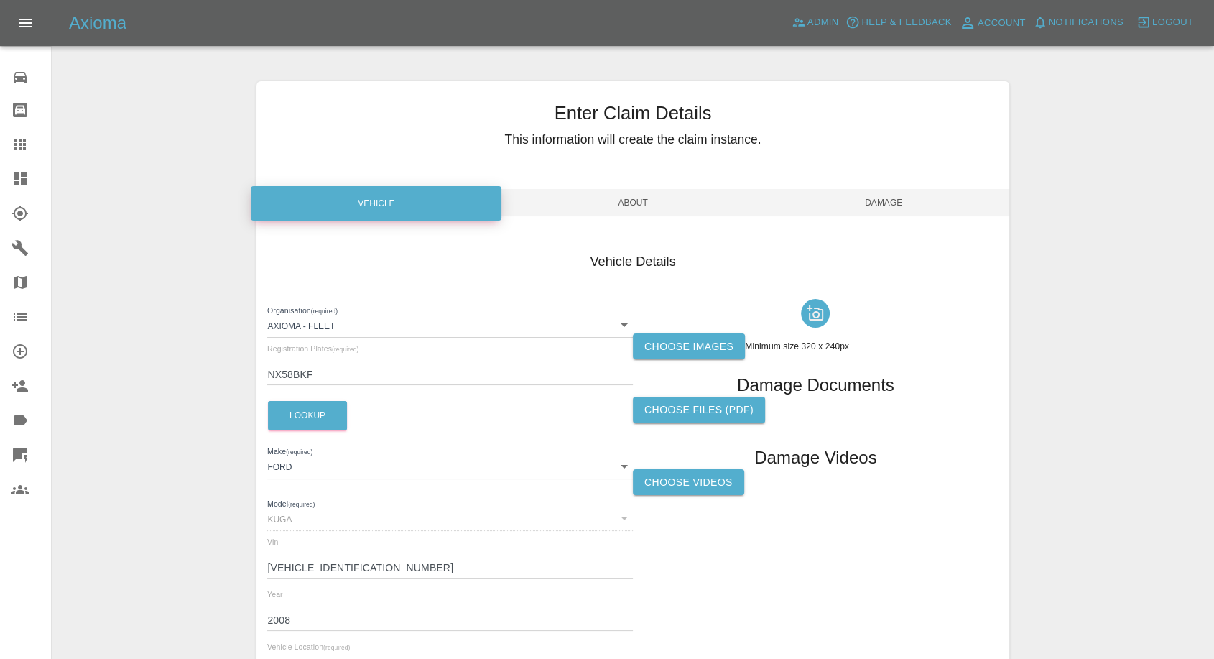
click at [692, 348] on label "Choose images" at bounding box center [689, 346] width 112 height 27
click at [0, 0] on input "Choose images" at bounding box center [0, 0] width 0 height 0
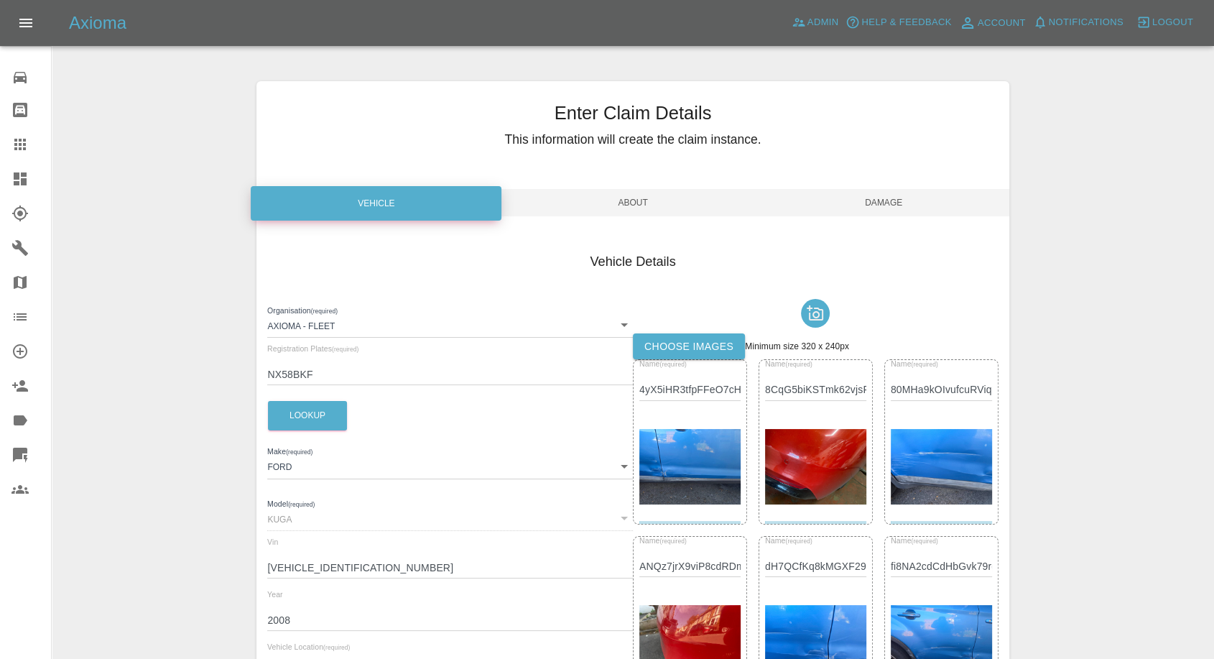
click at [841, 501] on img at bounding box center [815, 467] width 101 height 76
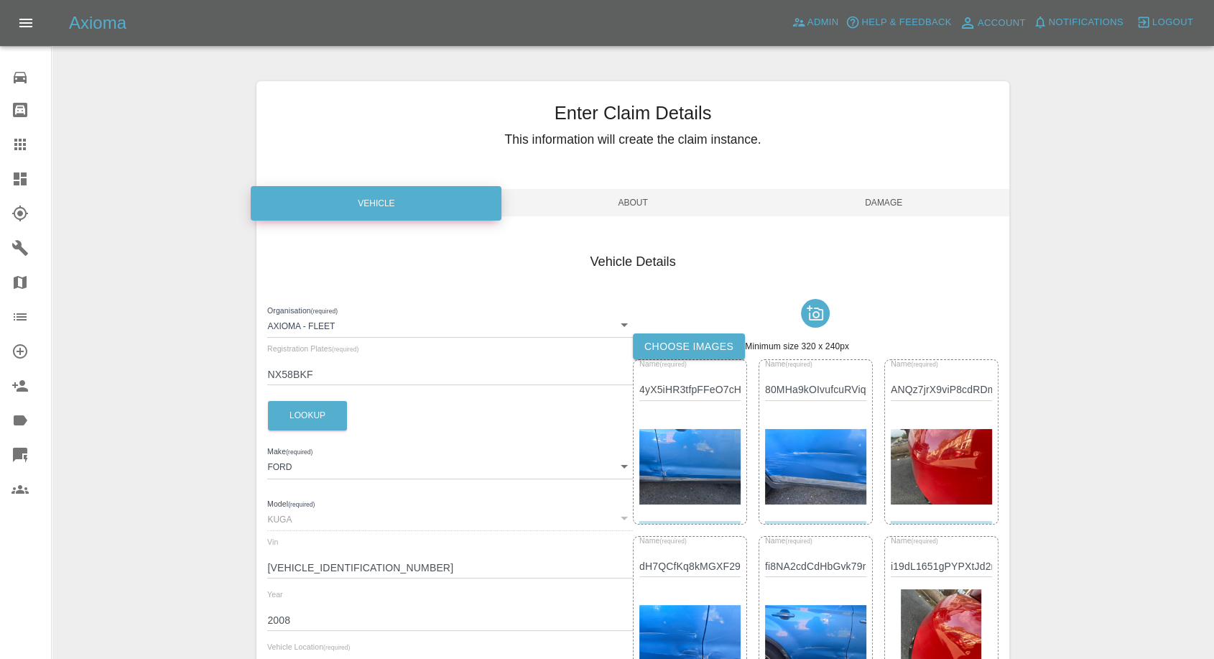
click at [942, 470] on img at bounding box center [941, 467] width 101 height 76
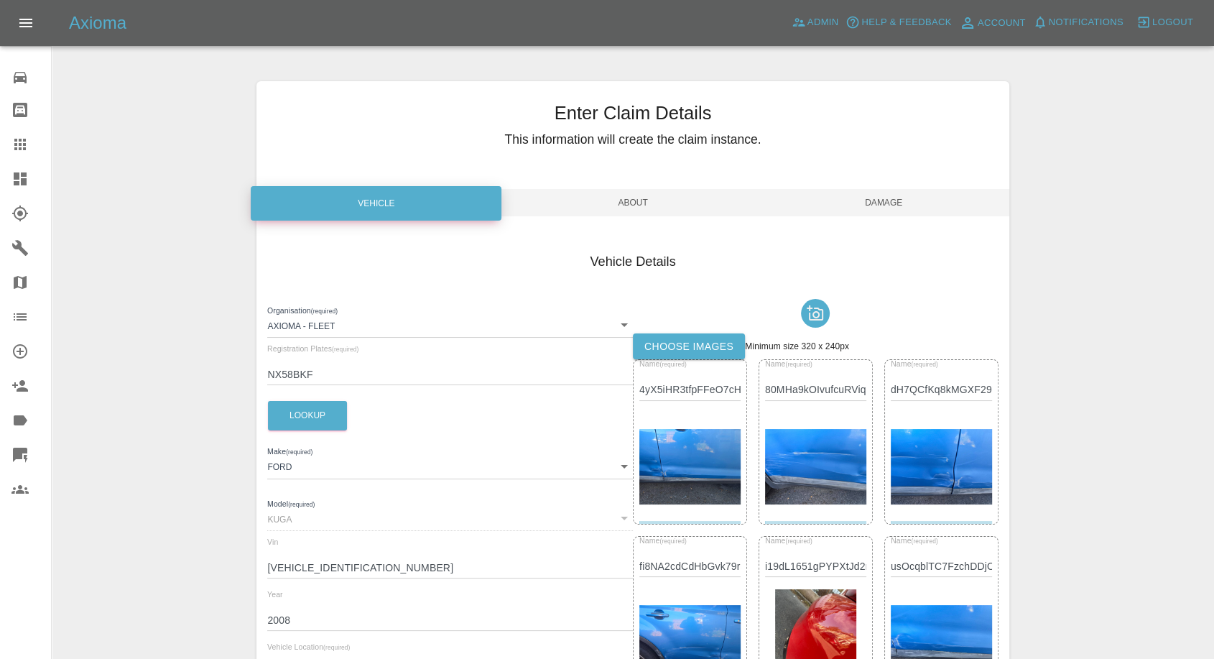
click at [829, 604] on img at bounding box center [815, 643] width 81 height 108
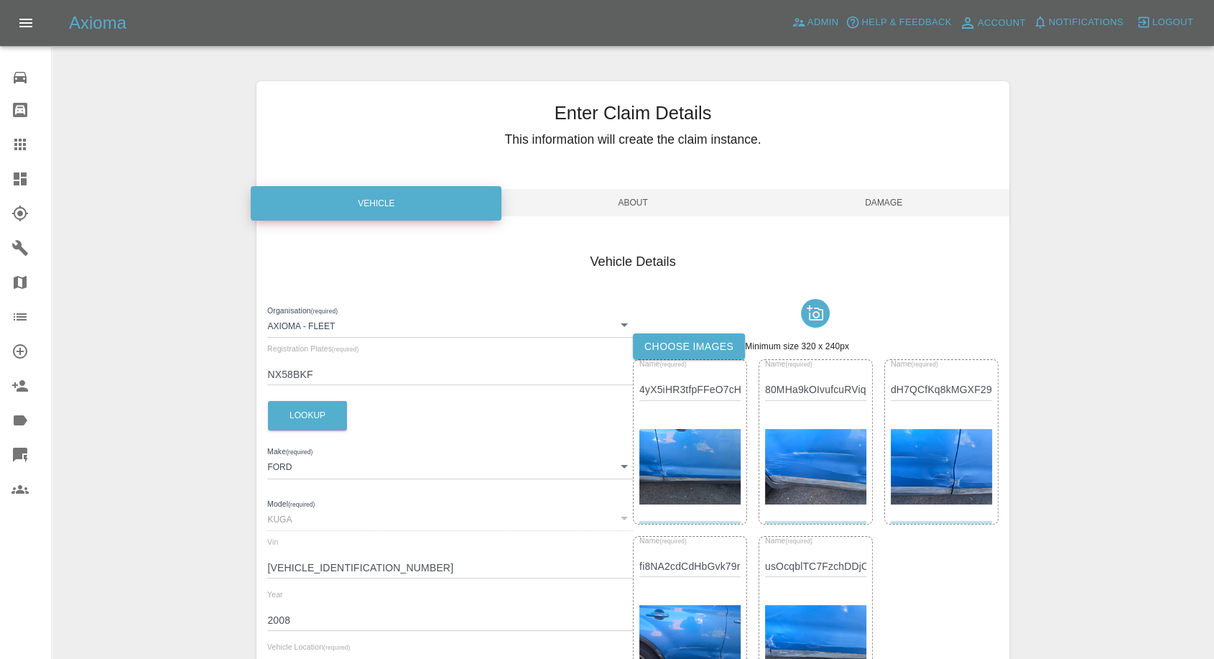
click at [895, 203] on span "Damage" at bounding box center [884, 202] width 251 height 27
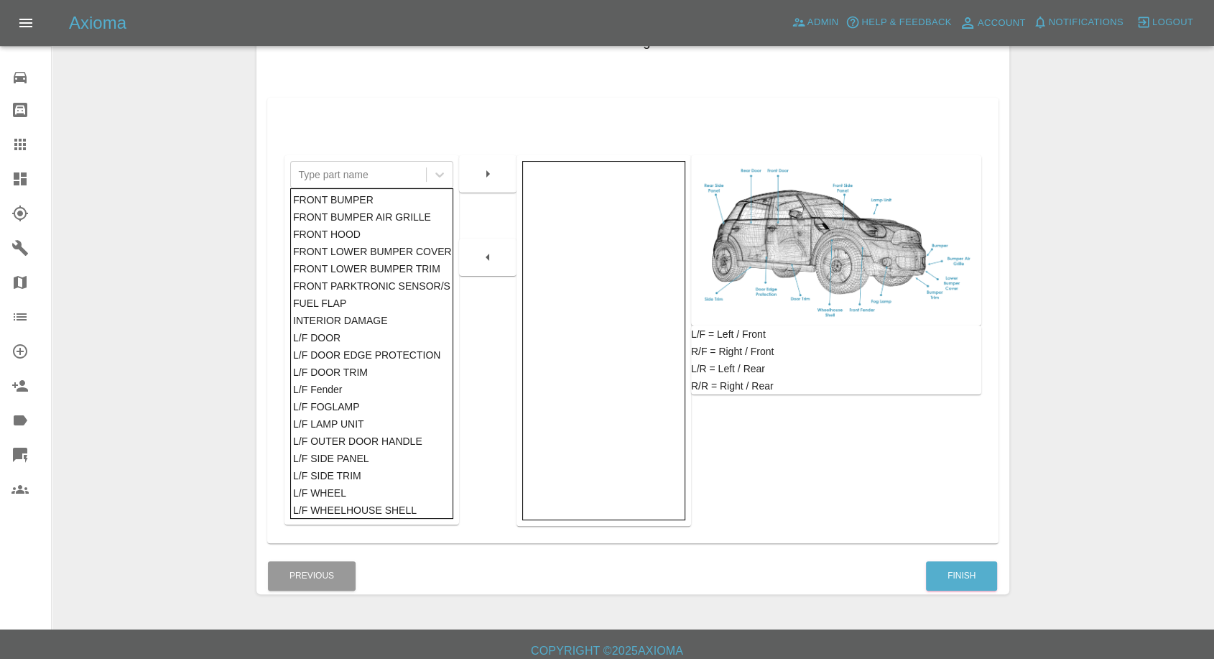
scroll to position [230, 0]
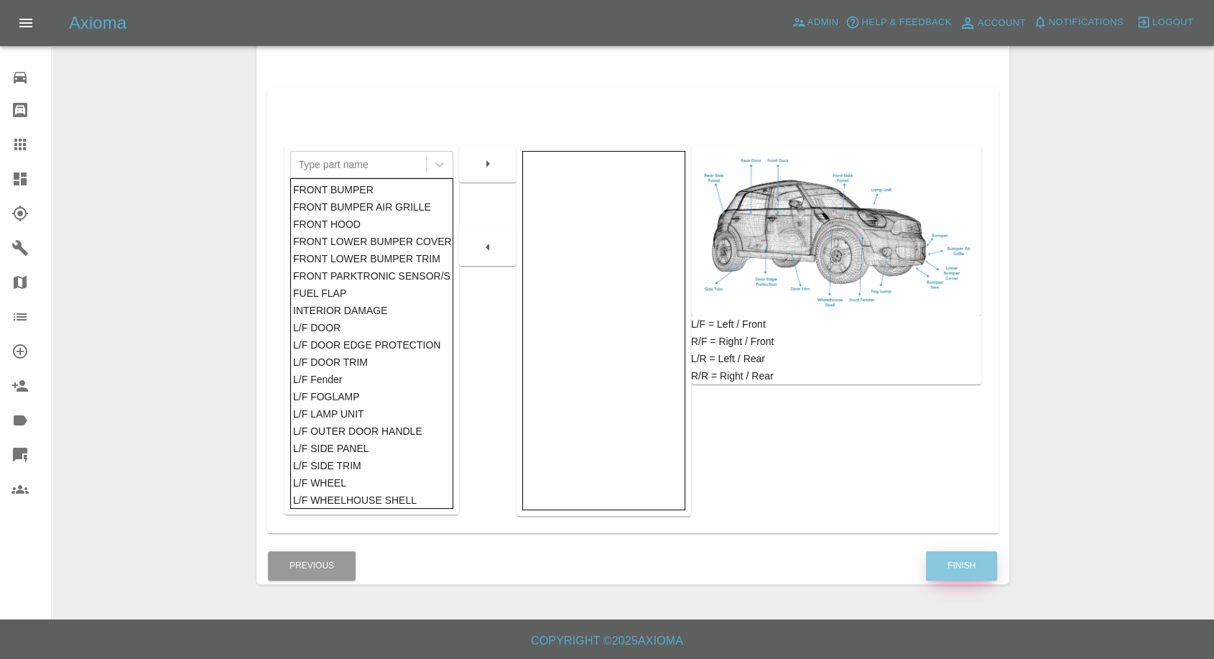
click at [939, 562] on button "Finish" at bounding box center [961, 565] width 71 height 29
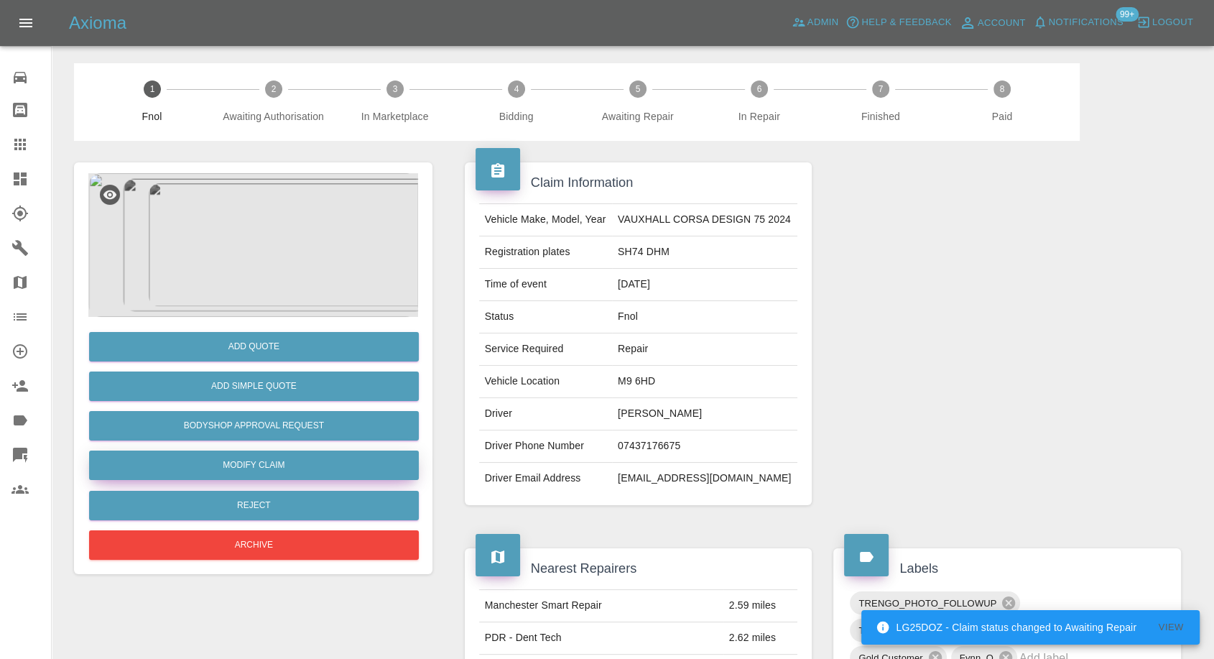
click at [247, 469] on link "Modify Claim" at bounding box center [254, 464] width 330 height 29
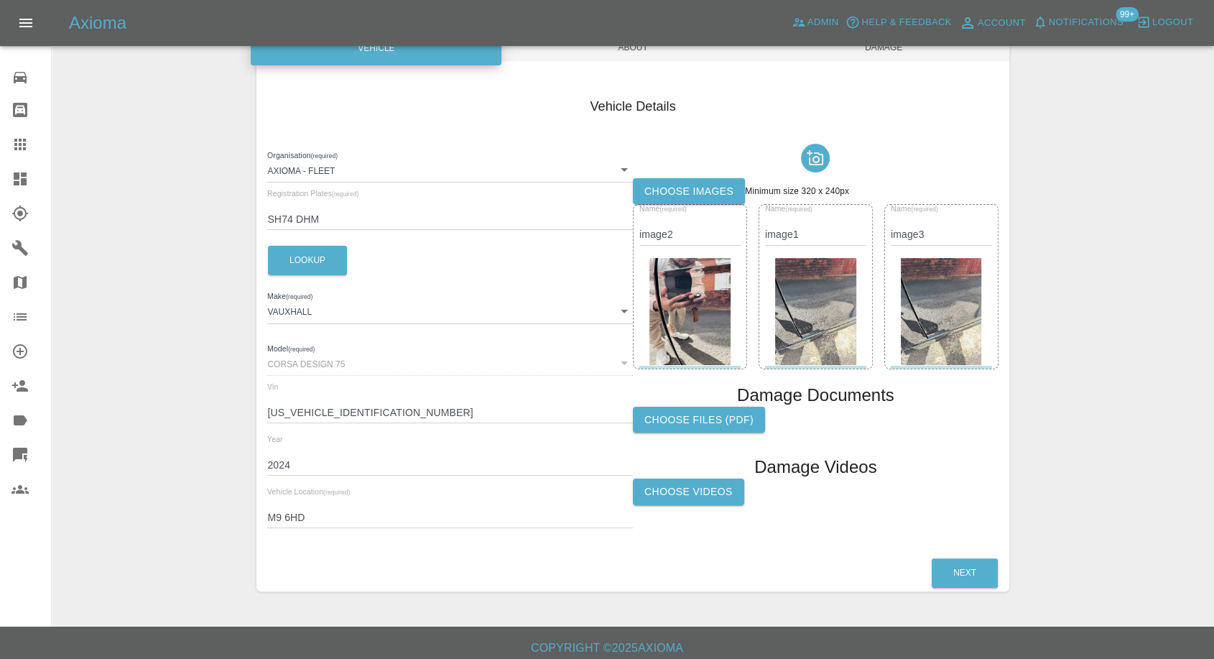
scroll to position [162, 0]
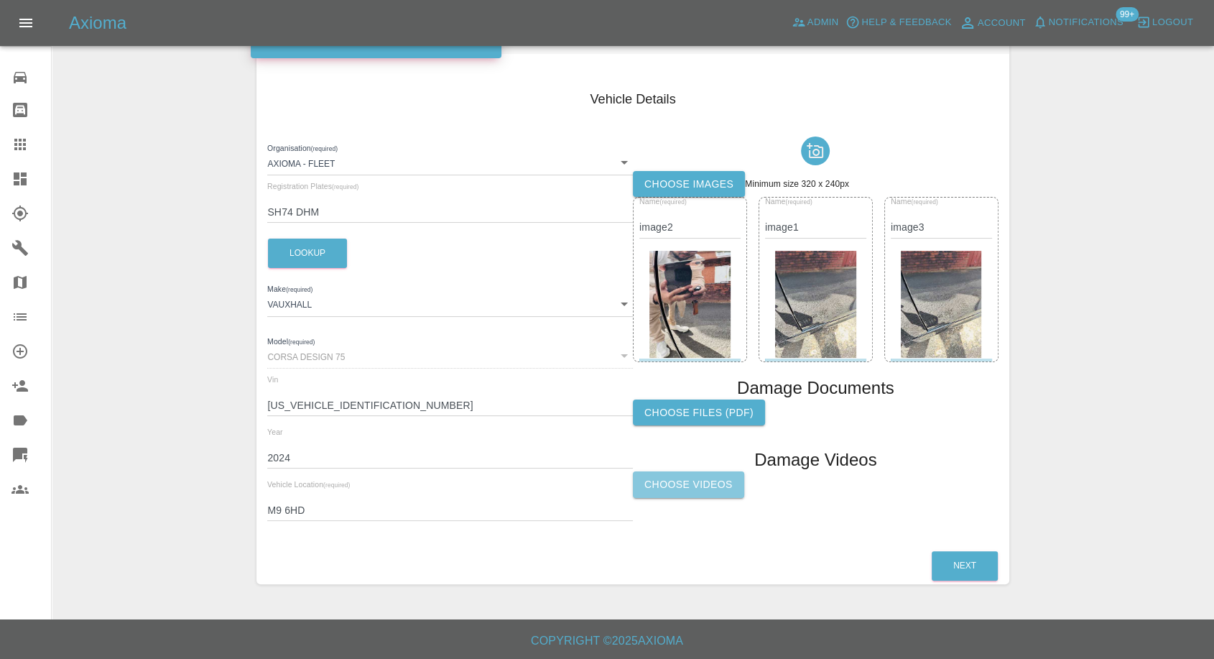
click at [683, 488] on label "Choose Videos" at bounding box center [688, 484] width 111 height 27
click at [0, 0] on input "Choose Videos" at bounding box center [0, 0] width 0 height 0
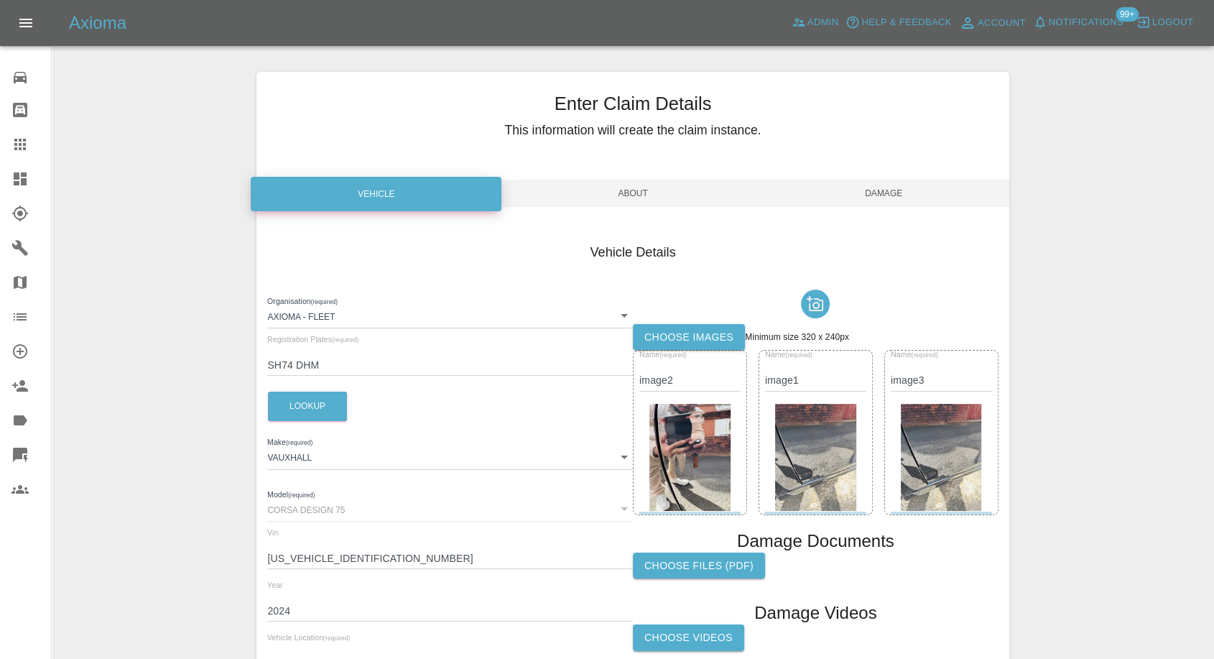
scroll to position [0, 0]
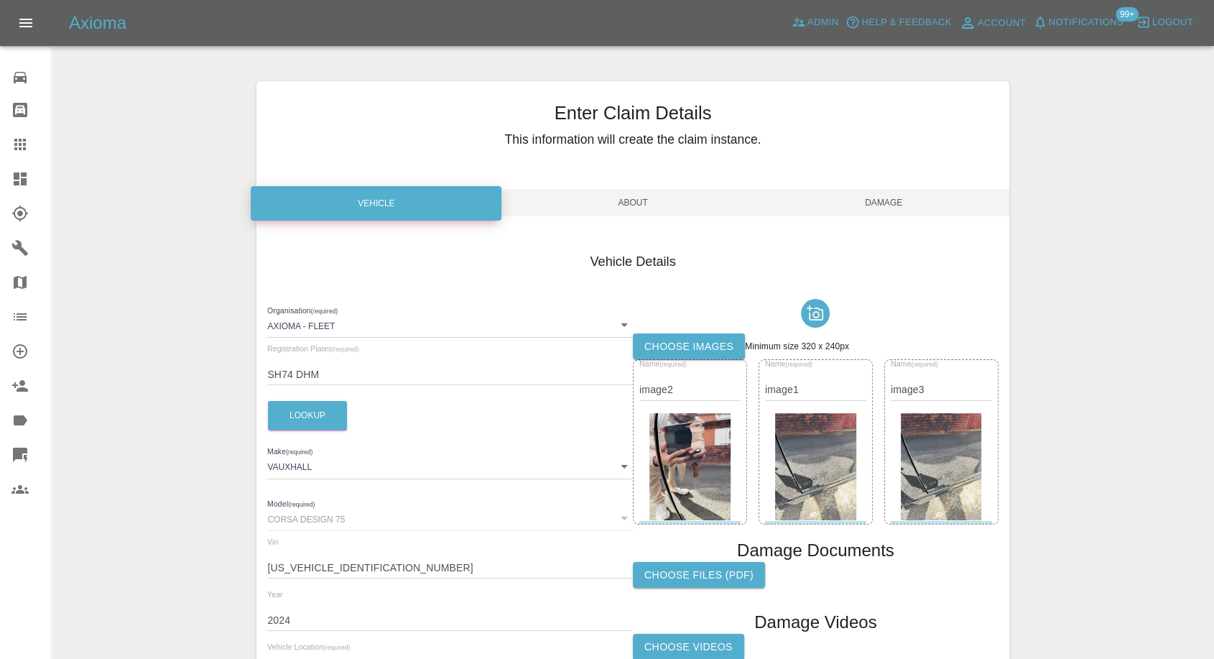
click at [880, 198] on span "Damage" at bounding box center [884, 202] width 251 height 27
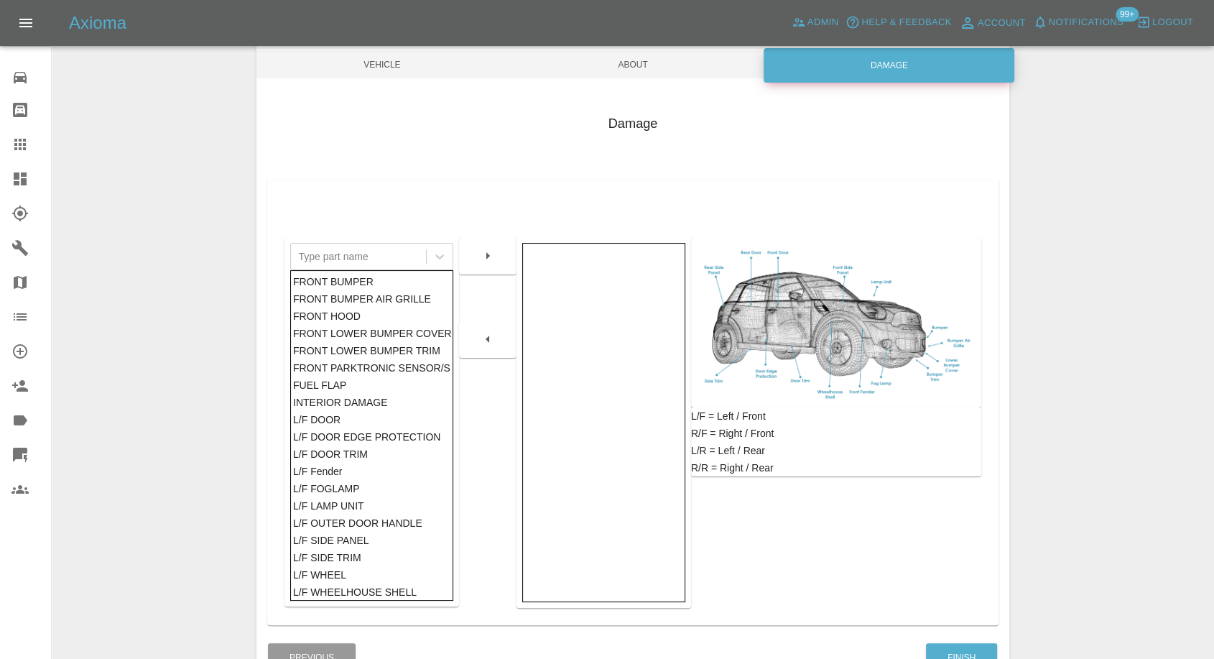
scroll to position [230, 0]
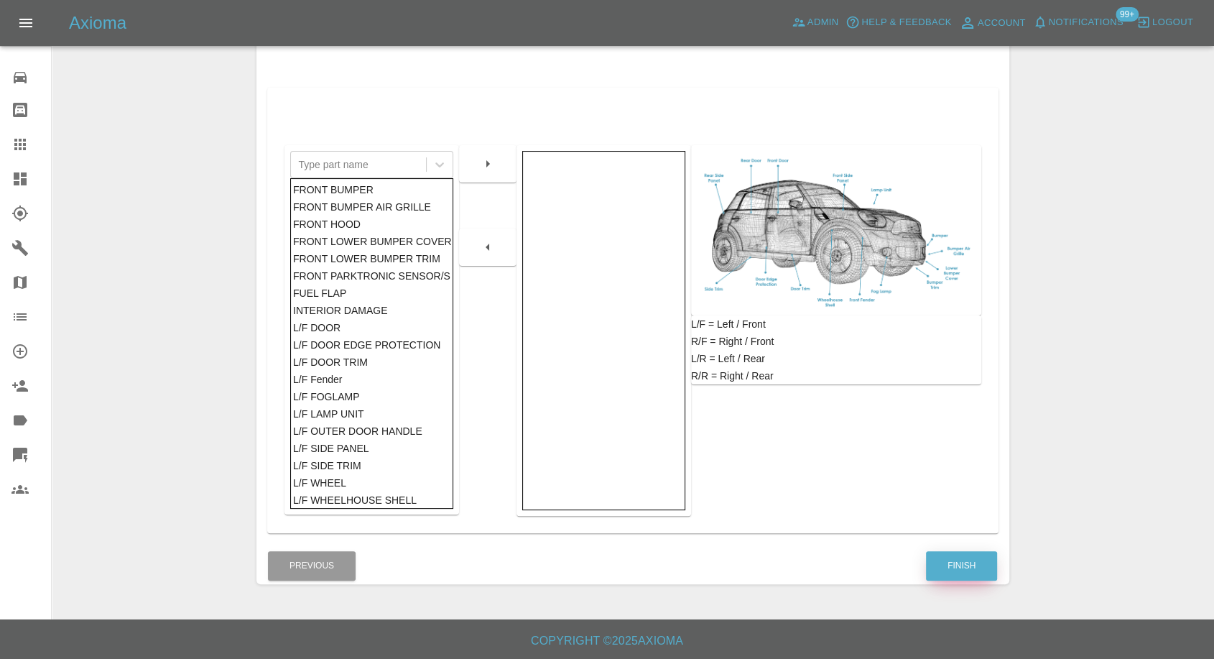
click at [955, 555] on button "Finish" at bounding box center [961, 565] width 71 height 29
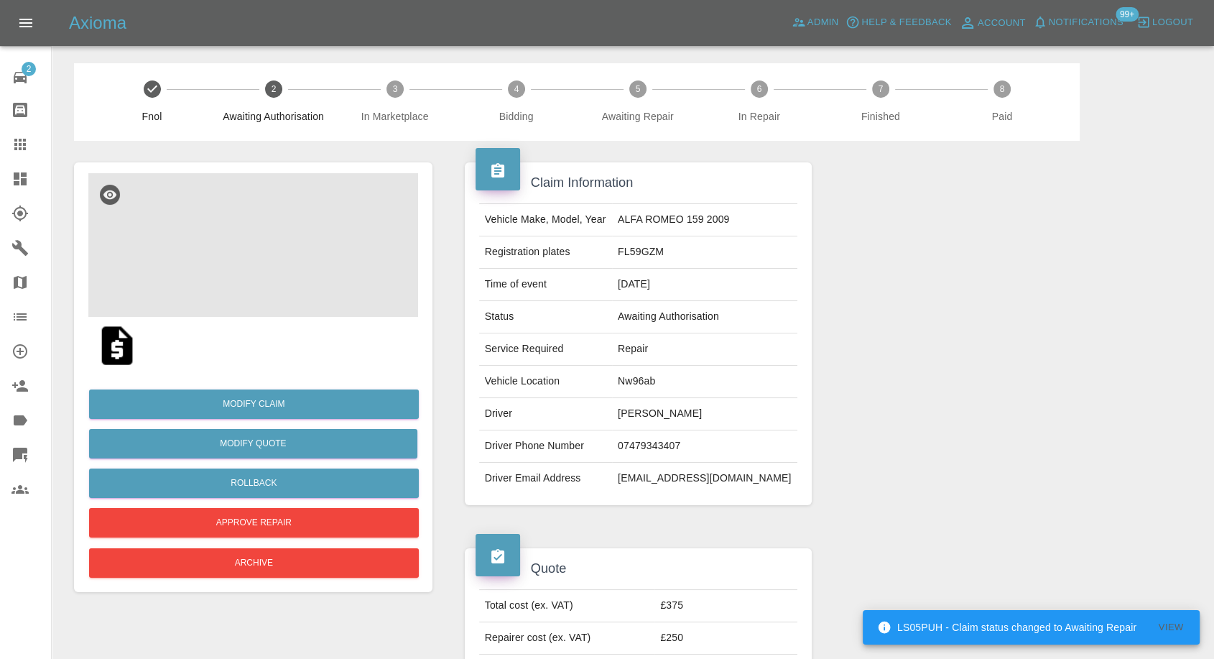
click at [231, 228] on img at bounding box center [253, 245] width 330 height 144
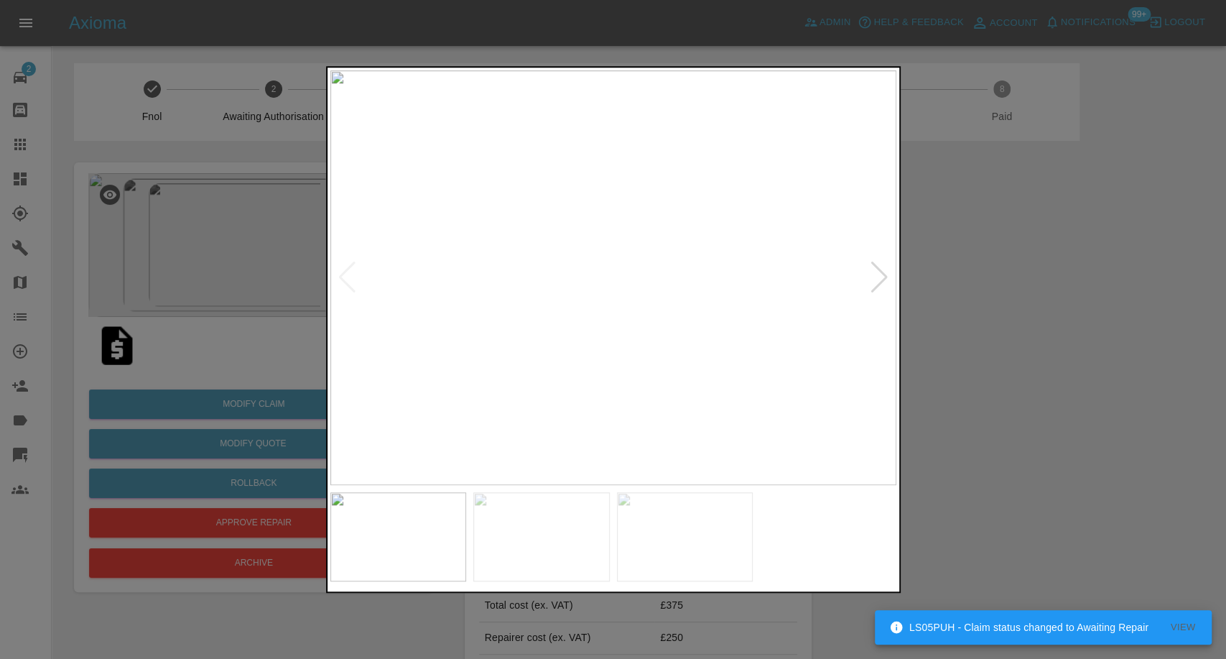
click at [517, 508] on img at bounding box center [541, 536] width 136 height 89
click at [688, 542] on img at bounding box center [685, 536] width 136 height 89
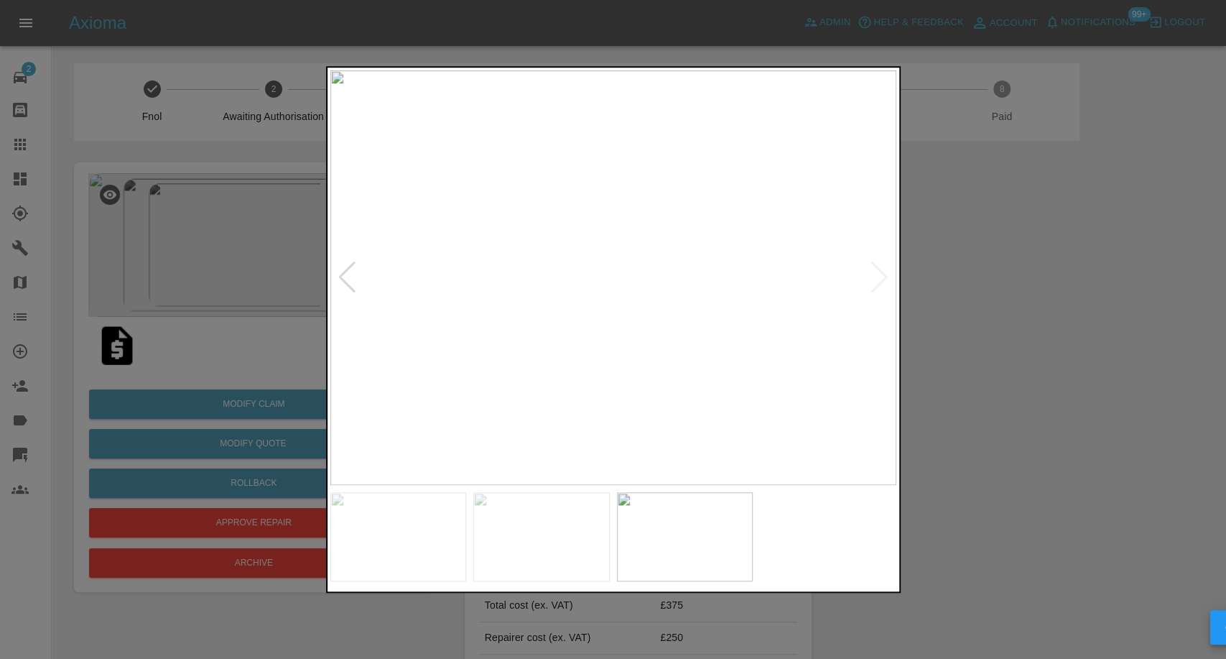
click at [994, 421] on div at bounding box center [613, 329] width 1226 height 659
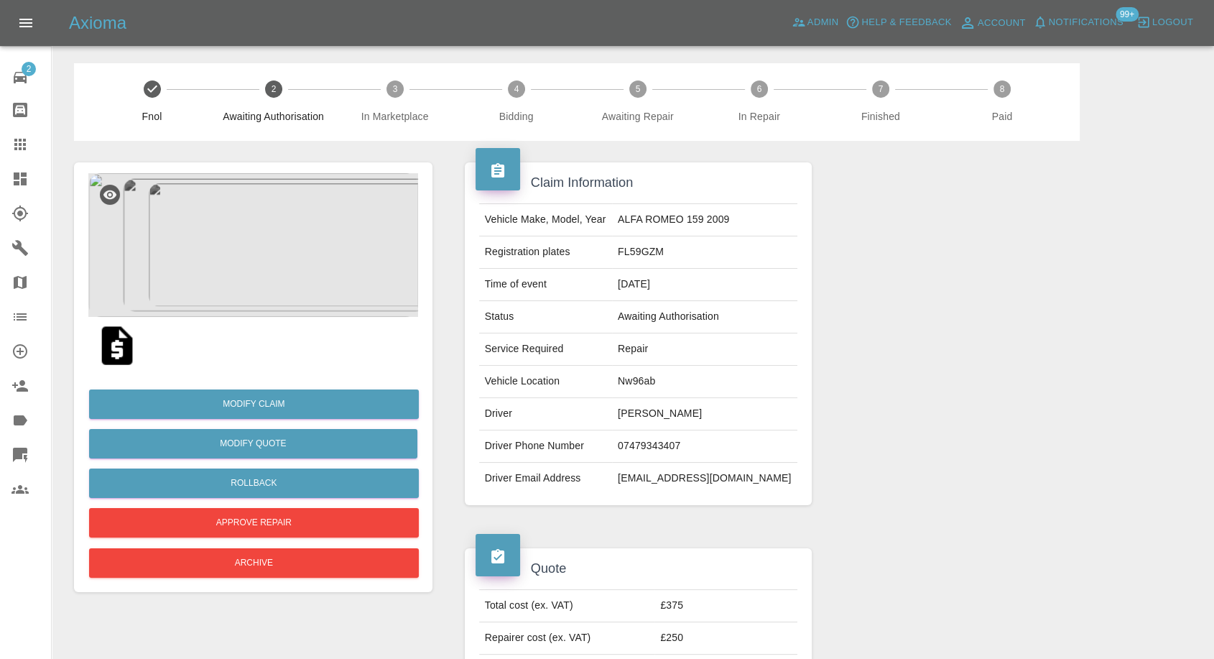
click at [233, 182] on img at bounding box center [253, 245] width 330 height 144
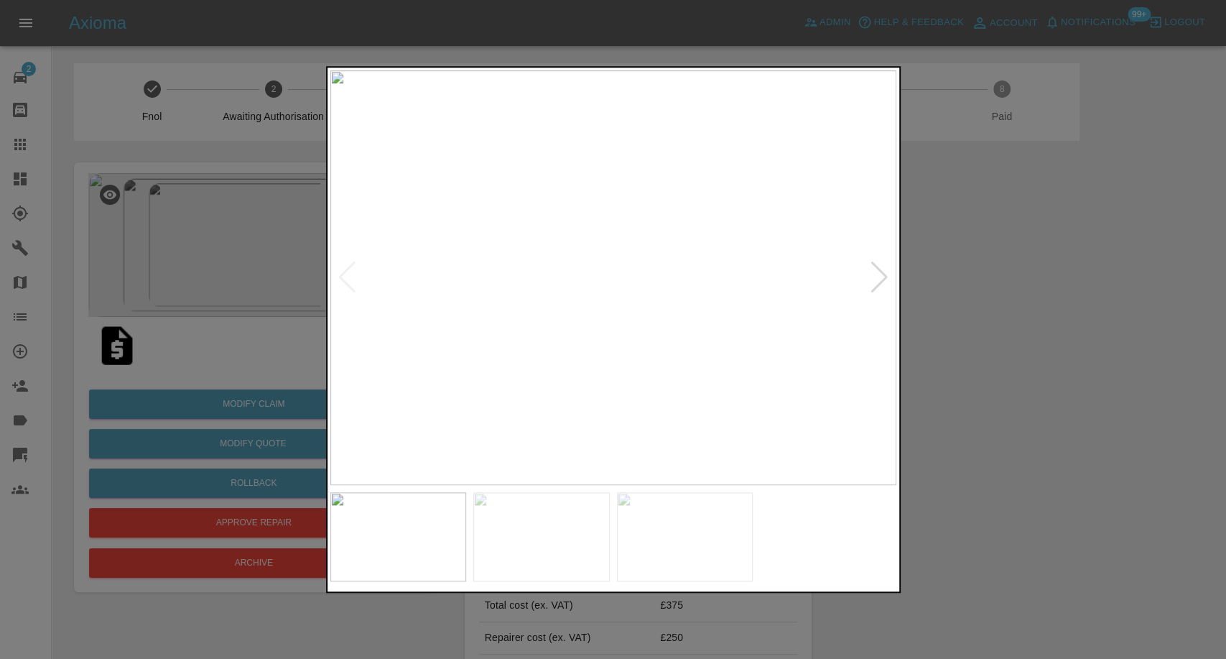
click at [545, 547] on img at bounding box center [541, 536] width 136 height 89
click at [718, 528] on img at bounding box center [685, 536] width 136 height 89
click at [969, 416] on div at bounding box center [613, 329] width 1226 height 659
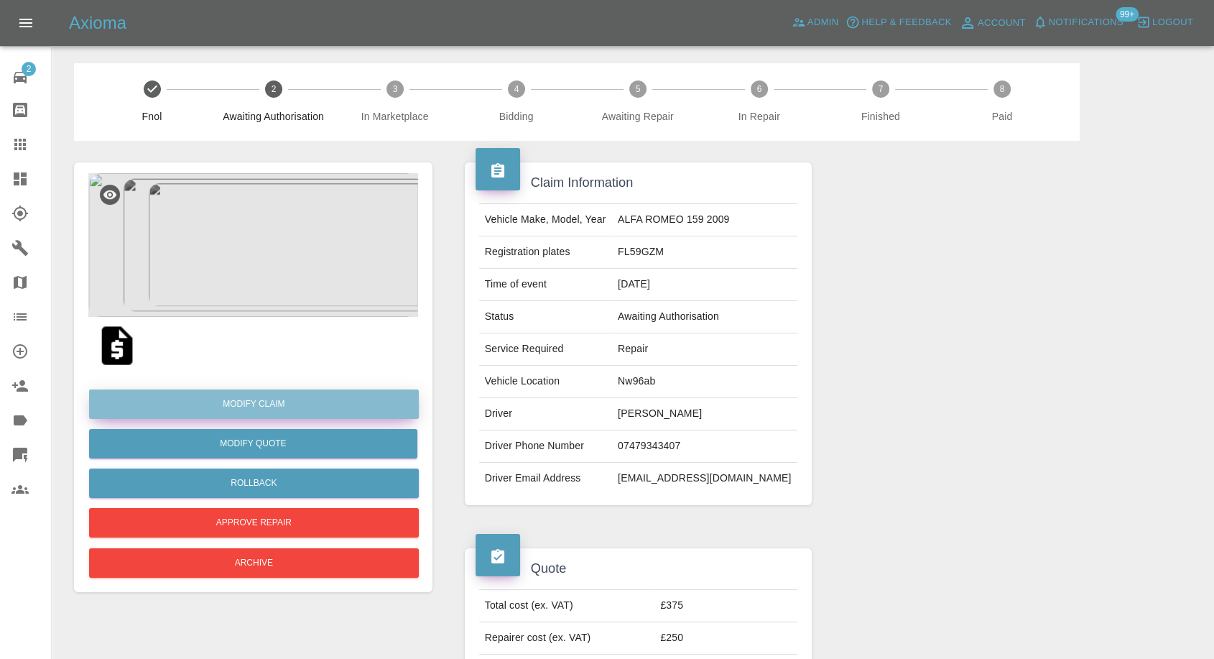
click at [281, 402] on link "Modify Claim" at bounding box center [254, 403] width 330 height 29
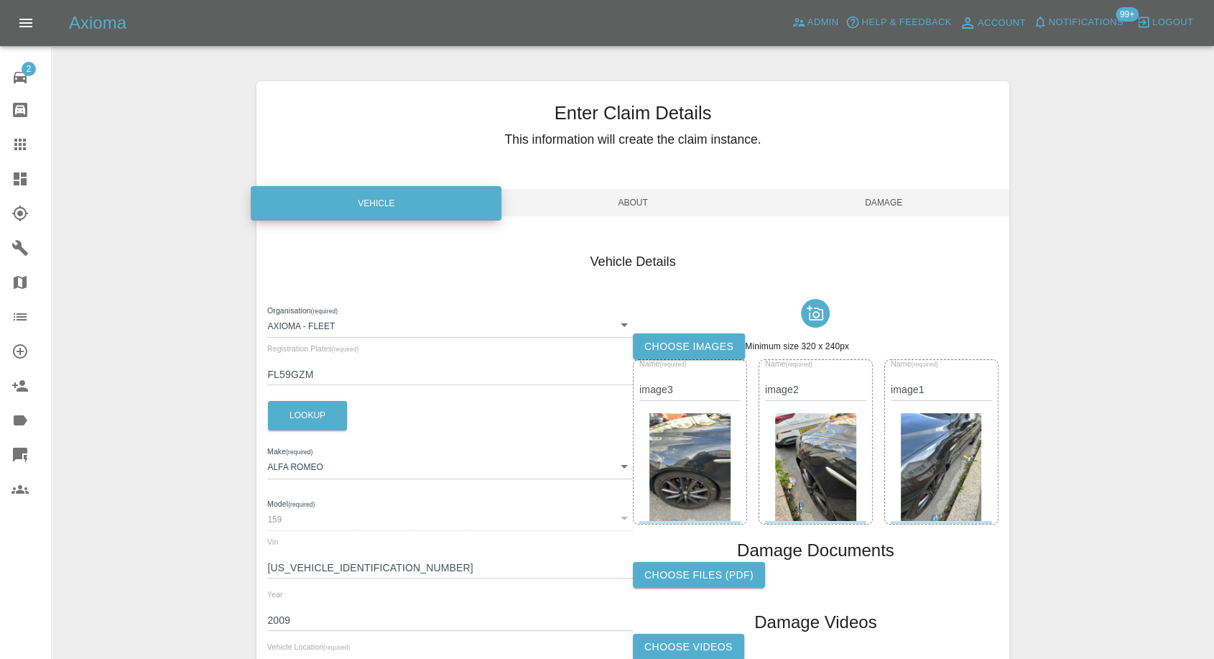
click at [703, 345] on label "Choose images" at bounding box center [689, 346] width 112 height 27
click at [0, 0] on input "Choose images" at bounding box center [0, 0] width 0 height 0
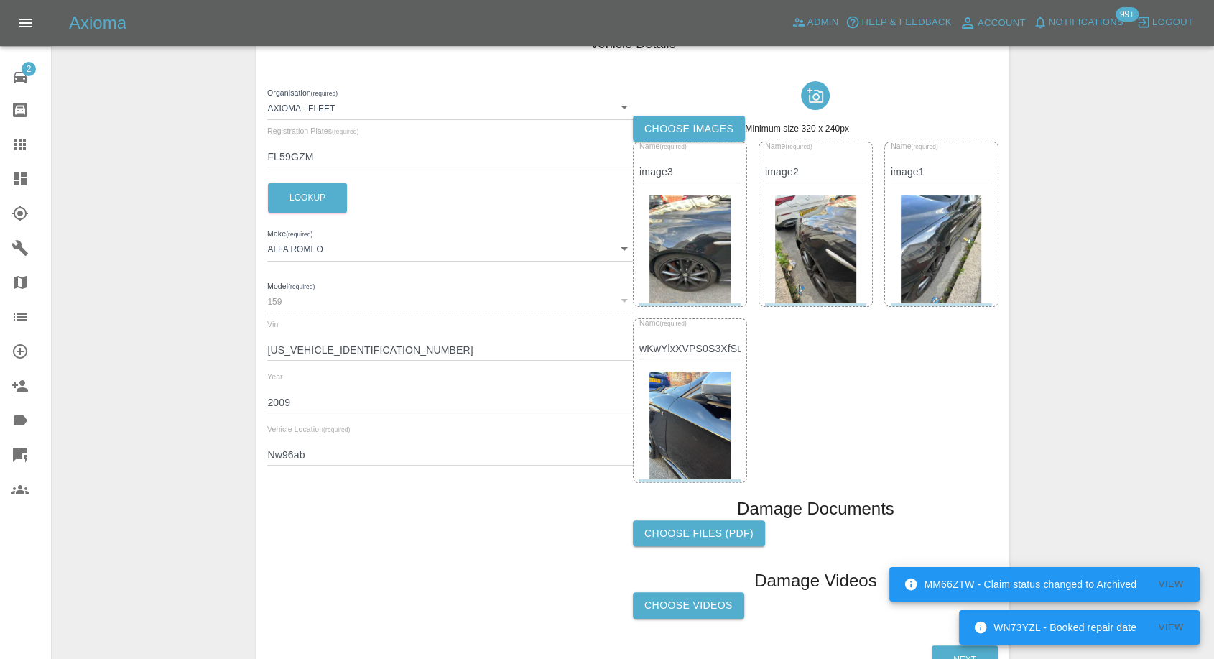
scroll to position [311, 0]
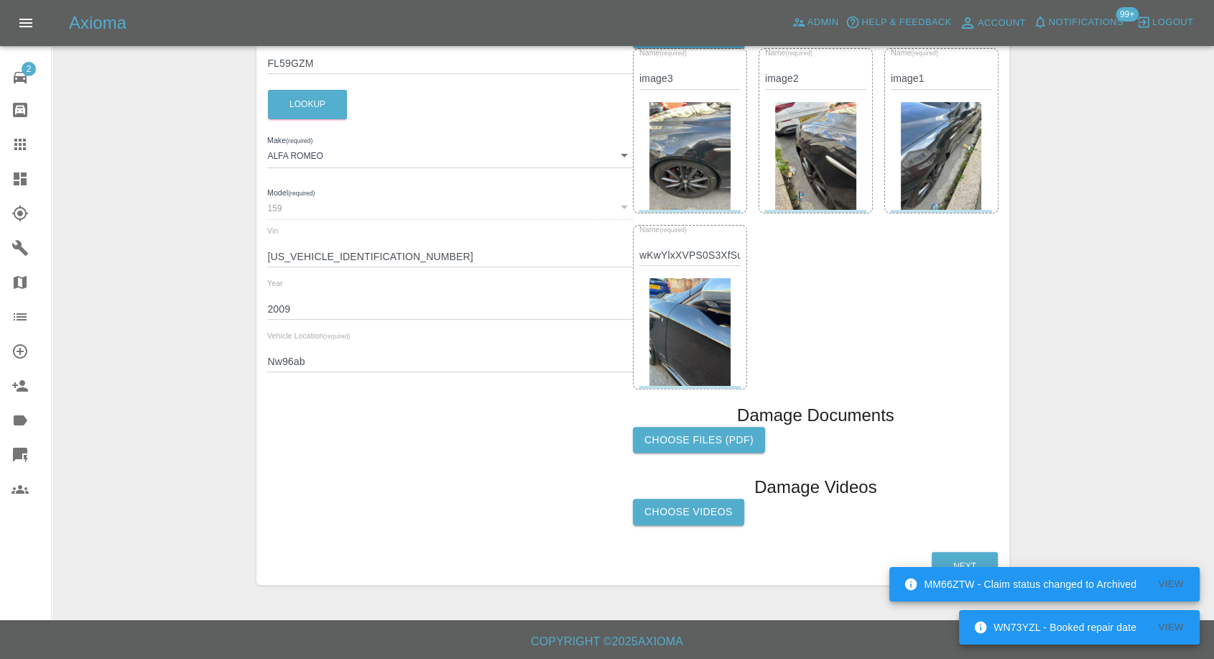
click at [696, 516] on label "Choose Videos" at bounding box center [688, 512] width 111 height 27
click at [0, 0] on input "Choose Videos" at bounding box center [0, 0] width 0 height 0
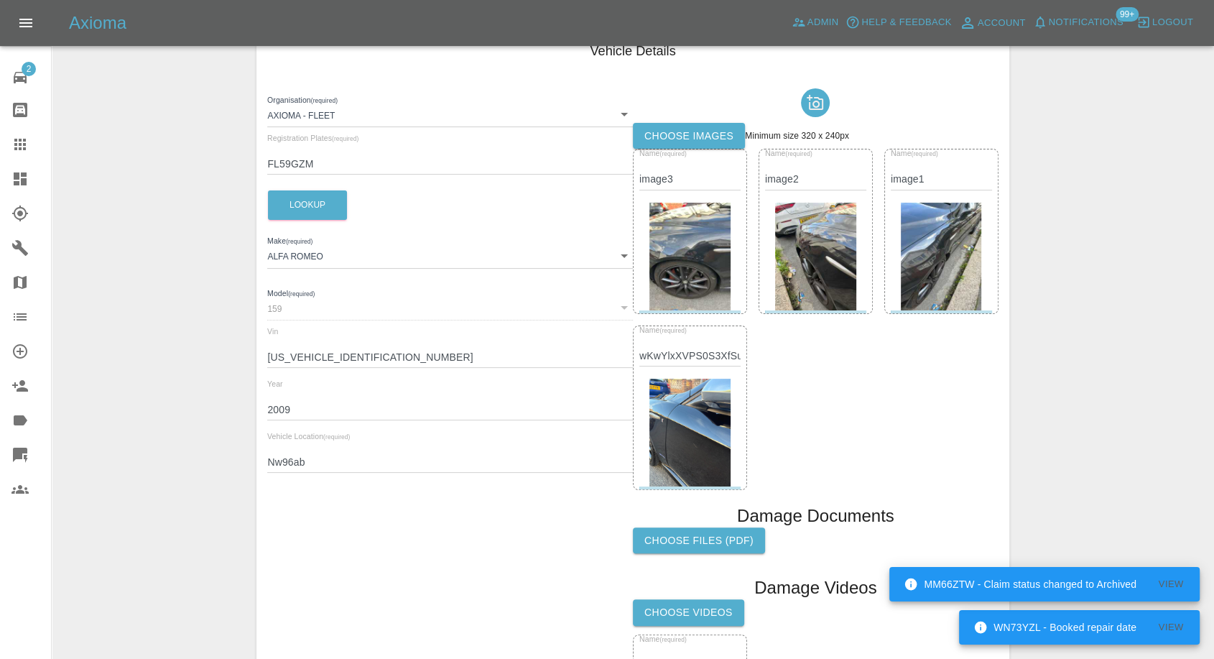
scroll to position [0, 0]
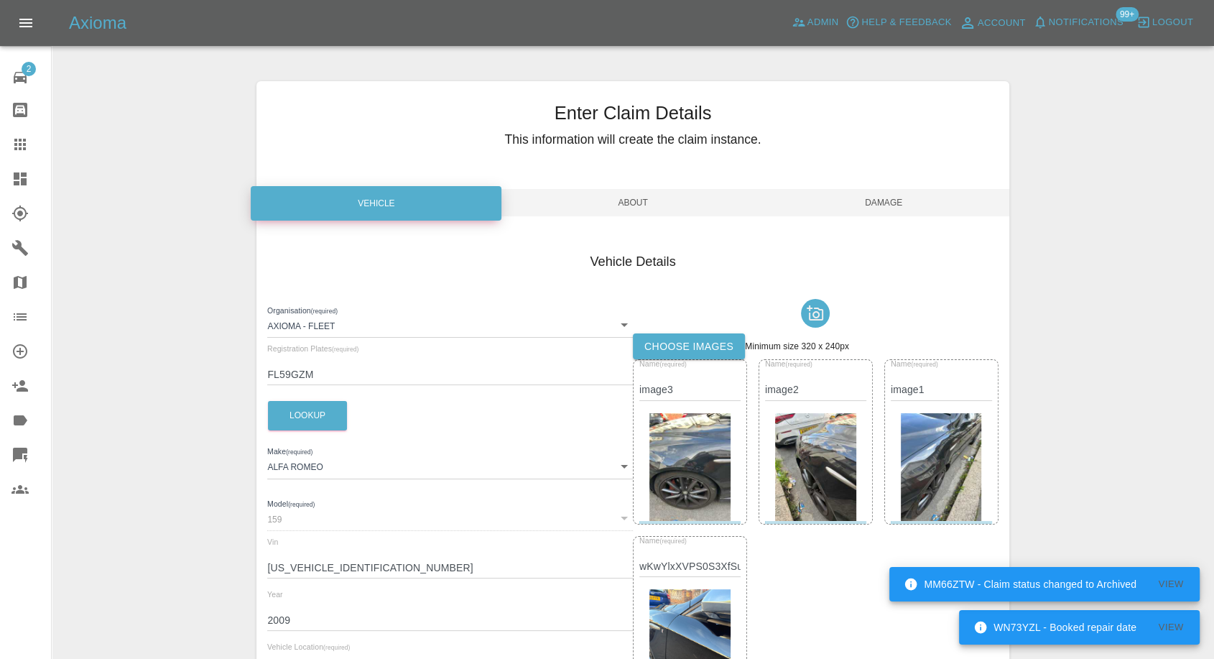
click at [894, 203] on span "Damage" at bounding box center [884, 202] width 251 height 27
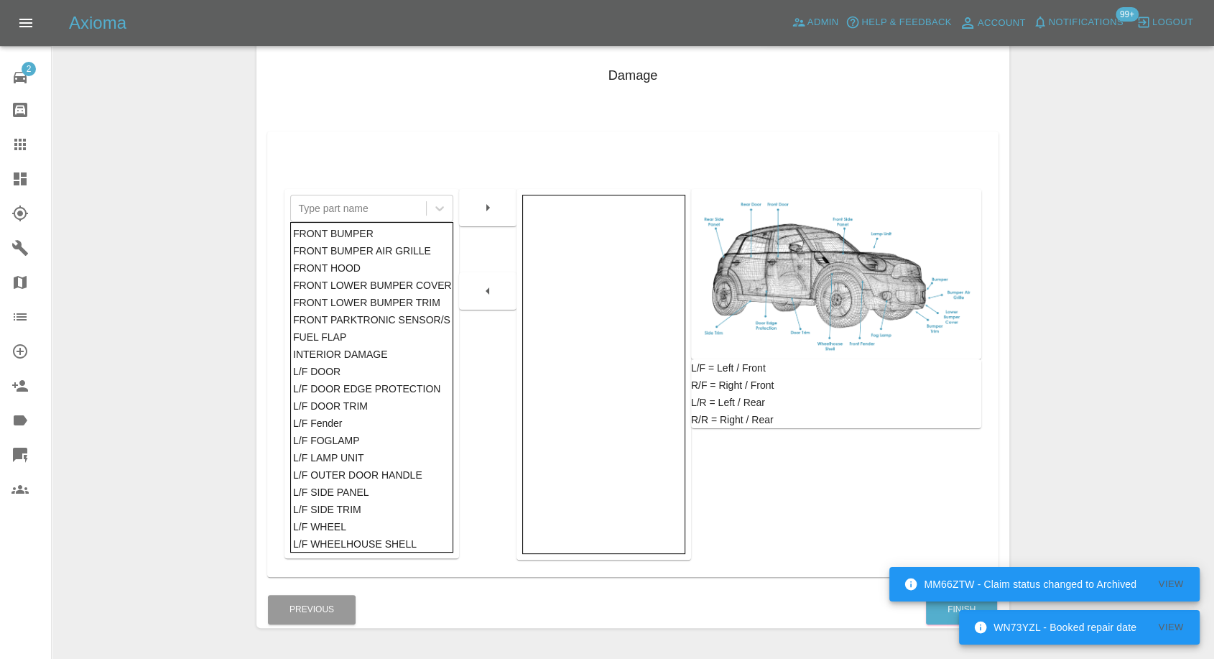
scroll to position [230, 0]
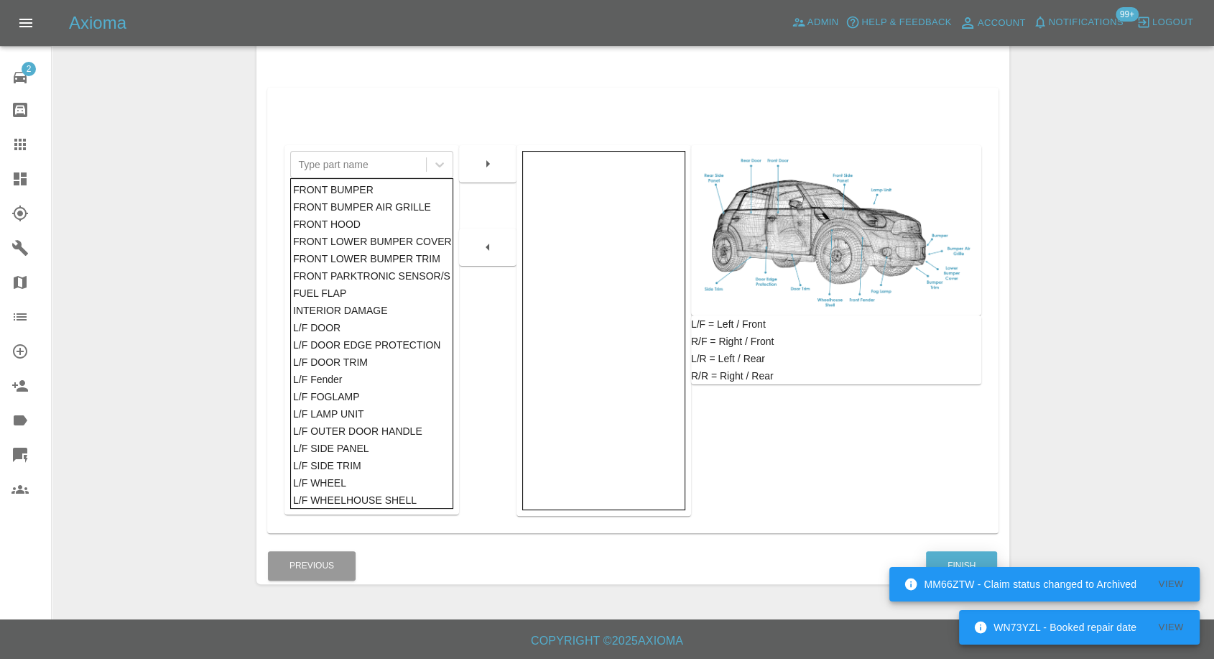
click at [965, 555] on button "Finish" at bounding box center [961, 565] width 71 height 29
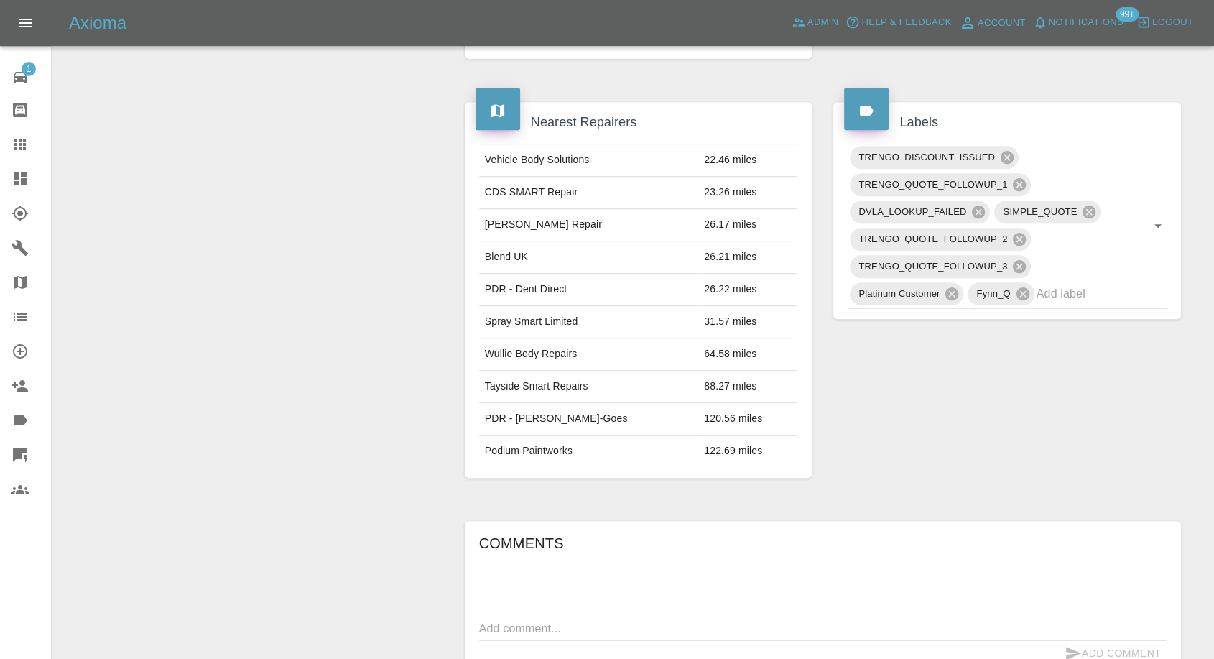
scroll to position [718, 0]
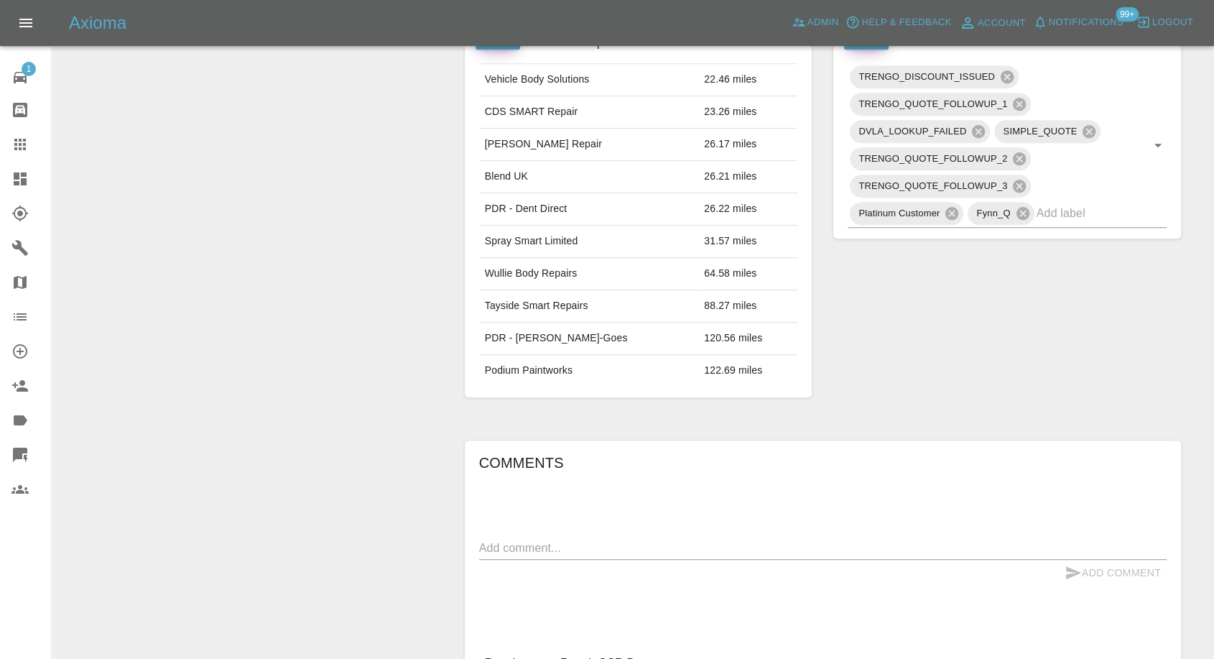
click at [657, 560] on div "Add Comment" at bounding box center [823, 573] width 688 height 27
click at [682, 547] on textarea at bounding box center [823, 548] width 688 height 17
paste textarea "Sold car last week thanks"
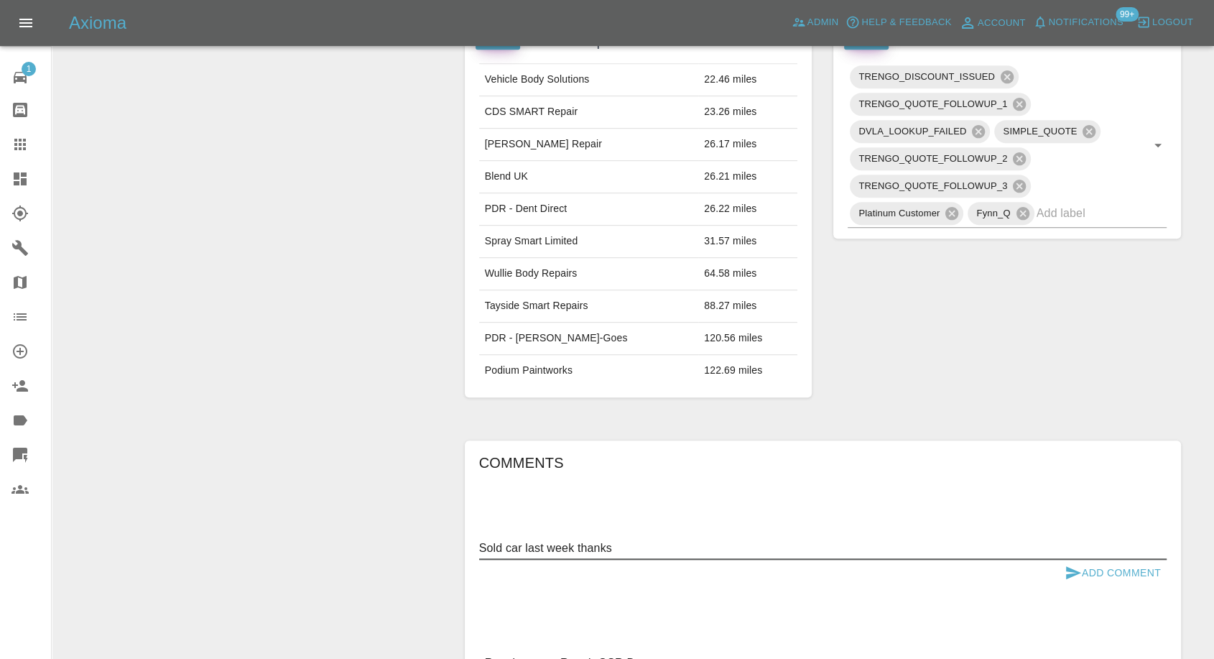
type textarea "Sold car last week thanks"
click at [1074, 568] on icon "submit" at bounding box center [1073, 572] width 15 height 13
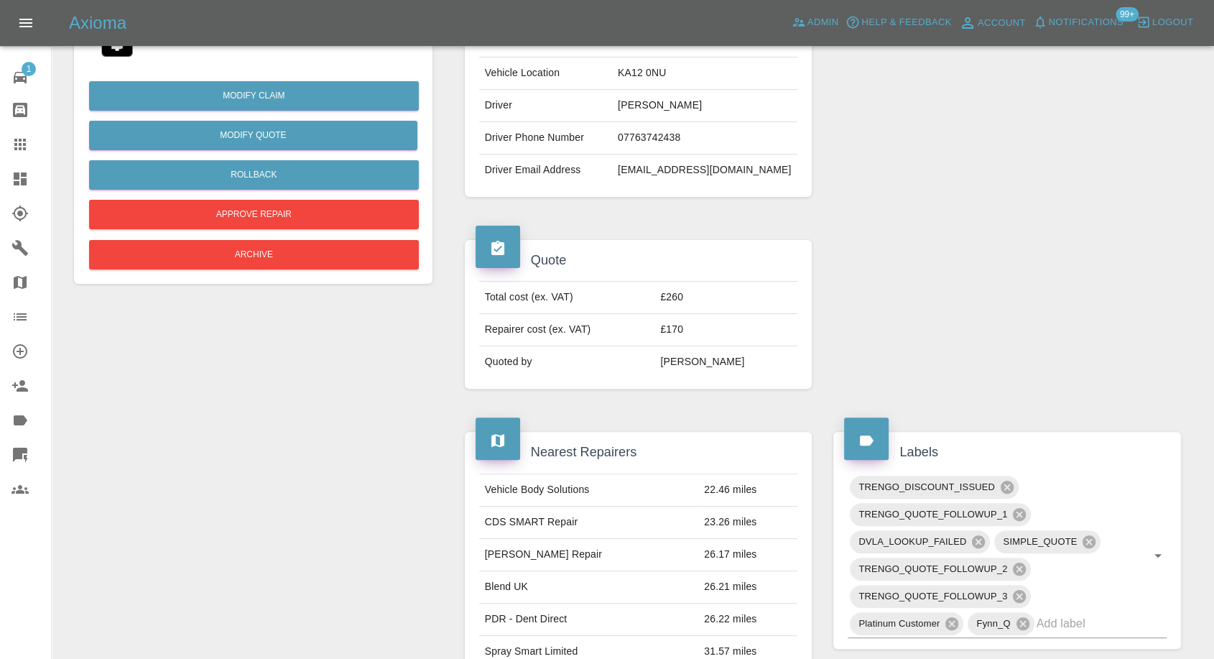
scroll to position [239, 0]
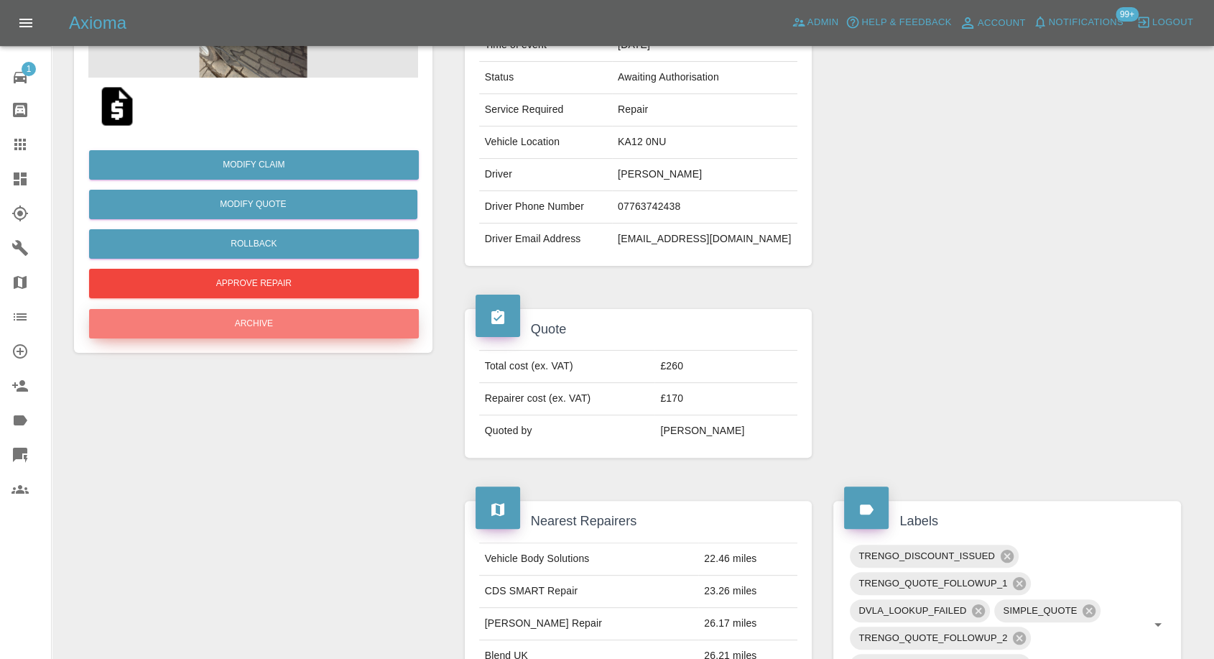
click at [305, 335] on button "Archive" at bounding box center [254, 323] width 330 height 29
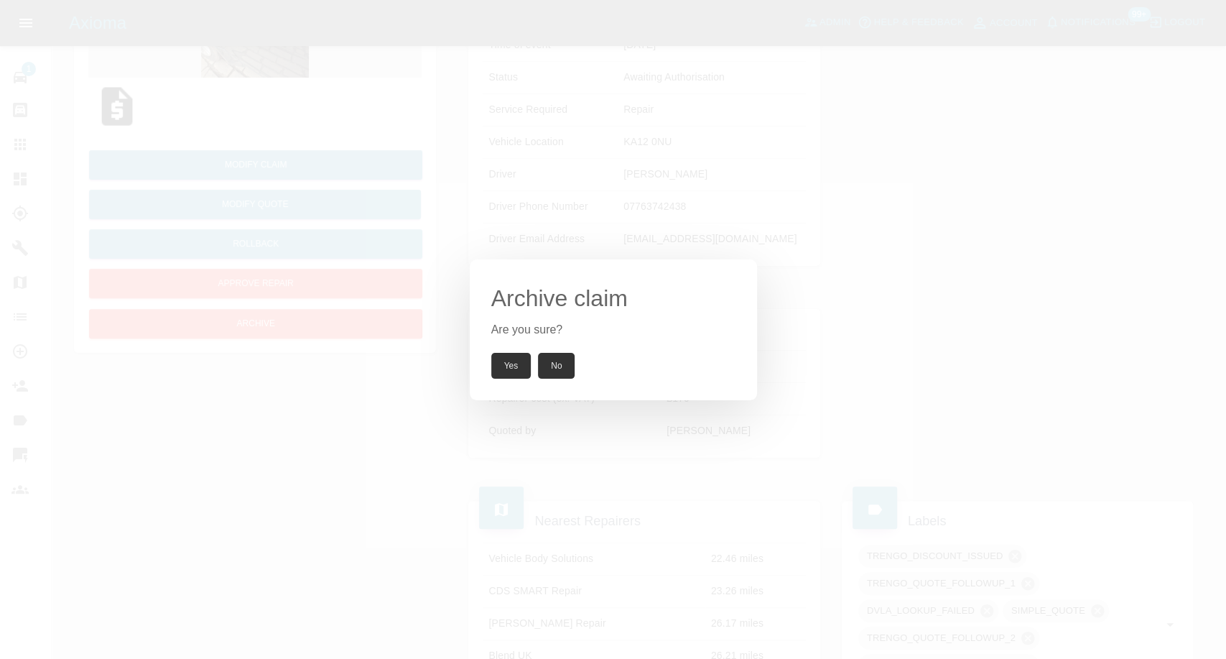
click at [515, 368] on button "Yes" at bounding box center [511, 366] width 40 height 26
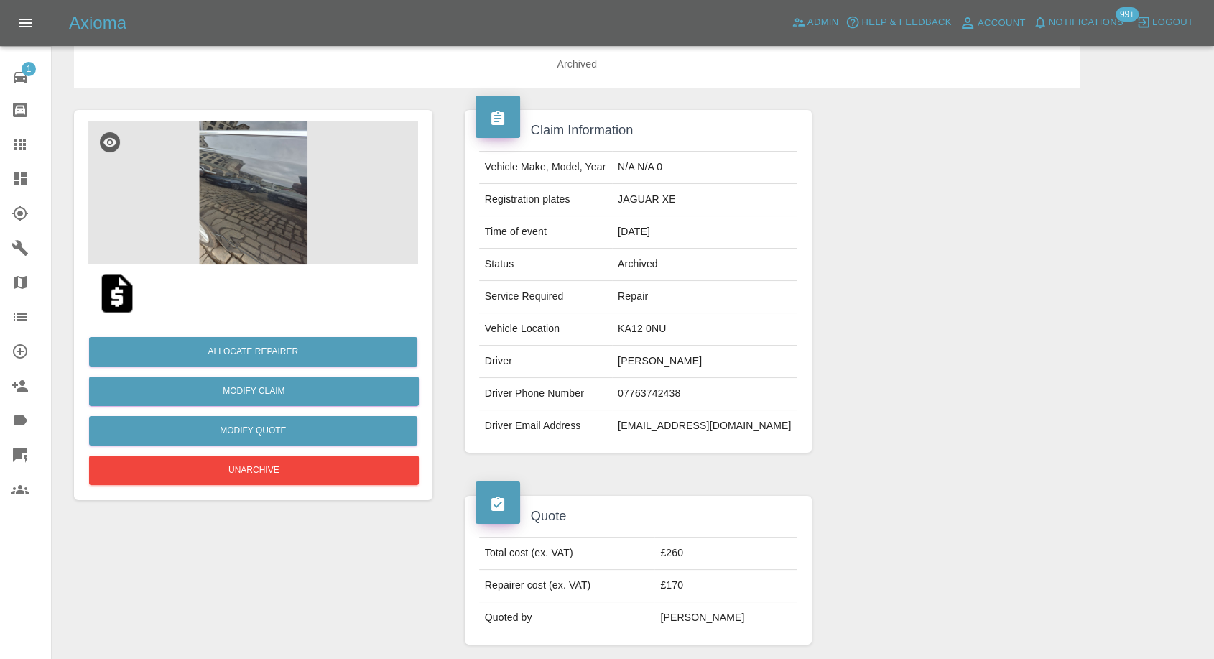
scroll to position [0, 0]
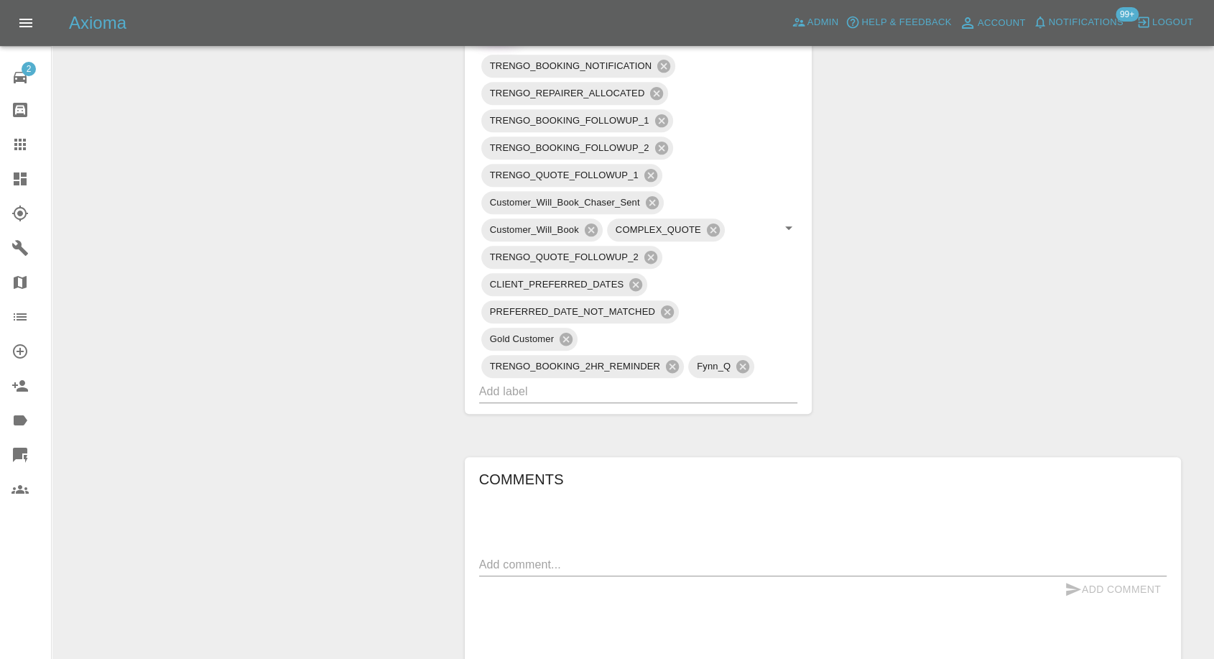
scroll to position [958, 0]
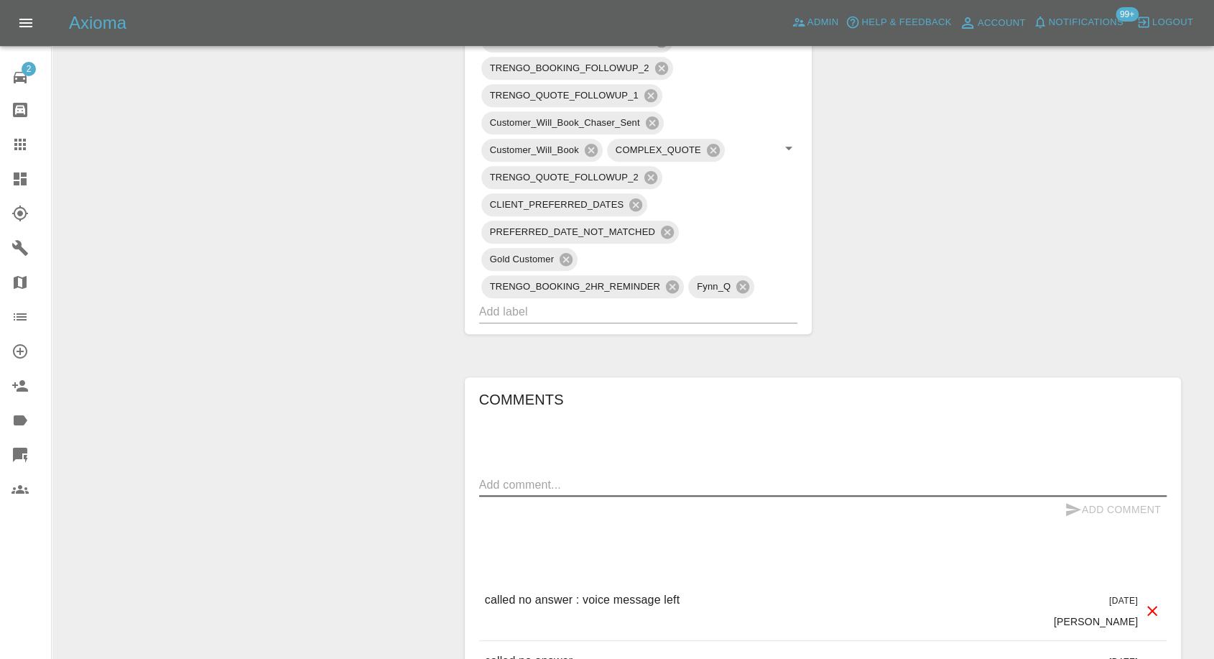
click at [649, 488] on textarea at bounding box center [823, 484] width 688 height 17
type textarea "cm will pay using klarna"
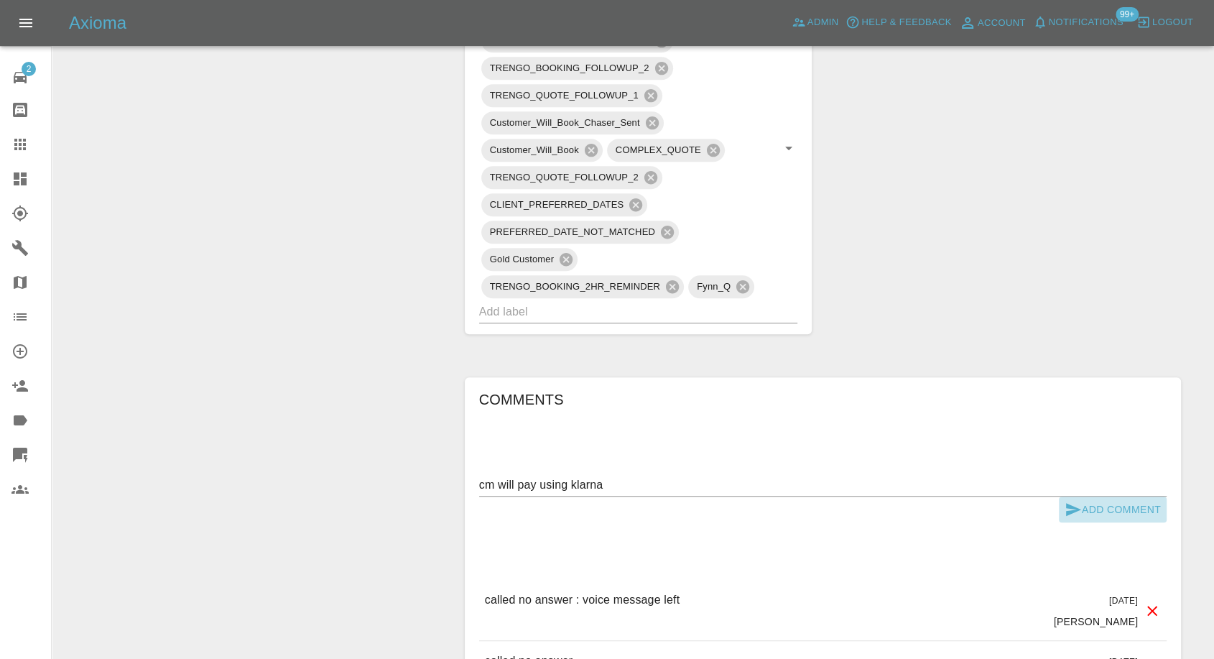
click at [1068, 512] on icon "submit" at bounding box center [1073, 509] width 15 height 13
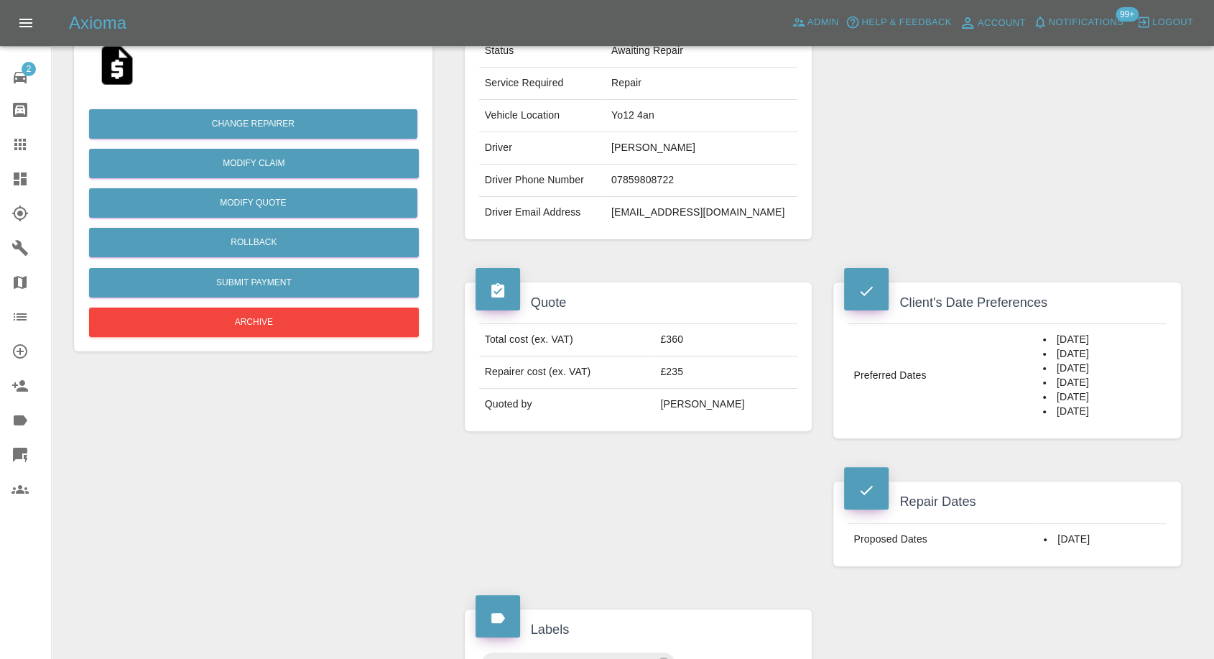
scroll to position [159, 0]
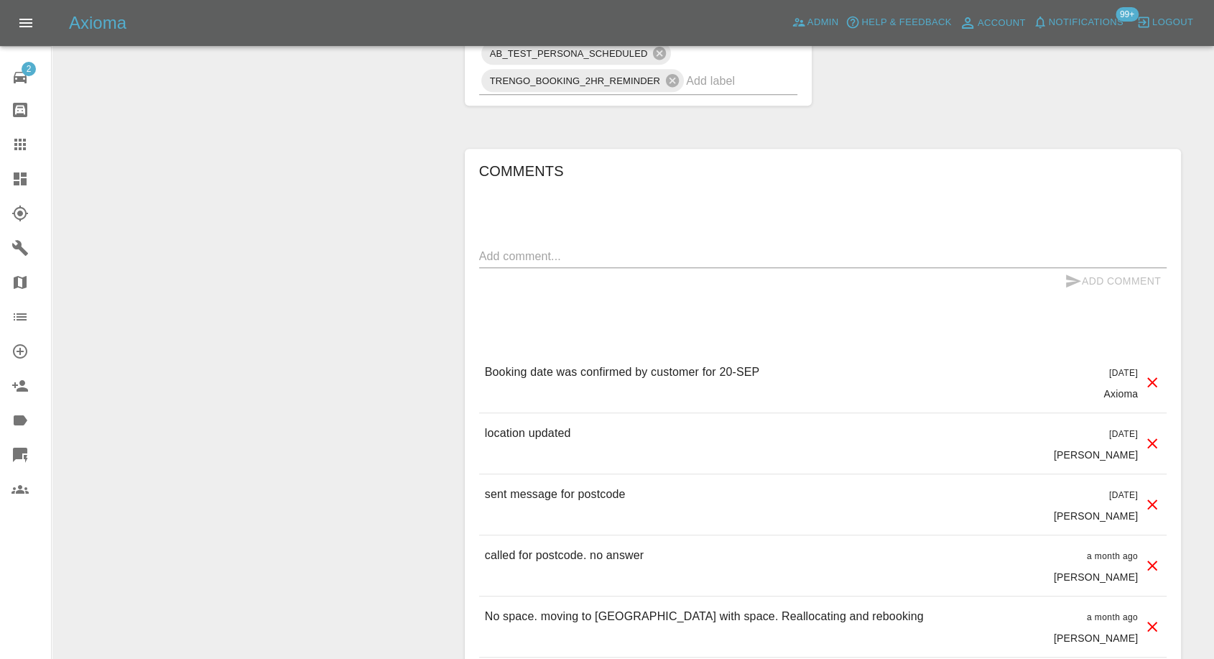
scroll to position [1197, 0]
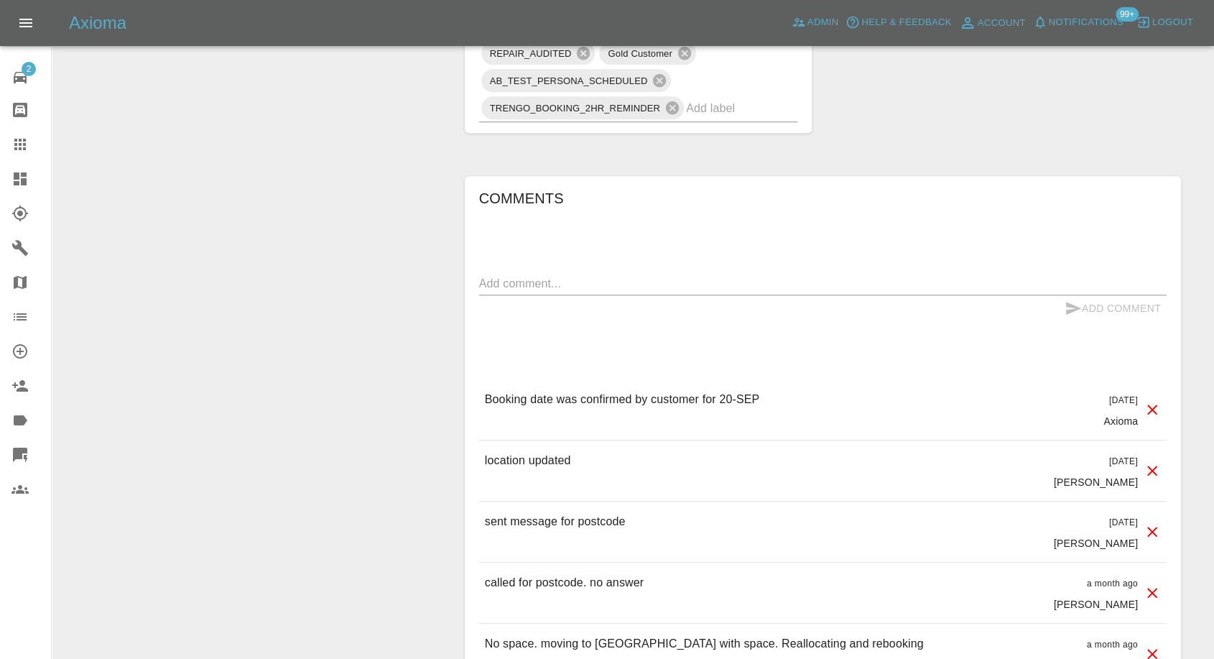
click at [598, 291] on div "x" at bounding box center [823, 283] width 688 height 23
paste textarea "Hi I was meant to have a repair for today and I have heard nothing from Brandon…"
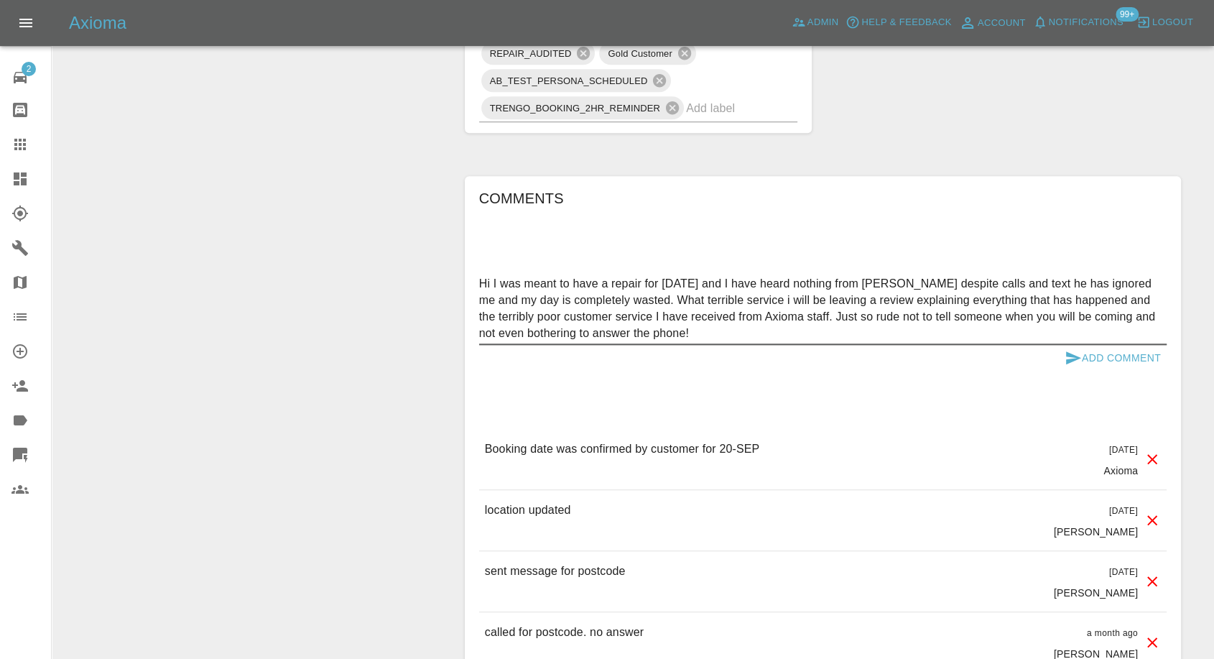
type textarea "Hi I was meant to have a repair for today and I have heard nothing from Brandon…"
click at [1070, 356] on icon "submit" at bounding box center [1073, 357] width 17 height 17
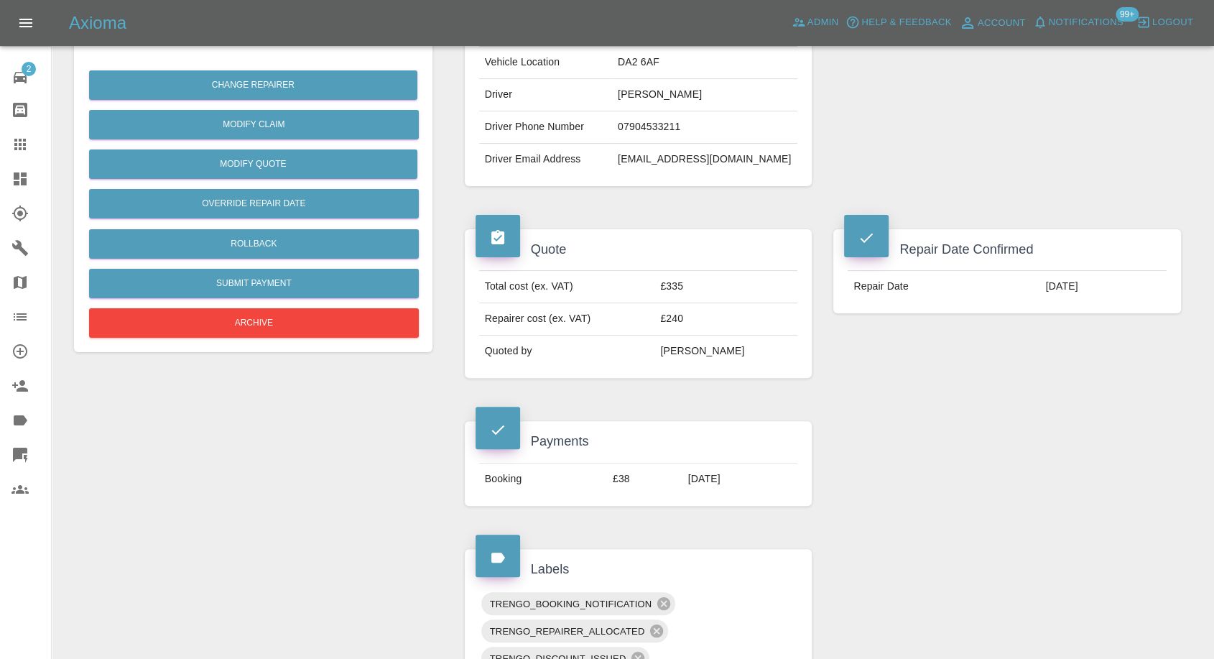
scroll to position [638, 0]
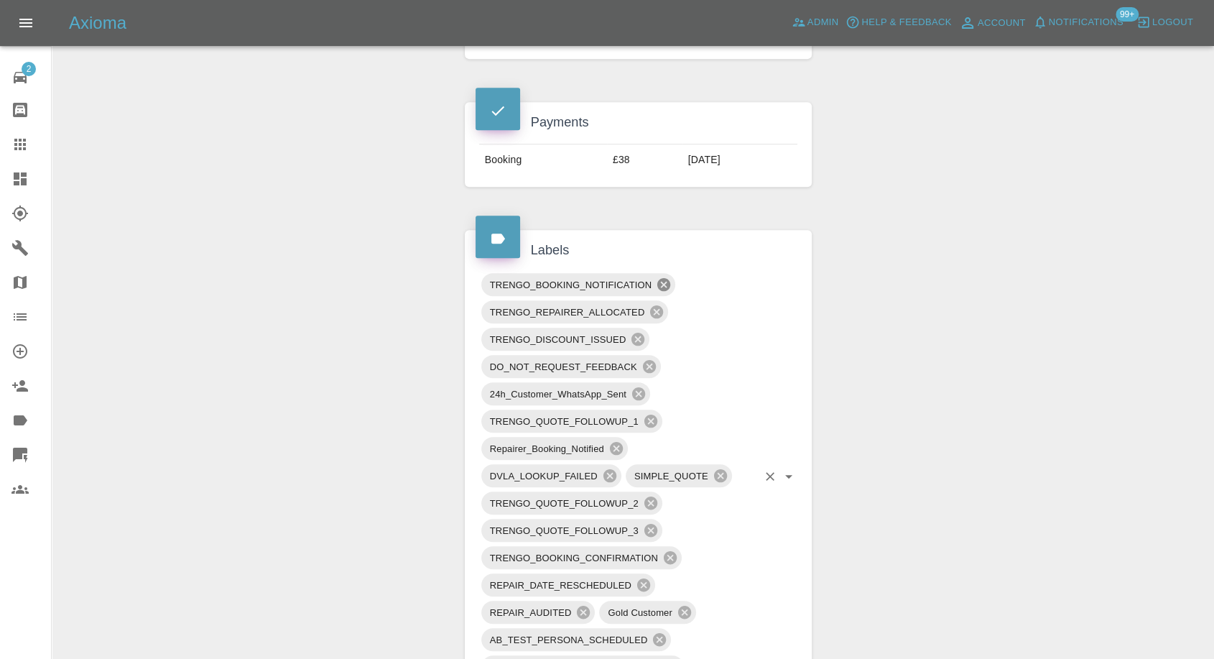
click at [665, 280] on icon at bounding box center [663, 284] width 13 height 13
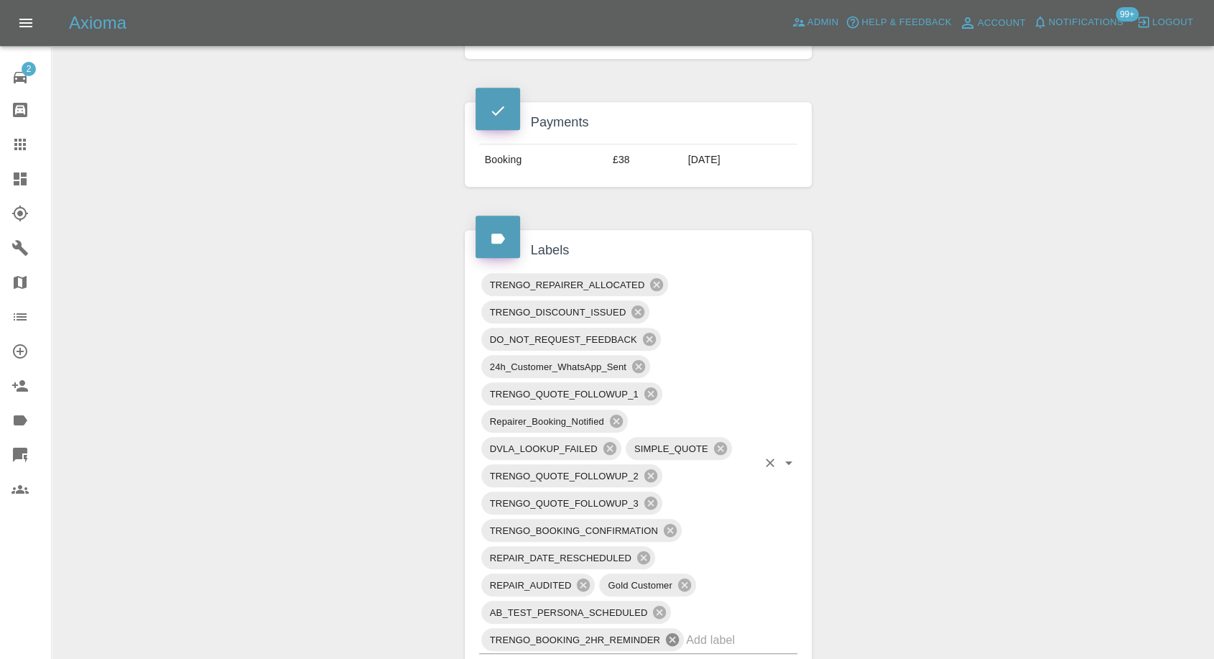
click at [671, 640] on icon at bounding box center [672, 639] width 13 height 13
click at [671, 530] on icon at bounding box center [670, 530] width 16 height 16
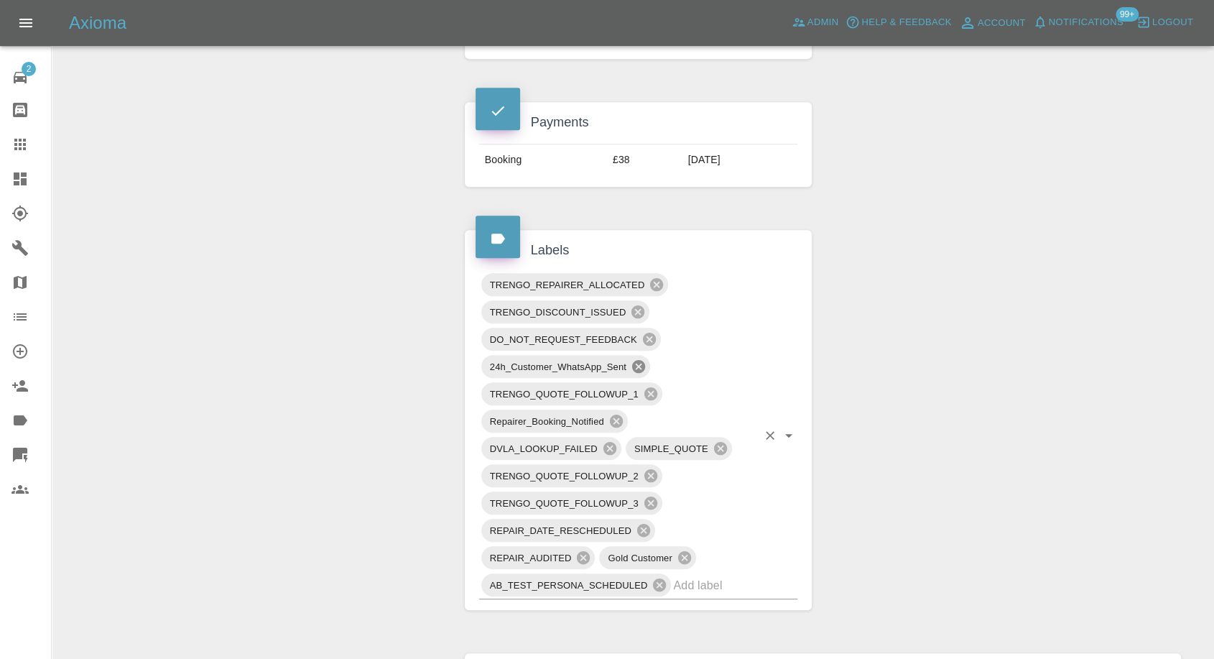
click at [642, 364] on icon at bounding box center [638, 366] width 13 height 13
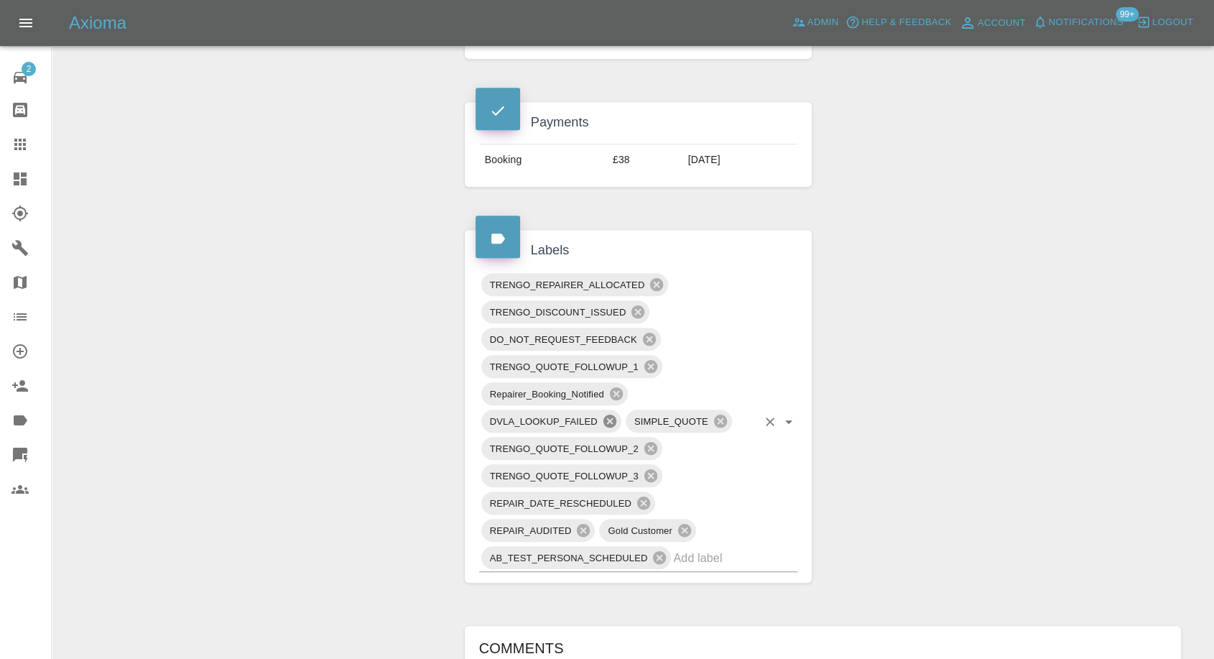
click at [618, 415] on div "DVLA_LOOKUP_FAILED" at bounding box center [551, 420] width 140 height 23
click at [322, 399] on div "Change Repairer Modify Claim Modify Quote Override Repair Date Rollback Submit …" at bounding box center [253, 617] width 380 height 2229
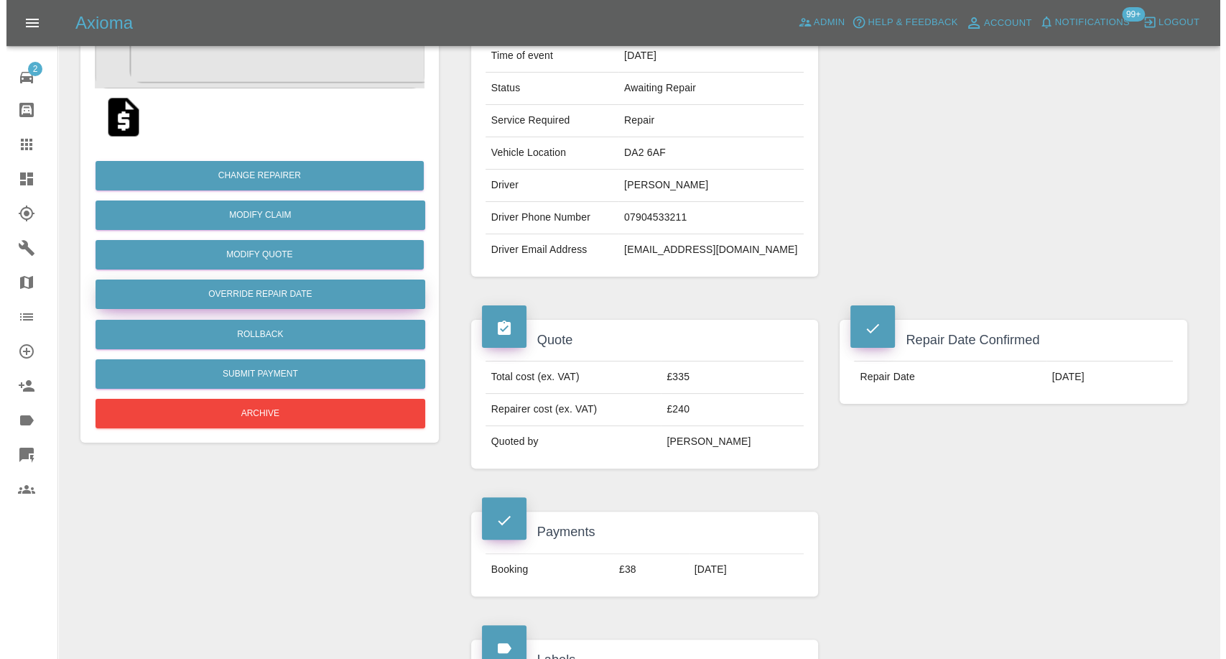
scroll to position [159, 0]
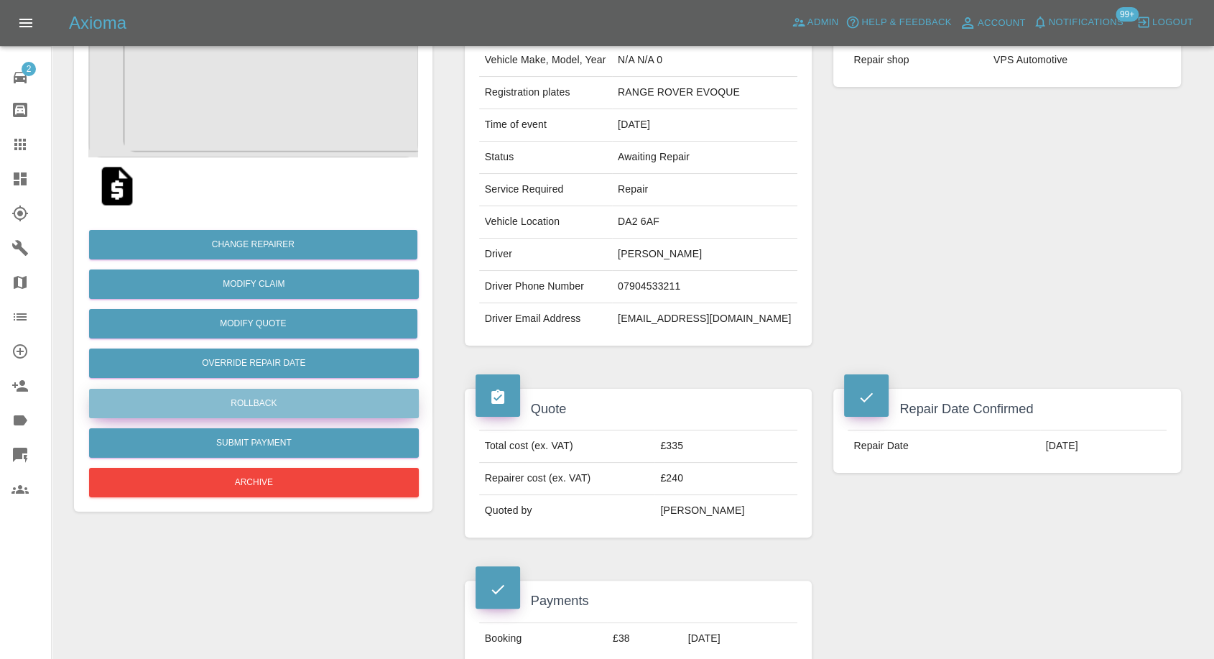
click at [256, 395] on button "Rollback" at bounding box center [254, 403] width 330 height 29
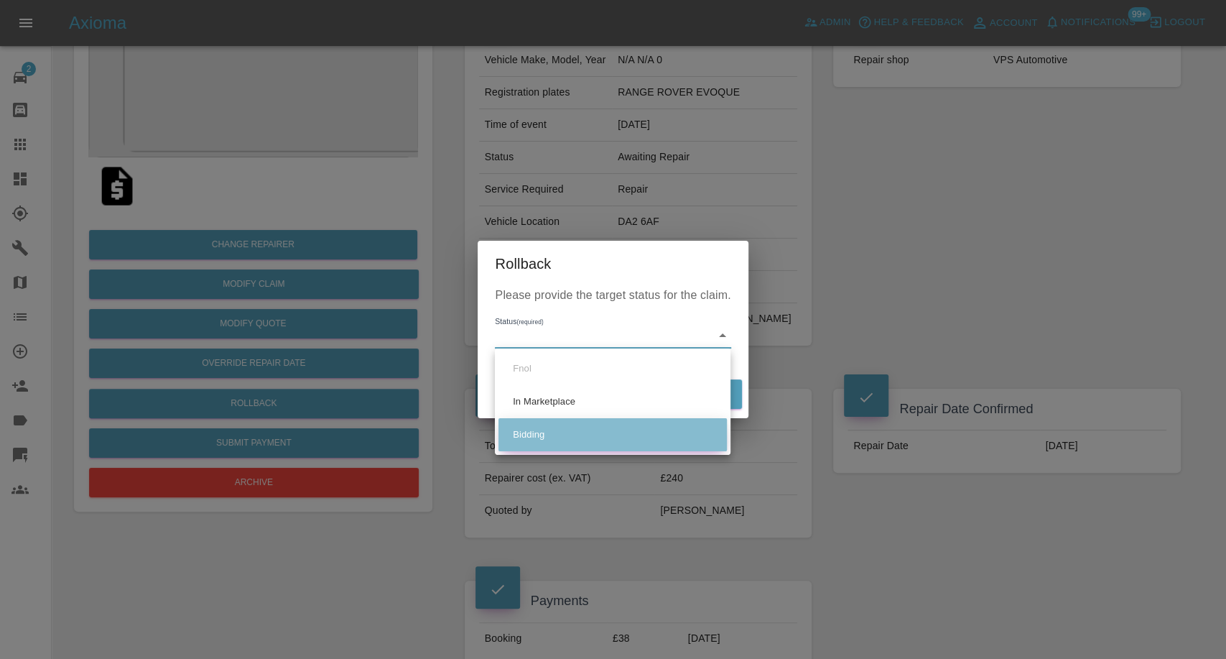
click at [576, 436] on li "Bidding" at bounding box center [613, 434] width 228 height 33
type input "bidding"
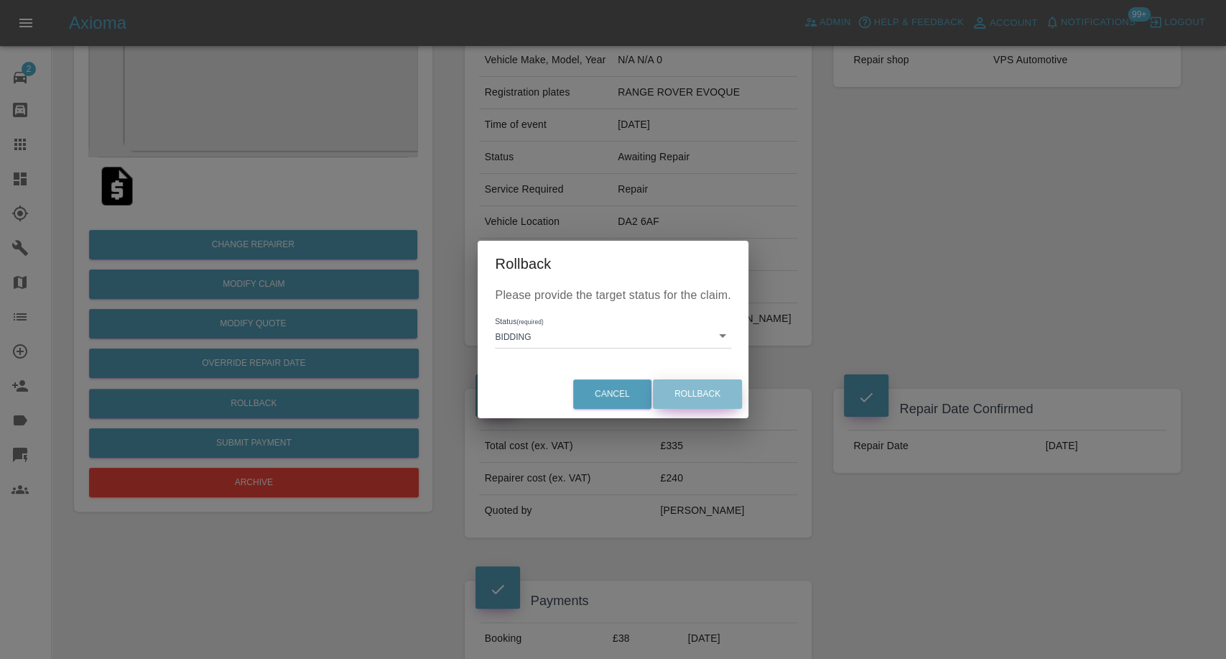
click at [712, 399] on button "Rollback" at bounding box center [697, 393] width 89 height 29
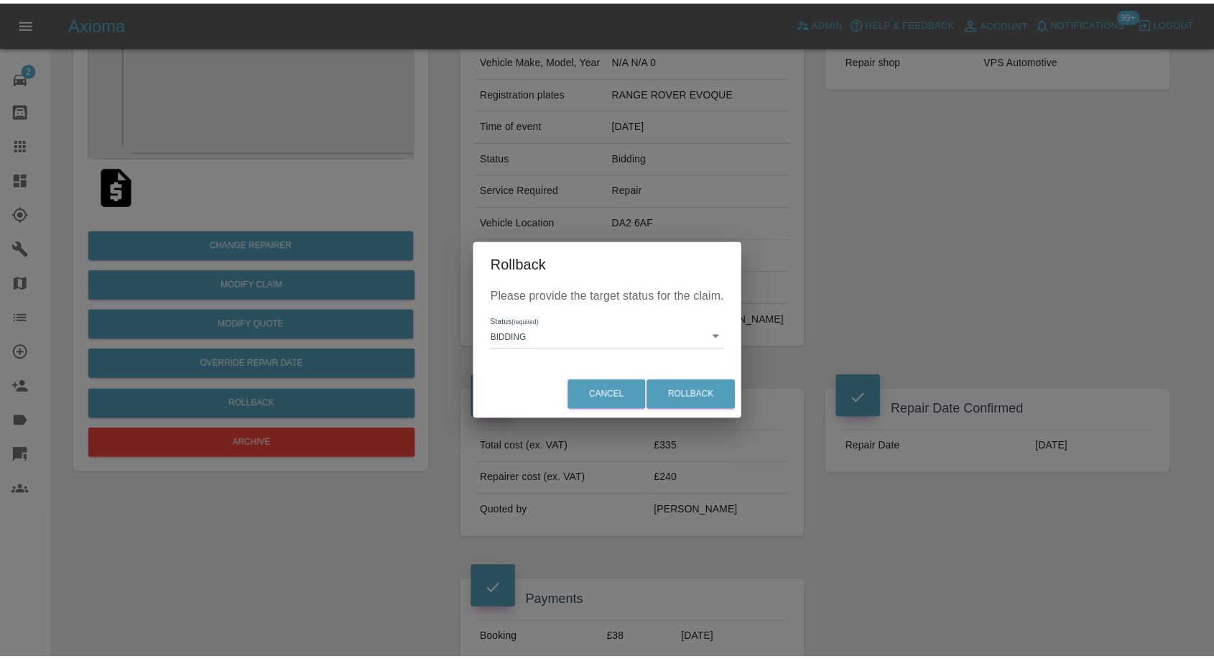
scroll to position [0, 0]
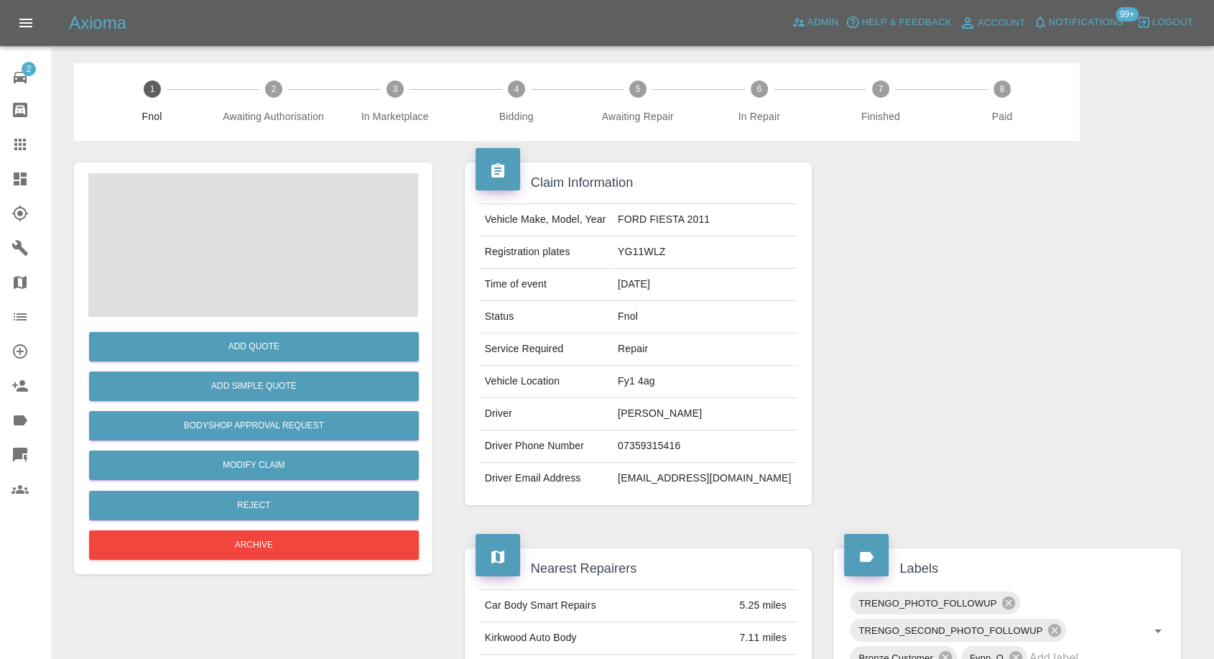
click at [332, 259] on span at bounding box center [253, 245] width 330 height 144
click at [332, 259] on img at bounding box center [253, 245] width 330 height 144
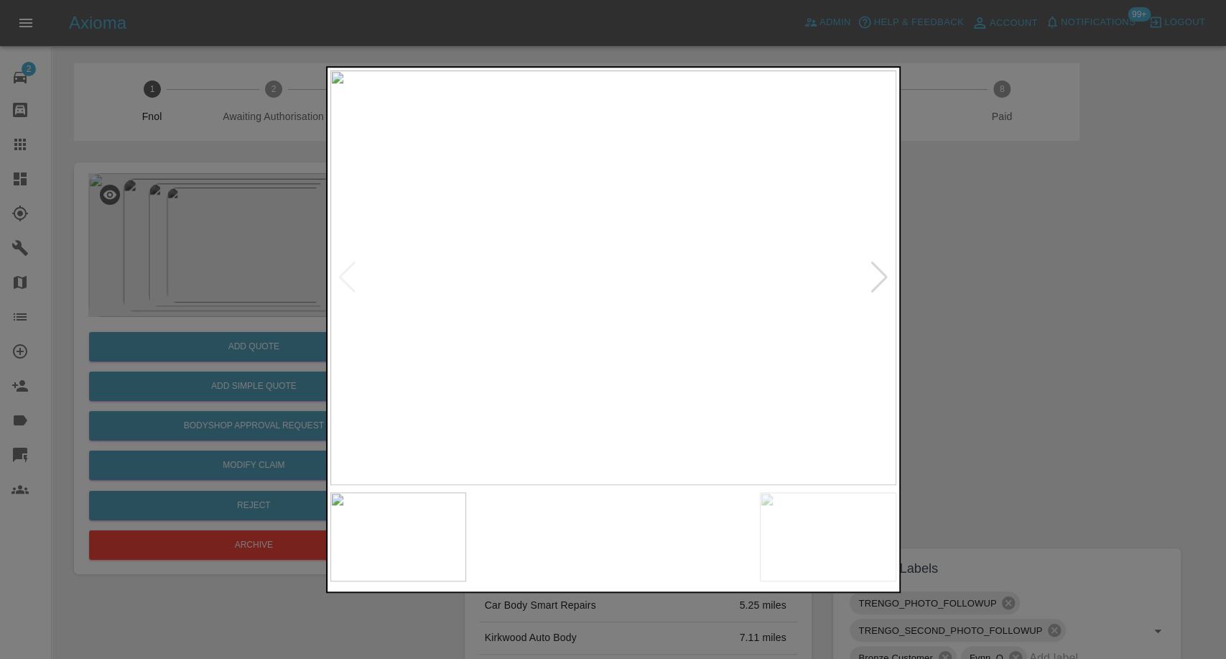
click at [579, 532] on img at bounding box center [541, 536] width 136 height 89
click at [770, 534] on img at bounding box center [828, 536] width 136 height 89
click at [813, 535] on img at bounding box center [828, 536] width 136 height 89
click at [710, 499] on img at bounding box center [685, 536] width 136 height 89
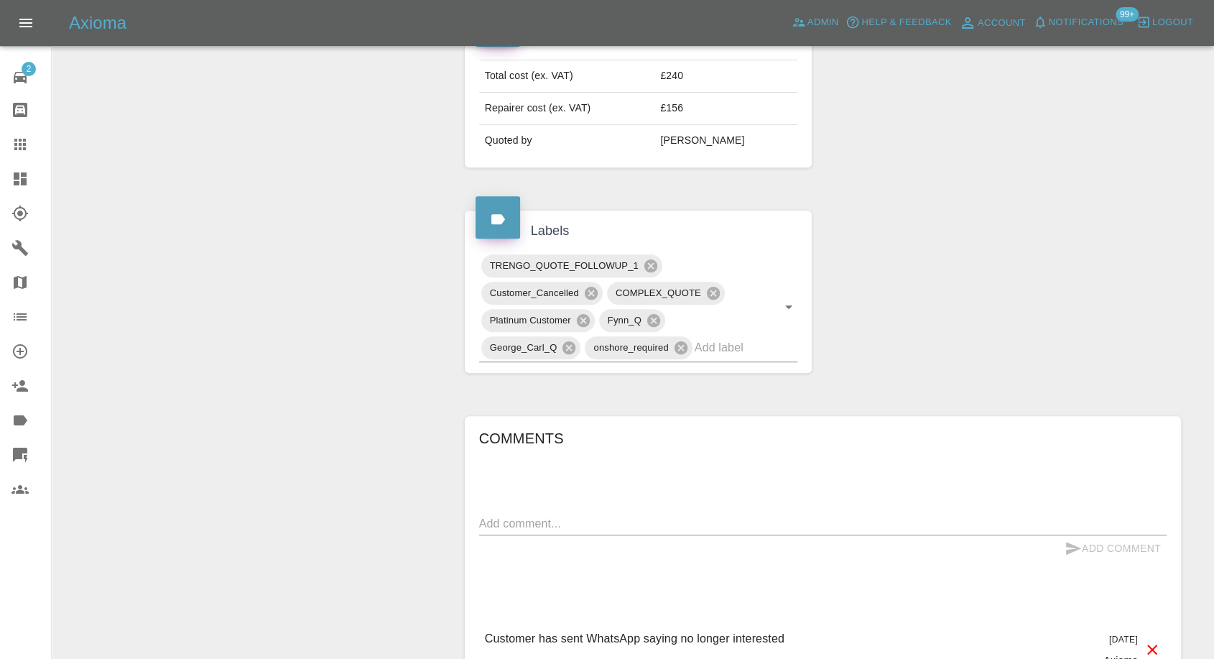
scroll to position [819, 0]
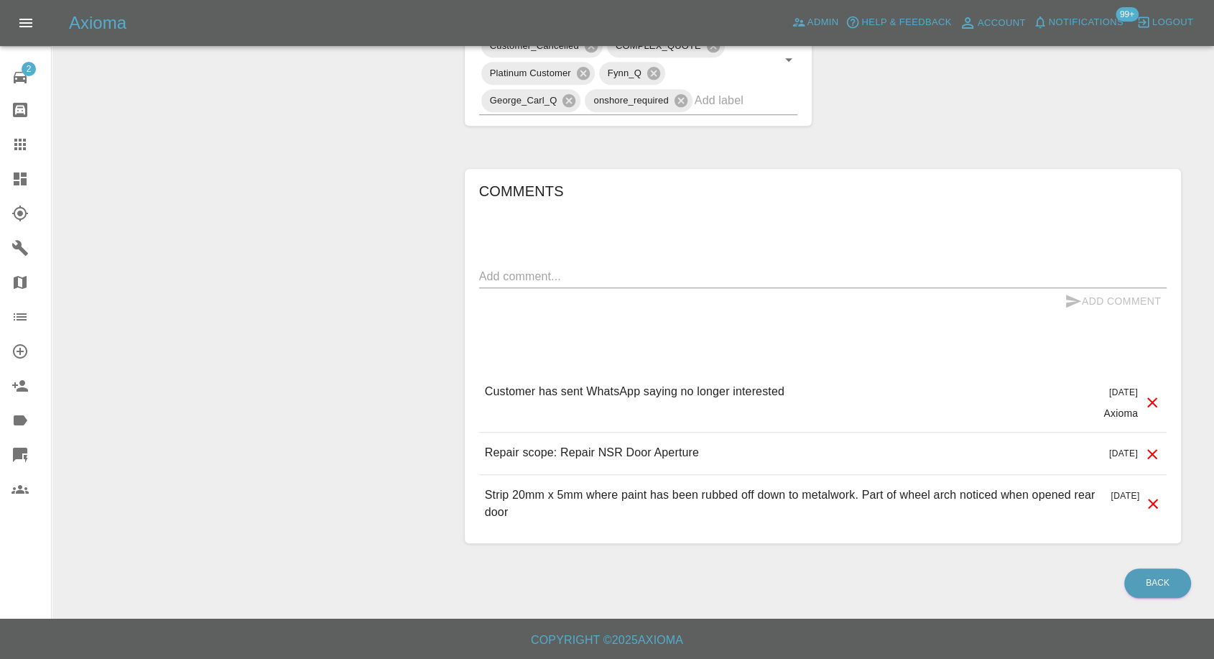
click at [639, 279] on textarea at bounding box center [823, 276] width 688 height 17
paste textarea "Sorry , am very interested in having work done, must have pressed wrong button …"
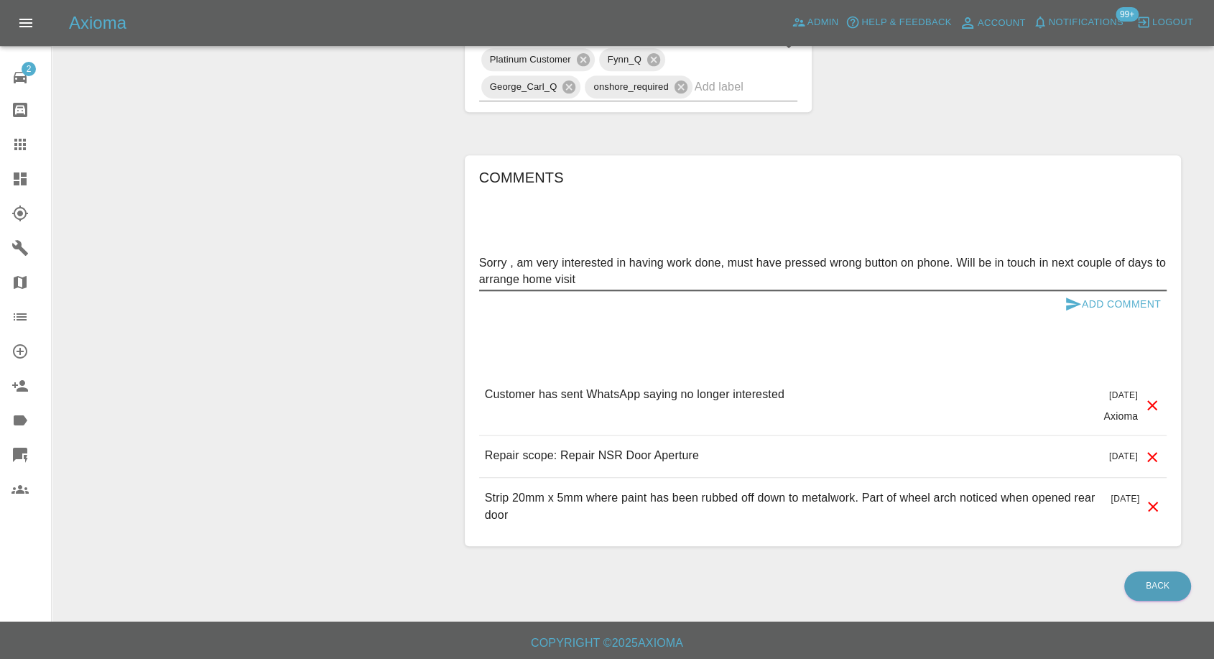
type textarea "Sorry , am very interested in having work done, must have pressed wrong button …"
click at [1069, 312] on icon "submit" at bounding box center [1073, 303] width 17 height 17
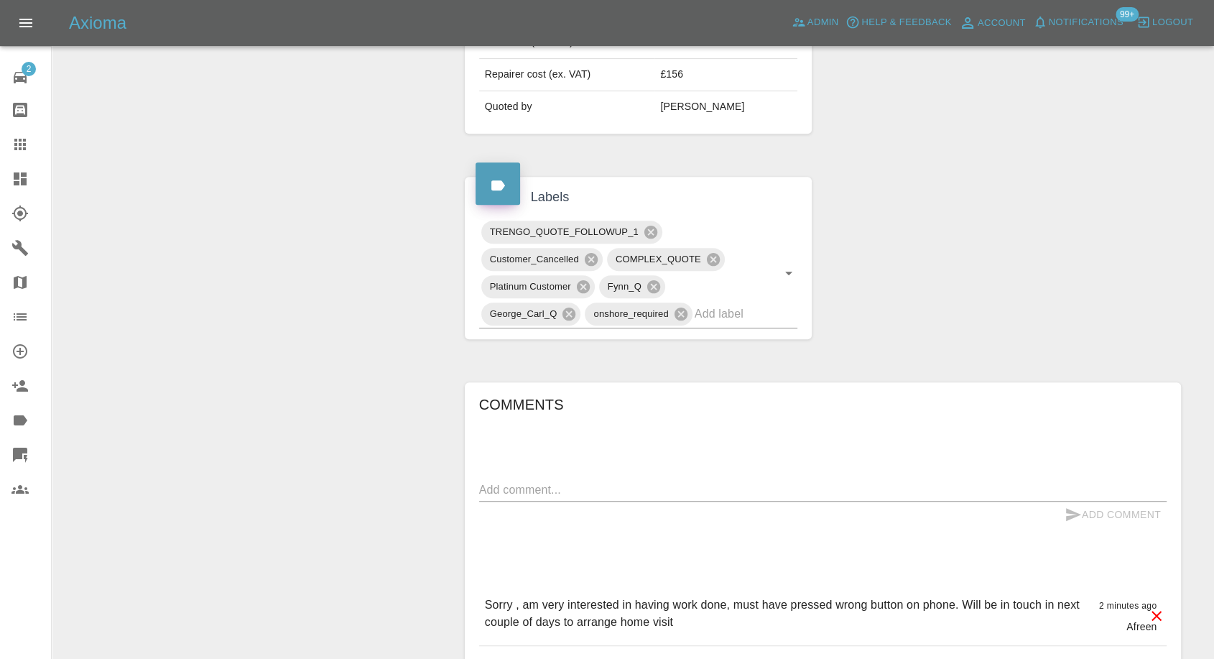
scroll to position [580, 0]
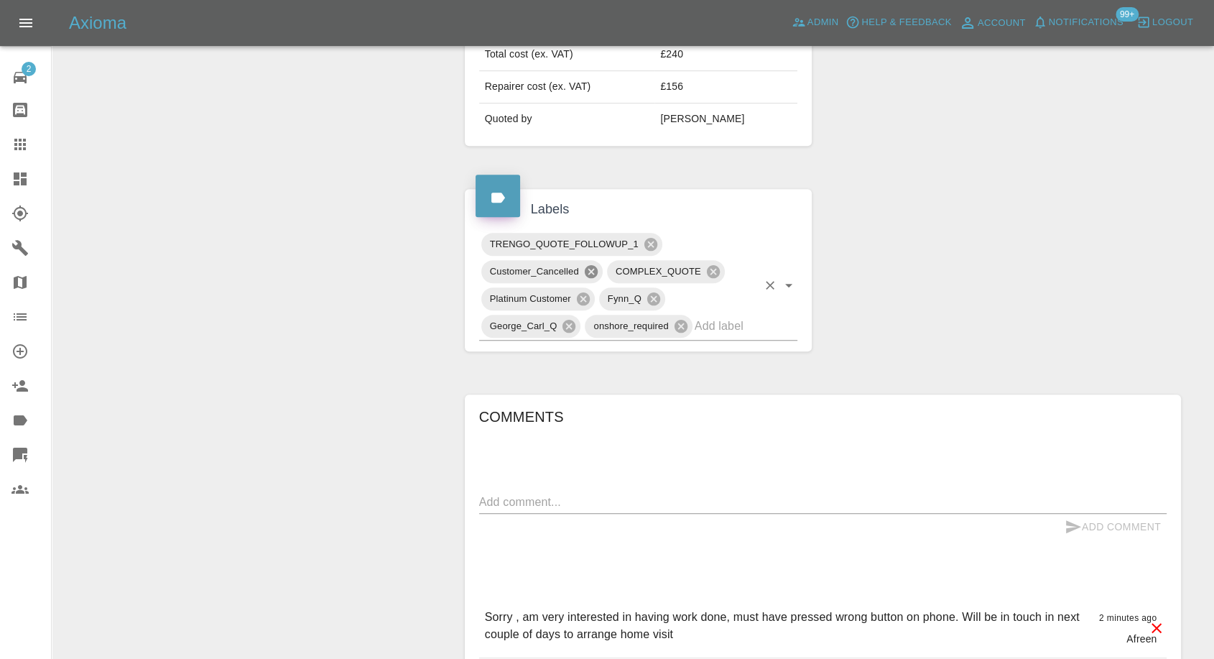
click at [591, 278] on icon at bounding box center [591, 271] width 13 height 13
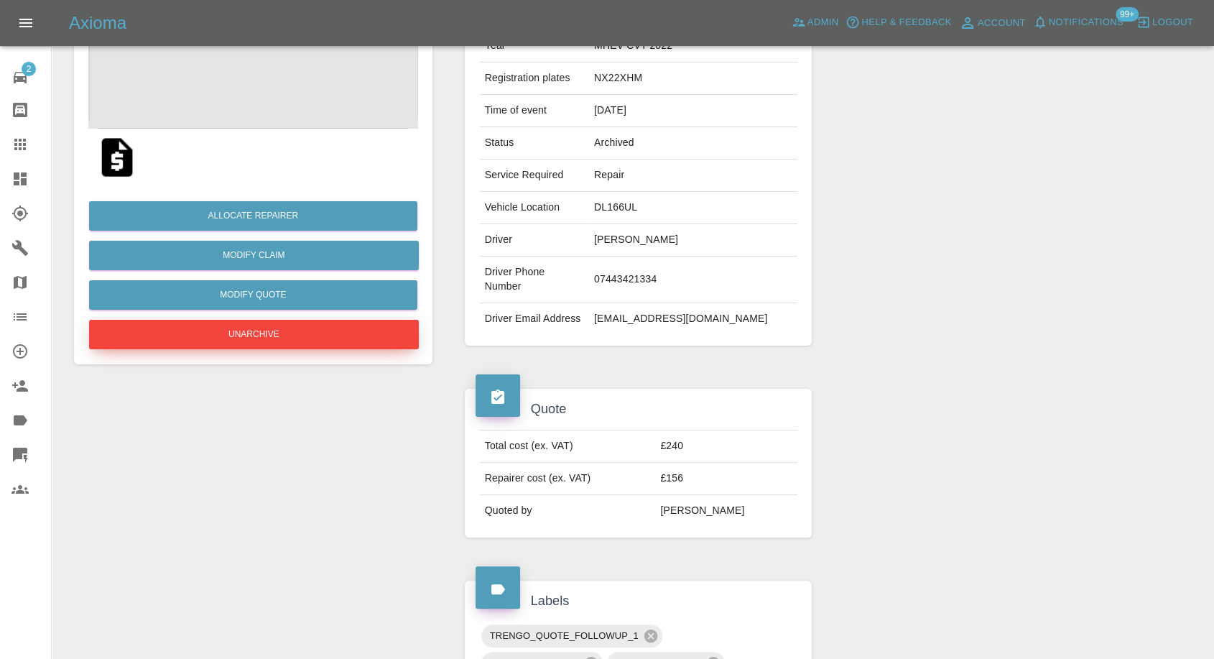
scroll to position [180, 0]
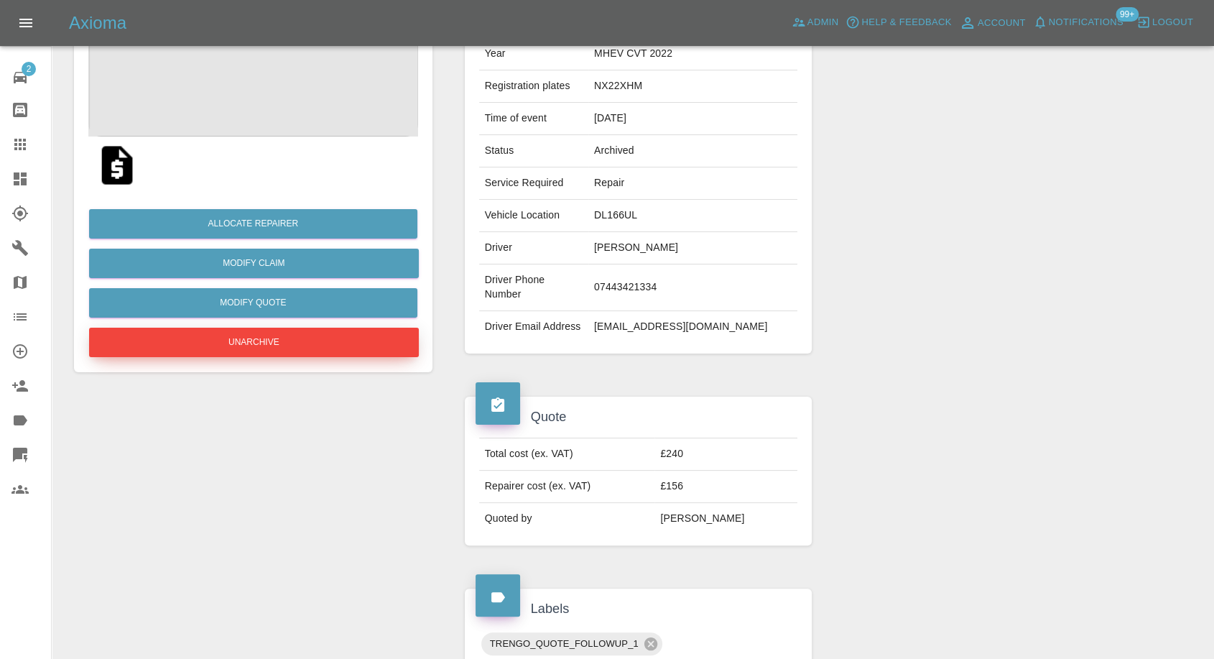
click at [270, 341] on button "Unarchive" at bounding box center [254, 342] width 330 height 29
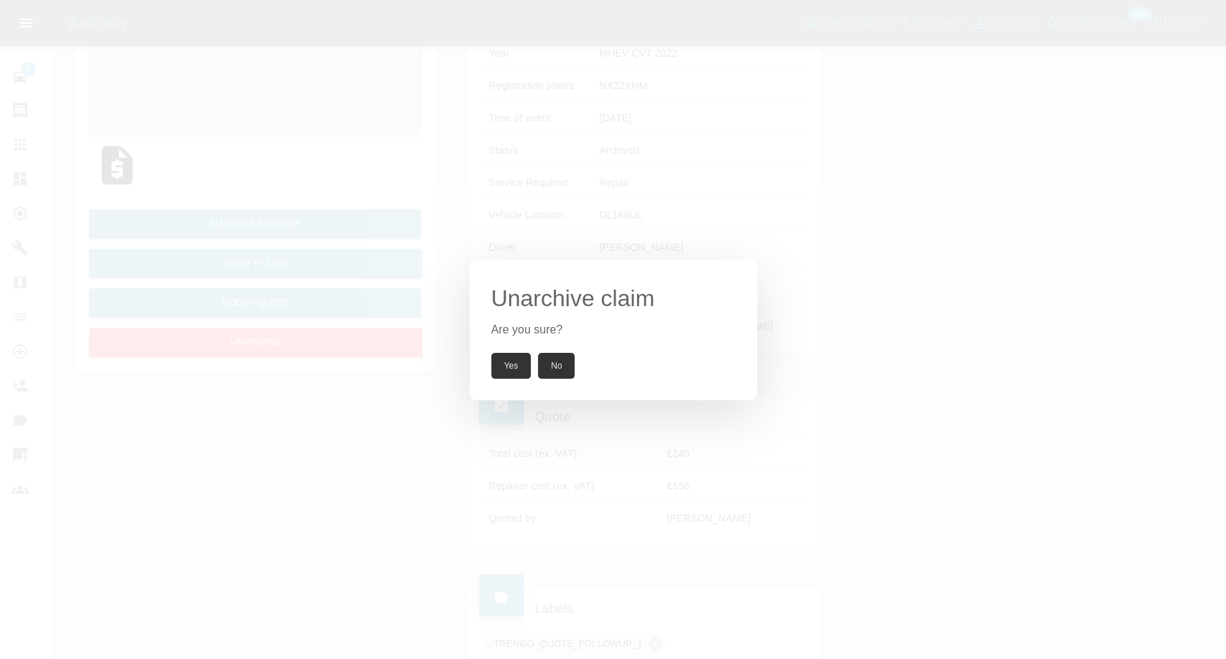
click at [502, 364] on button "Yes" at bounding box center [511, 366] width 40 height 26
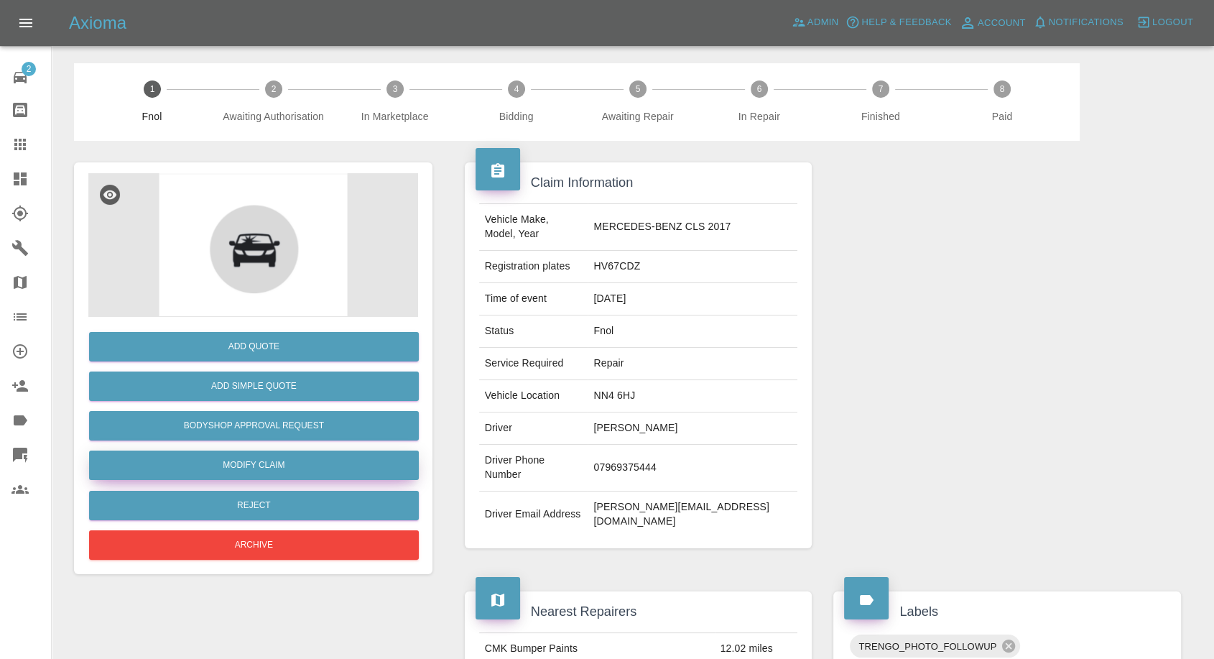
click at [258, 471] on link "Modify Claim" at bounding box center [254, 464] width 330 height 29
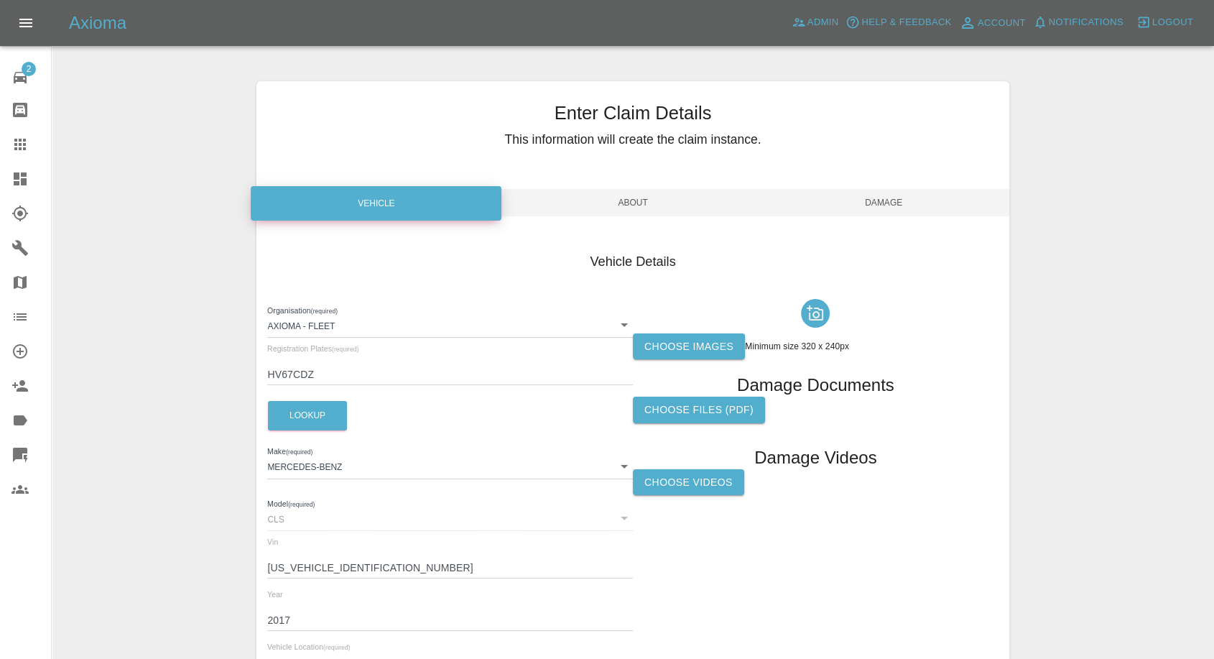
click at [698, 348] on label "Choose images" at bounding box center [689, 346] width 112 height 27
click at [0, 0] on input "Choose images" at bounding box center [0, 0] width 0 height 0
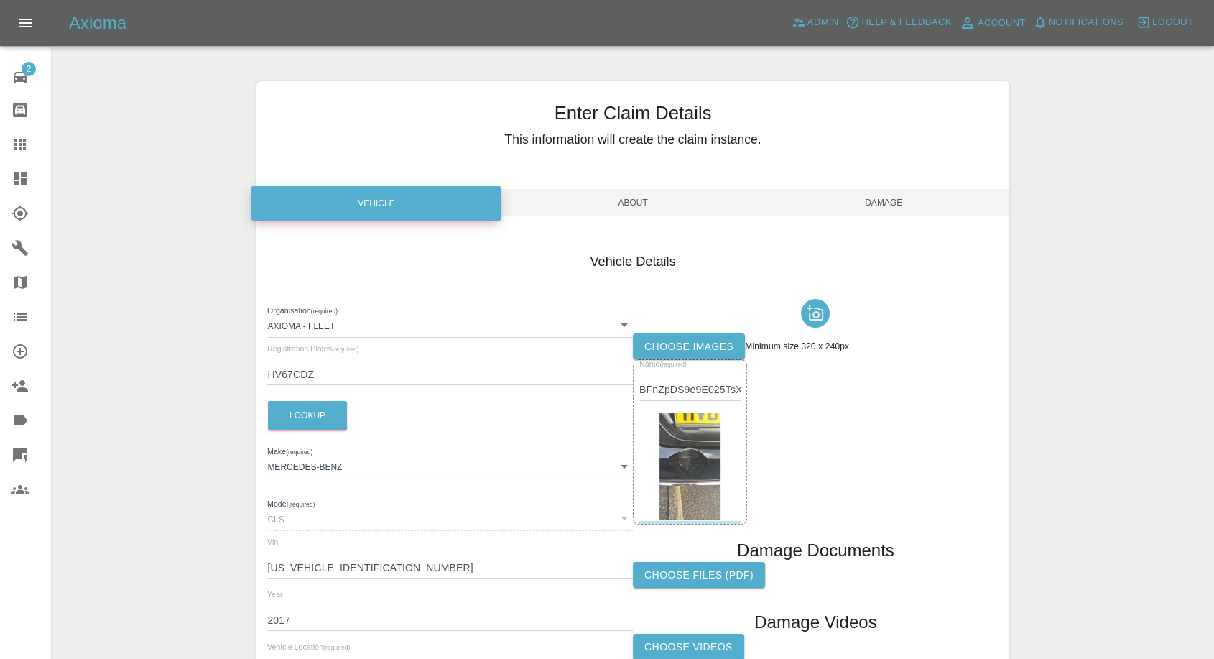
click at [670, 337] on label "Choose images" at bounding box center [689, 346] width 112 height 27
click at [0, 0] on input "Choose images" at bounding box center [0, 0] width 0 height 0
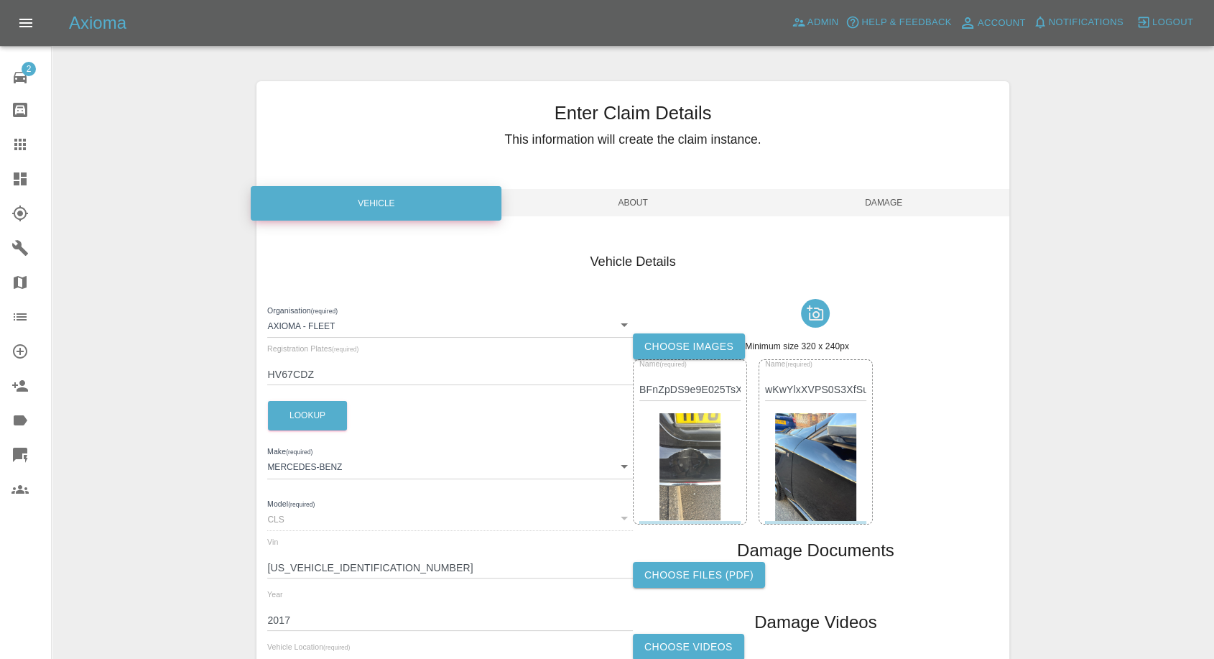
click at [805, 445] on img at bounding box center [815, 467] width 81 height 108
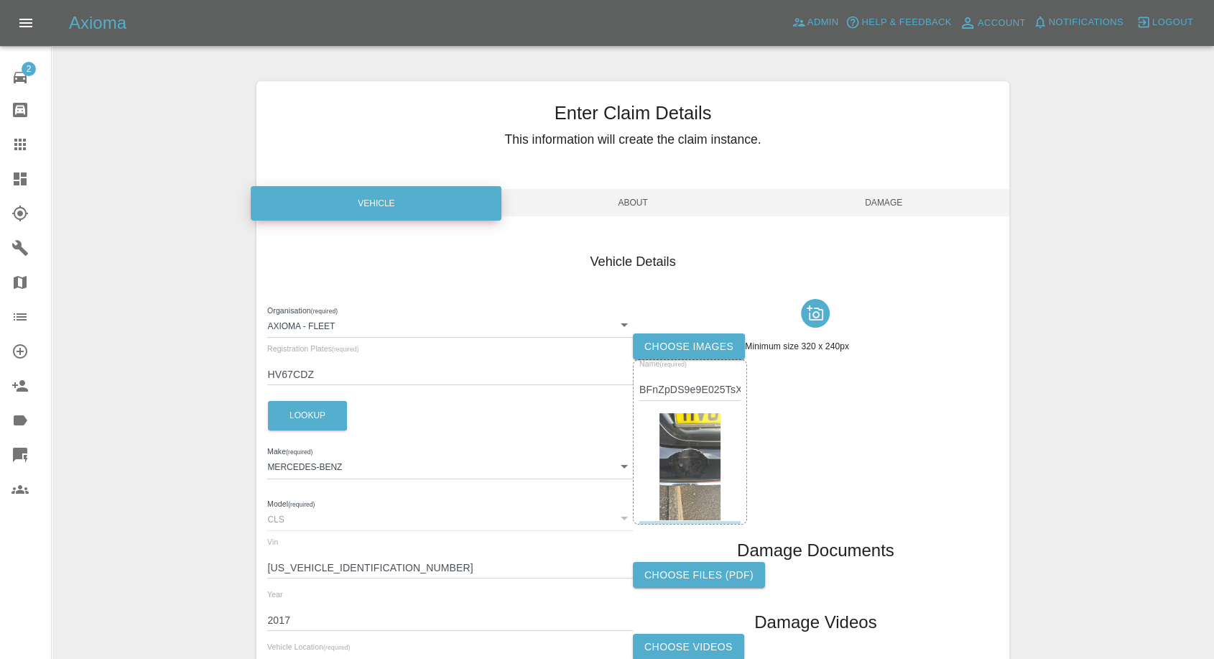
click at [670, 339] on label "Choose images" at bounding box center [689, 346] width 112 height 27
click at [0, 0] on input "Choose images" at bounding box center [0, 0] width 0 height 0
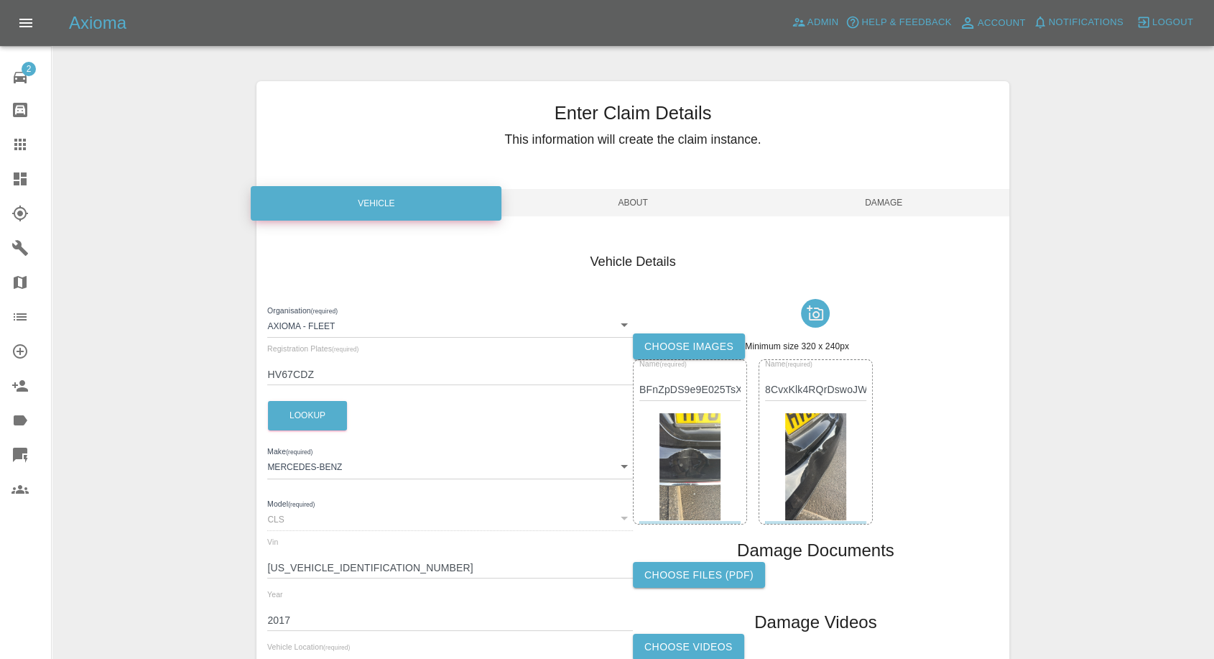
click at [899, 200] on span "Damage" at bounding box center [884, 202] width 251 height 27
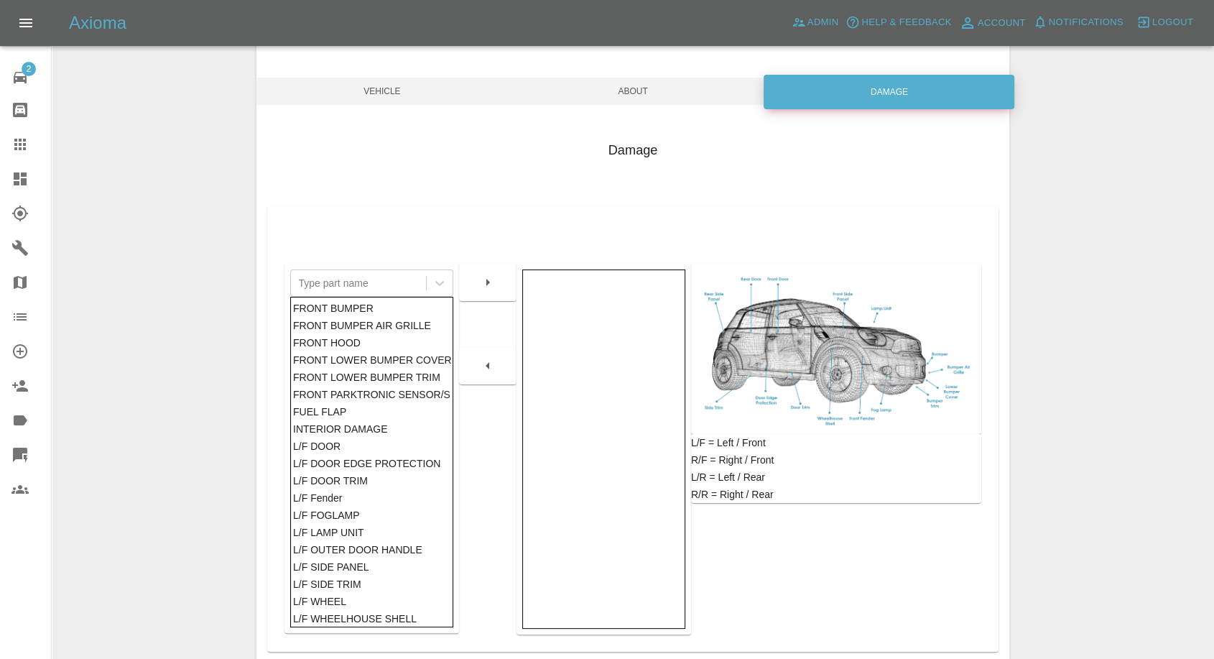
scroll to position [159, 0]
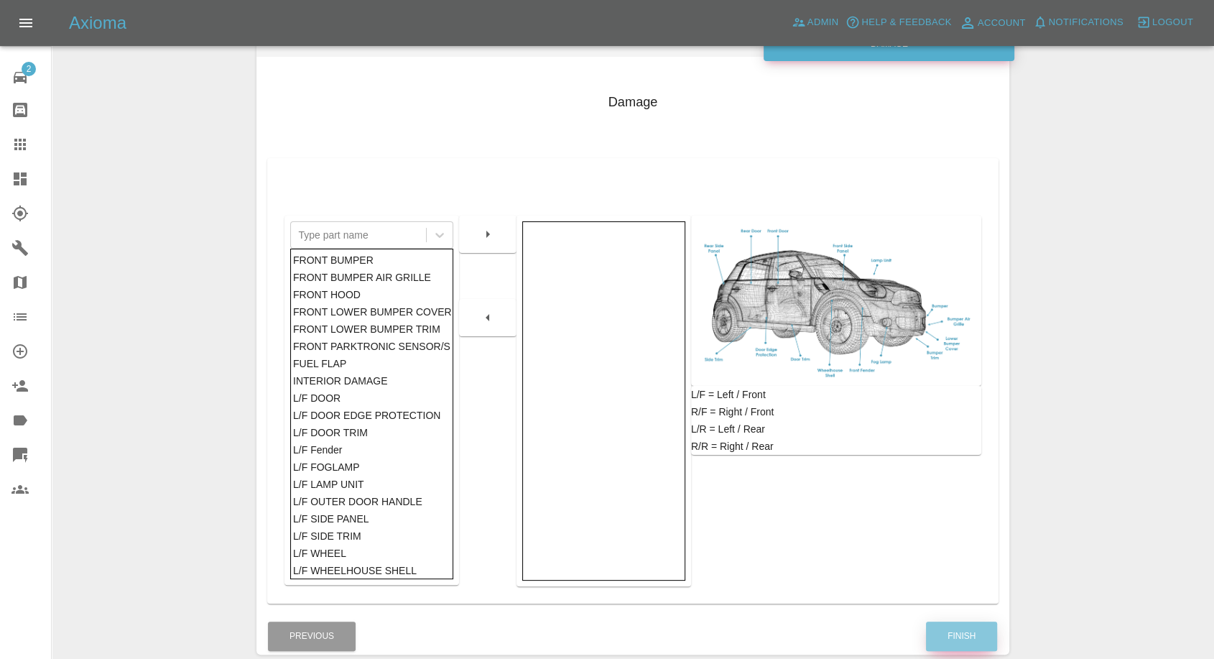
click at [950, 631] on button "Finish" at bounding box center [961, 635] width 71 height 29
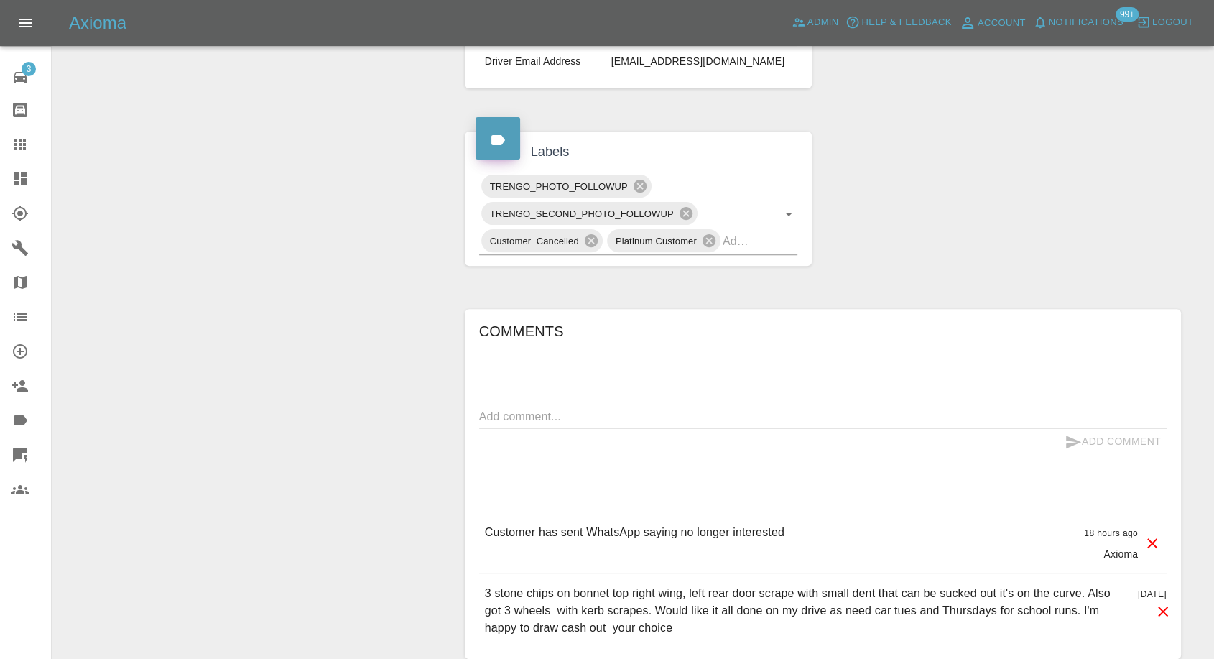
scroll to position [226, 0]
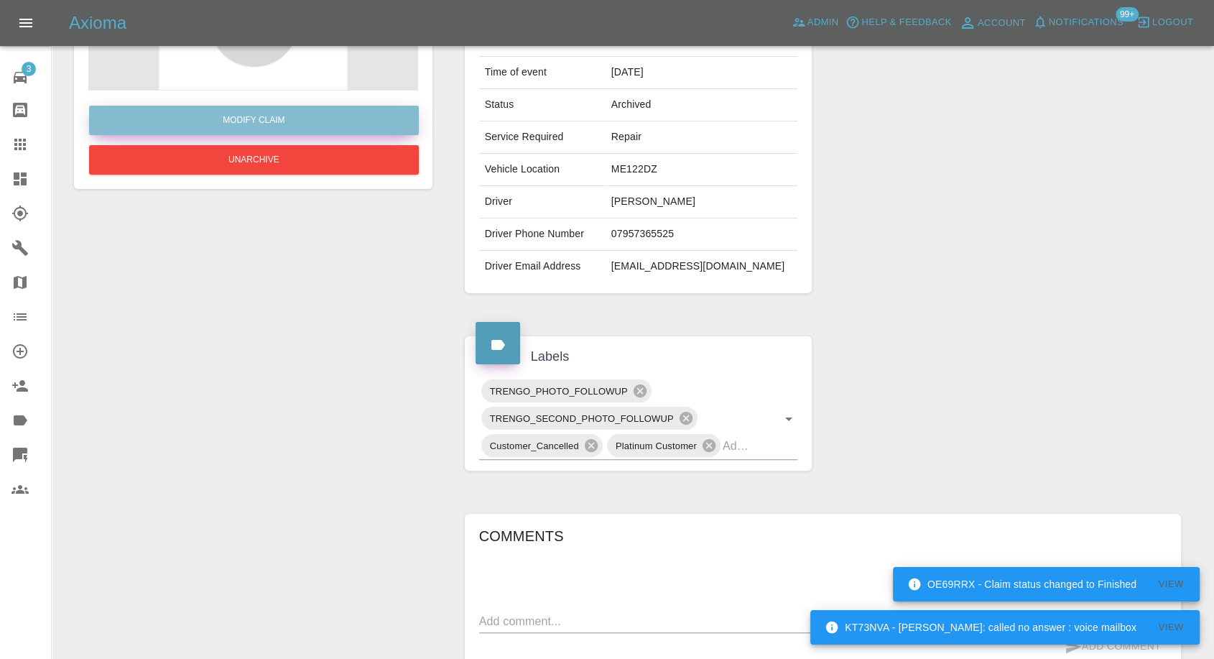
click at [285, 115] on link "Modify Claim" at bounding box center [254, 120] width 330 height 29
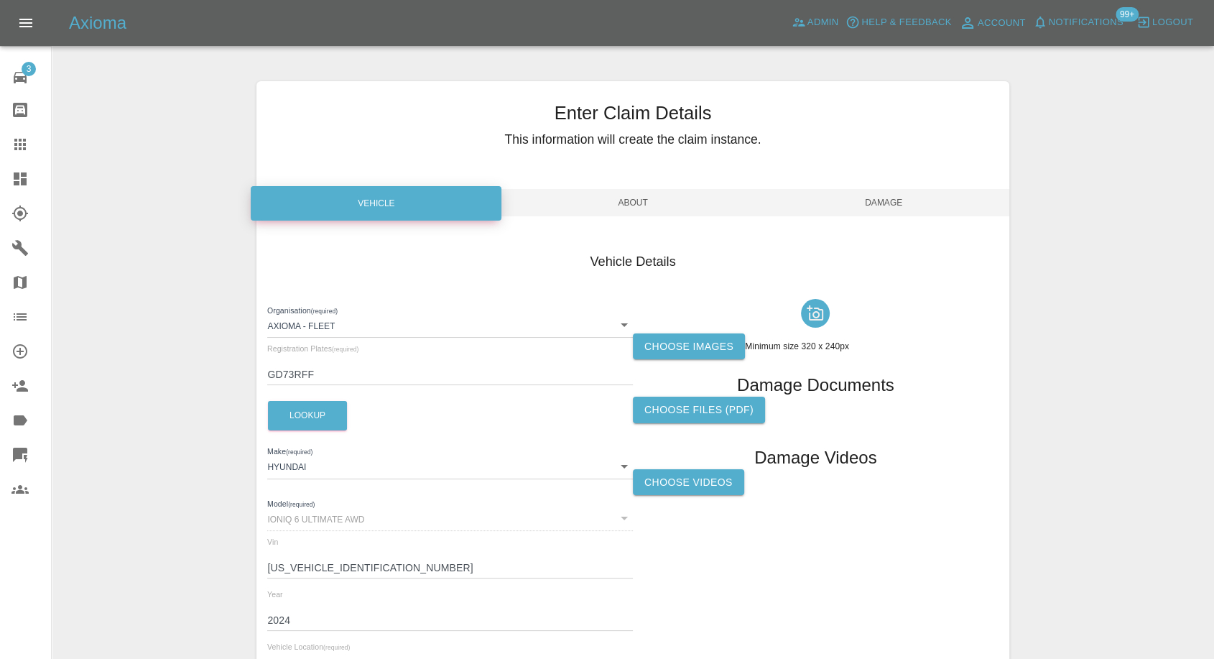
click at [688, 343] on label "Choose images" at bounding box center [689, 346] width 112 height 27
click at [0, 0] on input "Choose images" at bounding box center [0, 0] width 0 height 0
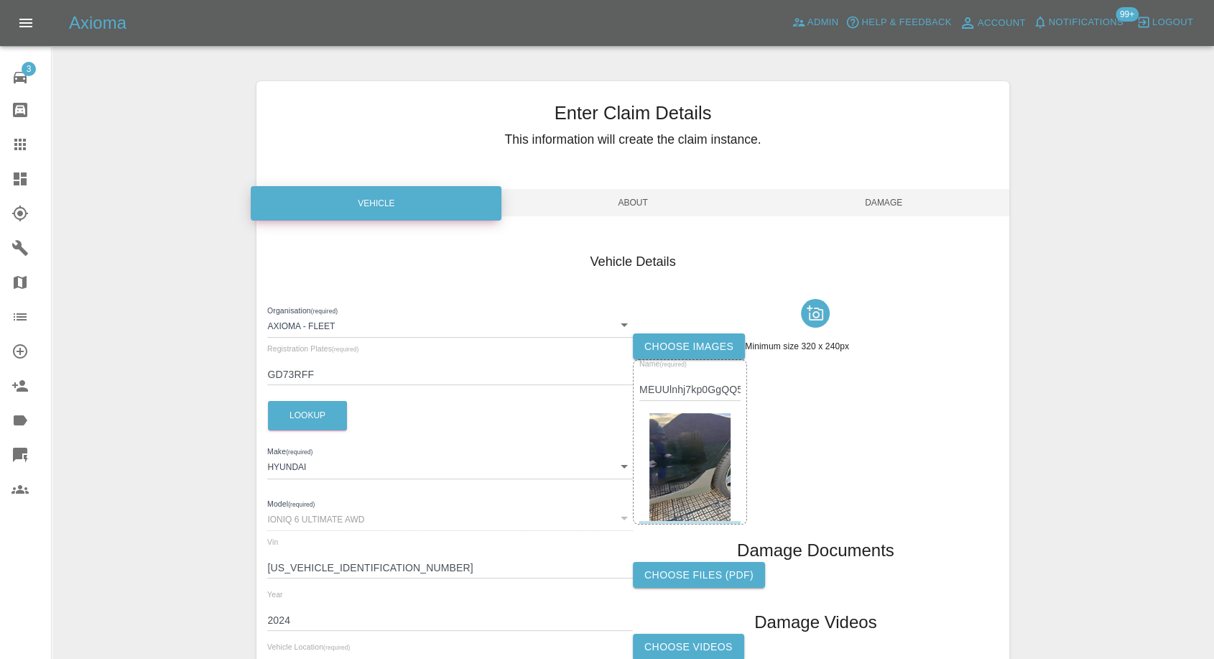
click at [891, 195] on span "Damage" at bounding box center [884, 202] width 251 height 27
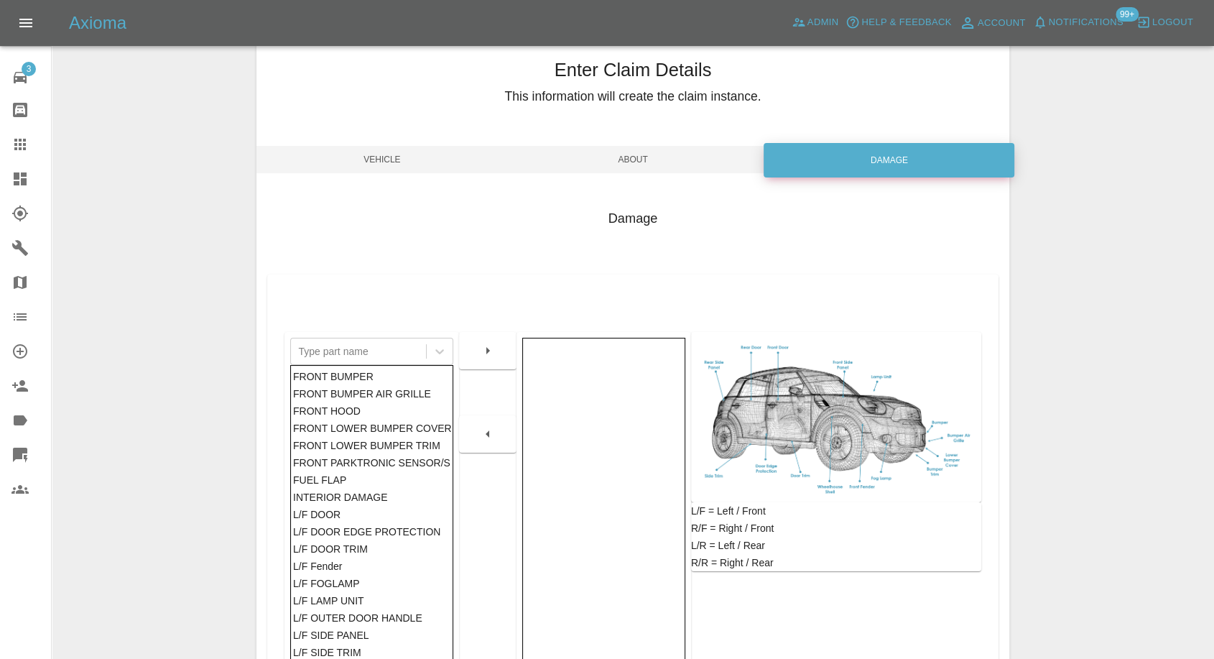
scroll to position [230, 0]
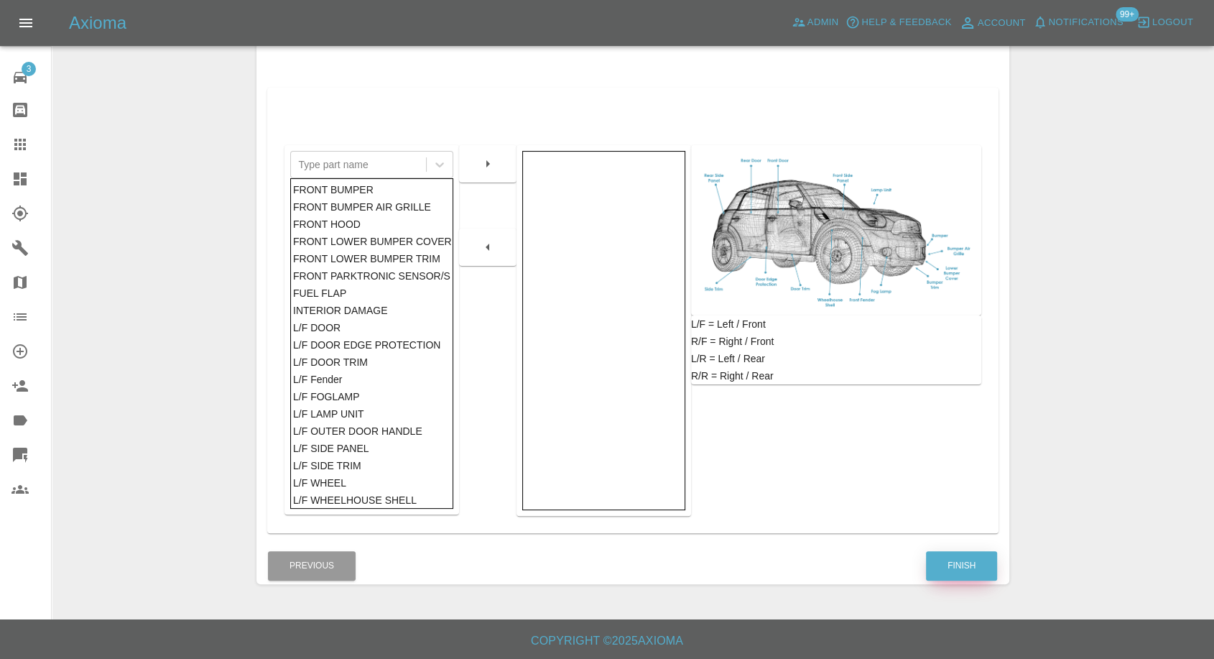
click at [972, 568] on button "Finish" at bounding box center [961, 565] width 71 height 29
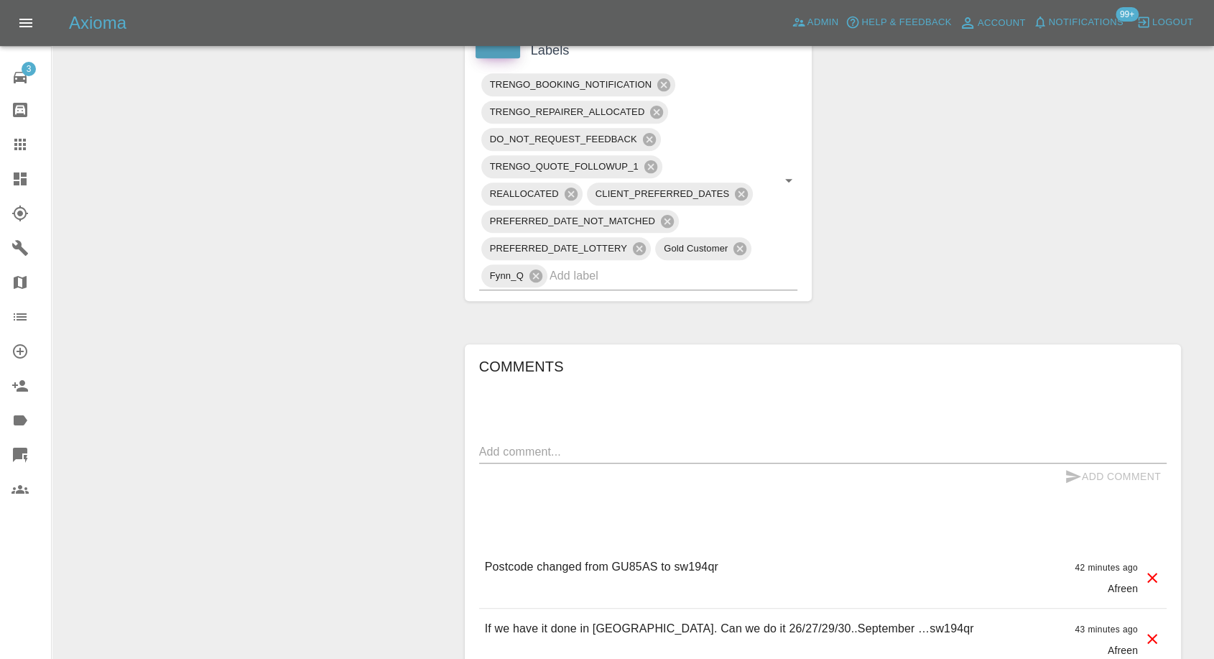
scroll to position [1037, 0]
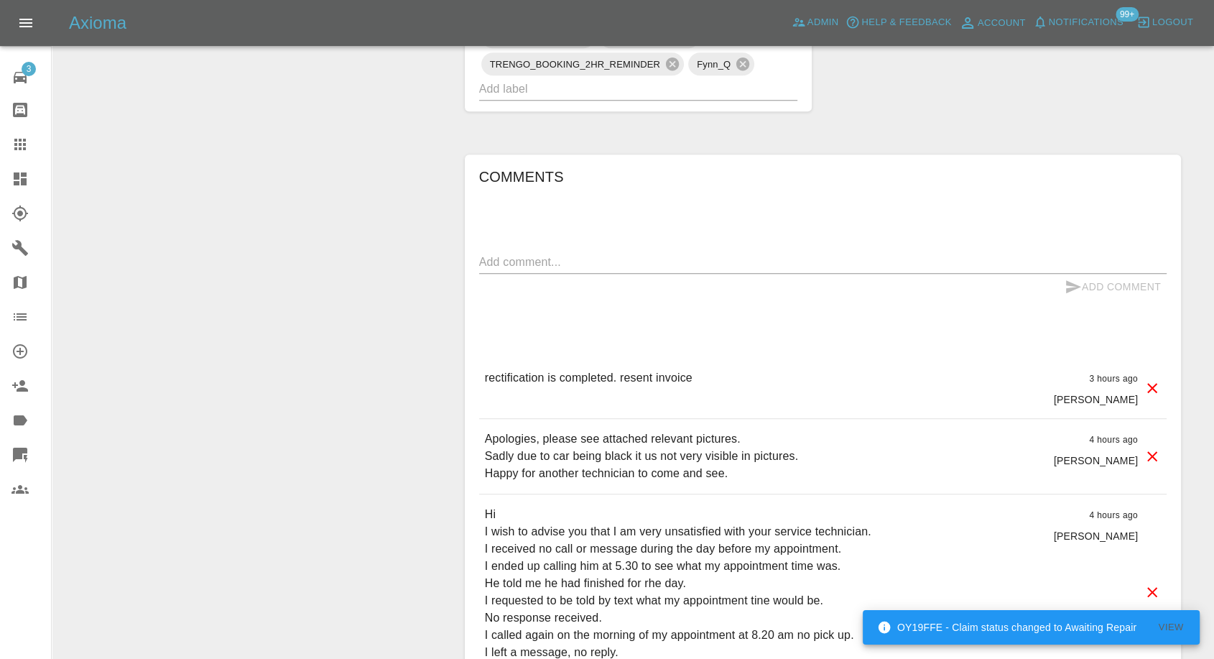
scroll to position [1117, 0]
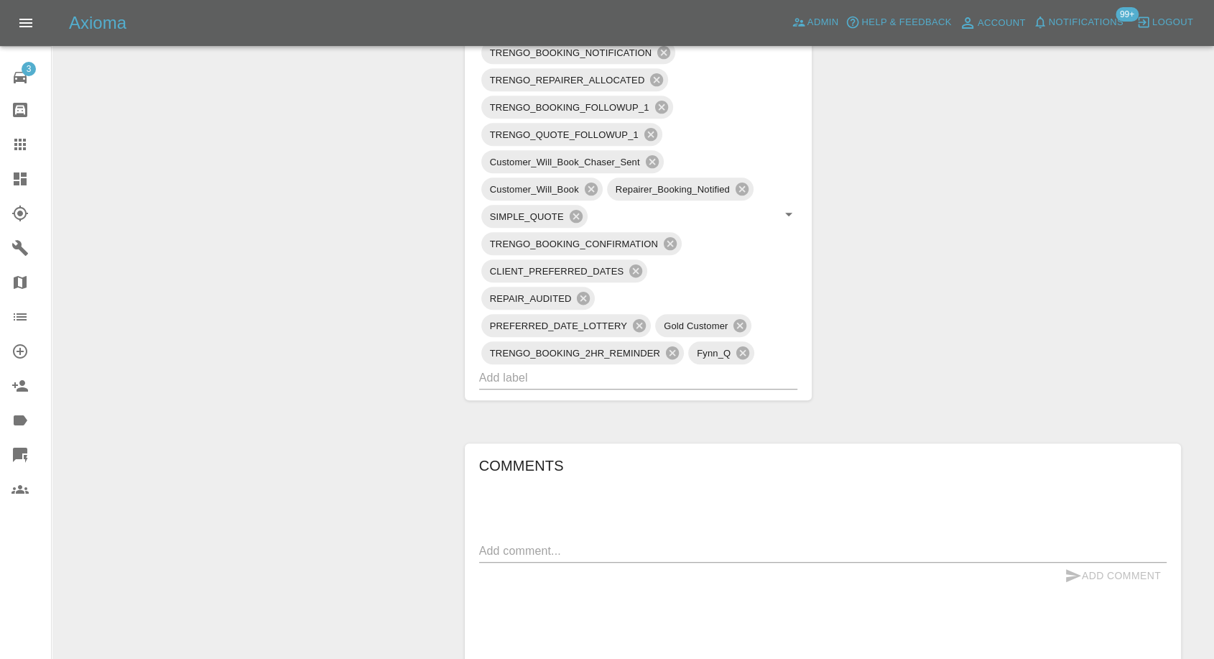
scroll to position [878, 0]
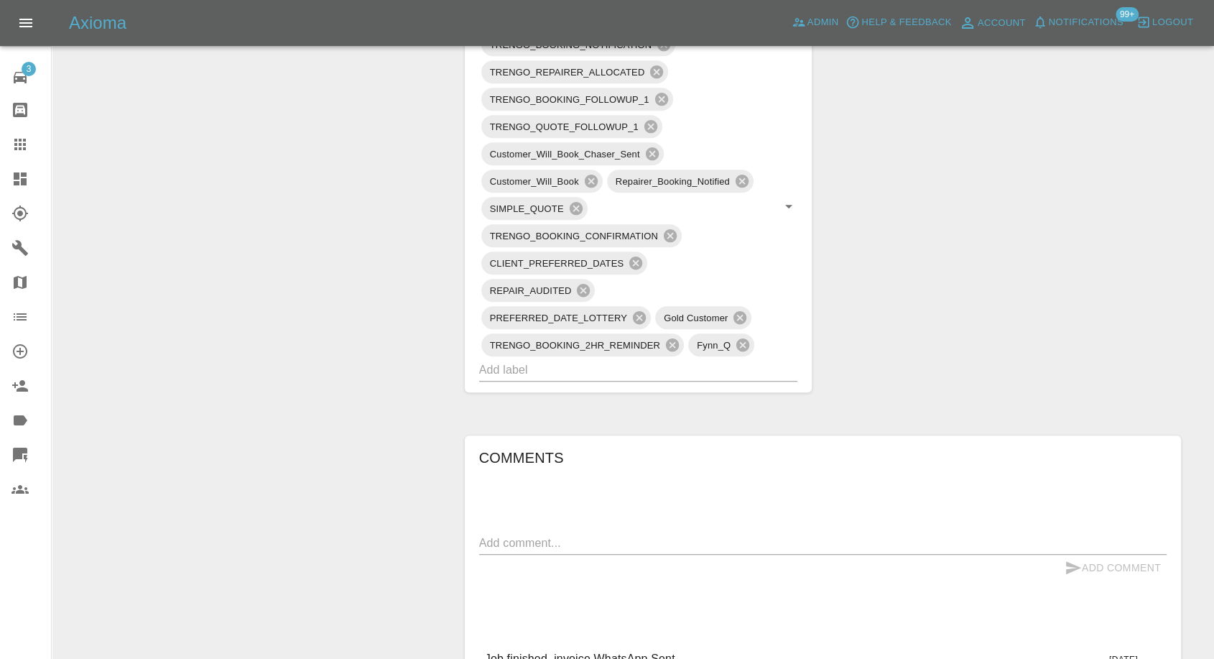
click at [597, 550] on textarea at bounding box center [823, 542] width 688 height 17
paste textarea "It needs a revisit as it started to rain and the area needs polishing.. once th…"
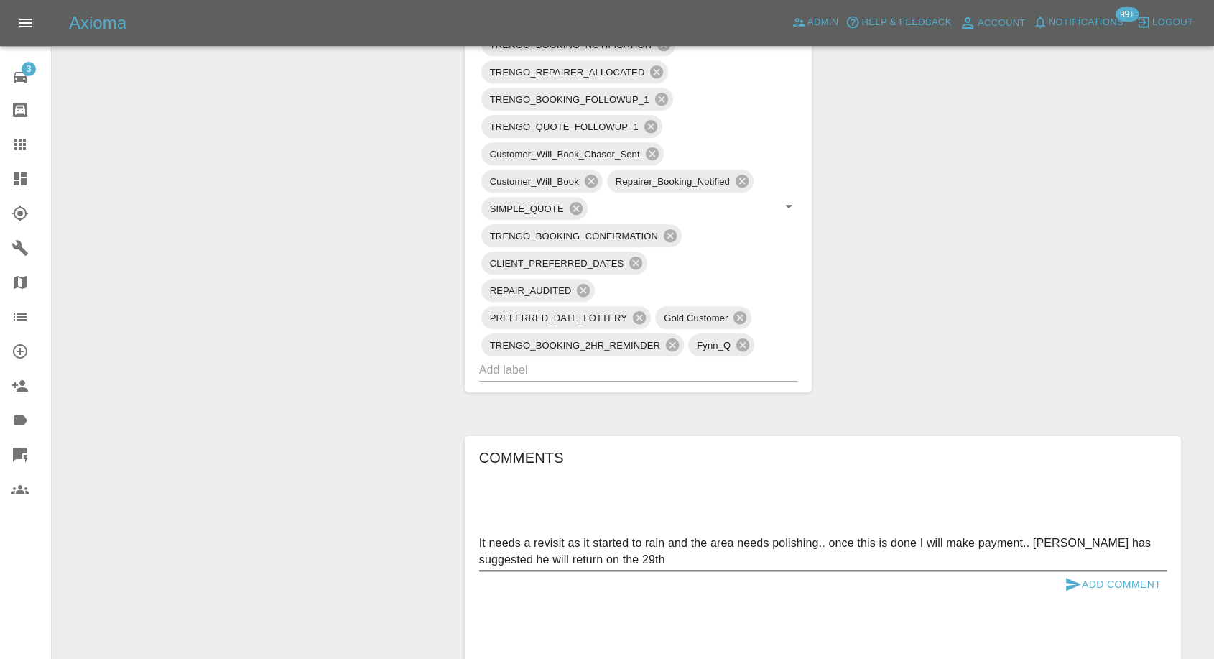
type textarea "It needs a revisit as it started to rain and the area needs polishing.. once th…"
click at [1065, 576] on icon "submit" at bounding box center [1073, 583] width 17 height 17
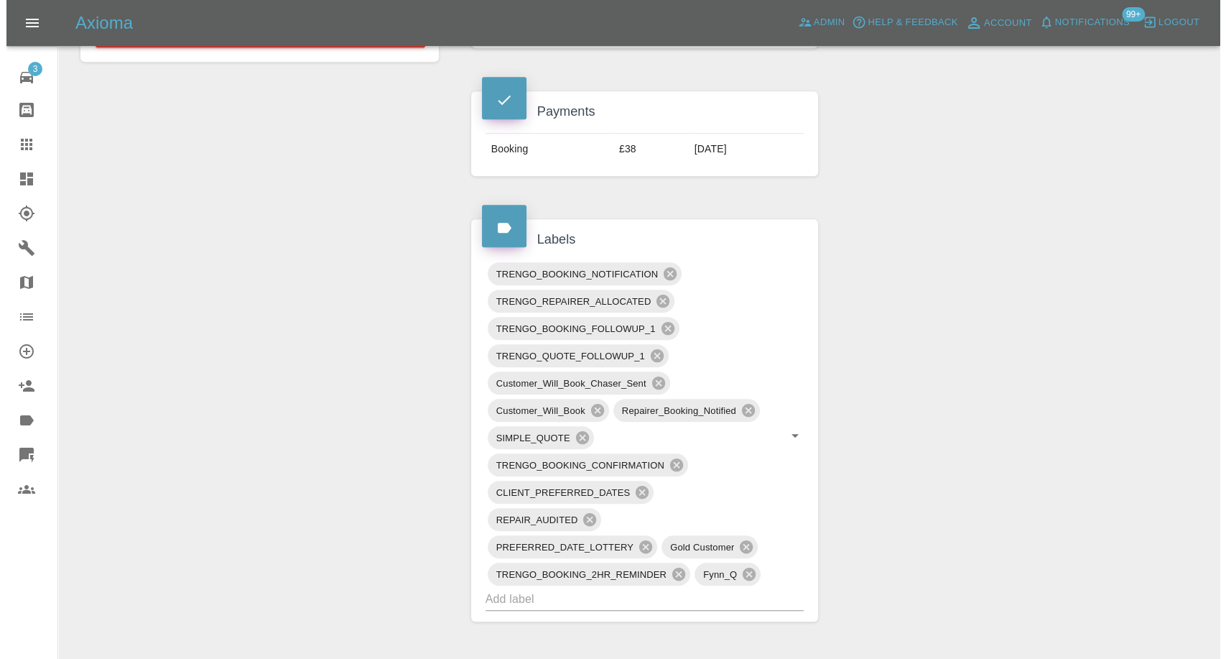
scroll to position [399, 0]
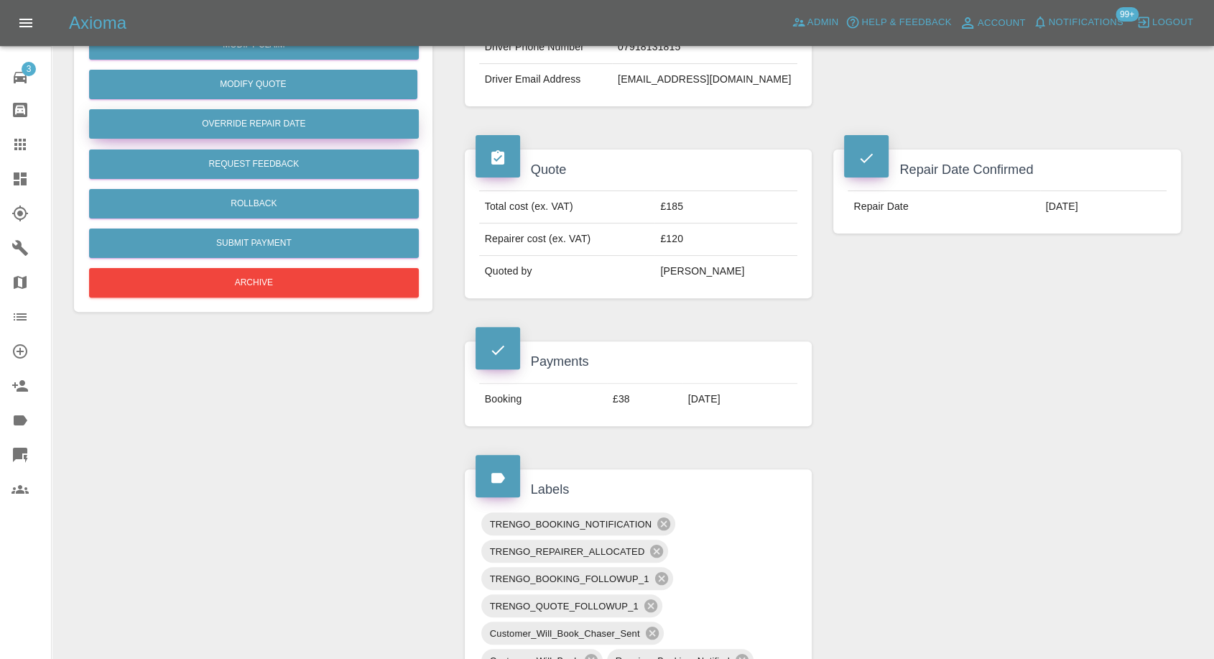
click at [253, 116] on button "Override Repair Date" at bounding box center [254, 123] width 330 height 29
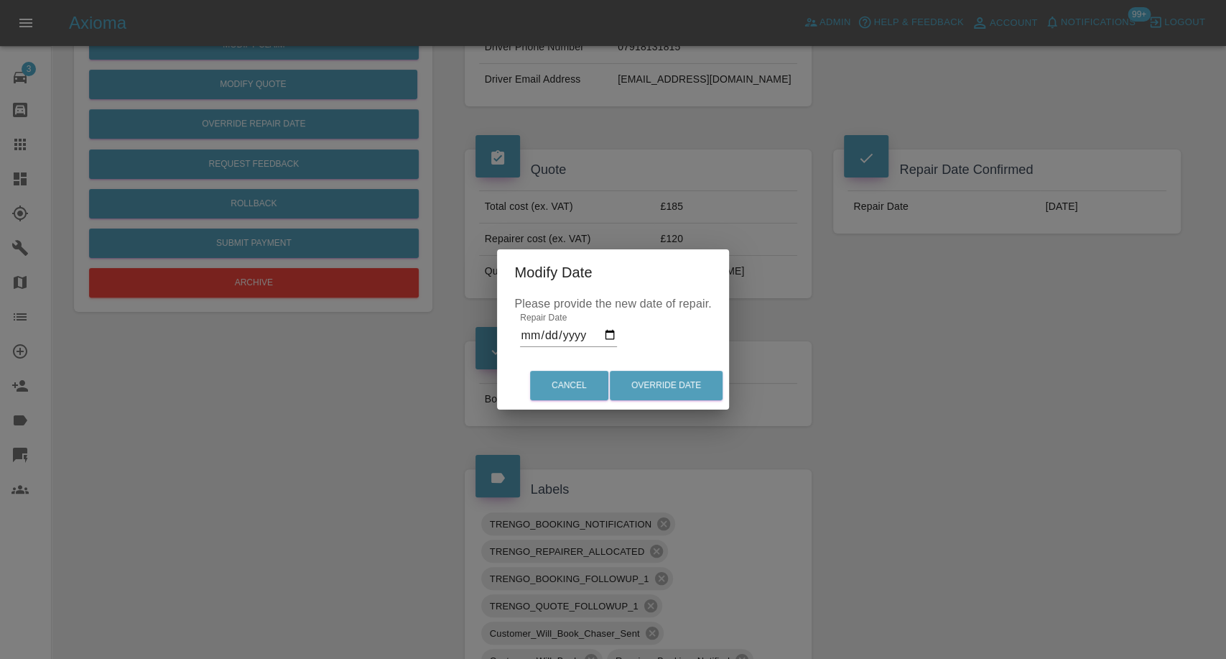
click at [606, 333] on input "2025-09-20" at bounding box center [568, 335] width 97 height 23
type input "2025-09-29"
click at [666, 382] on button "Override Date" at bounding box center [666, 385] width 113 height 29
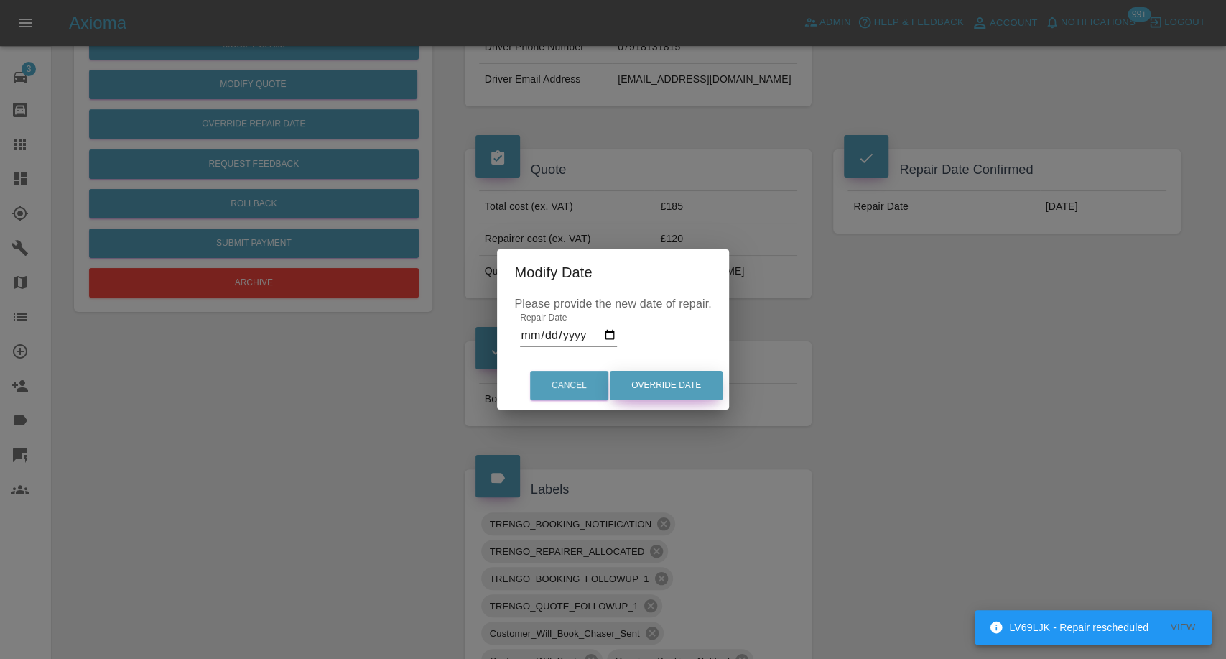
click at [665, 389] on button "Override Date" at bounding box center [666, 385] width 113 height 29
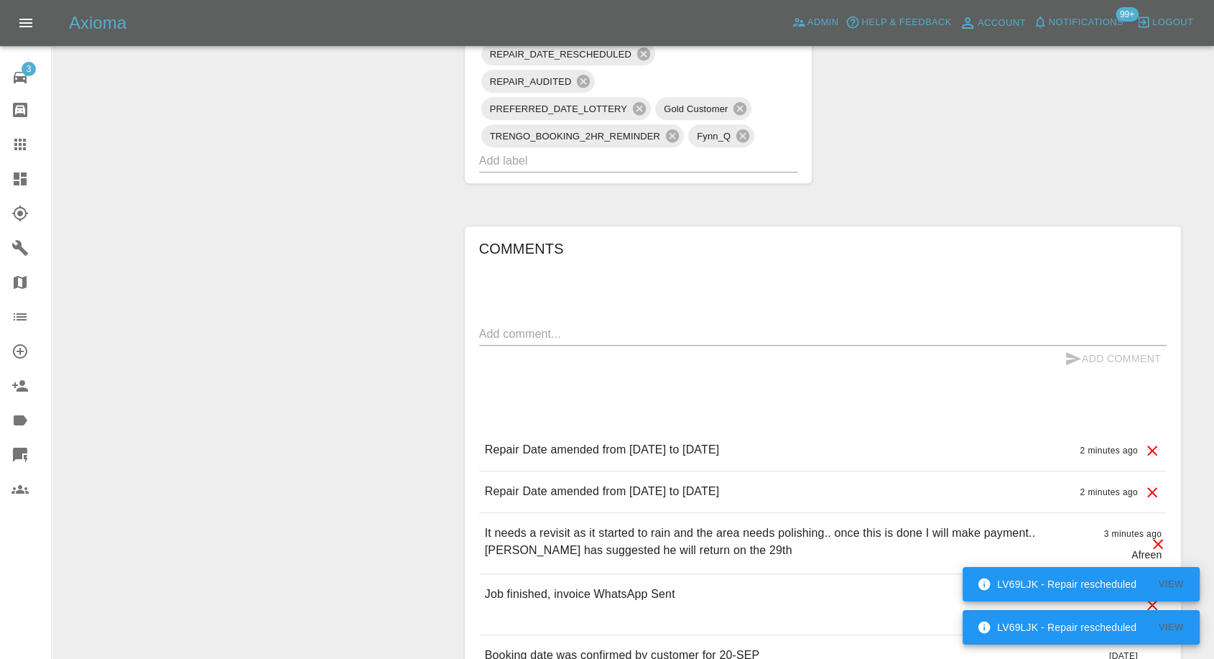
scroll to position [1117, 0]
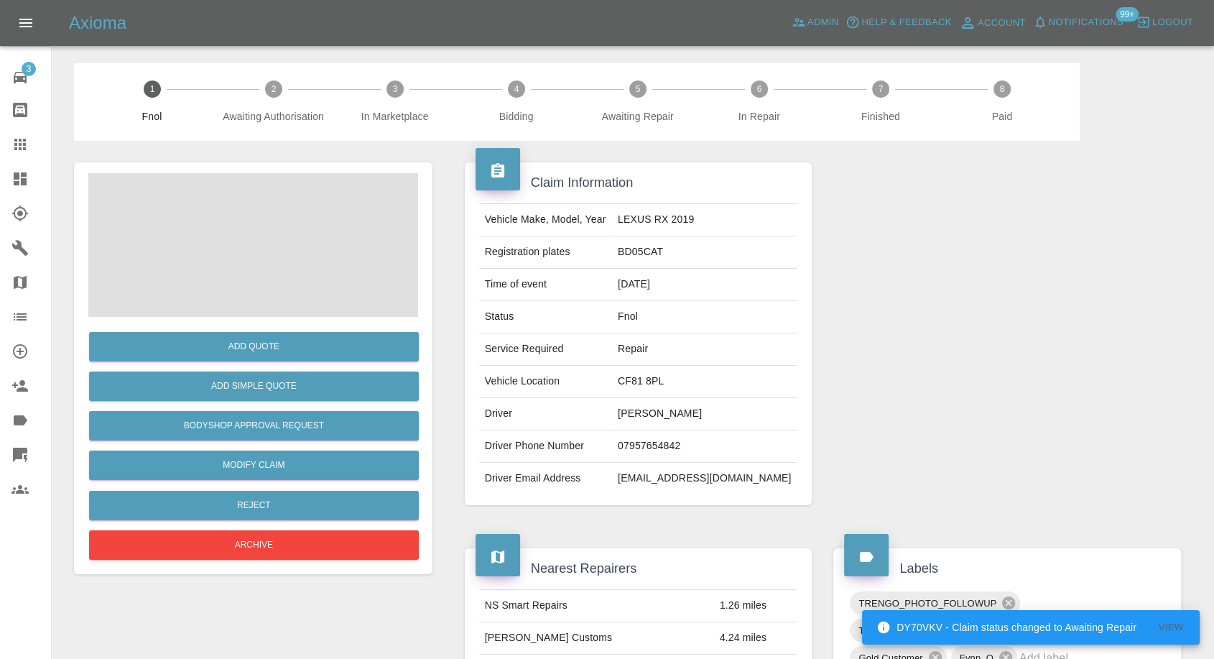
click at [238, 227] on span at bounding box center [253, 245] width 330 height 144
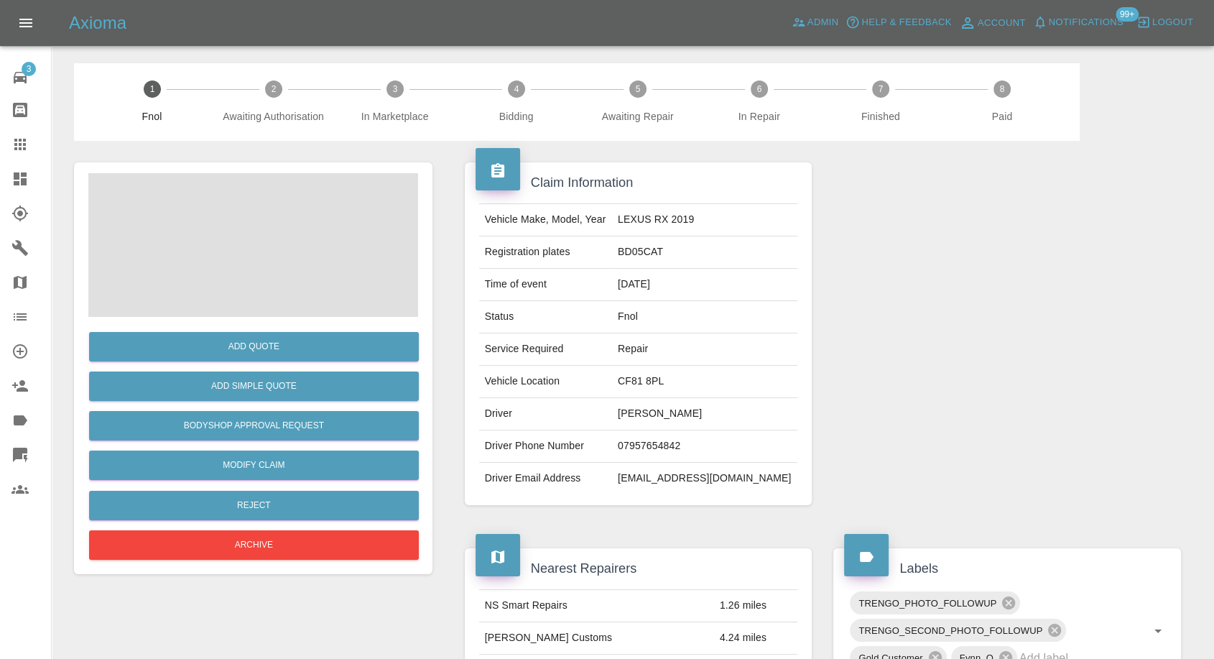
click at [270, 220] on span at bounding box center [253, 245] width 330 height 144
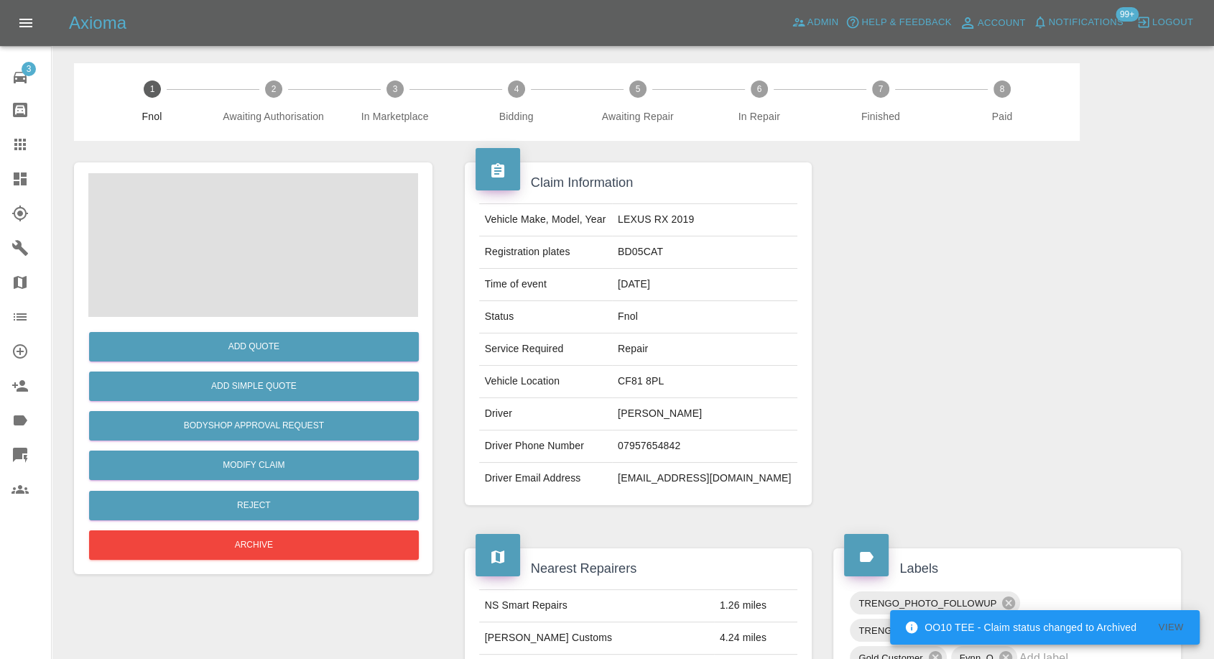
click at [259, 251] on span at bounding box center [253, 245] width 330 height 144
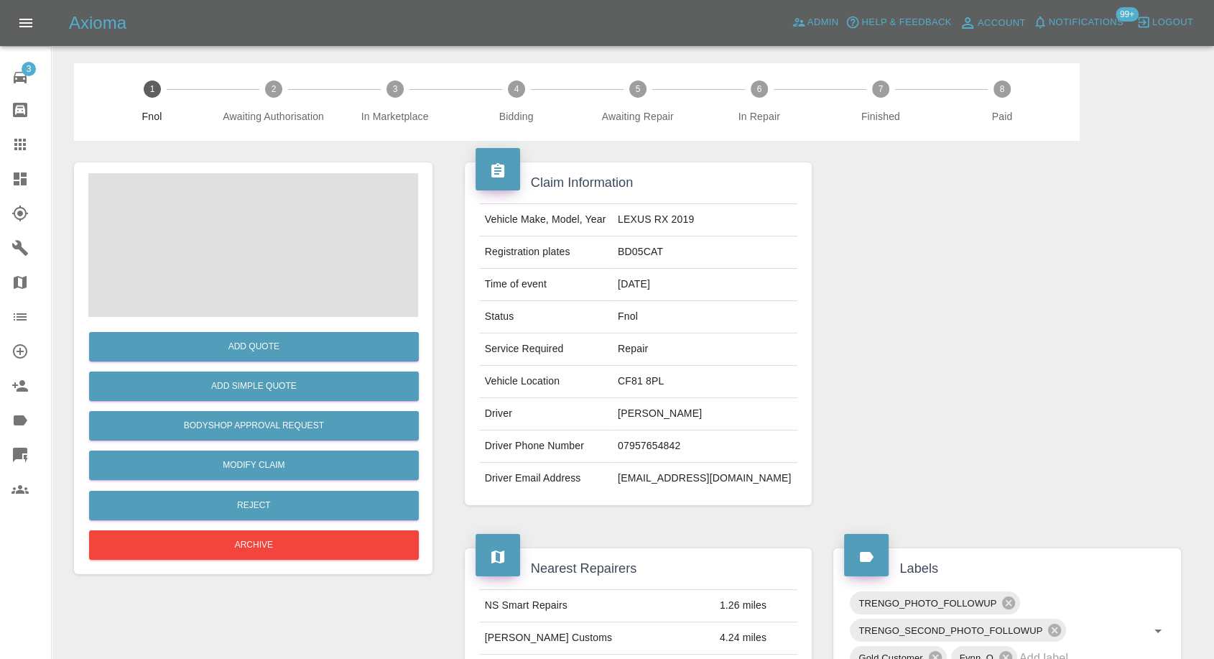
click at [283, 239] on span at bounding box center [253, 245] width 330 height 144
click at [238, 304] on span at bounding box center [253, 245] width 330 height 144
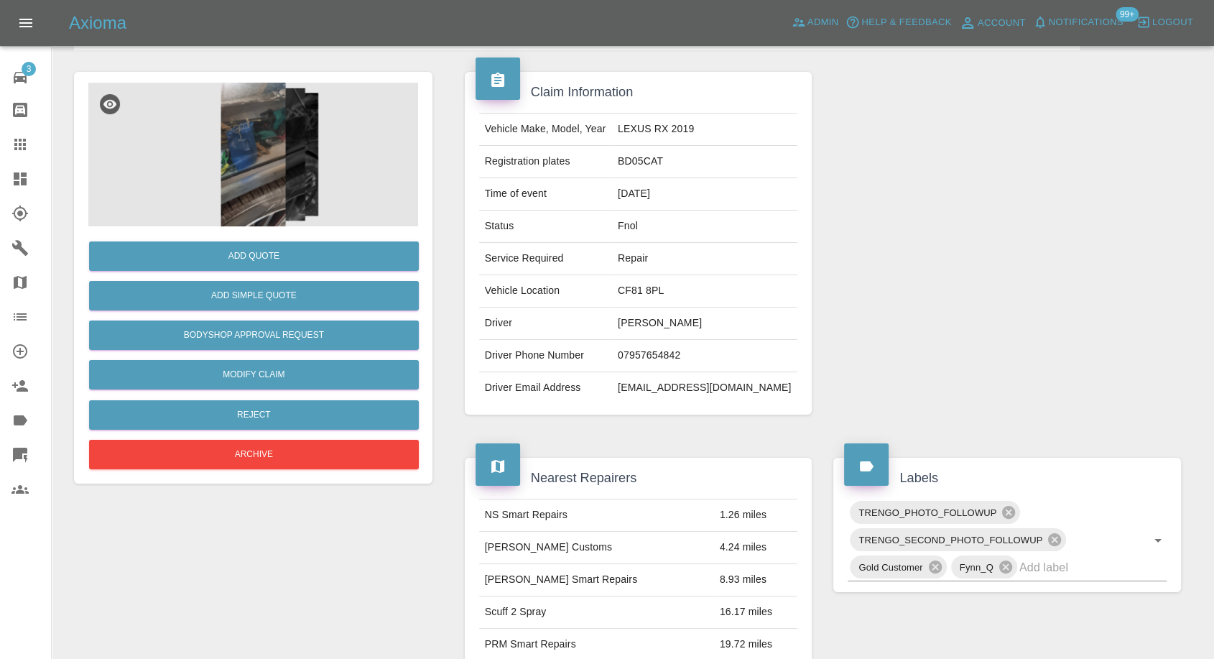
scroll to position [80, 0]
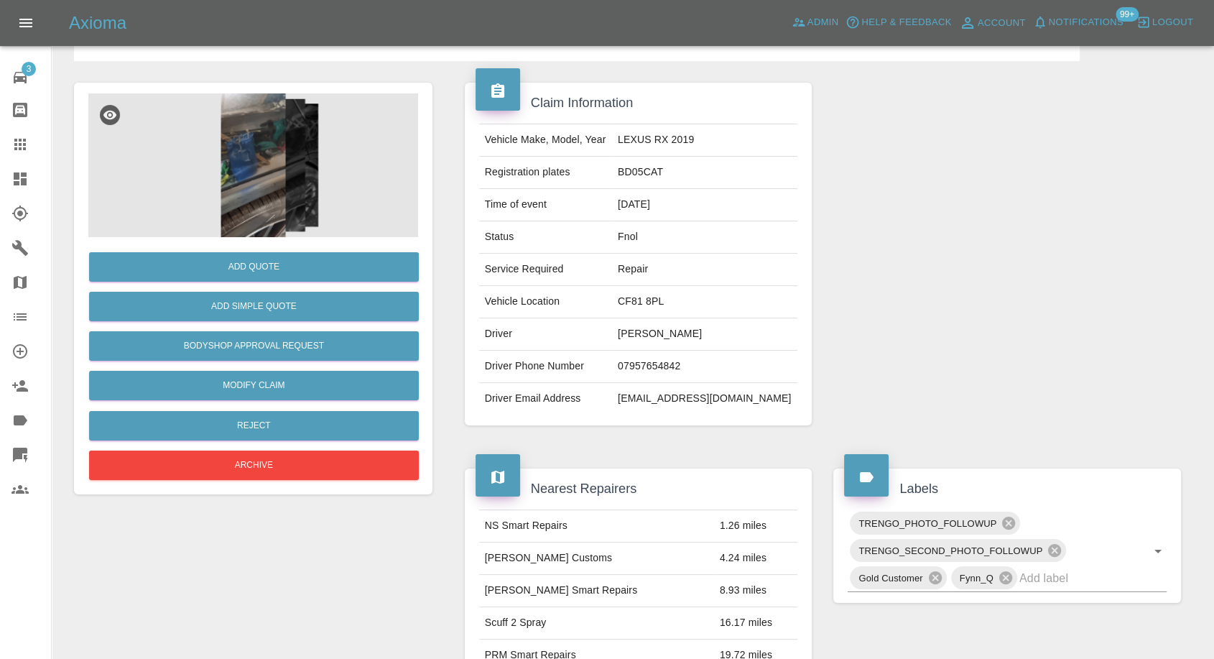
click at [253, 185] on img at bounding box center [253, 165] width 330 height 144
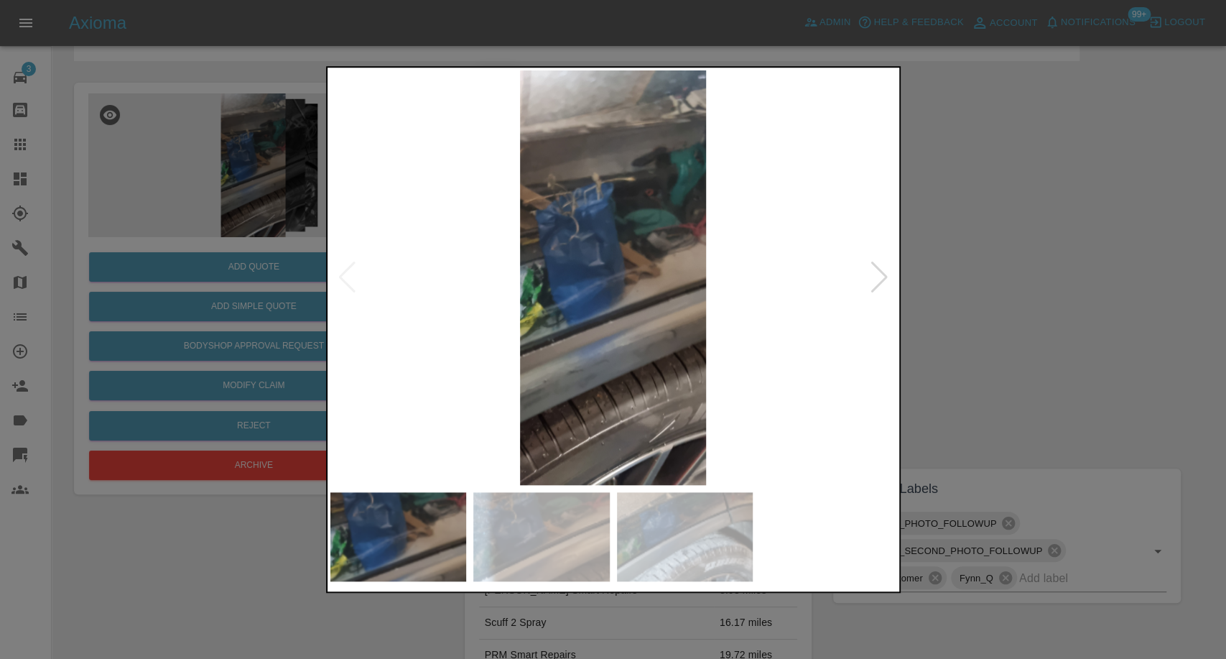
click at [564, 499] on img at bounding box center [541, 536] width 136 height 89
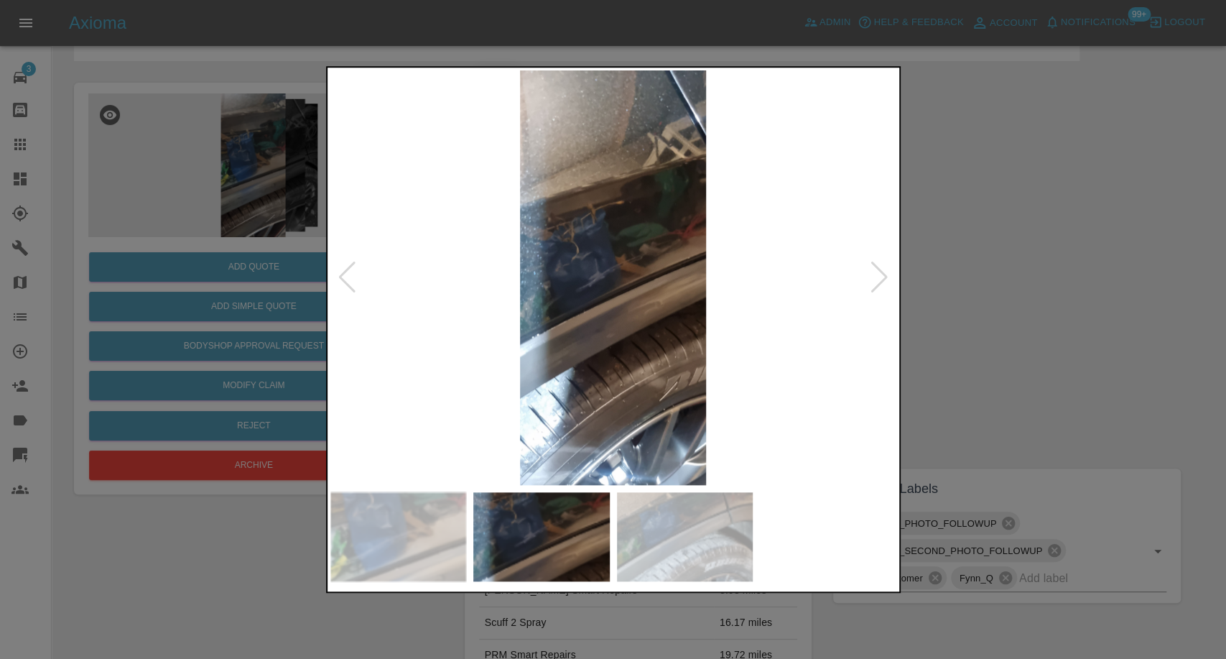
click at [711, 572] on img at bounding box center [685, 536] width 136 height 89
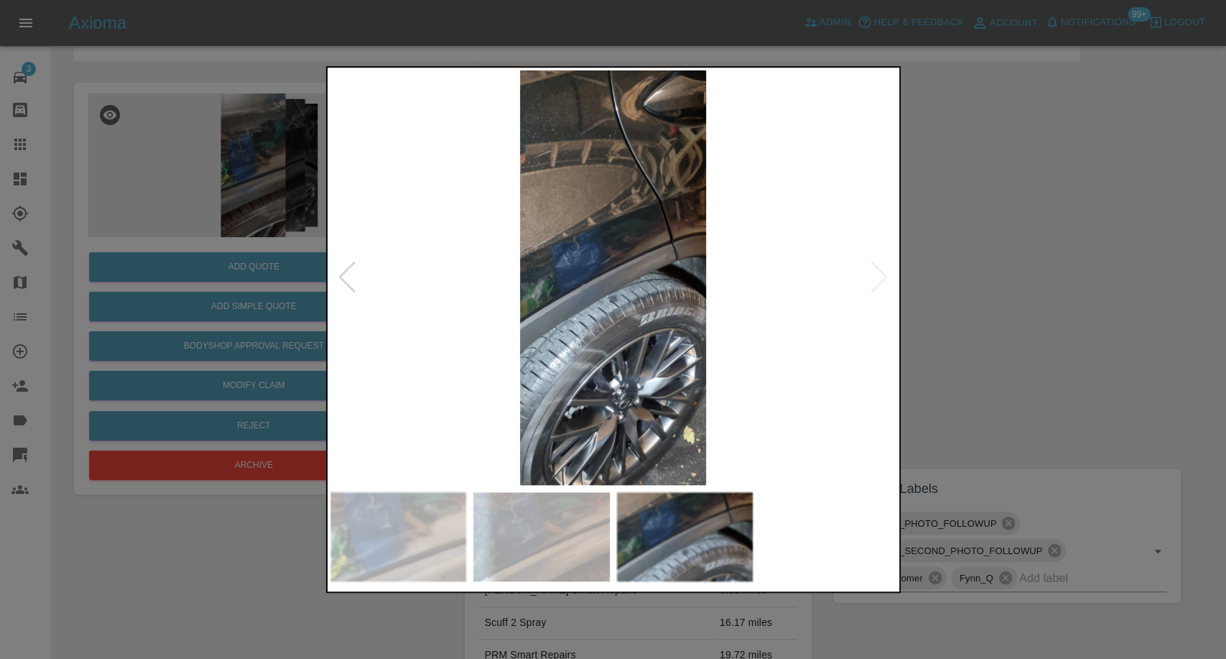
click at [1058, 281] on div at bounding box center [613, 329] width 1226 height 659
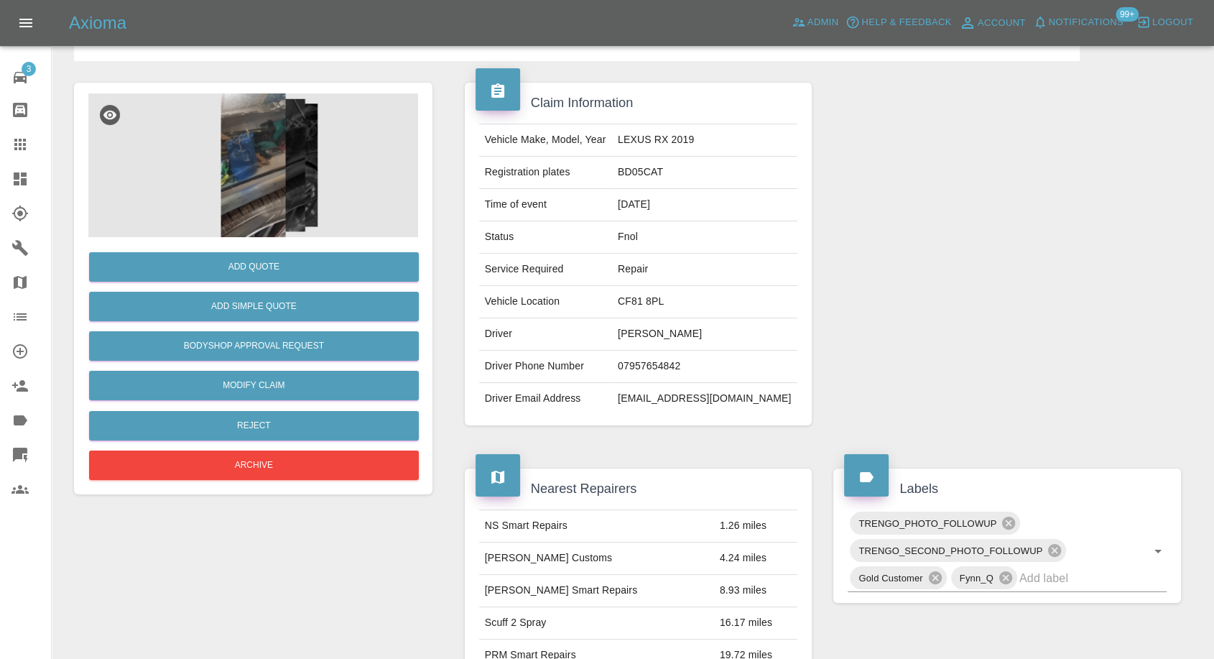
click at [251, 208] on img at bounding box center [253, 165] width 330 height 144
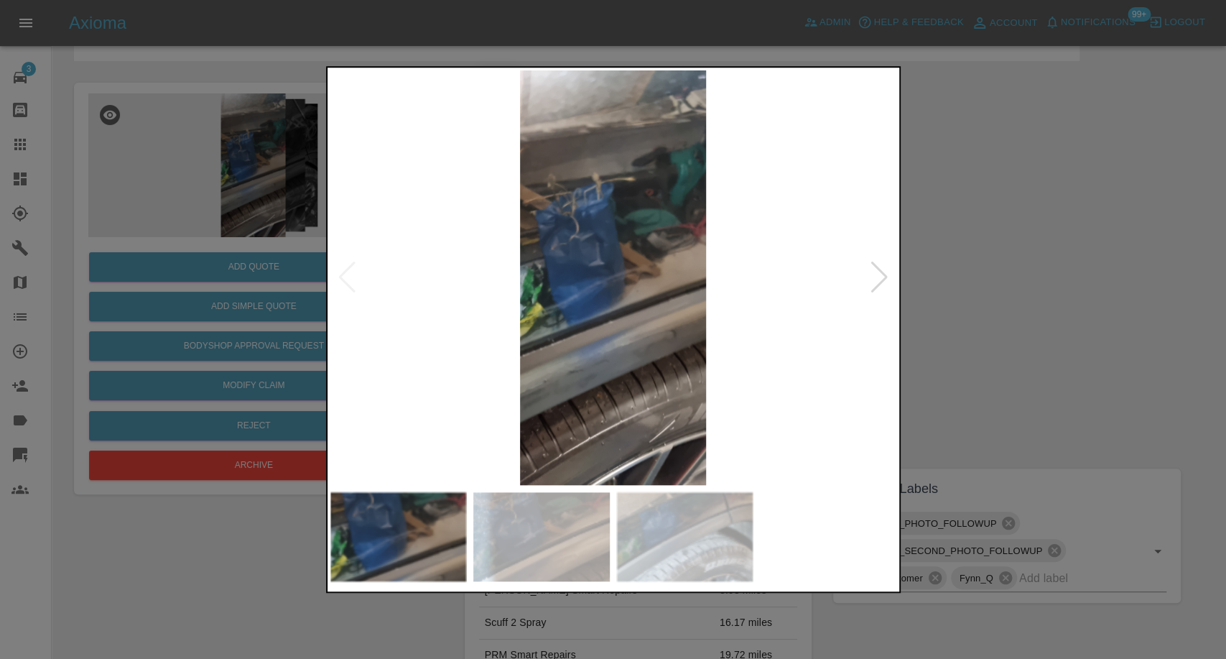
click at [562, 520] on img at bounding box center [541, 536] width 136 height 89
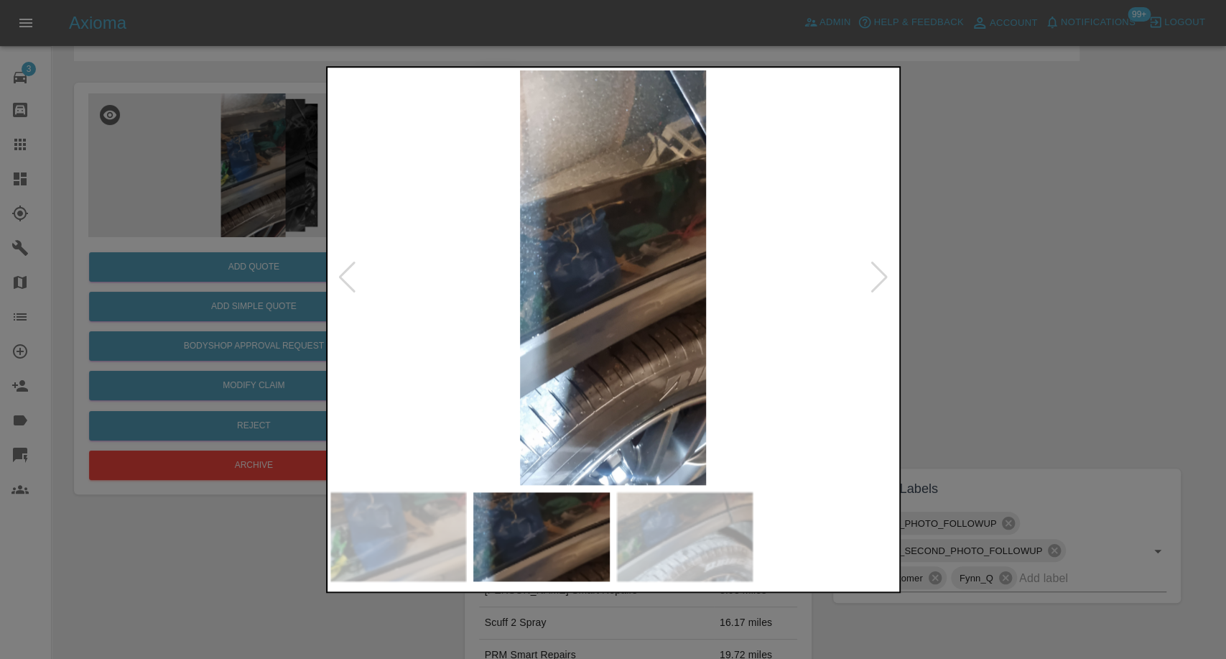
click at [713, 517] on img at bounding box center [685, 536] width 136 height 89
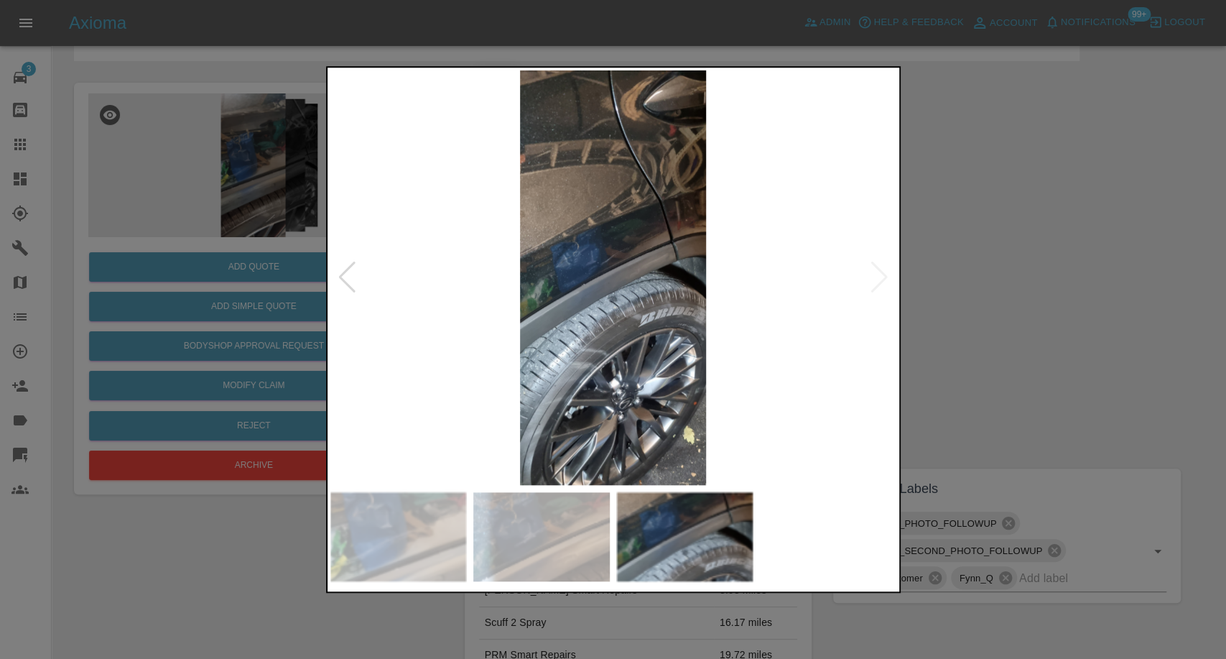
click at [966, 312] on div at bounding box center [613, 329] width 1226 height 659
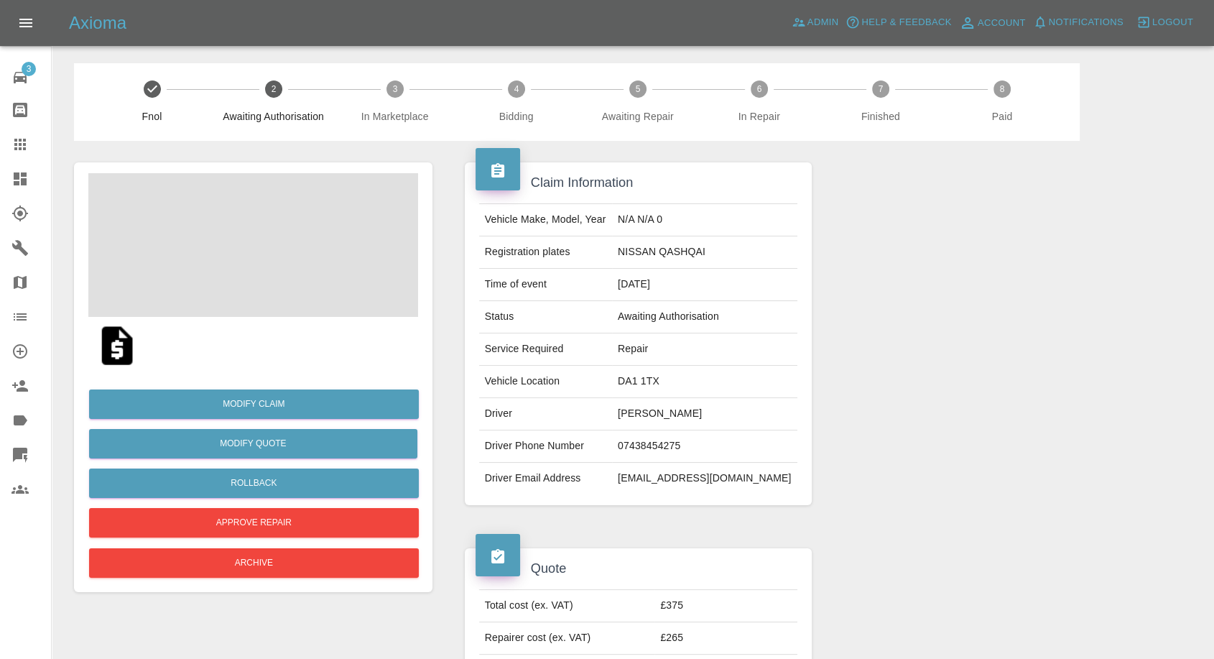
click at [233, 252] on span at bounding box center [253, 245] width 330 height 144
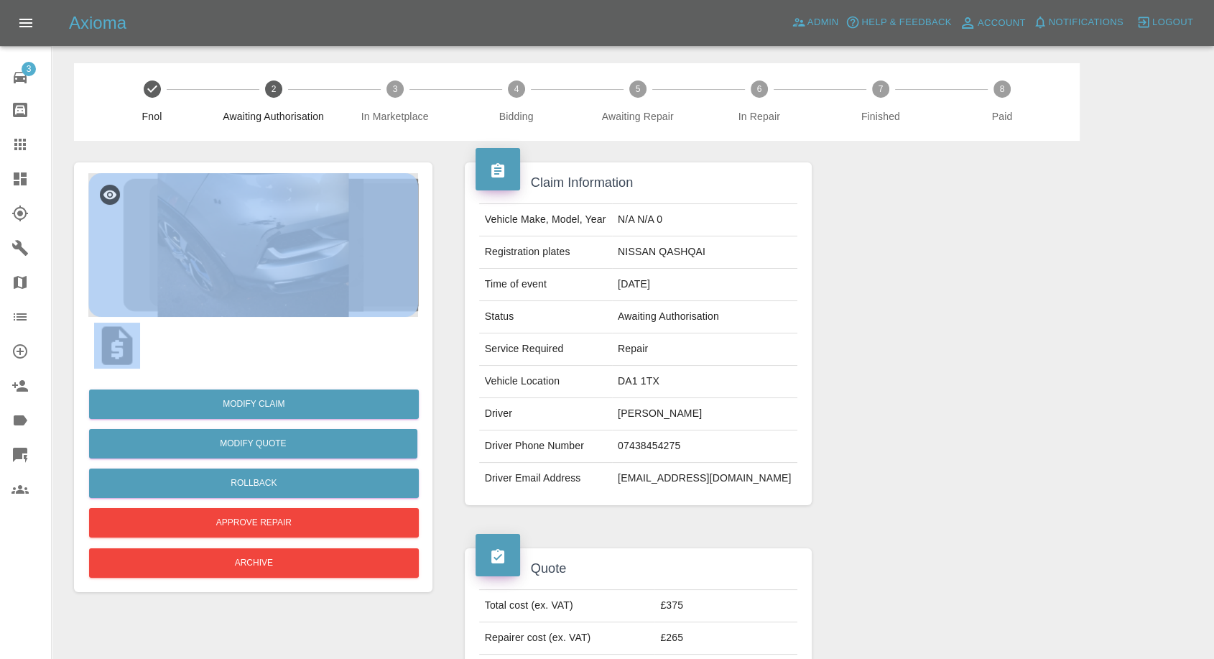
click at [188, 230] on img at bounding box center [253, 245] width 330 height 144
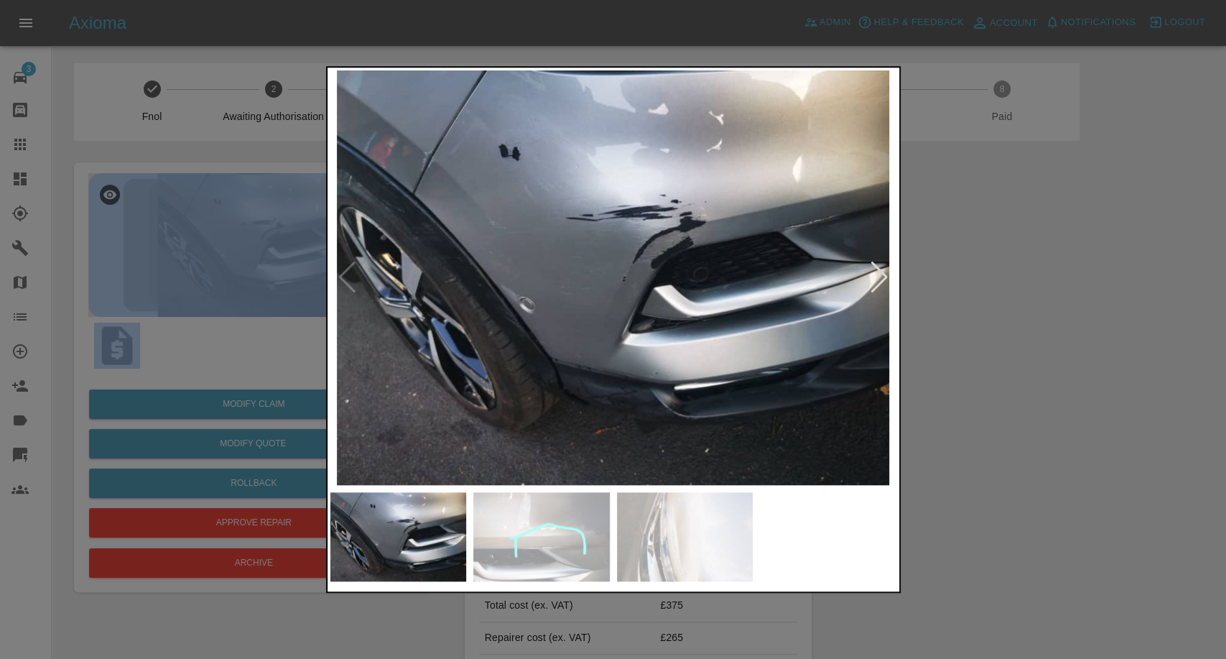
click at [512, 531] on img at bounding box center [541, 536] width 136 height 89
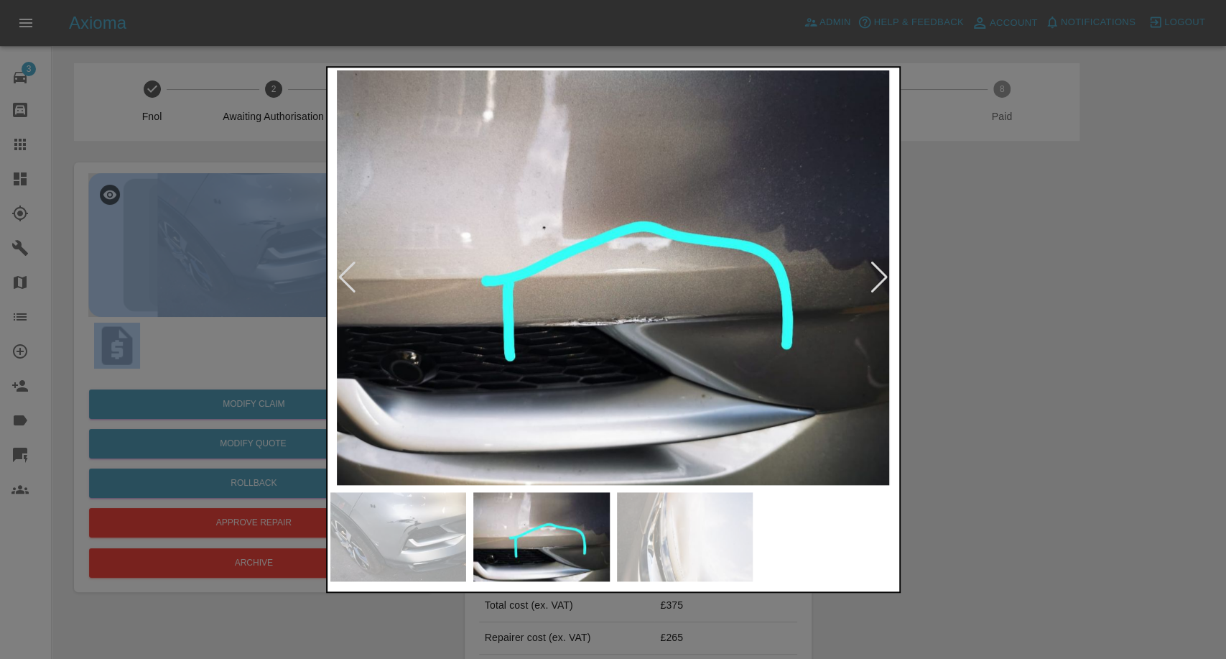
click at [674, 545] on img at bounding box center [685, 536] width 136 height 89
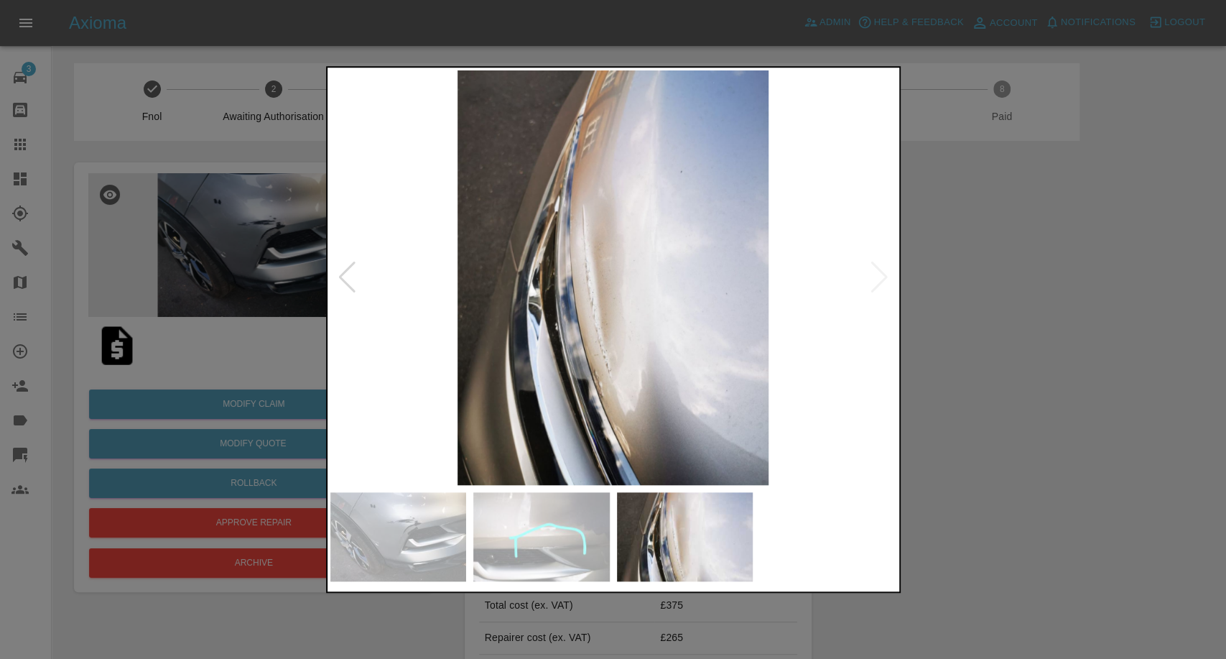
click at [989, 389] on div at bounding box center [613, 329] width 1226 height 659
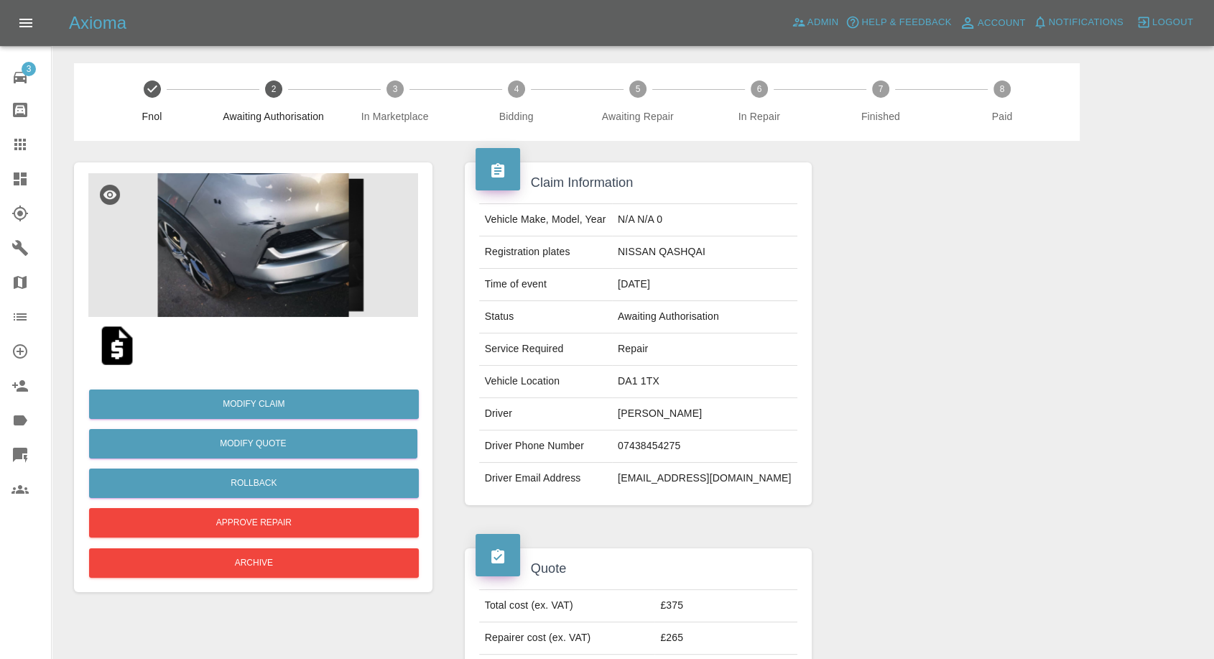
click at [115, 348] on img at bounding box center [117, 346] width 46 height 46
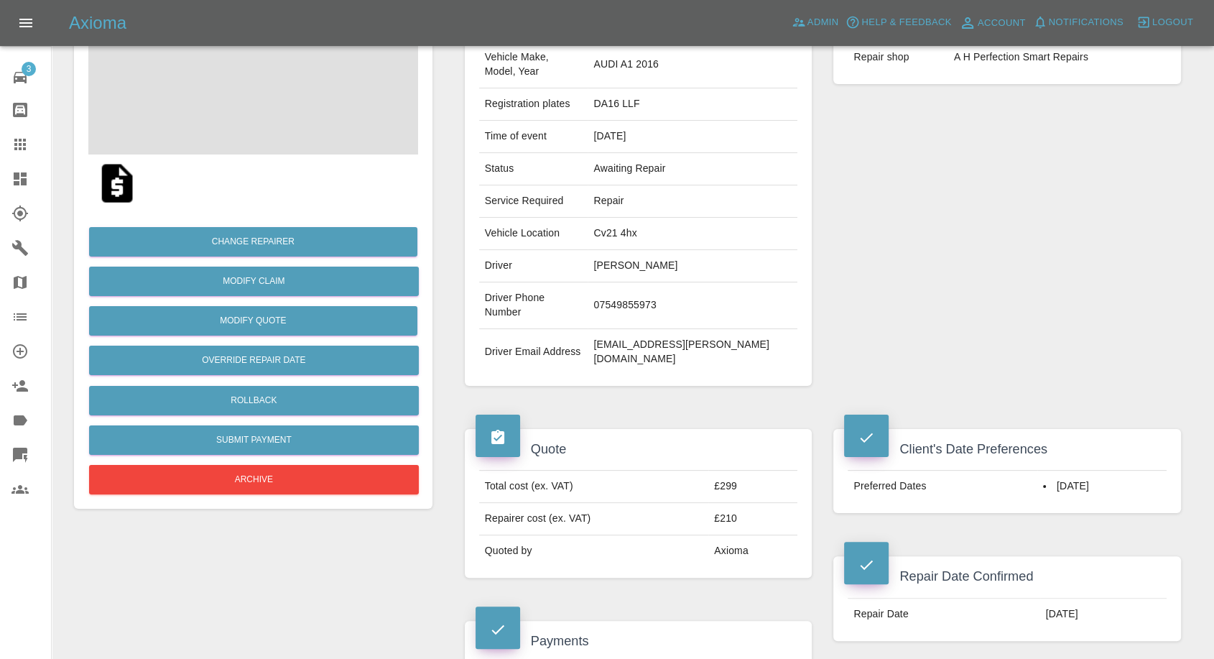
scroll to position [399, 0]
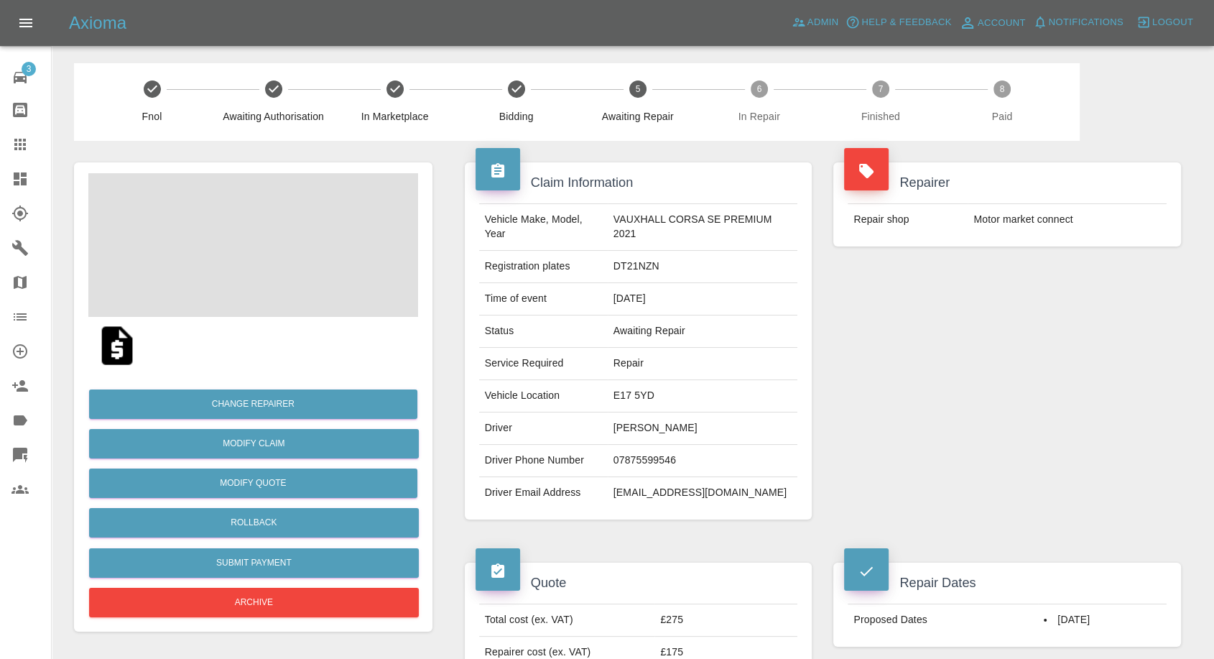
click at [631, 448] on td "07875599546" at bounding box center [703, 461] width 190 height 32
copy td "07875599546"
click at [947, 491] on div "Repairer Repair shop Motor market connect" at bounding box center [1007, 341] width 369 height 400
click at [623, 430] on td "[PERSON_NAME]" at bounding box center [703, 428] width 190 height 32
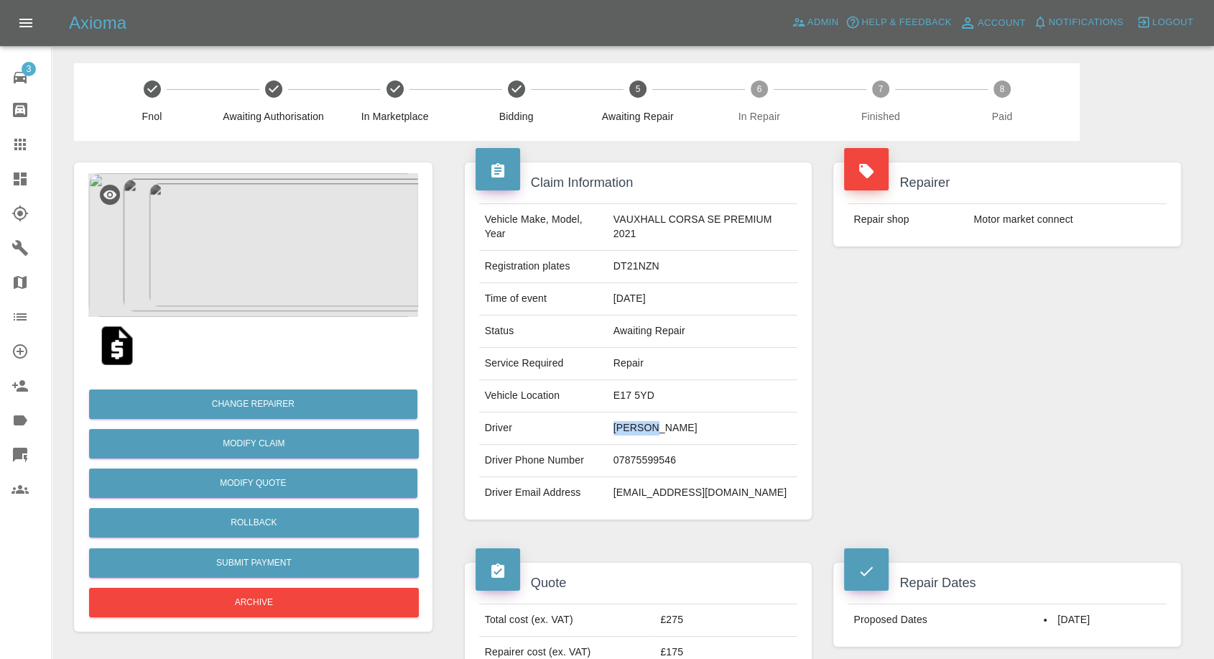
click at [623, 430] on td "[PERSON_NAME]" at bounding box center [703, 428] width 190 height 32
copy td "Kirsty"
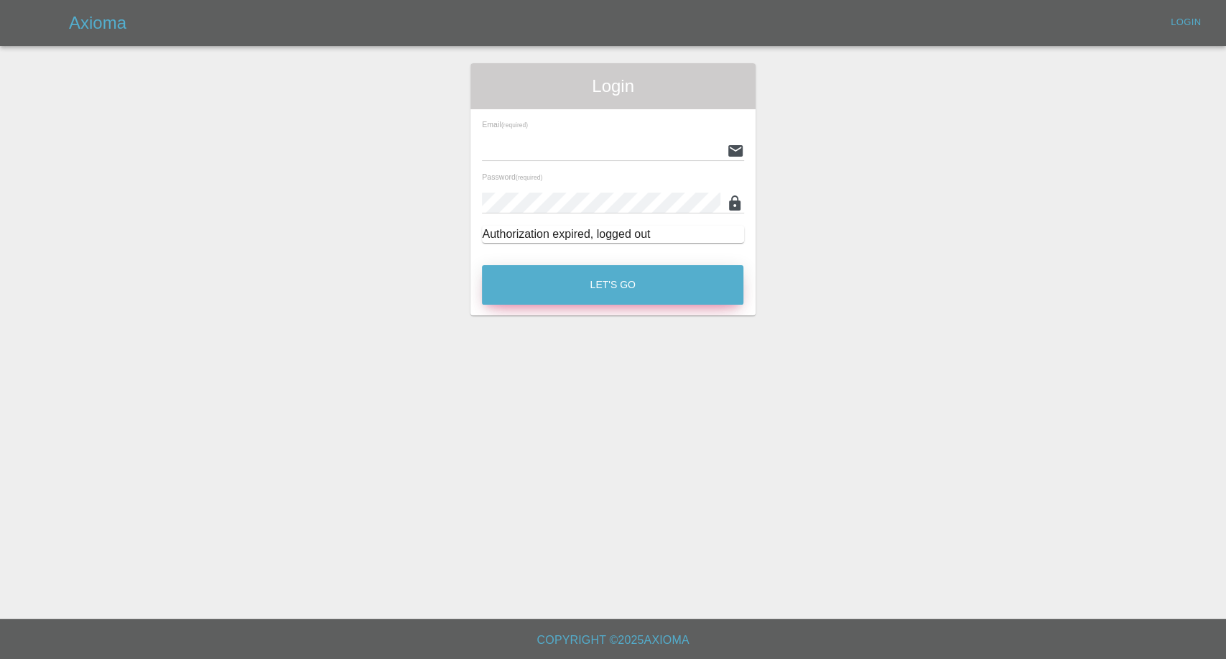
type input "[EMAIL_ADDRESS][DOMAIN_NAME]"
click at [647, 297] on button "Let's Go" at bounding box center [613, 285] width 262 height 40
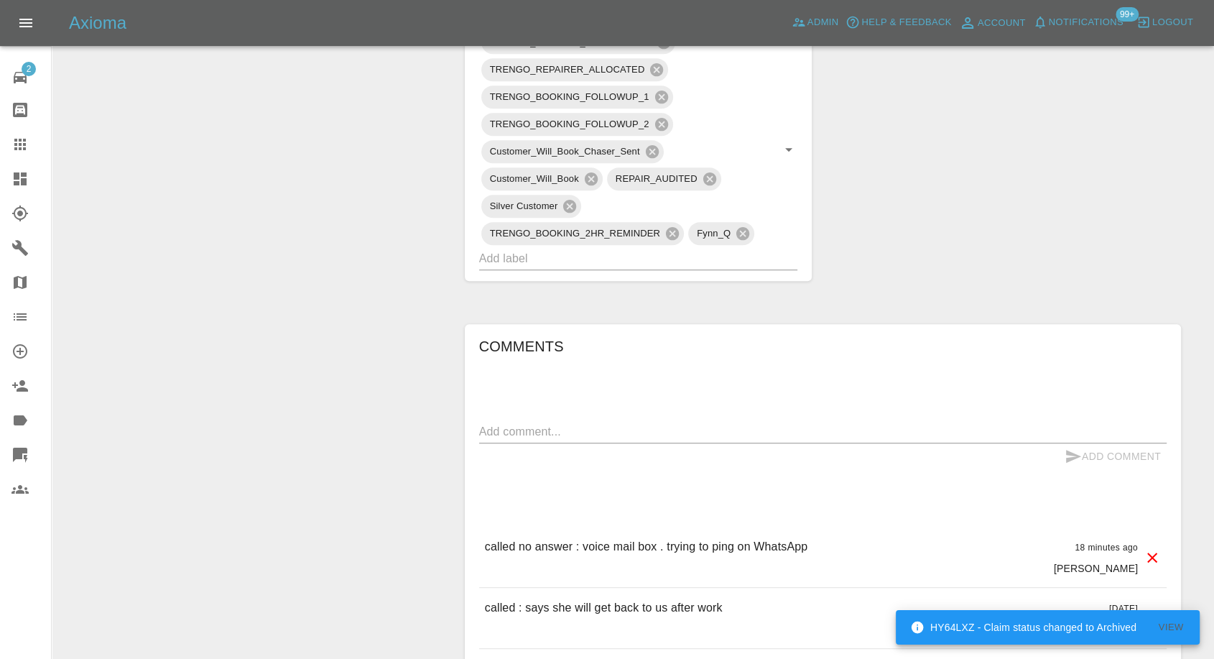
scroll to position [798, 0]
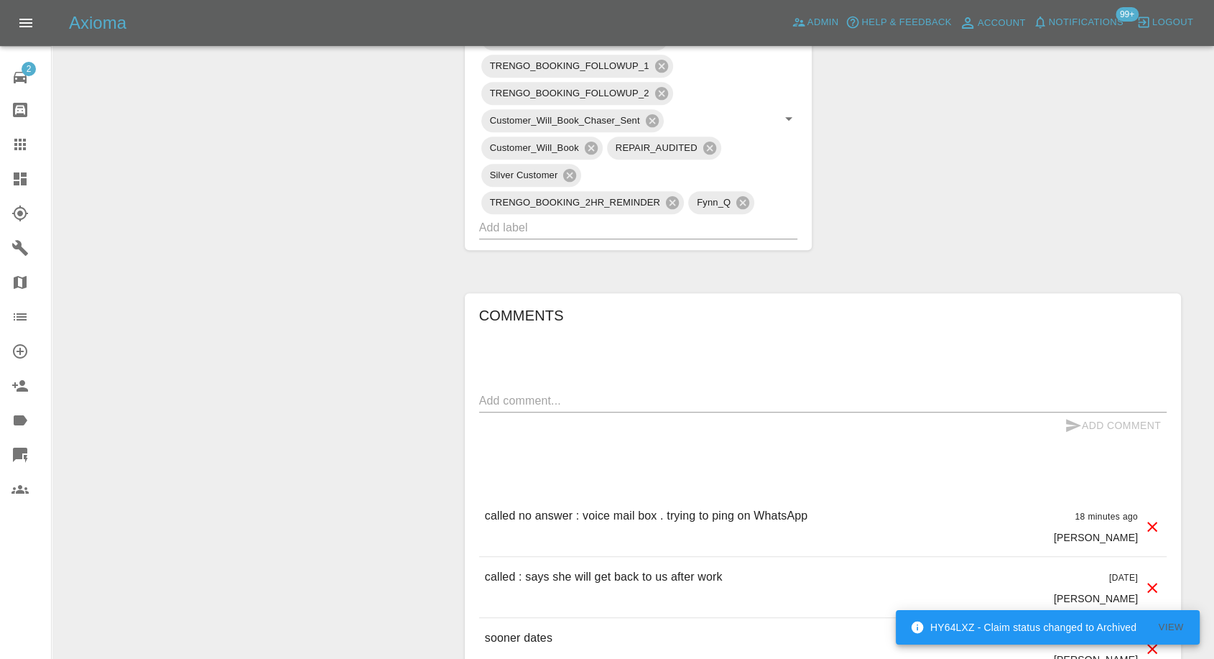
click at [596, 389] on div "x" at bounding box center [823, 400] width 688 height 23
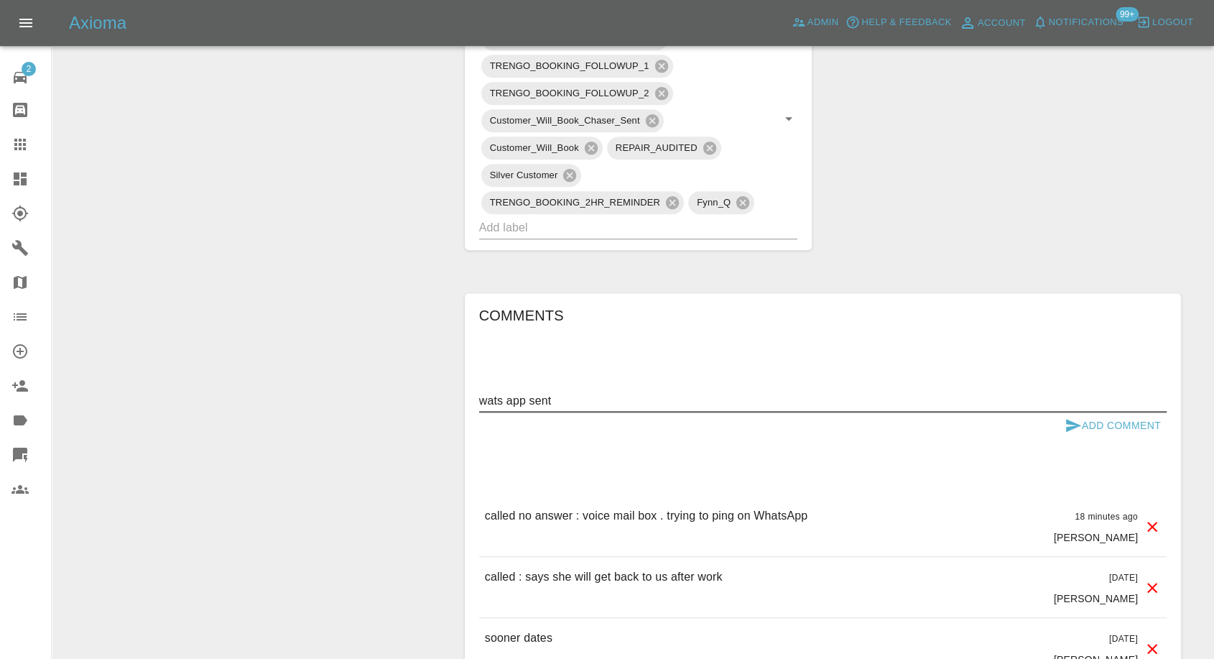
type textarea "wats app sent"
click at [1060, 427] on button "Add Comment" at bounding box center [1113, 425] width 108 height 27
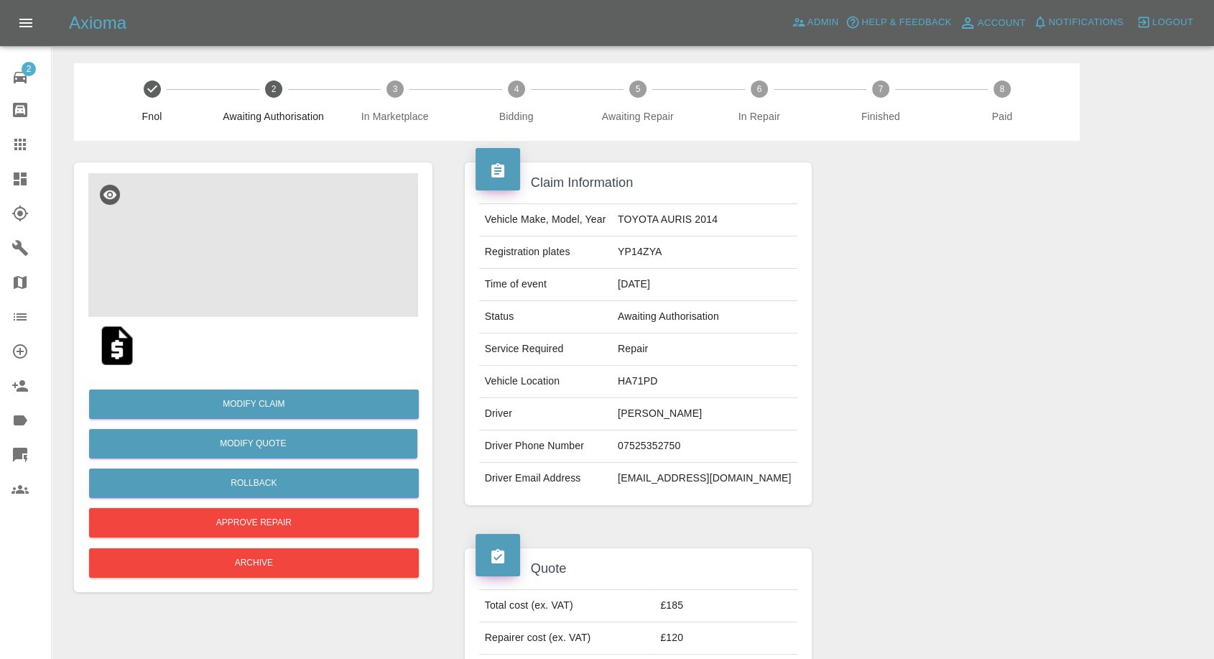
click at [221, 242] on img at bounding box center [253, 245] width 330 height 144
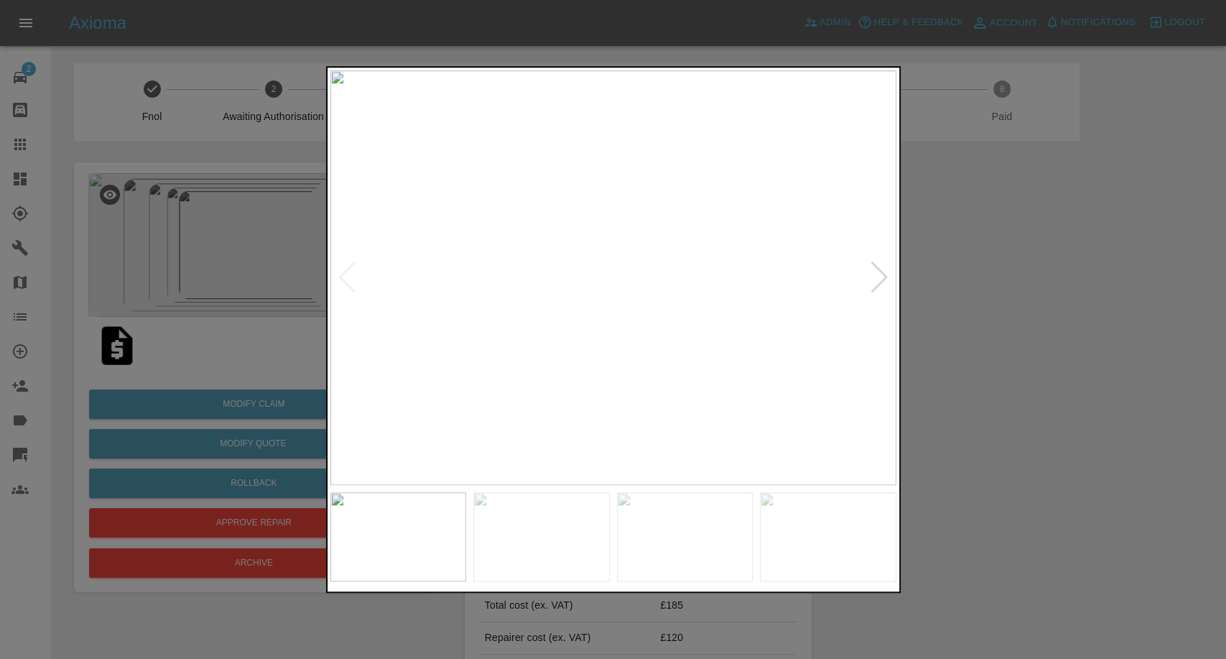
click at [575, 540] on img at bounding box center [541, 536] width 136 height 89
click at [744, 547] on img at bounding box center [685, 536] width 136 height 89
click at [853, 547] on img at bounding box center [828, 536] width 136 height 89
click at [1060, 490] on div at bounding box center [613, 329] width 1226 height 659
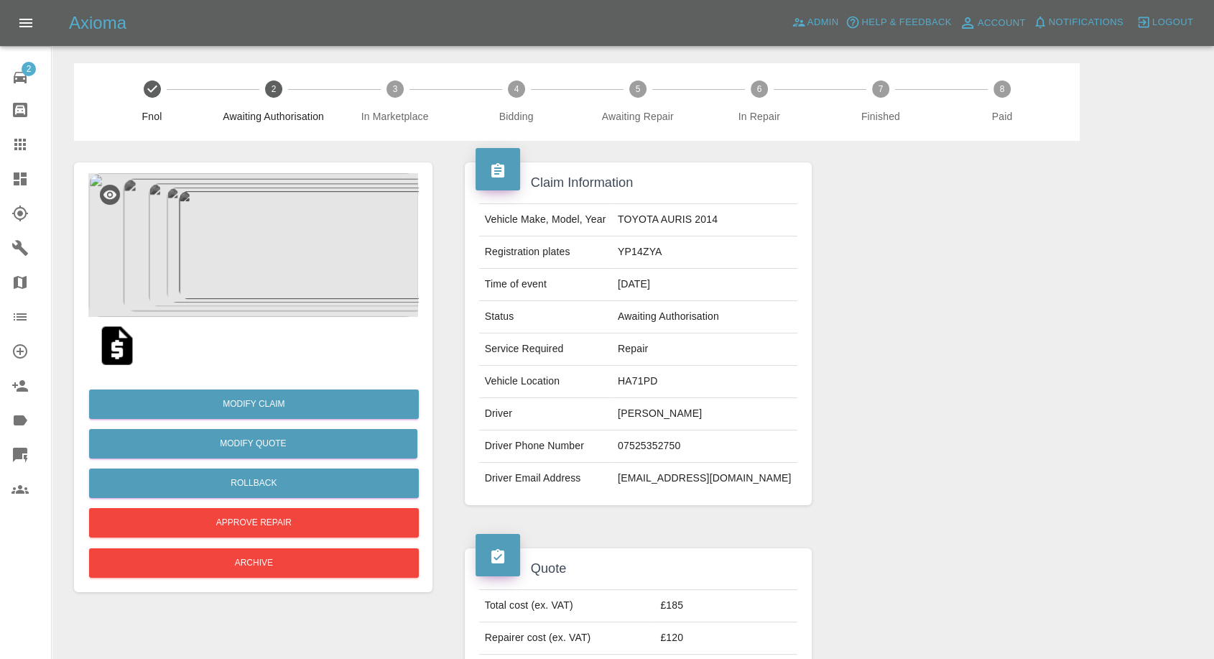
click at [114, 353] on img at bounding box center [117, 346] width 46 height 46
